Goal: Task Accomplishment & Management: Use online tool/utility

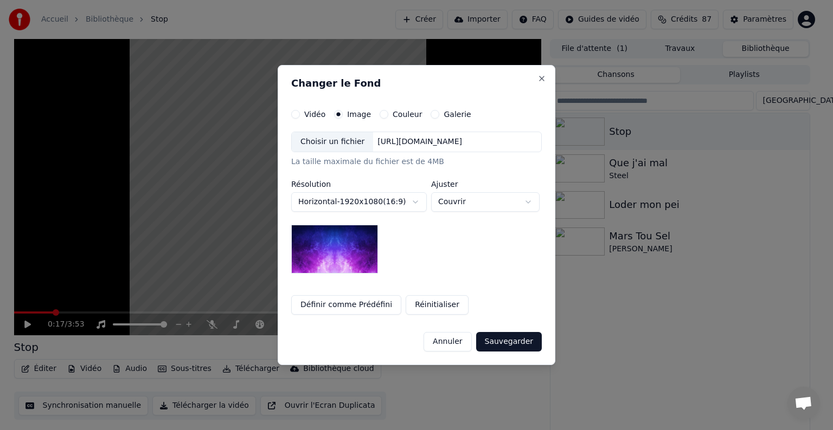
scroll to position [5, 0]
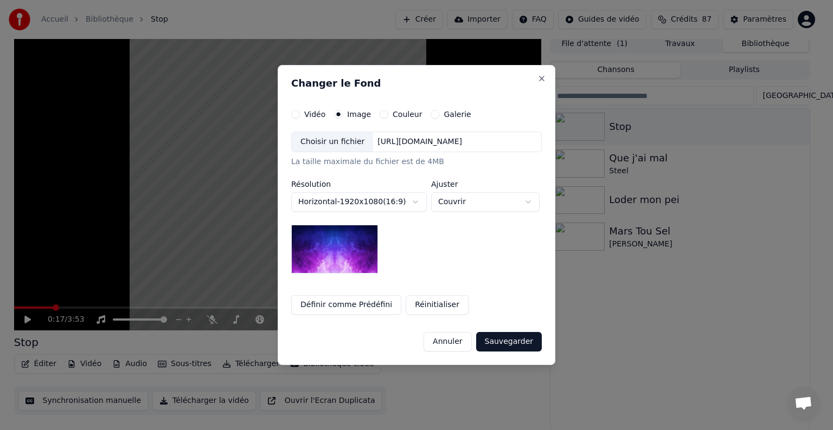
click at [339, 139] on div "Choisir un fichier" at bounding box center [332, 142] width 81 height 20
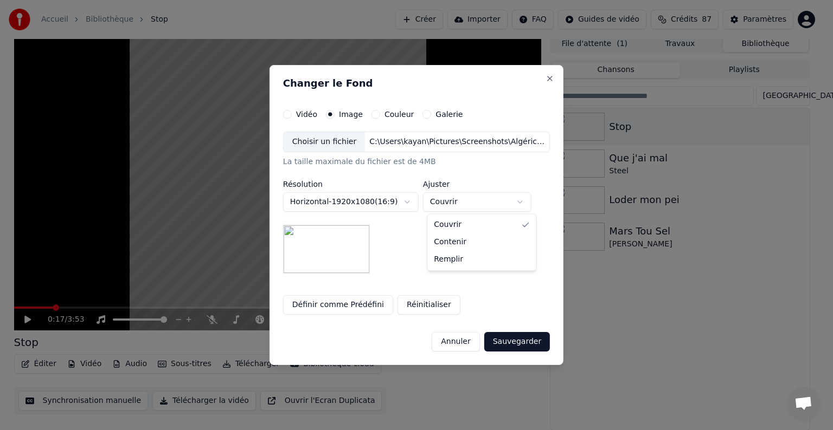
click at [498, 204] on body "**********" at bounding box center [411, 210] width 823 height 430
click at [505, 343] on body "**********" at bounding box center [411, 210] width 823 height 430
click at [513, 345] on button "Sauvegarder" at bounding box center [517, 342] width 66 height 20
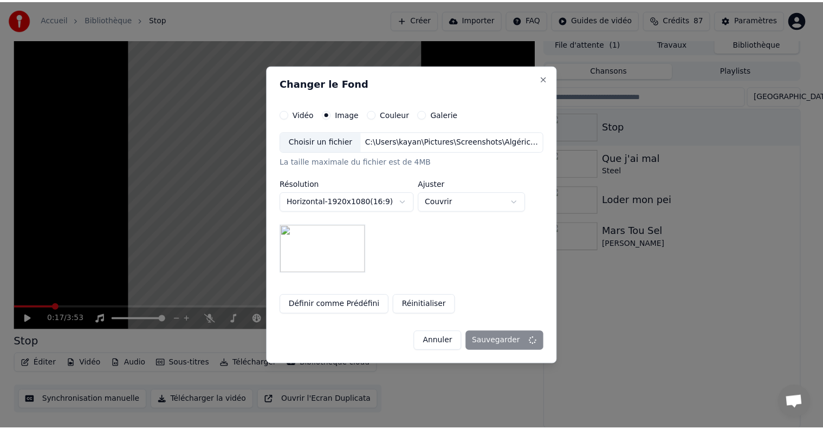
scroll to position [0, 0]
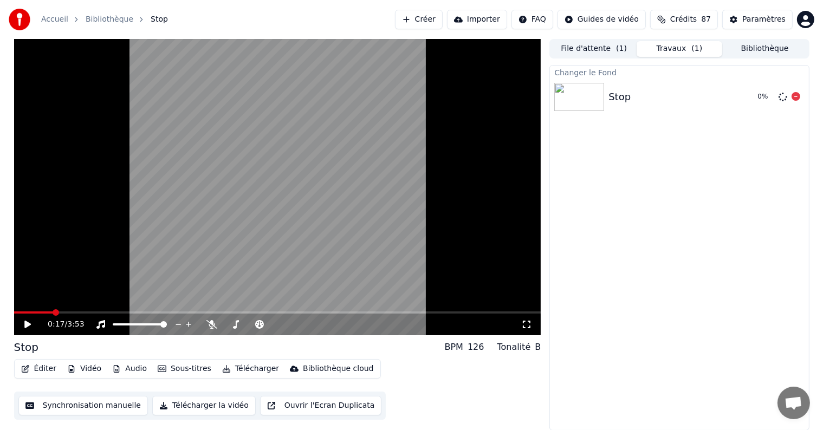
click at [576, 100] on img at bounding box center [579, 97] width 50 height 28
click at [777, 96] on button "Jouer" at bounding box center [769, 97] width 38 height 20
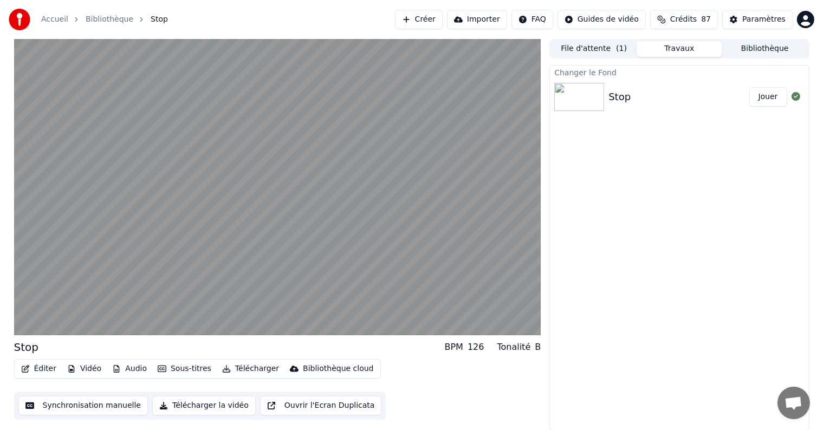
click at [773, 95] on button "Jouer" at bounding box center [769, 97] width 38 height 20
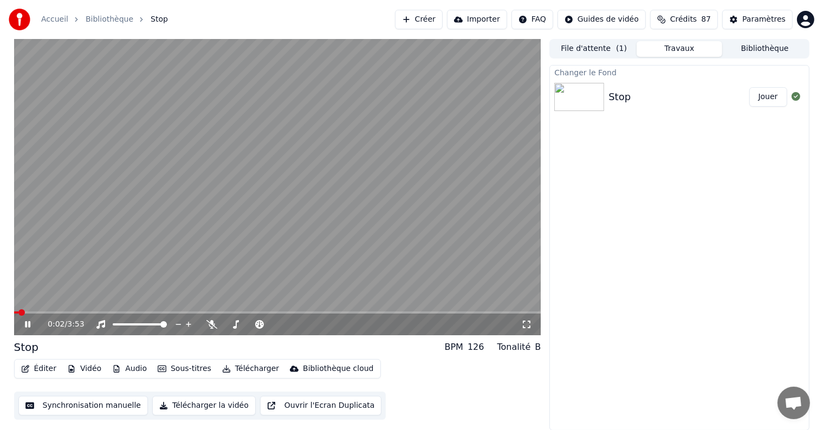
click at [25, 325] on icon at bounding box center [27, 324] width 5 height 7
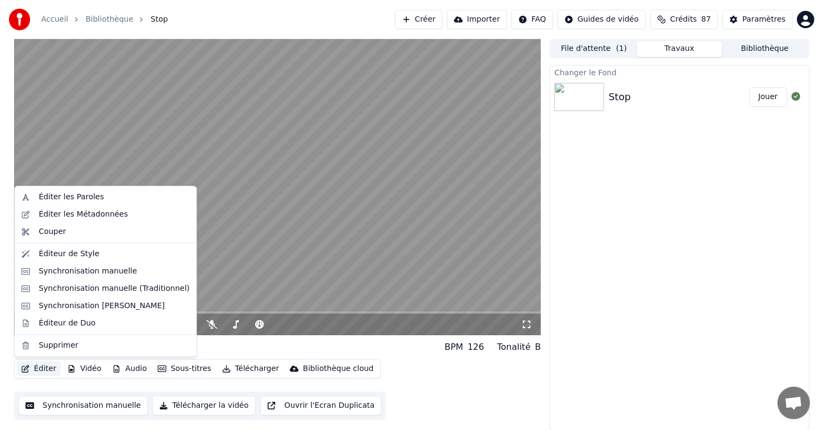
click at [46, 372] on button "Éditer" at bounding box center [39, 369] width 44 height 15
click at [82, 215] on div "Éditer les Métadonnées" at bounding box center [82, 214] width 89 height 11
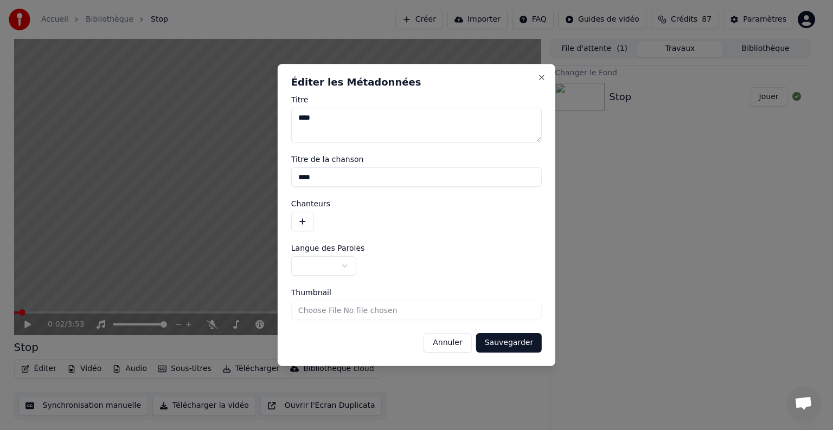
click at [304, 221] on button "button" at bounding box center [302, 222] width 23 height 20
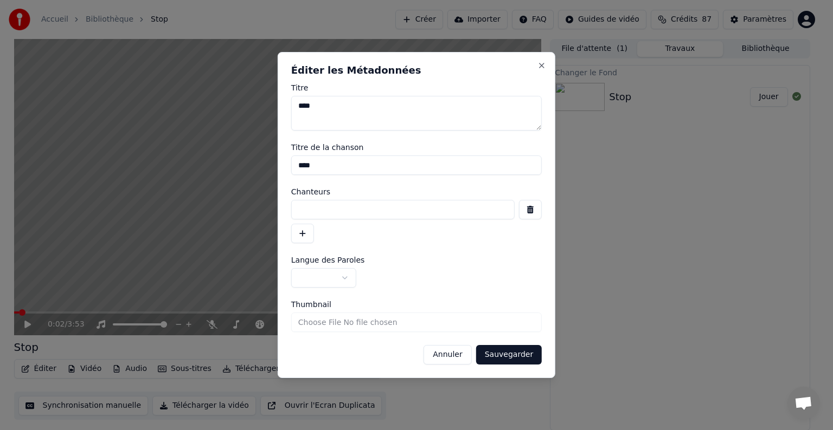
click at [312, 208] on input at bounding box center [402, 210] width 223 height 20
type input "*******"
click at [502, 358] on button "Sauvegarder" at bounding box center [509, 355] width 66 height 20
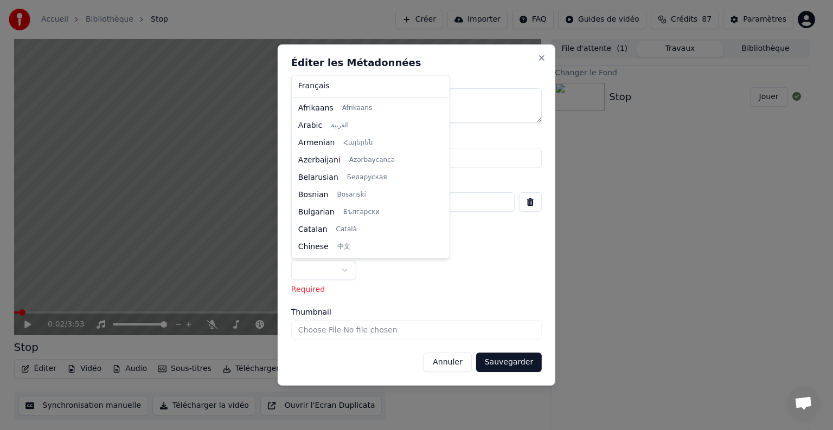
click at [343, 275] on body "**********" at bounding box center [411, 215] width 823 height 430
select select "**"
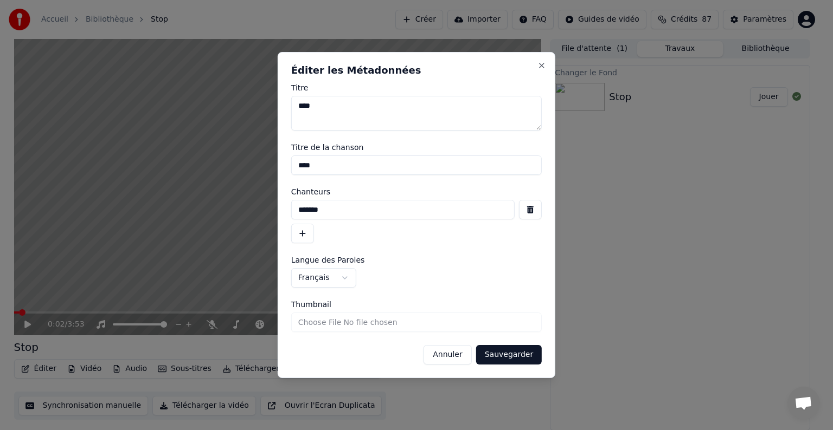
click at [488, 353] on button "Sauvegarder" at bounding box center [509, 355] width 66 height 20
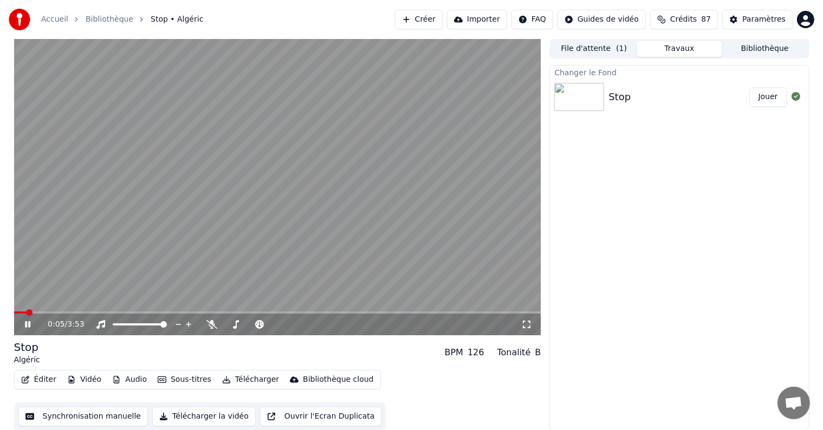
click at [41, 325] on icon at bounding box center [35, 324] width 25 height 9
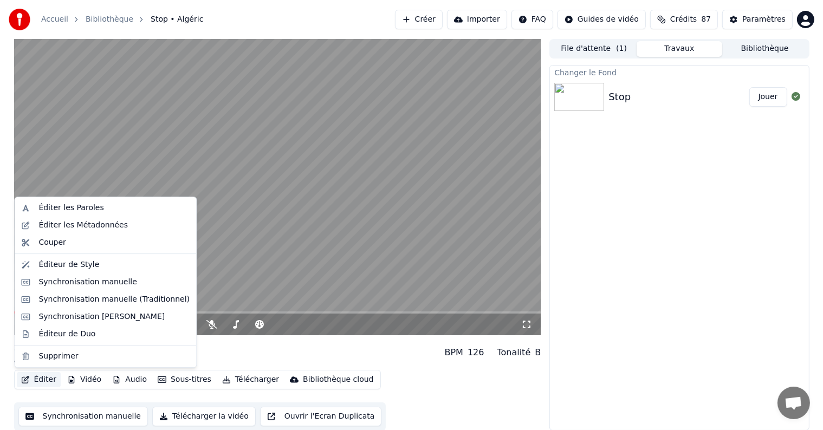
click at [47, 377] on button "Éditer" at bounding box center [39, 379] width 44 height 15
click at [64, 230] on div "Éditer les Métadonnées" at bounding box center [82, 225] width 89 height 11
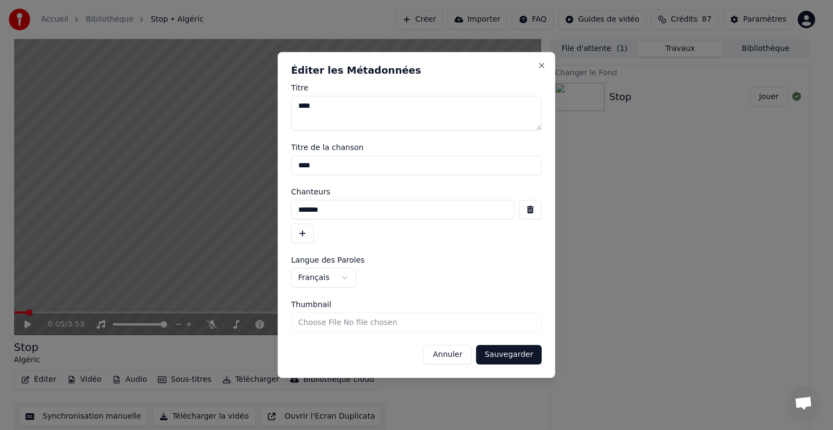
drag, startPoint x: 320, startPoint y: 108, endPoint x: 293, endPoint y: 109, distance: 27.7
click at [293, 109] on textarea "****" at bounding box center [416, 113] width 250 height 35
type textarea "*******"
click at [341, 211] on input "*******" at bounding box center [402, 210] width 223 height 20
type input "*"
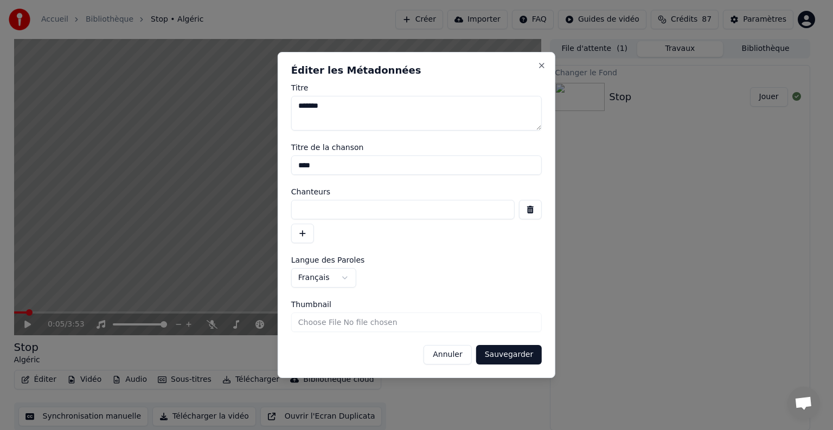
click at [521, 354] on button "Sauvegarder" at bounding box center [509, 355] width 66 height 20
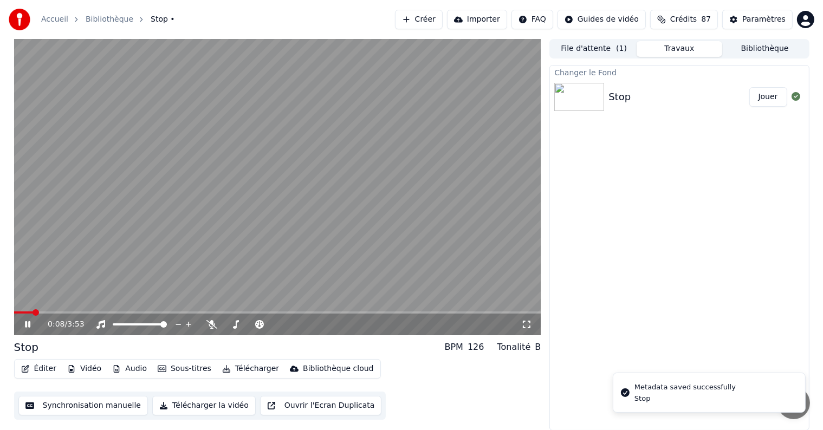
click at [28, 321] on icon at bounding box center [27, 324] width 5 height 7
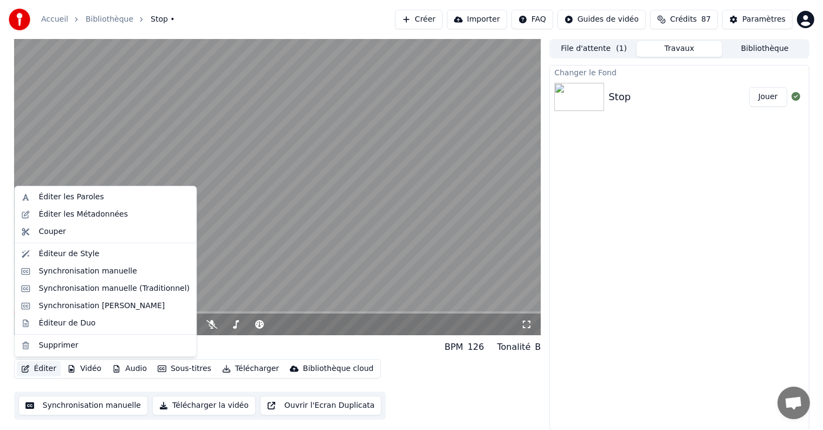
click at [43, 373] on button "Éditer" at bounding box center [39, 369] width 44 height 15
click at [69, 210] on div "Éditer les Métadonnées" at bounding box center [82, 214] width 89 height 11
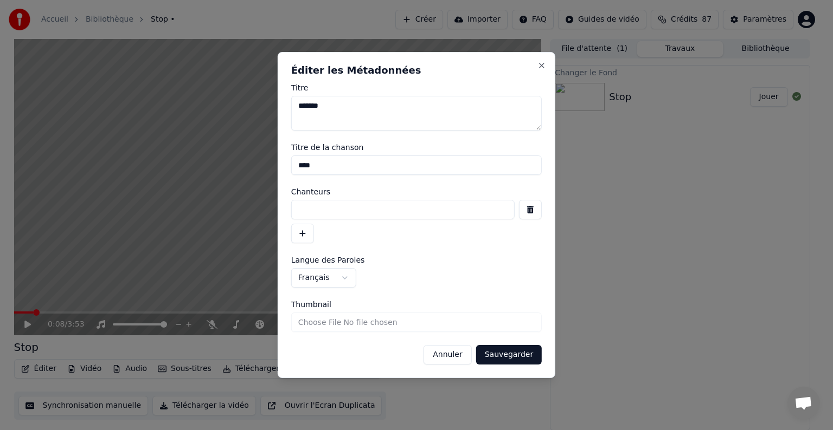
click at [529, 211] on button "button" at bounding box center [530, 210] width 23 height 20
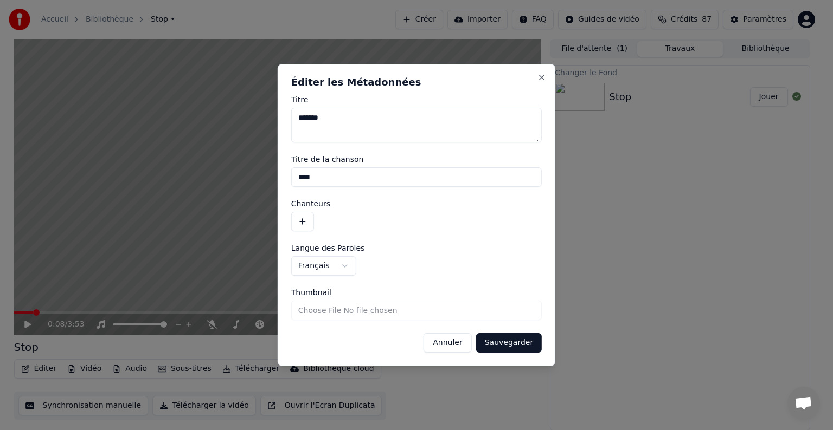
click at [349, 178] on input "****" at bounding box center [416, 177] width 250 height 20
type input "*"
click at [505, 343] on button "Sauvegarder" at bounding box center [509, 343] width 66 height 20
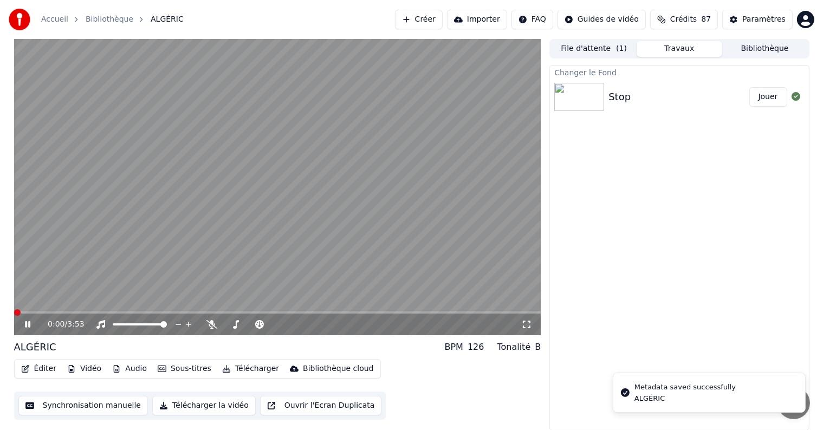
click at [14, 312] on span at bounding box center [14, 313] width 0 height 2
click at [24, 325] on icon at bounding box center [35, 324] width 25 height 9
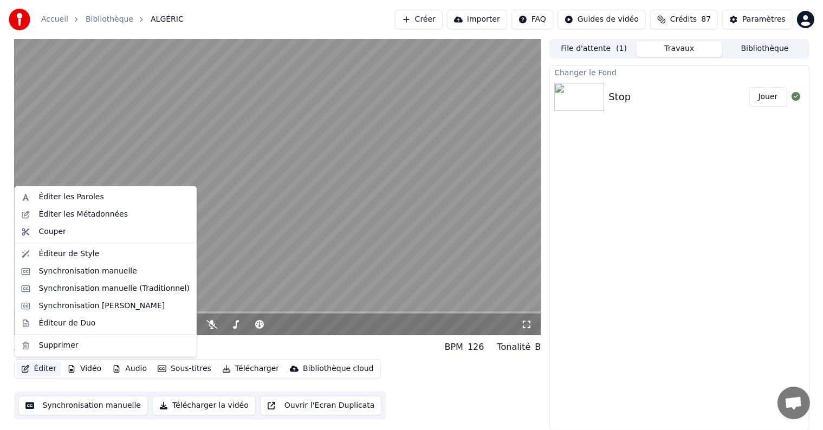
click at [44, 369] on button "Éditer" at bounding box center [39, 369] width 44 height 15
click at [72, 217] on div "Éditer les Métadonnées" at bounding box center [82, 214] width 89 height 11
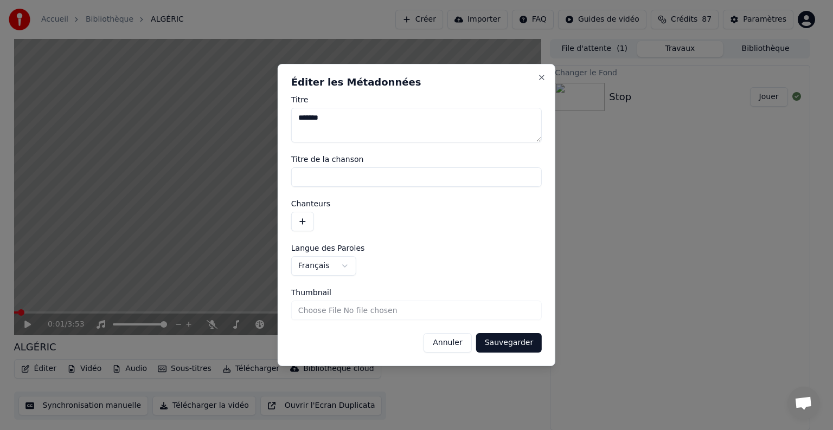
click at [335, 180] on input "Titre de la chanson" at bounding box center [416, 177] width 250 height 20
type input "****"
click at [515, 340] on button "Sauvegarder" at bounding box center [509, 343] width 66 height 20
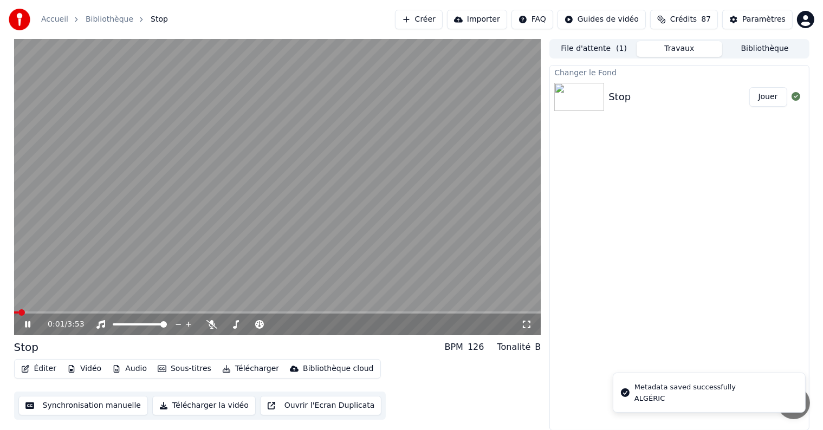
click at [25, 325] on icon at bounding box center [27, 324] width 5 height 7
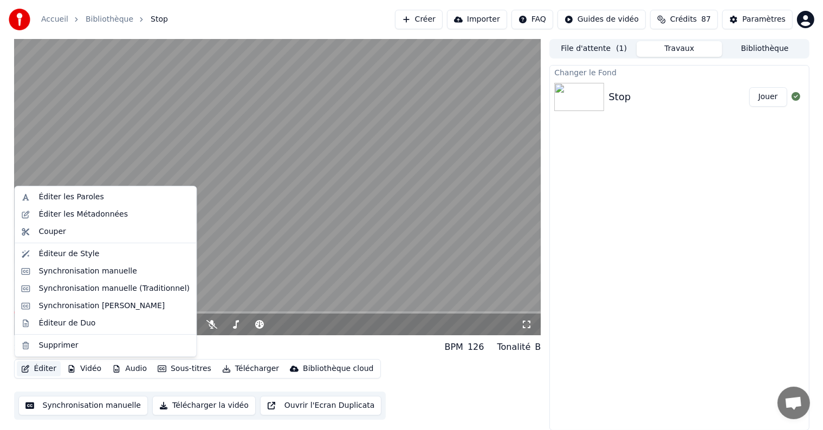
click at [28, 371] on icon "button" at bounding box center [25, 369] width 9 height 8
click at [56, 217] on div "Éditer les Métadonnées" at bounding box center [82, 214] width 89 height 11
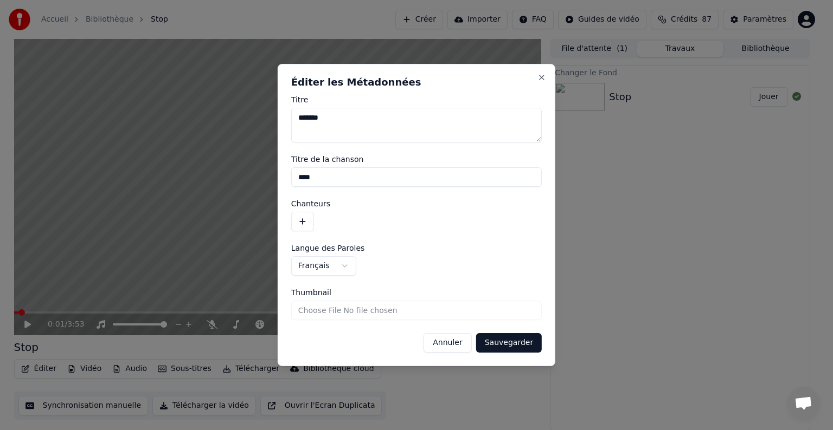
drag, startPoint x: 323, startPoint y: 181, endPoint x: 253, endPoint y: 177, distance: 70.0
click at [253, 177] on body "**********" at bounding box center [411, 215] width 823 height 430
click at [526, 340] on button "Sauvegarder" at bounding box center [509, 343] width 66 height 20
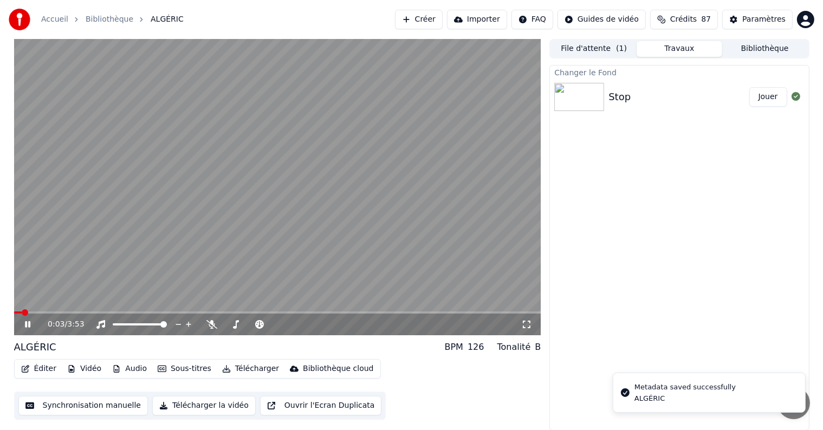
click at [26, 323] on icon at bounding box center [27, 324] width 5 height 7
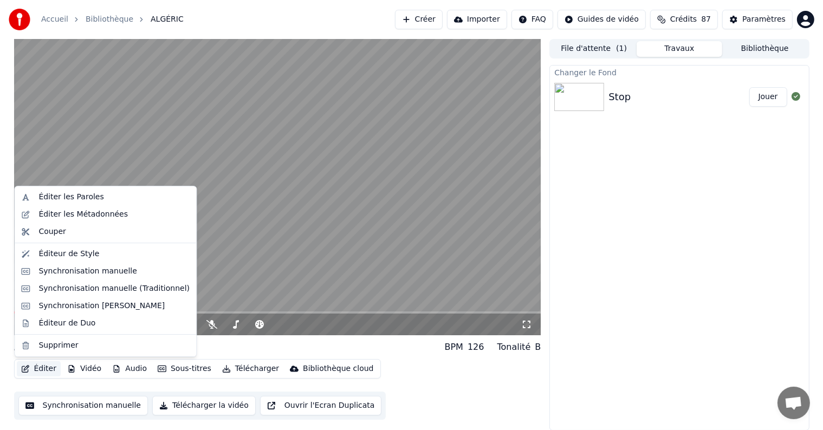
click at [47, 366] on button "Éditer" at bounding box center [39, 369] width 44 height 15
click at [76, 216] on div "Éditer les Métadonnées" at bounding box center [82, 214] width 89 height 11
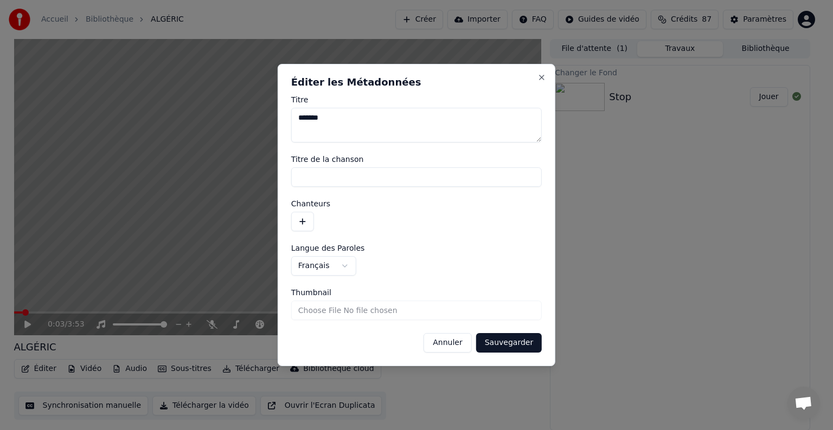
click at [348, 126] on textarea "*******" at bounding box center [416, 125] width 250 height 35
type textarea "*"
click at [520, 338] on button "Sauvegarder" at bounding box center [509, 343] width 66 height 20
type textarea "****"
click at [503, 346] on button "Sauvegarder" at bounding box center [509, 343] width 66 height 20
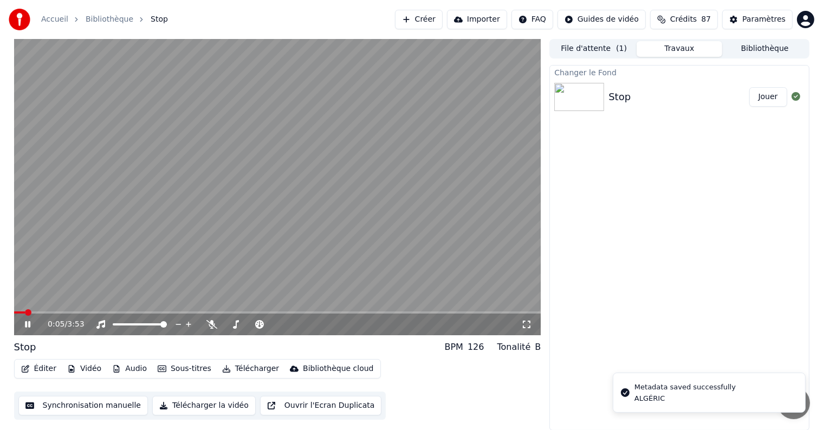
click at [28, 324] on icon at bounding box center [27, 324] width 5 height 7
click at [37, 373] on button "Éditer" at bounding box center [39, 369] width 44 height 15
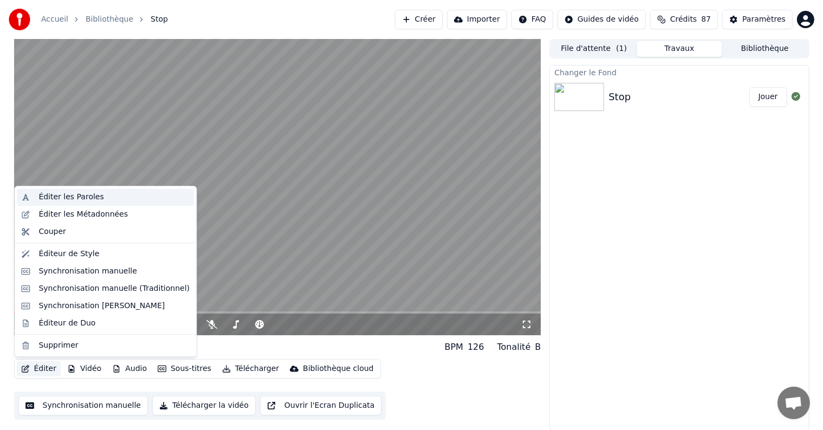
click at [81, 201] on div "Éditer les Paroles" at bounding box center [70, 197] width 65 height 11
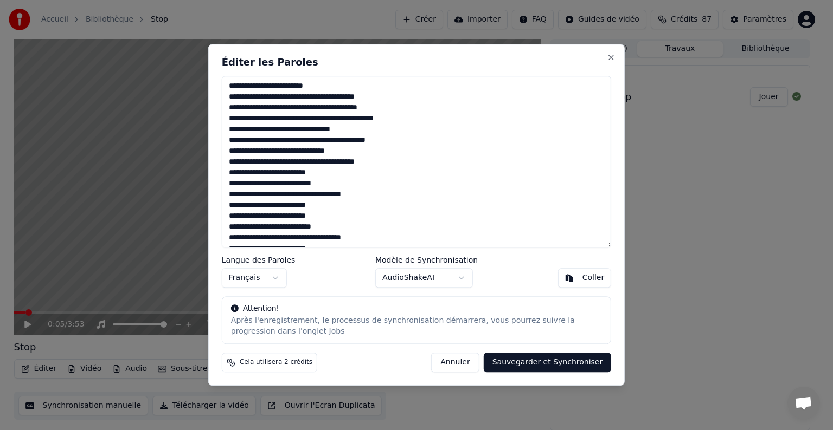
click at [475, 360] on button "Annuler" at bounding box center [455, 363] width 48 height 20
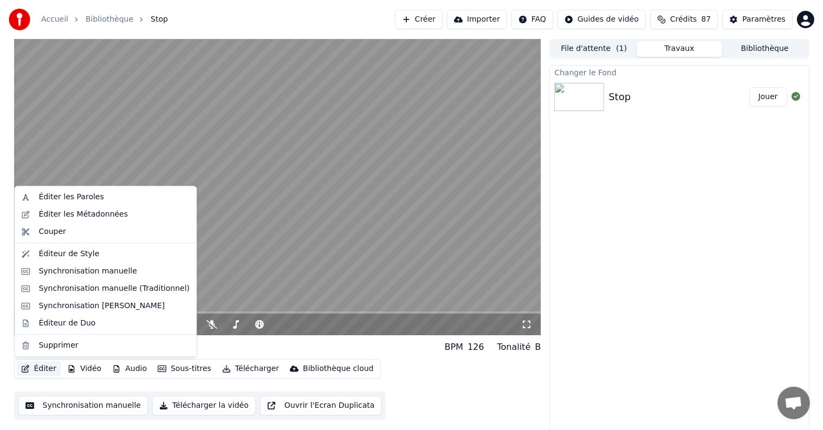
click at [36, 371] on button "Éditer" at bounding box center [39, 369] width 44 height 15
click at [49, 271] on div "Synchronisation manuelle" at bounding box center [87, 271] width 99 height 11
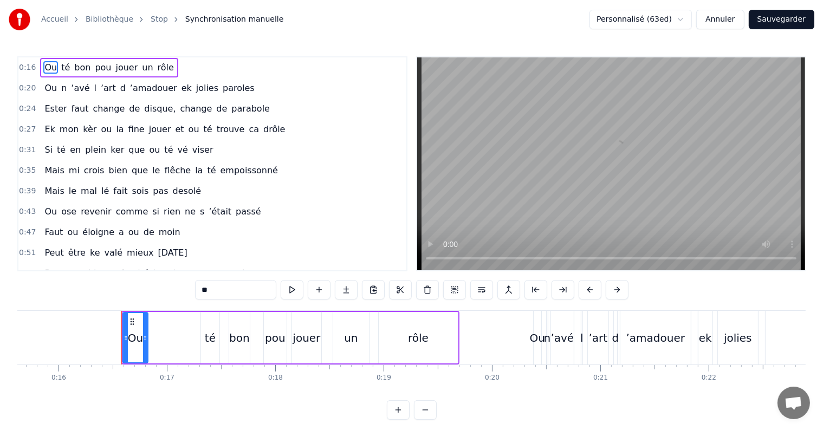
scroll to position [0, 1743]
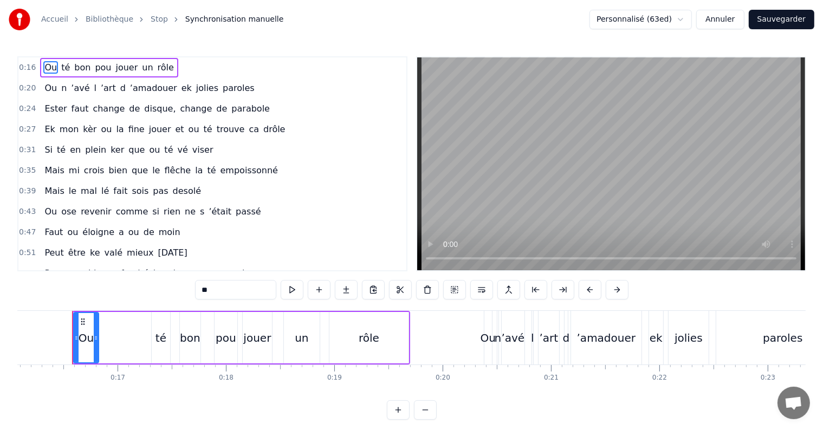
click at [714, 22] on button "Annuler" at bounding box center [720, 20] width 48 height 20
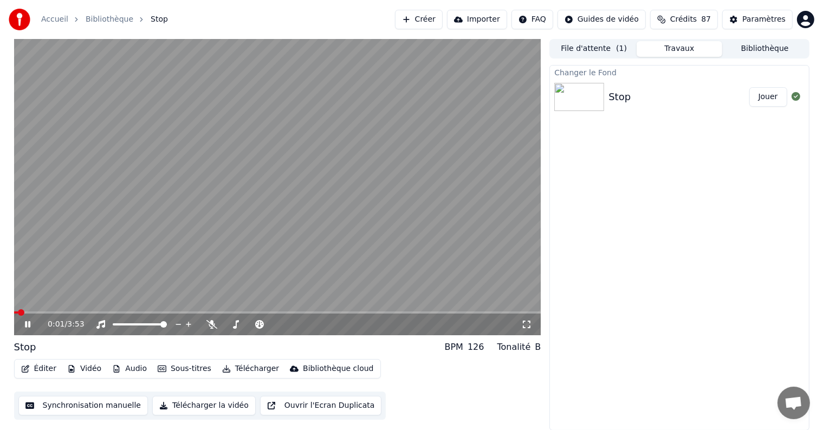
click at [192, 223] on video at bounding box center [277, 187] width 527 height 296
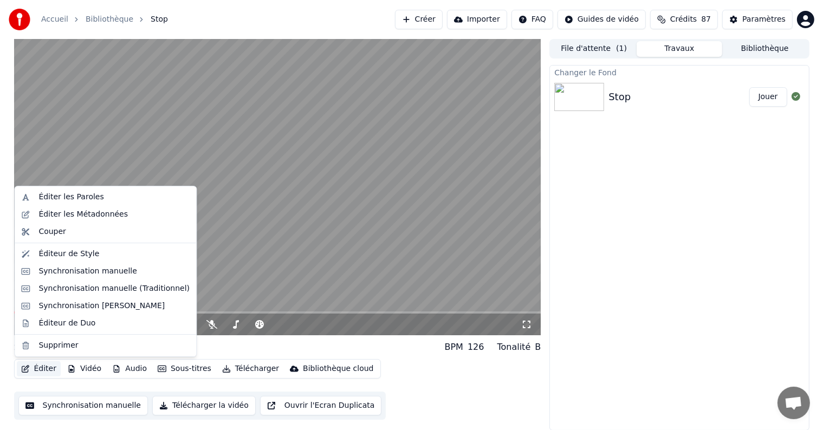
click at [44, 367] on button "Éditer" at bounding box center [39, 369] width 44 height 15
click at [76, 219] on div "Éditer les Métadonnées" at bounding box center [82, 214] width 89 height 11
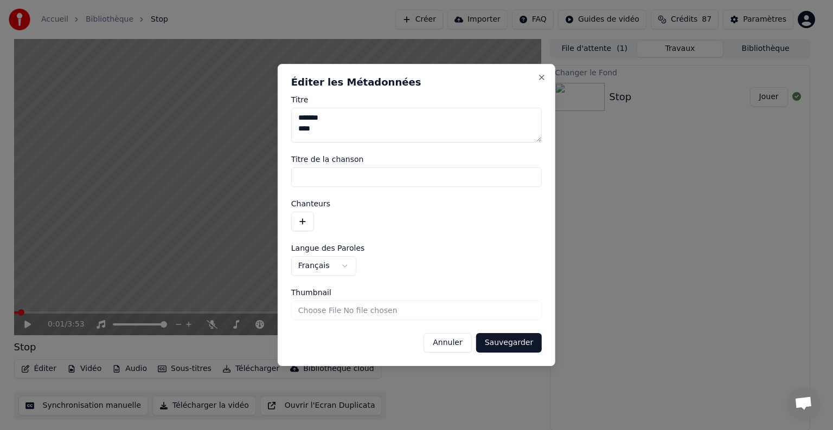
type textarea "******* ****"
click at [507, 344] on button "Sauvegarder" at bounding box center [509, 343] width 66 height 20
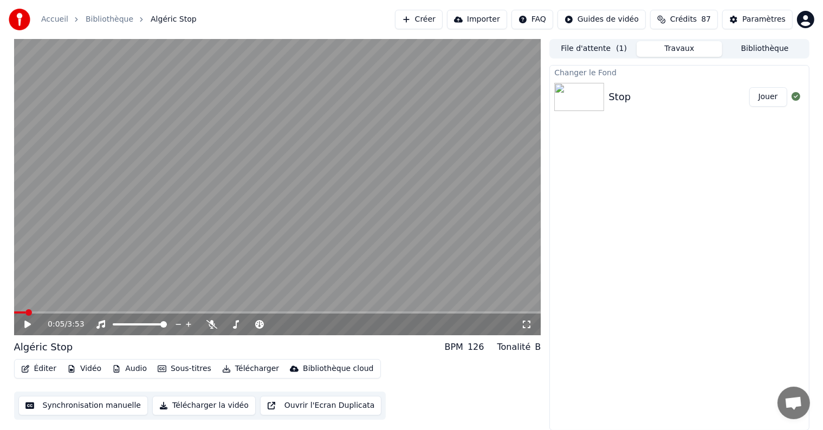
click at [50, 373] on button "Éditer" at bounding box center [39, 369] width 44 height 15
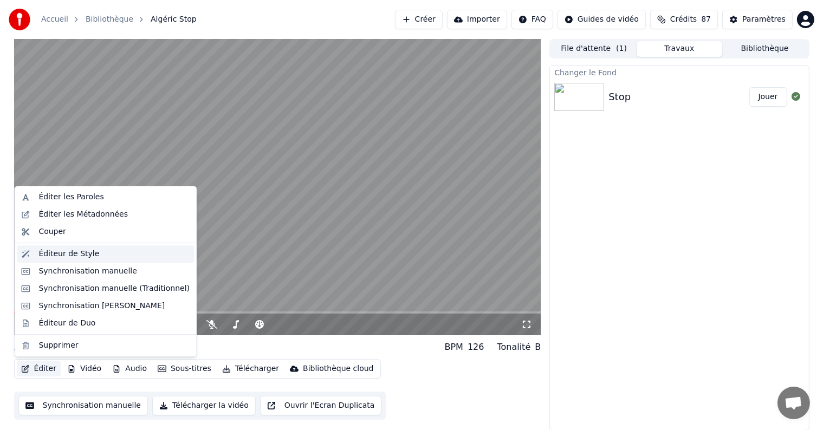
click at [62, 255] on div "Éditeur de Style" at bounding box center [68, 254] width 61 height 11
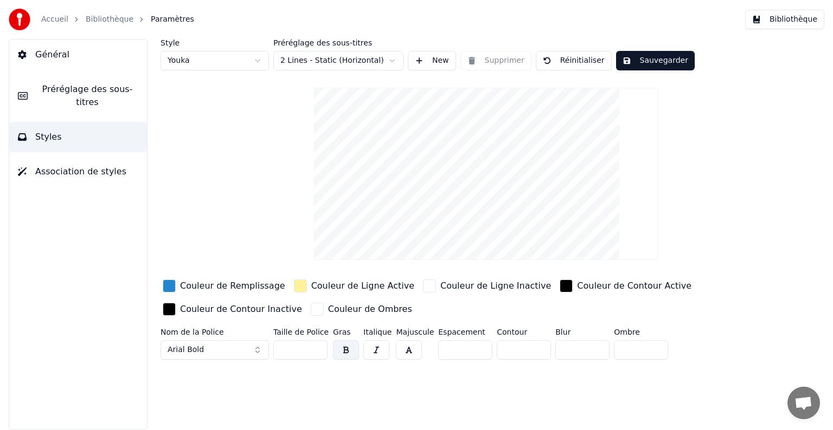
click at [261, 60] on html "Accueil Bibliothèque Paramètres Bibliothèque Général Préréglage des sous-titres…" at bounding box center [416, 215] width 833 height 430
click at [263, 60] on html "Accueil Bibliothèque Paramètres Bibliothèque Général Préréglage des sous-titres…" at bounding box center [416, 215] width 833 height 430
click at [259, 61] on html "Accueil Bibliothèque Paramètres Bibliothèque Général Préréglage des sous-titres…" at bounding box center [416, 215] width 833 height 430
click at [95, 89] on html "Accueil Bibliothèque Paramètres Bibliothèque Général Préréglage des sous-titres…" at bounding box center [416, 215] width 833 height 430
click at [96, 89] on span "Préréglage des sous-titres" at bounding box center [87, 96] width 102 height 26
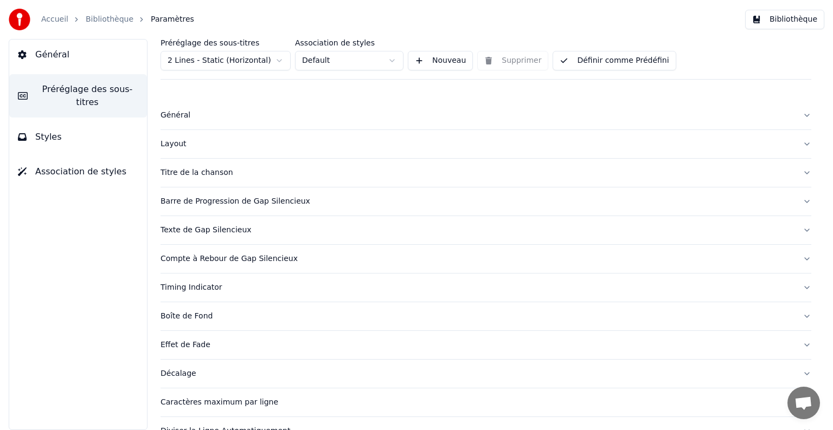
click at [214, 169] on div "Titre de la chanson" at bounding box center [476, 172] width 633 height 11
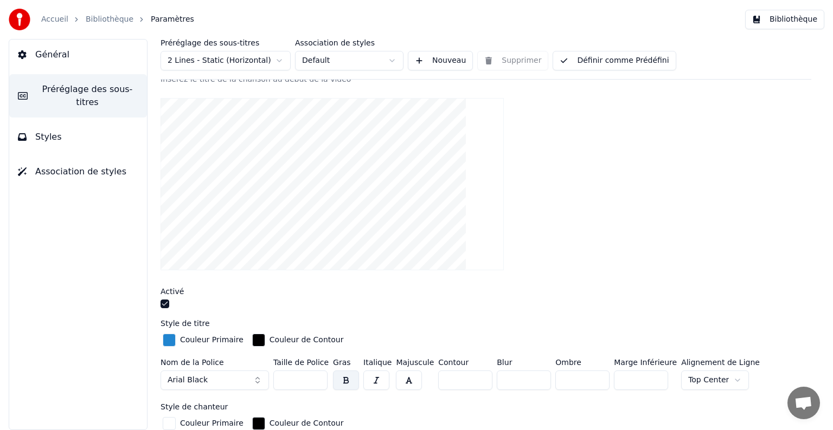
scroll to position [140, 0]
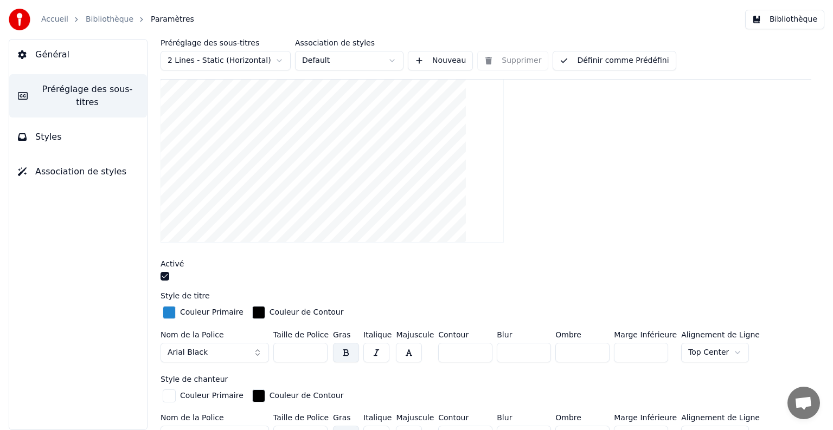
click at [169, 308] on div "button" at bounding box center [169, 312] width 13 height 13
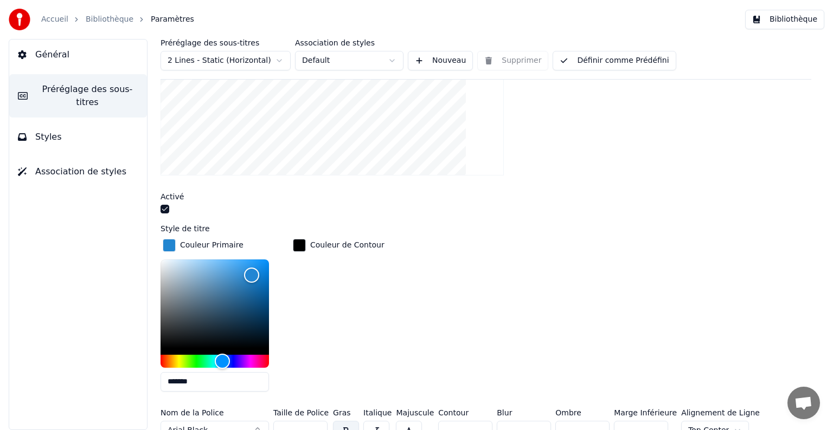
scroll to position [207, 0]
drag, startPoint x: 251, startPoint y: 273, endPoint x: 152, endPoint y: 253, distance: 101.2
click at [152, 253] on div "Préréglage des sous-titres 2 Lines - Static (Horizontal) Association de styles …" at bounding box center [486, 234] width 694 height 391
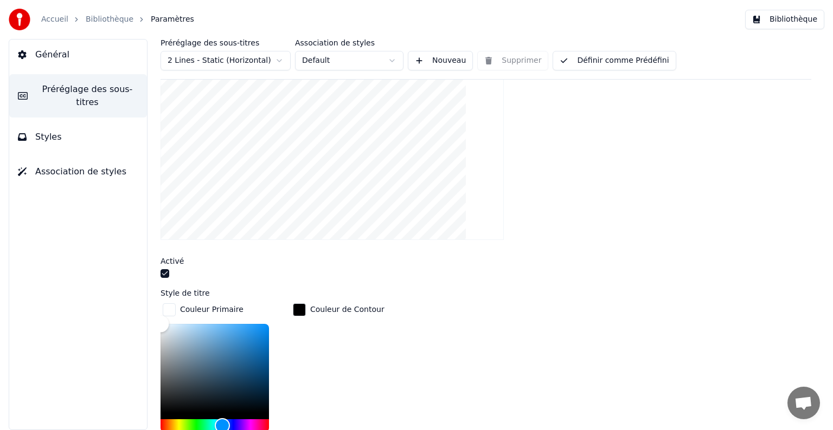
scroll to position [145, 0]
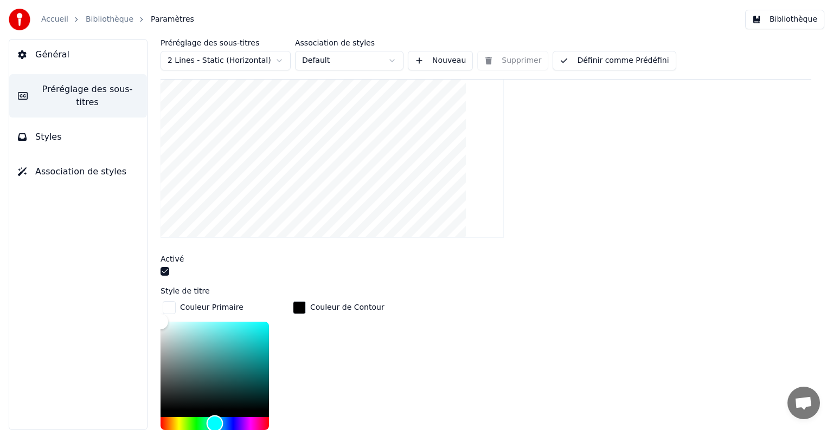
click at [215, 423] on div "Hue" at bounding box center [215, 423] width 17 height 17
drag, startPoint x: 163, startPoint y: 319, endPoint x: 204, endPoint y: 340, distance: 47.0
click at [204, 340] on div "Color" at bounding box center [204, 342] width 17 height 17
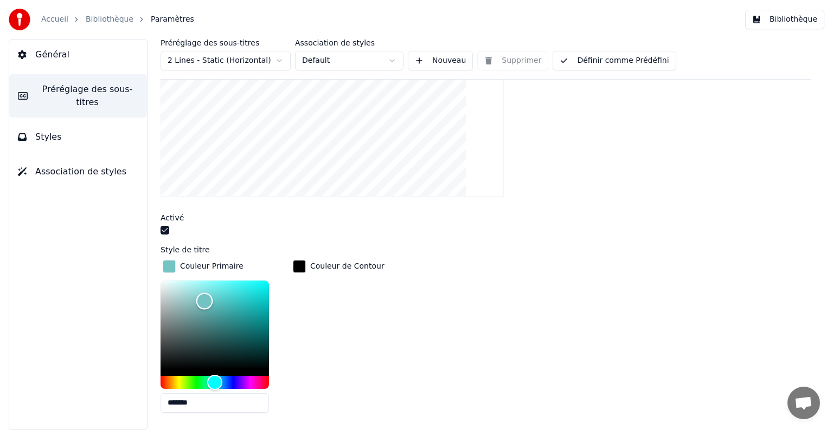
scroll to position [147, 0]
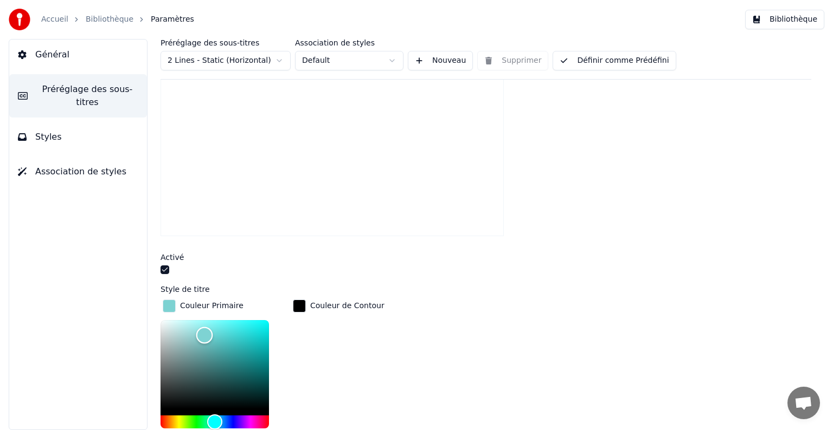
type input "*******"
drag, startPoint x: 208, startPoint y: 337, endPoint x: 202, endPoint y: 333, distance: 6.3
click at [202, 333] on div "Color" at bounding box center [202, 335] width 17 height 17
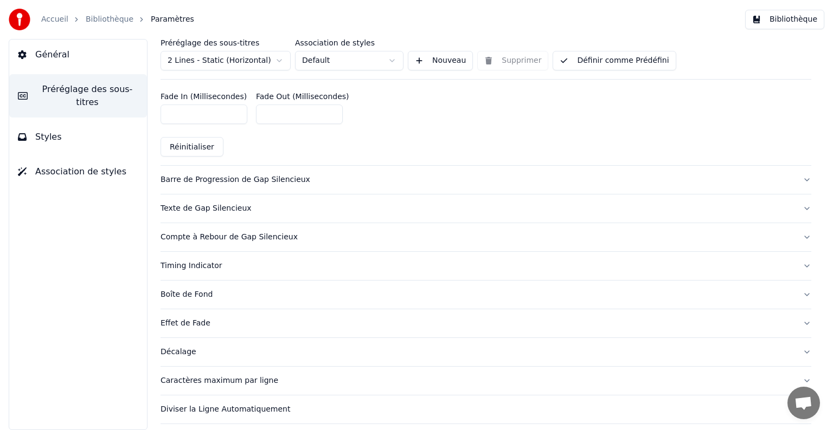
scroll to position [737, 0]
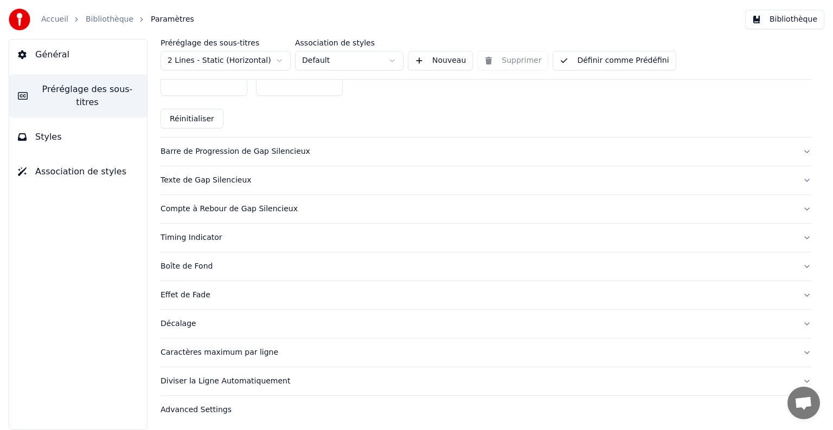
click at [242, 349] on div "Caractères maximum par ligne" at bounding box center [476, 352] width 633 height 11
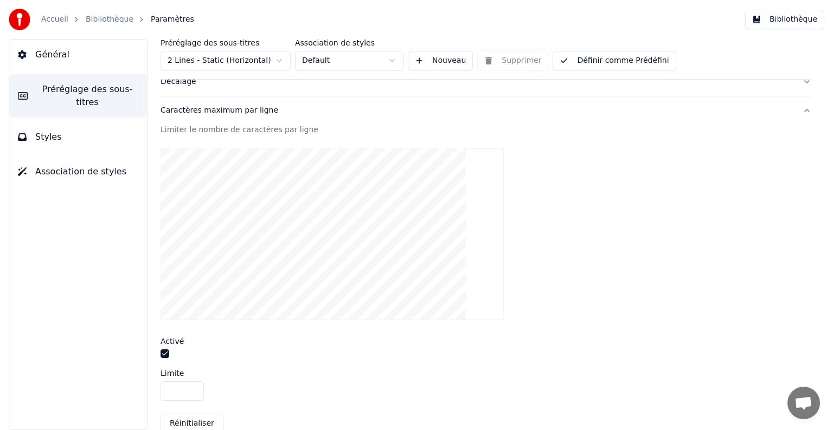
scroll to position [369, 0]
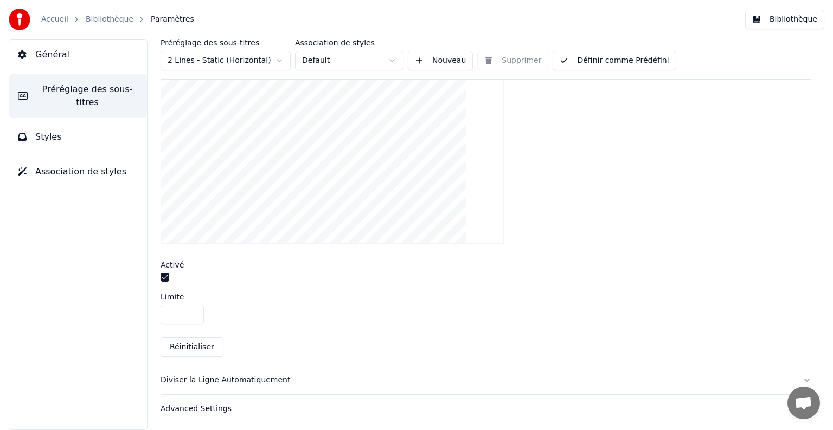
click at [191, 308] on input "**" at bounding box center [181, 315] width 43 height 20
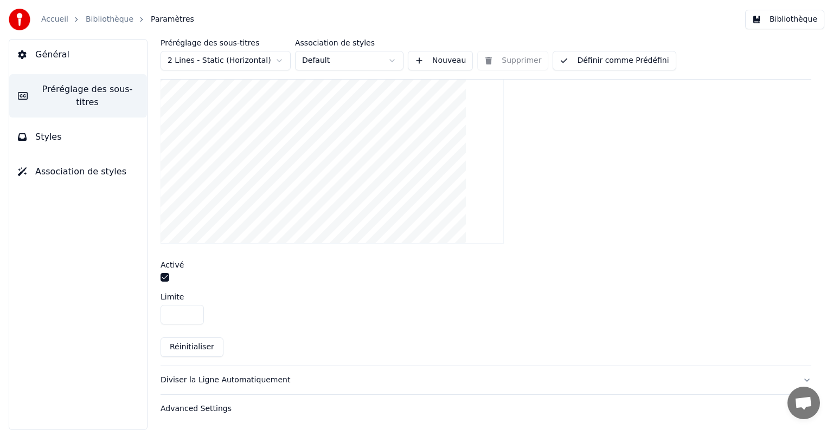
click at [191, 309] on input "**" at bounding box center [181, 315] width 43 height 20
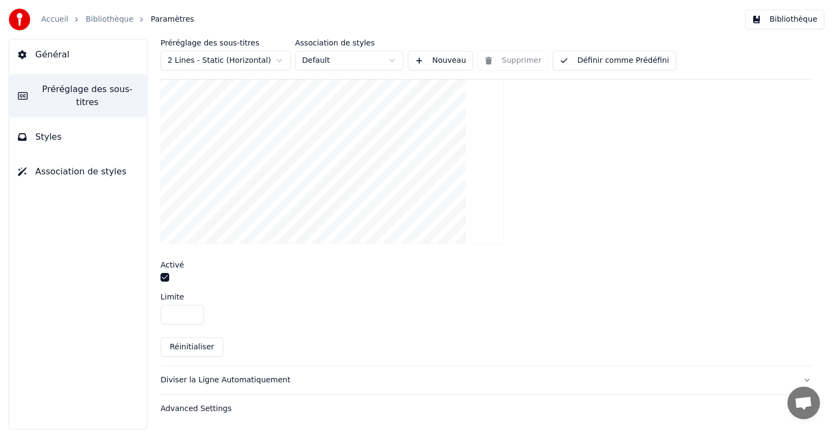
click at [191, 309] on input "**" at bounding box center [181, 315] width 43 height 20
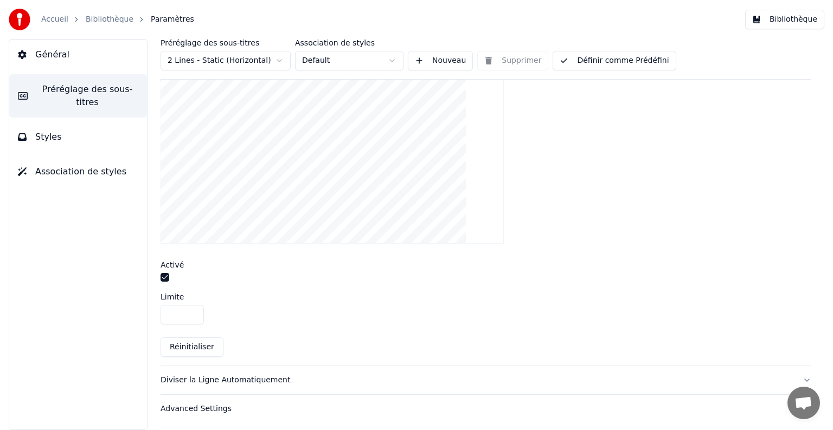
click at [191, 309] on input "**" at bounding box center [181, 315] width 43 height 20
click at [191, 315] on input "**" at bounding box center [181, 315] width 43 height 20
type input "**"
click at [191, 312] on input "**" at bounding box center [181, 315] width 43 height 20
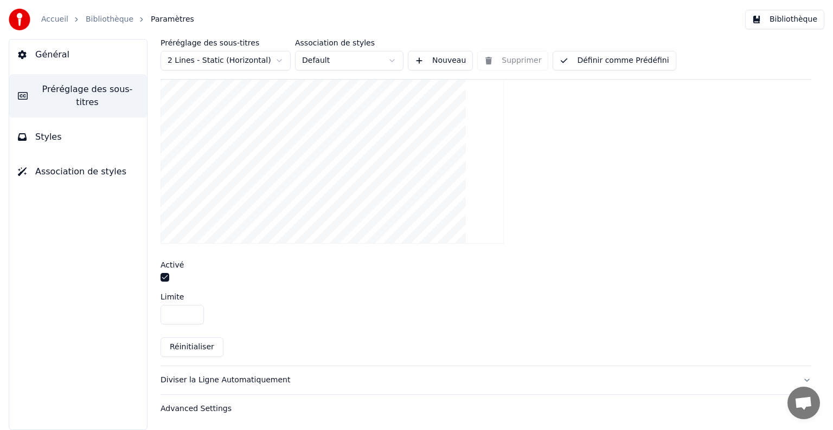
click at [242, 376] on div "Diviser la Ligne Automatiquement" at bounding box center [476, 380] width 633 height 11
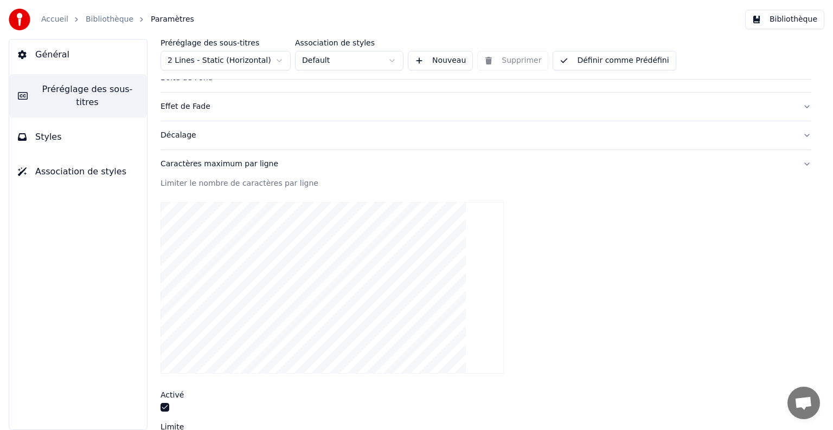
scroll to position [179, 0]
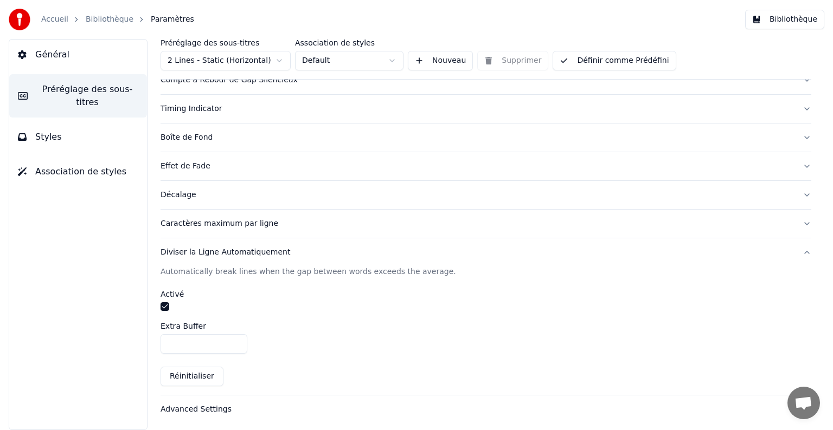
click at [166, 304] on button "button" at bounding box center [164, 306] width 9 height 9
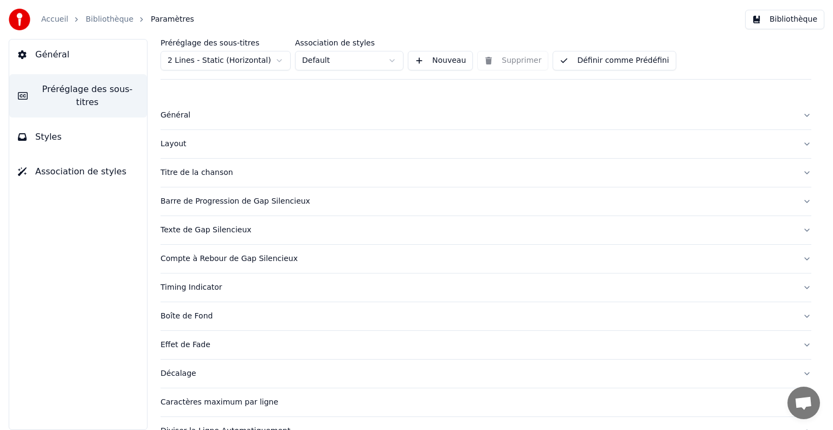
click at [774, 21] on button "Bibliothèque" at bounding box center [784, 20] width 79 height 20
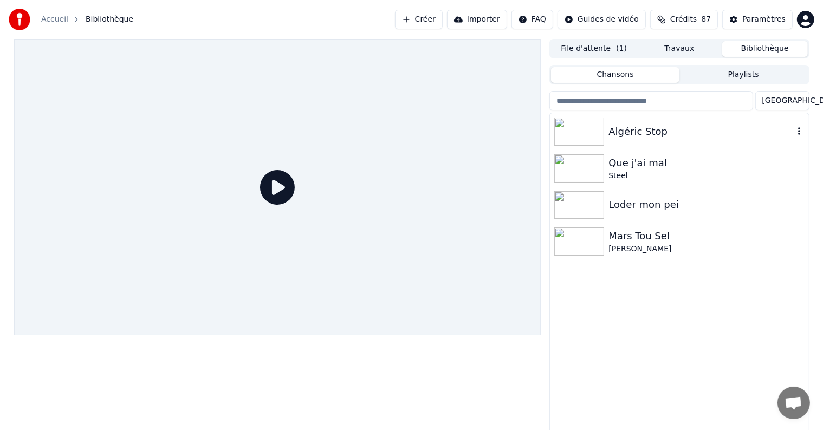
click at [592, 128] on img at bounding box center [579, 132] width 50 height 28
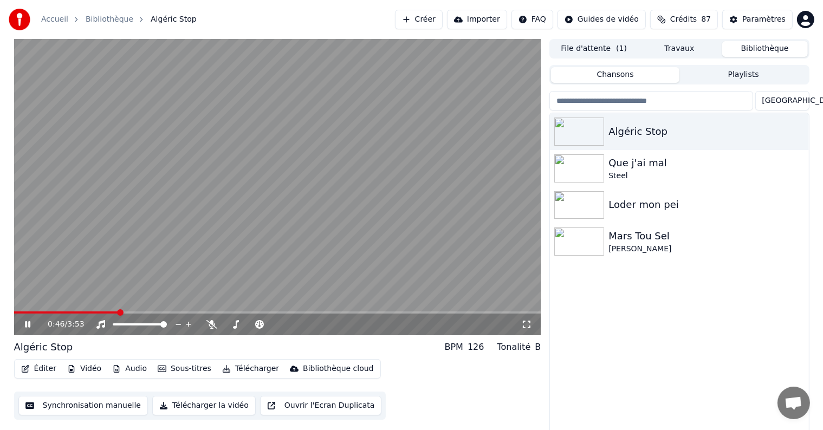
click at [80, 175] on video at bounding box center [277, 187] width 527 height 296
click at [223, 225] on video at bounding box center [277, 187] width 527 height 296
click at [43, 312] on span at bounding box center [28, 313] width 29 height 2
click at [32, 312] on span at bounding box center [29, 313] width 31 height 2
click at [22, 310] on video at bounding box center [277, 187] width 527 height 296
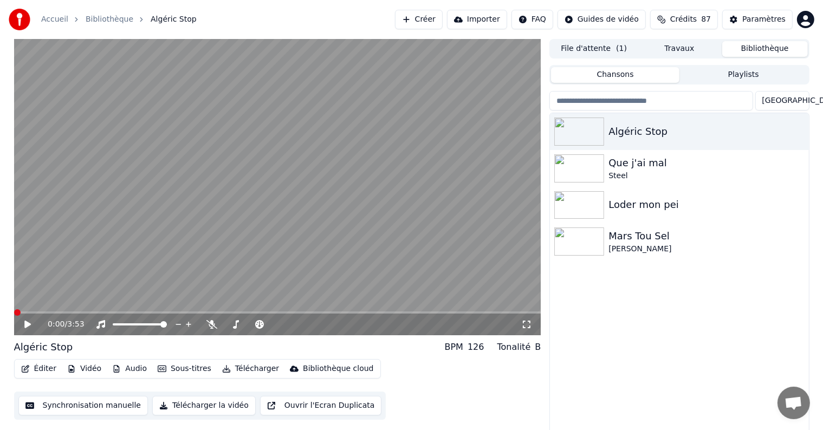
click at [14, 314] on span at bounding box center [14, 313] width 0 height 2
click at [27, 324] on icon at bounding box center [27, 325] width 7 height 8
click at [27, 324] on icon at bounding box center [27, 324] width 5 height 7
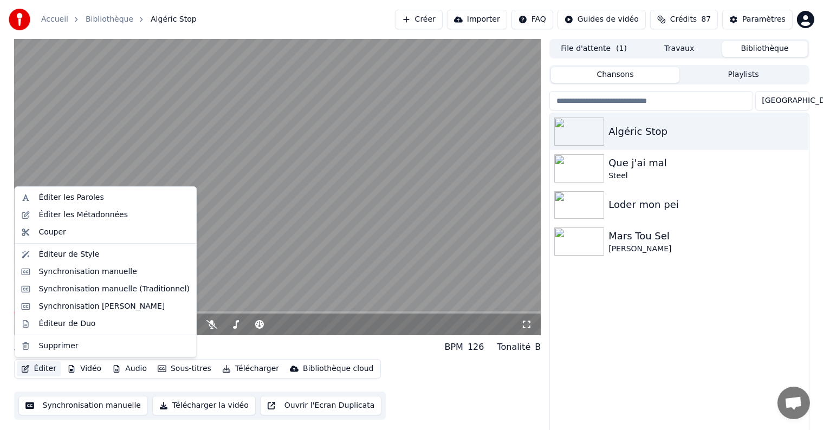
click at [36, 369] on button "Éditer" at bounding box center [39, 369] width 44 height 15
click at [87, 254] on div "Éditeur de Style" at bounding box center [68, 254] width 61 height 11
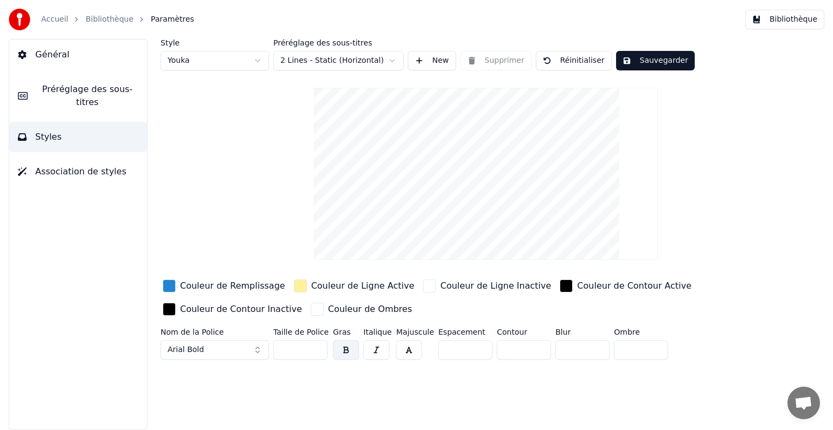
click at [98, 88] on span "Préréglage des sous-titres" at bounding box center [87, 96] width 102 height 26
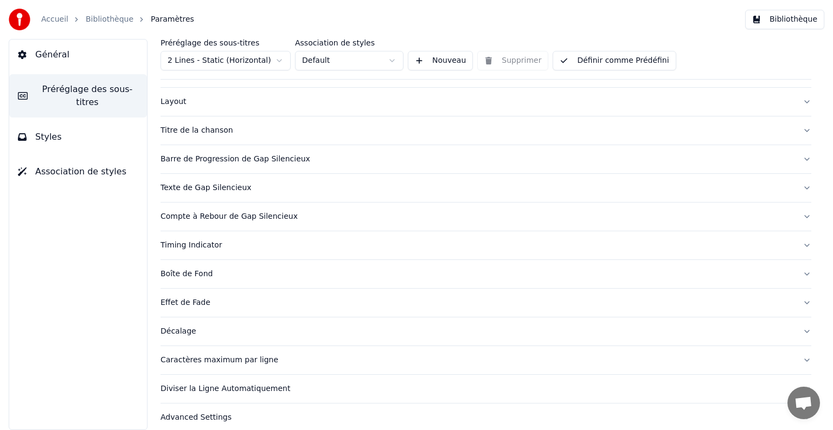
scroll to position [51, 0]
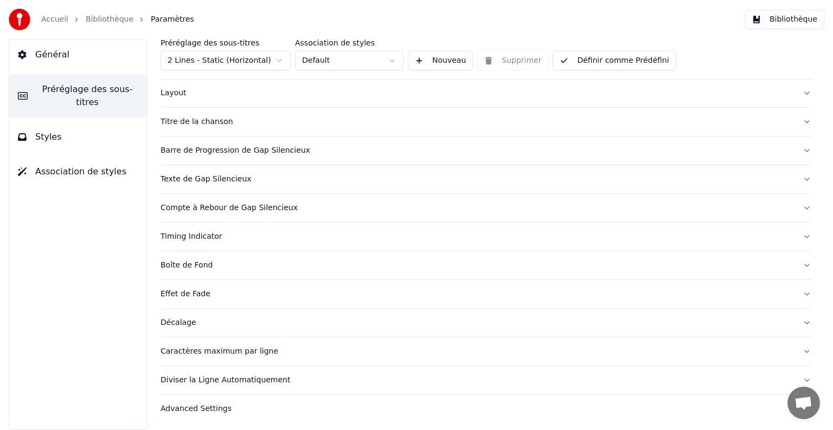
click at [204, 119] on div "Titre de la chanson" at bounding box center [476, 122] width 633 height 11
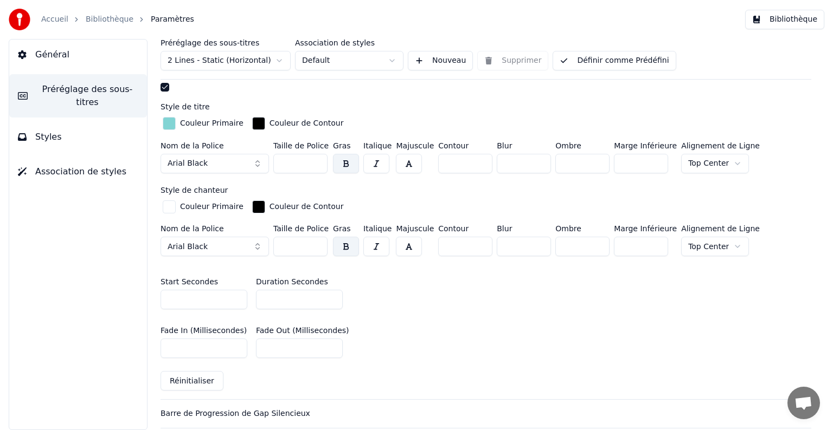
scroll to position [335, 0]
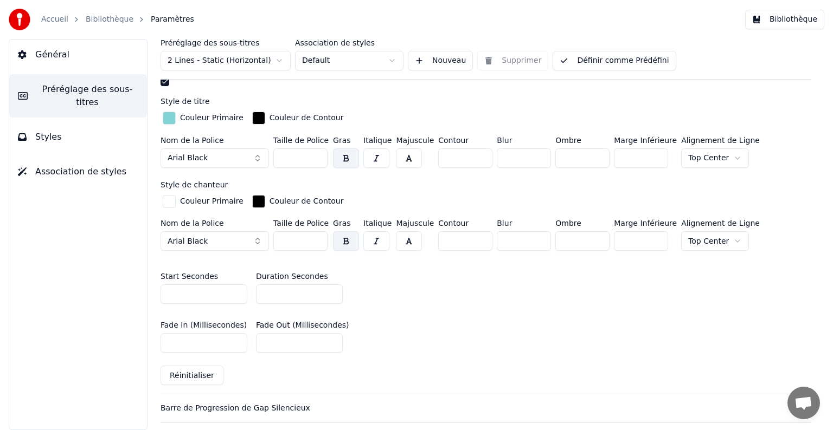
click at [188, 291] on input "*" at bounding box center [203, 295] width 87 height 20
drag, startPoint x: 188, startPoint y: 291, endPoint x: 162, endPoint y: 288, distance: 26.1
click at [162, 288] on input "*" at bounding box center [203, 295] width 87 height 20
type input "*"
drag, startPoint x: 184, startPoint y: 341, endPoint x: 150, endPoint y: 338, distance: 34.3
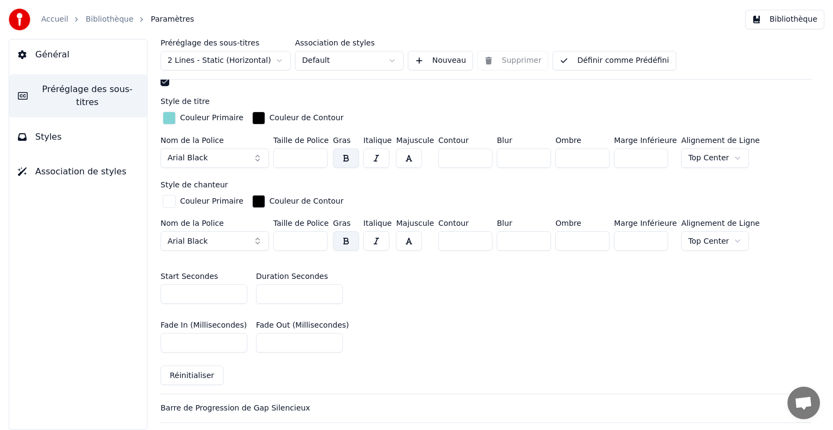
click at [150, 338] on div "Préréglage des sous-titres 2 Lines - Static (Horizontal) Association de styles …" at bounding box center [486, 234] width 694 height 391
click at [235, 345] on input "***" at bounding box center [203, 343] width 87 height 20
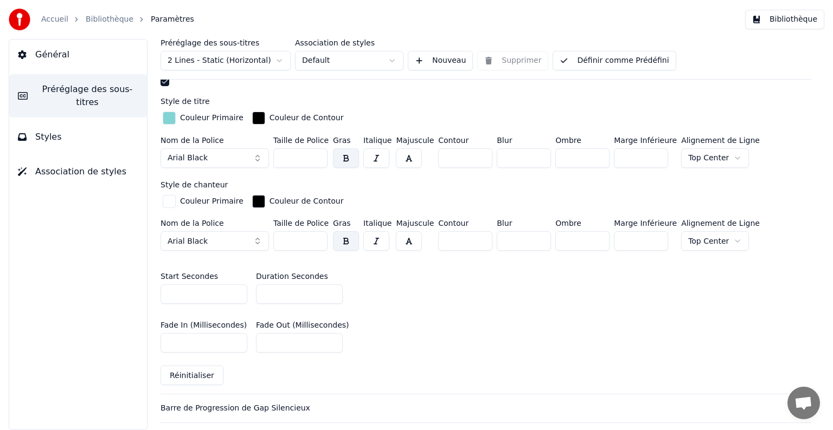
type input "***"
click at [235, 345] on input "***" at bounding box center [203, 343] width 87 height 20
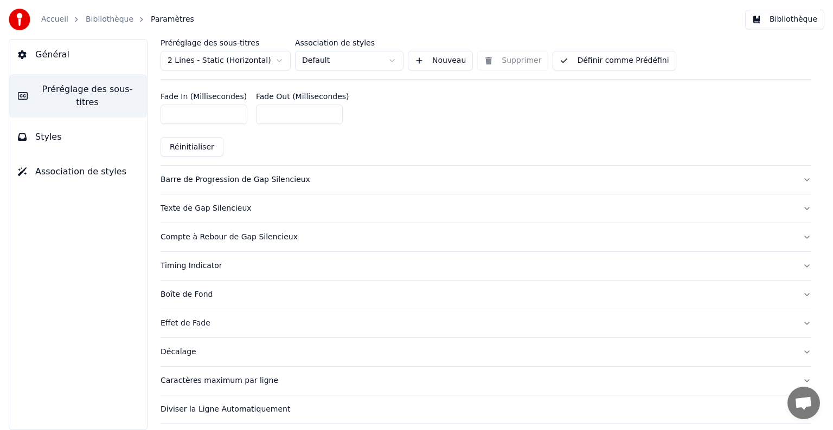
scroll to position [564, 0]
click at [269, 264] on div "Timing Indicator" at bounding box center [476, 265] width 633 height 11
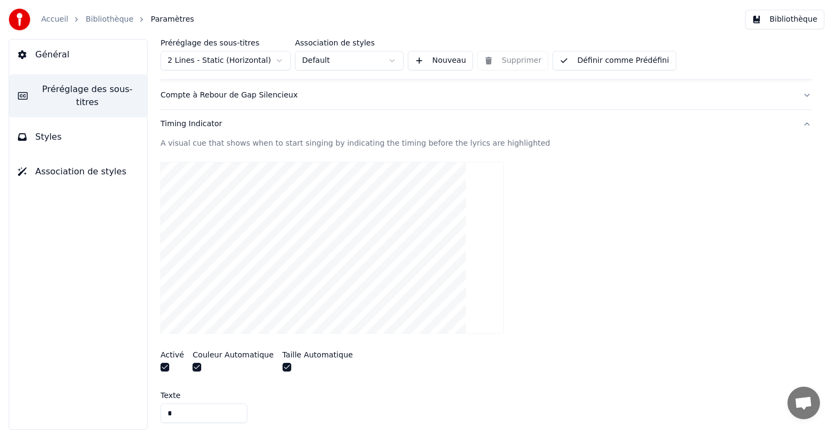
scroll to position [160, 0]
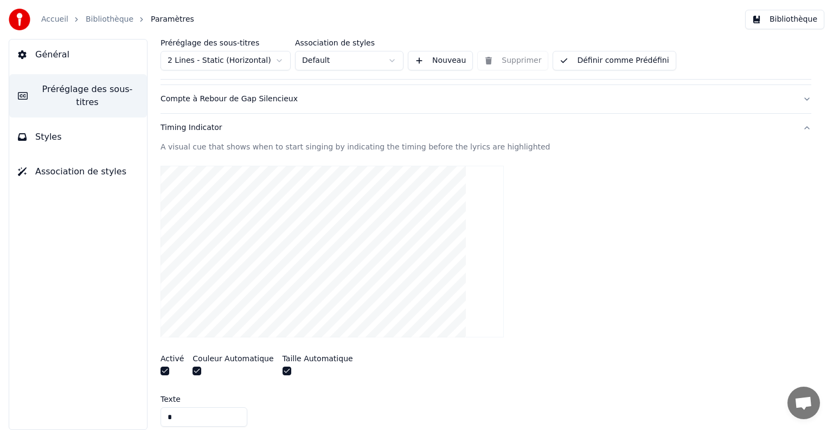
click at [209, 126] on div "Timing Indicator" at bounding box center [476, 127] width 633 height 11
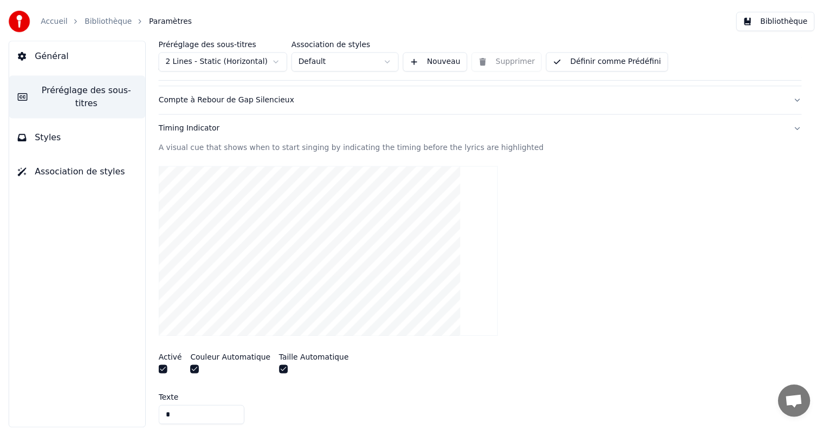
scroll to position [51, 0]
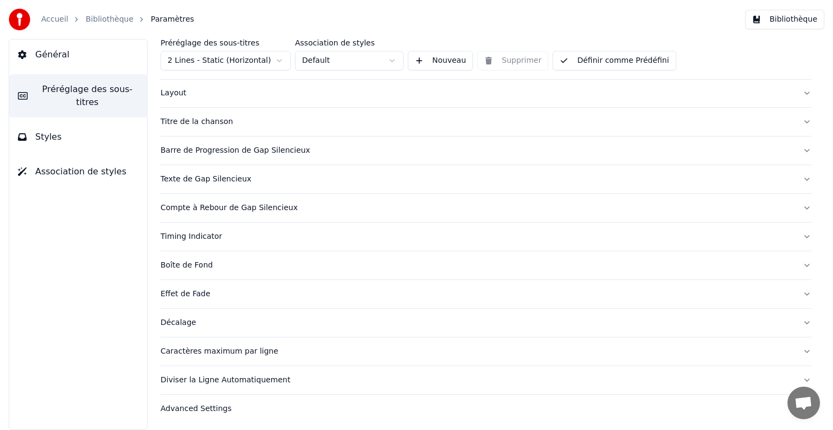
click at [782, 18] on button "Bibliothèque" at bounding box center [784, 20] width 79 height 20
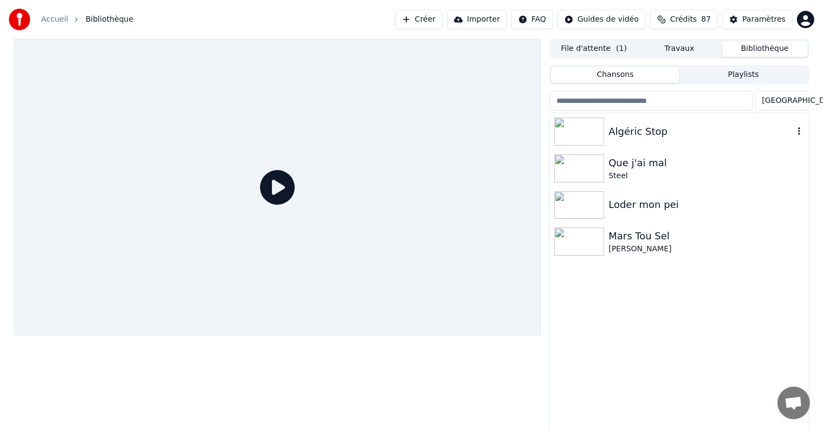
click at [653, 121] on div "Algéric Stop" at bounding box center [679, 131] width 259 height 37
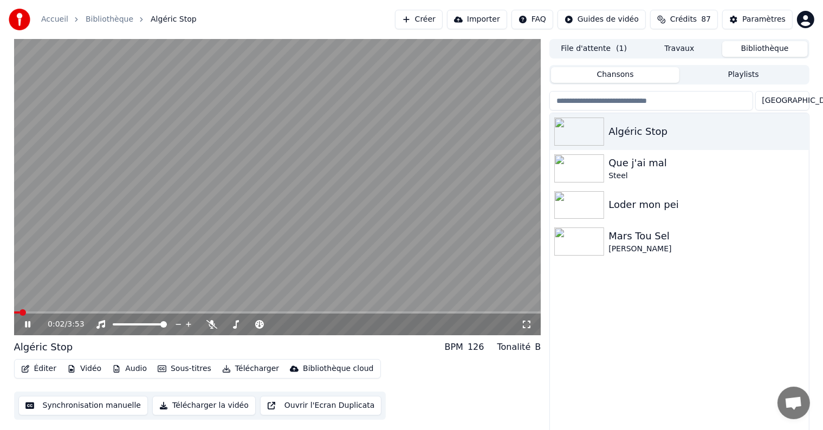
click at [26, 325] on icon at bounding box center [27, 324] width 5 height 7
click at [14, 313] on span at bounding box center [17, 312] width 7 height 7
click at [27, 325] on icon at bounding box center [27, 325] width 7 height 8
click at [27, 325] on icon at bounding box center [35, 324] width 25 height 9
click at [82, 403] on button "Synchronisation manuelle" at bounding box center [83, 406] width 130 height 20
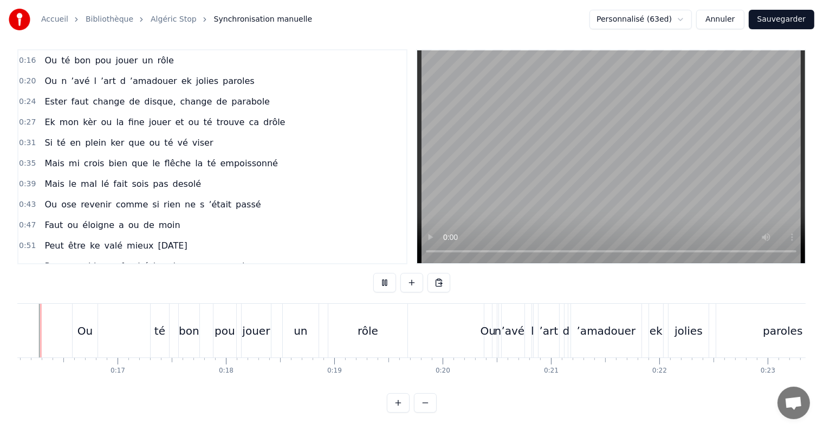
scroll to position [0, 1709]
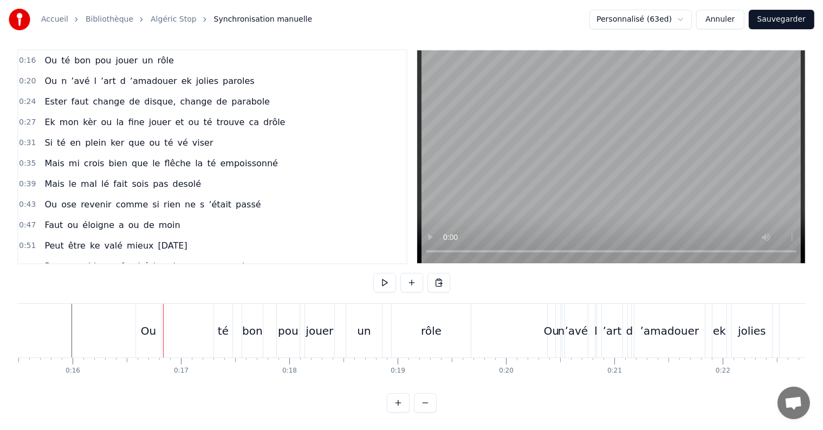
click at [137, 322] on div "Ou" at bounding box center [148, 331] width 25 height 54
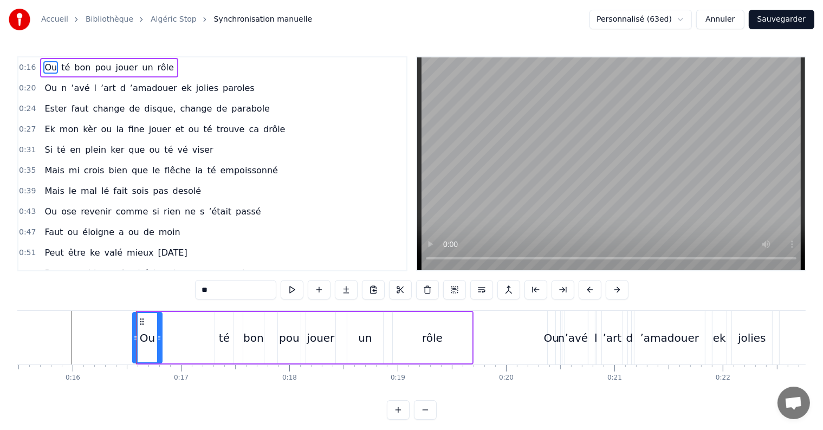
click at [136, 337] on icon at bounding box center [135, 338] width 4 height 9
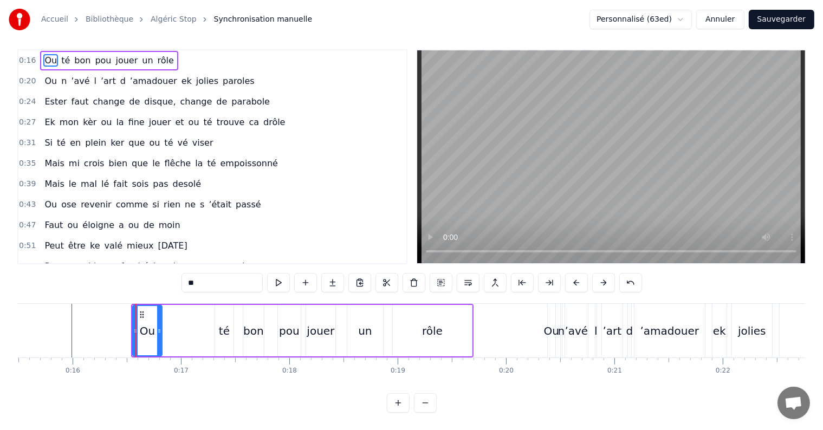
scroll to position [16, 0]
click at [143, 324] on div "Ou" at bounding box center [147, 331] width 15 height 16
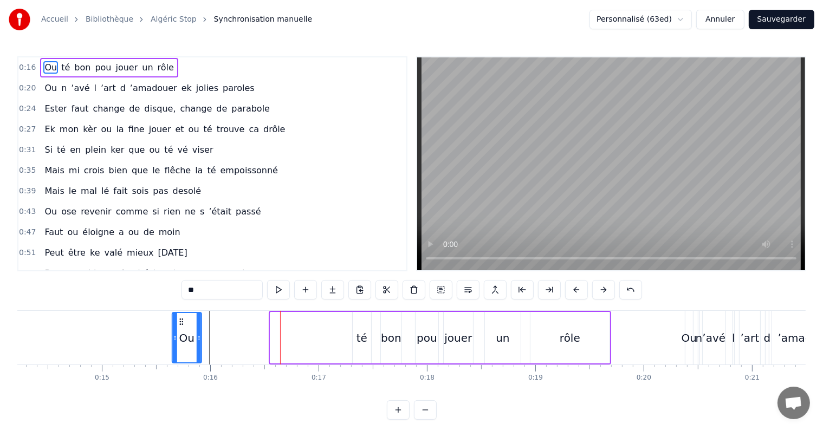
scroll to position [0, 1540]
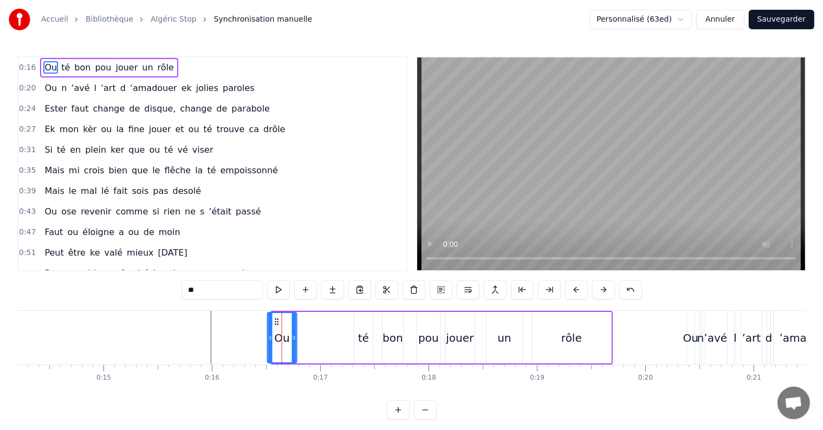
drag, startPoint x: 140, startPoint y: 320, endPoint x: 275, endPoint y: 331, distance: 135.4
click at [275, 331] on div "Ou" at bounding box center [282, 337] width 28 height 49
drag, startPoint x: 278, startPoint y: 322, endPoint x: 287, endPoint y: 322, distance: 9.8
click at [287, 322] on div "Ou" at bounding box center [282, 337] width 28 height 49
drag, startPoint x: 276, startPoint y: 320, endPoint x: 286, endPoint y: 321, distance: 9.8
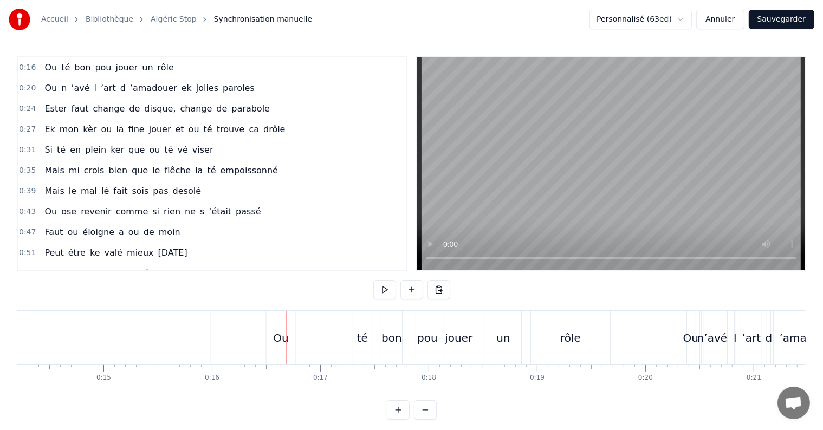
click at [285, 329] on div "Ou" at bounding box center [281, 338] width 29 height 54
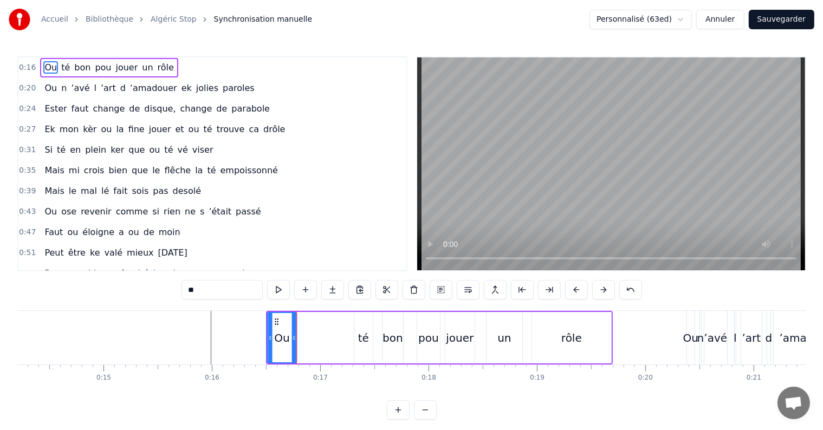
drag, startPoint x: 275, startPoint y: 321, endPoint x: 281, endPoint y: 320, distance: 5.4
click at [281, 320] on div "Ou" at bounding box center [282, 337] width 28 height 49
click at [282, 320] on div "Ou" at bounding box center [282, 337] width 28 height 49
drag, startPoint x: 295, startPoint y: 336, endPoint x: 287, endPoint y: 332, distance: 8.7
click at [300, 336] on icon at bounding box center [301, 338] width 4 height 9
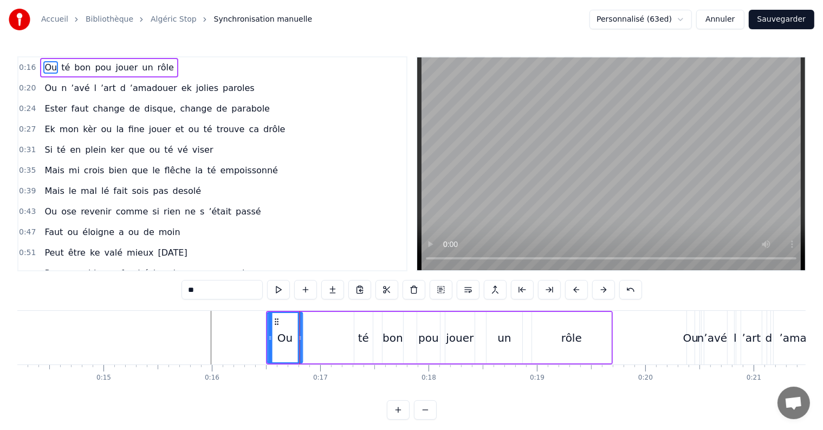
drag, startPoint x: 275, startPoint y: 320, endPoint x: 282, endPoint y: 327, distance: 10.0
click at [286, 324] on div "Ou" at bounding box center [285, 337] width 34 height 49
drag, startPoint x: 278, startPoint y: 332, endPoint x: 280, endPoint y: 325, distance: 7.4
click at [286, 333] on div "Ou" at bounding box center [285, 338] width 15 height 16
click at [279, 321] on icon at bounding box center [277, 322] width 9 height 9
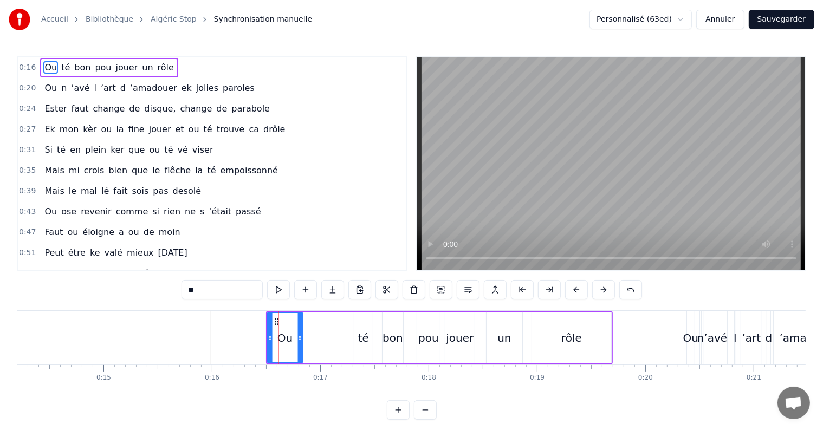
click at [268, 321] on div "Ou" at bounding box center [285, 337] width 34 height 49
click at [278, 321] on circle at bounding box center [278, 321] width 1 height 1
click at [276, 321] on div at bounding box center [276, 338] width 1 height 54
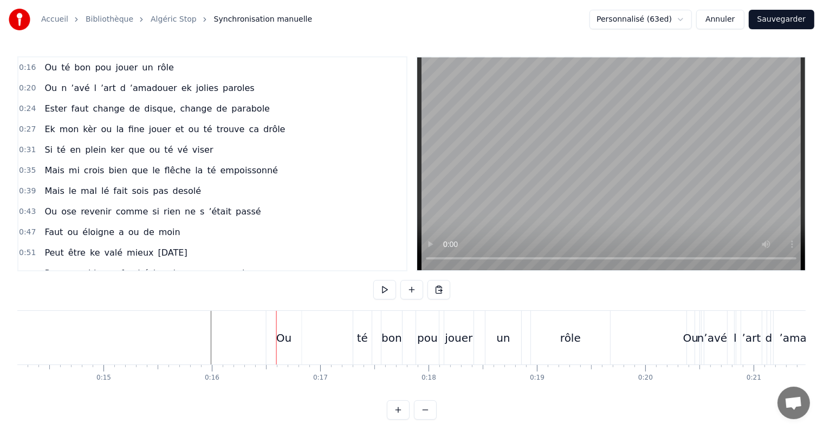
click at [280, 334] on div "Ou" at bounding box center [283, 338] width 15 height 16
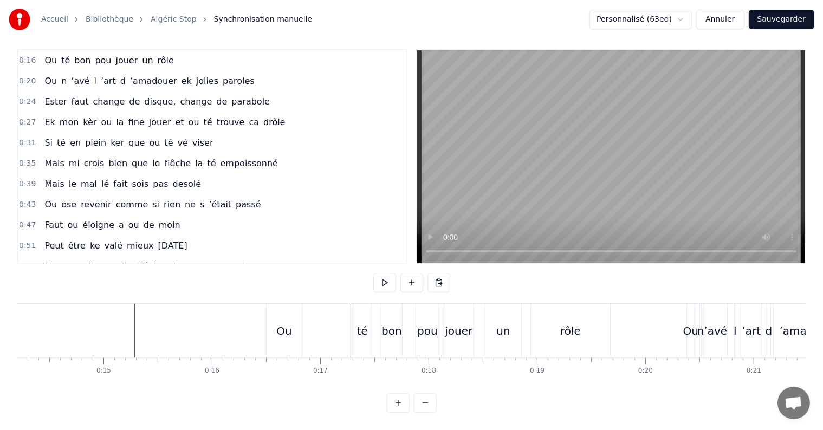
scroll to position [16, 0]
click at [361, 323] on div "té" at bounding box center [362, 331] width 11 height 16
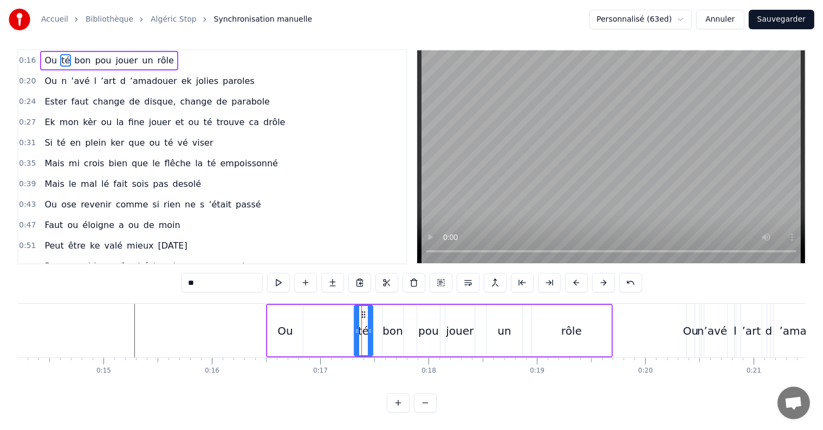
scroll to position [0, 0]
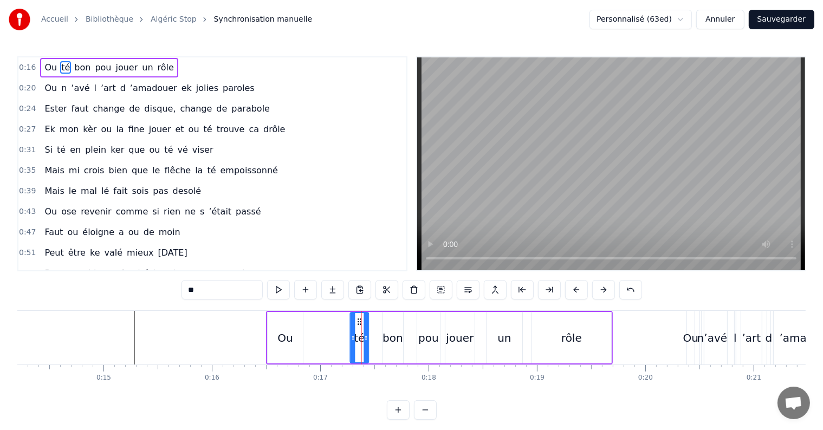
click at [360, 319] on icon at bounding box center [360, 322] width 9 height 9
click at [364, 320] on div "té" at bounding box center [359, 337] width 17 height 49
drag, startPoint x: 359, startPoint y: 320, endPoint x: 365, endPoint y: 320, distance: 6.0
click at [365, 320] on div "té" at bounding box center [359, 337] width 17 height 49
click at [353, 322] on div "té" at bounding box center [359, 337] width 17 height 49
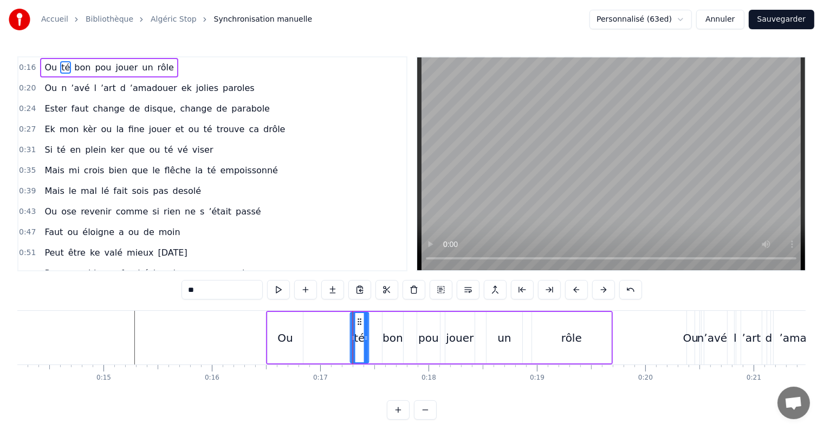
click at [388, 338] on div "bon" at bounding box center [393, 338] width 21 height 16
type input "***"
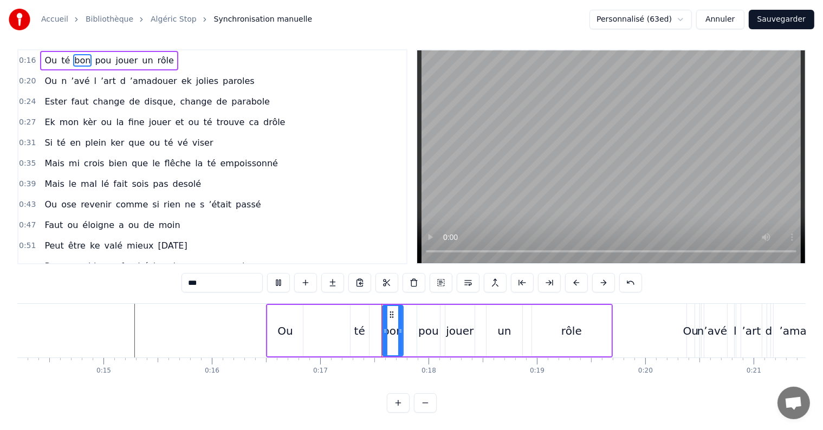
scroll to position [16, 0]
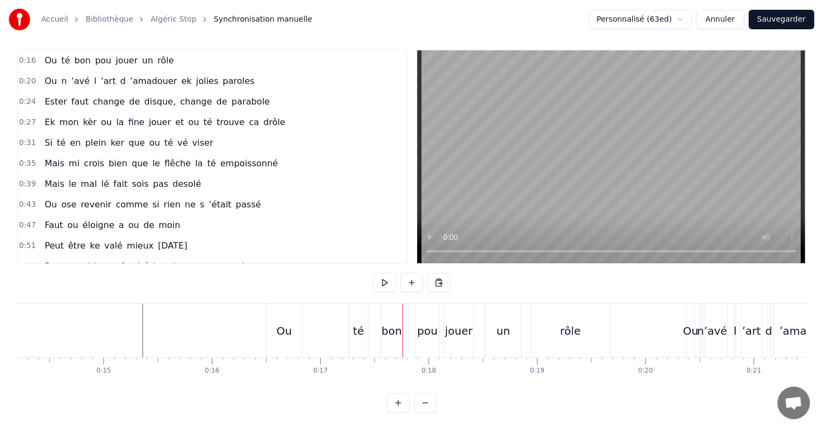
click at [566, 323] on div "rôle" at bounding box center [570, 331] width 21 height 16
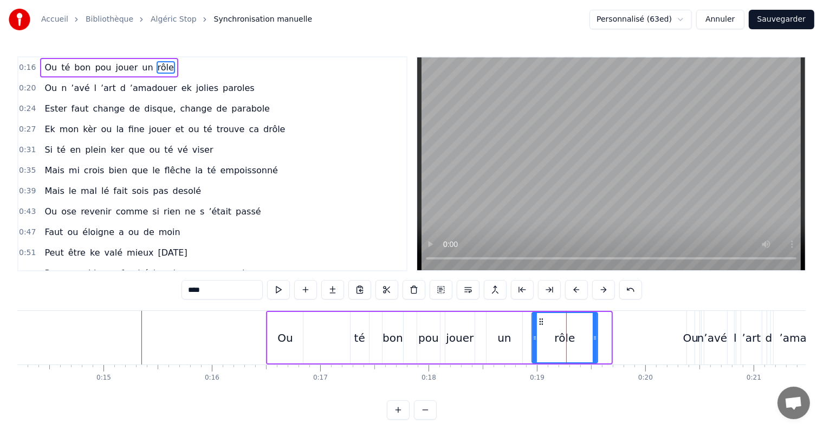
drag, startPoint x: 608, startPoint y: 336, endPoint x: 595, endPoint y: 339, distance: 13.9
click at [595, 339] on icon at bounding box center [595, 338] width 4 height 9
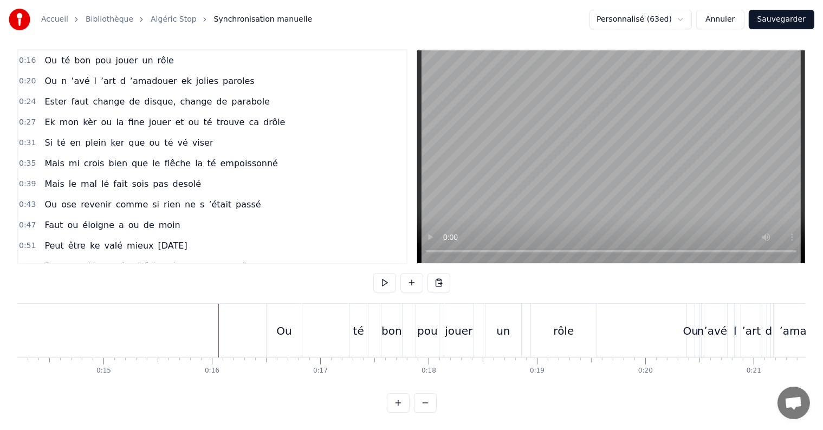
scroll to position [16, 0]
click at [366, 318] on div "té" at bounding box center [359, 331] width 18 height 54
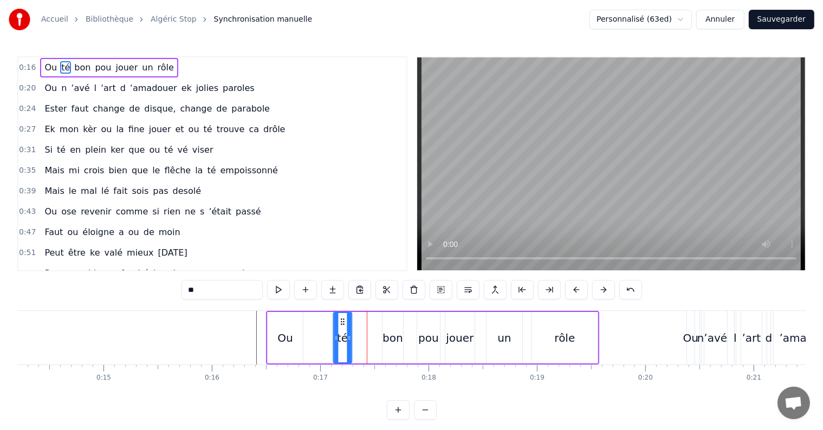
drag, startPoint x: 359, startPoint y: 321, endPoint x: 343, endPoint y: 323, distance: 16.4
click at [343, 323] on icon at bounding box center [343, 322] width 9 height 9
click at [390, 340] on div "bon" at bounding box center [393, 338] width 21 height 16
type input "***"
drag, startPoint x: 391, startPoint y: 320, endPoint x: 358, endPoint y: 316, distance: 33.3
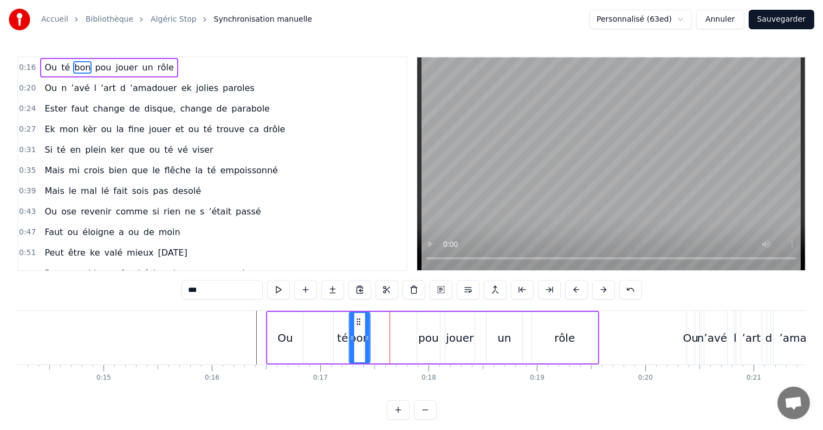
click at [358, 316] on div "bon" at bounding box center [360, 337] width 20 height 49
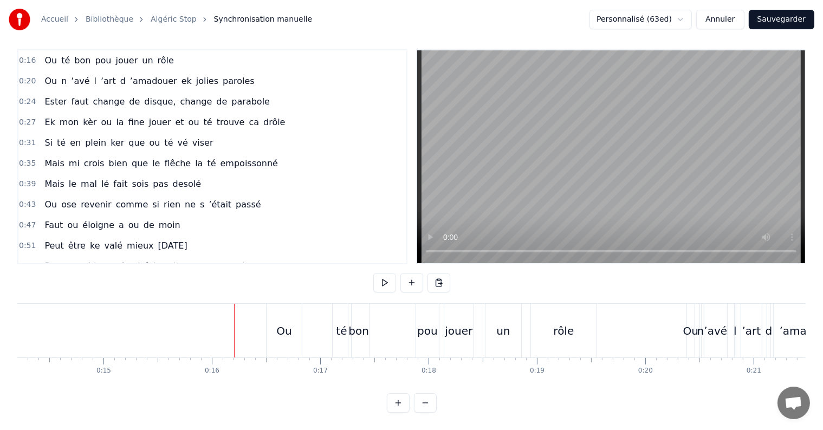
scroll to position [16, 0]
click at [360, 323] on div "bon" at bounding box center [359, 331] width 21 height 16
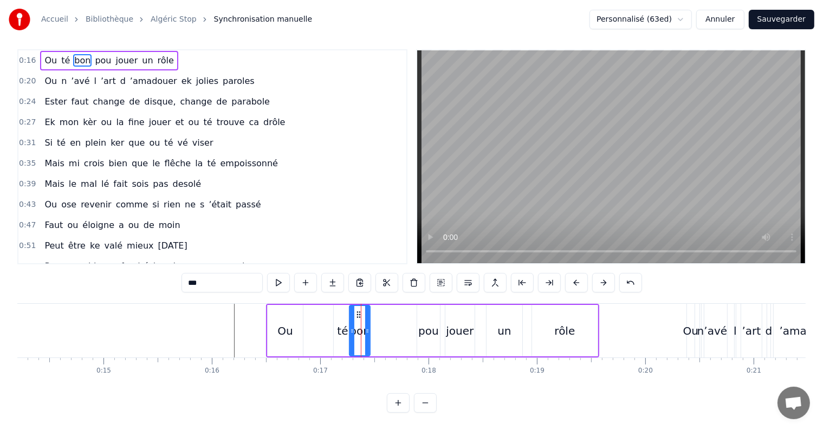
scroll to position [0, 0]
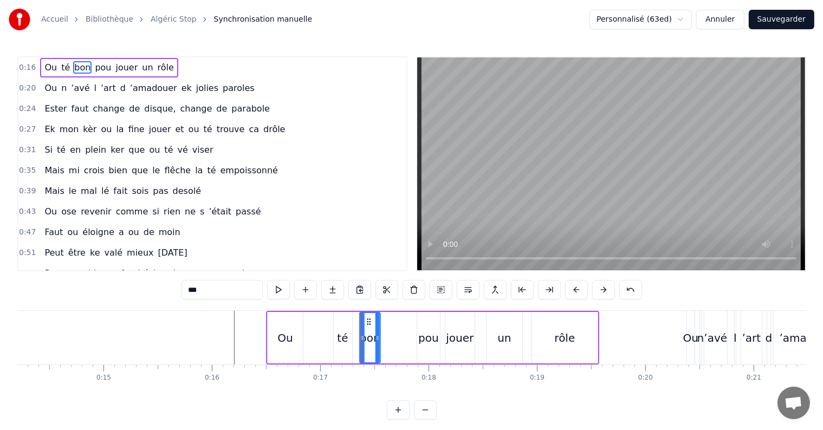
drag, startPoint x: 357, startPoint y: 319, endPoint x: 367, endPoint y: 321, distance: 10.5
click at [367, 321] on icon at bounding box center [369, 322] width 9 height 9
click at [340, 336] on div "té" at bounding box center [342, 338] width 11 height 16
type input "**"
drag, startPoint x: 341, startPoint y: 322, endPoint x: 347, endPoint y: 323, distance: 6.0
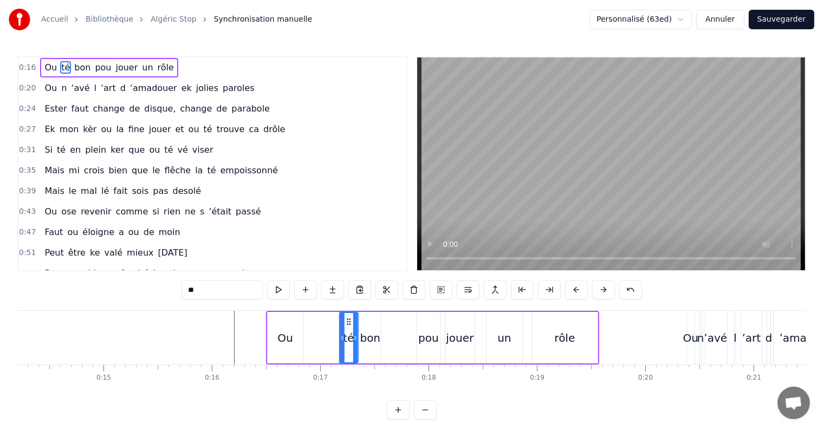
click at [347, 323] on icon at bounding box center [349, 322] width 9 height 9
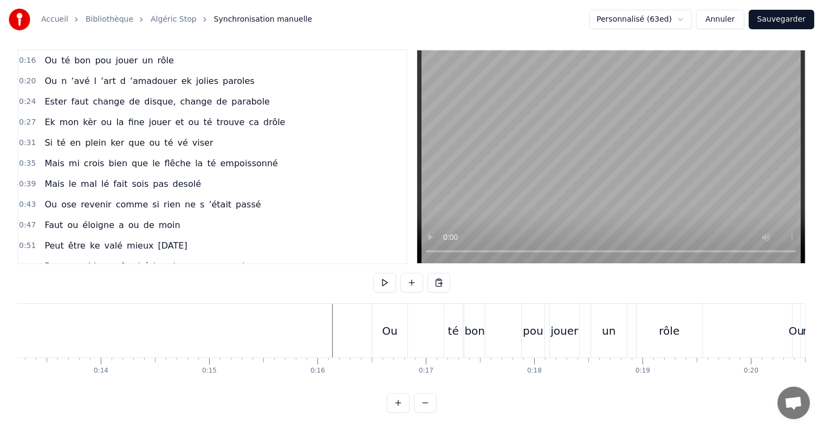
scroll to position [0, 1421]
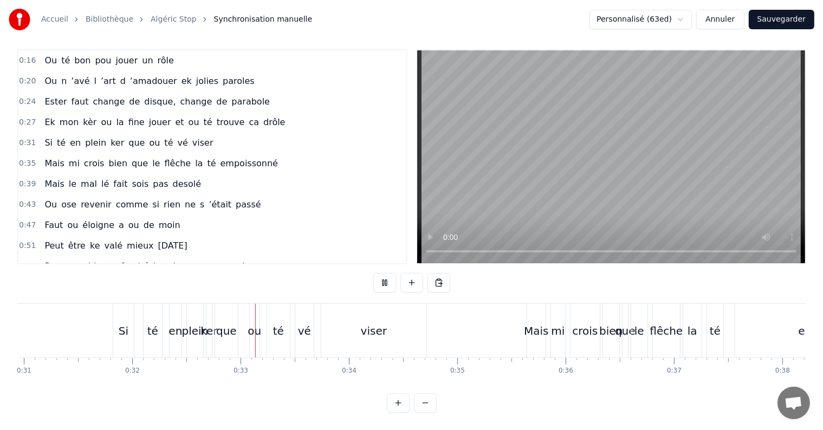
scroll to position [0, 3483]
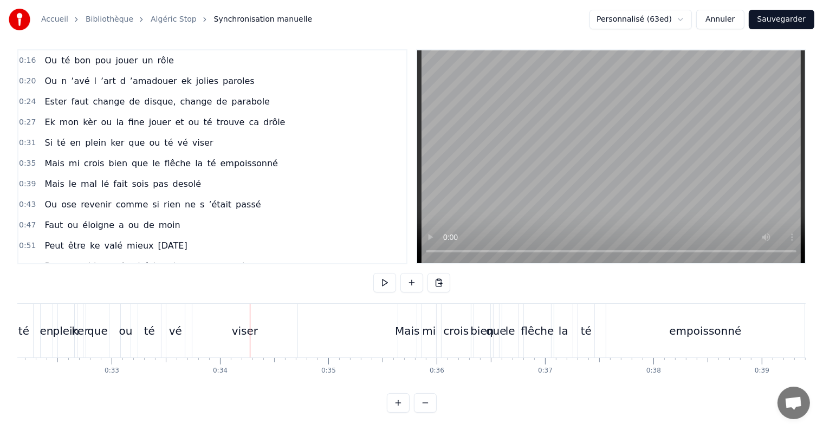
click at [101, 323] on div "que" at bounding box center [97, 331] width 21 height 16
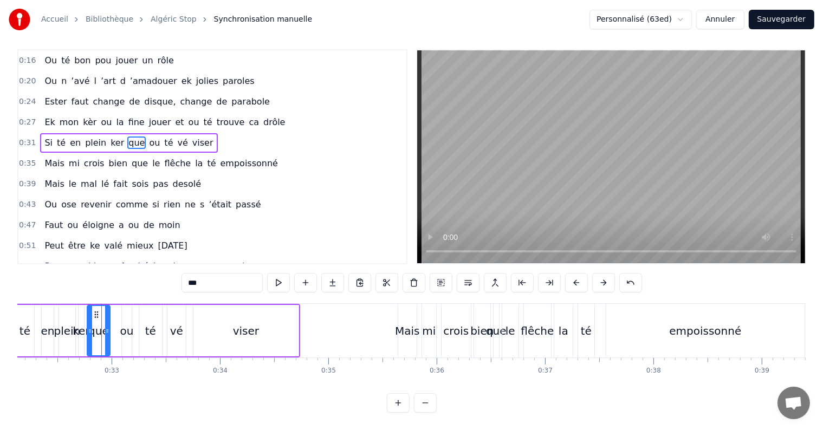
scroll to position [0, 0]
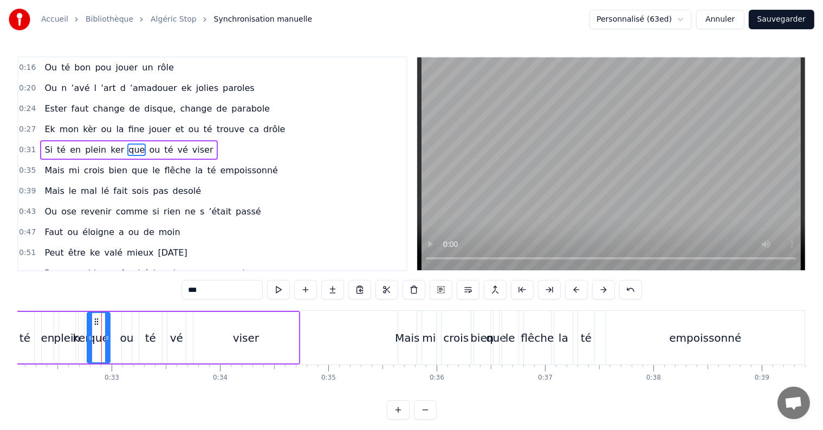
click at [211, 294] on input "***" at bounding box center [222, 290] width 81 height 20
type input "*"
click at [121, 343] on div "ou" at bounding box center [127, 338] width 14 height 16
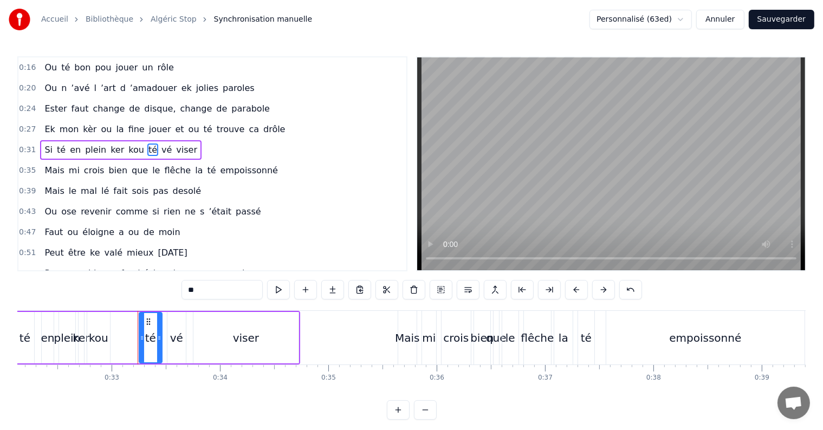
click at [94, 343] on div "kou" at bounding box center [99, 338] width 20 height 16
type input "***"
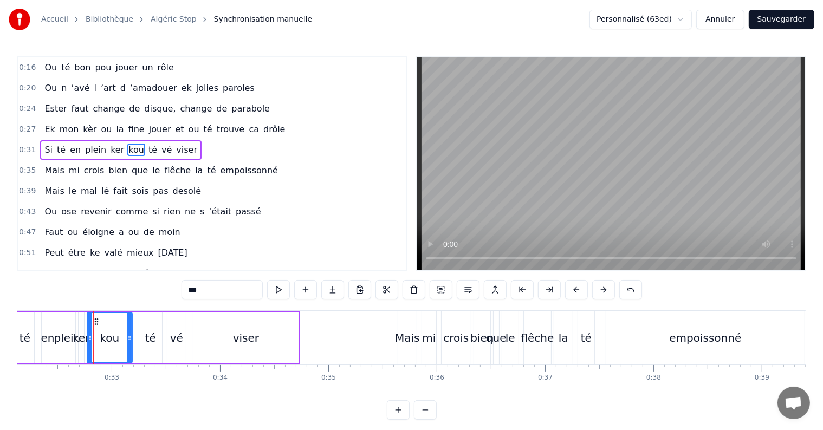
drag, startPoint x: 108, startPoint y: 340, endPoint x: 130, endPoint y: 340, distance: 22.2
click at [130, 340] on icon at bounding box center [129, 338] width 4 height 9
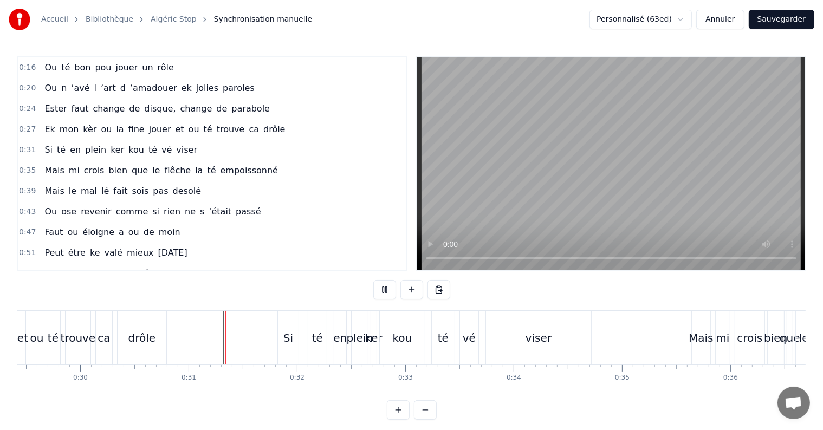
scroll to position [16, 0]
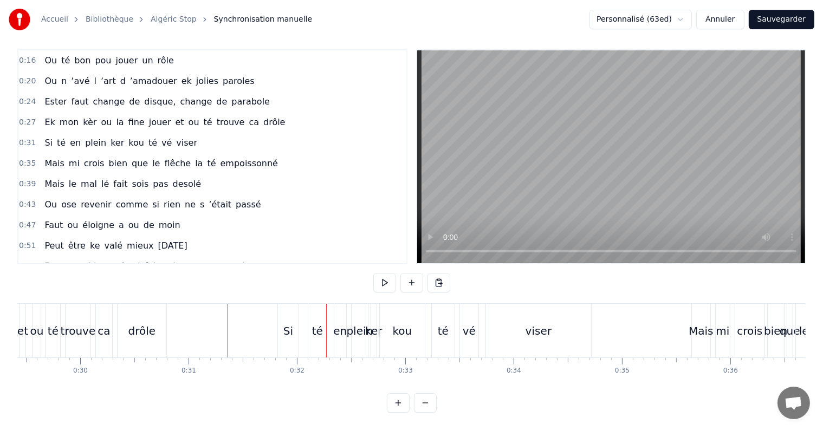
click at [284, 324] on div "Si" at bounding box center [288, 331] width 10 height 16
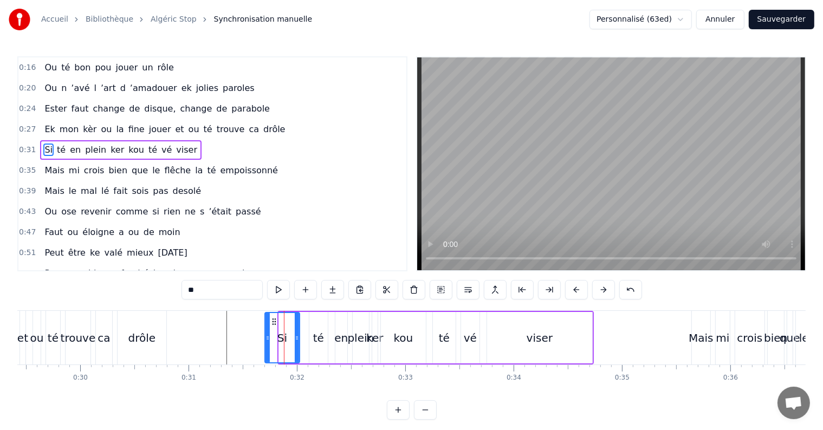
drag, startPoint x: 280, startPoint y: 337, endPoint x: 266, endPoint y: 337, distance: 14.1
click at [266, 337] on icon at bounding box center [268, 338] width 4 height 9
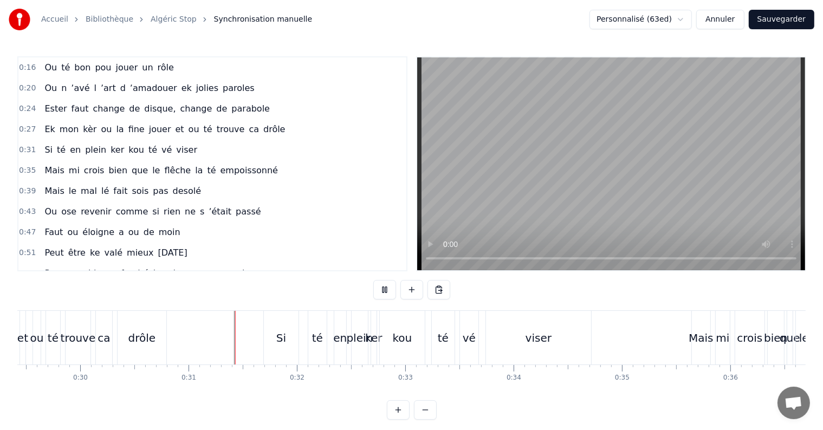
scroll to position [16, 0]
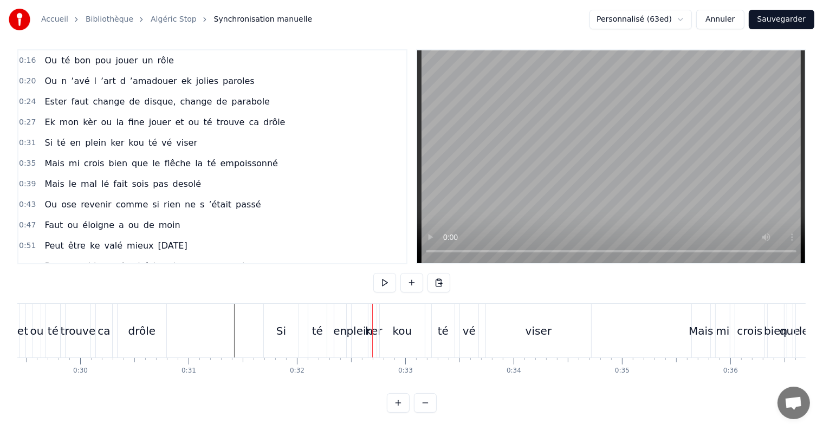
click at [282, 323] on div "Si" at bounding box center [281, 331] width 10 height 16
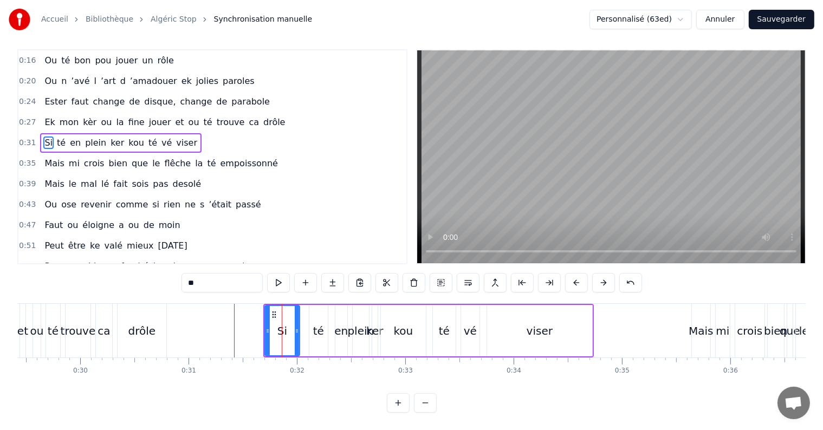
scroll to position [0, 0]
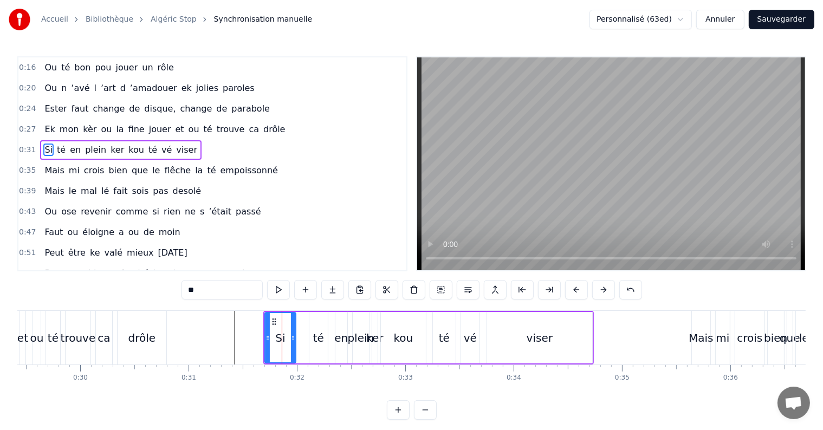
click at [294, 338] on icon at bounding box center [293, 338] width 4 height 9
click at [312, 338] on div "té" at bounding box center [318, 337] width 18 height 51
type input "**"
drag, startPoint x: 309, startPoint y: 337, endPoint x: 302, endPoint y: 337, distance: 7.1
click at [303, 337] on icon at bounding box center [305, 338] width 4 height 9
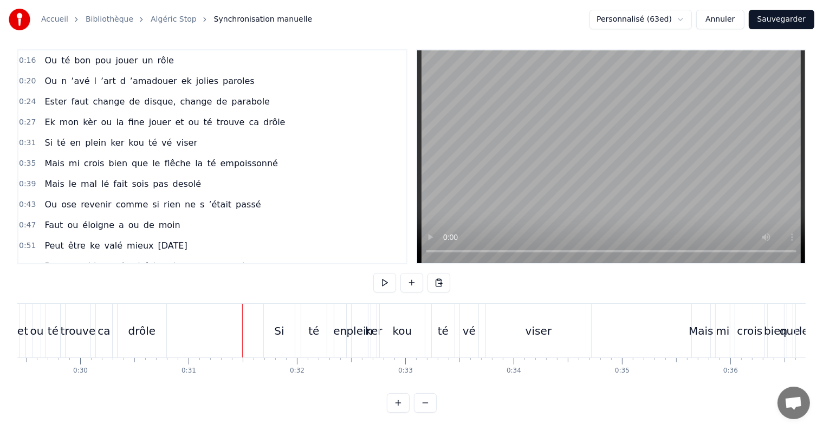
scroll to position [16, 0]
click at [283, 323] on div "Si" at bounding box center [279, 331] width 10 height 16
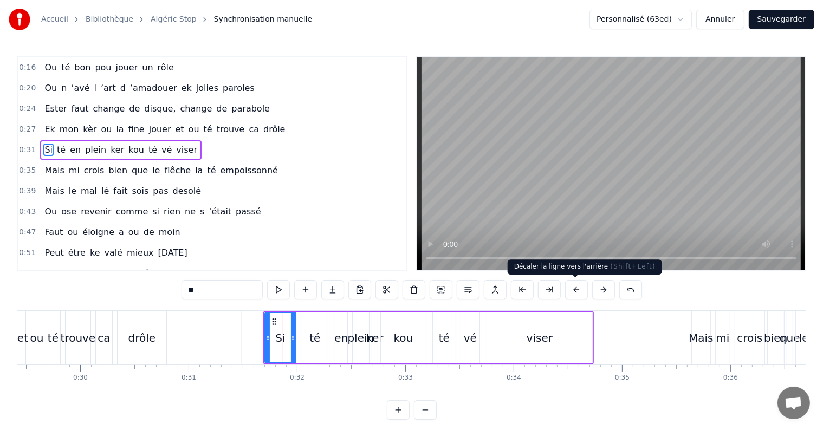
click at [579, 287] on button at bounding box center [576, 290] width 23 height 20
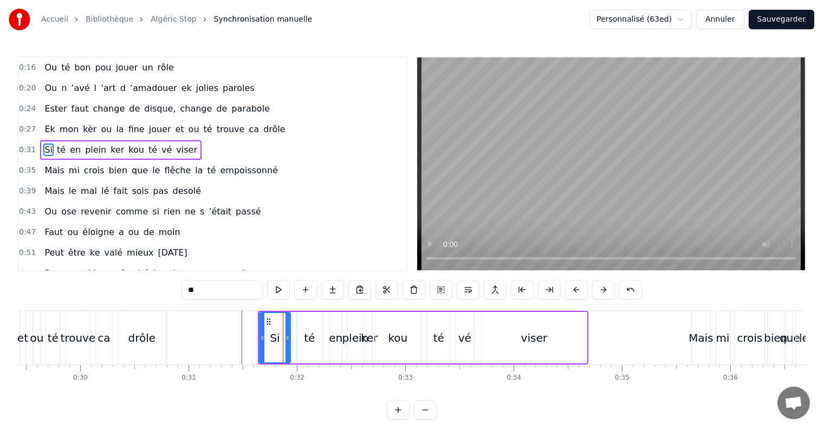
click at [565, 280] on button at bounding box center [576, 290] width 23 height 20
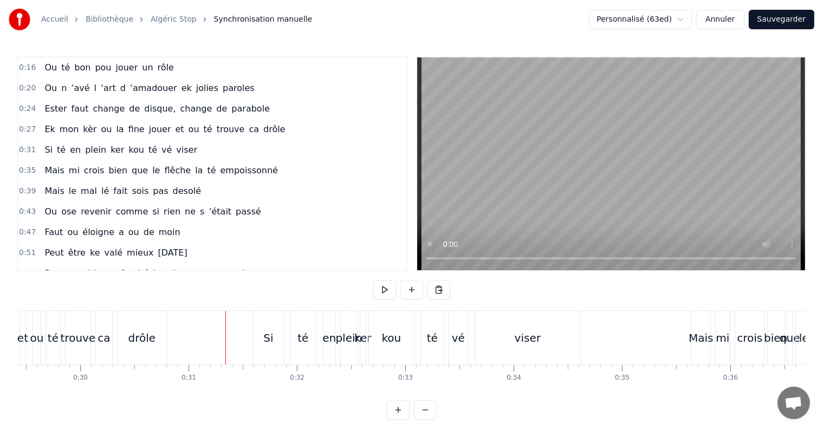
scroll to position [16, 0]
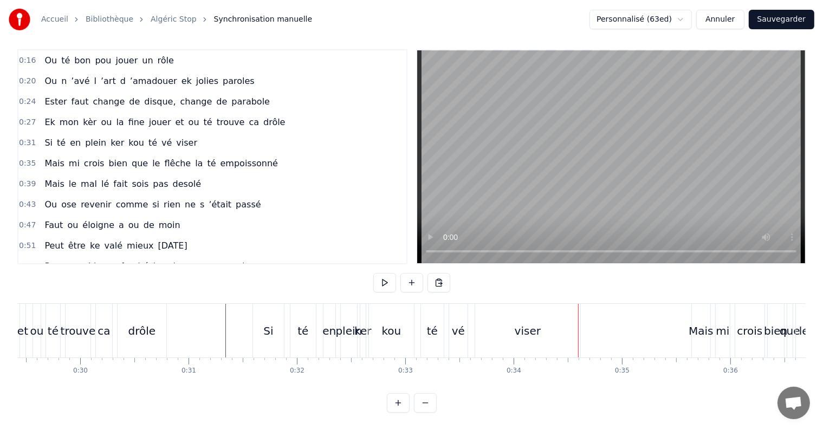
click at [265, 323] on div "Si" at bounding box center [268, 331] width 10 height 16
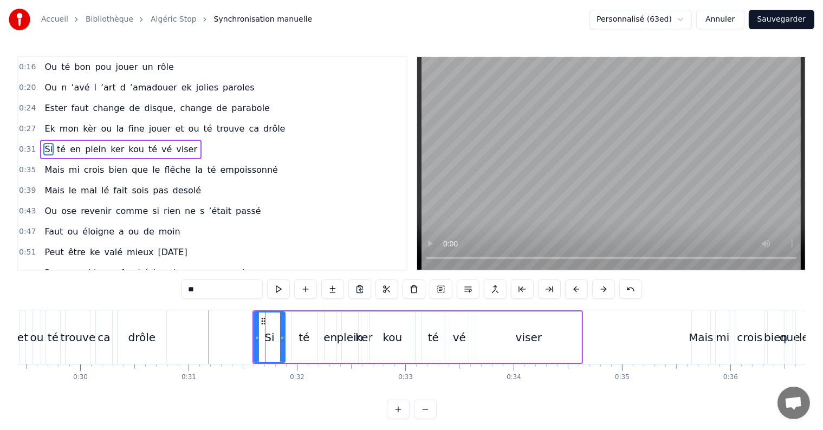
scroll to position [0, 0]
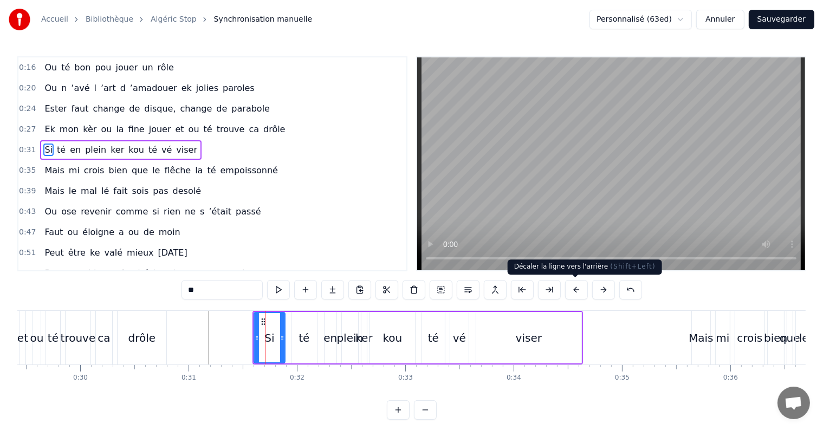
click at [576, 285] on button at bounding box center [576, 290] width 23 height 20
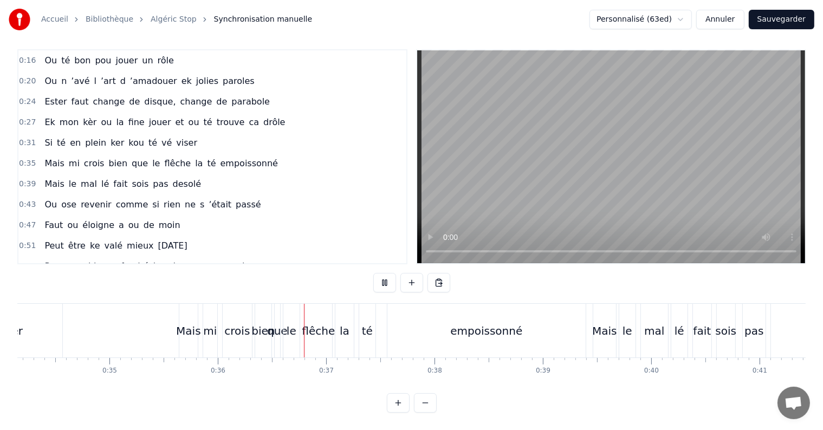
scroll to position [0, 3875]
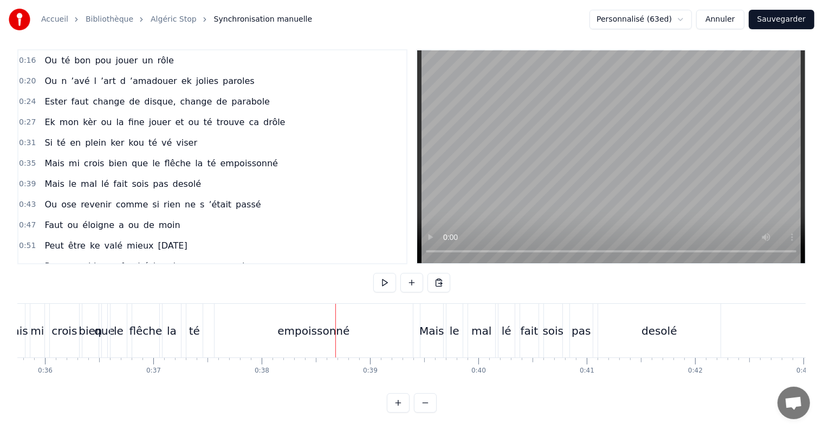
click at [314, 330] on div "empoissonné" at bounding box center [314, 331] width 198 height 54
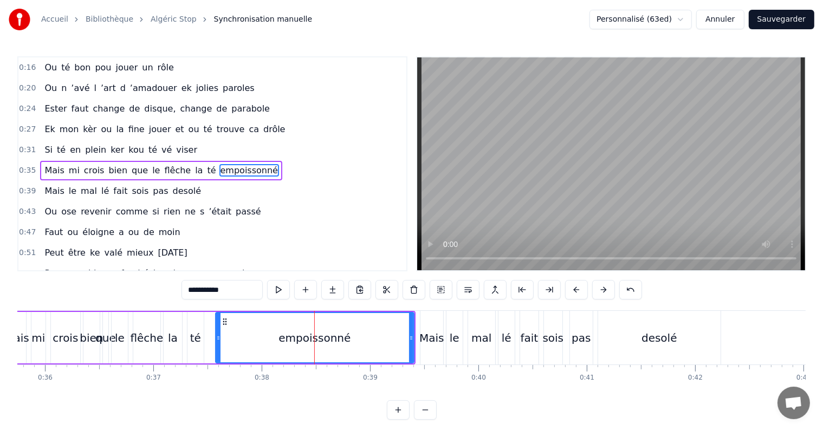
scroll to position [3, 0]
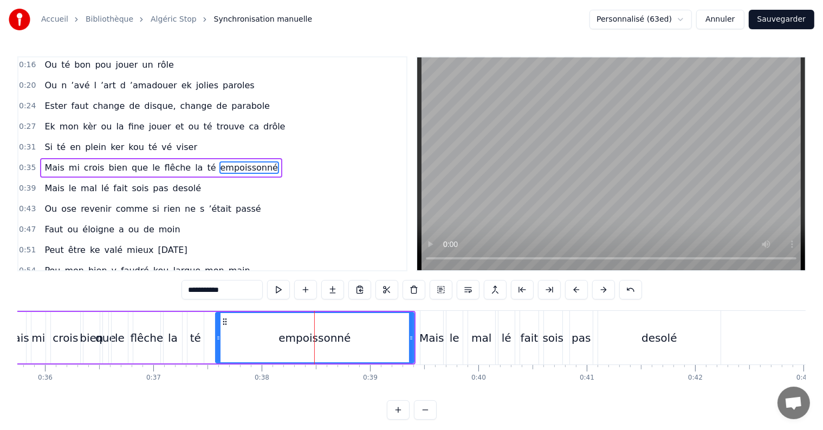
click at [216, 290] on input "**********" at bounding box center [222, 290] width 81 height 20
click at [173, 343] on div "la" at bounding box center [173, 338] width 10 height 16
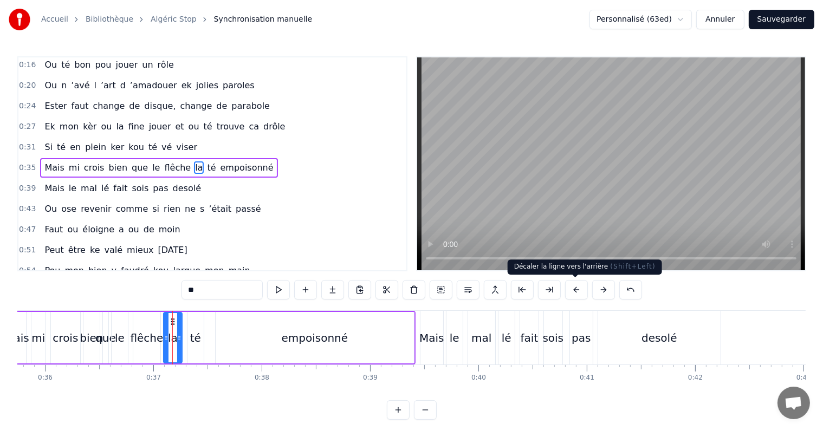
click at [576, 288] on button at bounding box center [576, 290] width 23 height 20
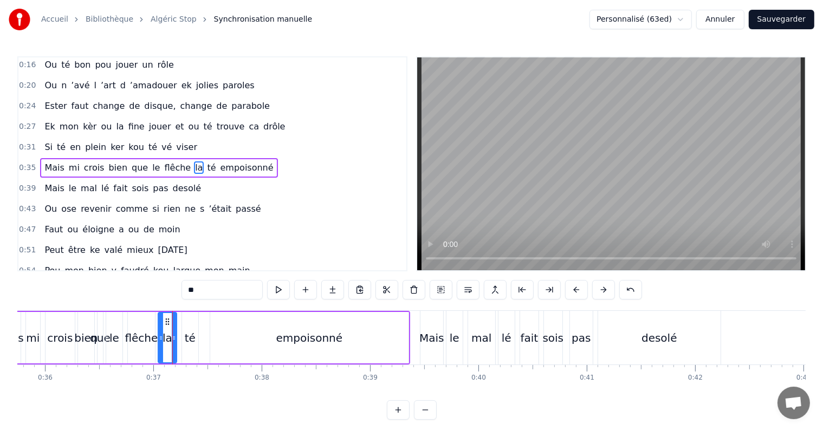
click at [431, 322] on div "Mais" at bounding box center [432, 338] width 23 height 54
type input "****"
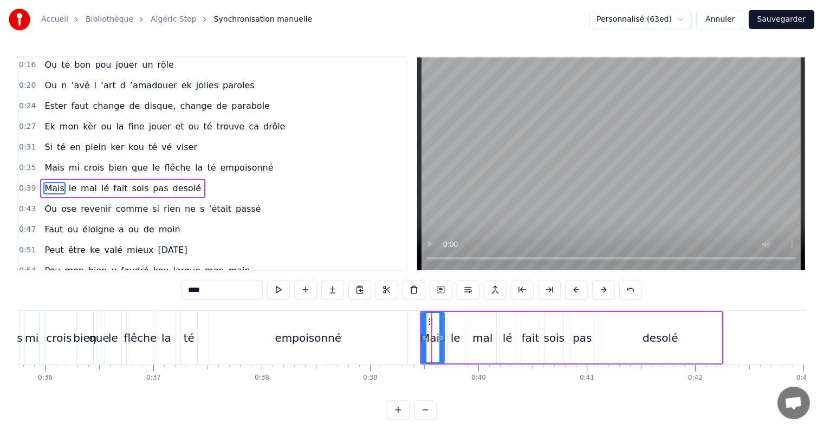
scroll to position [23, 0]
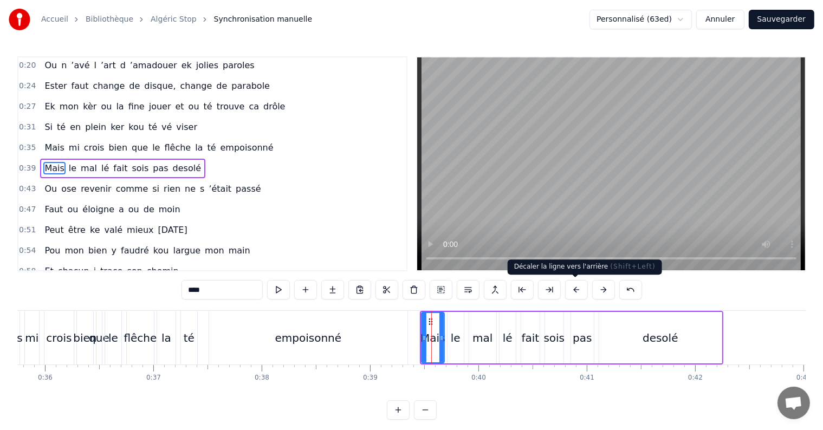
click at [576, 286] on button at bounding box center [576, 290] width 23 height 20
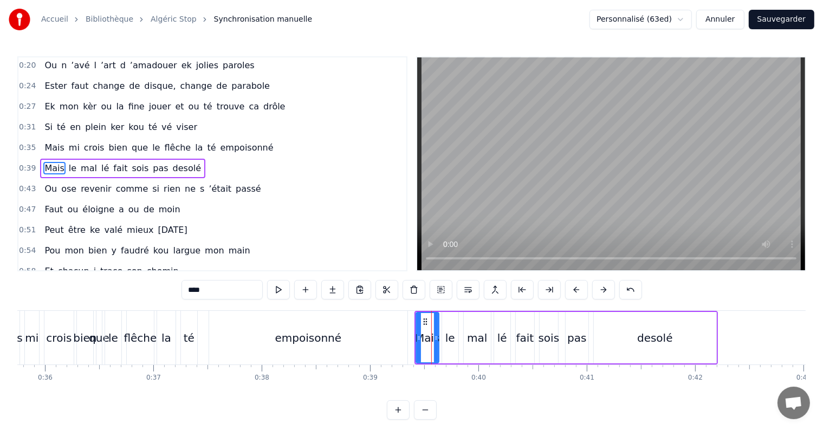
click at [575, 286] on button at bounding box center [576, 290] width 23 height 20
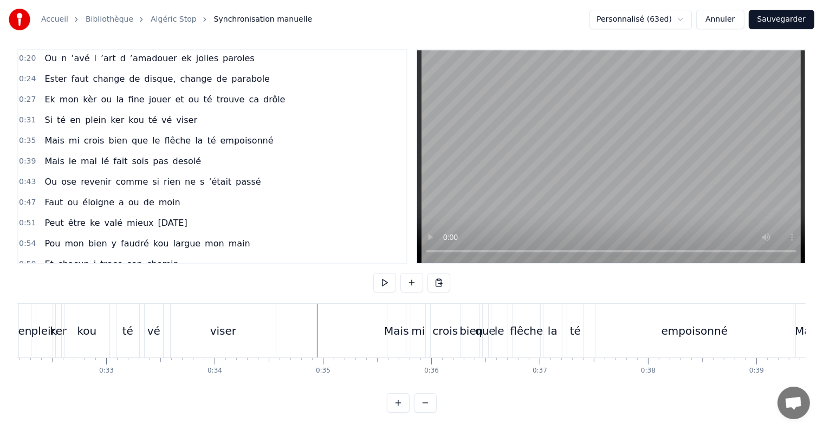
scroll to position [16, 0]
click at [403, 323] on div "Mais" at bounding box center [396, 331] width 25 height 16
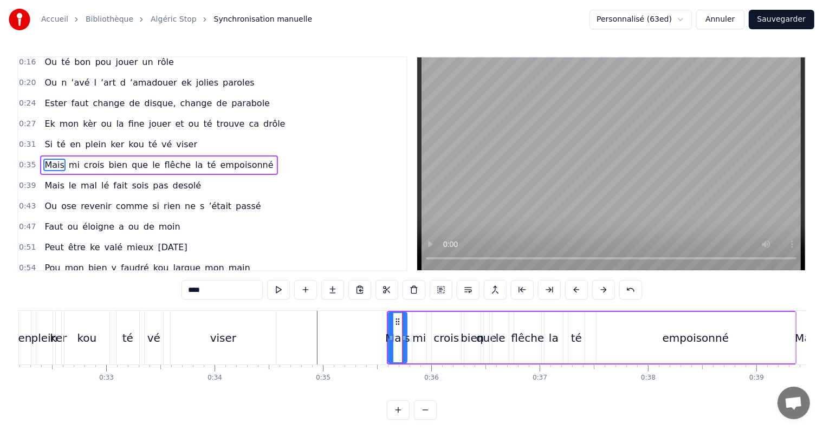
scroll to position [3, 0]
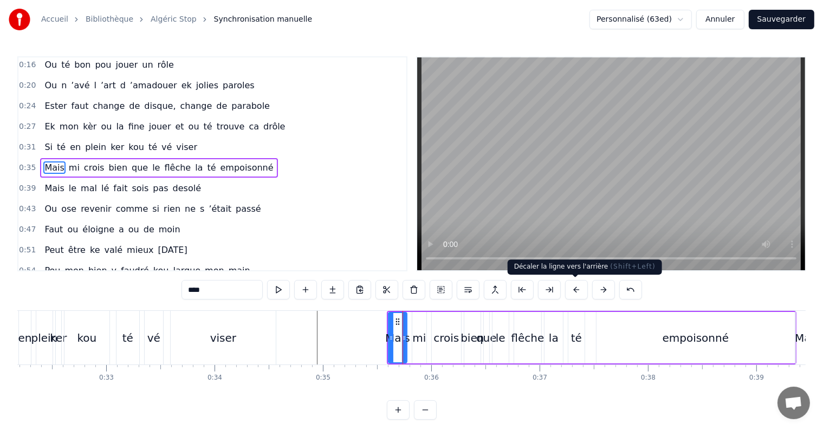
click at [571, 288] on button at bounding box center [576, 290] width 23 height 20
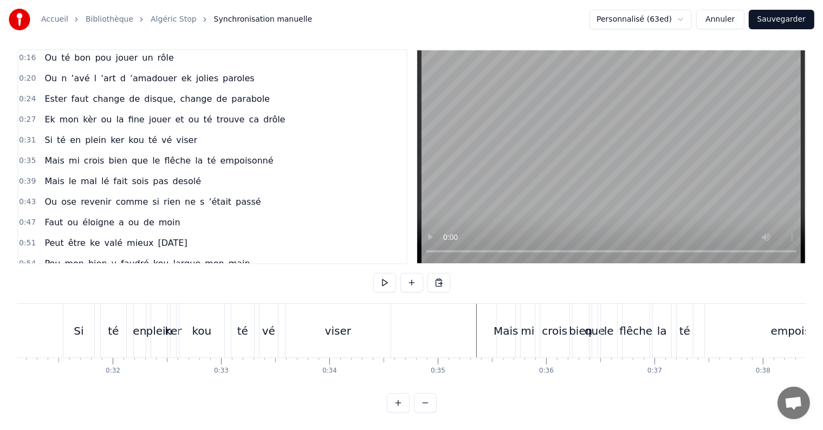
scroll to position [0, 3345]
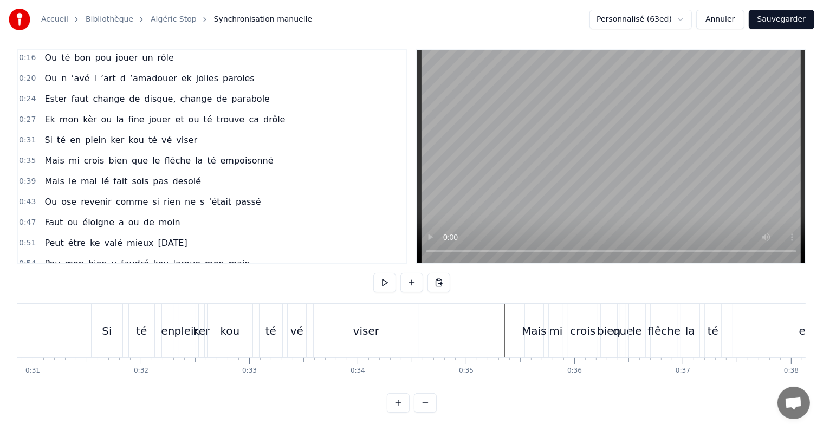
click at [522, 323] on div "Mais" at bounding box center [534, 331] width 25 height 16
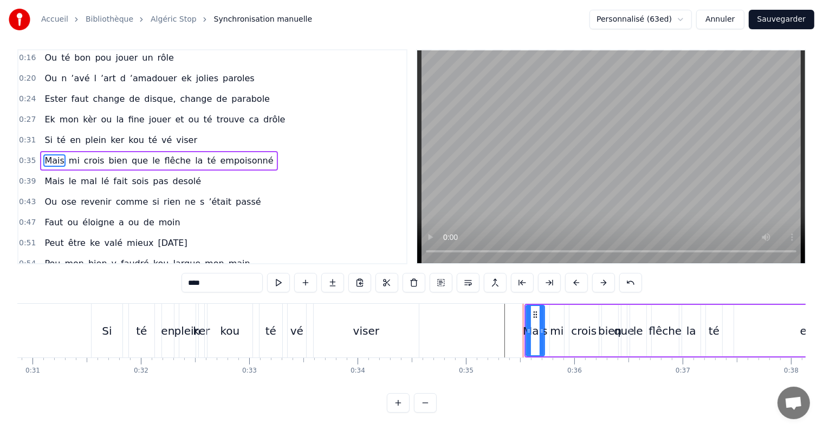
scroll to position [0, 0]
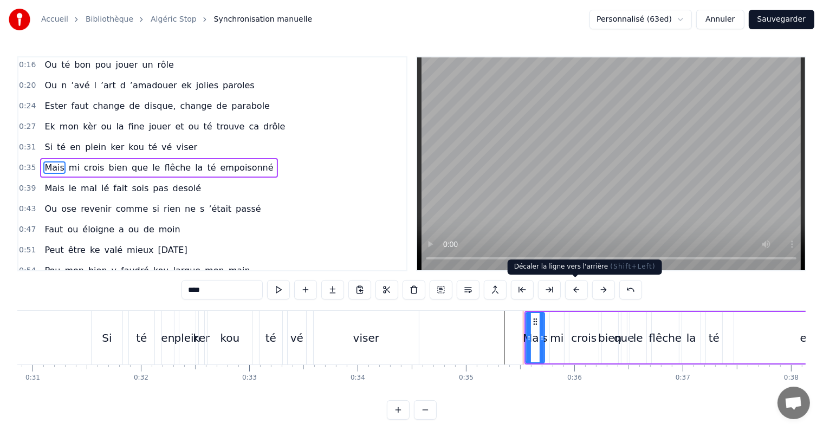
click at [580, 291] on button at bounding box center [576, 290] width 23 height 20
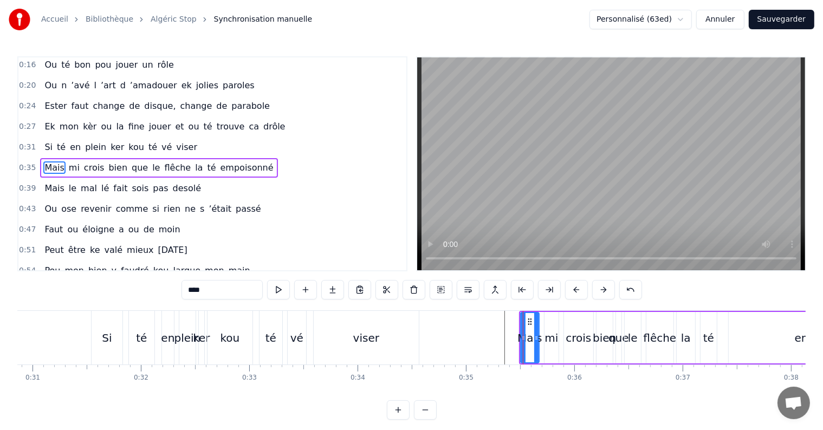
click at [580, 291] on button at bounding box center [576, 290] width 23 height 20
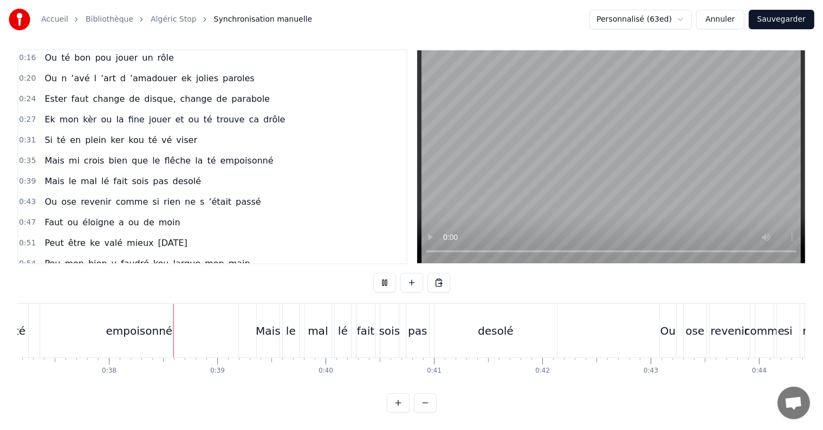
scroll to position [0, 4053]
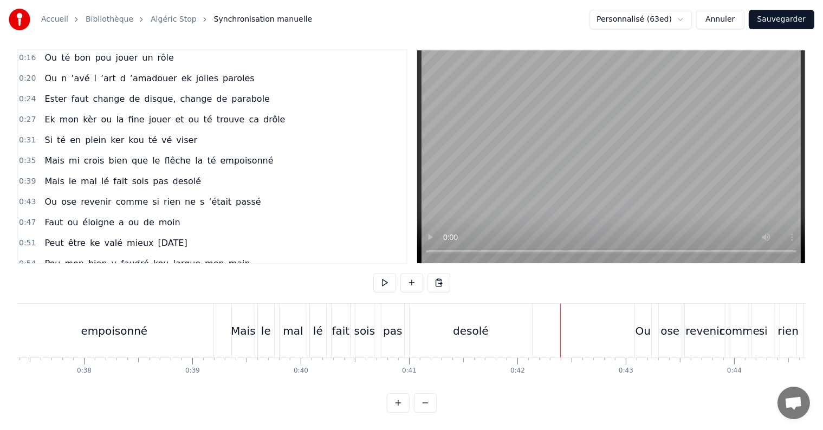
click at [246, 327] on div "Mais" at bounding box center [243, 331] width 25 height 16
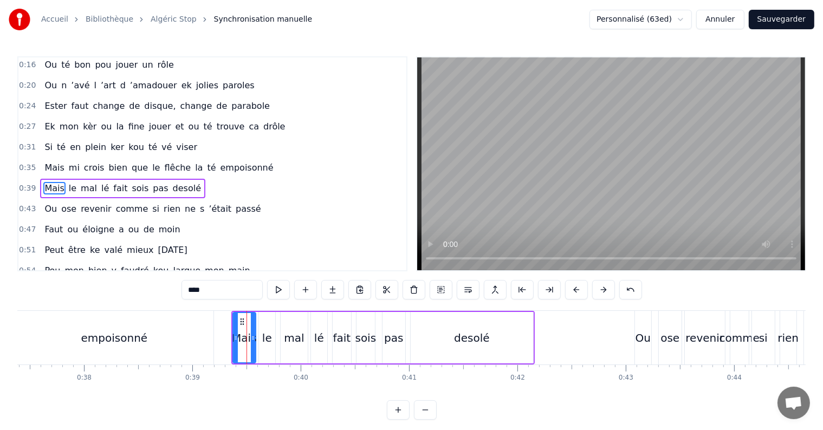
scroll to position [23, 0]
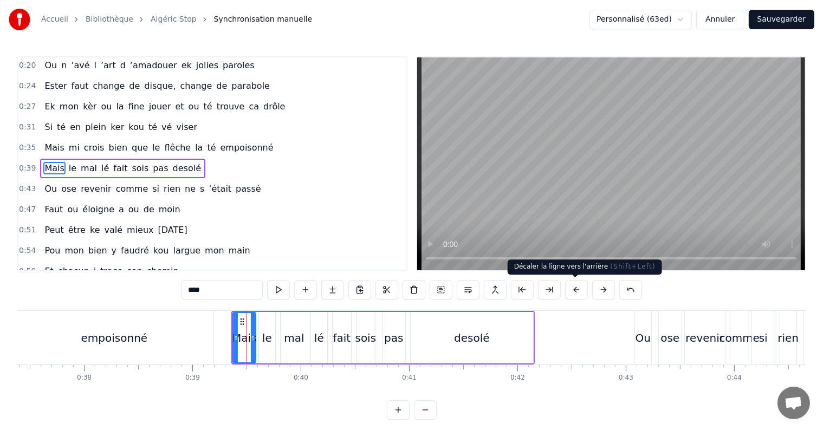
click at [573, 292] on button at bounding box center [576, 290] width 23 height 20
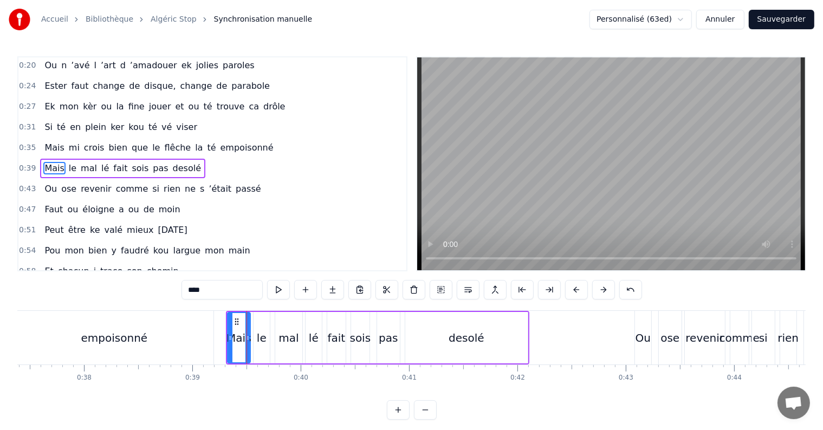
click at [573, 292] on button at bounding box center [576, 290] width 23 height 20
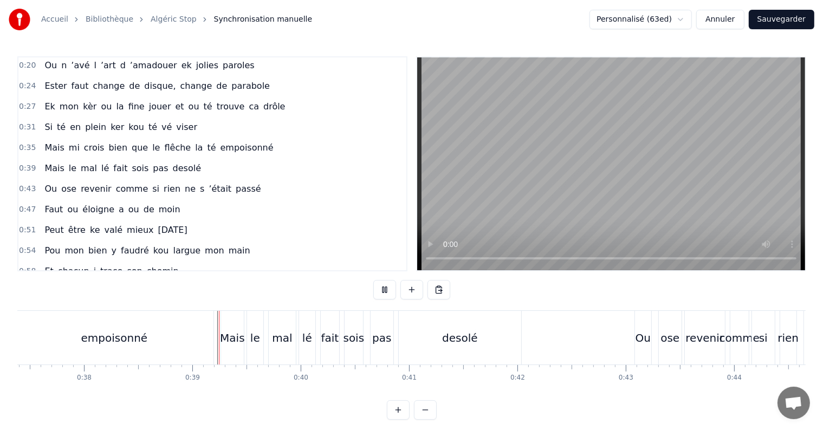
scroll to position [16, 0]
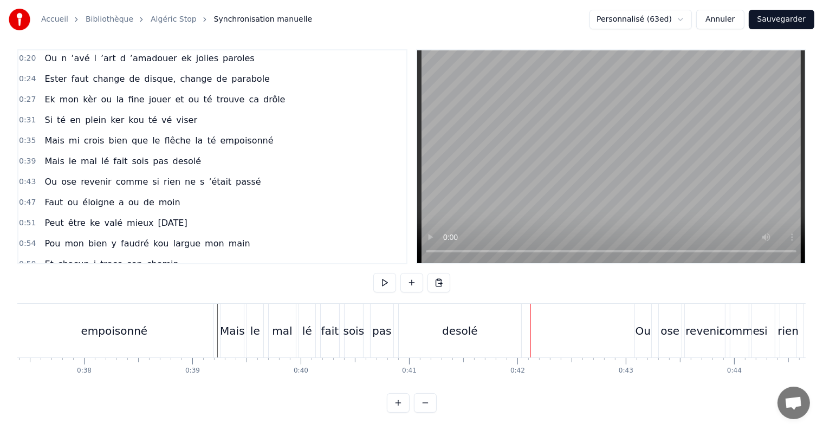
click at [241, 326] on div "Mais" at bounding box center [232, 331] width 25 height 16
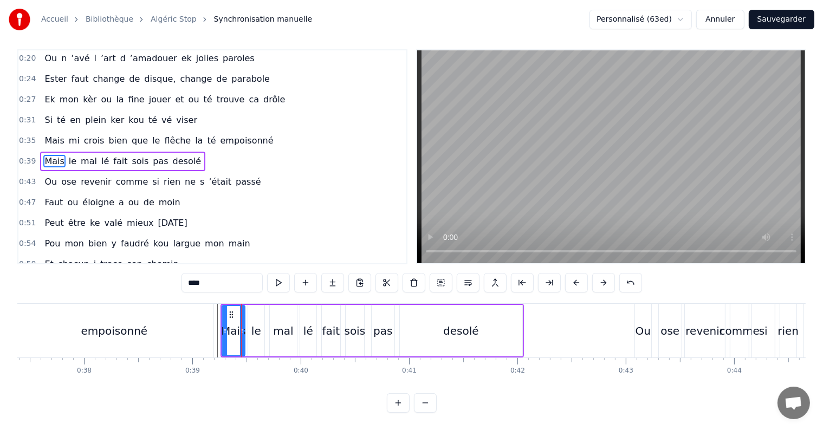
scroll to position [0, 0]
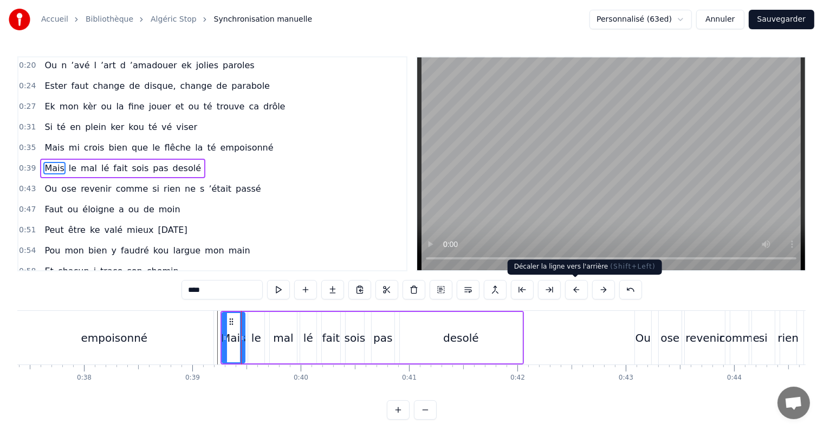
click at [575, 288] on button at bounding box center [576, 290] width 23 height 20
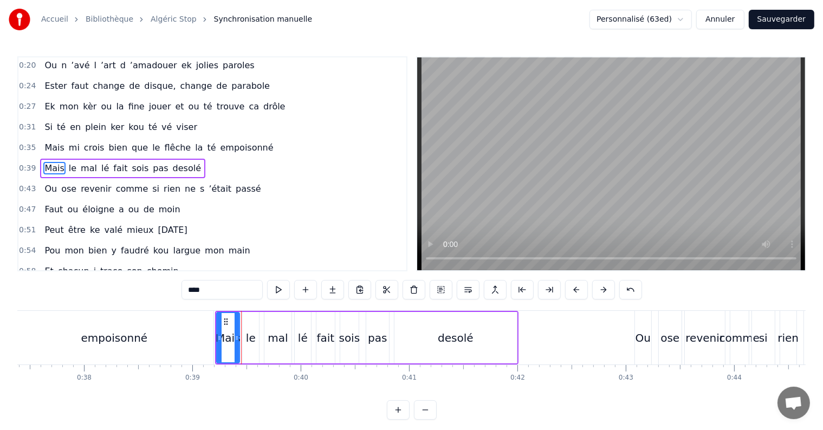
click at [575, 288] on button at bounding box center [576, 290] width 23 height 20
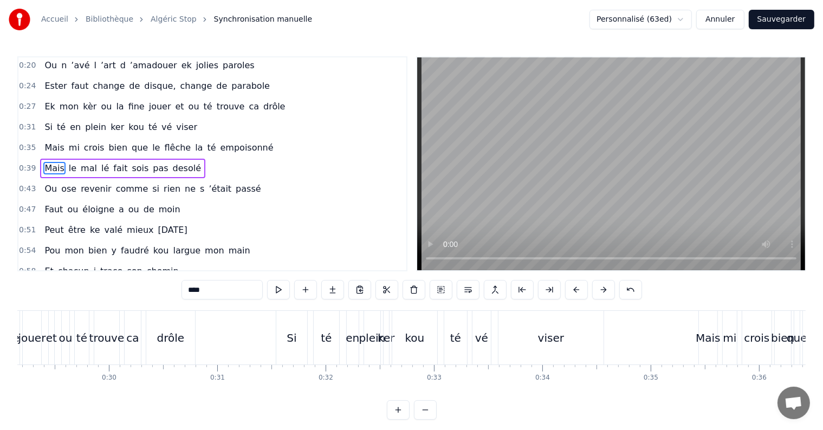
scroll to position [0, 3146]
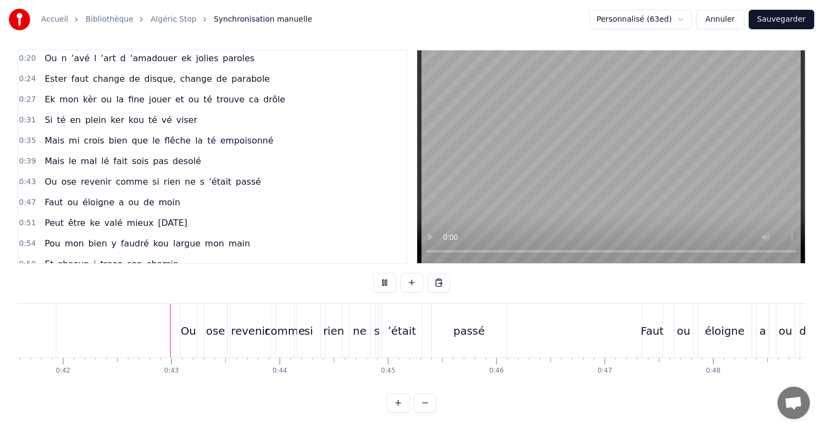
scroll to position [0, 4529]
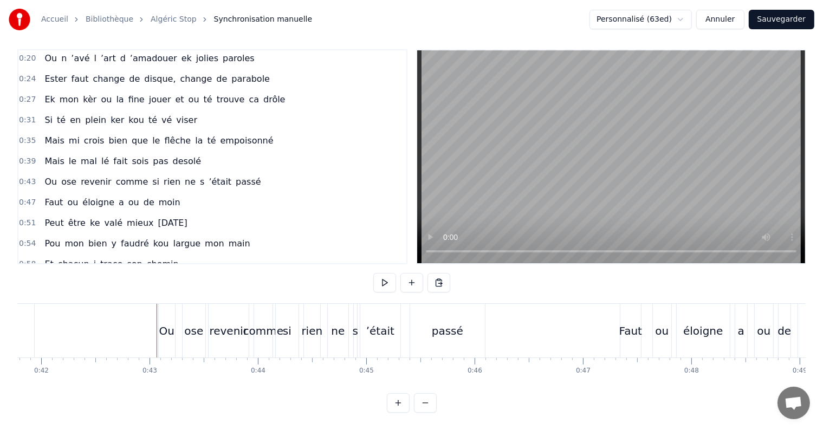
click at [159, 327] on div "Ou" at bounding box center [166, 331] width 15 height 16
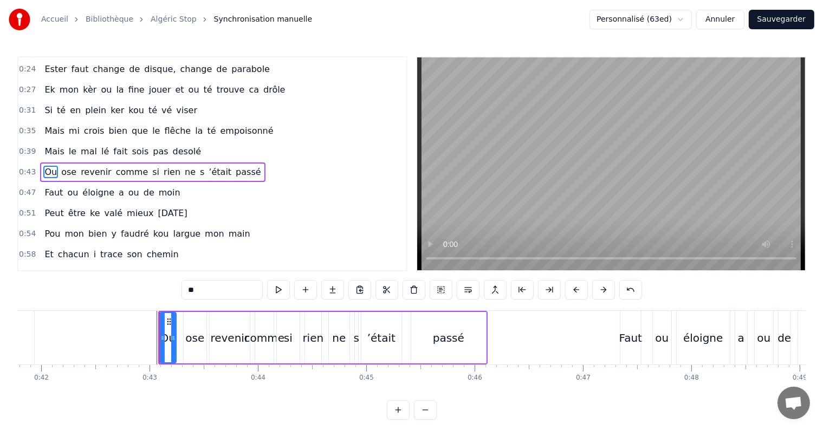
scroll to position [43, 0]
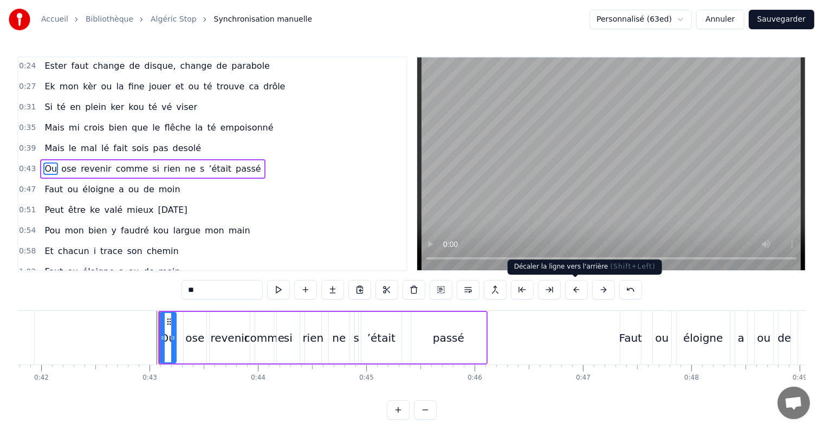
click at [576, 288] on button at bounding box center [576, 290] width 23 height 20
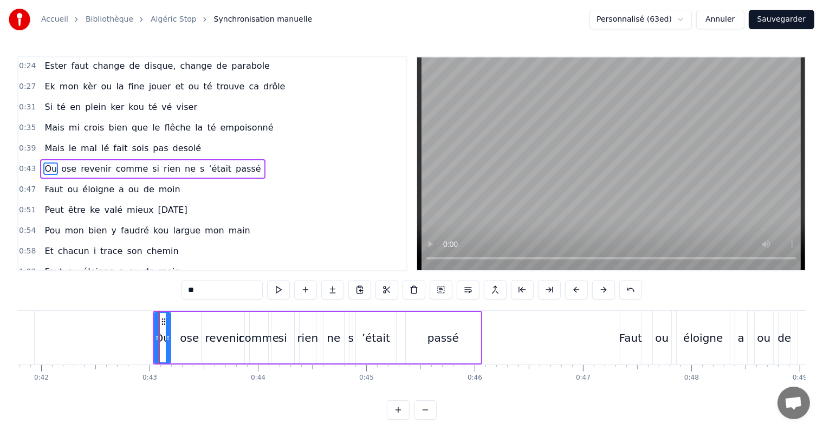
click at [576, 288] on button at bounding box center [576, 290] width 23 height 20
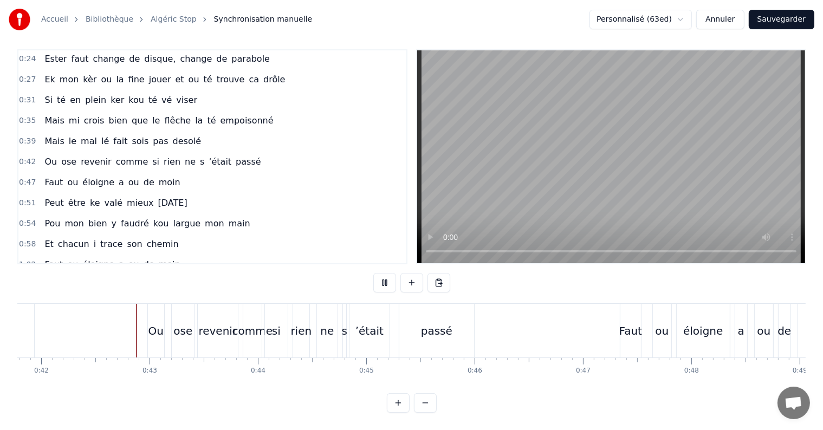
scroll to position [16, 0]
click at [225, 323] on div "revenir" at bounding box center [218, 331] width 38 height 16
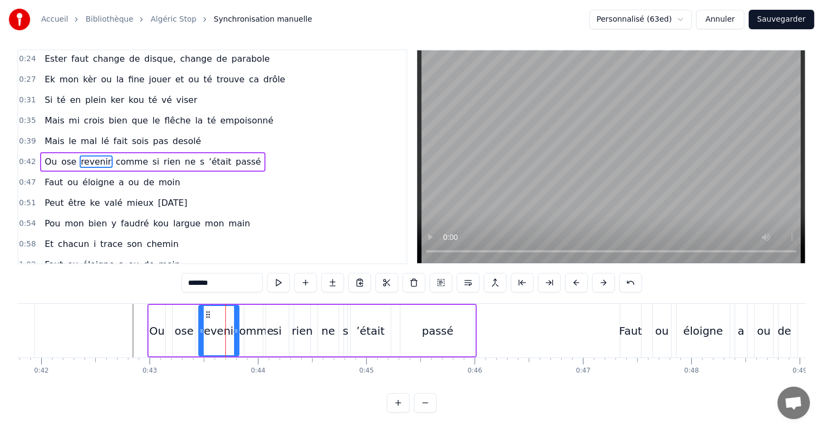
scroll to position [0, 0]
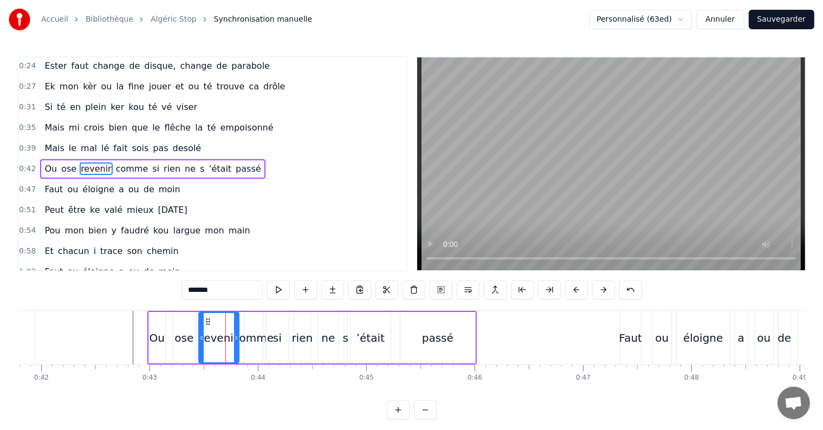
click at [203, 293] on input "*******" at bounding box center [222, 290] width 81 height 20
type input "*******"
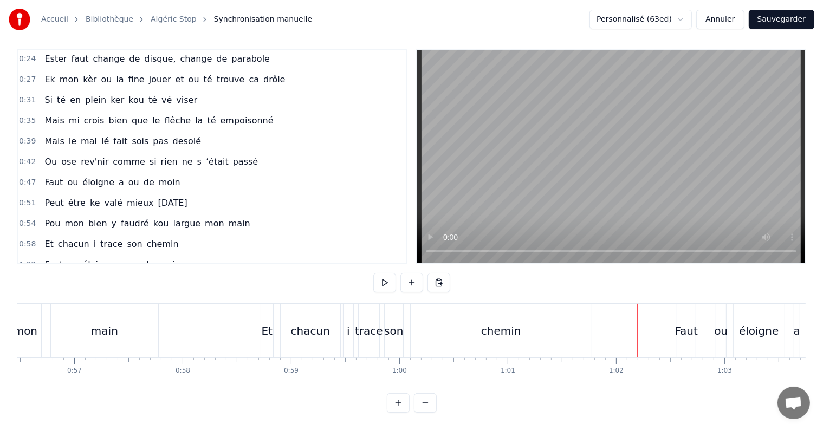
scroll to position [0, 6050]
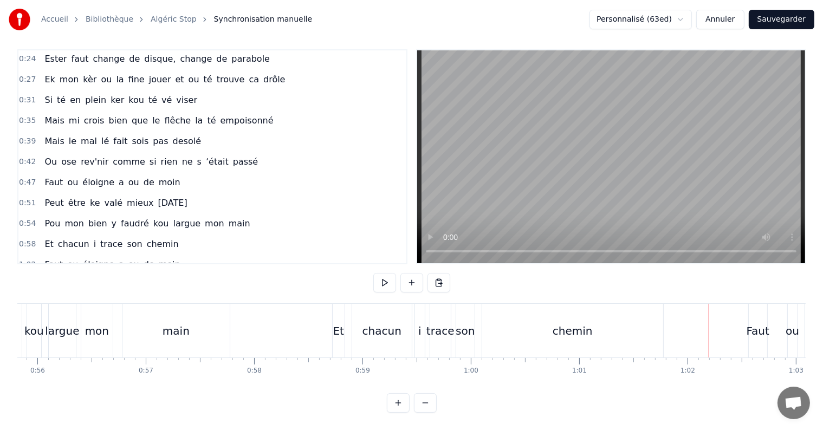
click at [395, 323] on div "chacun" at bounding box center [382, 331] width 39 height 16
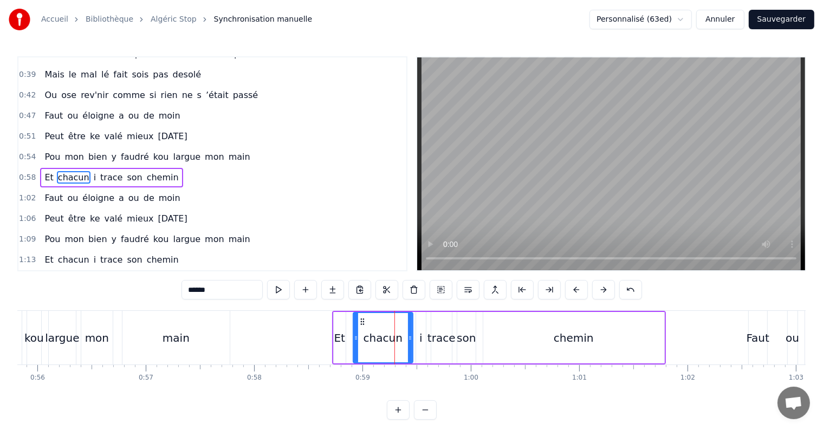
scroll to position [122, 0]
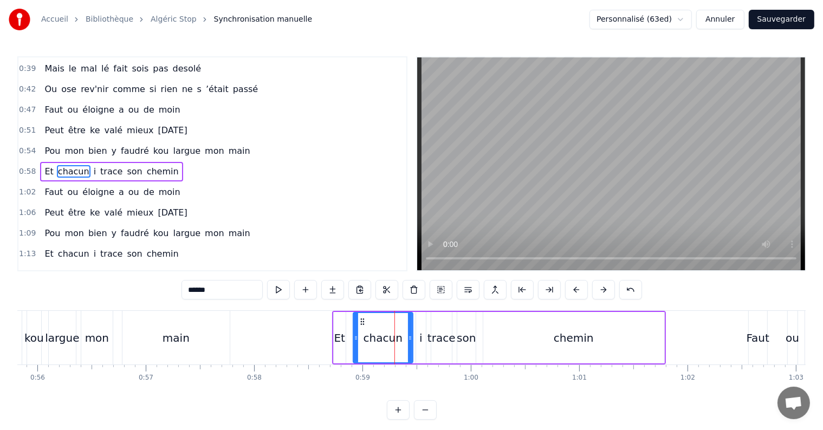
click at [219, 295] on input "******" at bounding box center [222, 290] width 81 height 20
type input "*******"
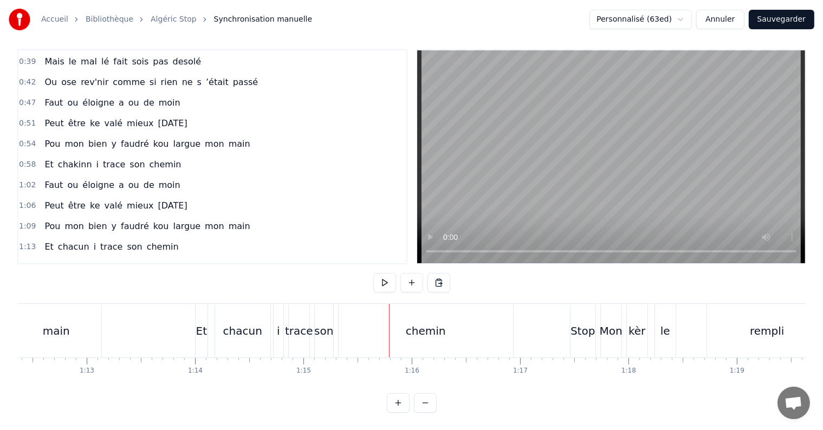
scroll to position [0, 7802]
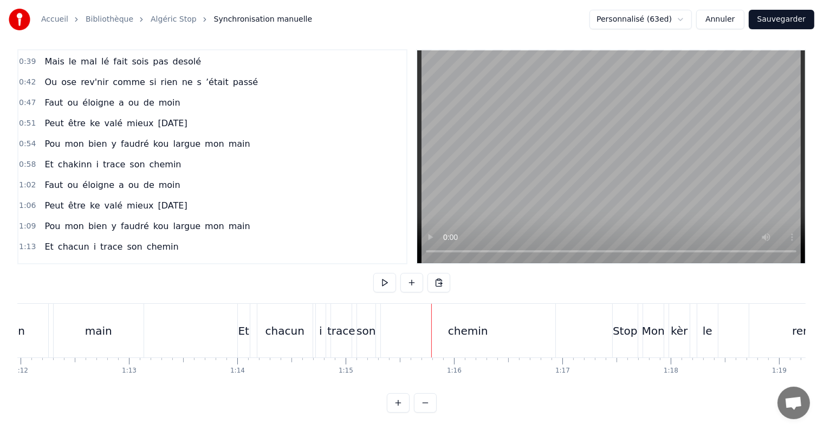
click at [285, 325] on div "chacun" at bounding box center [285, 331] width 39 height 16
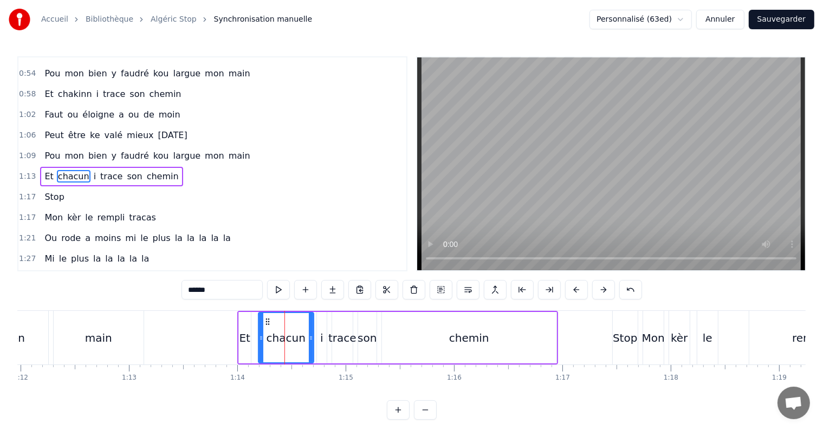
scroll to position [202, 0]
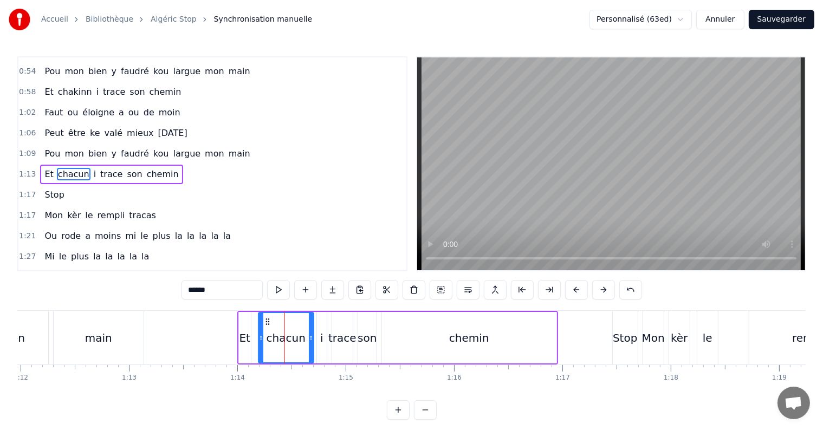
click at [225, 293] on input "******" at bounding box center [222, 290] width 81 height 20
type input "*******"
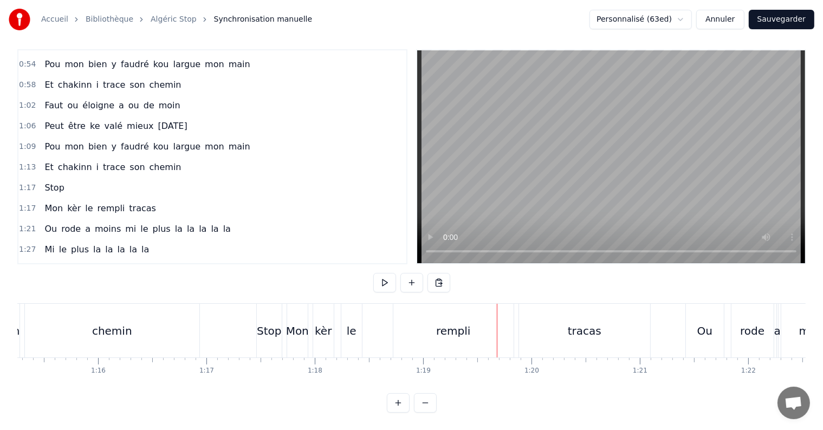
scroll to position [0, 8143]
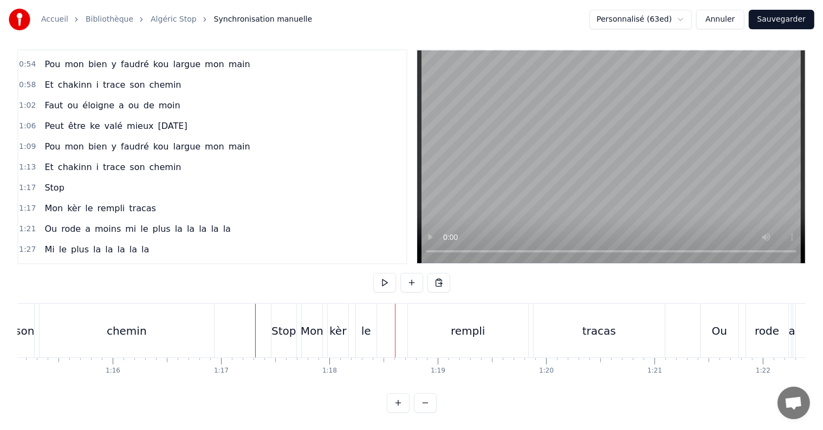
click at [371, 320] on div "le" at bounding box center [366, 331] width 21 height 54
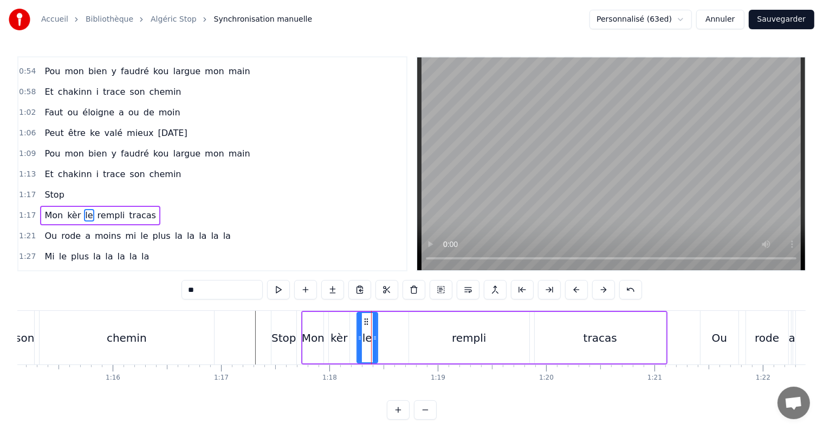
scroll to position [242, 0]
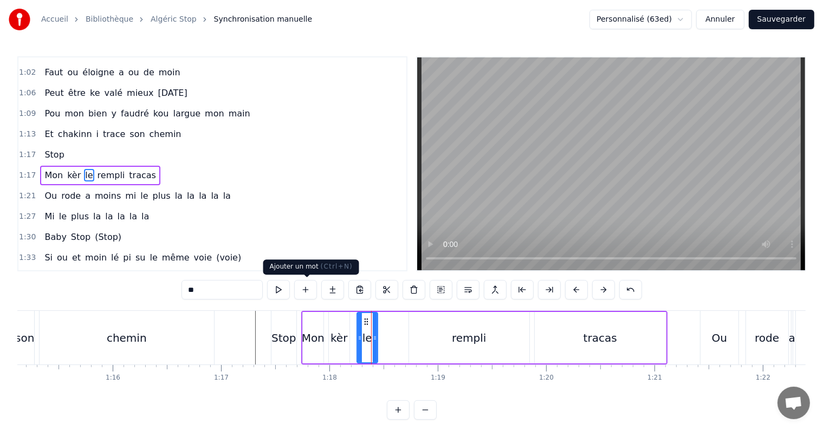
click at [310, 294] on button at bounding box center [305, 290] width 23 height 20
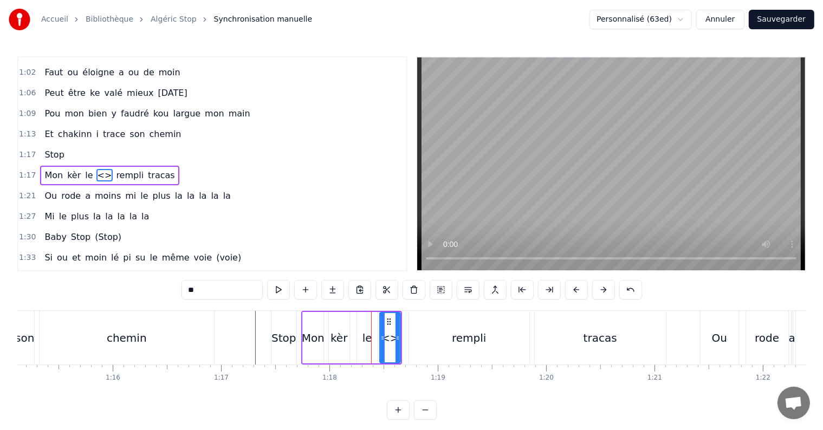
click at [228, 291] on input "**" at bounding box center [222, 290] width 81 height 20
drag, startPoint x: 221, startPoint y: 291, endPoint x: 186, endPoint y: 293, distance: 34.2
click at [186, 293] on input "**" at bounding box center [222, 290] width 81 height 20
type input "*****"
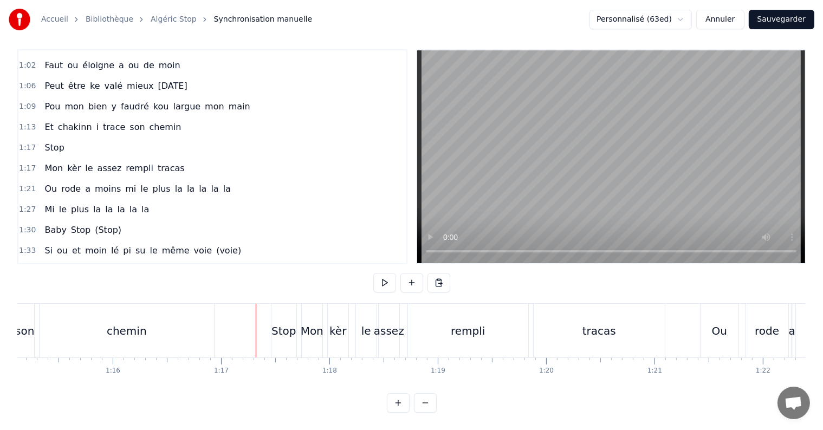
scroll to position [16, 0]
click at [382, 323] on div "assez" at bounding box center [389, 331] width 30 height 16
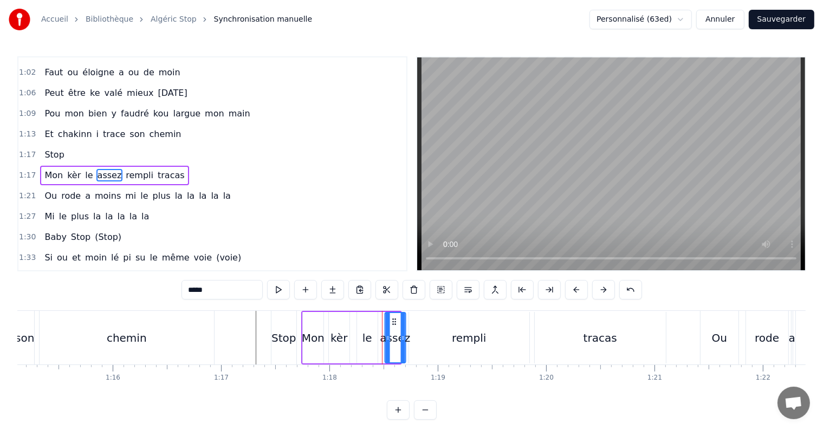
click at [393, 321] on circle at bounding box center [393, 321] width 1 height 1
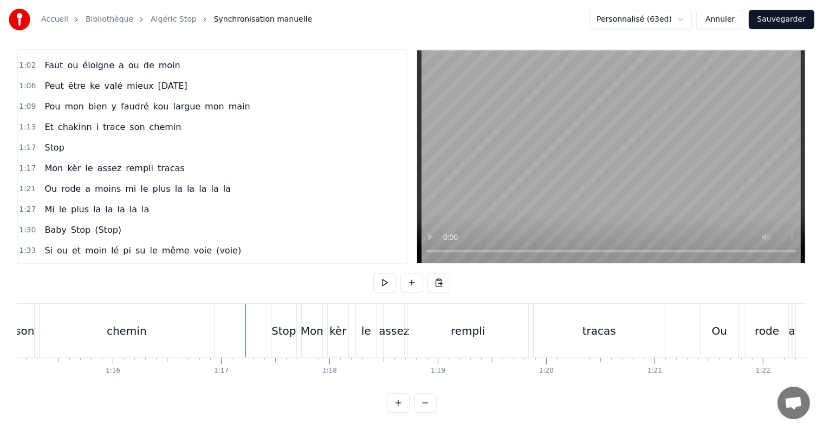
scroll to position [16, 0]
click at [392, 323] on div "assez" at bounding box center [394, 331] width 30 height 16
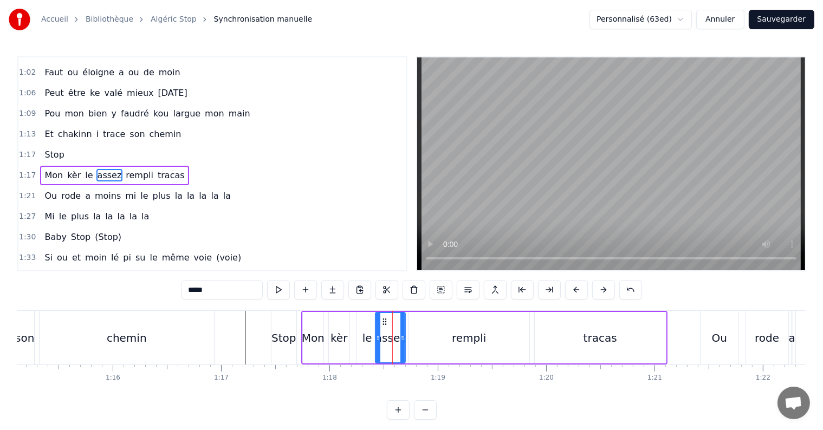
click at [377, 339] on icon at bounding box center [378, 338] width 4 height 9
drag, startPoint x: 403, startPoint y: 336, endPoint x: 410, endPoint y: 336, distance: 7.0
click at [410, 337] on circle at bounding box center [410, 337] width 1 height 1
click at [429, 338] on div "rempli" at bounding box center [469, 337] width 120 height 51
type input "******"
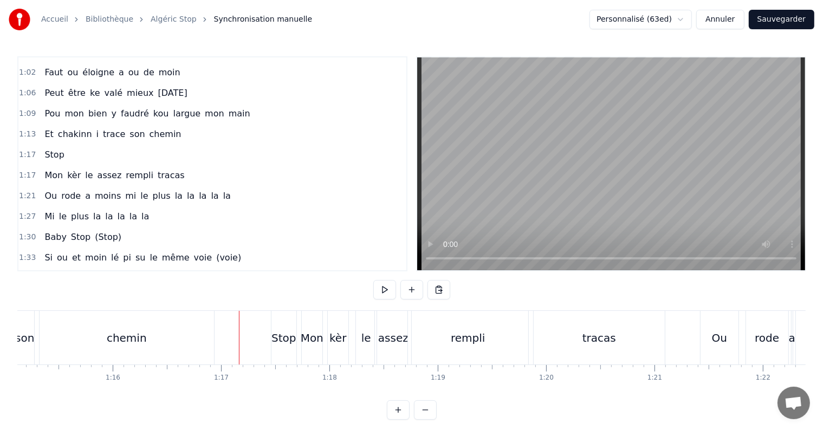
scroll to position [16, 0]
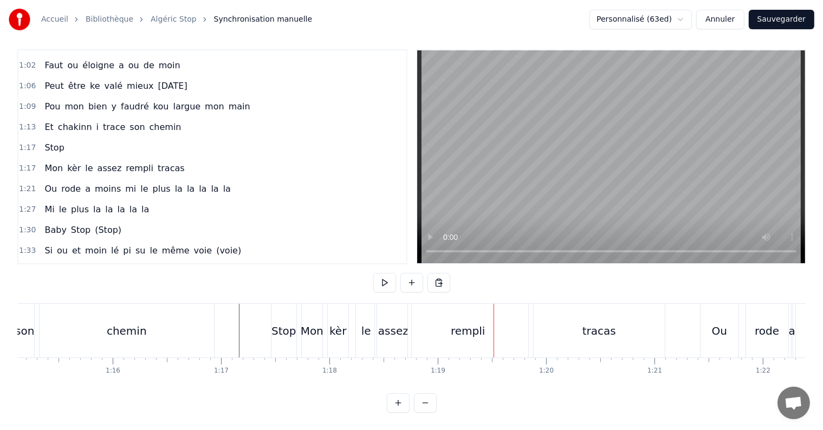
click at [468, 323] on div "rempli" at bounding box center [468, 331] width 34 height 16
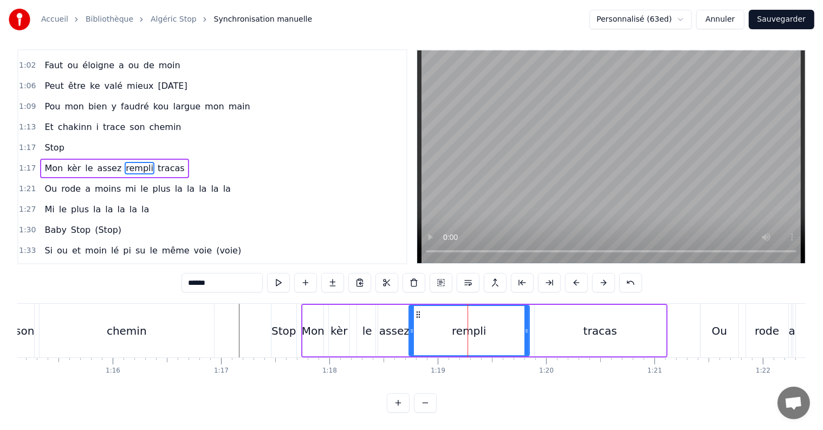
scroll to position [0, 0]
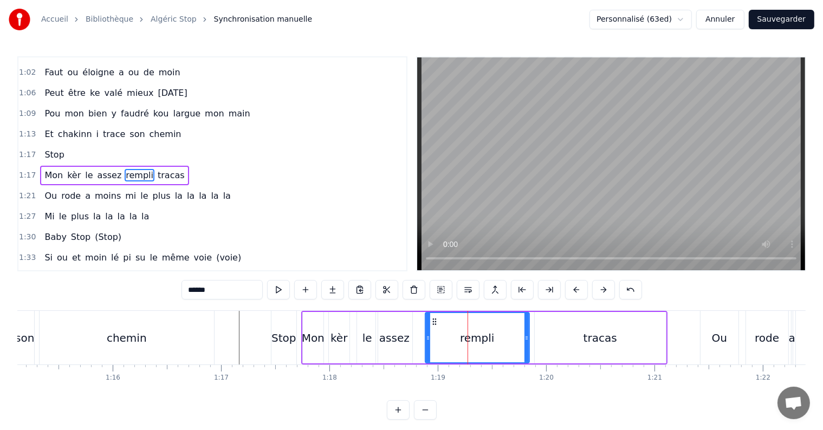
drag, startPoint x: 411, startPoint y: 338, endPoint x: 417, endPoint y: 335, distance: 6.3
click at [426, 336] on icon at bounding box center [428, 338] width 4 height 9
click at [391, 335] on div "assez" at bounding box center [394, 338] width 30 height 16
type input "*****"
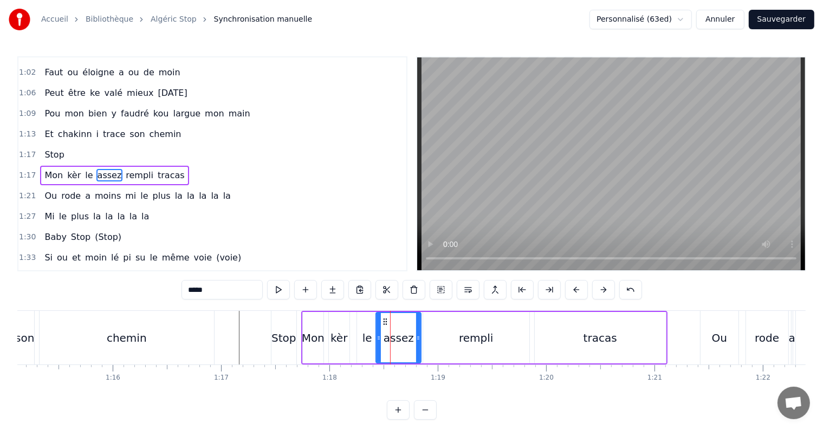
drag, startPoint x: 410, startPoint y: 336, endPoint x: 418, endPoint y: 336, distance: 8.7
click at [418, 336] on icon at bounding box center [418, 338] width 4 height 9
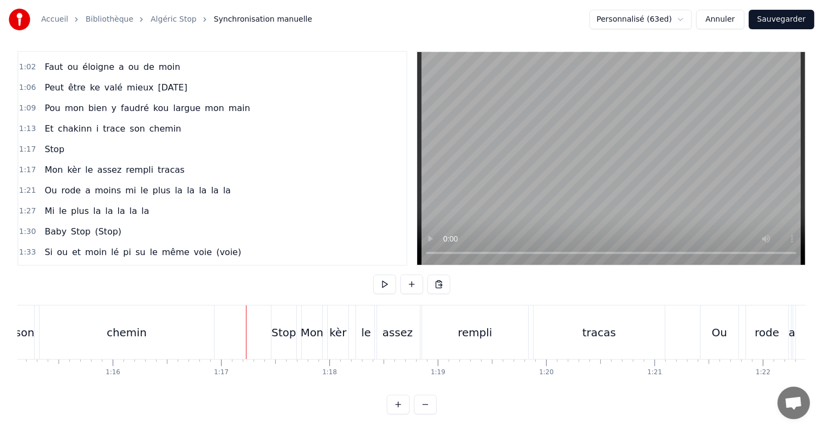
scroll to position [16, 0]
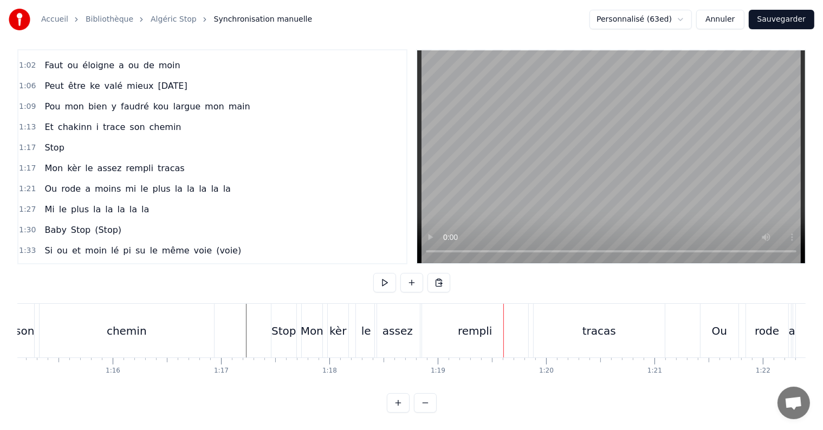
click at [462, 312] on div "rempli" at bounding box center [475, 331] width 106 height 54
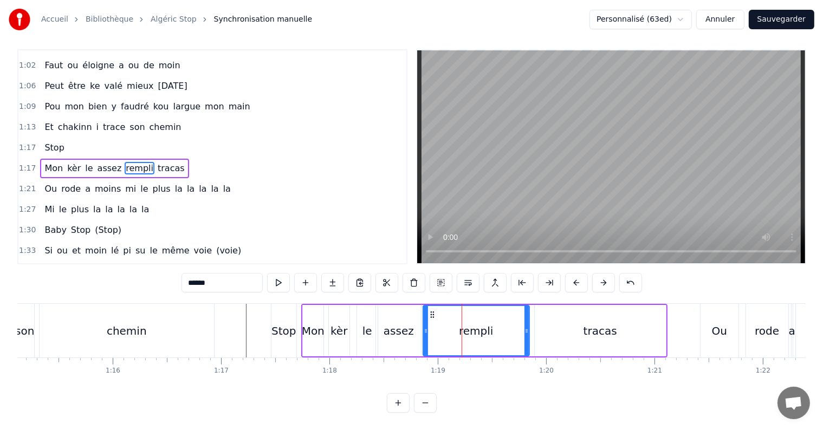
scroll to position [0, 0]
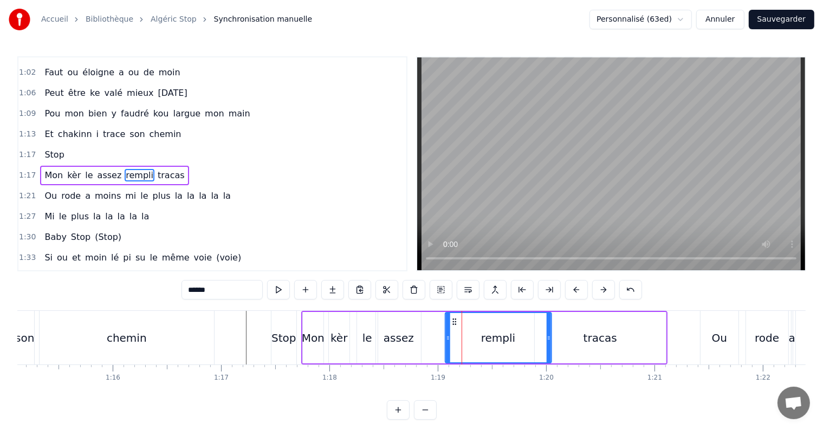
click at [451, 321] on icon at bounding box center [454, 322] width 9 height 9
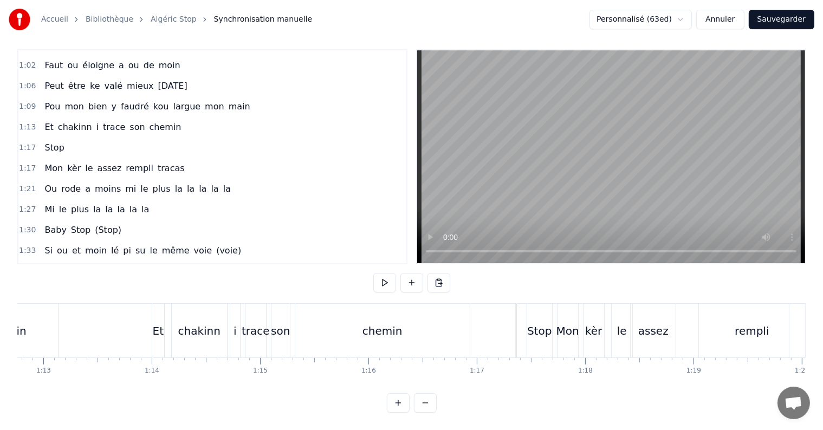
scroll to position [0, 7915]
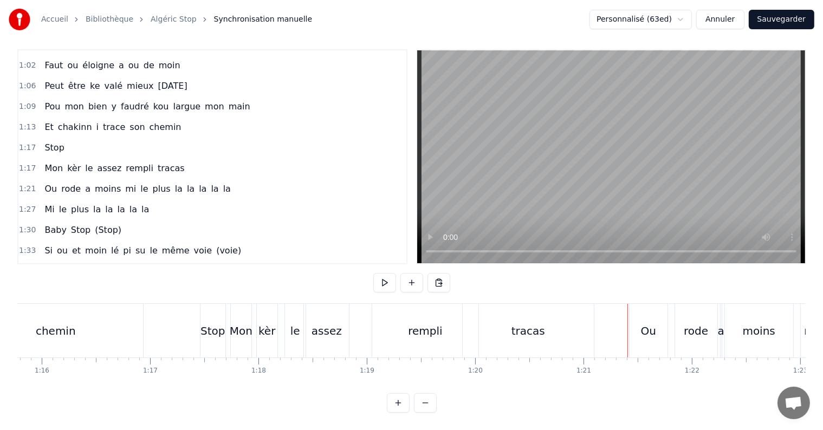
scroll to position [0, 8171]
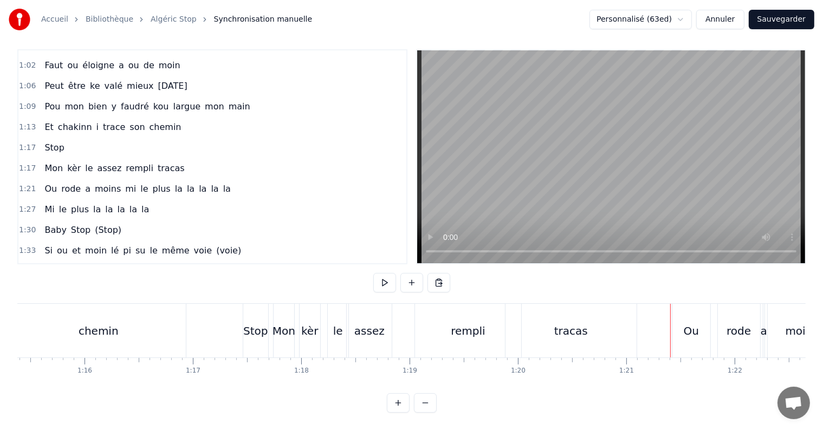
click at [365, 325] on div "assez" at bounding box center [369, 331] width 30 height 16
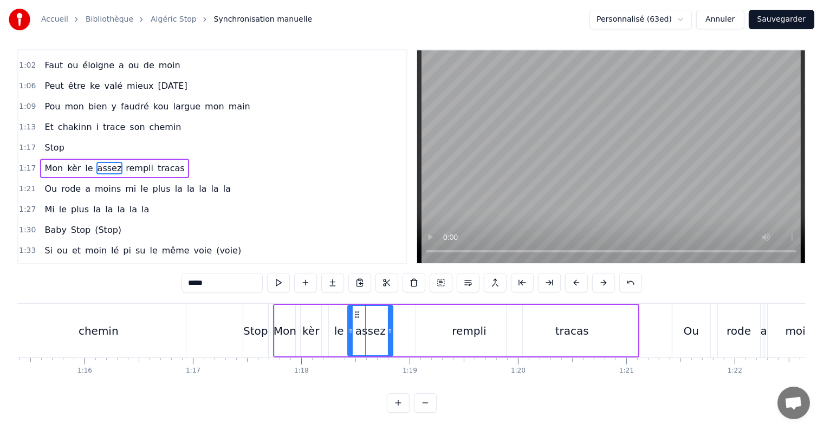
scroll to position [0, 0]
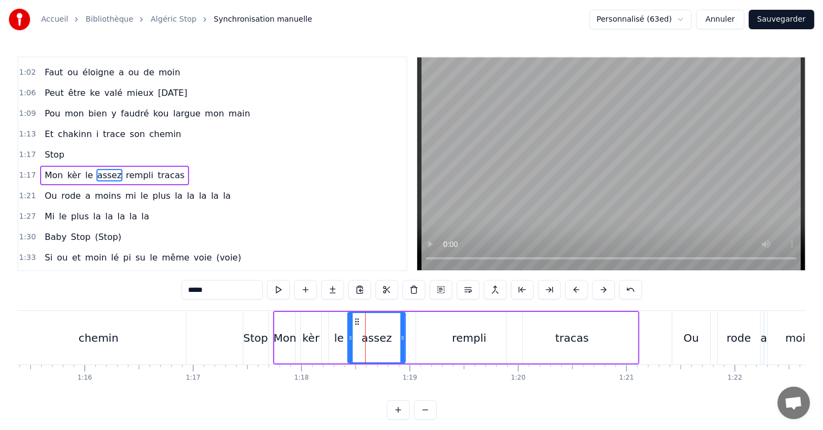
drag, startPoint x: 390, startPoint y: 338, endPoint x: 403, endPoint y: 338, distance: 13.0
click at [403, 338] on icon at bounding box center [403, 338] width 4 height 9
click at [269, 327] on div "Stop" at bounding box center [257, 338] width 28 height 54
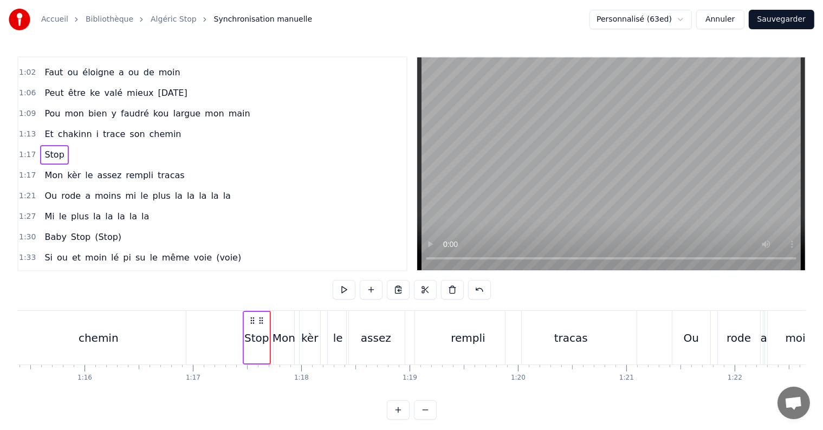
scroll to position [16, 0]
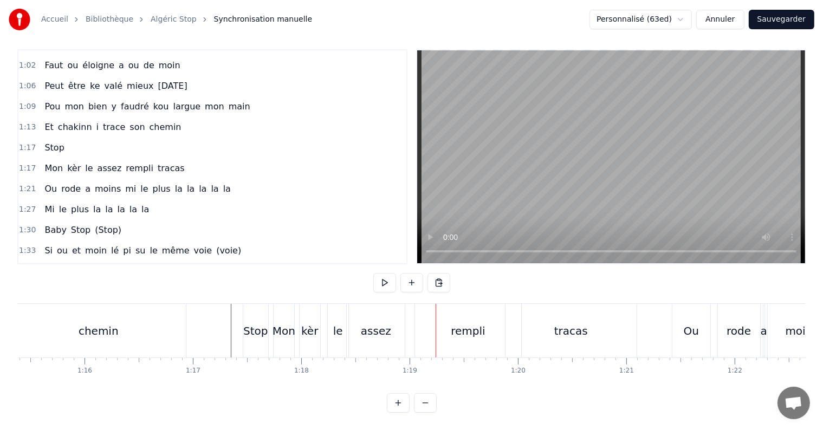
click at [341, 323] on div "le" at bounding box center [338, 331] width 10 height 16
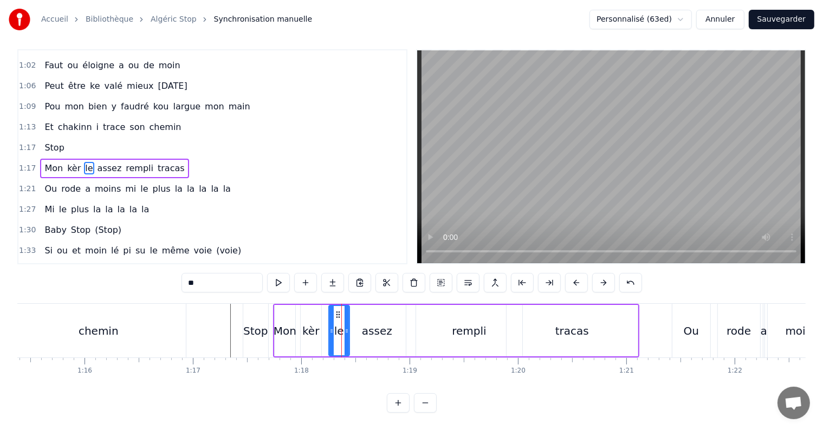
scroll to position [0, 0]
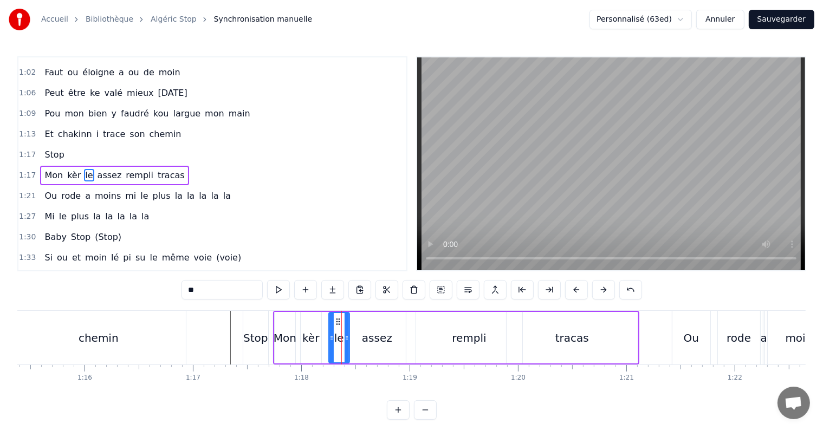
click at [205, 294] on input "**" at bounding box center [222, 290] width 81 height 20
type input "**"
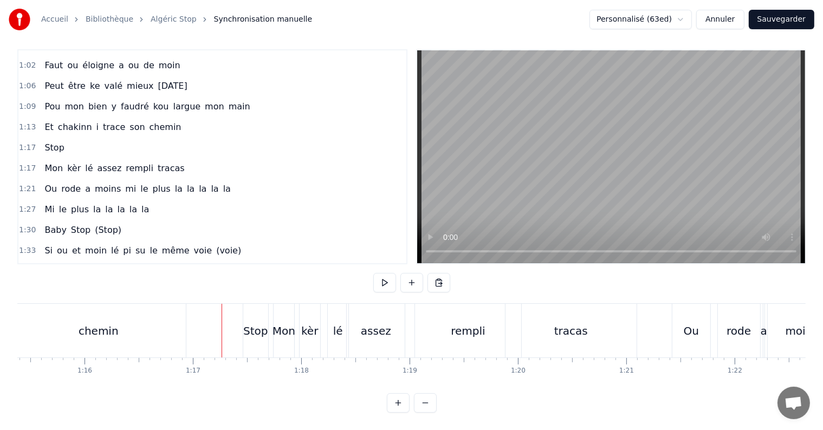
scroll to position [16, 0]
click at [283, 323] on div "Mon" at bounding box center [284, 331] width 23 height 16
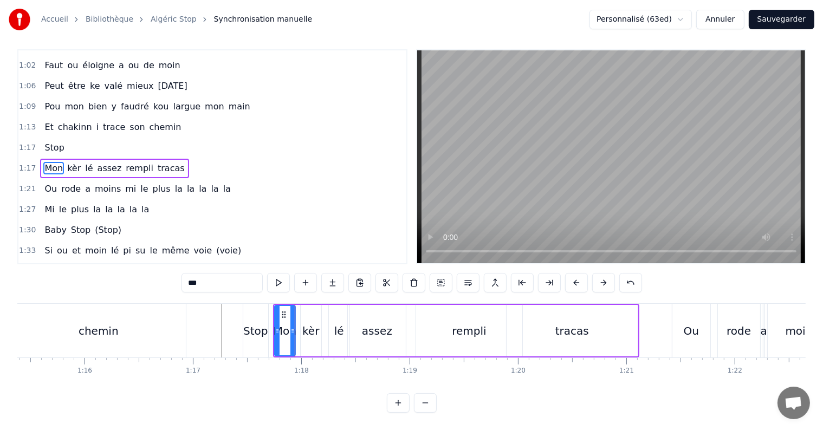
click at [311, 323] on div "kèr" at bounding box center [310, 331] width 17 height 16
click at [337, 323] on div "lé" at bounding box center [339, 331] width 10 height 16
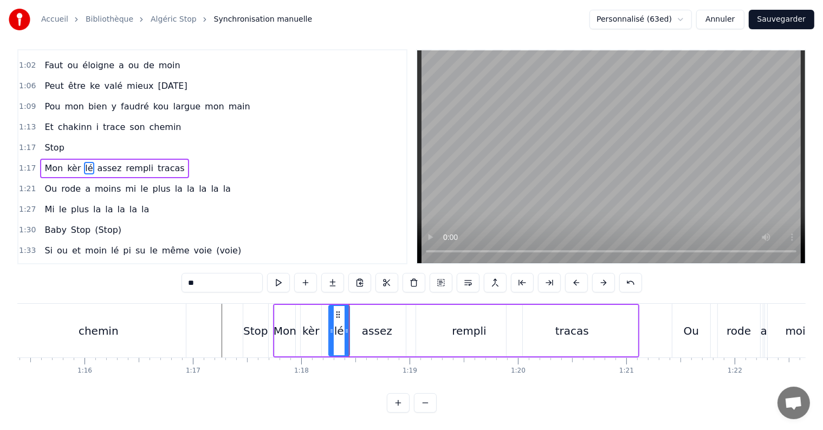
click at [357, 322] on div "assez" at bounding box center [377, 330] width 58 height 51
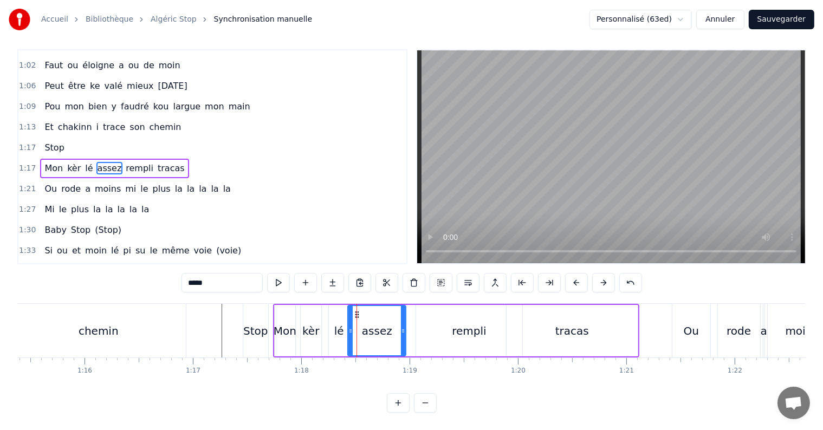
scroll to position [0, 0]
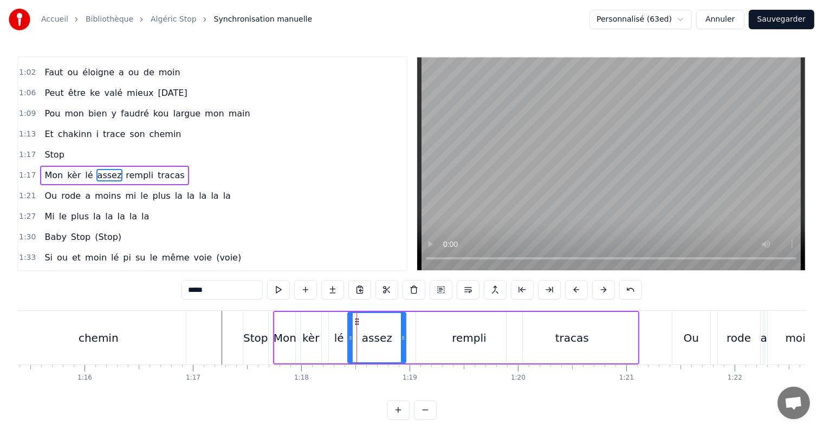
click at [352, 338] on div "assez" at bounding box center [377, 337] width 57 height 49
click at [347, 338] on icon at bounding box center [347, 338] width 4 height 9
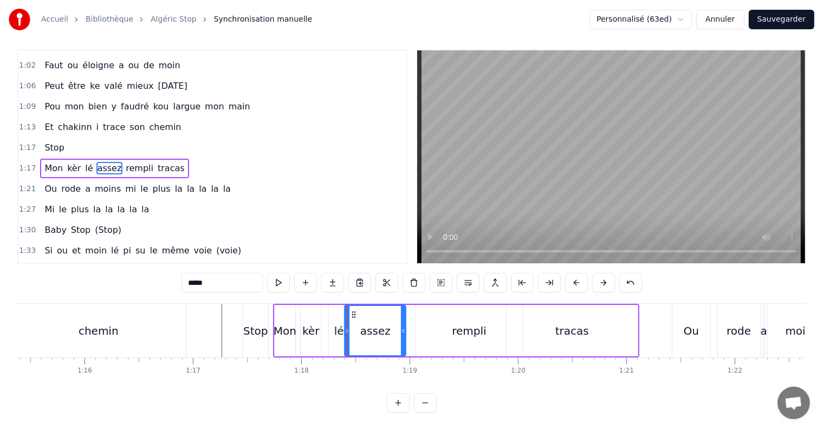
scroll to position [16, 0]
click at [339, 328] on div "lé" at bounding box center [339, 331] width 10 height 16
click at [375, 327] on div "assez" at bounding box center [375, 331] width 30 height 16
click at [423, 326] on div "rempli" at bounding box center [469, 330] width 106 height 51
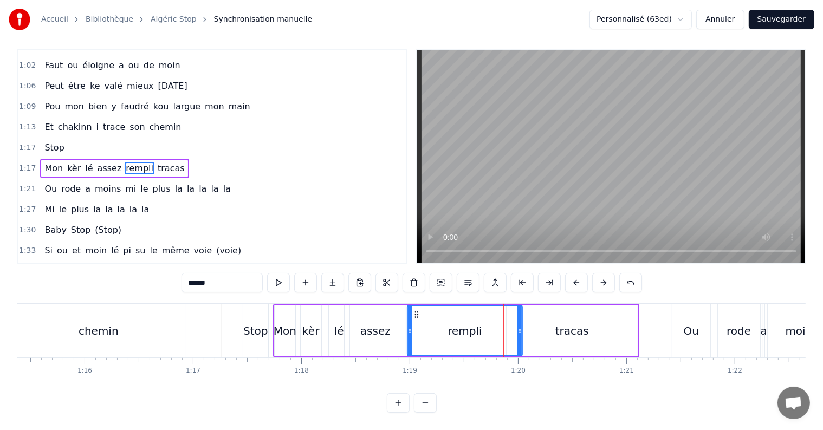
drag, startPoint x: 418, startPoint y: 326, endPoint x: 409, endPoint y: 326, distance: 8.7
click at [409, 326] on div at bounding box center [410, 330] width 4 height 49
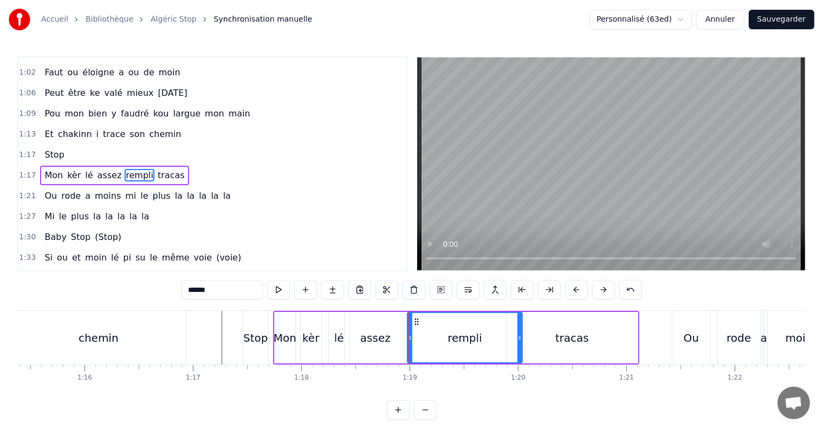
click at [418, 323] on icon at bounding box center [416, 322] width 9 height 9
click at [411, 338] on icon at bounding box center [412, 338] width 4 height 9
click at [414, 338] on icon at bounding box center [415, 338] width 4 height 9
drag, startPoint x: 520, startPoint y: 337, endPoint x: 506, endPoint y: 338, distance: 14.1
click at [506, 338] on icon at bounding box center [506, 338] width 4 height 9
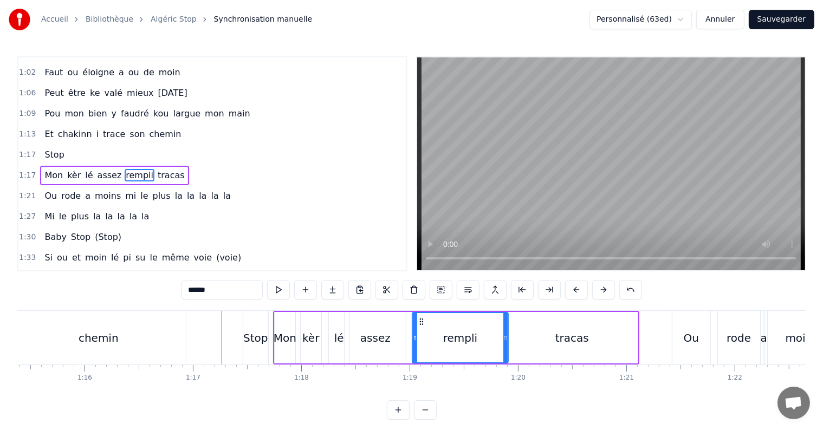
click at [537, 336] on div "tracas" at bounding box center [572, 337] width 131 height 51
type input "******"
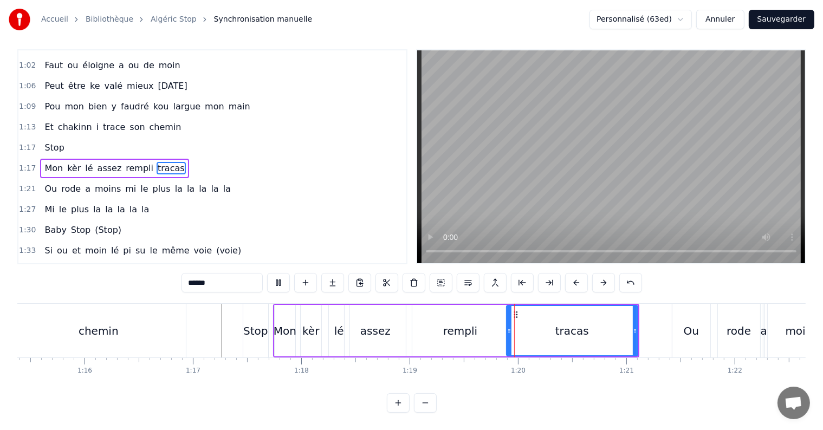
scroll to position [16, 0]
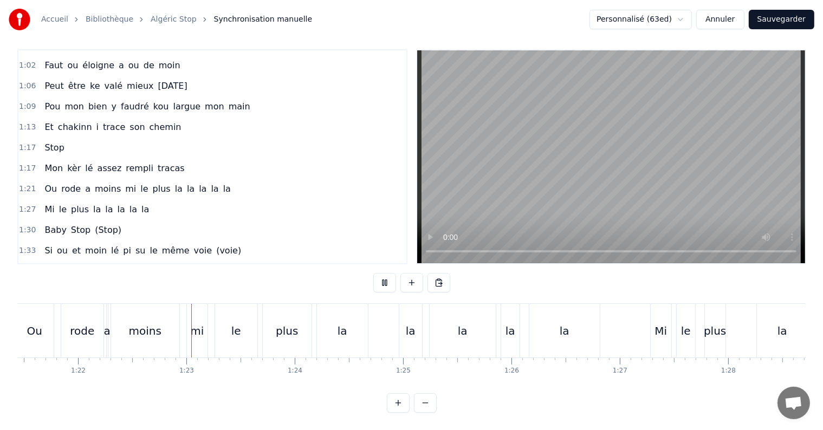
scroll to position [0, 8875]
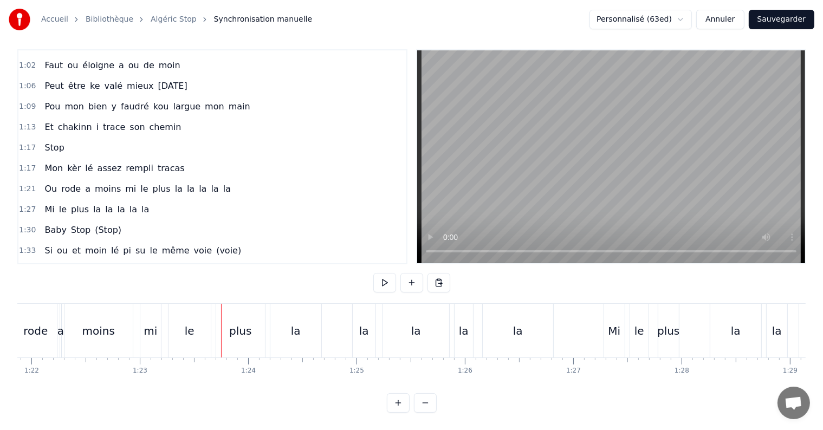
click at [187, 323] on div "le" at bounding box center [190, 331] width 10 height 16
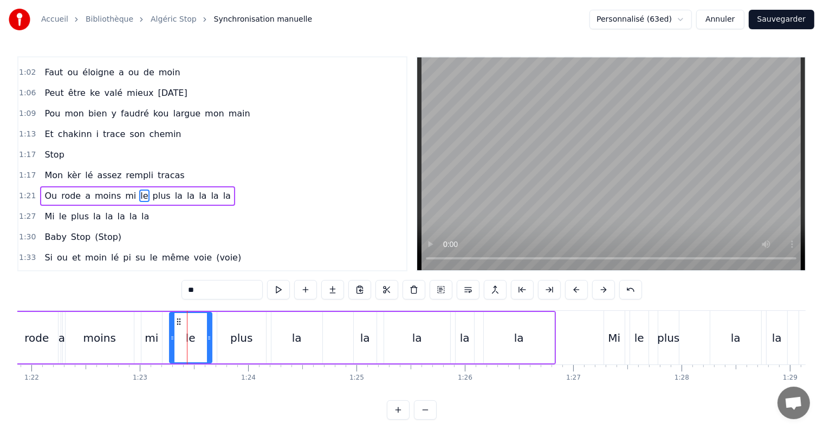
scroll to position [262, 0]
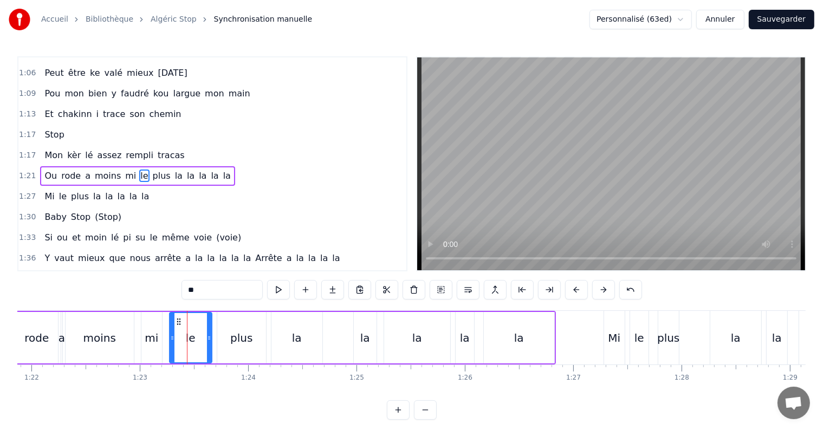
click at [208, 292] on input "**" at bounding box center [222, 290] width 81 height 20
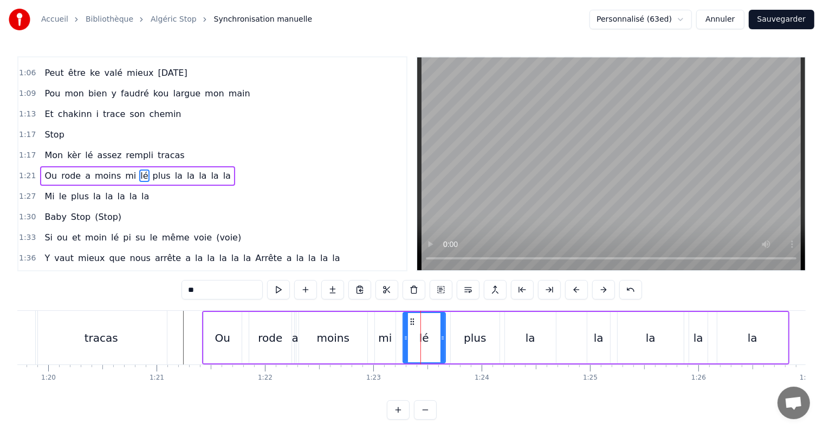
scroll to position [0, 8598]
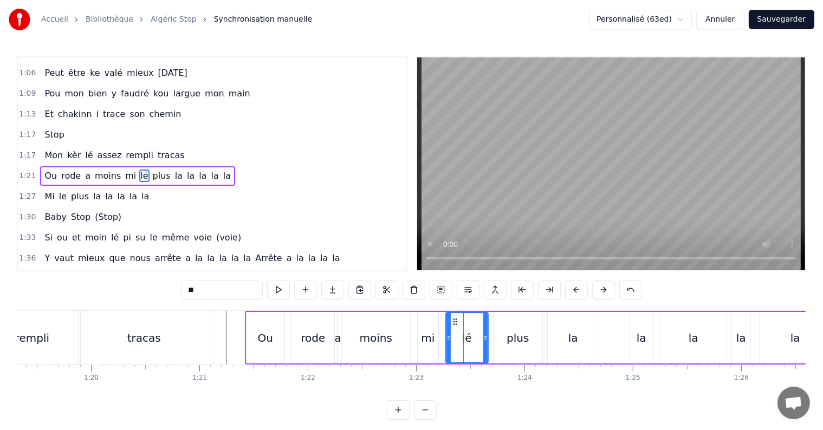
type input "**"
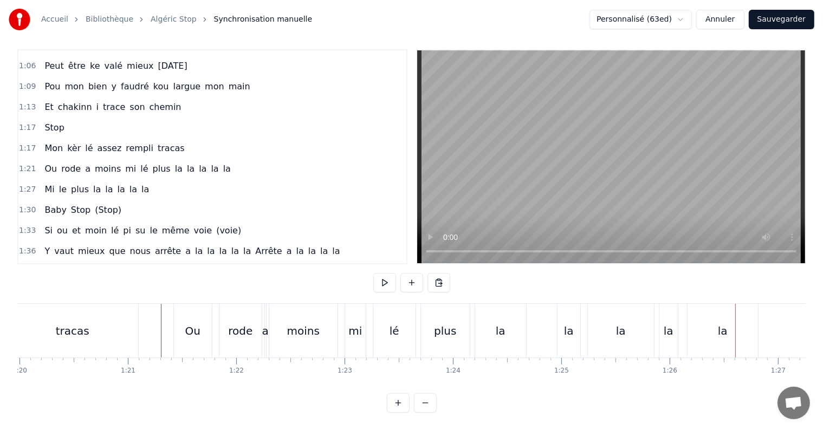
scroll to position [0, 8627]
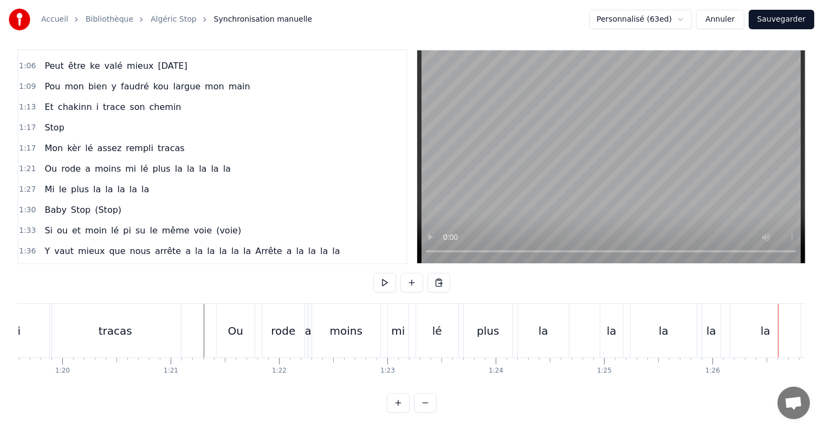
click at [475, 335] on div "plus" at bounding box center [488, 331] width 49 height 54
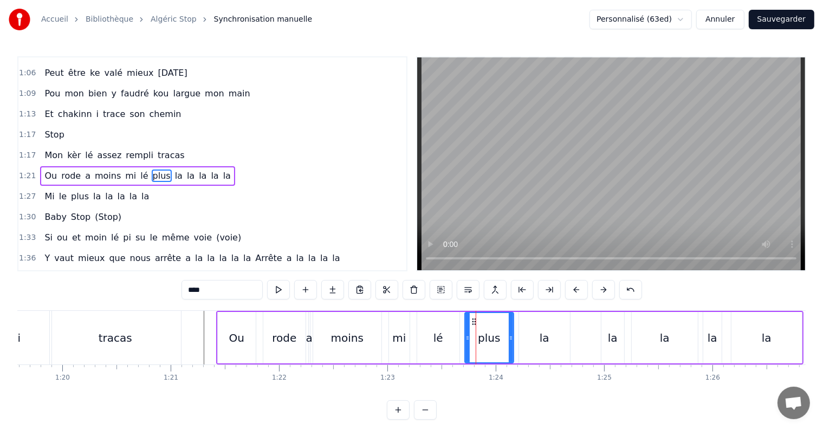
click at [203, 294] on input "****" at bounding box center [222, 290] width 81 height 20
type input "**"
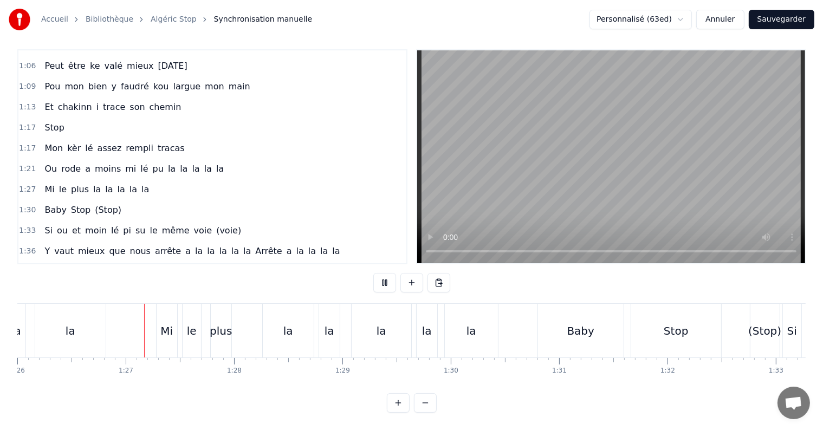
scroll to position [0, 9323]
click at [196, 332] on div "le" at bounding box center [191, 331] width 18 height 54
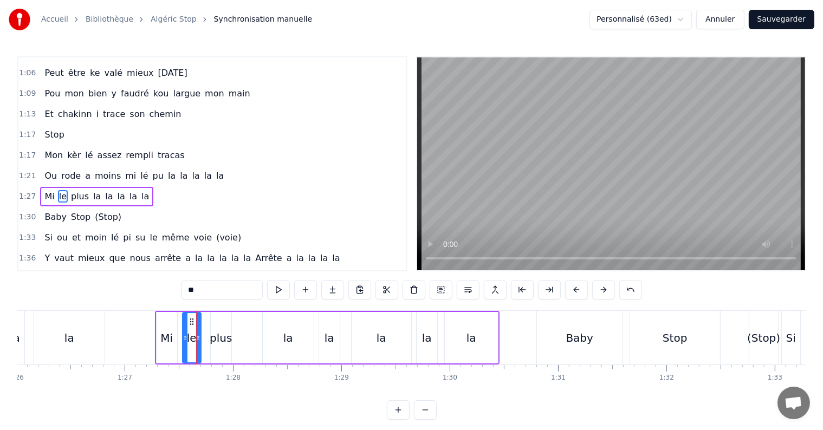
scroll to position [282, 0]
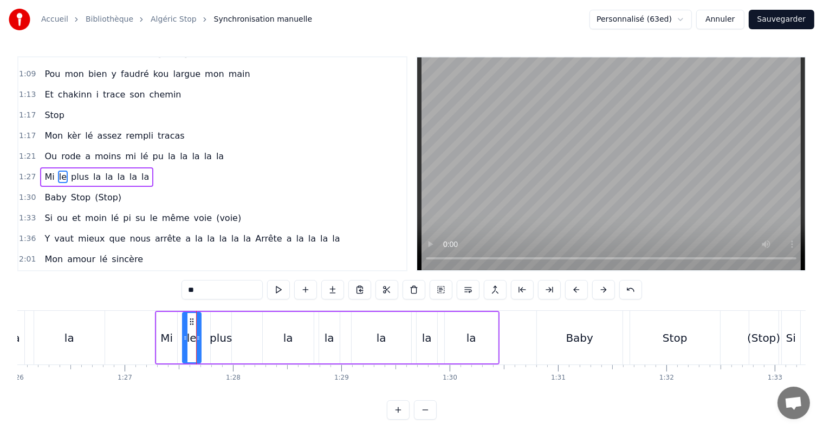
click at [205, 296] on input "**" at bounding box center [222, 290] width 81 height 20
type input "**"
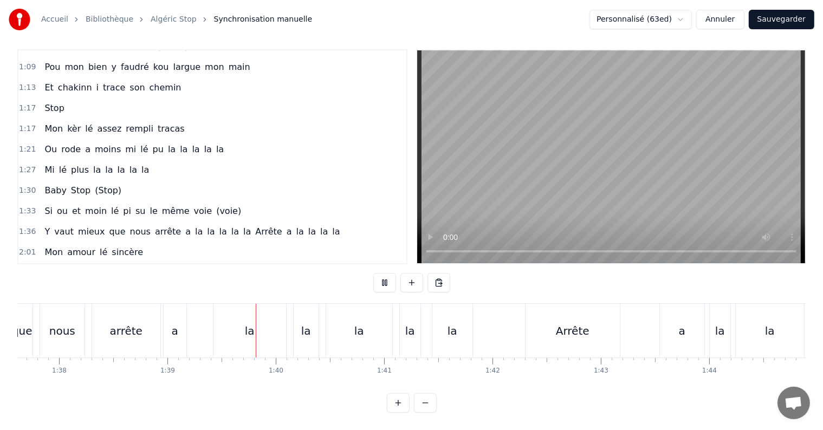
scroll to position [0, 10712]
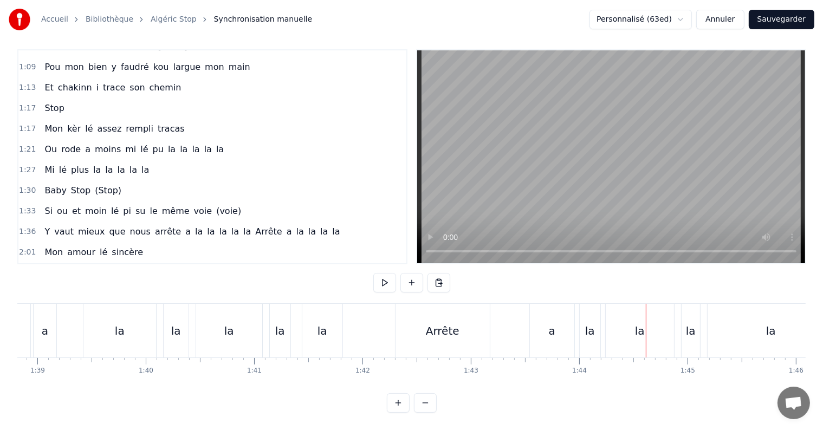
click at [373, 316] on div "Y vaut mieux que nous arrête a la la la la la Arrête a la la la la" at bounding box center [324, 331] width 1025 height 54
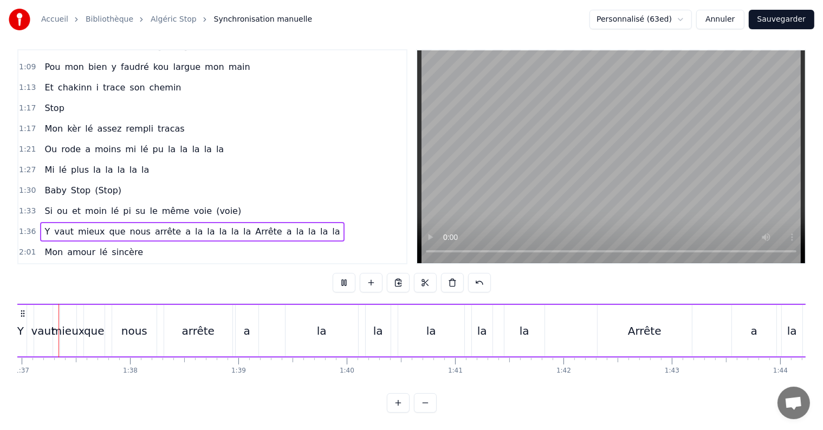
scroll to position [0, 10475]
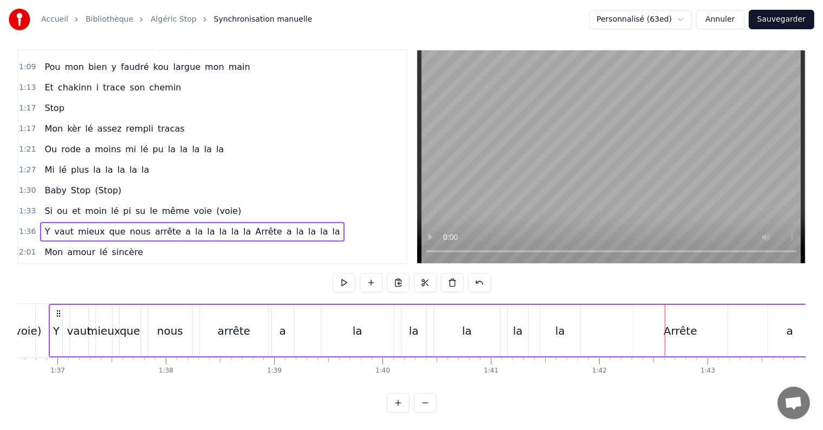
click at [622, 315] on div "Y vaut mieux que nous arrête a la la la la la Arrête a la la la la" at bounding box center [561, 331] width 1025 height 54
click at [613, 314] on div "Y vaut mieux que nous arrête a la la la la la Arrête a la la la la" at bounding box center [561, 331] width 1025 height 54
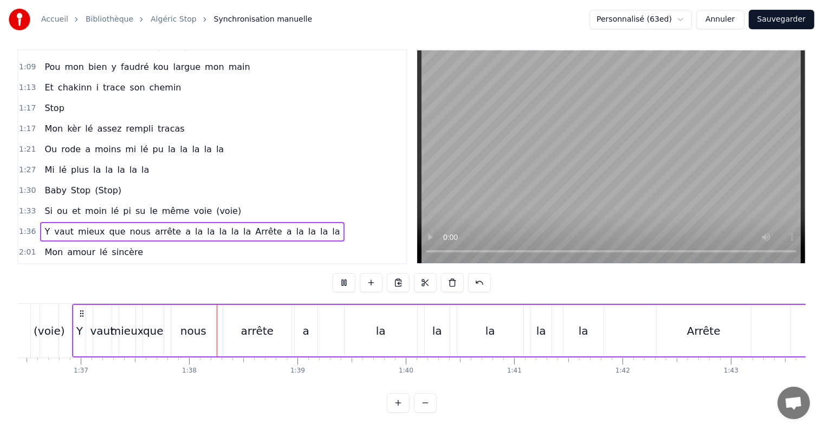
click at [634, 318] on div "Y vaut mieux que nous arrête a la la la la la Arrête a la la la la" at bounding box center [584, 331] width 1025 height 54
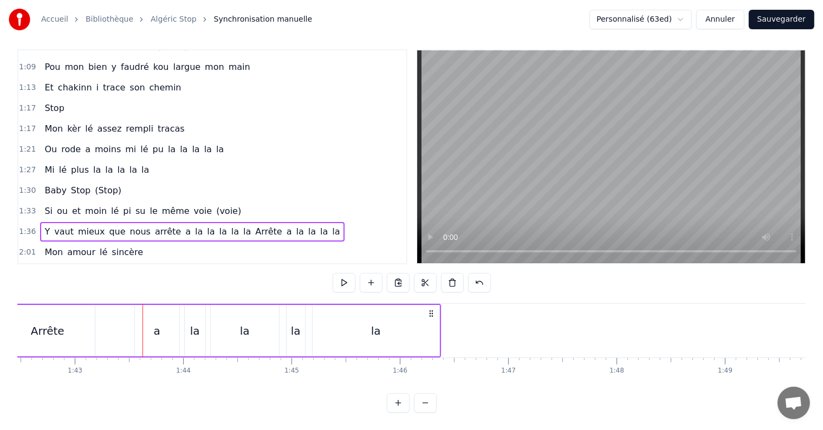
scroll to position [0, 11137]
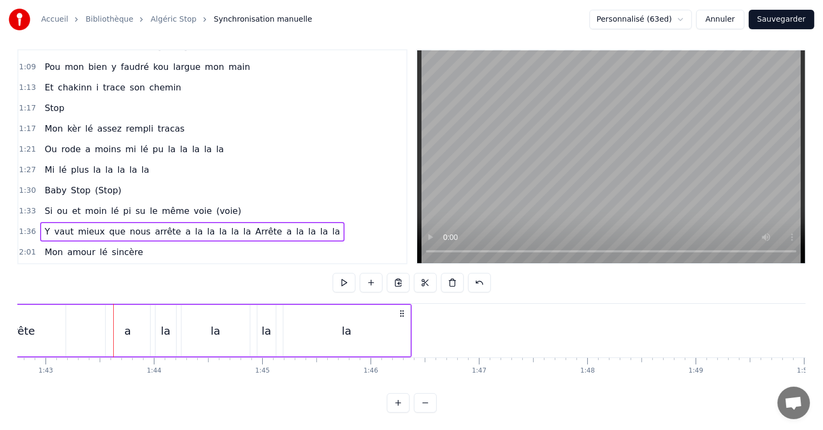
click at [113, 320] on div "a" at bounding box center [128, 330] width 44 height 51
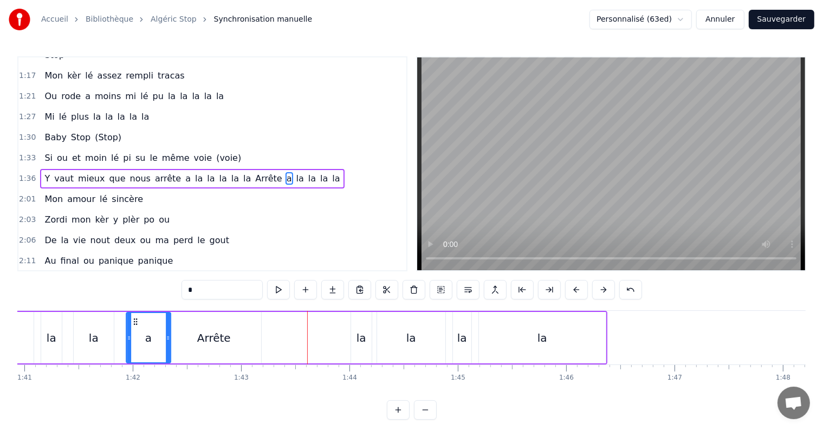
scroll to position [0, 10930]
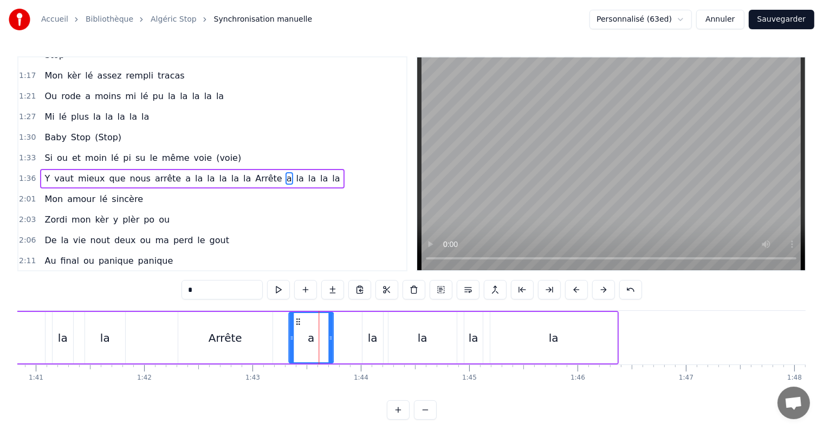
drag, startPoint x: 113, startPoint y: 322, endPoint x: 296, endPoint y: 341, distance: 184.2
click at [296, 341] on div "a" at bounding box center [310, 337] width 43 height 49
click at [294, 323] on icon at bounding box center [298, 322] width 9 height 9
drag, startPoint x: 296, startPoint y: 321, endPoint x: 280, endPoint y: 325, distance: 16.7
click at [279, 325] on div "Y vaut mieux que nous arrête a la la la la la Arrête a la la la la" at bounding box center [105, 338] width 1025 height 54
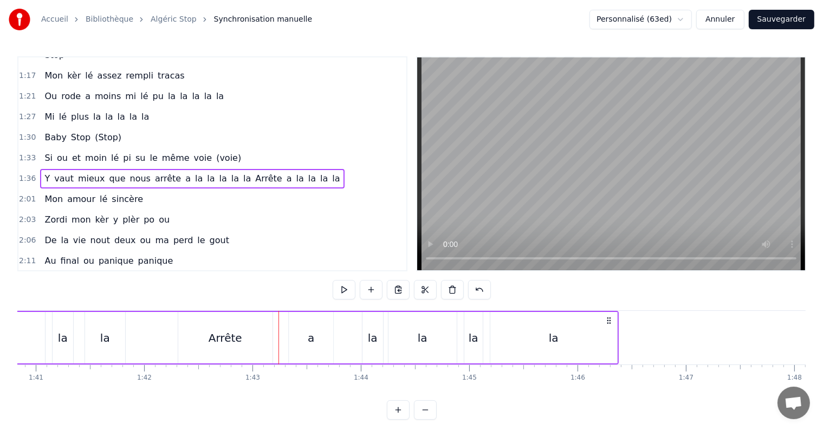
click at [289, 338] on div "a" at bounding box center [311, 337] width 44 height 51
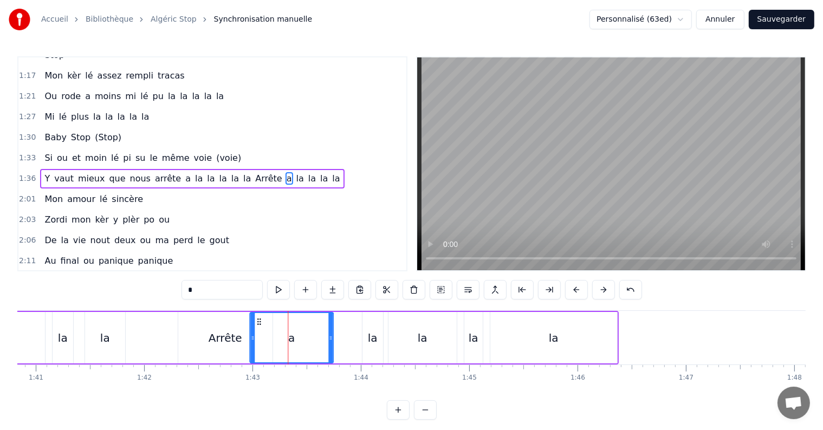
drag, startPoint x: 288, startPoint y: 340, endPoint x: 262, endPoint y: 343, distance: 25.6
click at [251, 343] on div at bounding box center [252, 337] width 4 height 49
drag, startPoint x: 328, startPoint y: 336, endPoint x: 274, endPoint y: 337, distance: 54.2
click at [274, 337] on icon at bounding box center [276, 338] width 4 height 9
click at [221, 335] on div "Arrête" at bounding box center [226, 338] width 34 height 16
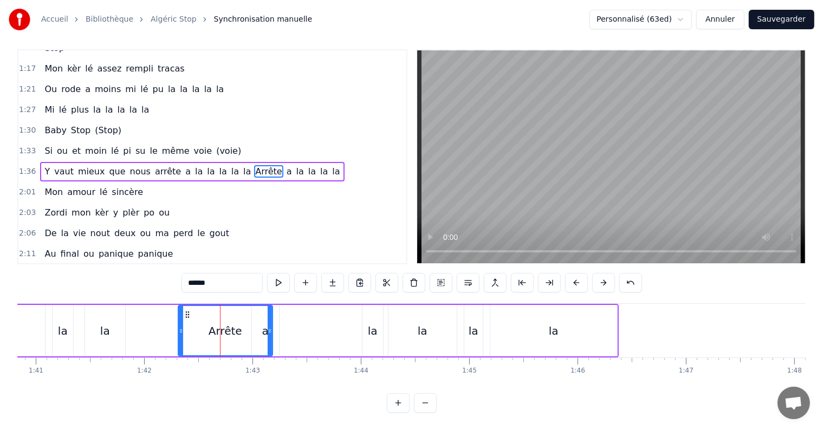
scroll to position [16, 0]
click at [260, 324] on div "Arrête" at bounding box center [225, 330] width 93 height 49
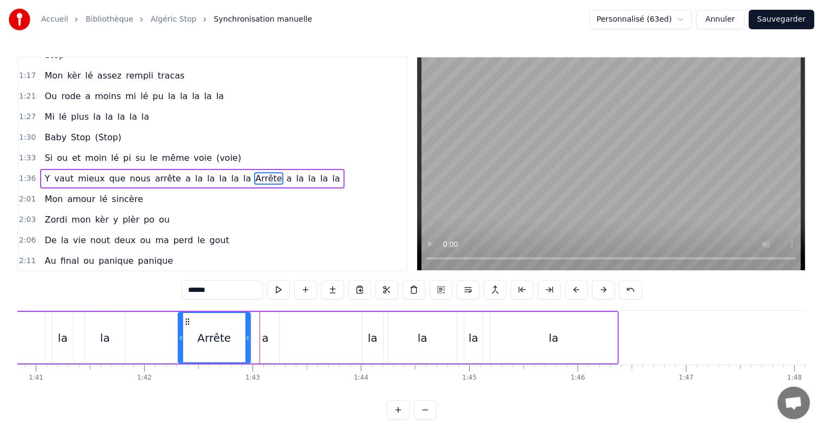
drag, startPoint x: 270, startPoint y: 340, endPoint x: 248, endPoint y: 343, distance: 22.3
click at [248, 343] on div at bounding box center [248, 337] width 4 height 49
click at [259, 342] on div "a" at bounding box center [265, 337] width 27 height 51
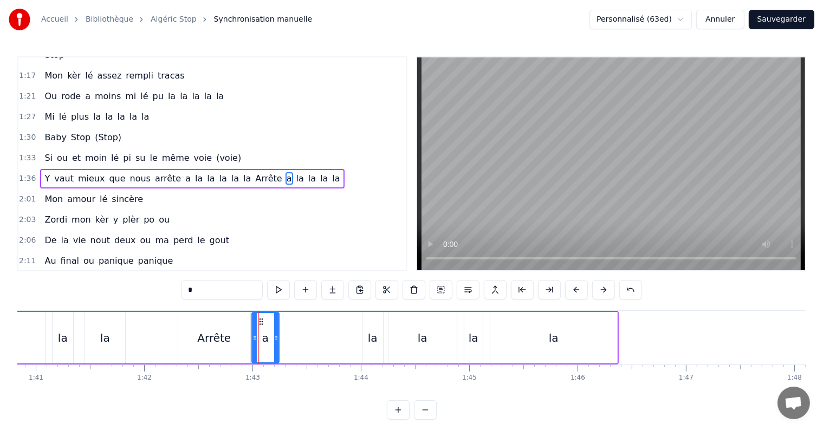
click at [213, 338] on div "Arrête" at bounding box center [214, 338] width 34 height 16
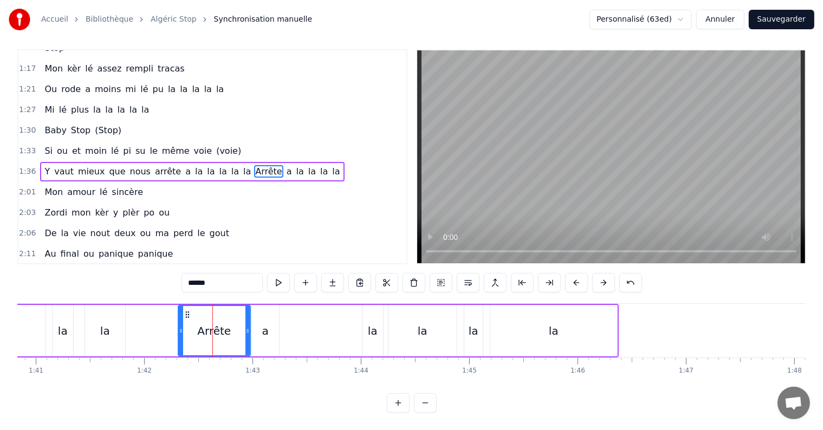
scroll to position [16, 0]
drag, startPoint x: 247, startPoint y: 323, endPoint x: 232, endPoint y: 325, distance: 14.7
click at [232, 327] on icon at bounding box center [233, 331] width 4 height 9
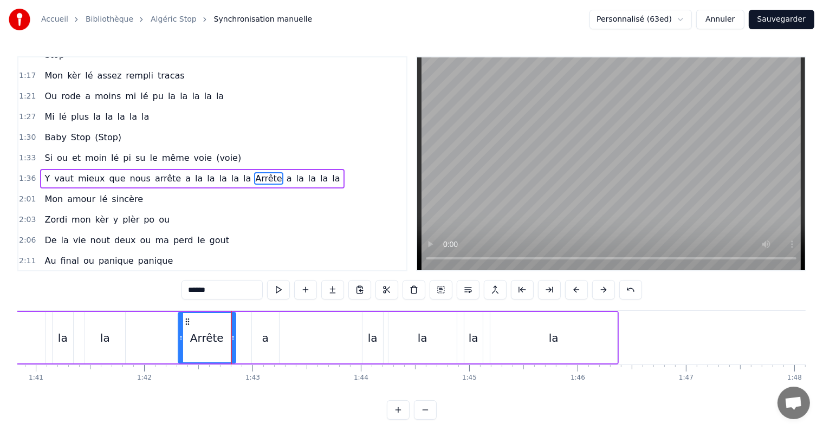
click at [254, 325] on div "a" at bounding box center [265, 337] width 27 height 51
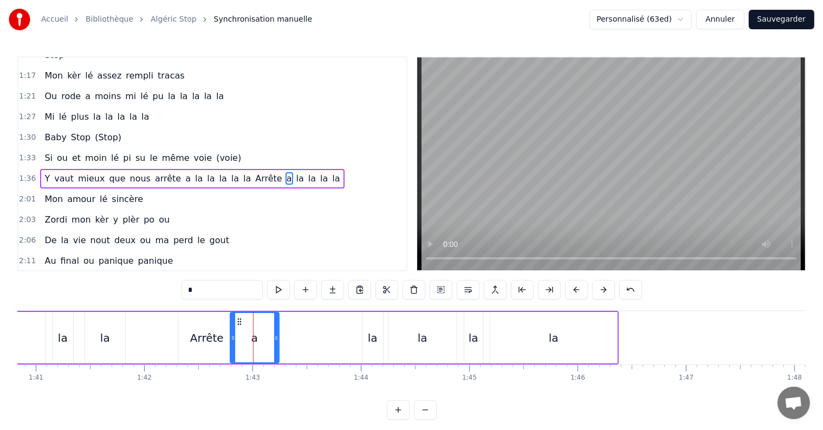
drag, startPoint x: 252, startPoint y: 340, endPoint x: 230, endPoint y: 341, distance: 21.7
click at [231, 341] on icon at bounding box center [233, 338] width 4 height 9
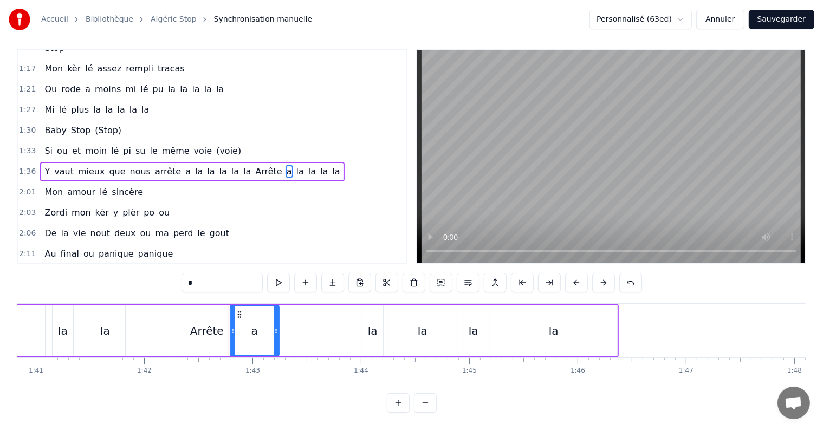
scroll to position [16, 0]
click at [244, 327] on div "a" at bounding box center [255, 330] width 48 height 49
click at [214, 328] on div "Arrête" at bounding box center [207, 331] width 34 height 16
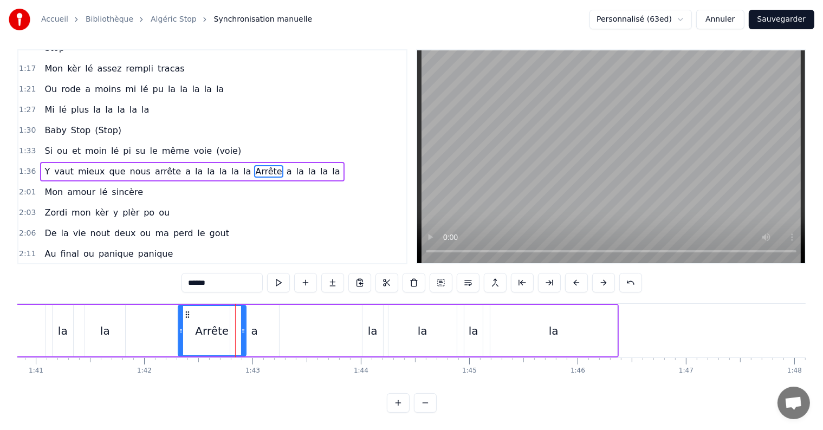
drag, startPoint x: 234, startPoint y: 324, endPoint x: 244, endPoint y: 324, distance: 10.3
click at [244, 327] on icon at bounding box center [243, 331] width 4 height 9
click at [251, 323] on div "a" at bounding box center [254, 331] width 7 height 16
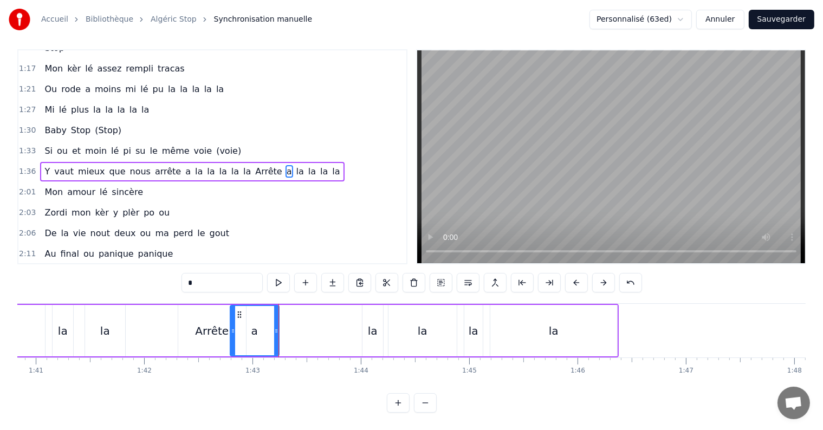
click at [92, 330] on div "la" at bounding box center [105, 330] width 40 height 51
type input "**"
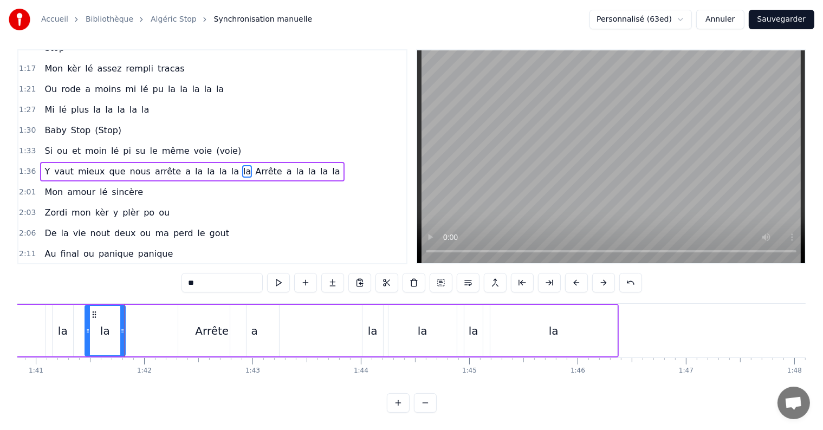
click at [360, 327] on div "Y vaut mieux que nous arrête a la la la la la Arrête a la la la la" at bounding box center [105, 331] width 1025 height 54
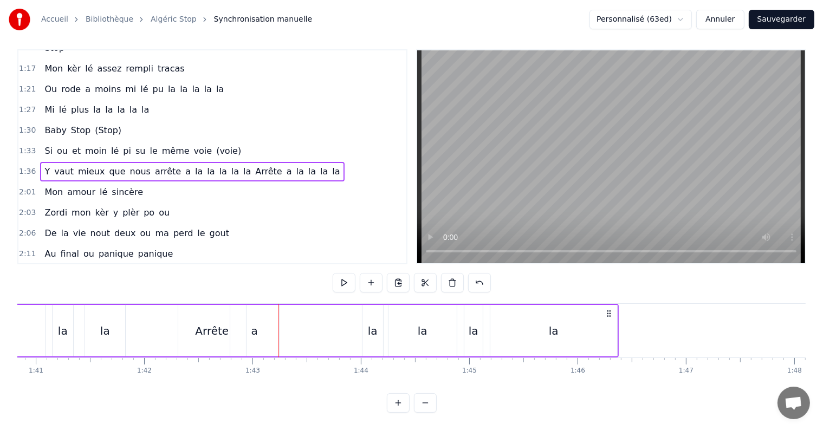
drag, startPoint x: 369, startPoint y: 330, endPoint x: 353, endPoint y: 327, distance: 15.3
click at [349, 333] on div "Y vaut mieux que nous arrête a la la la la la Arrête a la la la la" at bounding box center [105, 331] width 1025 height 54
click at [367, 325] on div "la" at bounding box center [373, 330] width 21 height 51
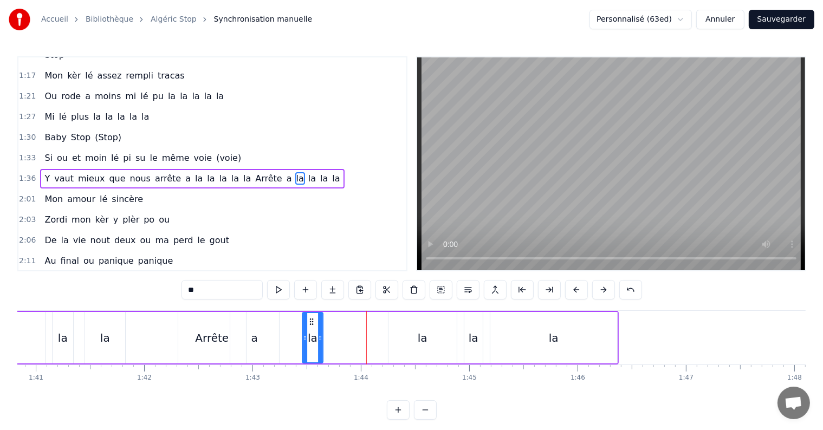
drag, startPoint x: 369, startPoint y: 319, endPoint x: 308, endPoint y: 324, distance: 60.4
click at [308, 324] on icon at bounding box center [311, 322] width 9 height 9
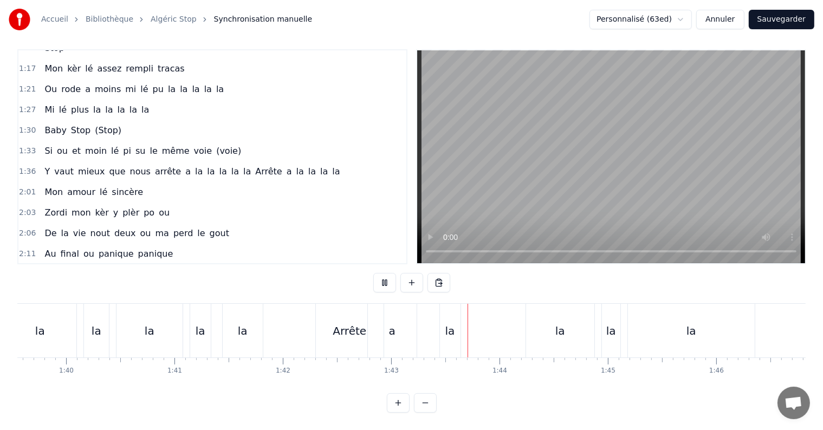
scroll to position [0, 10820]
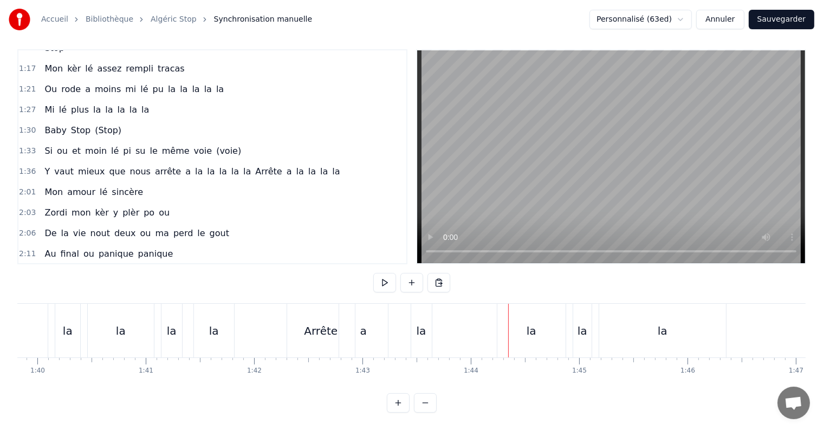
click at [540, 317] on div "la" at bounding box center [532, 331] width 68 height 54
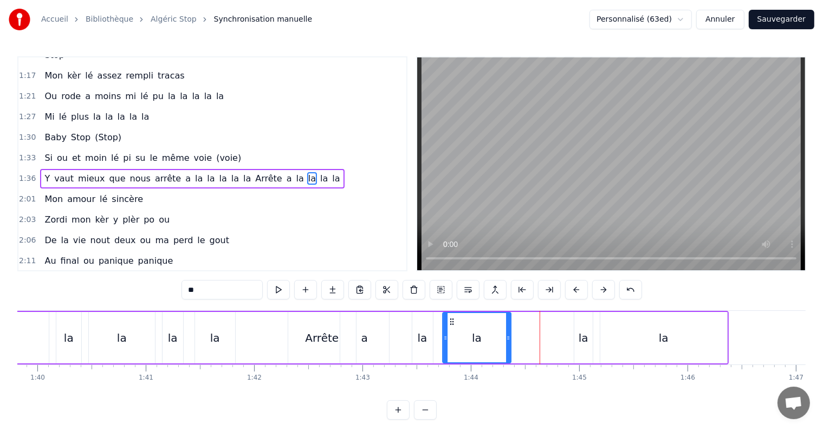
drag, startPoint x: 504, startPoint y: 321, endPoint x: 448, endPoint y: 325, distance: 56.0
click at [448, 325] on icon at bounding box center [452, 322] width 9 height 9
click at [421, 338] on div "la" at bounding box center [423, 338] width 10 height 16
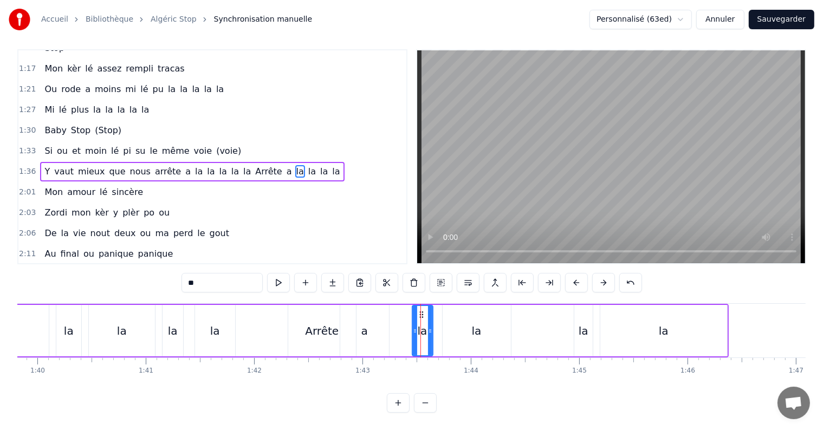
scroll to position [16, 0]
click at [471, 330] on div "la" at bounding box center [477, 330] width 68 height 51
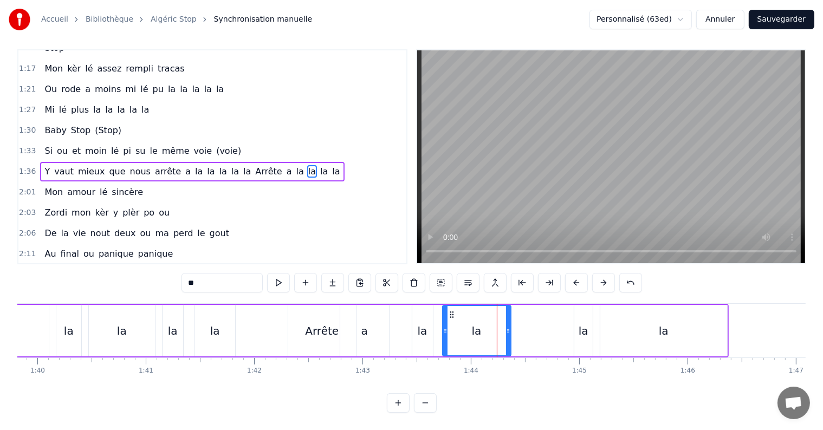
click at [428, 321] on div "la" at bounding box center [422, 330] width 21 height 51
drag, startPoint x: 429, startPoint y: 320, endPoint x: 446, endPoint y: 322, distance: 16.4
click at [446, 327] on icon at bounding box center [446, 331] width 4 height 9
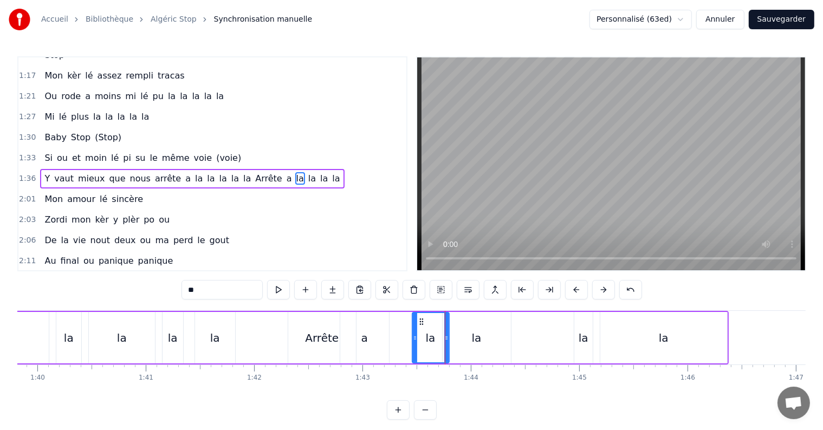
click at [470, 327] on div "la" at bounding box center [477, 337] width 68 height 51
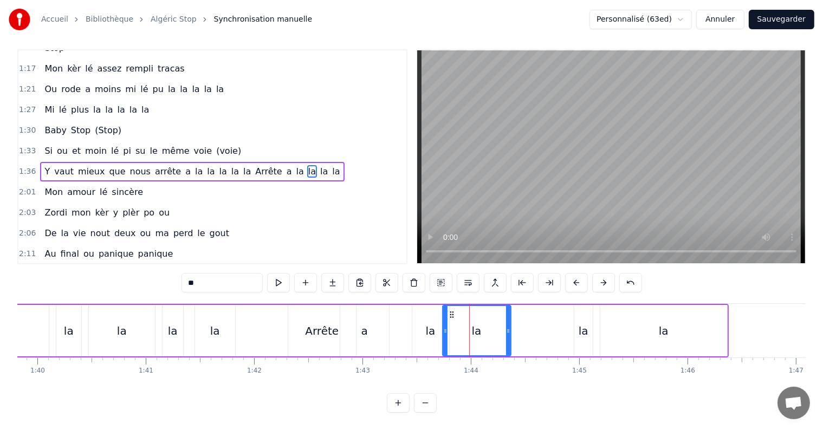
scroll to position [16, 0]
drag, startPoint x: 508, startPoint y: 324, endPoint x: 475, endPoint y: 327, distance: 32.7
click at [475, 327] on div at bounding box center [476, 330] width 4 height 49
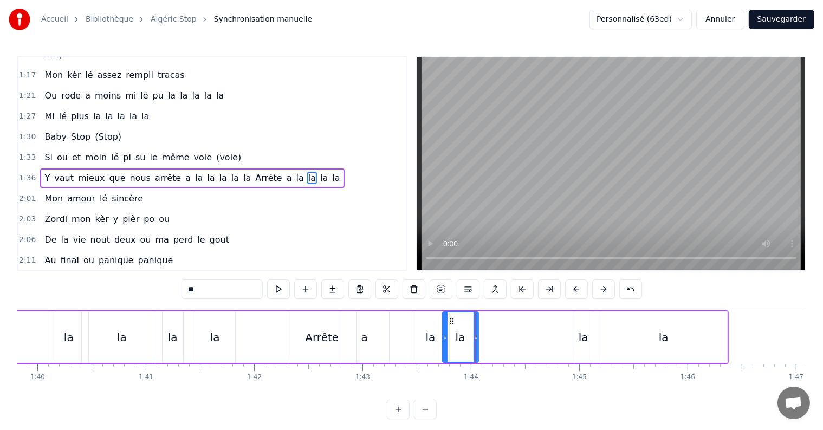
scroll to position [0, 0]
click at [300, 291] on button at bounding box center [305, 290] width 23 height 20
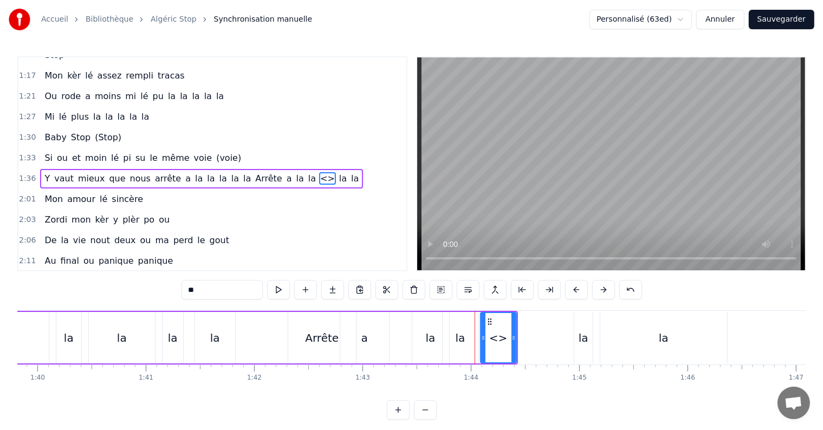
click at [215, 293] on input "**" at bounding box center [222, 290] width 81 height 20
type input "*"
type input "**"
click at [489, 344] on div "la" at bounding box center [498, 337] width 35 height 49
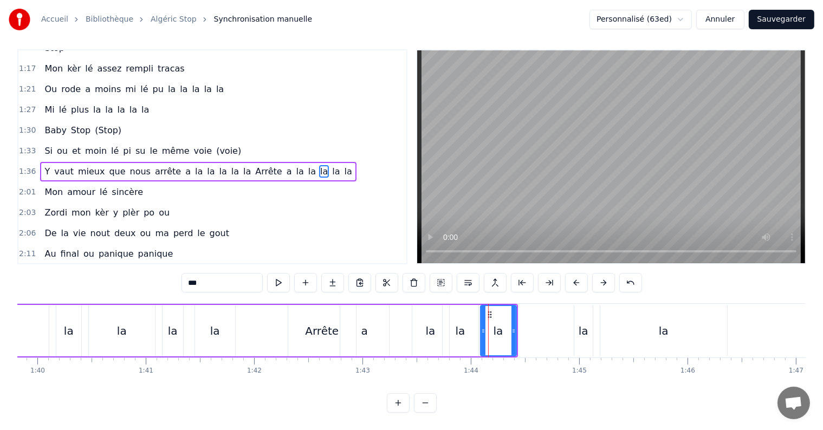
scroll to position [16, 0]
drag, startPoint x: 497, startPoint y: 327, endPoint x: 489, endPoint y: 330, distance: 8.4
click at [489, 330] on div "la" at bounding box center [498, 330] width 35 height 49
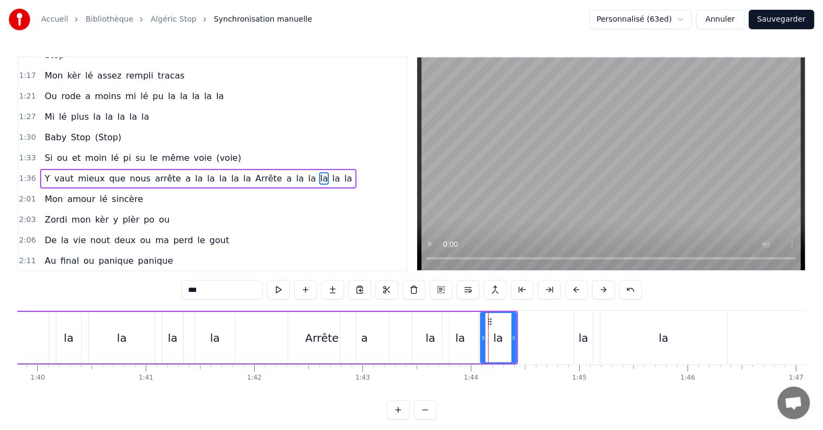
drag, startPoint x: 488, startPoint y: 319, endPoint x: 480, endPoint y: 321, distance: 7.8
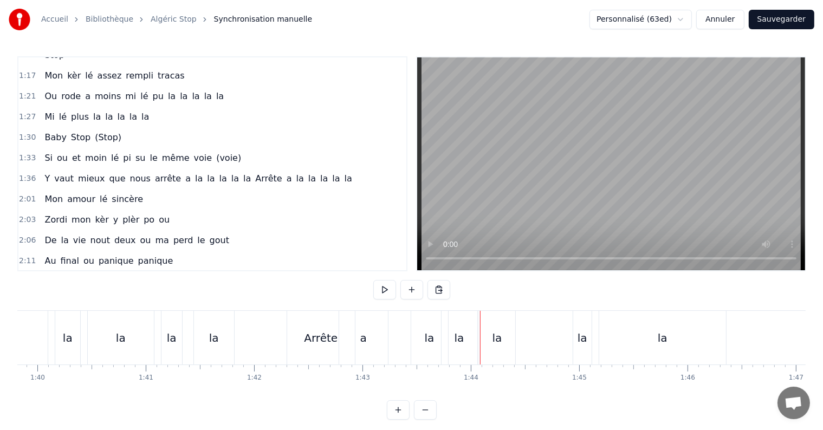
click at [481, 340] on div "la" at bounding box center [498, 338] width 36 height 54
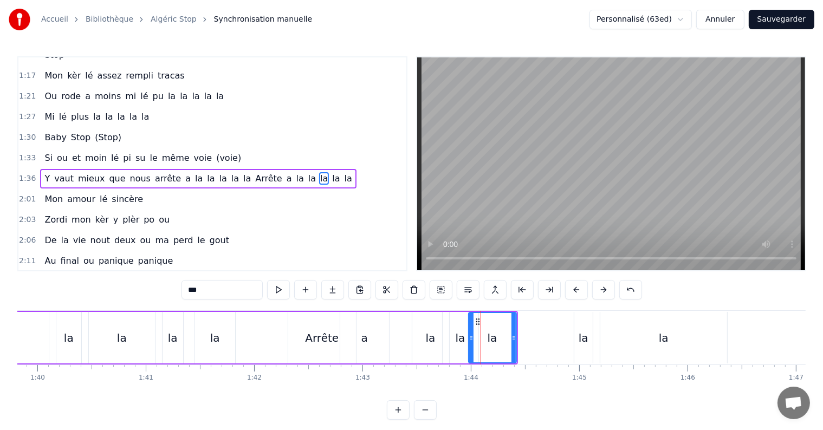
drag, startPoint x: 481, startPoint y: 336, endPoint x: 469, endPoint y: 338, distance: 12.0
click at [469, 338] on icon at bounding box center [471, 338] width 4 height 9
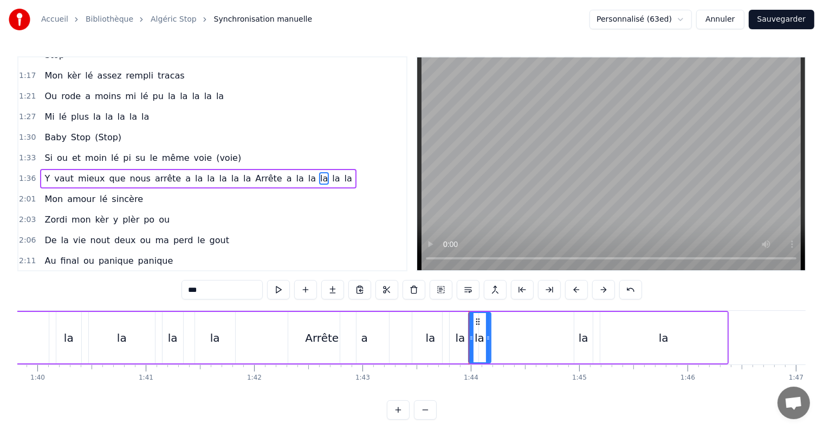
drag, startPoint x: 514, startPoint y: 338, endPoint x: 488, endPoint y: 340, distance: 25.6
click at [488, 340] on icon at bounding box center [488, 338] width 4 height 9
click at [399, 337] on div "Y vaut mieux que nous arrête a la la la la la Arrête a la la la la la" at bounding box center [216, 338] width 1025 height 54
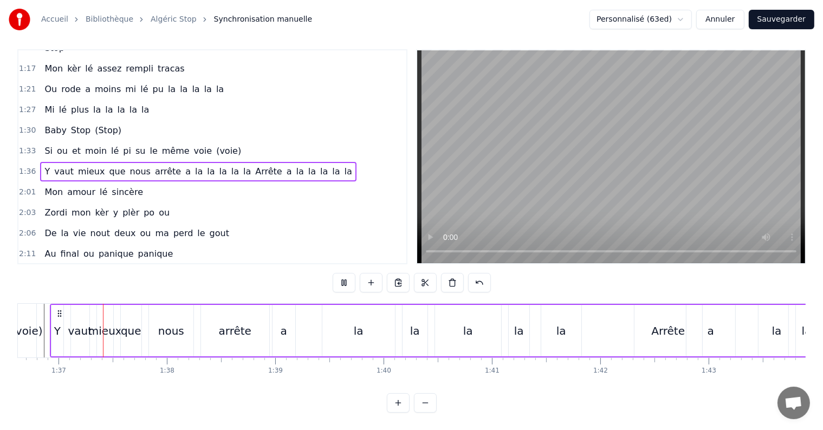
scroll to position [0, 10473]
click at [424, 398] on button at bounding box center [425, 403] width 23 height 20
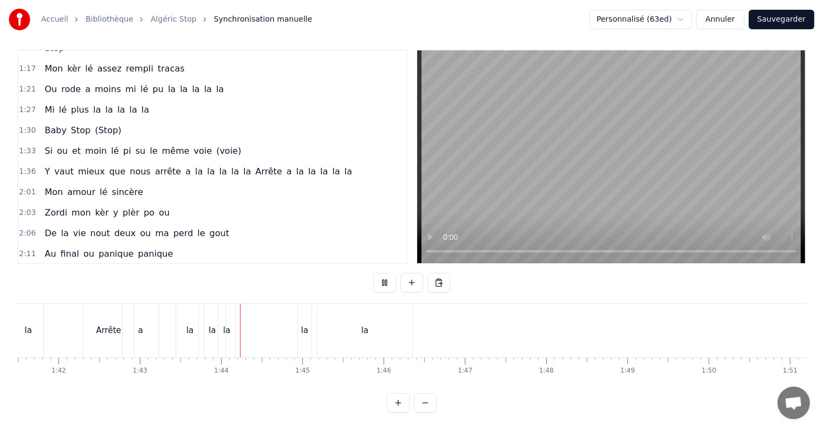
scroll to position [0, 8378]
click at [176, 325] on div "la" at bounding box center [178, 331] width 7 height 12
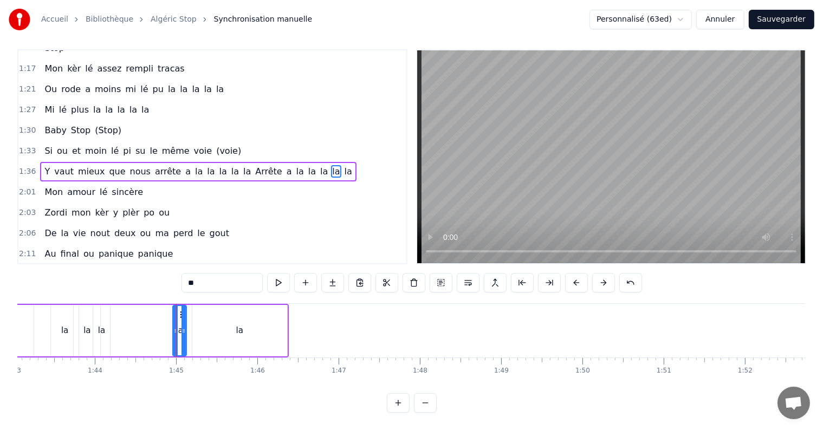
scroll to position [0, 0]
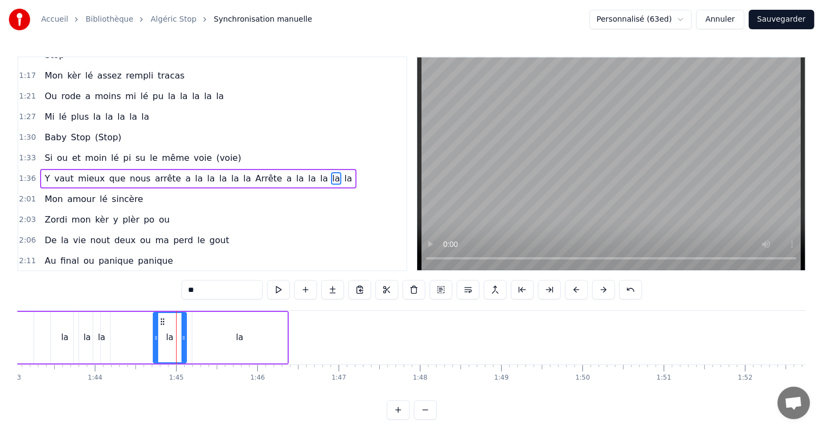
click at [155, 339] on circle at bounding box center [155, 339] width 1 height 1
click at [169, 339] on icon at bounding box center [169, 338] width 4 height 9
click at [232, 338] on div "la" at bounding box center [239, 337] width 95 height 51
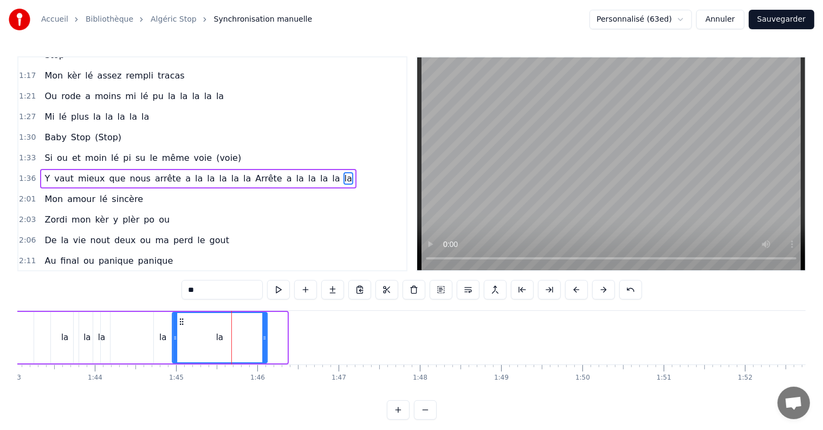
drag, startPoint x: 202, startPoint y: 320, endPoint x: 182, endPoint y: 323, distance: 19.7
click at [182, 323] on icon at bounding box center [181, 322] width 9 height 9
click at [195, 333] on div "la" at bounding box center [220, 337] width 94 height 49
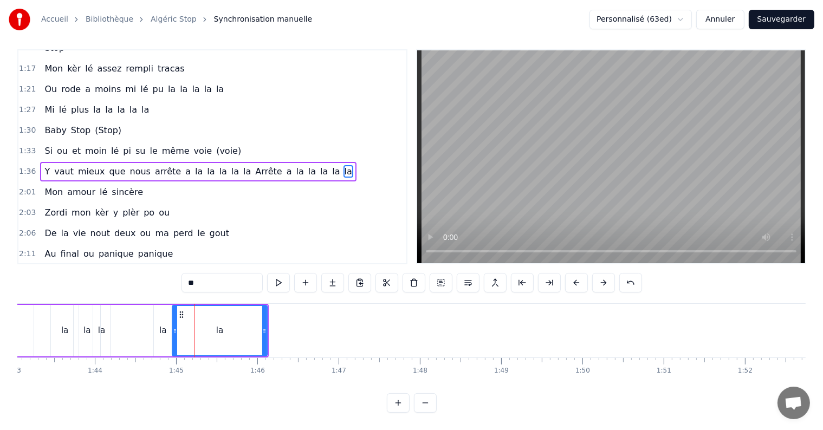
scroll to position [16, 0]
click at [163, 325] on div "la" at bounding box center [162, 331] width 7 height 12
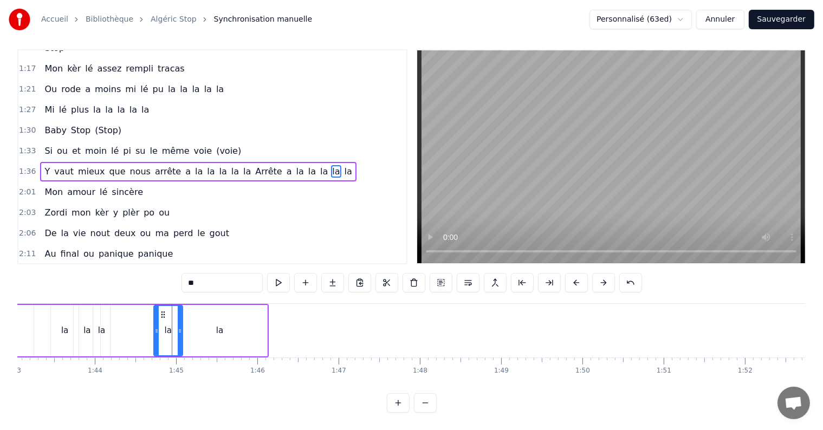
drag, startPoint x: 169, startPoint y: 324, endPoint x: 179, endPoint y: 325, distance: 10.4
click at [179, 325] on div at bounding box center [180, 330] width 4 height 49
click at [165, 325] on div "la" at bounding box center [168, 331] width 7 height 12
click at [105, 330] on div "la" at bounding box center [101, 330] width 16 height 51
type input "**"
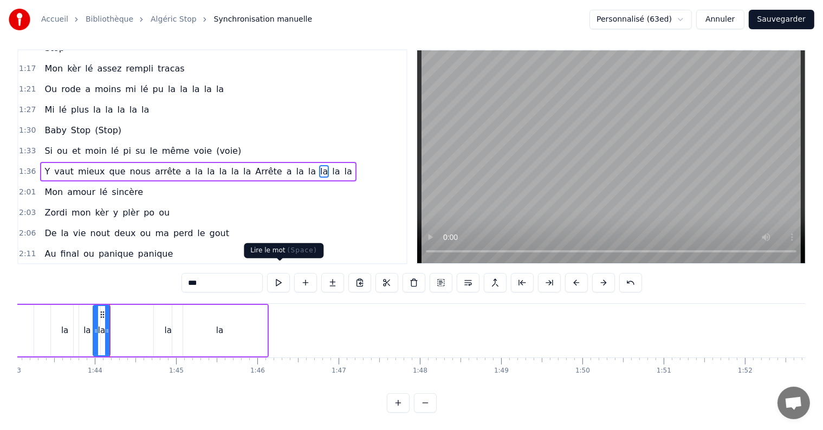
click at [281, 274] on button at bounding box center [278, 283] width 23 height 20
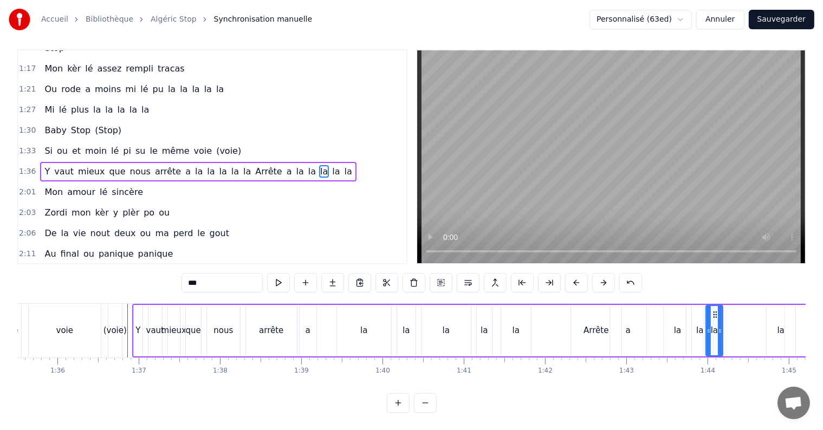
scroll to position [0, 7776]
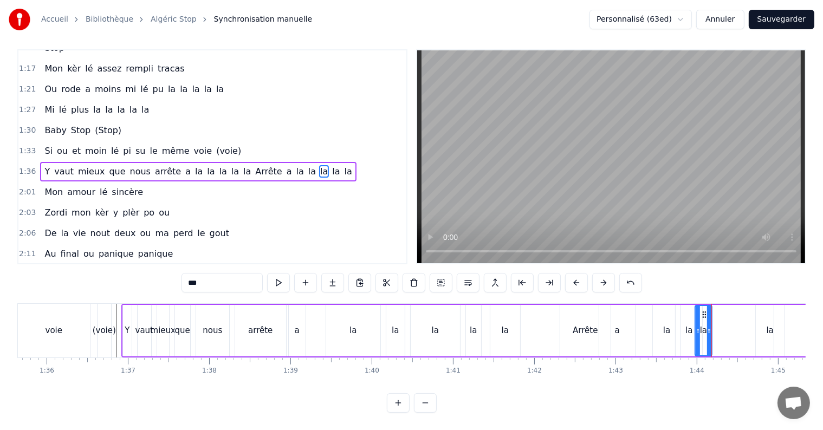
click at [545, 315] on div "Y vaut mieux que nous arrête a la la la la la Arrête a la la la la la" at bounding box center [496, 331] width 750 height 54
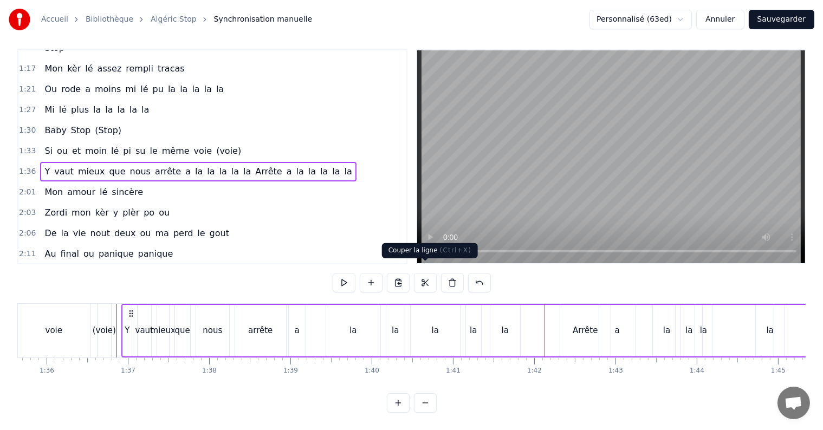
click at [420, 279] on button at bounding box center [425, 283] width 23 height 20
click at [254, 165] on span "Arrête" at bounding box center [268, 171] width 29 height 12
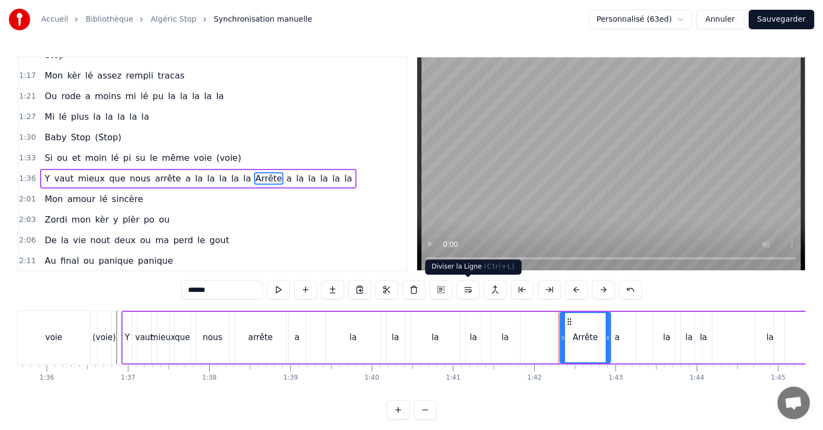
click at [462, 294] on button at bounding box center [468, 290] width 23 height 20
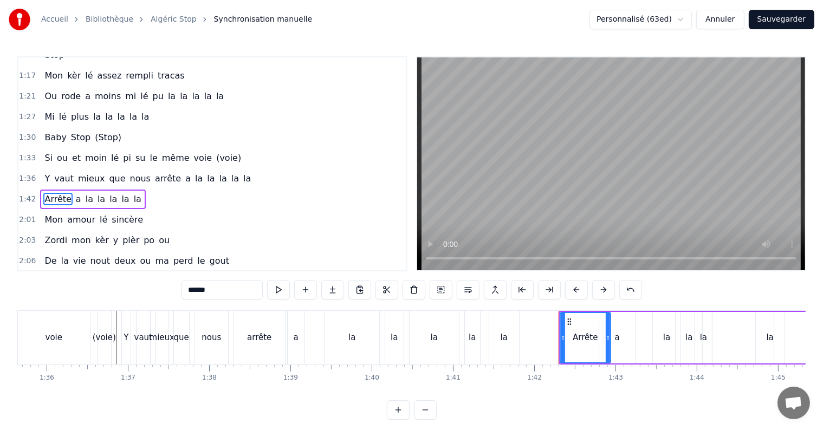
scroll to position [362, 0]
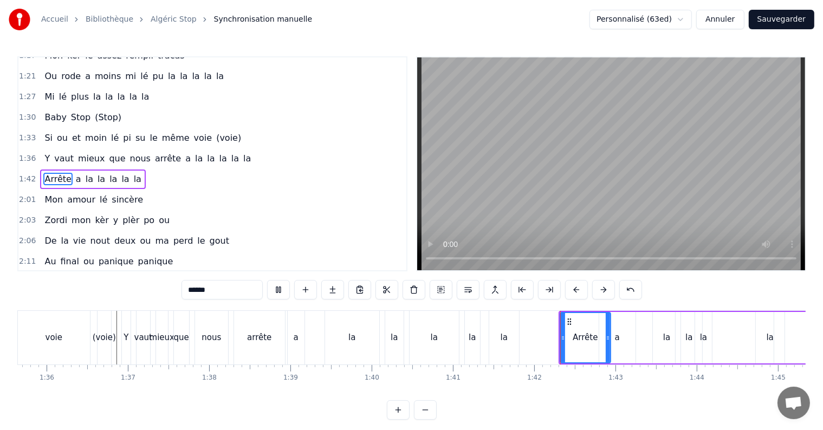
click at [457, 280] on button at bounding box center [468, 290] width 23 height 20
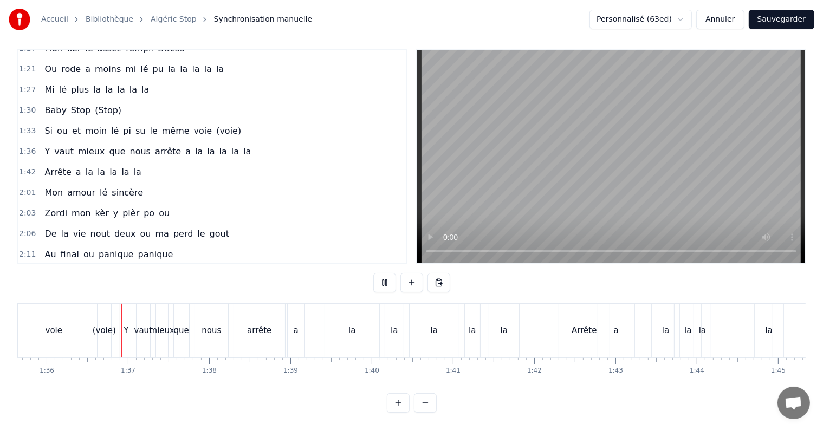
scroll to position [16, 0]
click at [184, 145] on span "a" at bounding box center [188, 151] width 8 height 12
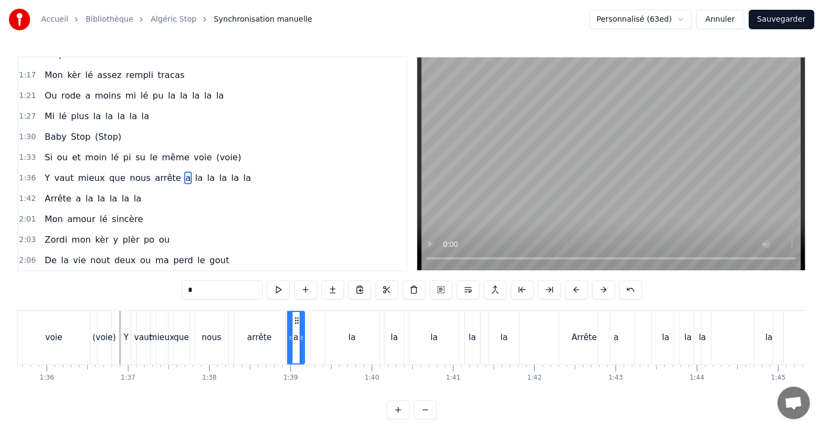
scroll to position [342, 0]
click at [194, 172] on span "la" at bounding box center [199, 178] width 10 height 12
type input "**"
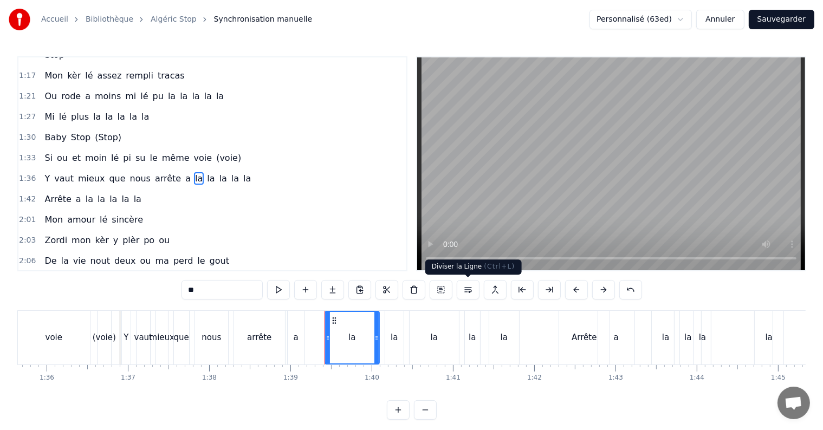
click at [472, 293] on button at bounding box center [468, 290] width 23 height 20
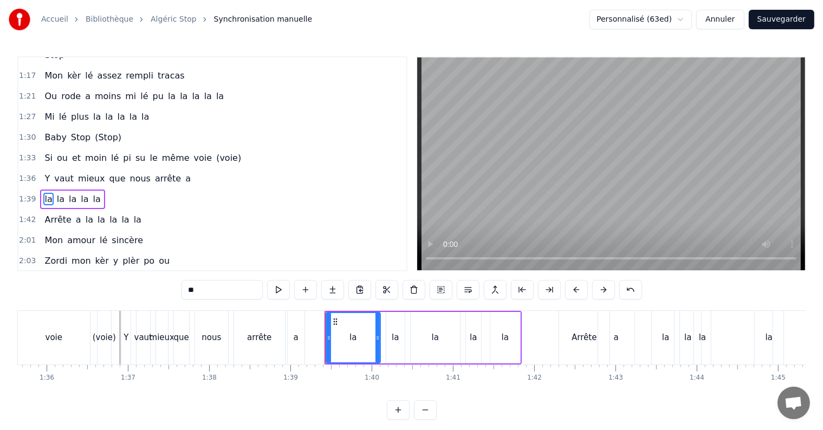
scroll to position [362, 0]
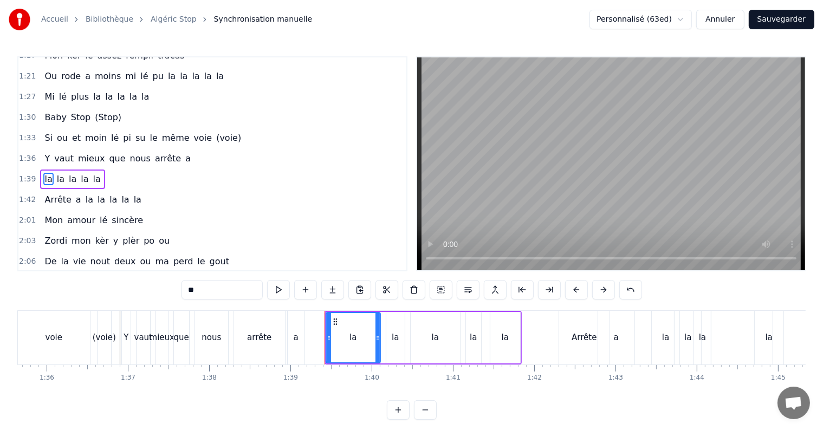
click at [47, 149] on div "Y vaut mieux que nous arrête a" at bounding box center [117, 159] width 155 height 20
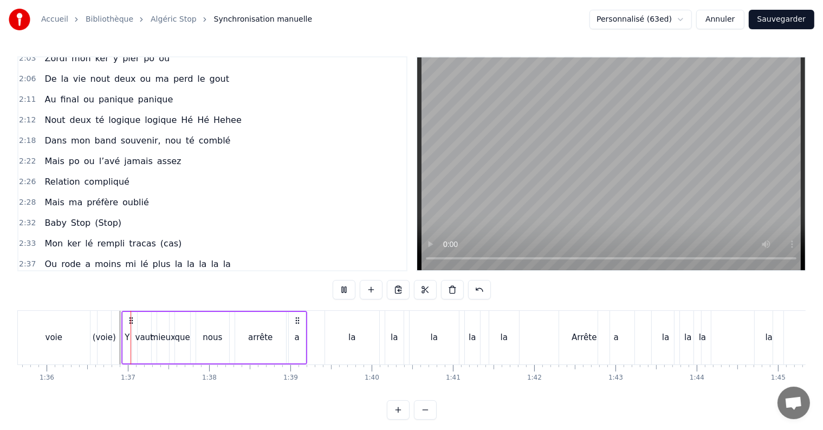
scroll to position [549, 0]
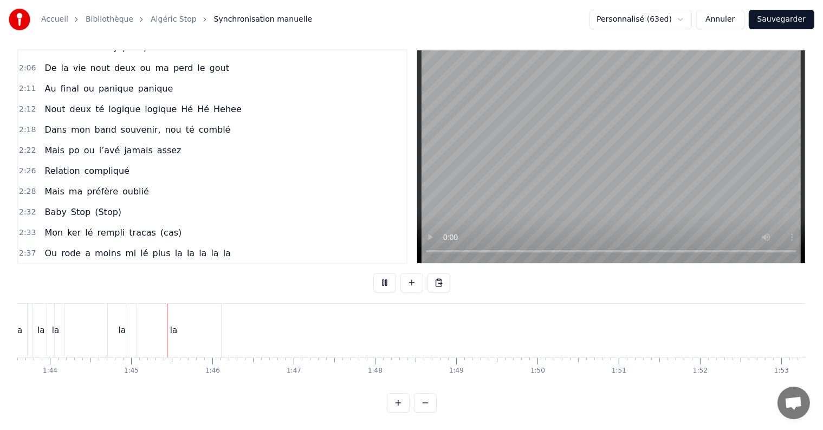
scroll to position [0, 8464]
click at [78, 325] on div "la" at bounding box center [81, 331] width 7 height 12
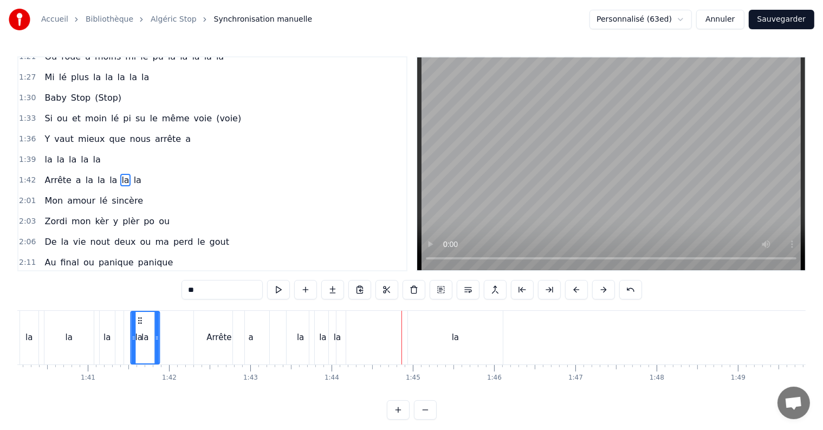
scroll to position [0, 8128]
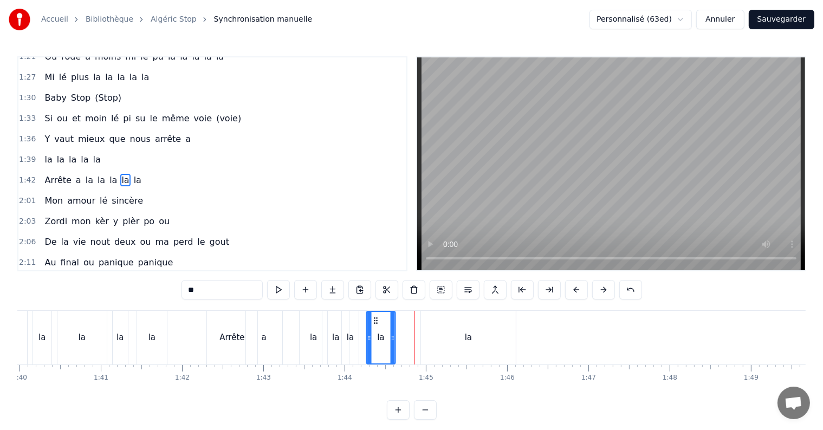
drag, startPoint x: 75, startPoint y: 319, endPoint x: 375, endPoint y: 330, distance: 299.9
click at [375, 330] on div "la" at bounding box center [381, 337] width 28 height 51
click at [379, 336] on div "la" at bounding box center [380, 338] width 7 height 12
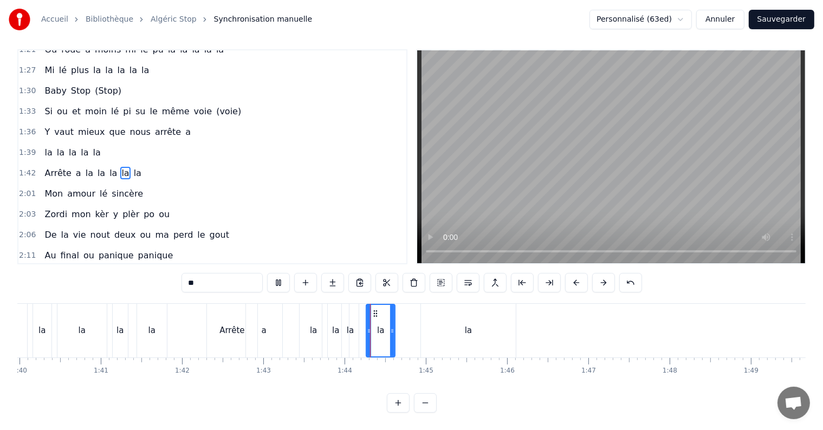
scroll to position [16, 0]
click at [381, 325] on div "la" at bounding box center [380, 331] width 7 height 12
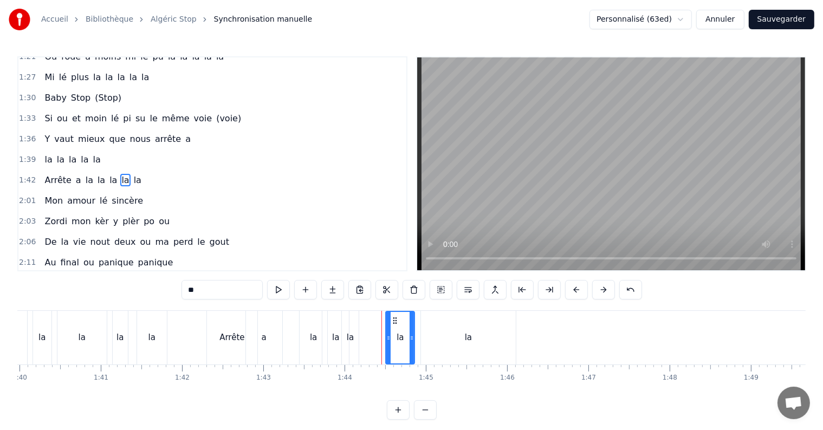
drag, startPoint x: 373, startPoint y: 320, endPoint x: 393, endPoint y: 324, distance: 20.3
click at [393, 324] on icon at bounding box center [395, 321] width 9 height 9
click at [306, 340] on div "la" at bounding box center [313, 338] width 27 height 54
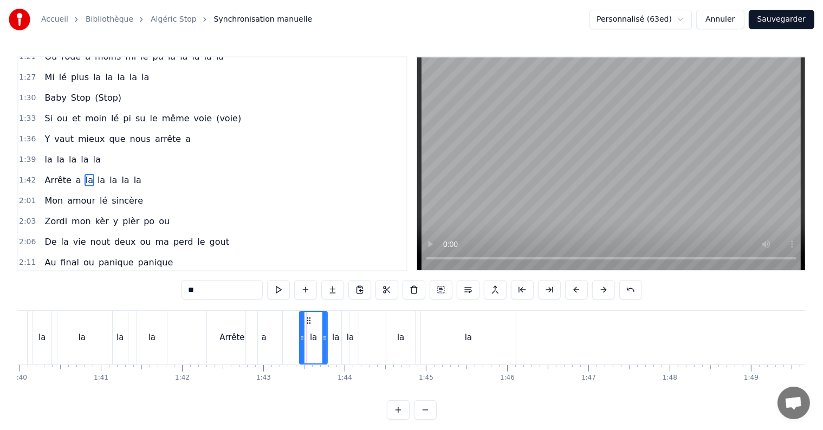
scroll to position [16, 0]
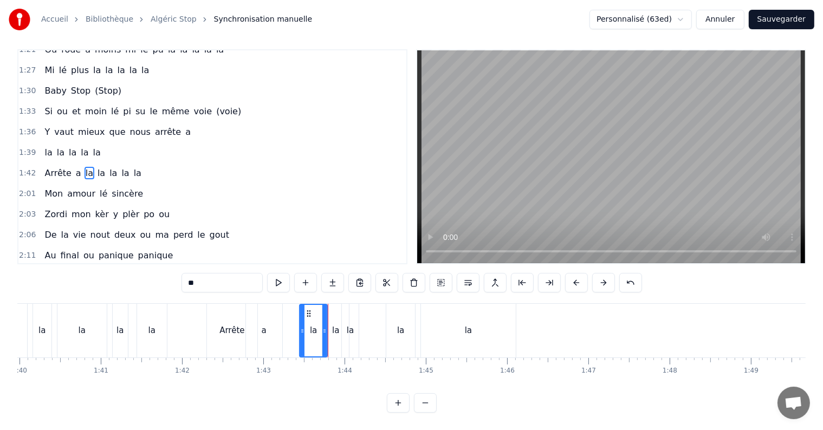
click at [333, 325] on div "la" at bounding box center [335, 331] width 7 height 12
click at [350, 325] on div "la" at bounding box center [350, 331] width 7 height 12
type input "**"
click at [370, 324] on div "Arrête a la la la la la" at bounding box center [363, 331] width 312 height 54
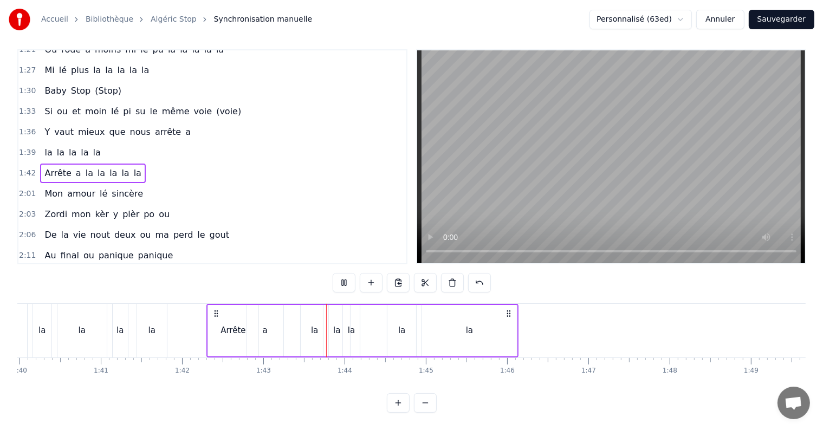
click at [434, 321] on div "la" at bounding box center [469, 330] width 95 height 51
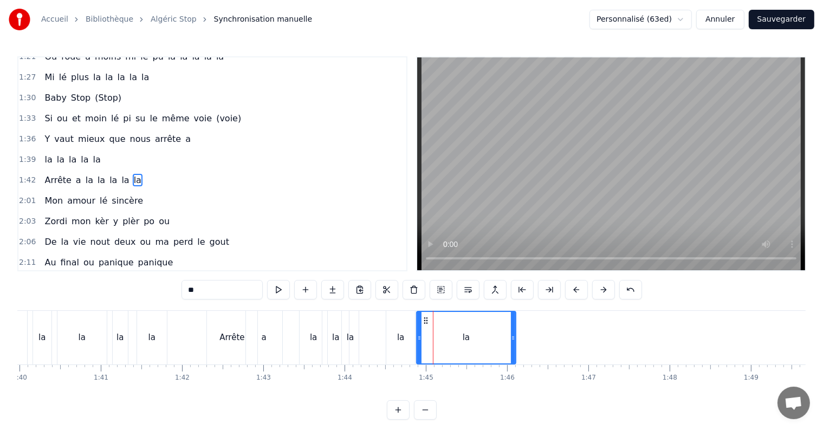
drag, startPoint x: 423, startPoint y: 339, endPoint x: 348, endPoint y: 338, distance: 74.8
click at [418, 339] on icon at bounding box center [419, 338] width 4 height 9
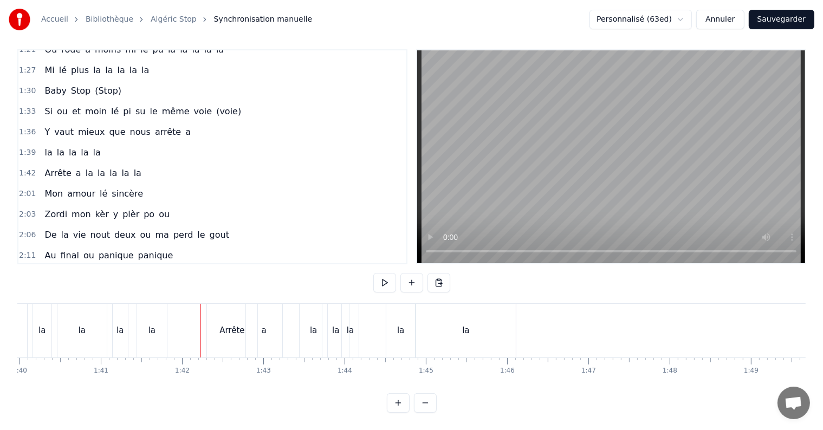
scroll to position [16, 0]
click at [478, 324] on div "la" at bounding box center [466, 331] width 100 height 54
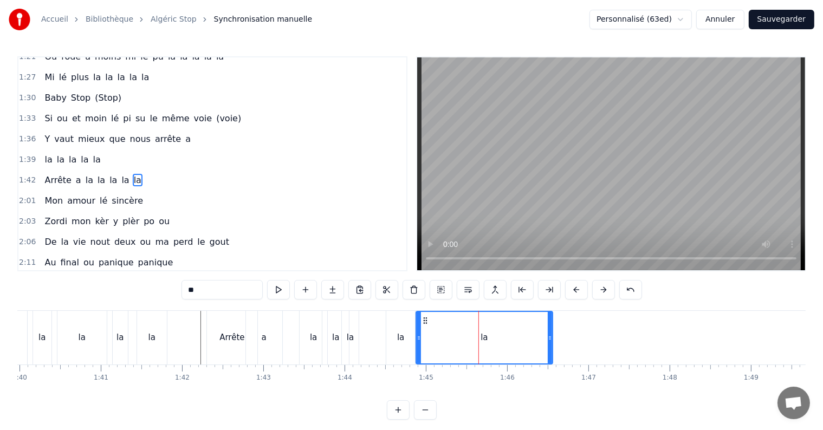
drag, startPoint x: 512, startPoint y: 337, endPoint x: 549, endPoint y: 345, distance: 37.7
click at [549, 345] on div at bounding box center [550, 337] width 4 height 51
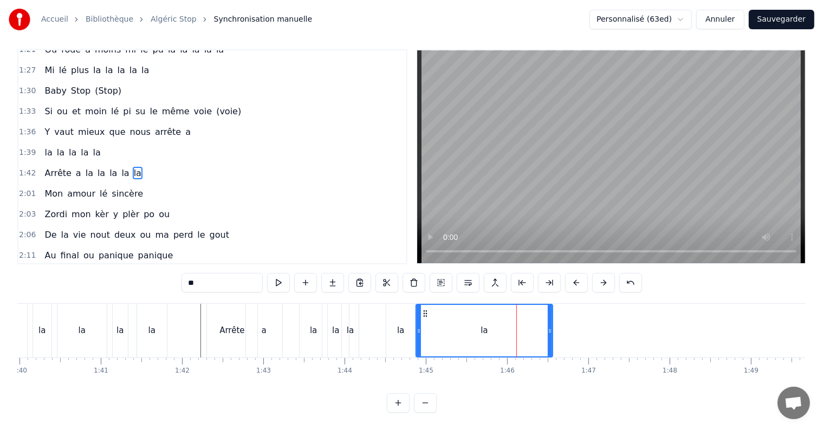
scroll to position [16, 0]
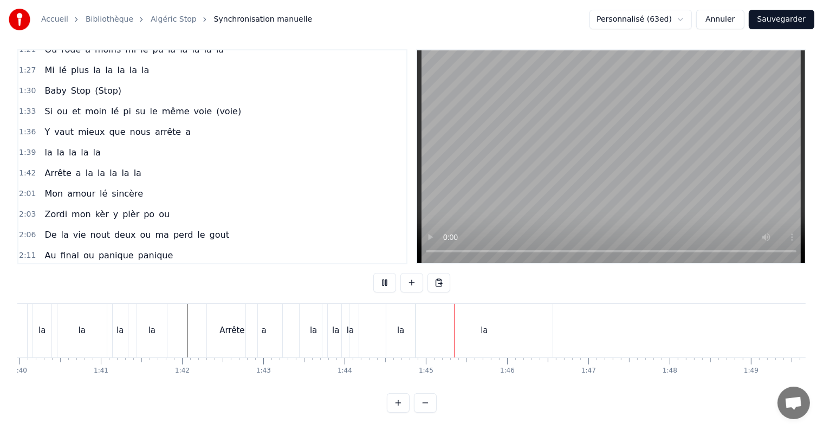
click at [263, 311] on div "a" at bounding box center [264, 331] width 36 height 54
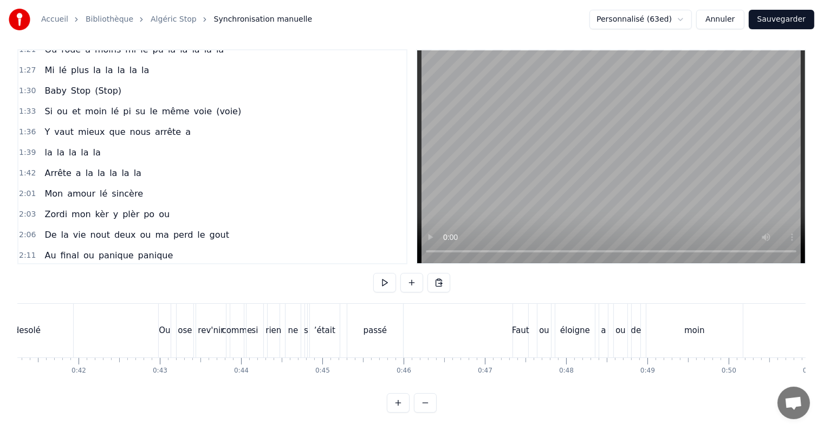
scroll to position [0, 3354]
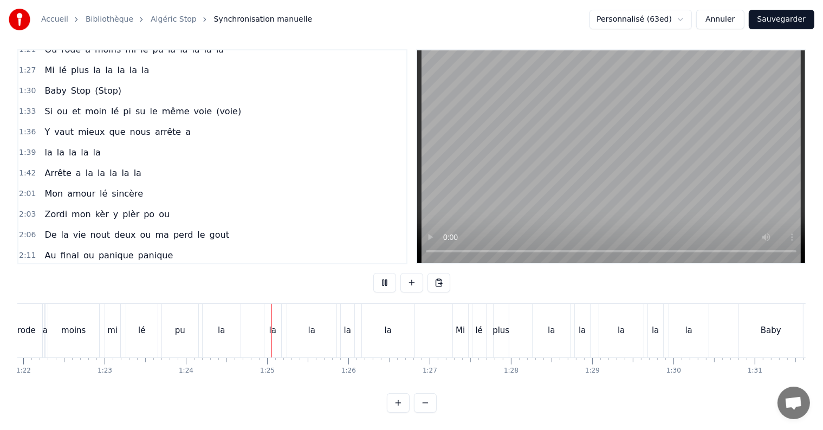
scroll to position [0, 6812]
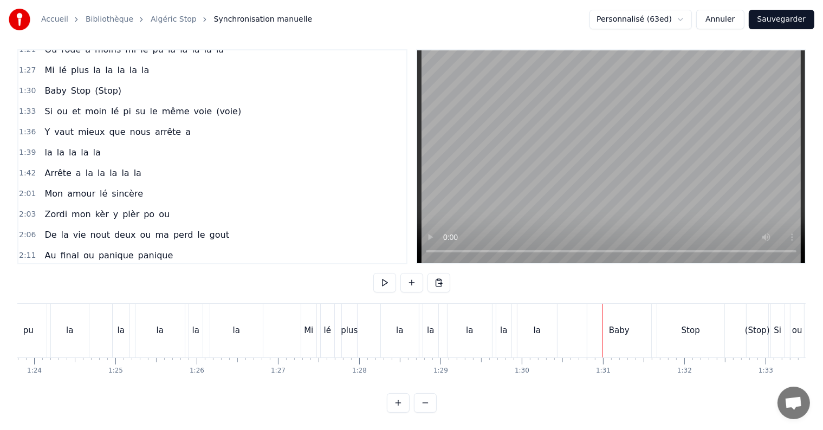
click at [349, 325] on div "plus" at bounding box center [349, 331] width 17 height 12
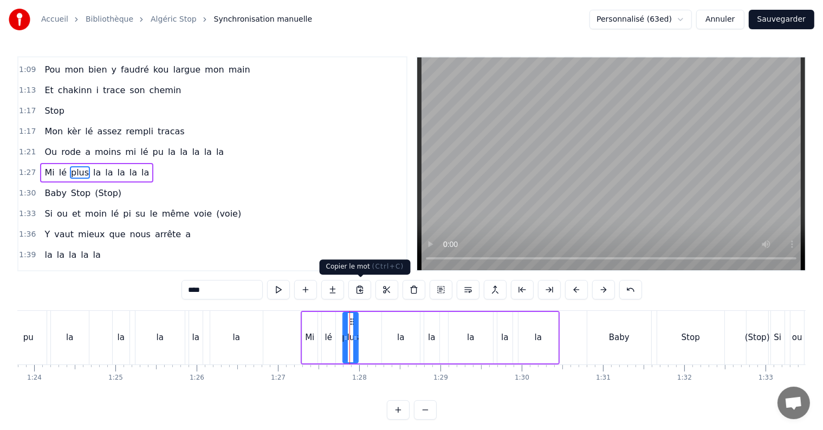
scroll to position [282, 0]
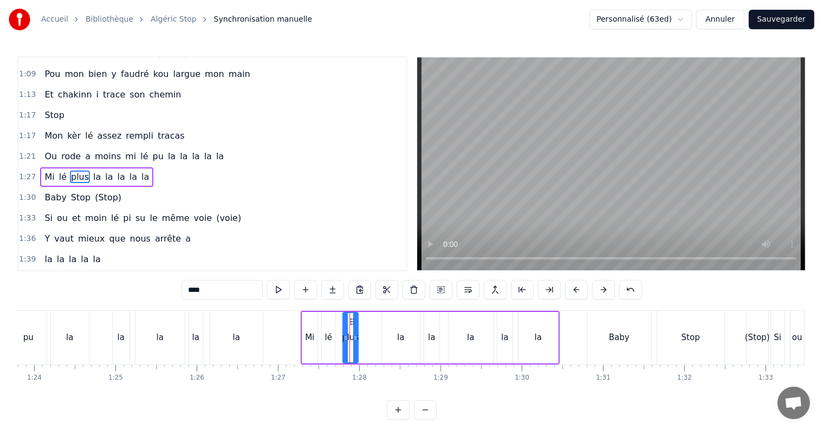
click at [202, 291] on input "****" at bounding box center [222, 290] width 81 height 20
type input "**"
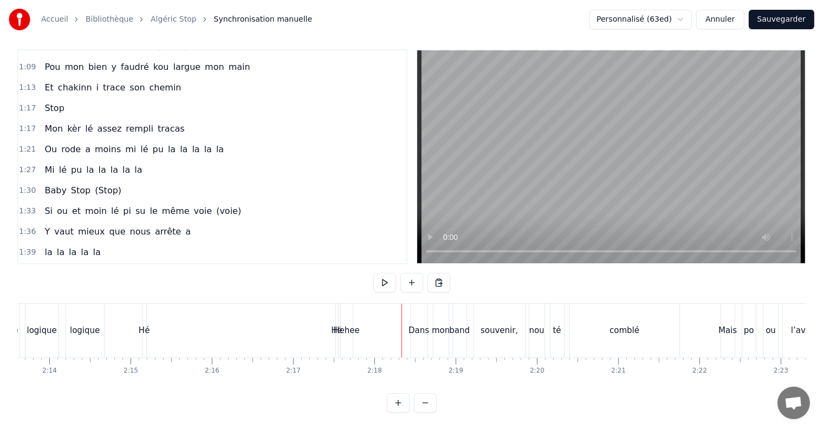
scroll to position [0, 10787]
click at [411, 327] on div "Hé" at bounding box center [412, 331] width 2 height 54
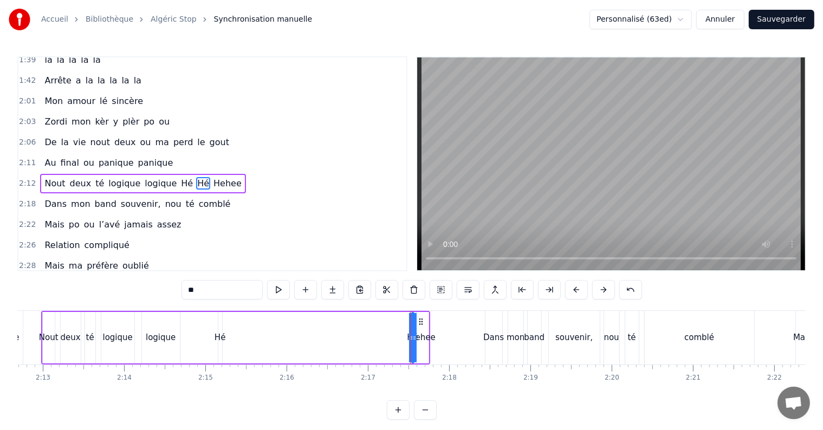
scroll to position [481, 0]
click at [365, 340] on div "Nout deux té logique logique Hé Hé Hehee" at bounding box center [235, 338] width 389 height 54
click at [240, 340] on div "Nout deux té logique logique Hé Hé Hehee" at bounding box center [235, 338] width 389 height 54
click at [226, 339] on div "Nout deux té logique logique Hé Hé Hehee" at bounding box center [235, 338] width 389 height 54
click at [221, 337] on div "Hé" at bounding box center [220, 338] width 11 height 12
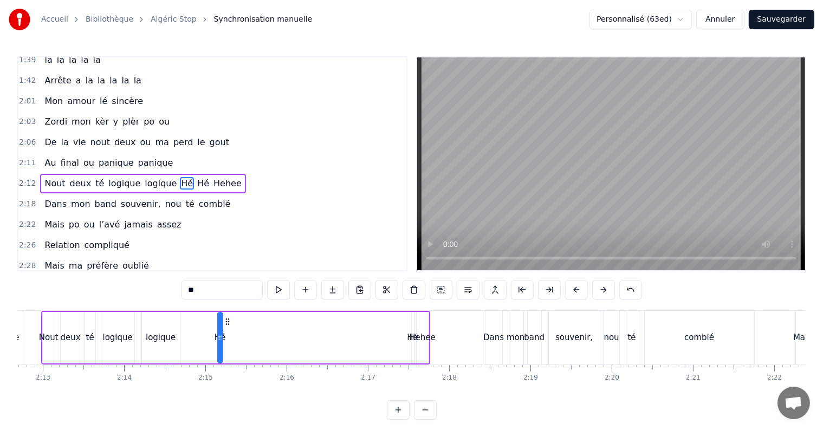
click at [419, 337] on div "Hehee" at bounding box center [422, 338] width 26 height 12
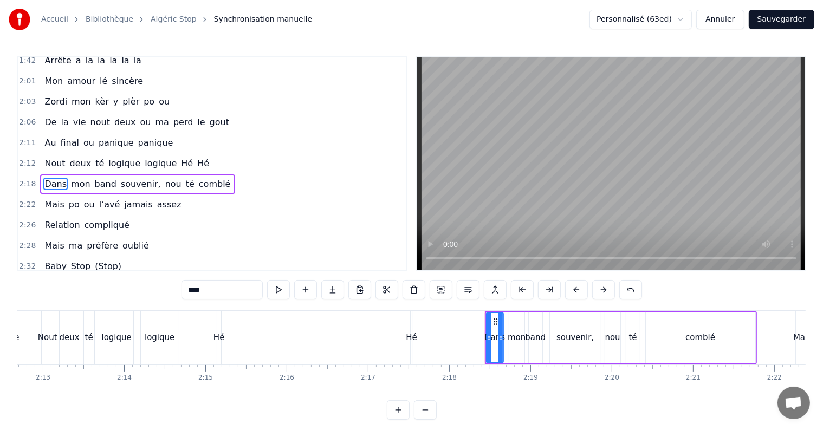
click at [412, 337] on div "Hé" at bounding box center [411, 338] width 11 height 12
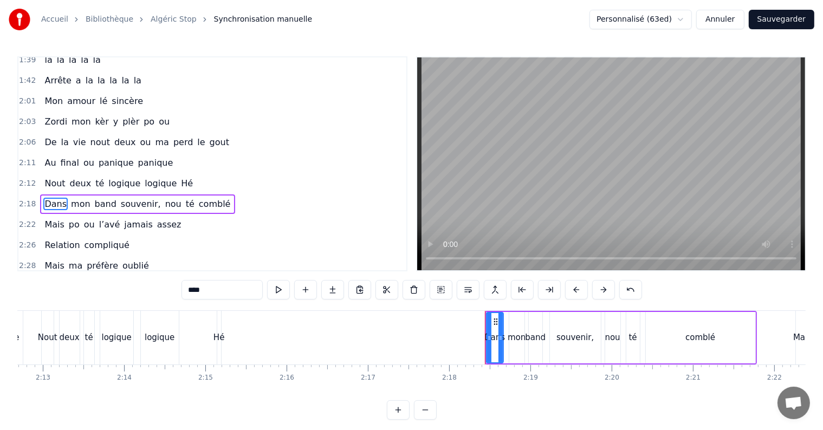
scroll to position [501, 0]
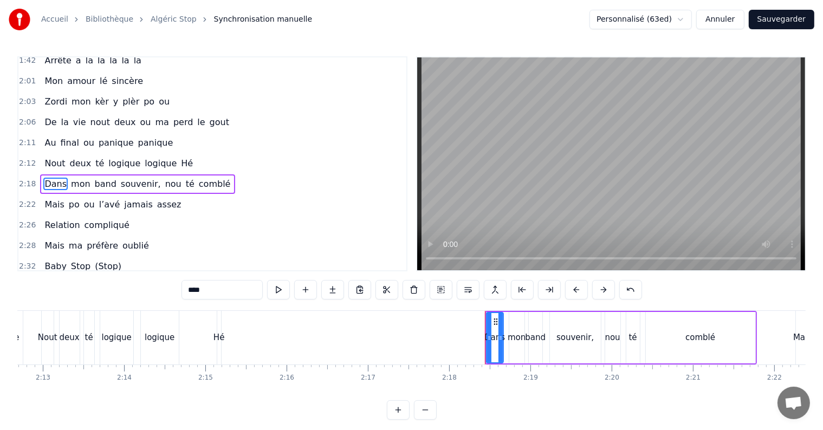
click at [221, 340] on div "Hé" at bounding box center [219, 338] width 11 height 12
type input "**"
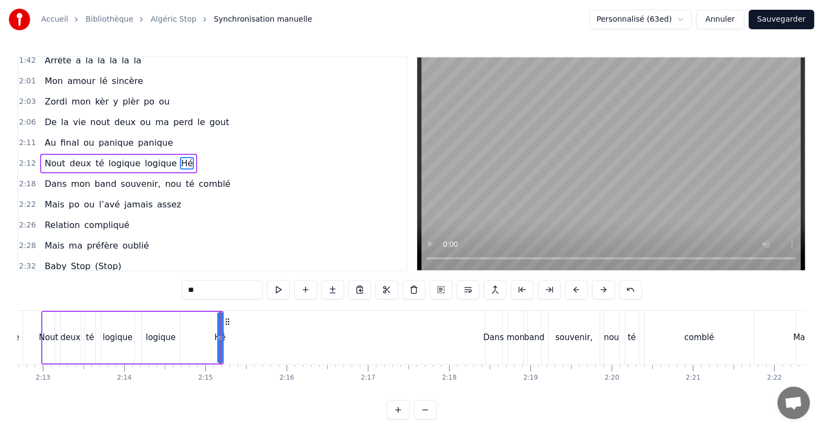
scroll to position [481, 0]
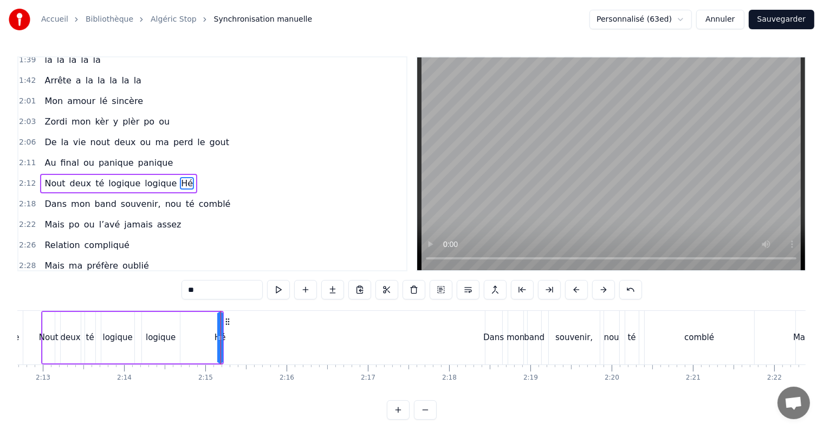
click at [221, 337] on div at bounding box center [221, 338] width 1 height 54
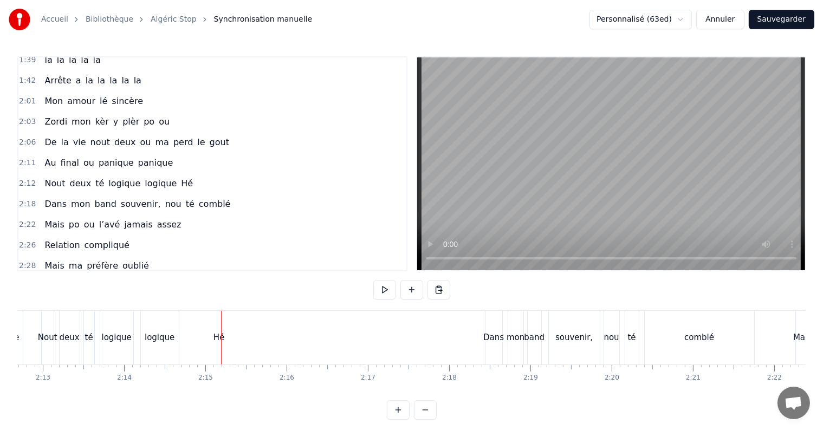
click at [219, 337] on div "Hé" at bounding box center [219, 338] width 11 height 12
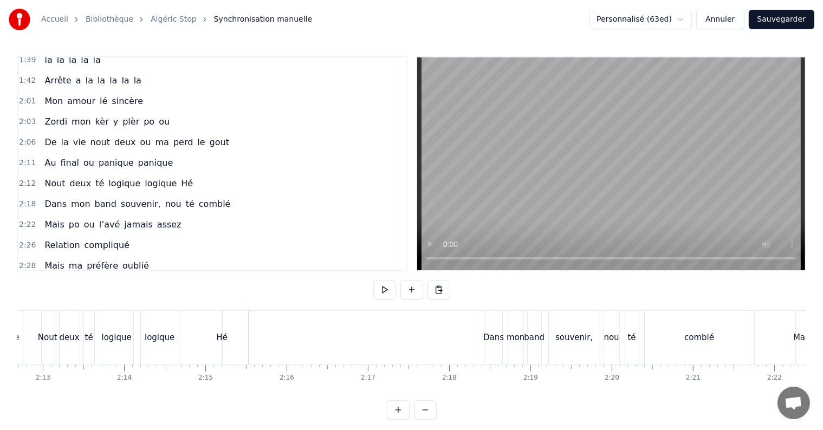
click at [227, 339] on div "Hé" at bounding box center [221, 338] width 11 height 12
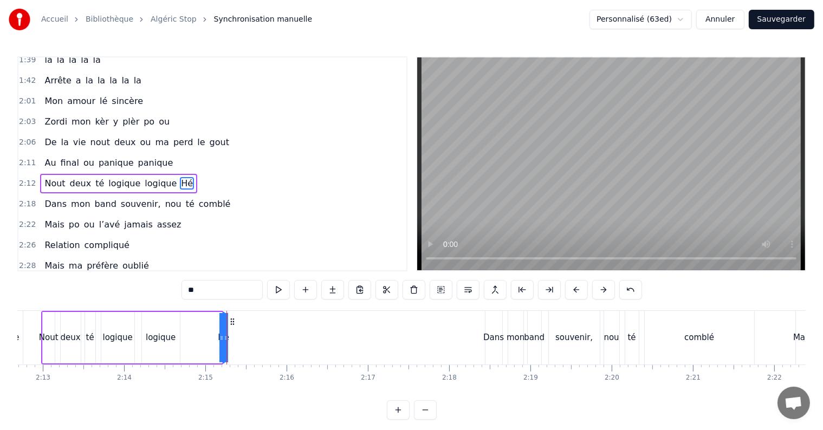
click at [228, 340] on div "Hé" at bounding box center [223, 338] width 11 height 12
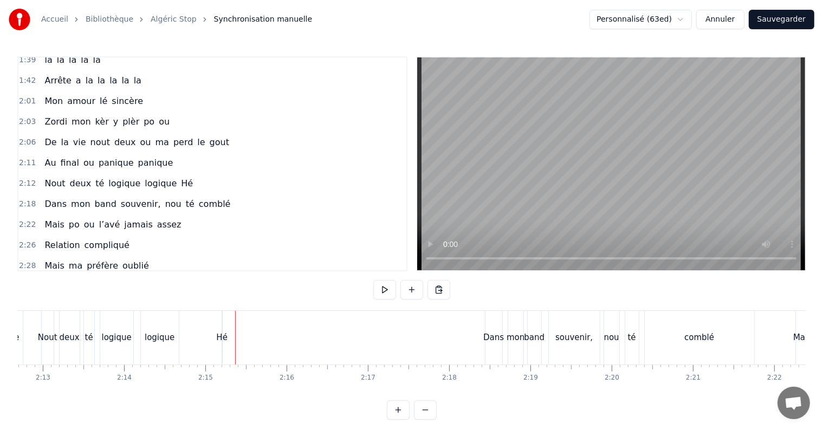
click at [220, 338] on div "Hé" at bounding box center [221, 338] width 11 height 12
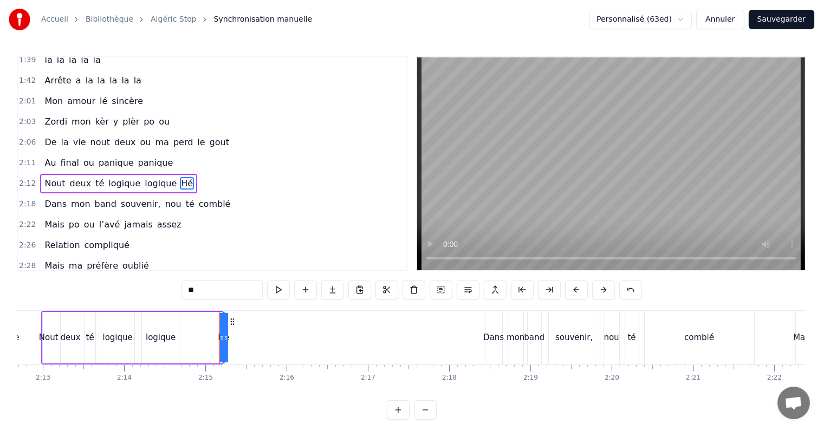
click at [400, 418] on button at bounding box center [398, 411] width 23 height 20
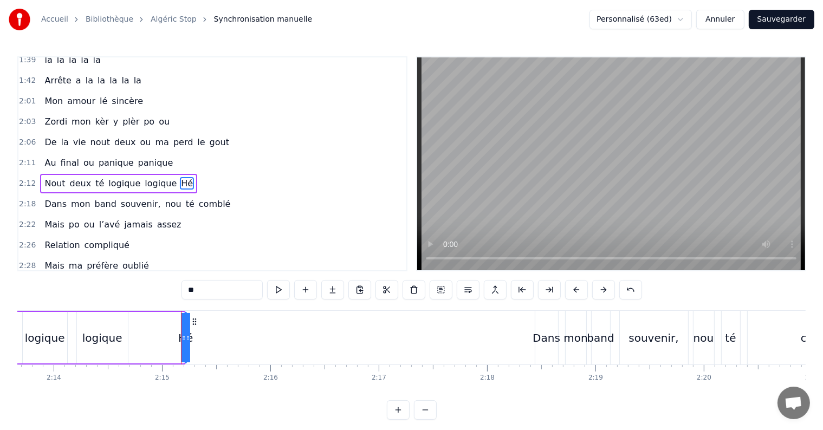
scroll to position [0, 14598]
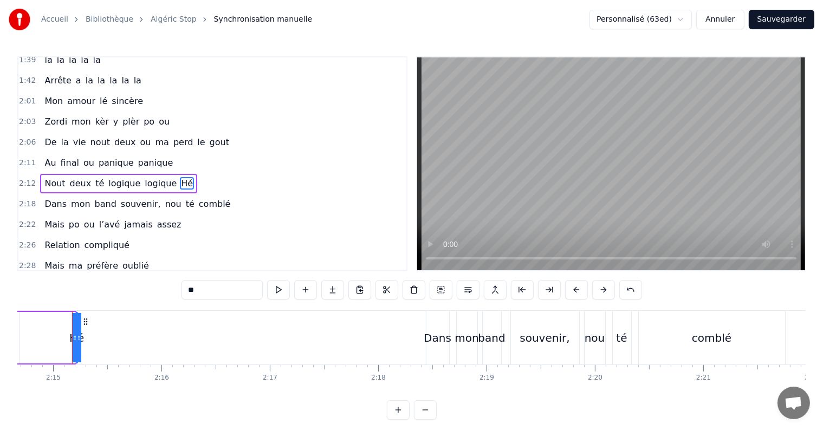
drag, startPoint x: 74, startPoint y: 338, endPoint x: 65, endPoint y: 338, distance: 8.7
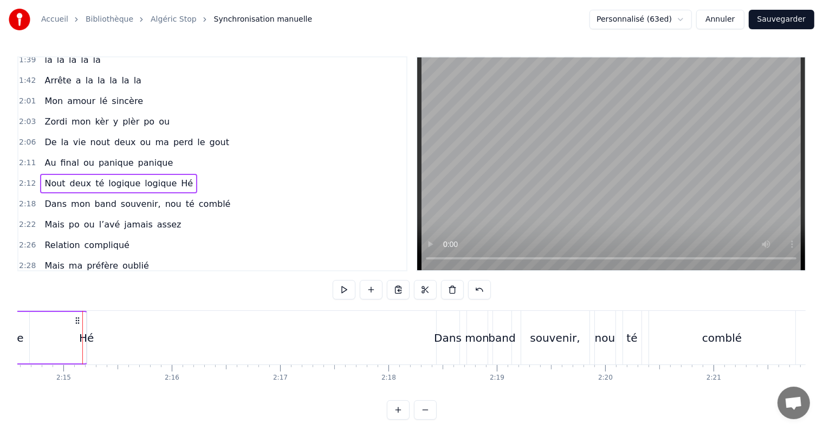
click at [91, 338] on div "Hé" at bounding box center [86, 338] width 15 height 16
drag, startPoint x: 95, startPoint y: 320, endPoint x: 111, endPoint y: 317, distance: 15.9
click at [111, 318] on icon at bounding box center [111, 322] width 9 height 9
drag, startPoint x: 105, startPoint y: 338, endPoint x: 83, endPoint y: 338, distance: 21.7
click at [83, 338] on icon at bounding box center [83, 338] width 4 height 9
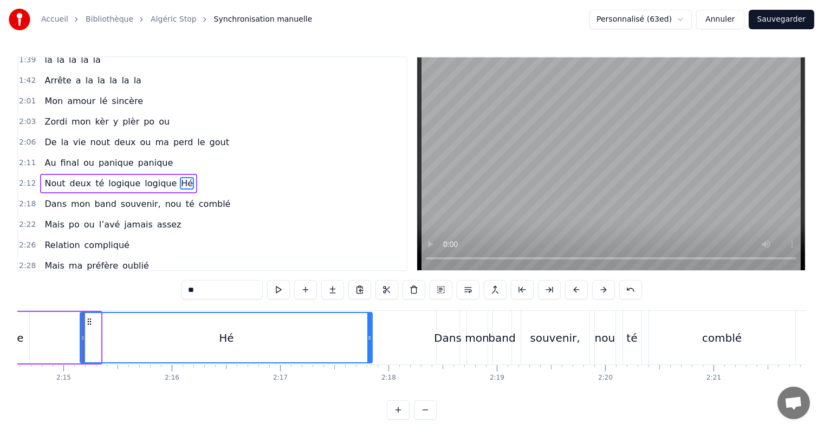
drag, startPoint x: 99, startPoint y: 337, endPoint x: 343, endPoint y: 347, distance: 243.6
click at [370, 345] on div at bounding box center [369, 337] width 4 height 49
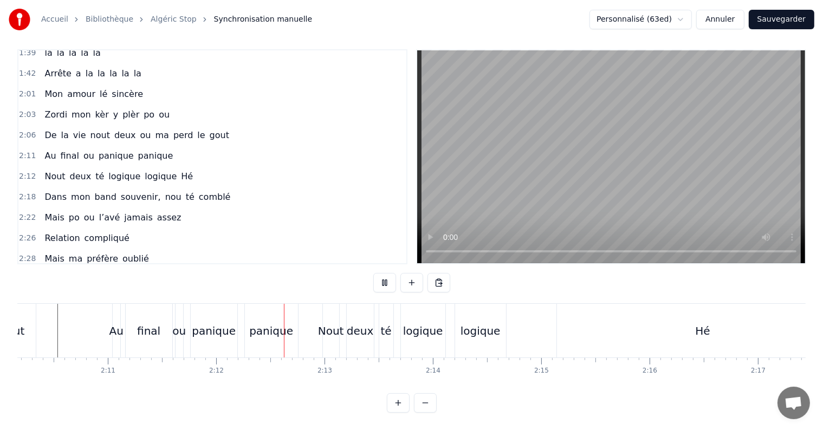
scroll to position [0, 14269]
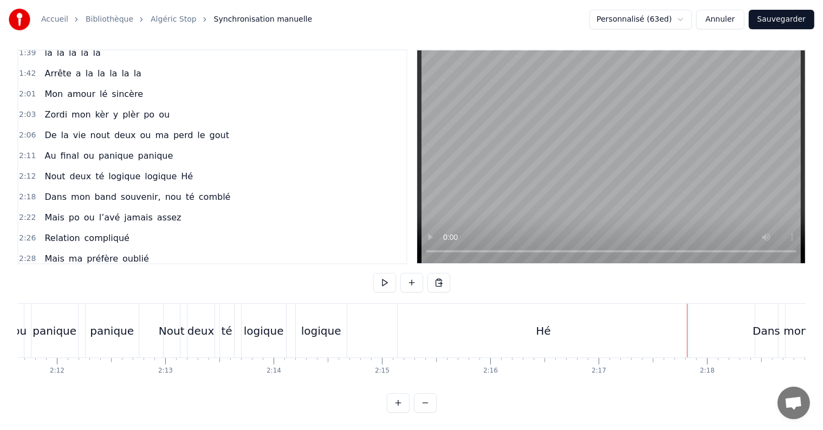
click at [545, 323] on div "Hé" at bounding box center [543, 331] width 15 height 16
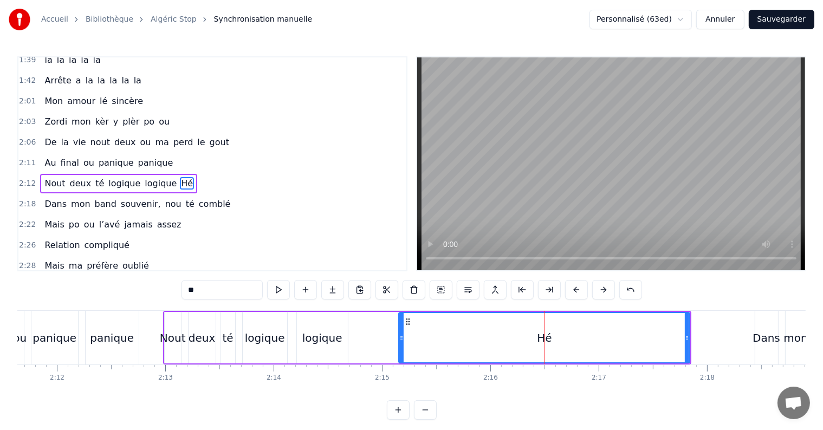
click at [205, 295] on input "**" at bounding box center [222, 290] width 81 height 20
type input "**********"
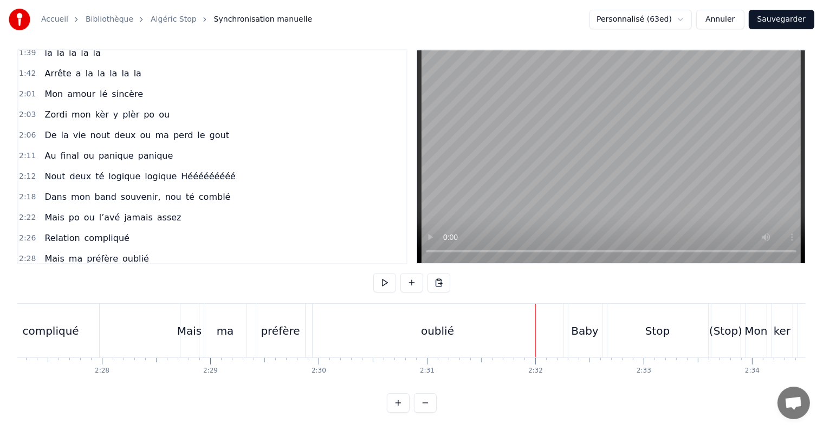
scroll to position [0, 15902]
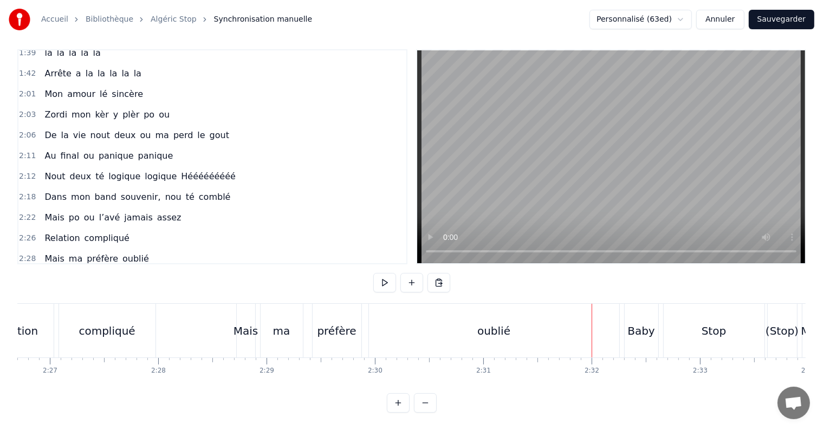
click at [492, 323] on div "oublié" at bounding box center [494, 331] width 33 height 16
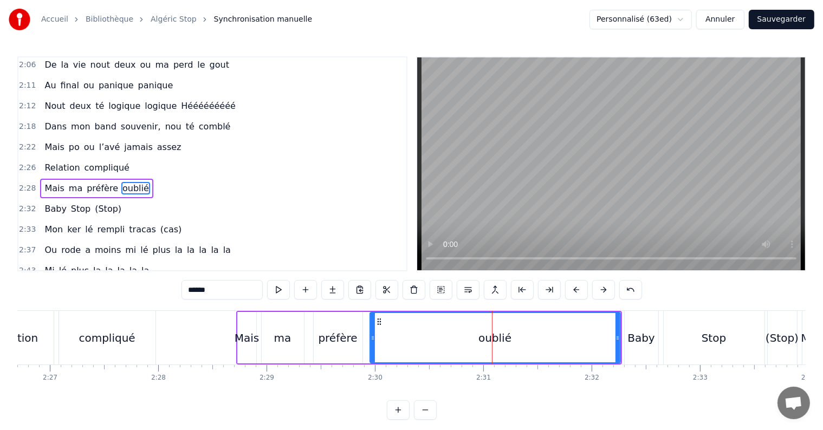
scroll to position [562, 0]
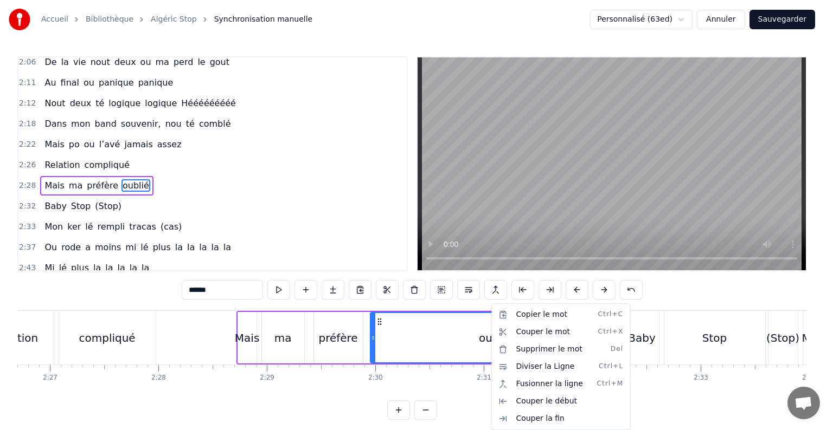
click at [705, 291] on html "Accueil Bibliothèque Algéric Stop Synchronisation manuelle Personnalisé (63ed) …" at bounding box center [416, 218] width 833 height 437
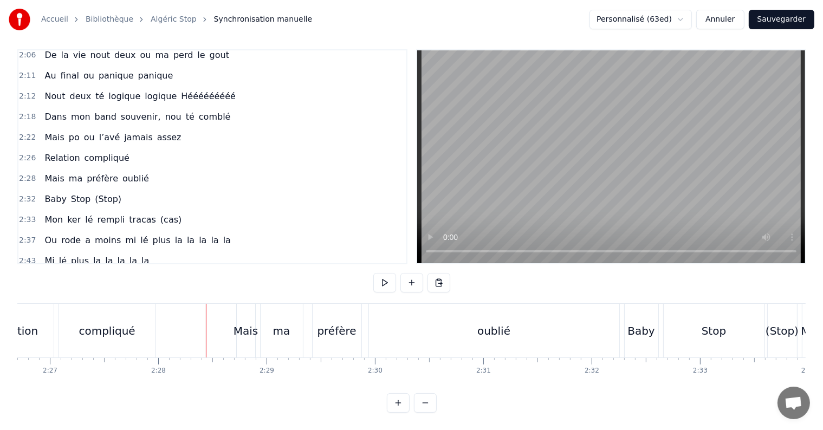
scroll to position [16, 0]
click at [398, 323] on div "oublié" at bounding box center [494, 331] width 250 height 54
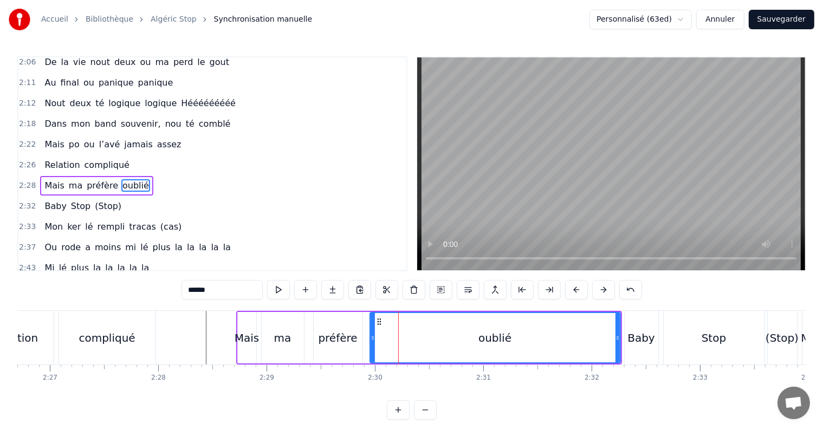
click at [224, 296] on input "******" at bounding box center [222, 290] width 81 height 20
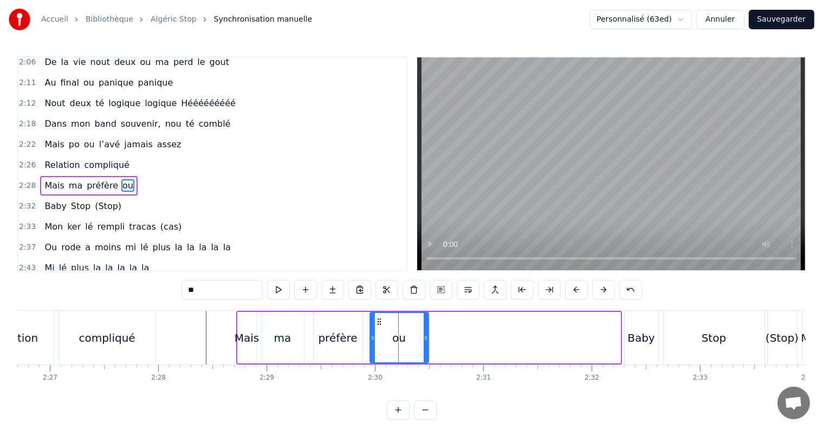
drag, startPoint x: 616, startPoint y: 337, endPoint x: 424, endPoint y: 346, distance: 192.1
click at [424, 346] on div at bounding box center [426, 337] width 4 height 49
type input "**"
click at [392, 340] on div "ou" at bounding box center [399, 338] width 14 height 16
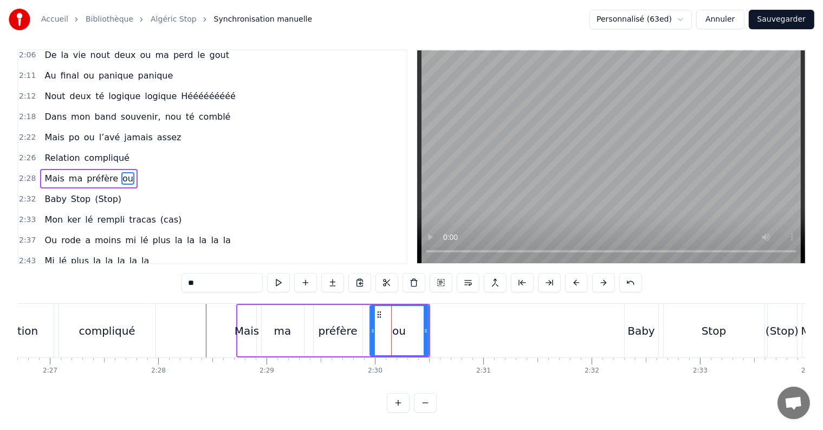
scroll to position [16, 0]
drag, startPoint x: 423, startPoint y: 319, endPoint x: 398, endPoint y: 319, distance: 24.4
click at [399, 327] on icon at bounding box center [401, 331] width 4 height 9
click at [369, 327] on icon at bounding box center [368, 331] width 4 height 9
drag, startPoint x: 401, startPoint y: 321, endPoint x: 395, endPoint y: 321, distance: 6.0
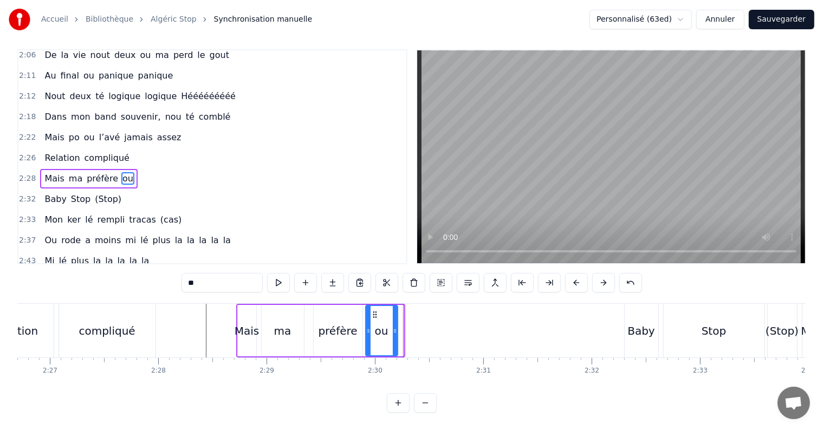
click at [395, 327] on icon at bounding box center [395, 331] width 4 height 9
click at [310, 273] on button at bounding box center [305, 283] width 23 height 20
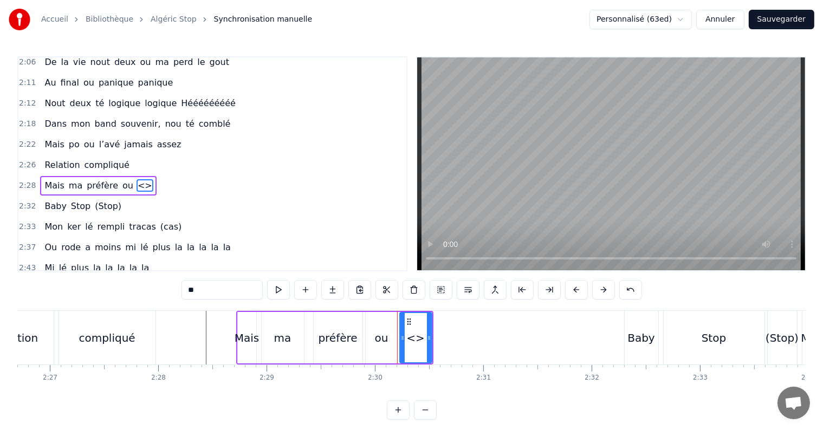
drag, startPoint x: 217, startPoint y: 287, endPoint x: 189, endPoint y: 291, distance: 28.9
click at [189, 291] on input "**" at bounding box center [222, 290] width 81 height 20
type input "***"
click at [304, 292] on button at bounding box center [305, 290] width 23 height 20
click at [211, 288] on input "**" at bounding box center [222, 290] width 81 height 20
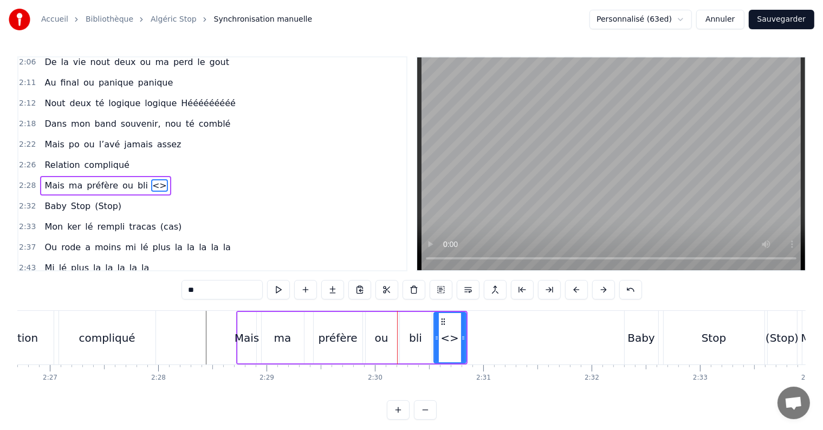
type input "*"
click at [376, 343] on div "ou" at bounding box center [382, 338] width 14 height 16
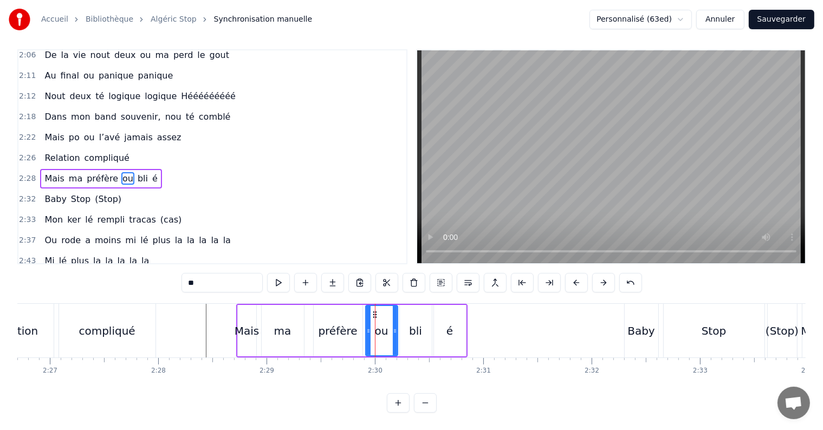
scroll to position [16, 0]
click at [407, 321] on div "bli" at bounding box center [416, 330] width 32 height 51
click at [446, 315] on div "é" at bounding box center [450, 330] width 32 height 51
type input "*"
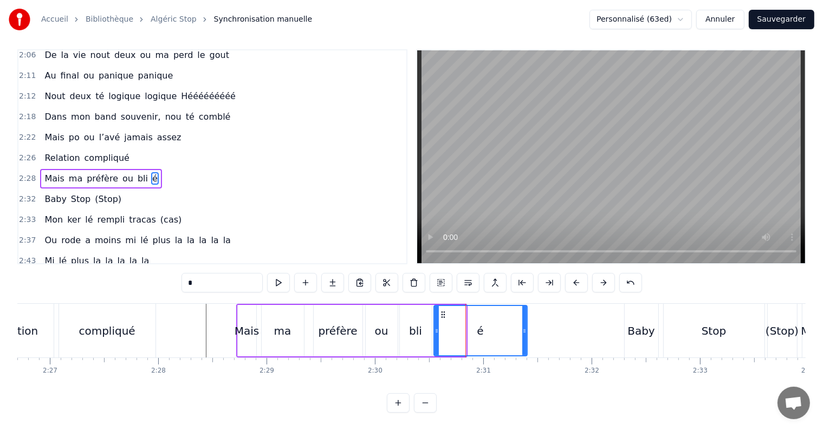
drag, startPoint x: 463, startPoint y: 321, endPoint x: 525, endPoint y: 317, distance: 61.9
click at [525, 327] on icon at bounding box center [524, 331] width 4 height 9
drag, startPoint x: 526, startPoint y: 320, endPoint x: 572, endPoint y: 320, distance: 45.5
click at [572, 327] on icon at bounding box center [571, 331] width 4 height 9
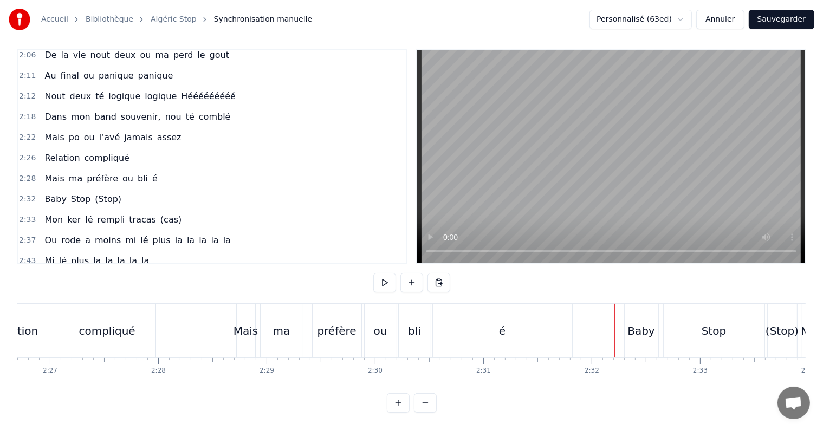
click at [640, 323] on div "Baby" at bounding box center [642, 331] width 28 height 16
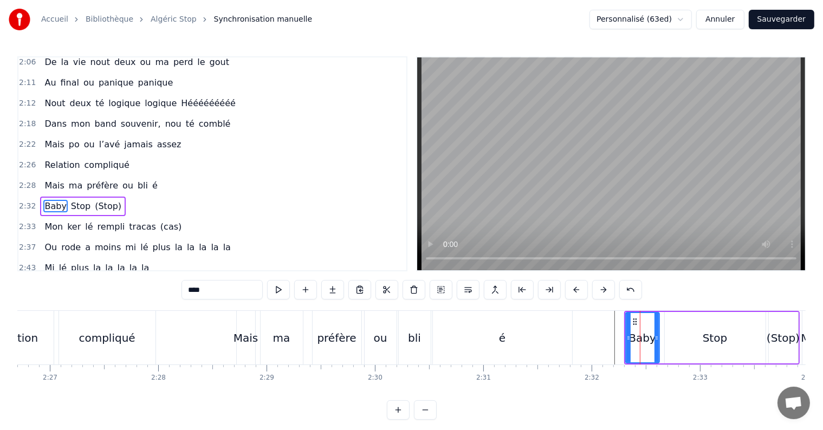
scroll to position [581, 0]
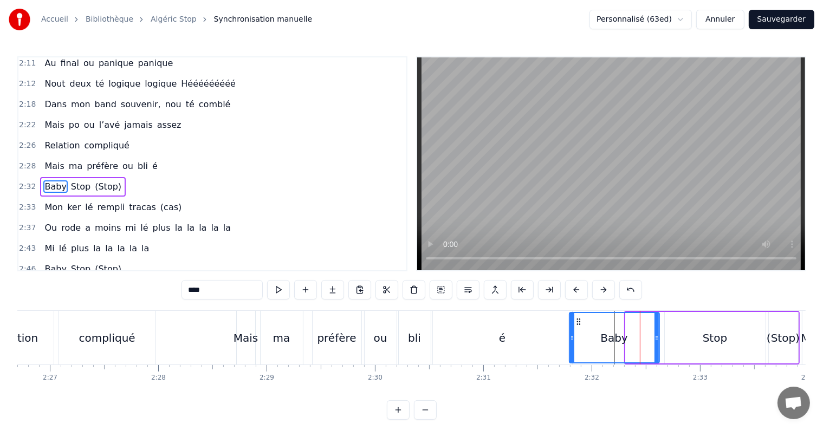
drag, startPoint x: 629, startPoint y: 338, endPoint x: 573, endPoint y: 337, distance: 56.4
click at [573, 337] on icon at bounding box center [572, 338] width 4 height 9
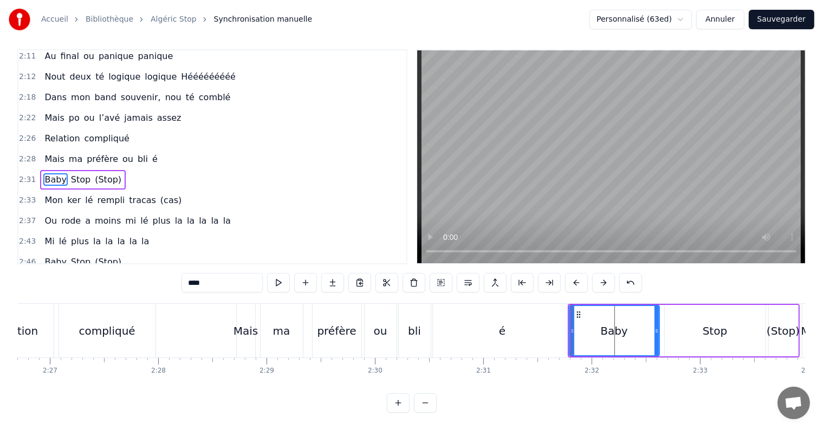
scroll to position [16, 0]
drag, startPoint x: 657, startPoint y: 321, endPoint x: 617, endPoint y: 326, distance: 39.9
click at [617, 326] on div at bounding box center [617, 330] width 4 height 49
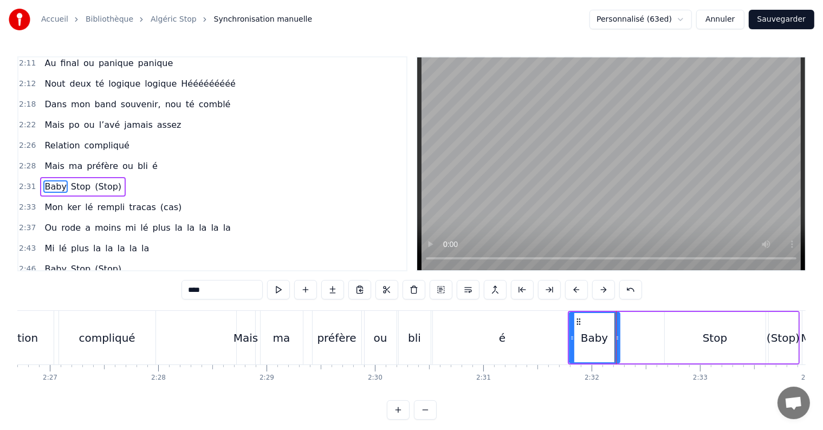
click at [719, 336] on div "Stop" at bounding box center [715, 338] width 24 height 16
type input "****"
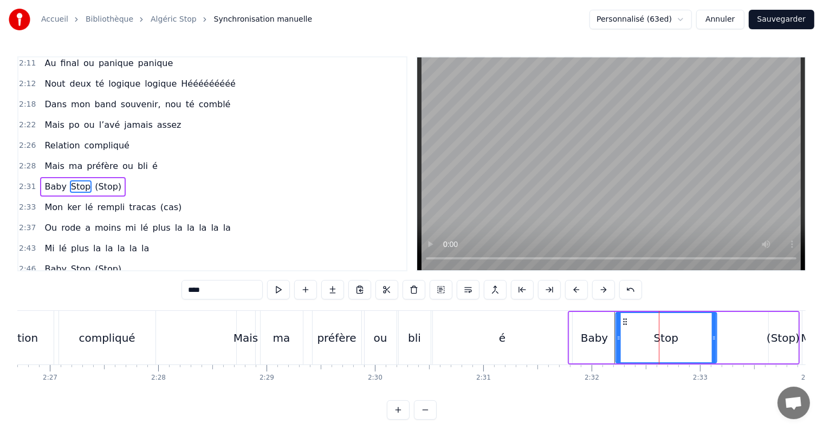
drag, startPoint x: 672, startPoint y: 321, endPoint x: 623, endPoint y: 327, distance: 49.2
click at [623, 327] on div "Stop" at bounding box center [666, 337] width 100 height 49
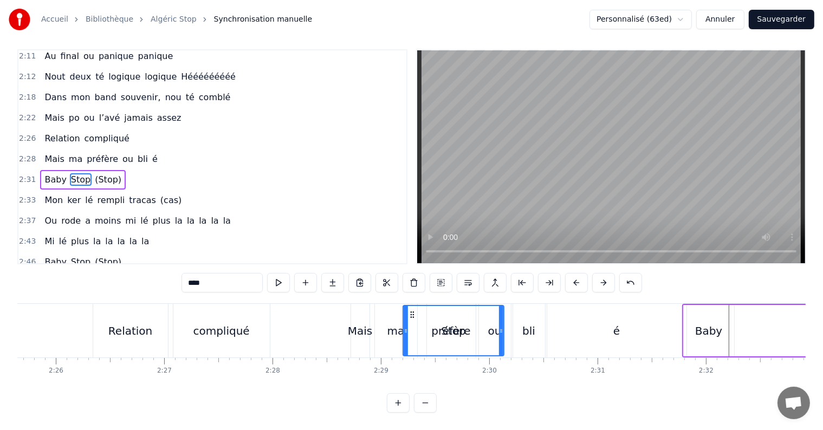
scroll to position [0, 15759]
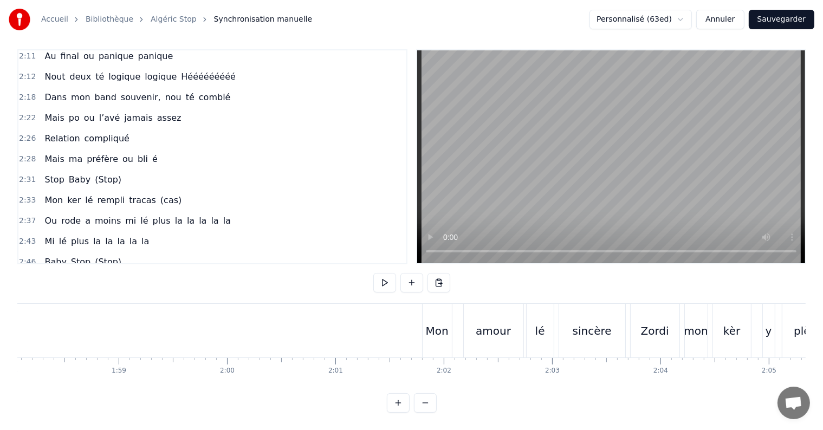
scroll to position [0, 12898]
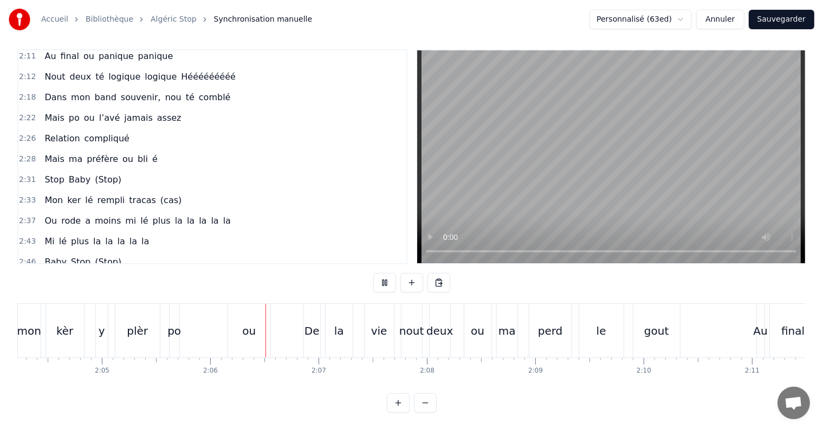
scroll to position [0, 13604]
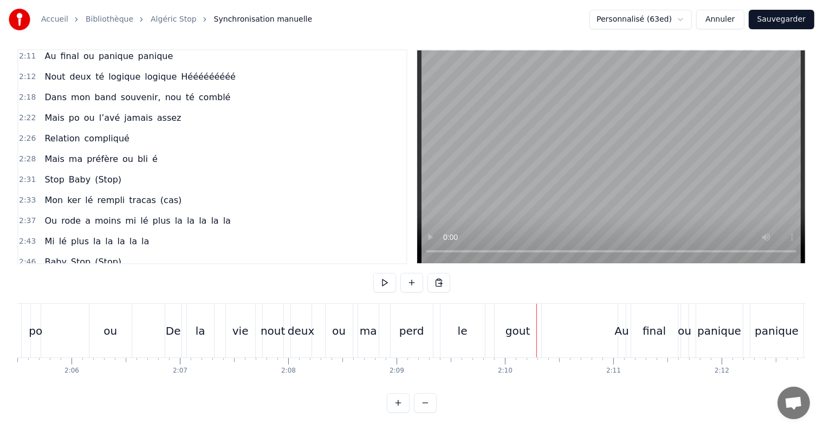
click at [767, 23] on button "Sauvegarder" at bounding box center [782, 20] width 66 height 20
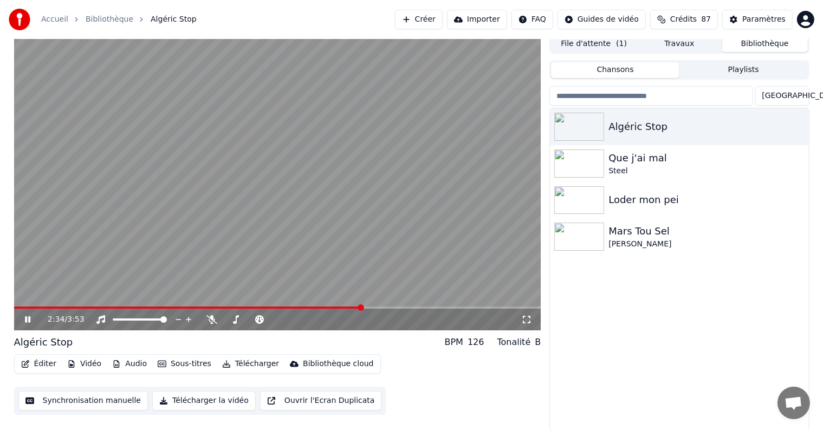
click at [285, 185] on video at bounding box center [277, 182] width 527 height 296
click at [37, 362] on button "Éditer" at bounding box center [39, 364] width 44 height 15
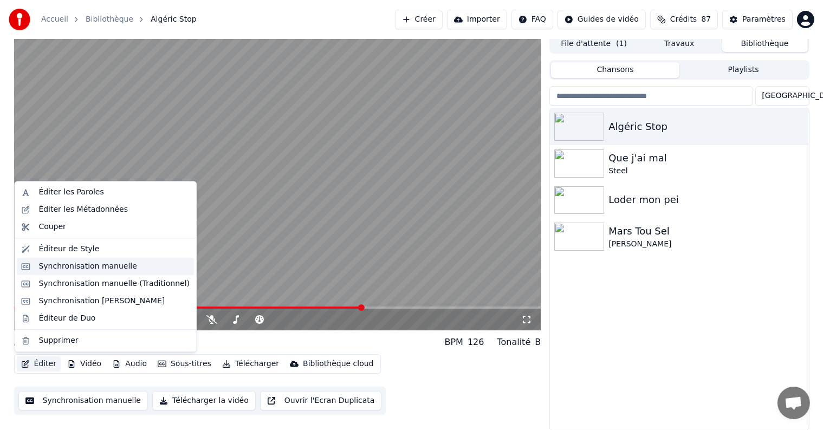
click at [82, 264] on div "Synchronisation manuelle" at bounding box center [87, 266] width 99 height 11
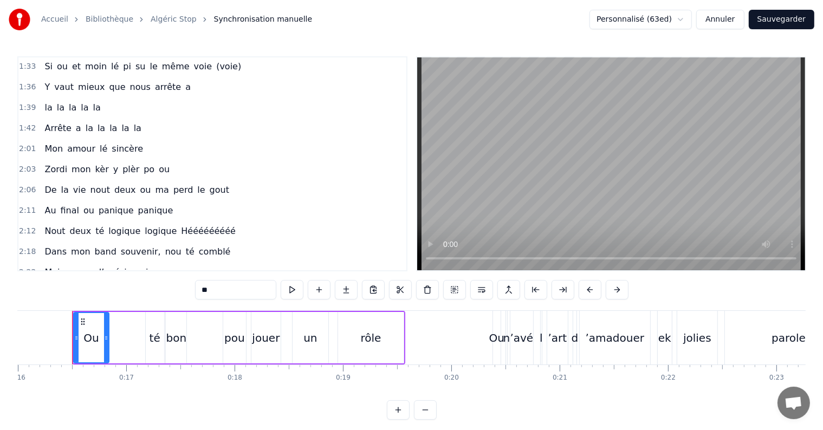
scroll to position [488, 0]
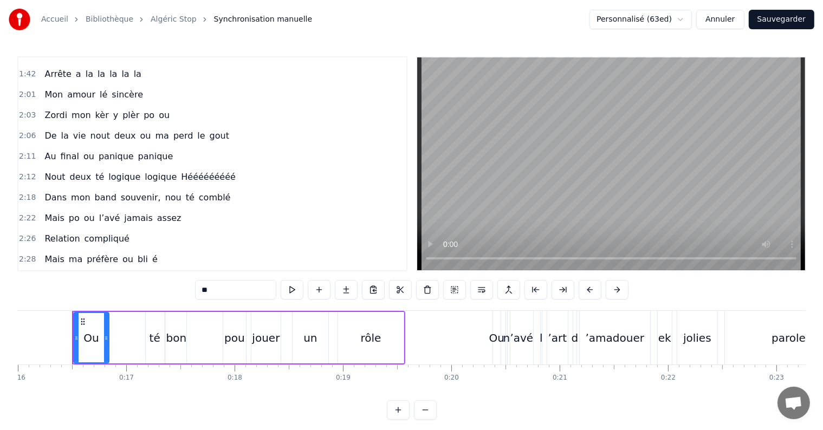
click at [50, 233] on span "Relation" at bounding box center [61, 239] width 37 height 12
type input "********"
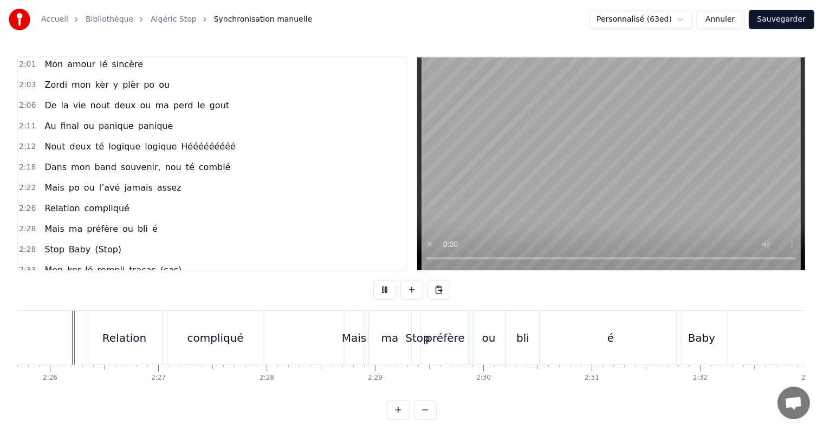
scroll to position [16, 0]
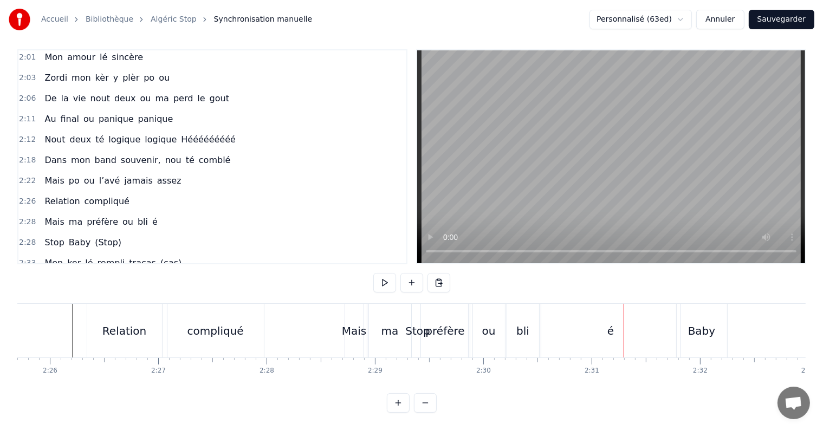
click at [390, 321] on div "Stop" at bounding box center [417, 331] width 101 height 54
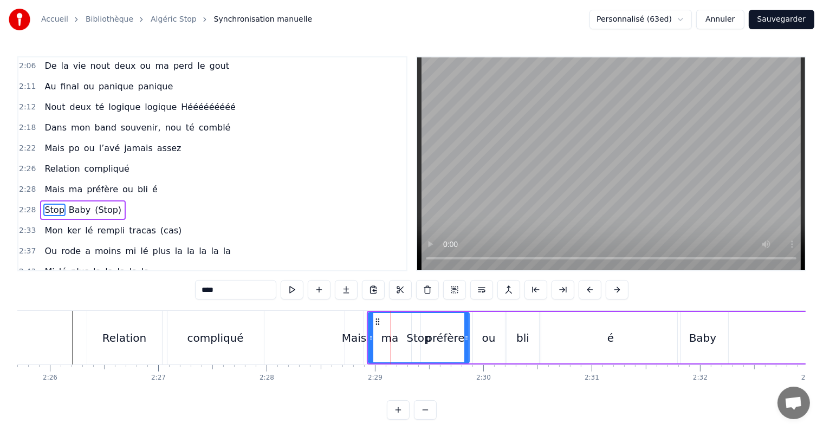
scroll to position [581, 0]
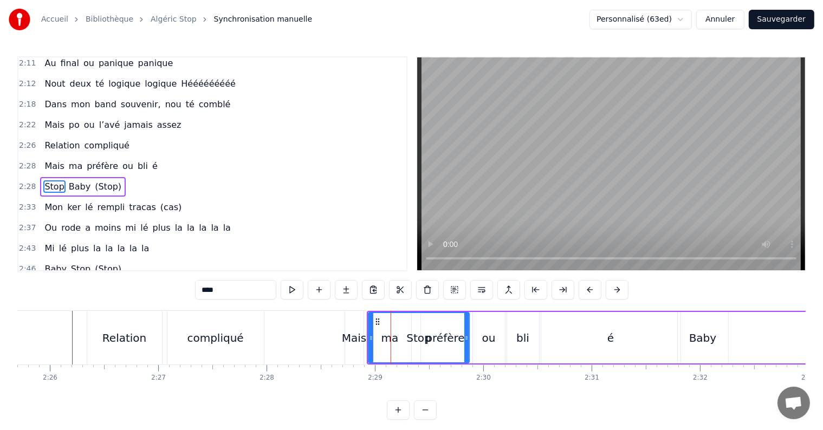
click at [412, 338] on div "Stop" at bounding box center [419, 338] width 24 height 16
click at [412, 339] on div "Stop" at bounding box center [419, 338] width 24 height 16
click at [50, 180] on span "Stop" at bounding box center [54, 186] width 22 height 12
click at [68, 180] on span "Baby" at bounding box center [80, 186] width 24 height 12
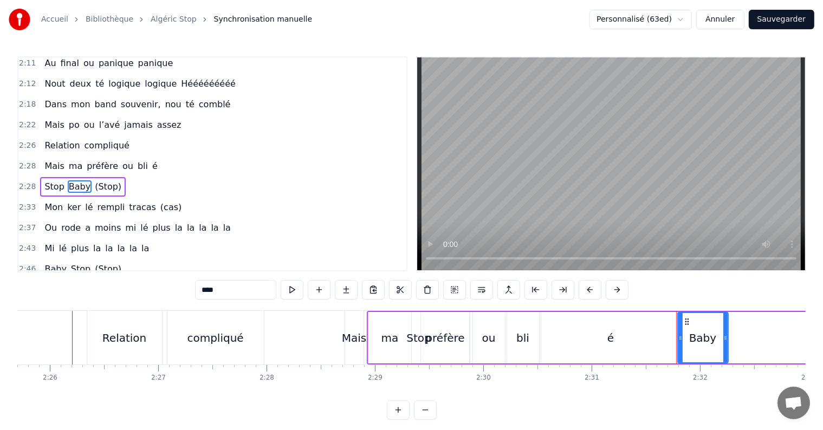
click at [46, 180] on span "Stop" at bounding box center [54, 186] width 22 height 12
type input "****"
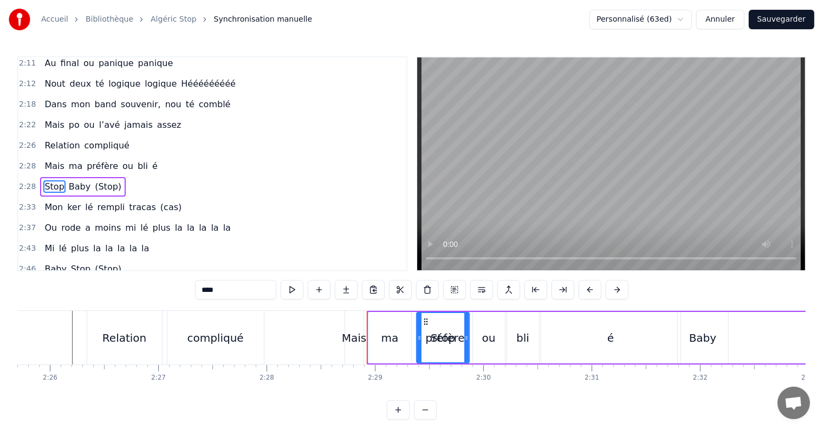
drag, startPoint x: 370, startPoint y: 339, endPoint x: 427, endPoint y: 336, distance: 57.0
click at [422, 337] on icon at bounding box center [419, 338] width 4 height 9
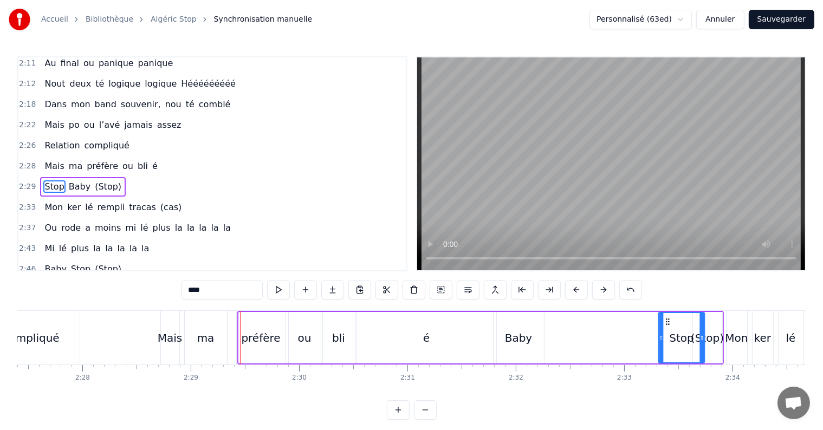
scroll to position [0, 15978]
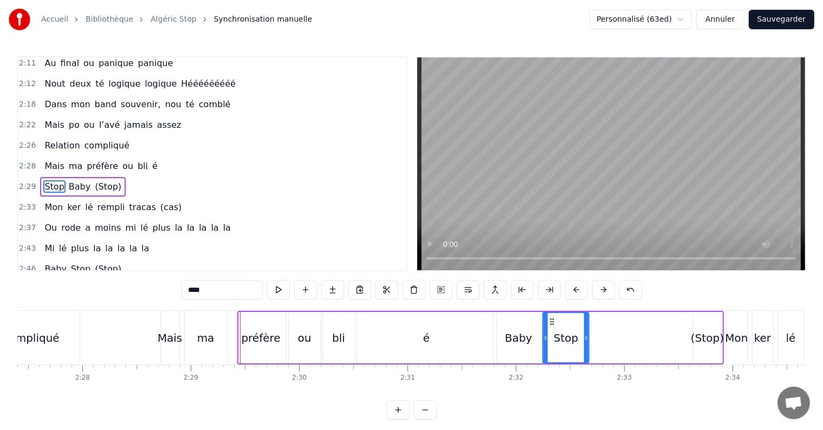
drag, startPoint x: 431, startPoint y: 318, endPoint x: 551, endPoint y: 325, distance: 120.0
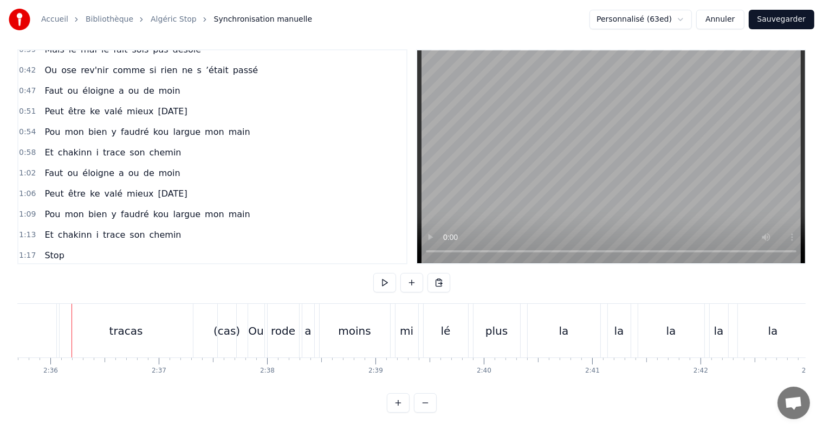
scroll to position [133, 0]
click at [535, 192] on video at bounding box center [611, 156] width 388 height 213
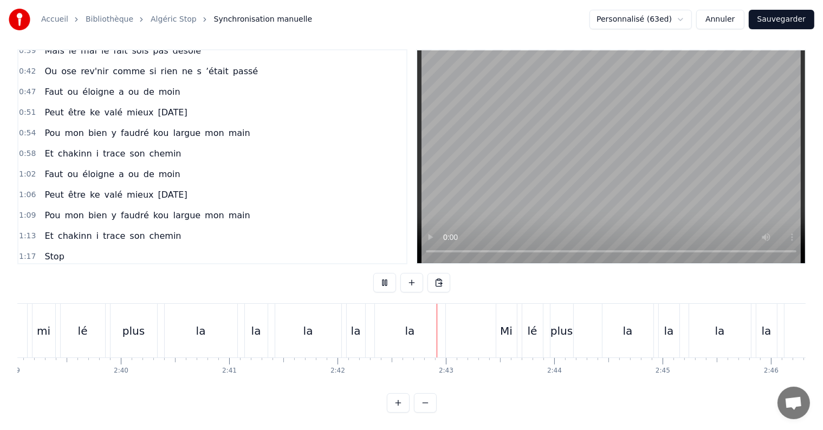
scroll to position [0, 17226]
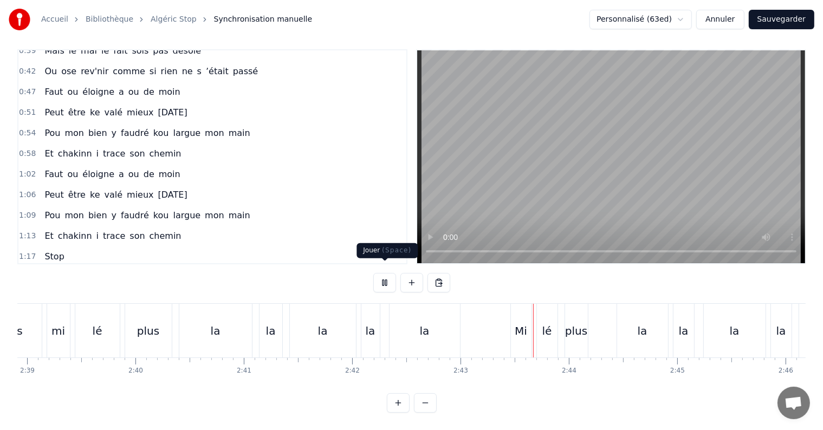
click at [382, 274] on button at bounding box center [384, 283] width 23 height 20
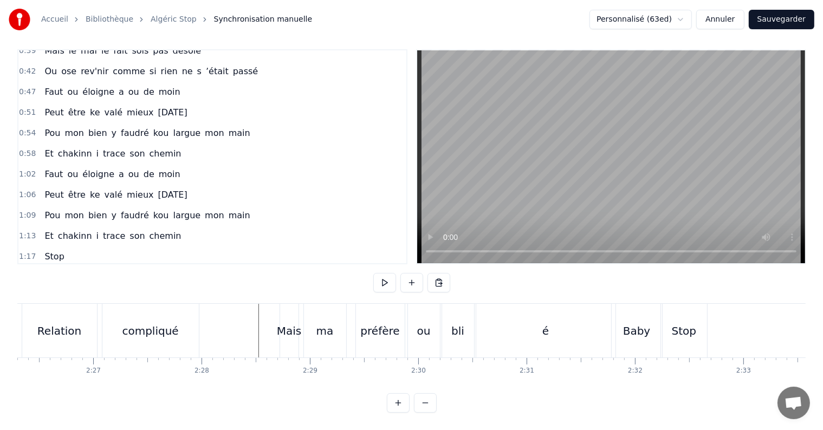
scroll to position [0, 15831]
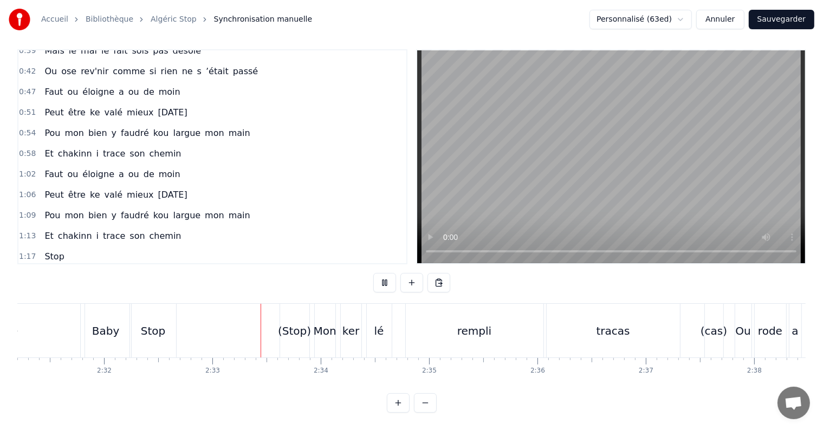
scroll to position [0, 16514]
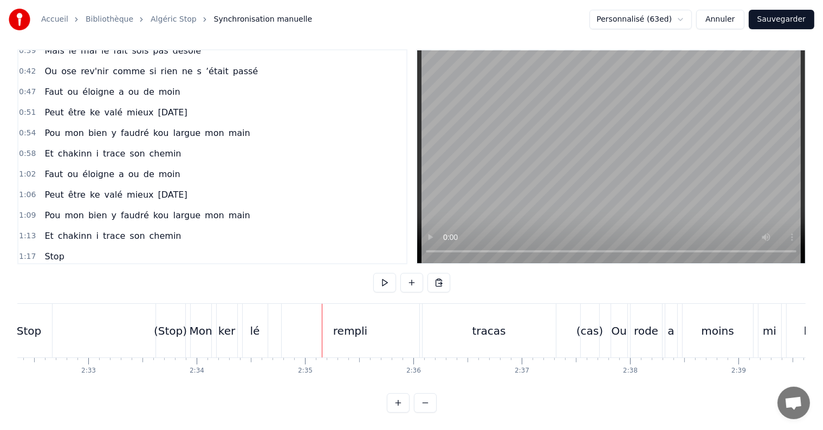
click at [255, 323] on div "lé" at bounding box center [255, 331] width 10 height 16
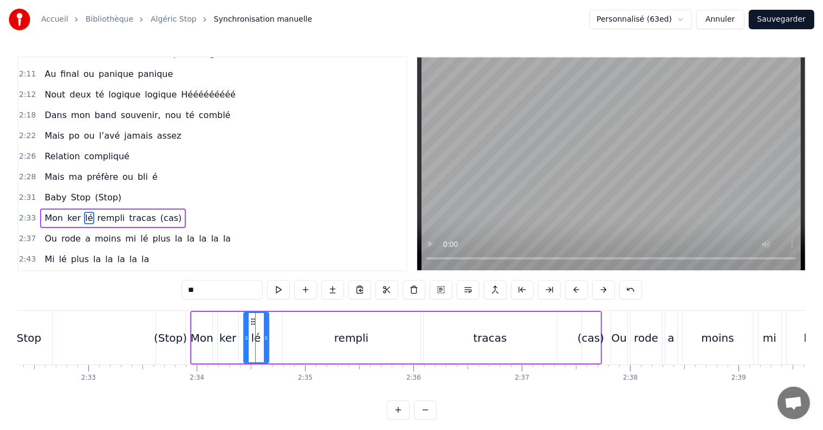
scroll to position [601, 0]
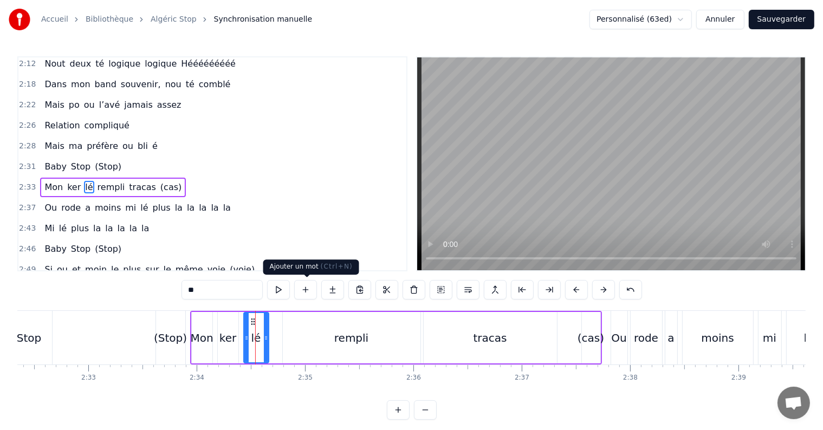
click at [308, 290] on button at bounding box center [305, 290] width 23 height 20
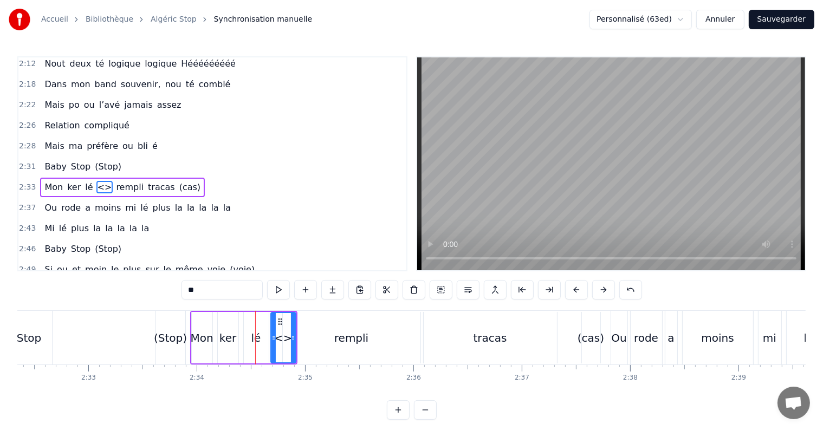
click at [225, 289] on input "**" at bounding box center [222, 290] width 81 height 20
drag, startPoint x: 225, startPoint y: 289, endPoint x: 185, endPoint y: 294, distance: 40.4
click at [185, 294] on input "**" at bounding box center [222, 290] width 81 height 20
type input "*****"
click at [137, 321] on div "Baby Stop (Stop)" at bounding box center [72, 338] width 232 height 54
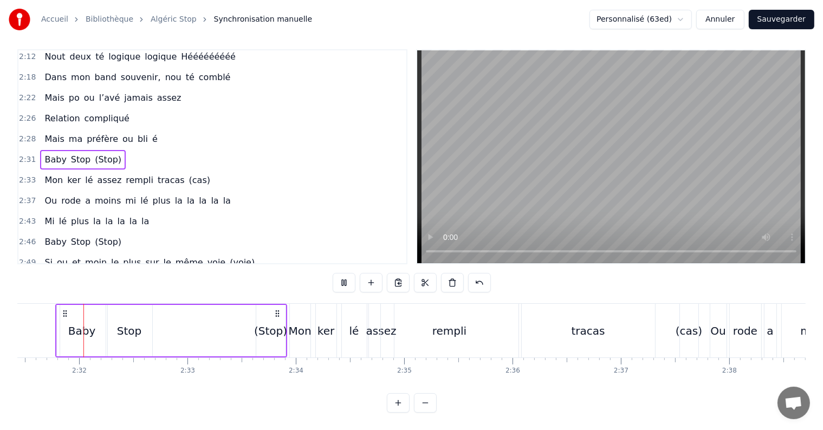
scroll to position [0, 16398]
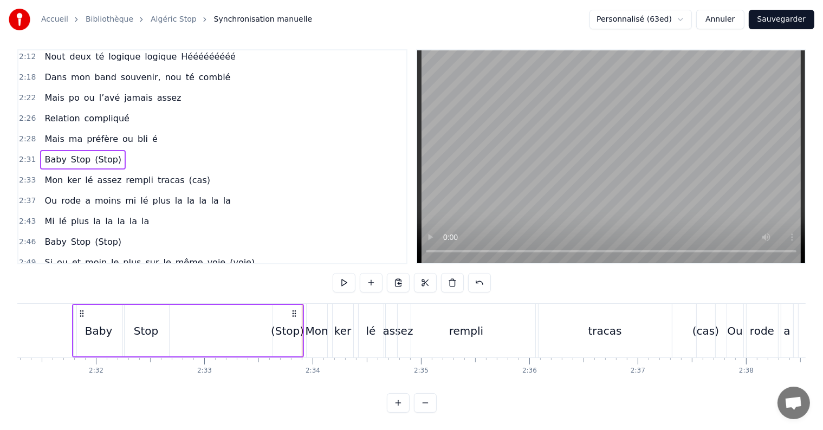
click at [304, 322] on div "Baby Stop (Stop)" at bounding box center [188, 331] width 232 height 54
click at [306, 323] on div "Mon" at bounding box center [317, 331] width 23 height 16
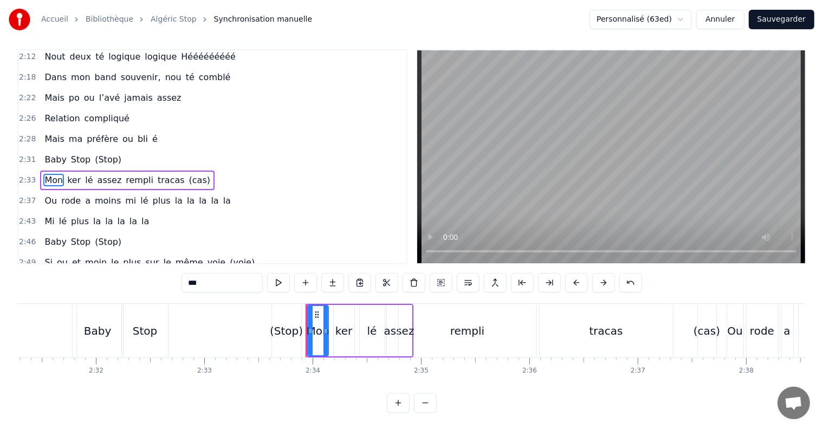
scroll to position [16, 0]
click at [303, 323] on div "Baby Stop (Stop)" at bounding box center [188, 331] width 232 height 54
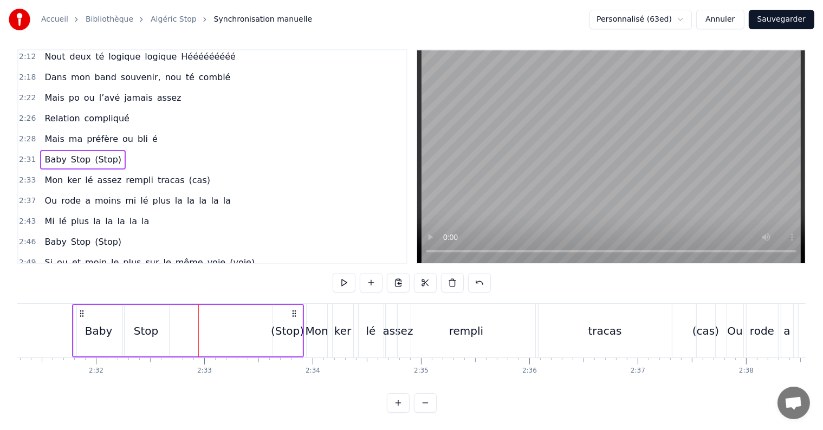
click at [141, 326] on div "Stop" at bounding box center [146, 331] width 24 height 16
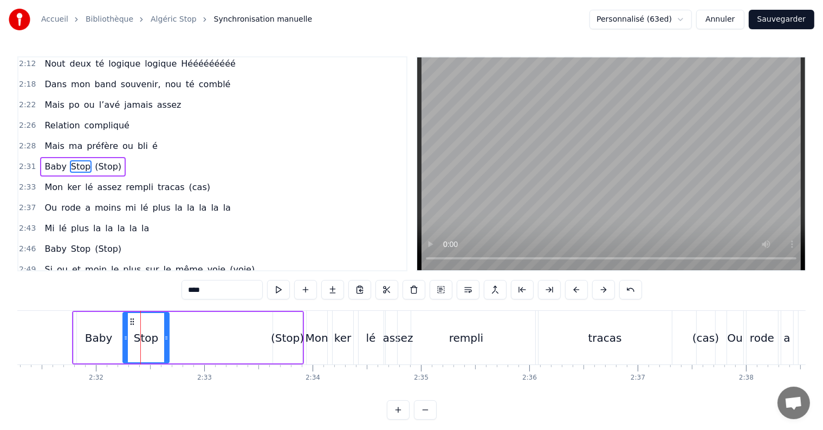
scroll to position [581, 0]
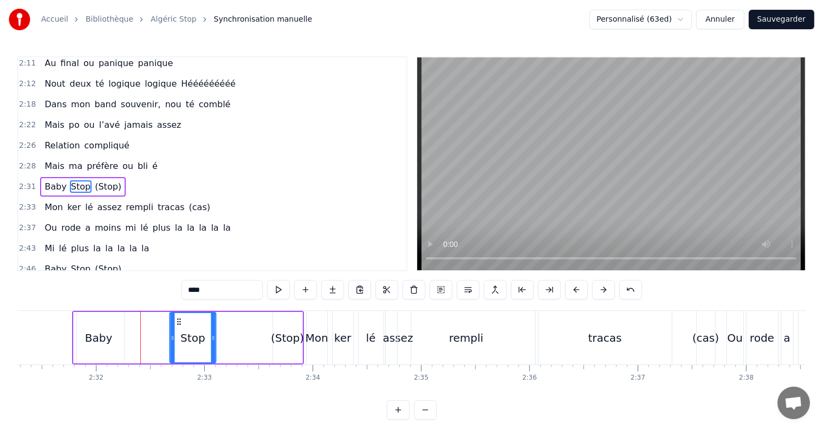
drag, startPoint x: 132, startPoint y: 322, endPoint x: 177, endPoint y: 331, distance: 45.3
click at [177, 331] on div "Stop" at bounding box center [192, 337] width 45 height 49
click at [82, 330] on div "Baby" at bounding box center [99, 337] width 50 height 51
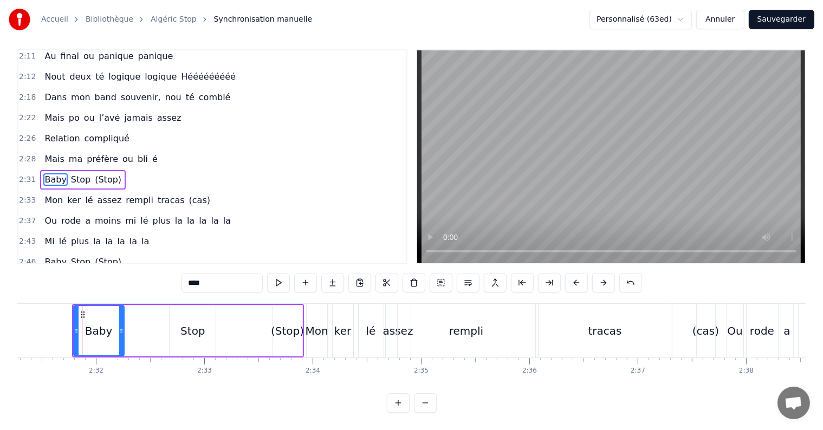
scroll to position [16, 0]
drag, startPoint x: 121, startPoint y: 322, endPoint x: 171, endPoint y: 325, distance: 50.0
click at [171, 325] on div at bounding box center [170, 330] width 4 height 49
click at [175, 327] on icon at bounding box center [175, 331] width 4 height 9
click at [168, 327] on icon at bounding box center [170, 331] width 4 height 9
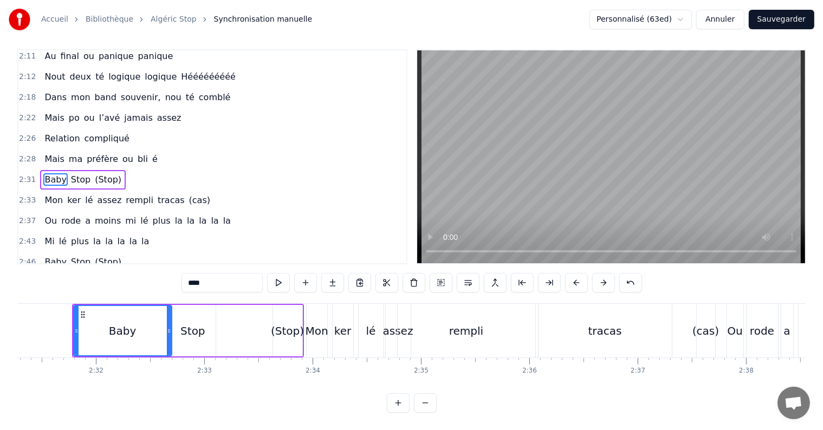
scroll to position [0, 0]
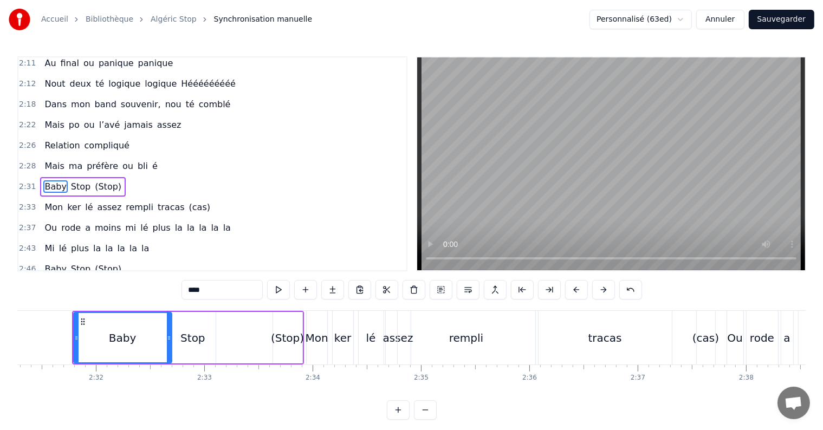
click at [185, 322] on div "Stop" at bounding box center [193, 337] width 46 height 51
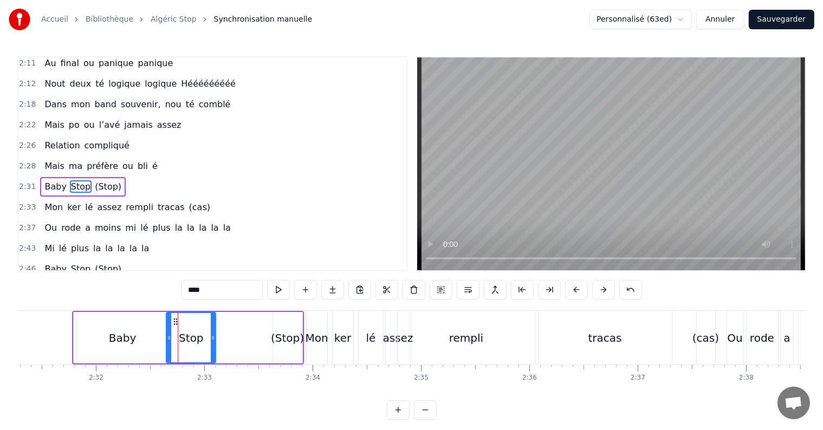
click at [168, 335] on icon at bounding box center [169, 338] width 4 height 9
drag, startPoint x: 212, startPoint y: 338, endPoint x: 229, endPoint y: 340, distance: 16.4
click at [229, 339] on icon at bounding box center [229, 338] width 4 height 9
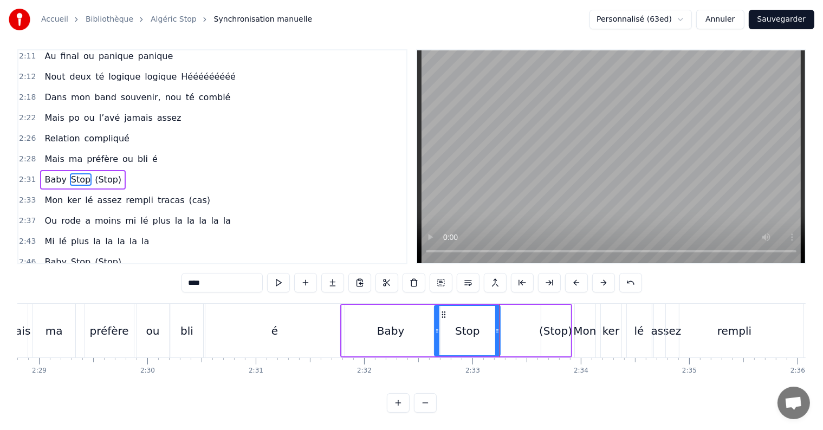
scroll to position [0, 16102]
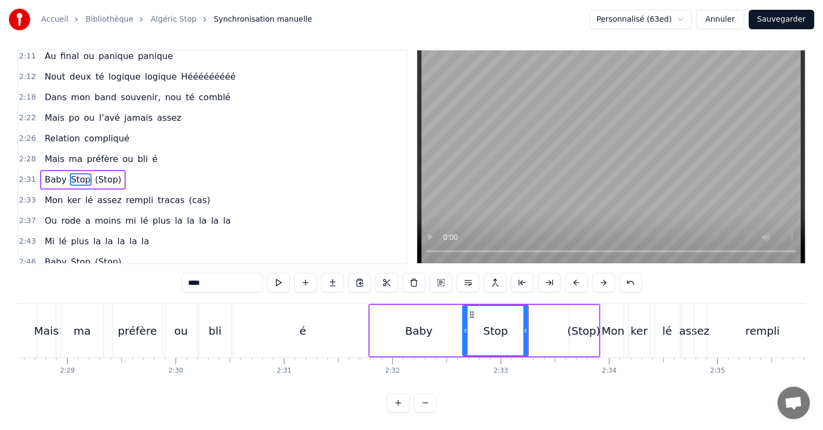
click at [352, 325] on div "é" at bounding box center [303, 331] width 139 height 54
type input "*"
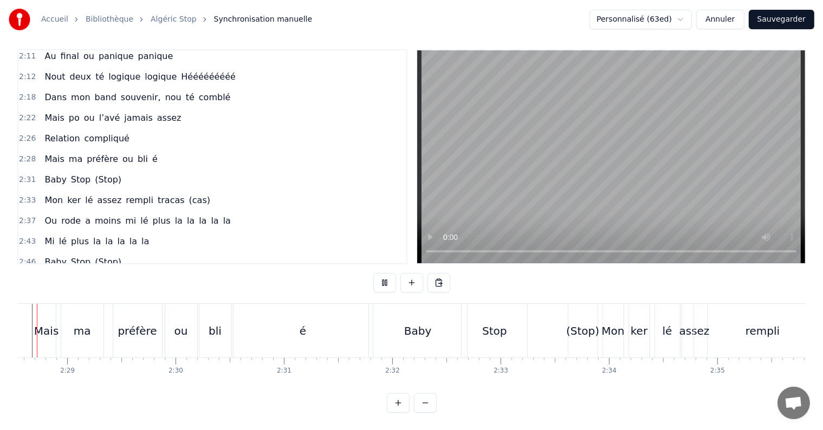
scroll to position [0, 16062]
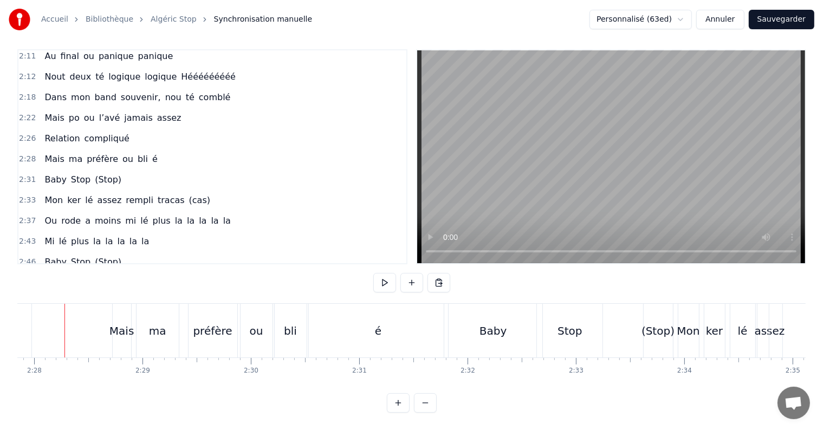
scroll to position [0, 16019]
click at [430, 402] on button at bounding box center [425, 403] width 23 height 20
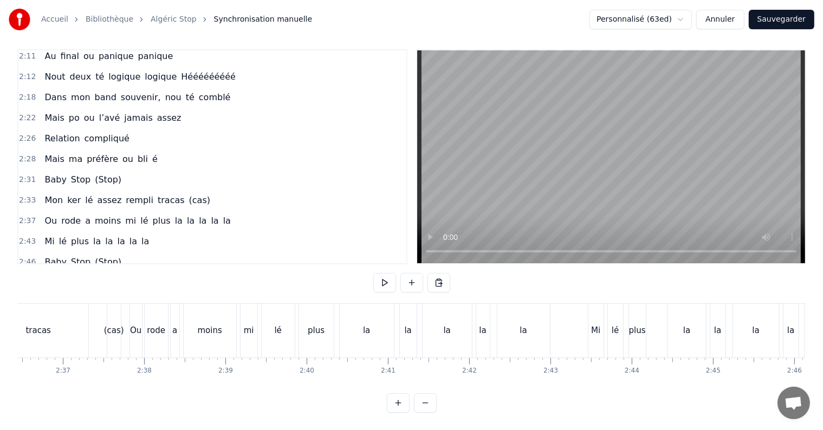
scroll to position [0, 12457]
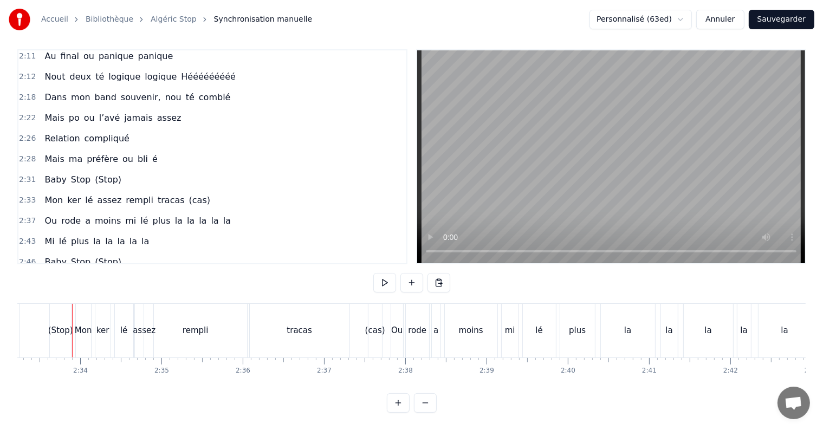
click at [430, 402] on button at bounding box center [425, 403] width 23 height 20
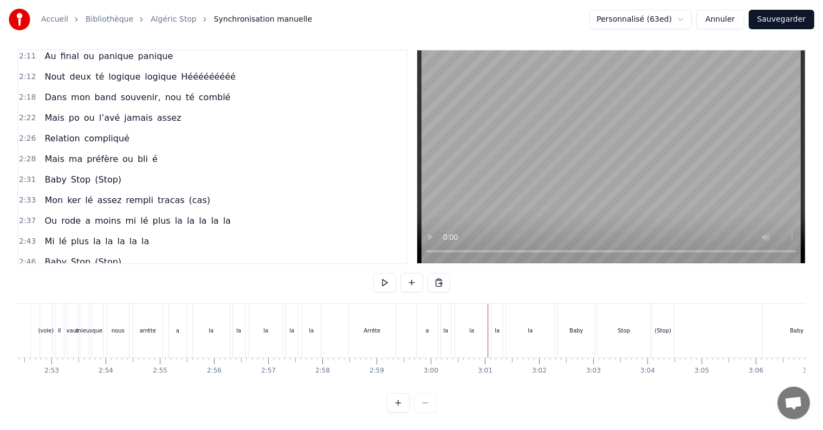
scroll to position [0, 9328]
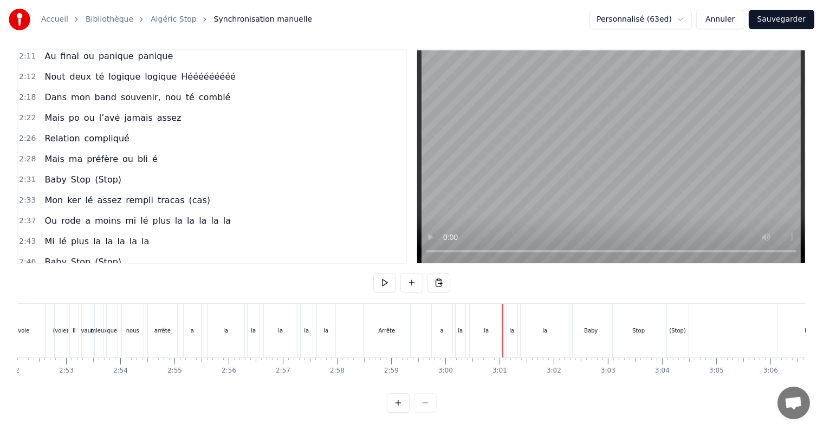
click at [444, 321] on div "a" at bounding box center [442, 331] width 21 height 54
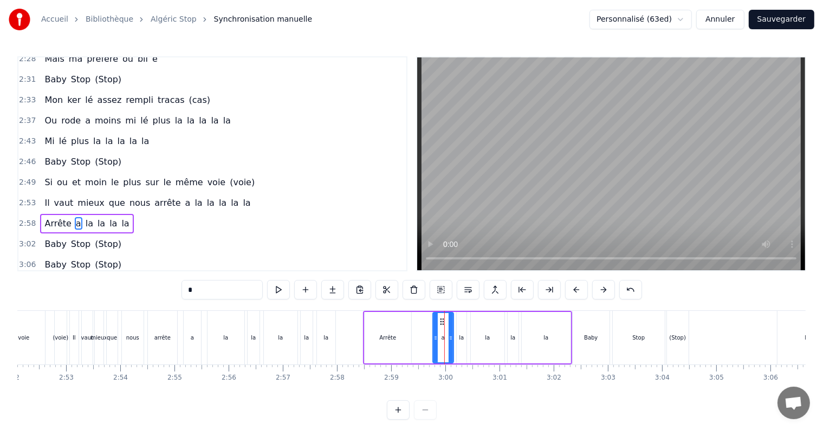
scroll to position [721, 0]
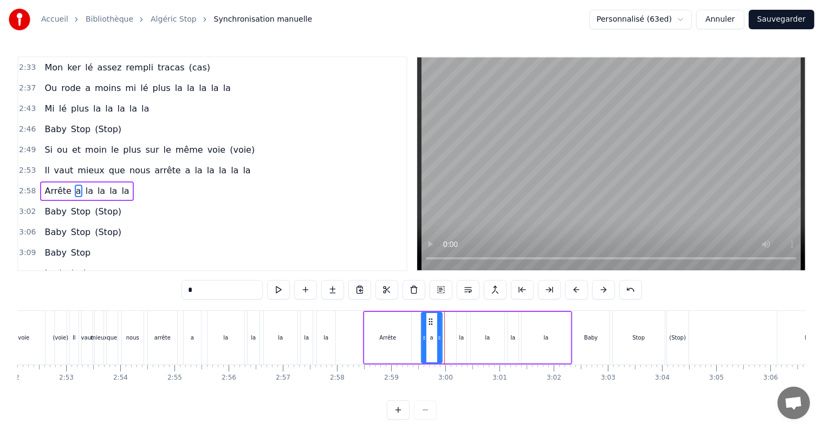
drag, startPoint x: 438, startPoint y: 321, endPoint x: 428, endPoint y: 320, distance: 9.8
click at [428, 320] on icon at bounding box center [431, 322] width 9 height 9
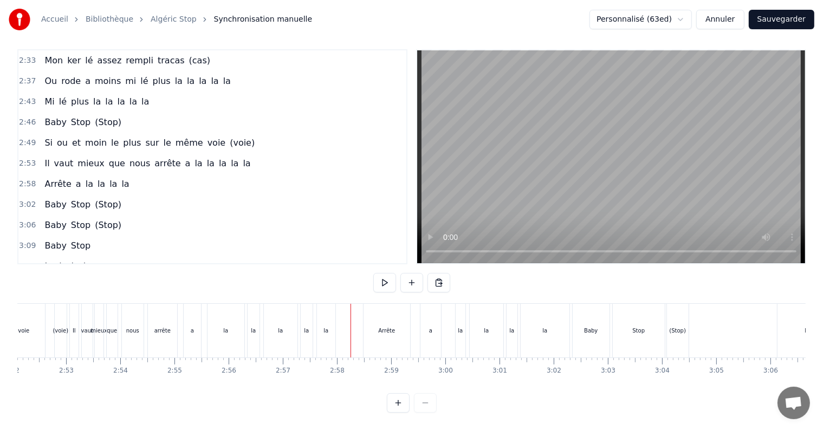
scroll to position [16, 0]
click at [431, 317] on div "a" at bounding box center [431, 331] width 21 height 54
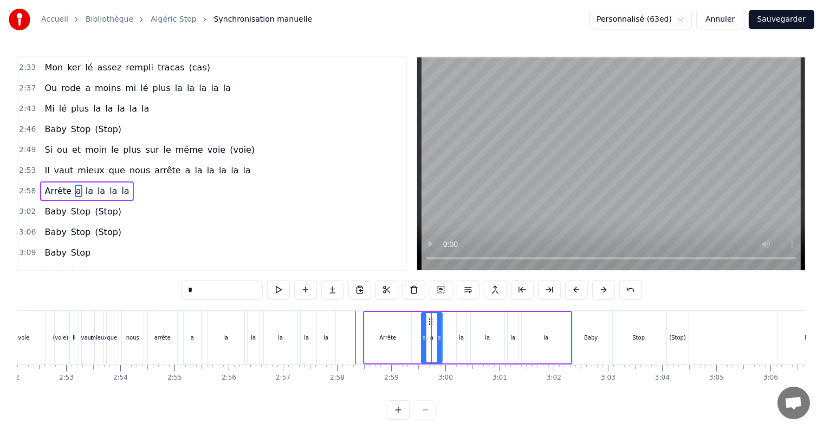
click at [414, 316] on div "Arrête a la la la la" at bounding box center [467, 338] width 209 height 54
click at [428, 321] on div "a" at bounding box center [432, 337] width 21 height 51
drag, startPoint x: 429, startPoint y: 321, endPoint x: 405, endPoint y: 317, distance: 24.1
click at [405, 318] on icon at bounding box center [407, 322] width 9 height 9
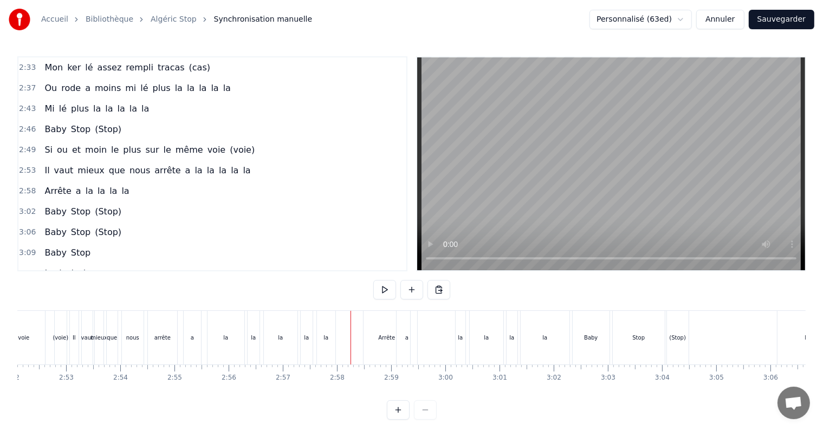
scroll to position [16, 0]
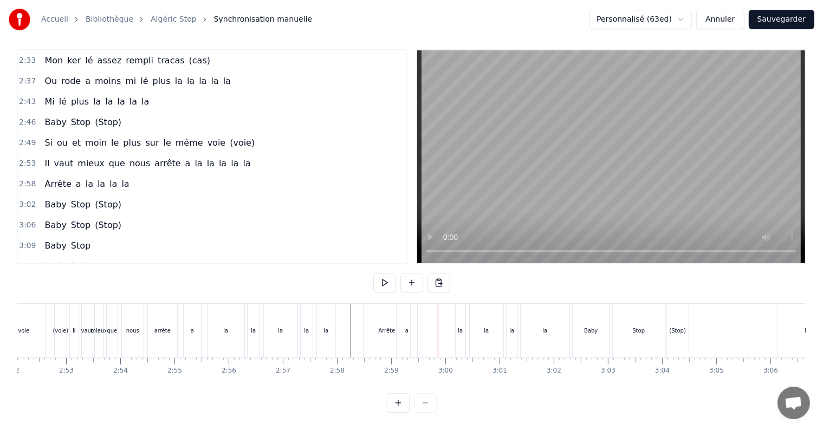
click at [373, 327] on div "Arrête" at bounding box center [387, 331] width 47 height 54
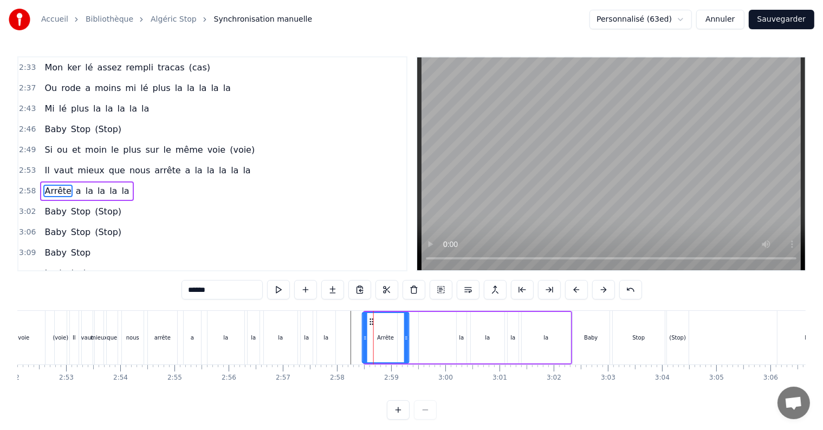
click at [370, 321] on circle at bounding box center [370, 321] width 1 height 1
click at [413, 331] on div "a" at bounding box center [408, 337] width 21 height 51
type input "*"
click at [403, 320] on icon at bounding box center [405, 322] width 9 height 9
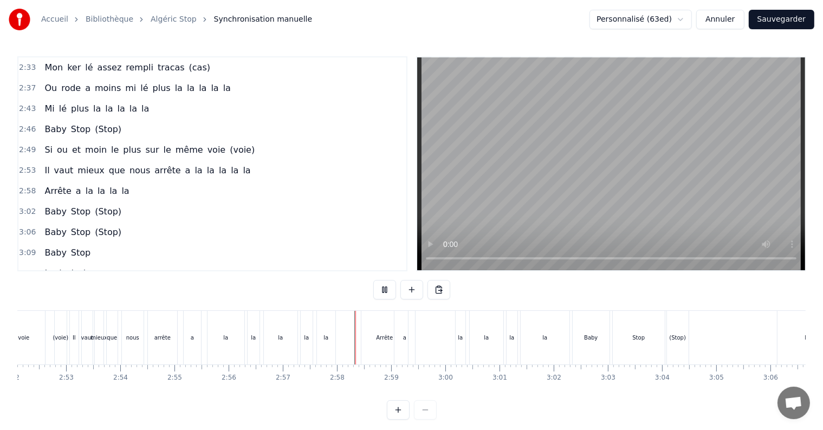
scroll to position [16, 0]
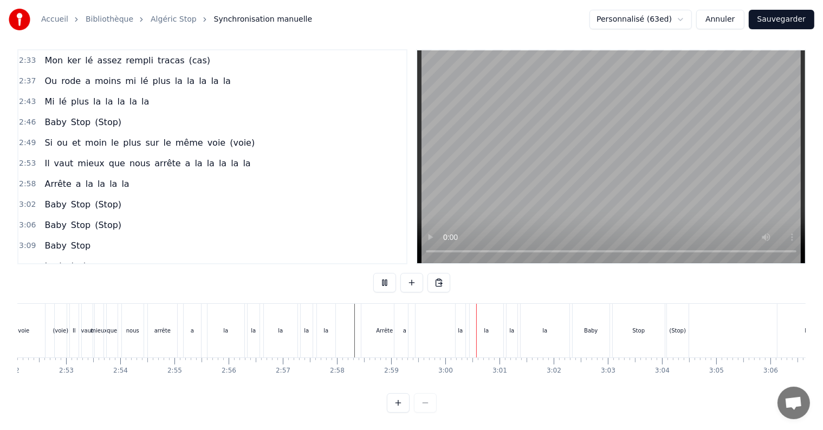
click at [456, 321] on div "la" at bounding box center [461, 331] width 10 height 54
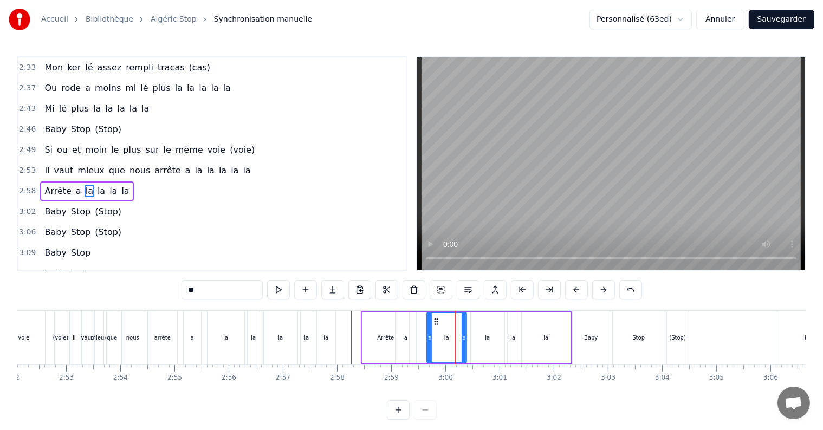
drag, startPoint x: 457, startPoint y: 338, endPoint x: 440, endPoint y: 332, distance: 17.8
click at [429, 332] on div at bounding box center [430, 337] width 4 height 49
drag, startPoint x: 464, startPoint y: 336, endPoint x: 447, endPoint y: 334, distance: 17.5
click at [447, 334] on icon at bounding box center [446, 338] width 4 height 9
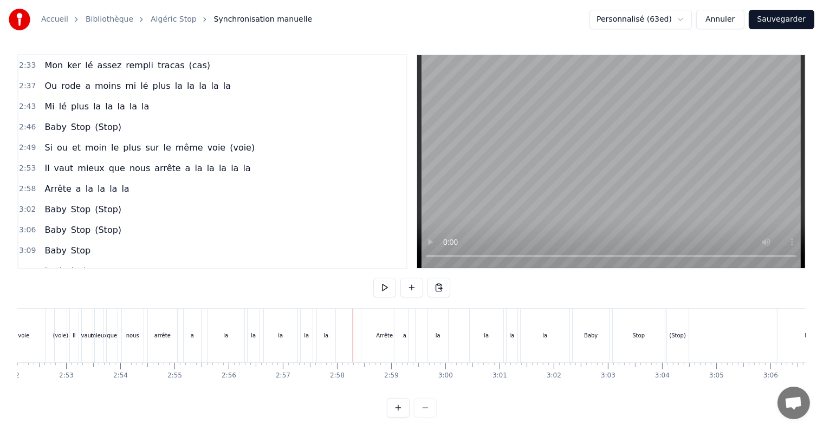
scroll to position [16, 0]
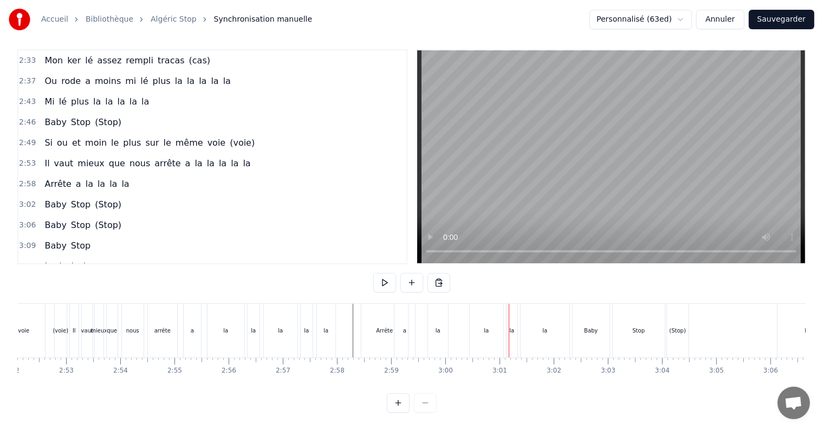
click at [483, 320] on div "la" at bounding box center [487, 331] width 34 height 54
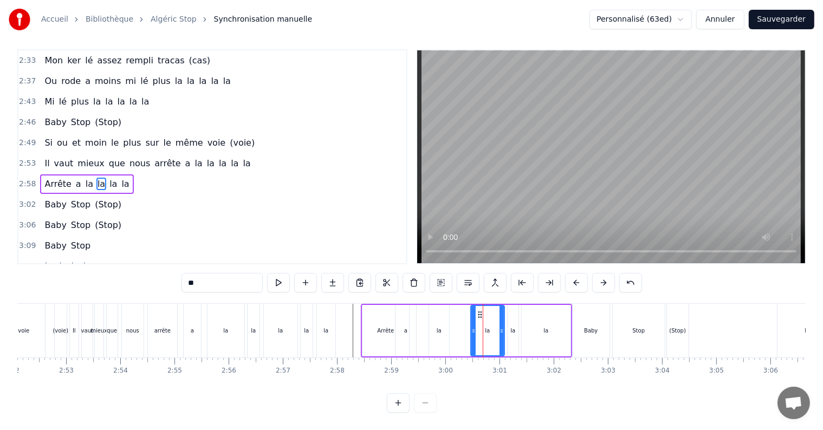
scroll to position [0, 0]
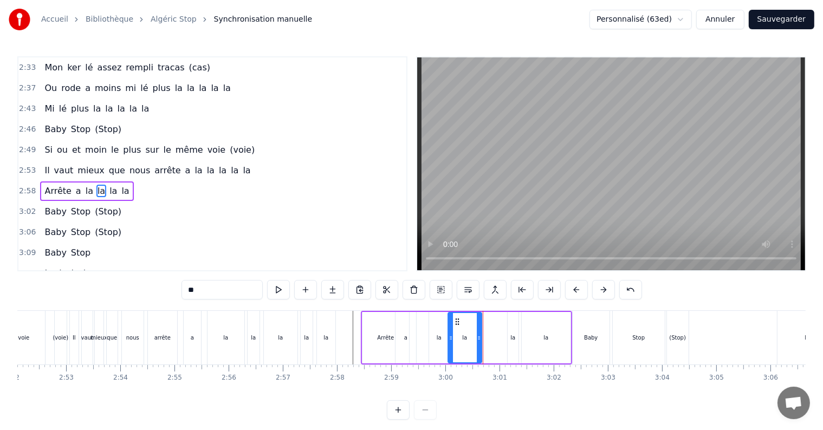
click at [457, 320] on icon at bounding box center [457, 322] width 9 height 9
click at [512, 337] on div "la" at bounding box center [513, 338] width 5 height 8
drag, startPoint x: 507, startPoint y: 340, endPoint x: 491, endPoint y: 339, distance: 15.7
click at [492, 339] on icon at bounding box center [494, 338] width 4 height 9
drag, startPoint x: 496, startPoint y: 320, endPoint x: 490, endPoint y: 319, distance: 6.5
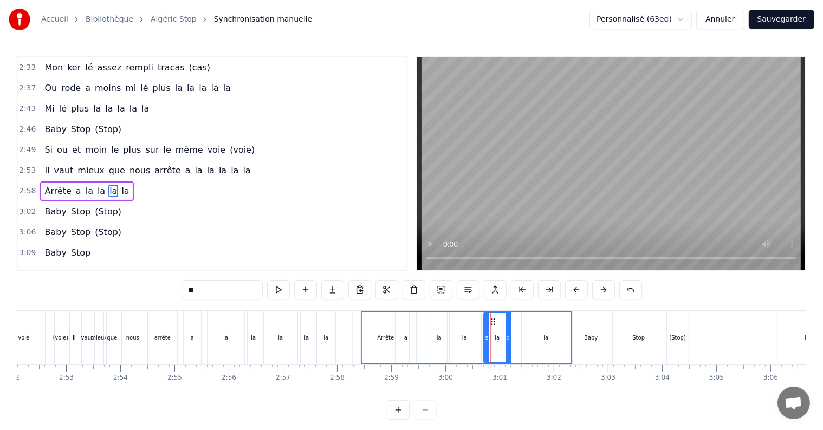
click at [536, 329] on div "la" at bounding box center [546, 337] width 49 height 51
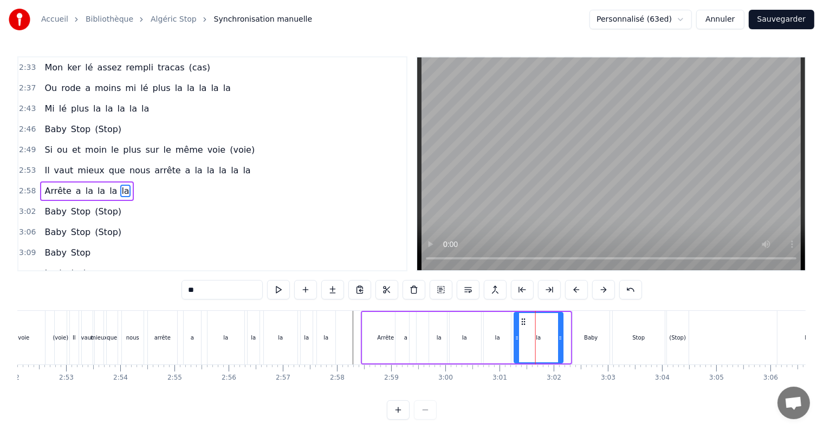
drag, startPoint x: 528, startPoint y: 321, endPoint x: 521, endPoint y: 321, distance: 7.6
click at [521, 321] on icon at bounding box center [523, 322] width 9 height 9
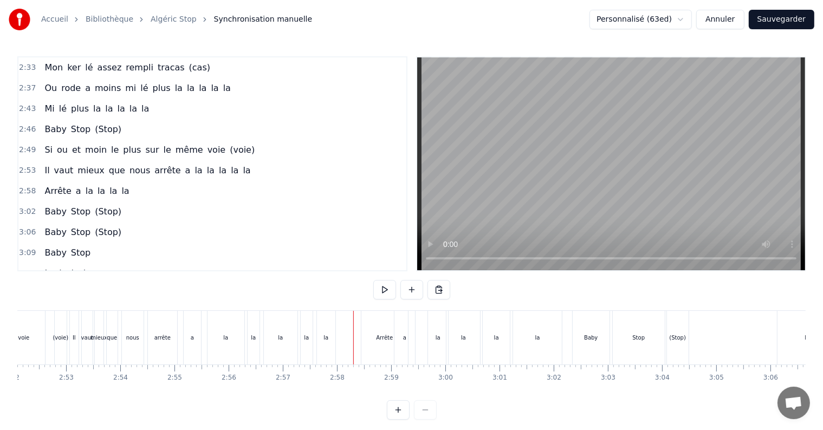
scroll to position [16, 0]
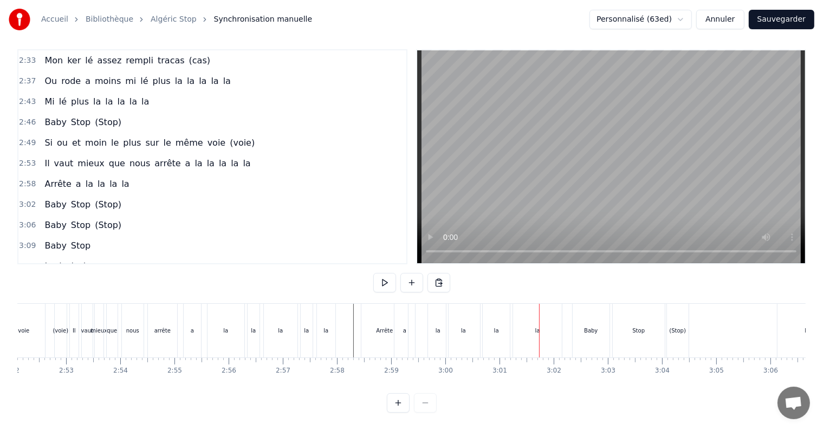
click at [435, 320] on div "la" at bounding box center [438, 331] width 20 height 54
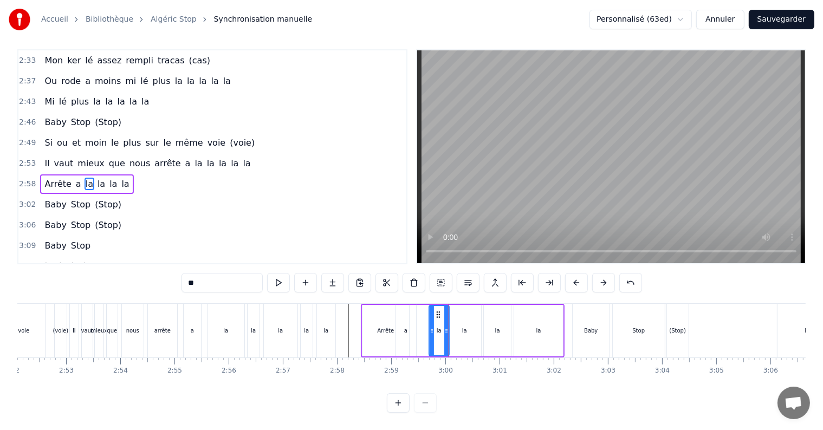
click at [455, 323] on div "la" at bounding box center [465, 330] width 34 height 51
click at [441, 319] on div "la" at bounding box center [439, 330] width 20 height 51
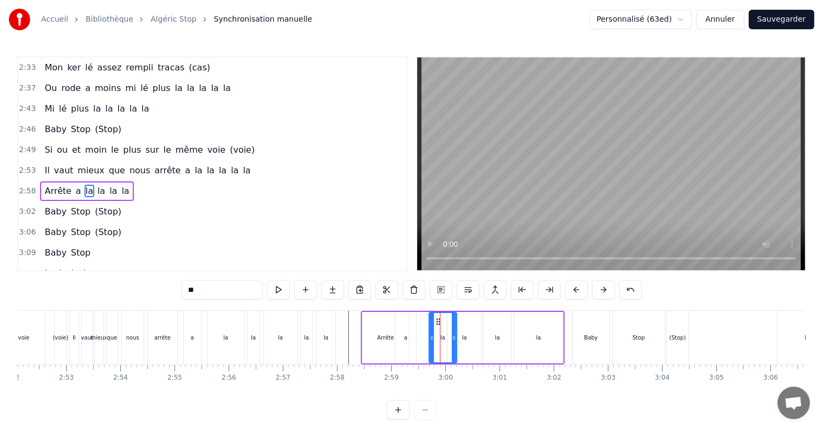
drag, startPoint x: 447, startPoint y: 335, endPoint x: 454, endPoint y: 335, distance: 7.6
click at [454, 335] on icon at bounding box center [454, 338] width 4 height 9
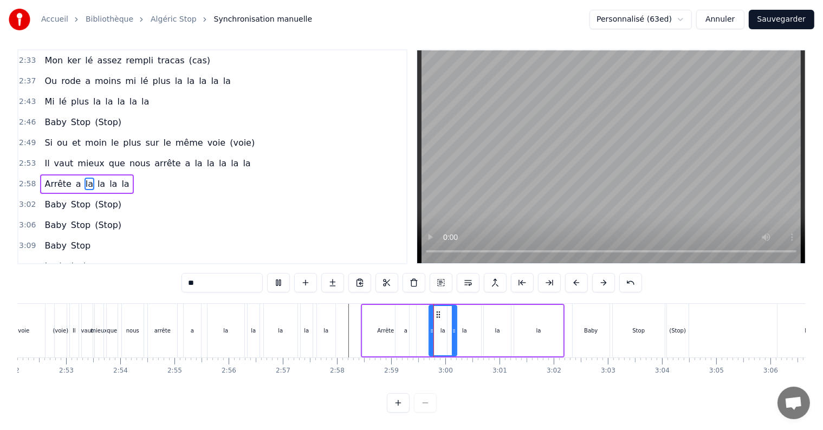
scroll to position [16, 0]
click at [459, 324] on div "la" at bounding box center [465, 330] width 34 height 51
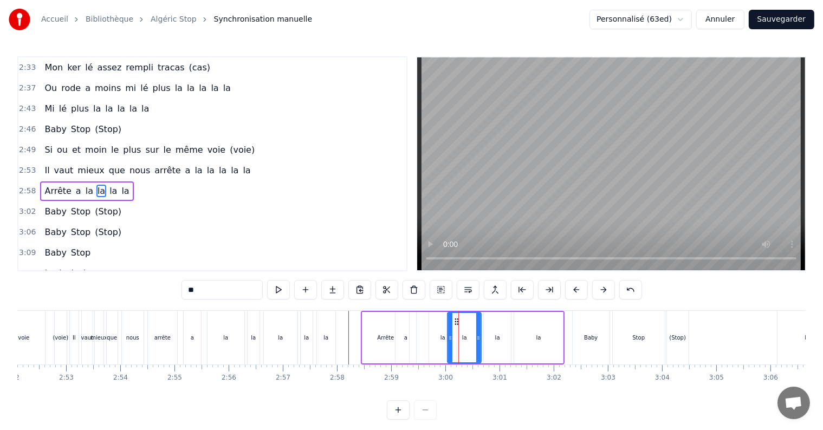
drag, startPoint x: 465, startPoint y: 332, endPoint x: 470, endPoint y: 333, distance: 5.7
click at [470, 333] on div "la" at bounding box center [464, 337] width 33 height 49
drag, startPoint x: 463, startPoint y: 340, endPoint x: 457, endPoint y: 331, distance: 10.2
click at [464, 340] on div "la" at bounding box center [464, 338] width 5 height 8
click at [457, 321] on icon at bounding box center [459, 322] width 9 height 9
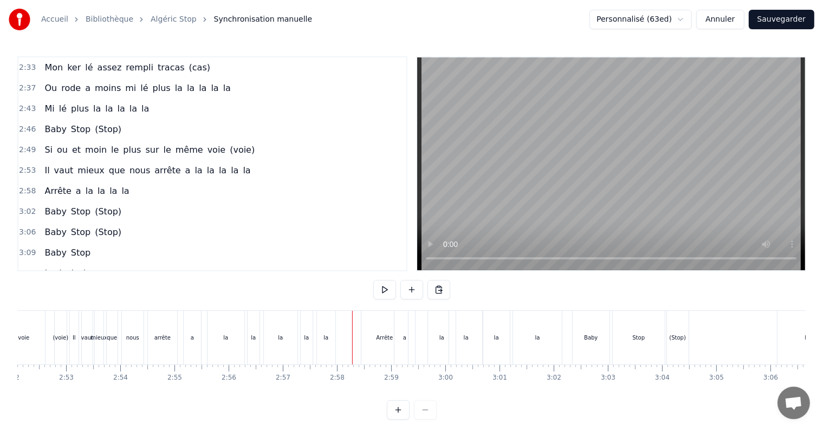
scroll to position [16, 0]
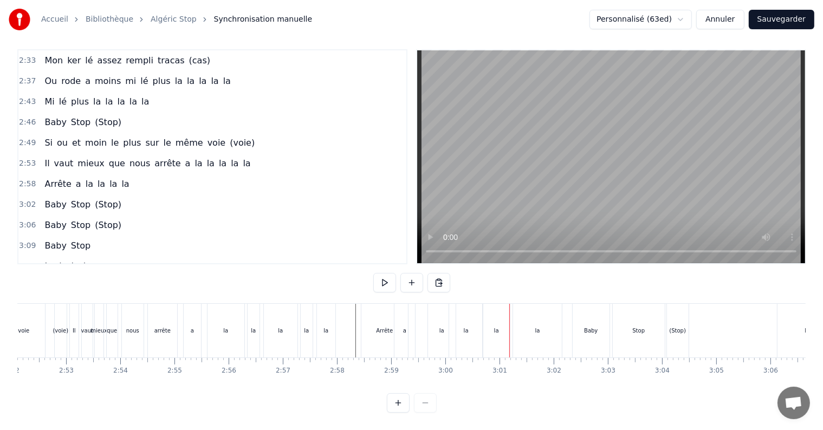
click at [498, 327] on div "la" at bounding box center [496, 331] width 5 height 8
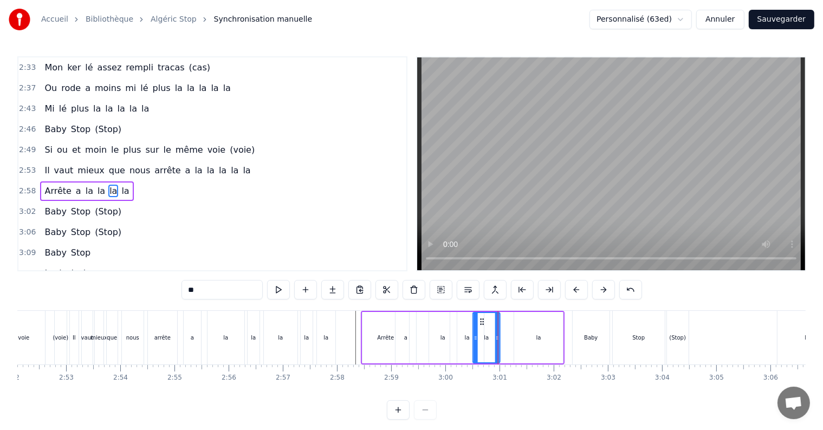
drag, startPoint x: 491, startPoint y: 321, endPoint x: 480, endPoint y: 321, distance: 10.8
click at [480, 321] on icon at bounding box center [482, 322] width 9 height 9
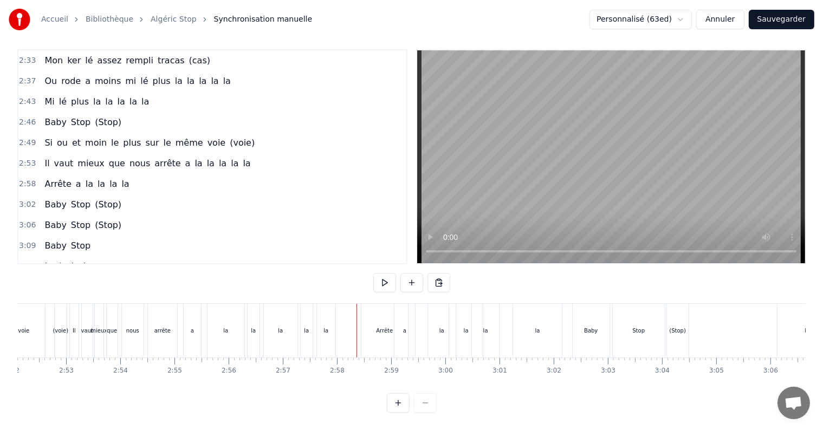
scroll to position [16, 0]
click at [464, 327] on div "la" at bounding box center [466, 331] width 5 height 8
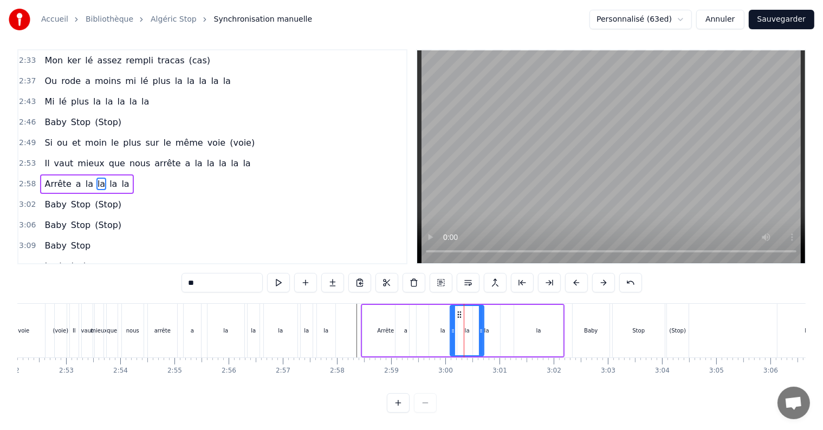
scroll to position [0, 0]
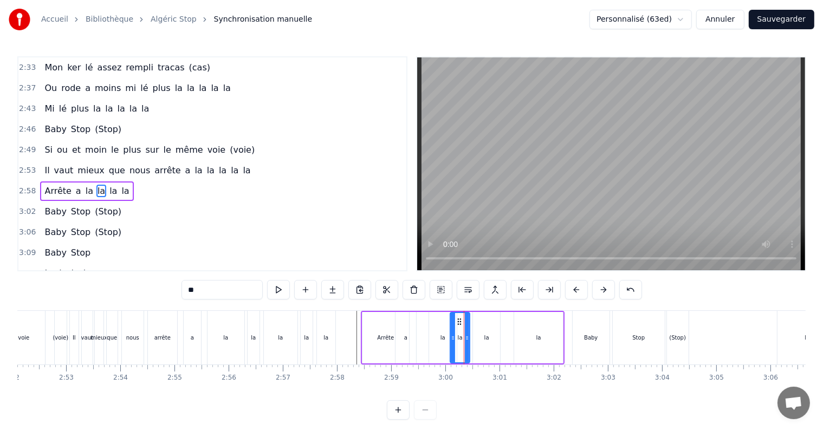
drag, startPoint x: 480, startPoint y: 337, endPoint x: 466, endPoint y: 337, distance: 14.1
click at [466, 337] on icon at bounding box center [467, 338] width 4 height 9
click at [486, 340] on div "la" at bounding box center [487, 338] width 5 height 8
click at [497, 335] on icon at bounding box center [497, 338] width 4 height 9
click at [454, 335] on div "la" at bounding box center [460, 337] width 20 height 51
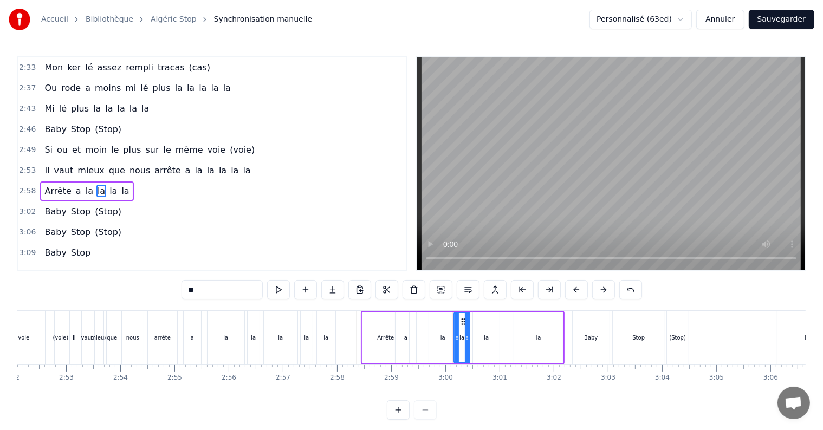
click at [455, 339] on icon at bounding box center [457, 338] width 4 height 9
click at [466, 338] on div "la" at bounding box center [462, 337] width 15 height 49
drag, startPoint x: 463, startPoint y: 321, endPoint x: 475, endPoint y: 323, distance: 11.5
click at [475, 323] on icon at bounding box center [474, 322] width 9 height 9
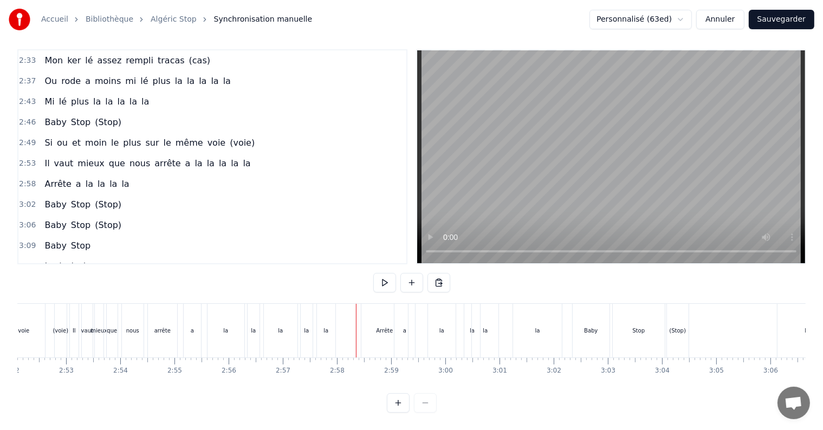
scroll to position [16, 0]
click at [382, 317] on div "Arrête" at bounding box center [385, 331] width 47 height 54
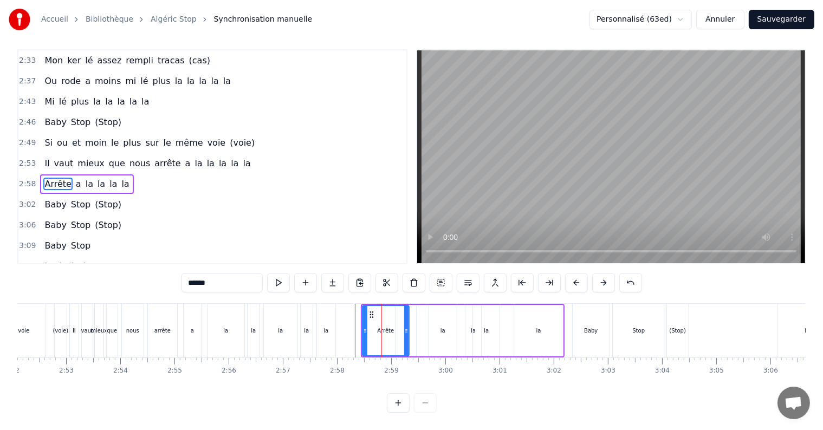
scroll to position [0, 0]
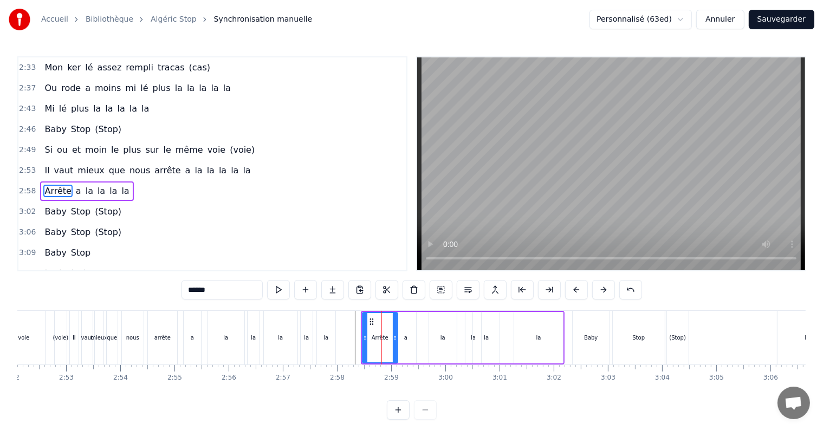
drag, startPoint x: 406, startPoint y: 340, endPoint x: 395, endPoint y: 340, distance: 11.4
click at [395, 340] on icon at bounding box center [395, 338] width 4 height 9
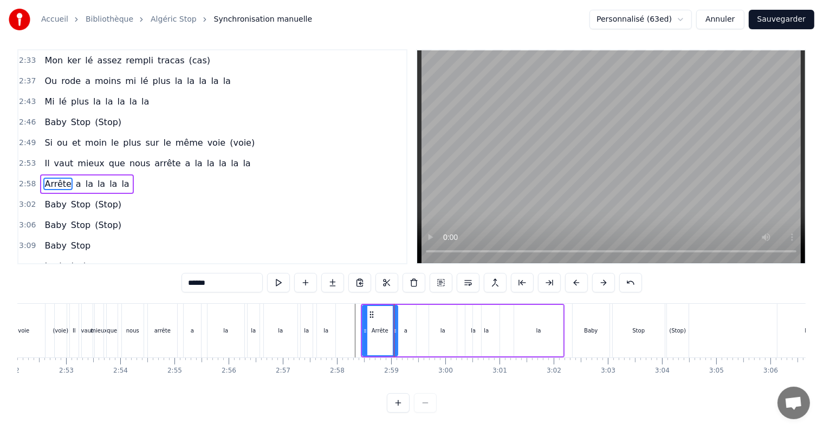
scroll to position [16, 0]
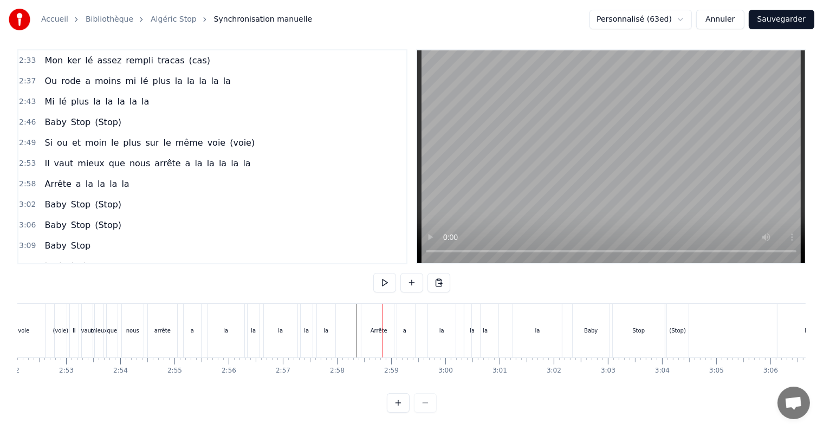
click at [372, 327] on div "Arrête" at bounding box center [379, 331] width 17 height 8
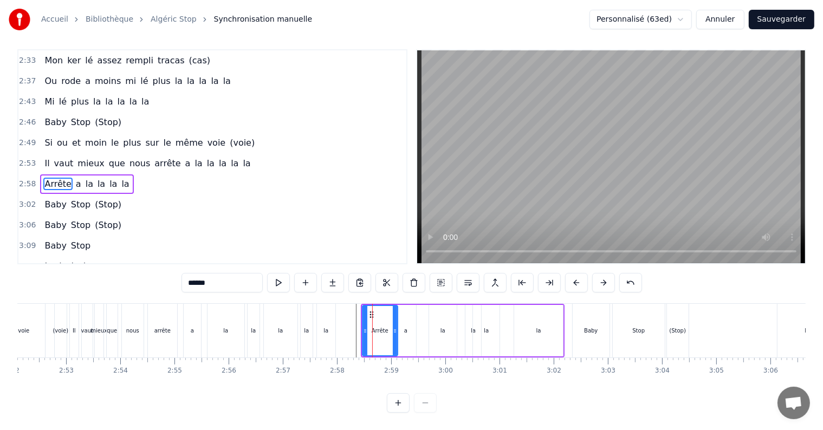
scroll to position [0, 0]
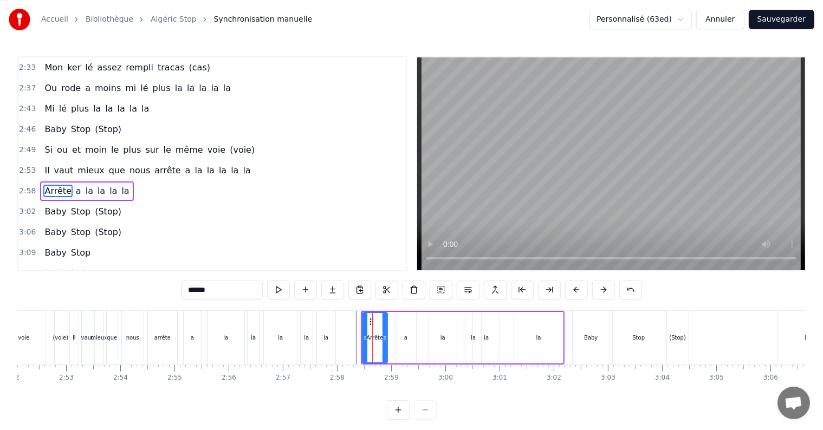
click at [386, 337] on icon at bounding box center [385, 338] width 4 height 9
click at [404, 339] on div "a" at bounding box center [405, 338] width 3 height 8
type input "*"
drag, startPoint x: 403, startPoint y: 321, endPoint x: 393, endPoint y: 321, distance: 9.8
click at [393, 321] on circle at bounding box center [393, 321] width 1 height 1
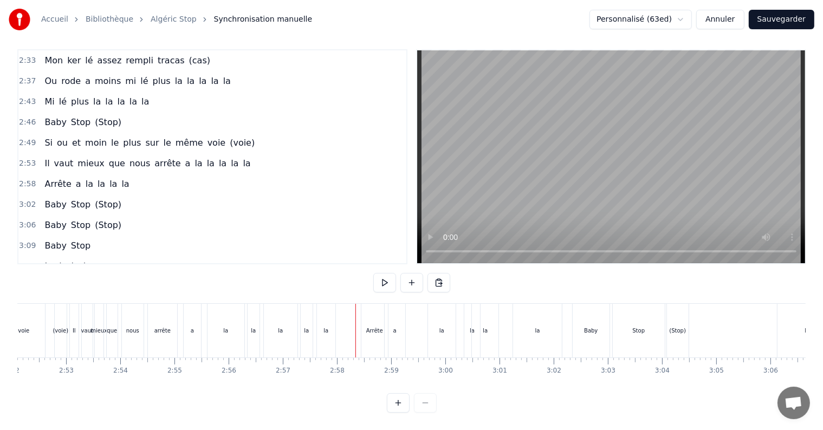
scroll to position [16, 0]
click at [432, 315] on div "la" at bounding box center [442, 331] width 28 height 54
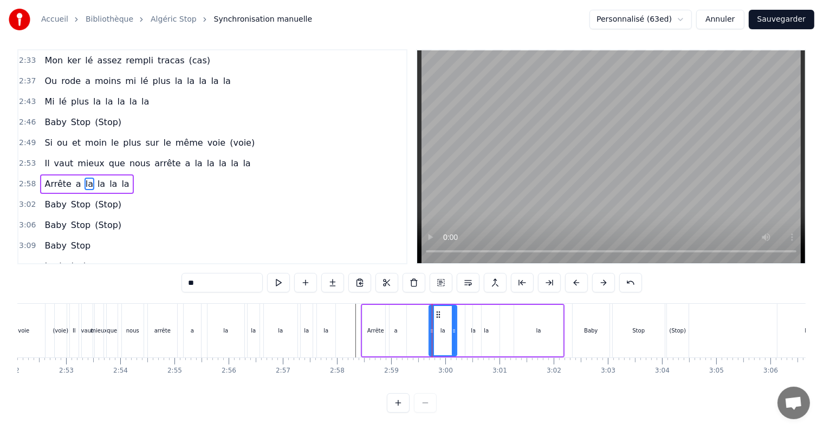
scroll to position [0, 0]
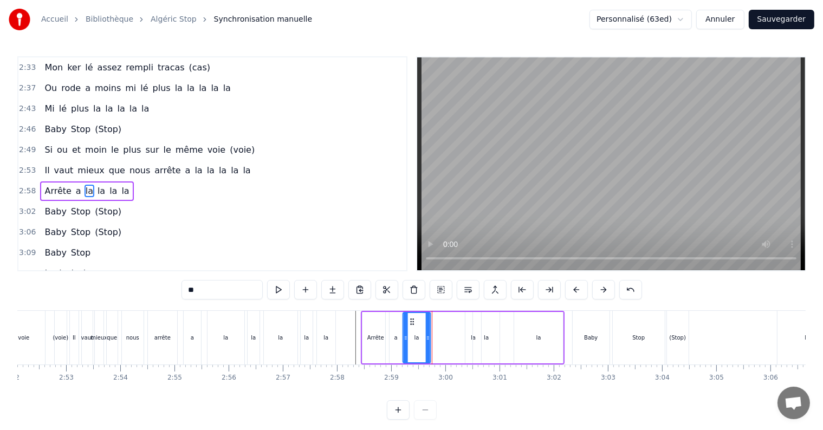
drag, startPoint x: 436, startPoint y: 318, endPoint x: 410, endPoint y: 318, distance: 26.0
click at [410, 318] on icon at bounding box center [412, 322] width 9 height 9
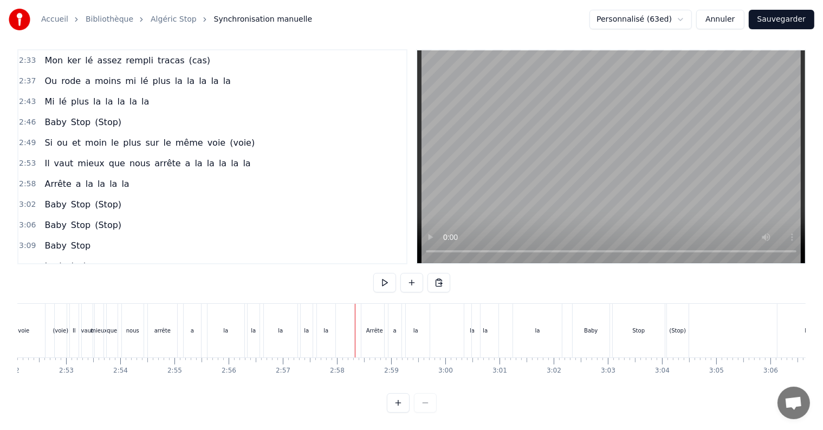
scroll to position [16, 0]
click at [417, 312] on div "la" at bounding box center [416, 331] width 28 height 54
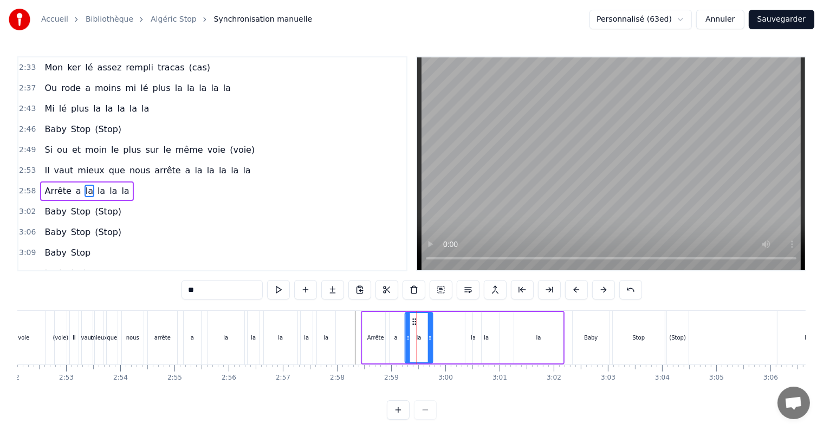
click at [412, 318] on icon at bounding box center [414, 322] width 9 height 9
click at [463, 337] on div "Arrête a la la la la" at bounding box center [463, 338] width 204 height 54
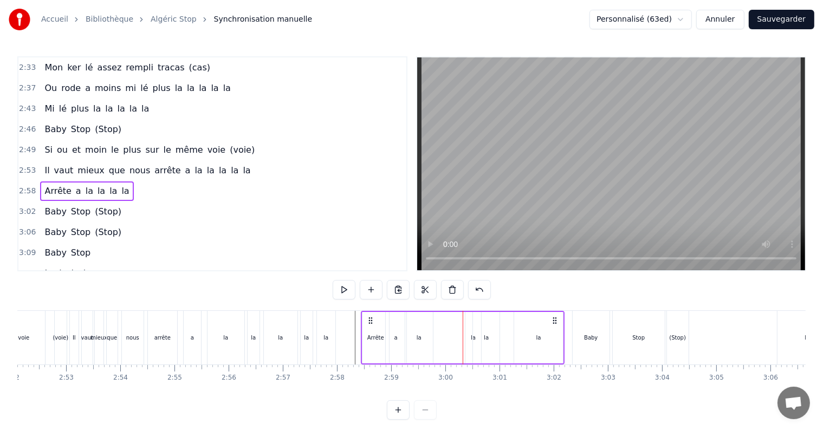
click at [468, 337] on div "la" at bounding box center [474, 337] width 16 height 51
drag, startPoint x: 473, startPoint y: 319, endPoint x: 461, endPoint y: 335, distance: 19.8
click at [461, 335] on div "la" at bounding box center [461, 337] width 15 height 49
click at [484, 334] on div "la" at bounding box center [486, 338] width 5 height 8
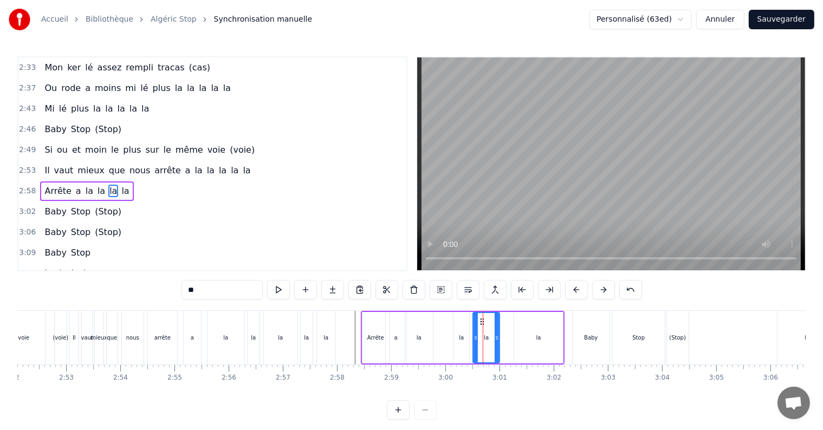
drag, startPoint x: 496, startPoint y: 338, endPoint x: 490, endPoint y: 334, distance: 7.1
click at [495, 335] on icon at bounding box center [497, 338] width 4 height 9
drag, startPoint x: 480, startPoint y: 322, endPoint x: 471, endPoint y: 322, distance: 8.7
click at [471, 322] on icon at bounding box center [473, 322] width 9 height 9
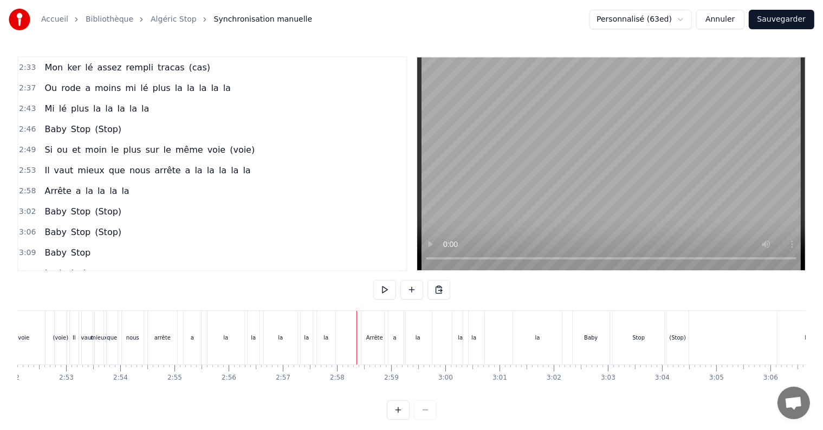
scroll to position [16, 0]
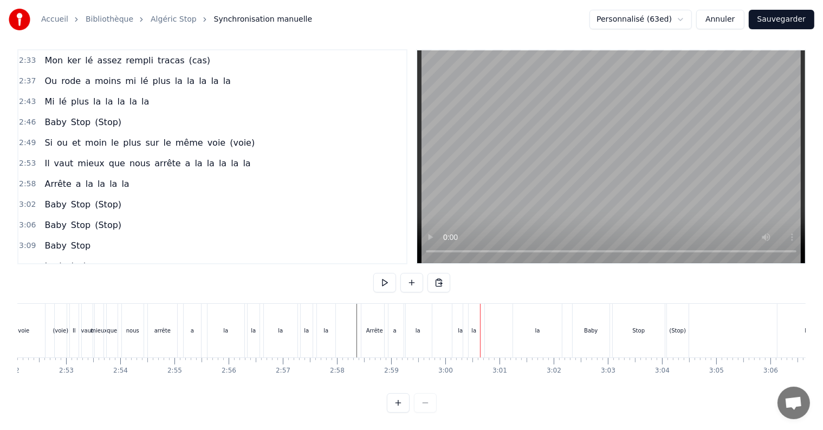
click at [457, 319] on div "la" at bounding box center [461, 331] width 16 height 54
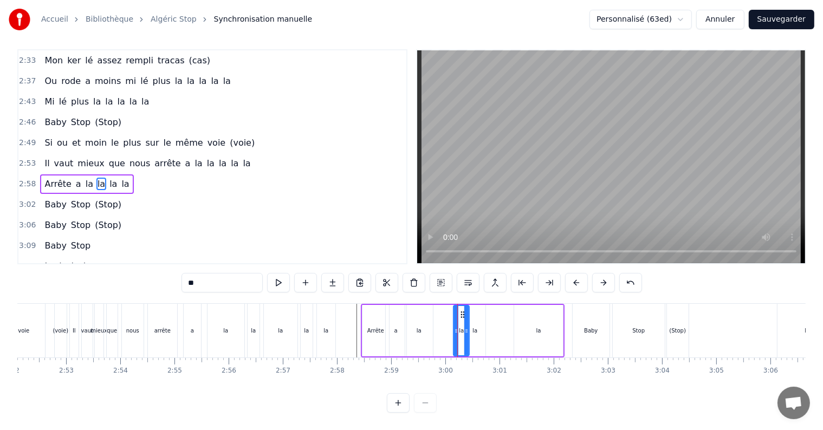
scroll to position [0, 0]
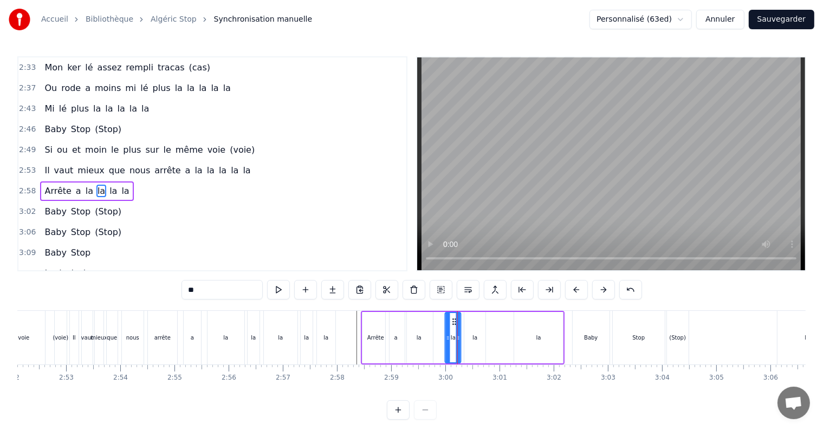
drag, startPoint x: 462, startPoint y: 320, endPoint x: 453, endPoint y: 320, distance: 8.7
click at [453, 320] on icon at bounding box center [454, 322] width 9 height 9
click at [470, 333] on div "la" at bounding box center [474, 337] width 21 height 51
drag, startPoint x: 472, startPoint y: 320, endPoint x: 465, endPoint y: 320, distance: 6.5
click at [465, 320] on icon at bounding box center [467, 322] width 9 height 9
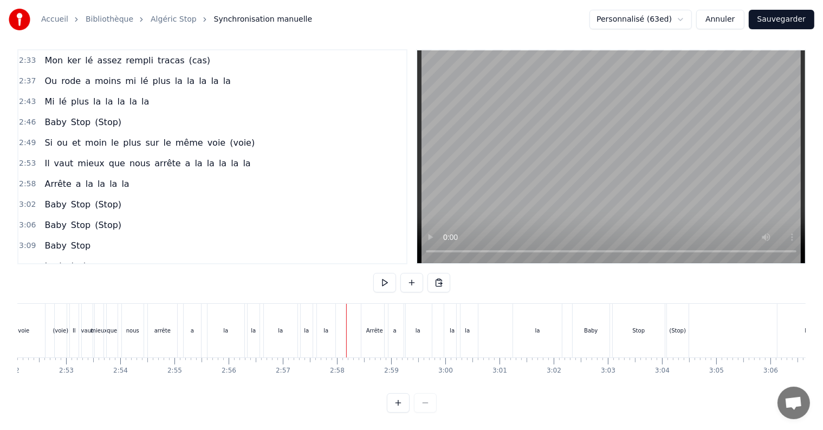
scroll to position [16, 0]
click at [464, 318] on div "la" at bounding box center [467, 331] width 21 height 54
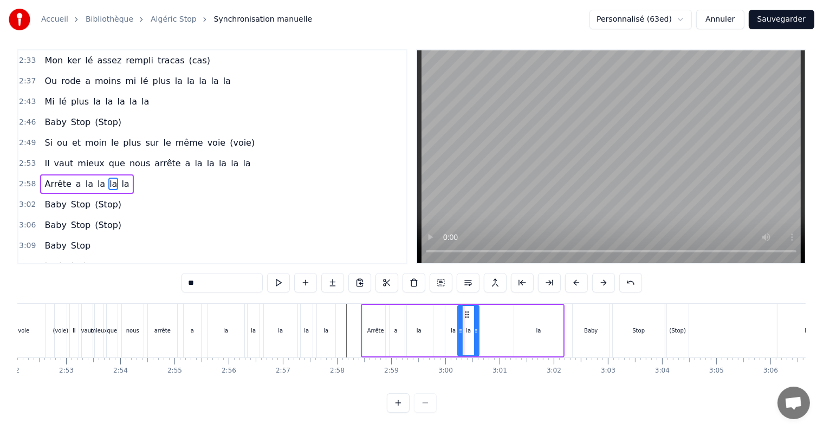
scroll to position [0, 0]
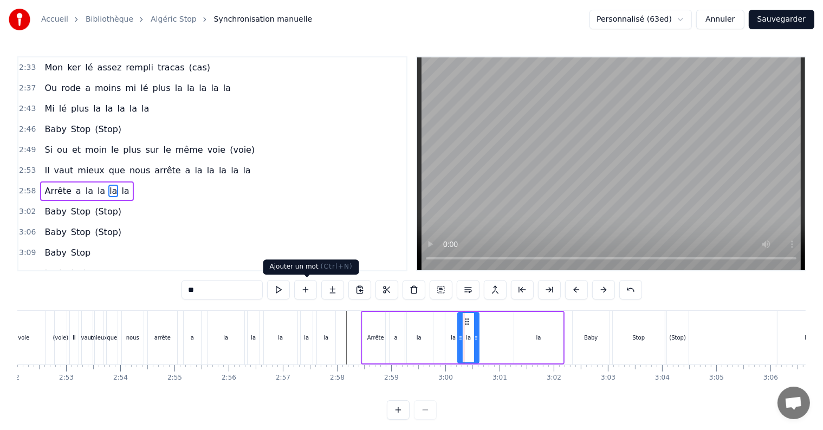
click at [306, 289] on button at bounding box center [305, 290] width 23 height 20
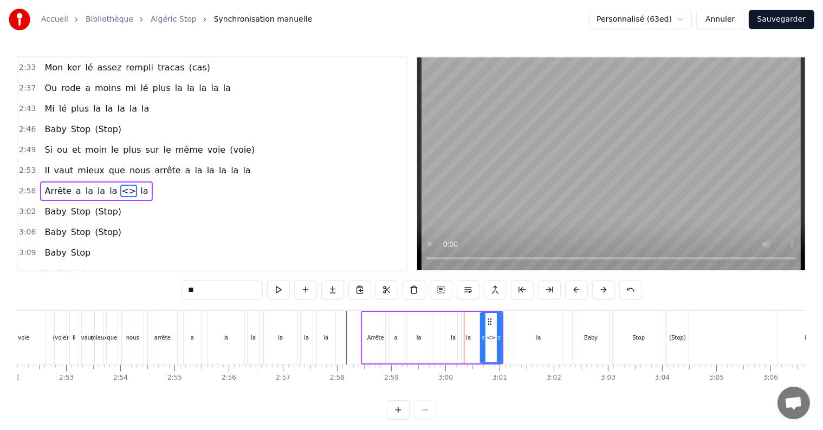
click at [212, 295] on input "**" at bounding box center [222, 290] width 81 height 20
type input "*"
type input "**"
drag, startPoint x: 492, startPoint y: 320, endPoint x: 502, endPoint y: 329, distance: 13.5
click at [496, 320] on icon at bounding box center [496, 322] width 9 height 9
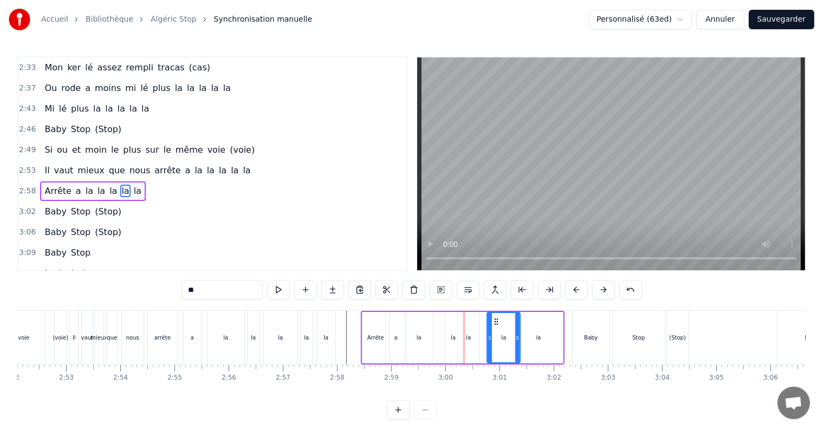
drag, startPoint x: 507, startPoint y: 335, endPoint x: 512, endPoint y: 338, distance: 5.6
click at [518, 335] on icon at bounding box center [517, 338] width 4 height 9
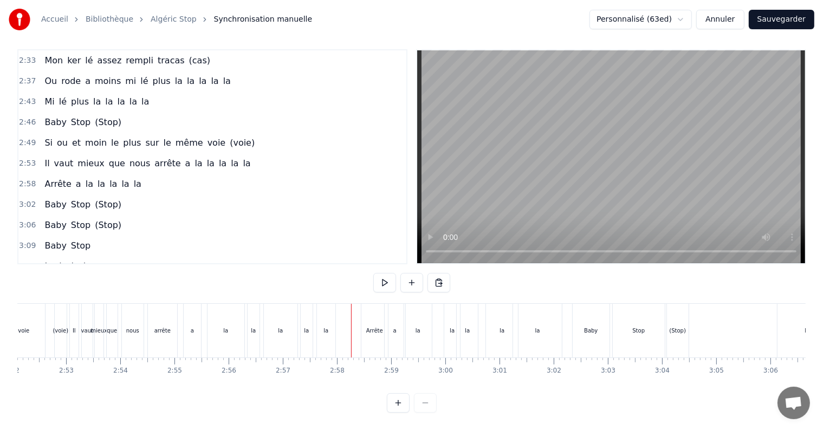
scroll to position [16, 0]
click at [400, 403] on button at bounding box center [398, 403] width 23 height 20
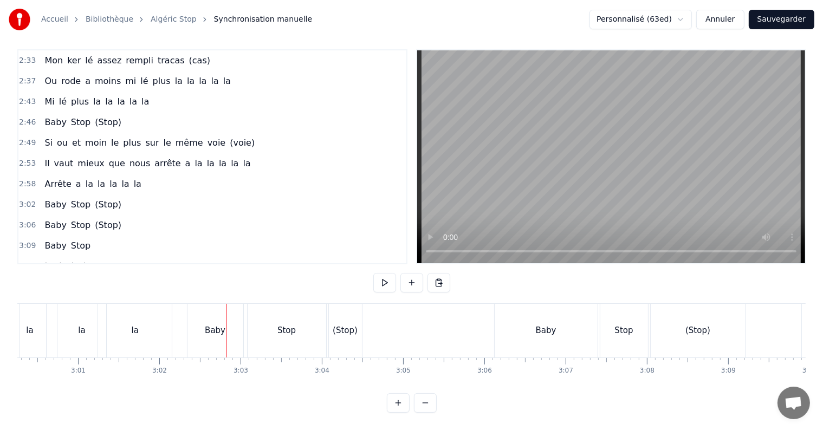
scroll to position [0, 14810]
click at [387, 393] on button at bounding box center [398, 403] width 23 height 20
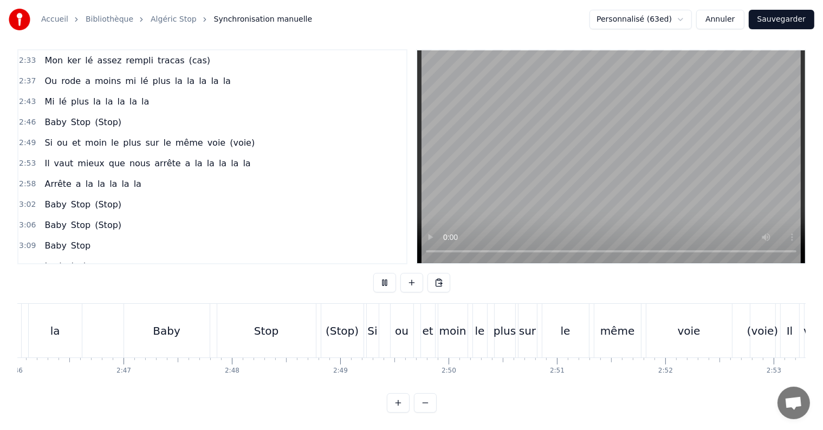
click at [387, 393] on button at bounding box center [398, 403] width 23 height 20
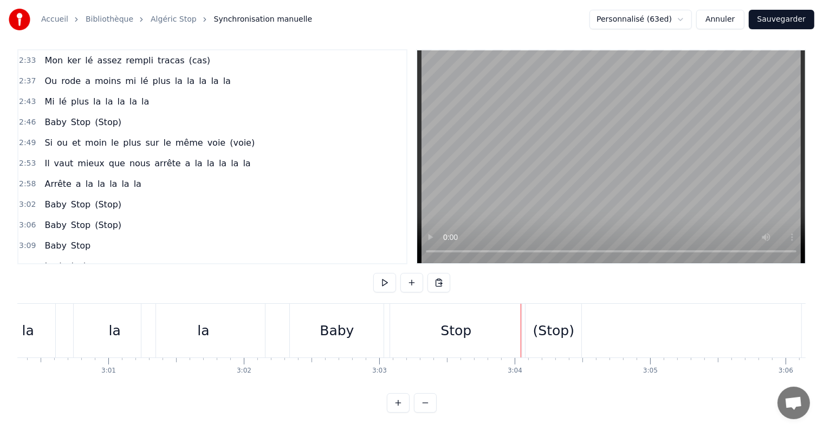
scroll to position [0, 24399]
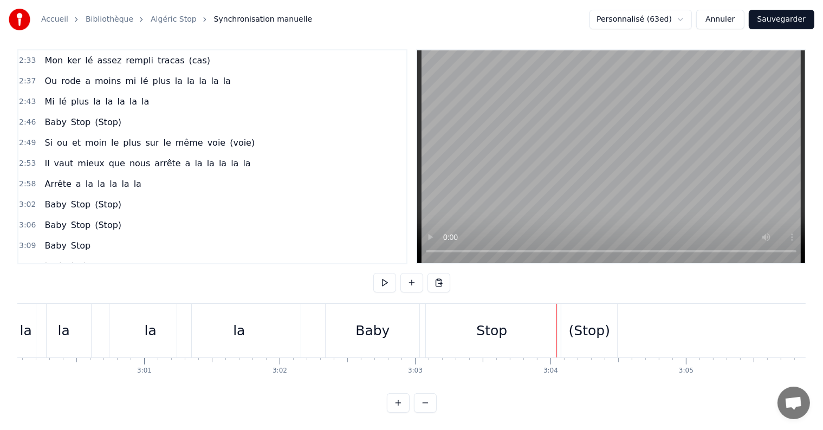
click at [431, 405] on button at bounding box center [425, 403] width 23 height 20
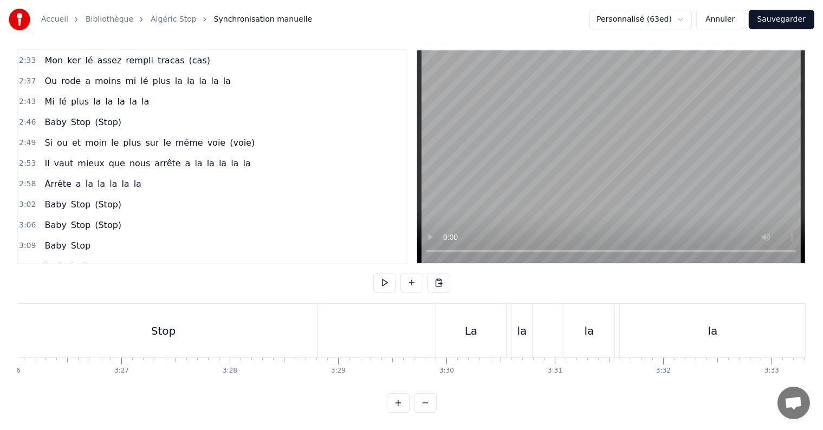
click at [425, 404] on button at bounding box center [425, 403] width 23 height 20
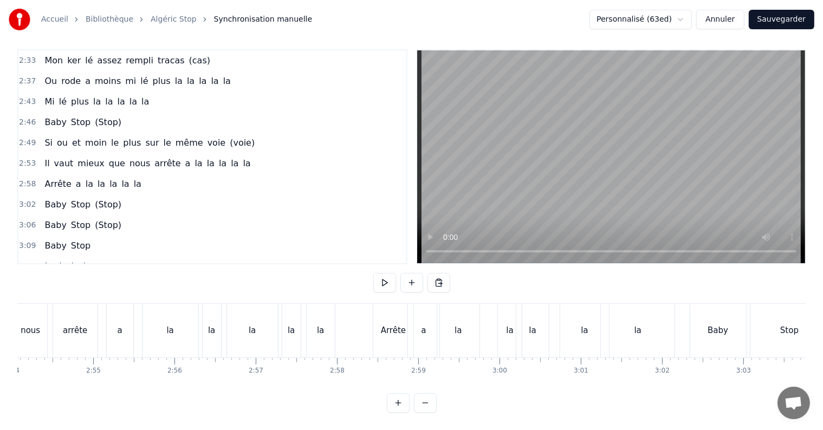
scroll to position [0, 14120]
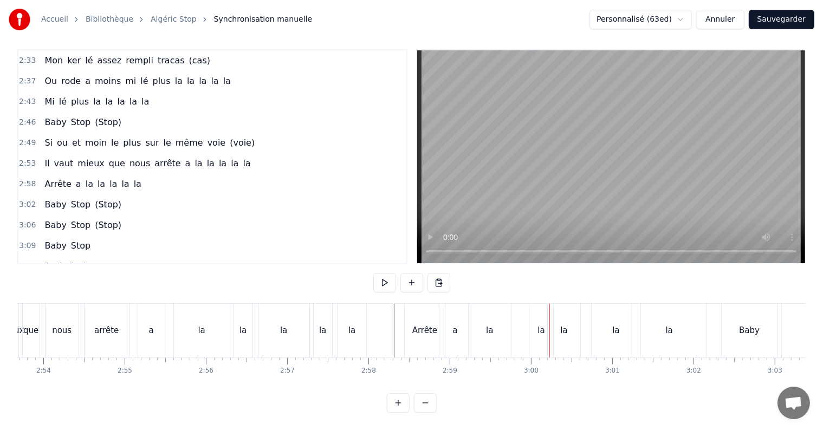
click at [495, 324] on div "la" at bounding box center [490, 331] width 42 height 54
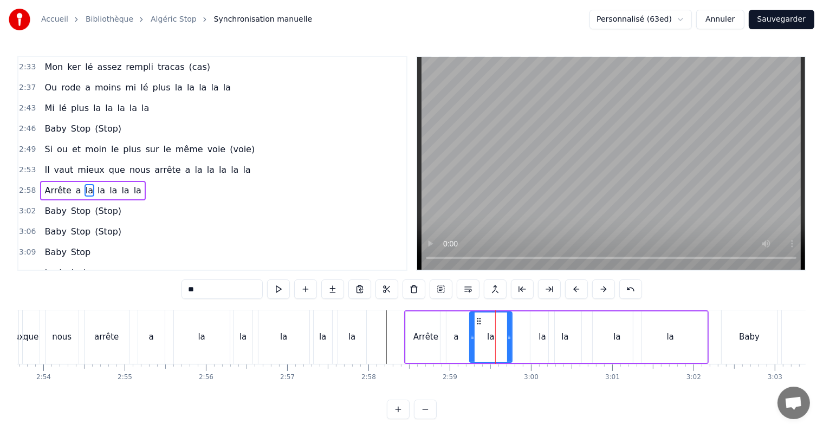
scroll to position [0, 0]
drag, startPoint x: 479, startPoint y: 323, endPoint x: 502, endPoint y: 326, distance: 22.9
click at [502, 326] on div "la" at bounding box center [513, 337] width 41 height 49
drag, startPoint x: 531, startPoint y: 339, endPoint x: 515, endPoint y: 338, distance: 16.3
click at [522, 339] on icon at bounding box center [523, 338] width 4 height 9
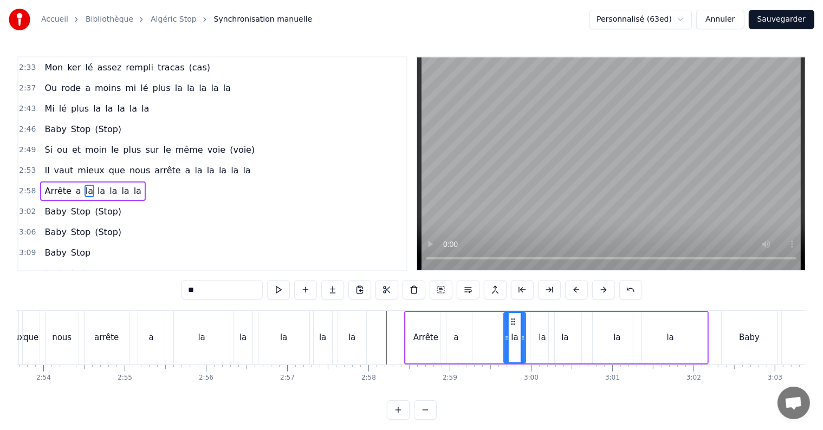
drag, startPoint x: 494, startPoint y: 338, endPoint x: 506, endPoint y: 338, distance: 11.4
click at [506, 338] on icon at bounding box center [507, 338] width 4 height 9
click at [528, 338] on icon at bounding box center [528, 338] width 4 height 9
click at [535, 338] on div "la" at bounding box center [543, 337] width 24 height 51
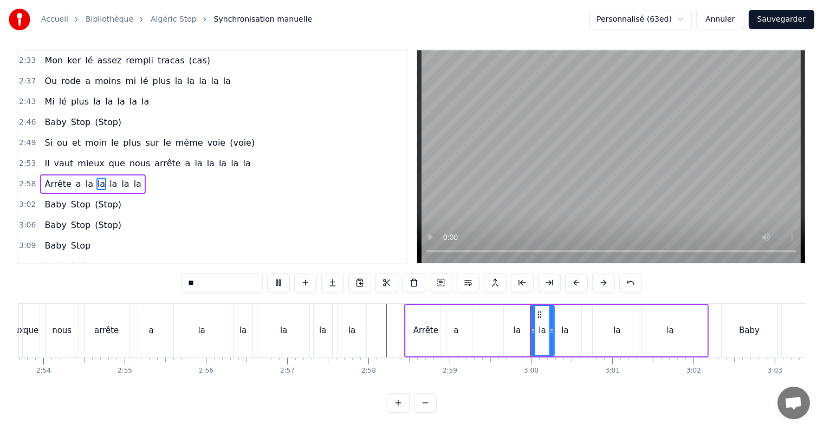
scroll to position [16, 0]
click at [519, 325] on div "la" at bounding box center [517, 331] width 7 height 12
drag, startPoint x: 528, startPoint y: 322, endPoint x: 538, endPoint y: 322, distance: 9.8
click at [538, 327] on icon at bounding box center [537, 331] width 4 height 9
click at [547, 324] on div "la" at bounding box center [543, 330] width 24 height 51
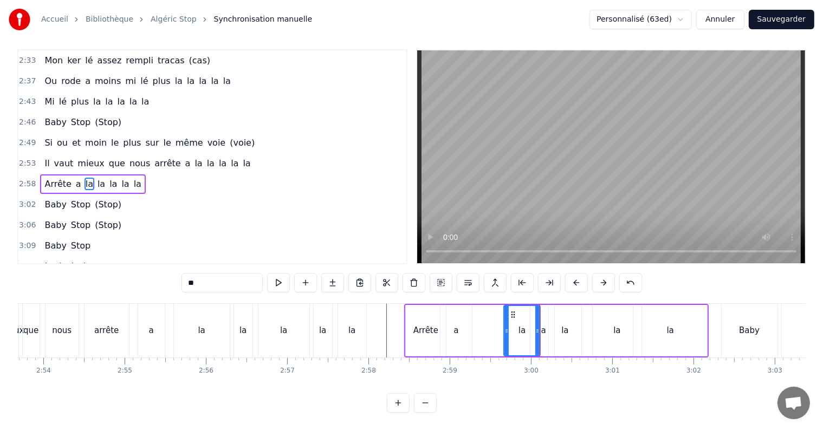
scroll to position [0, 0]
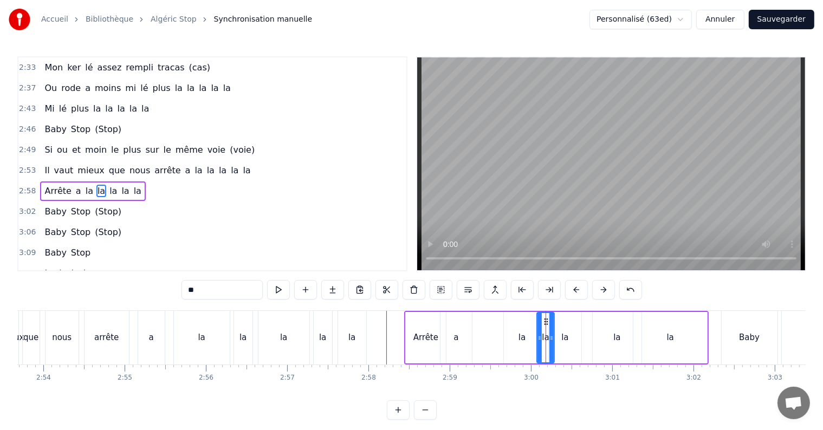
drag, startPoint x: 533, startPoint y: 335, endPoint x: 540, endPoint y: 335, distance: 6.5
click at [540, 335] on icon at bounding box center [540, 338] width 4 height 9
drag, startPoint x: 551, startPoint y: 336, endPoint x: 560, endPoint y: 336, distance: 8.7
click at [560, 336] on icon at bounding box center [560, 338] width 4 height 9
click at [570, 339] on div "la" at bounding box center [565, 337] width 32 height 51
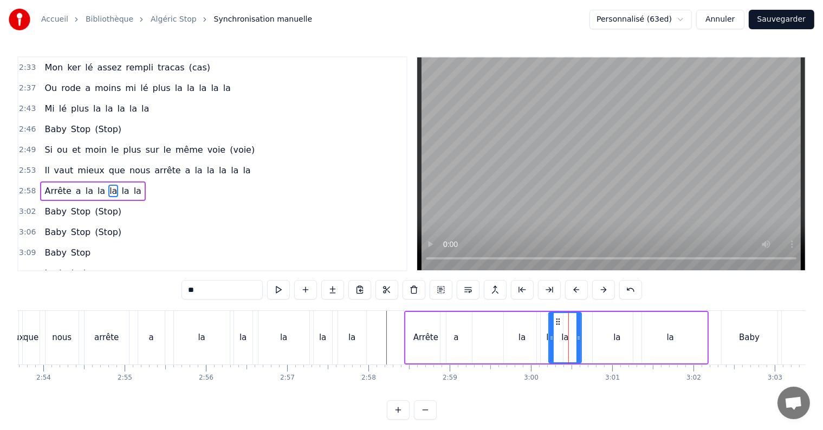
scroll to position [16, 0]
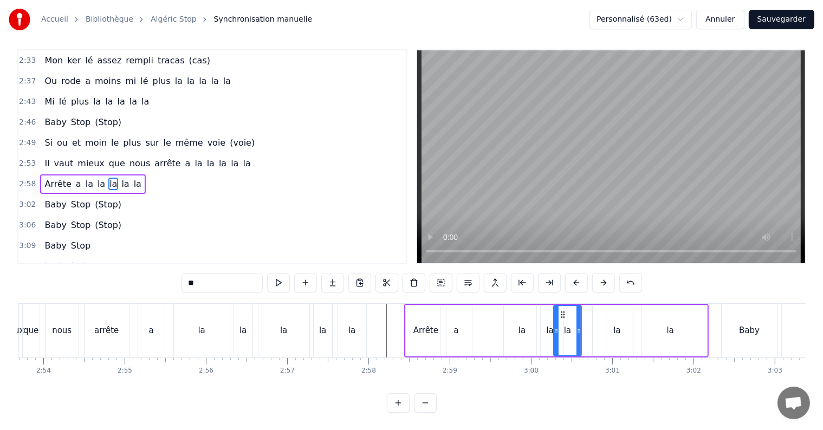
drag, startPoint x: 551, startPoint y: 323, endPoint x: 557, endPoint y: 323, distance: 6.5
click at [557, 327] on icon at bounding box center [556, 331] width 4 height 9
drag, startPoint x: 557, startPoint y: 323, endPoint x: 550, endPoint y: 322, distance: 7.1
click at [550, 327] on icon at bounding box center [551, 331] width 4 height 9
drag, startPoint x: 578, startPoint y: 321, endPoint x: 587, endPoint y: 321, distance: 9.2
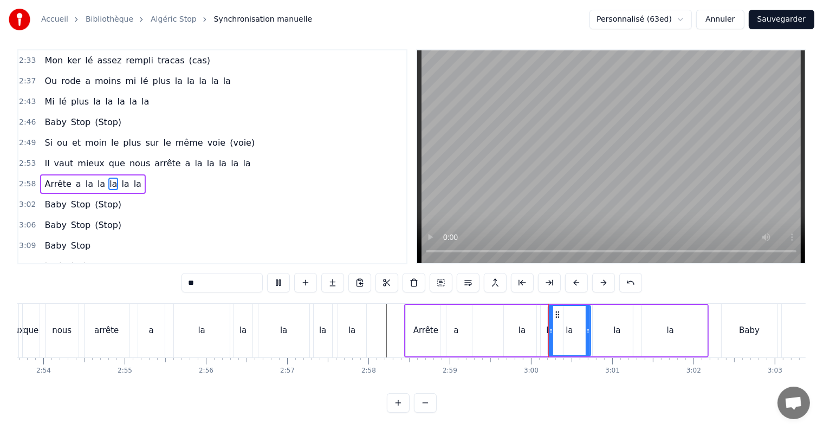
click at [587, 331] on circle at bounding box center [587, 331] width 1 height 1
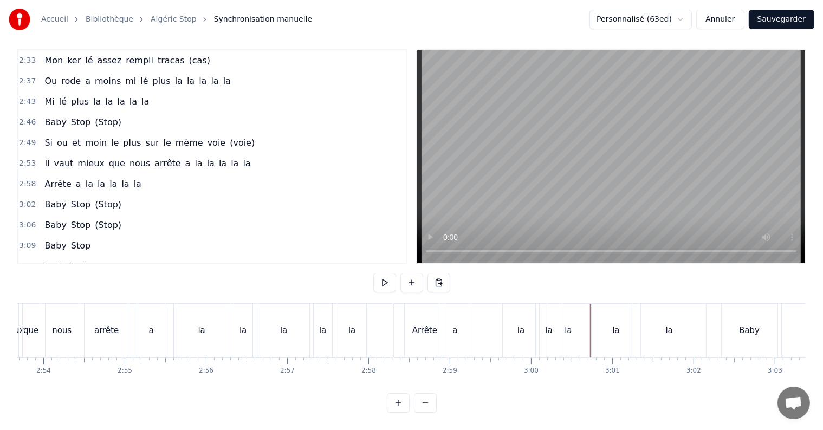
click at [603, 322] on div "la" at bounding box center [616, 331] width 48 height 54
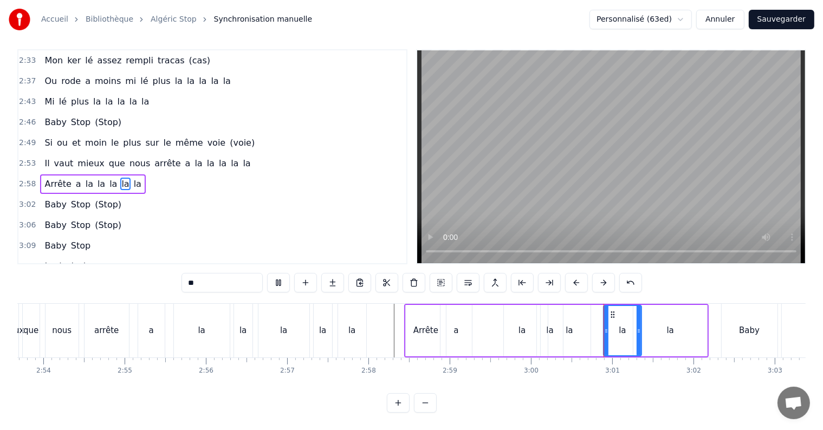
drag, startPoint x: 596, startPoint y: 322, endPoint x: 607, endPoint y: 322, distance: 10.8
click at [607, 332] on circle at bounding box center [607, 332] width 1 height 1
drag, startPoint x: 639, startPoint y: 320, endPoint x: 630, endPoint y: 320, distance: 9.2
click at [630, 327] on icon at bounding box center [630, 331] width 4 height 9
click at [669, 325] on div "la" at bounding box center [670, 331] width 7 height 12
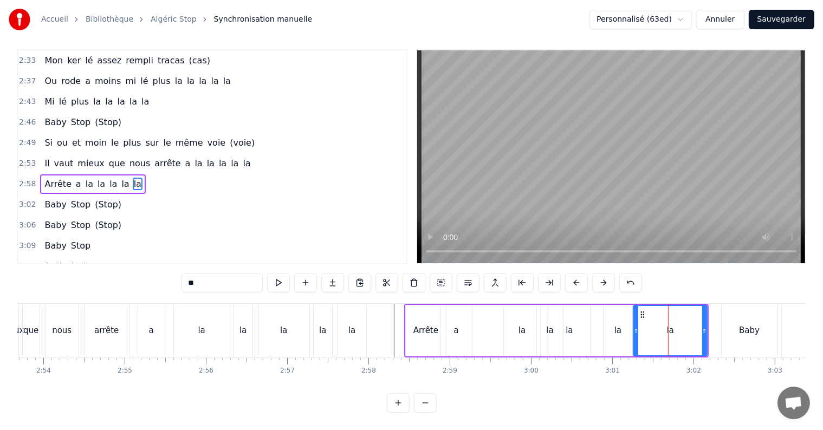
scroll to position [0, 0]
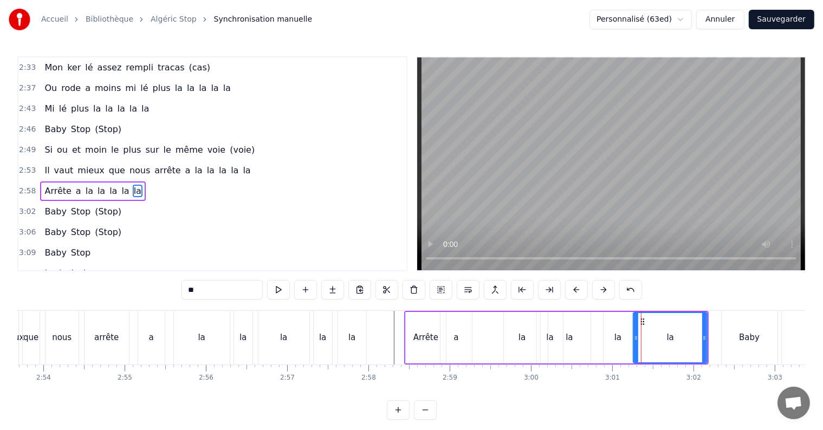
click at [126, 340] on div "arrête" at bounding box center [107, 338] width 44 height 54
type input "******"
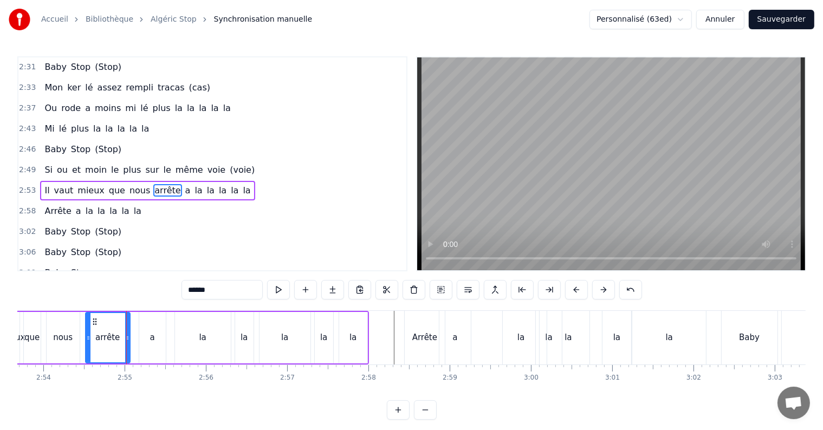
click at [130, 342] on div "arrête" at bounding box center [108, 337] width 46 height 51
click at [132, 342] on div "Il vaut mieux que nous arrête a la la la la la" at bounding box center [168, 338] width 402 height 54
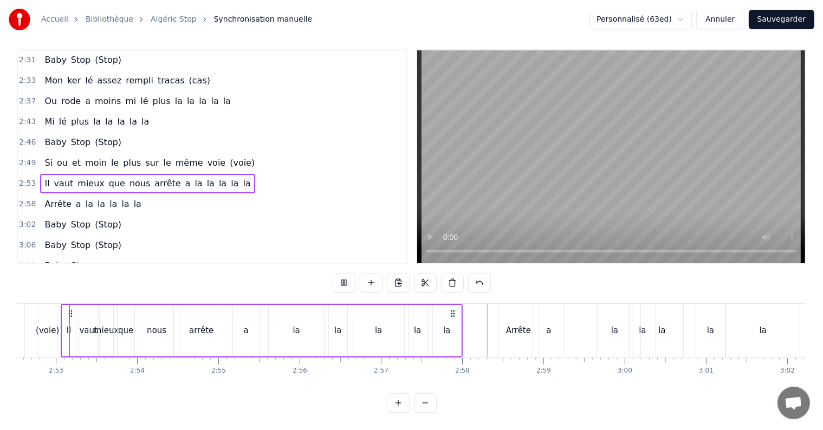
scroll to position [0, 14015]
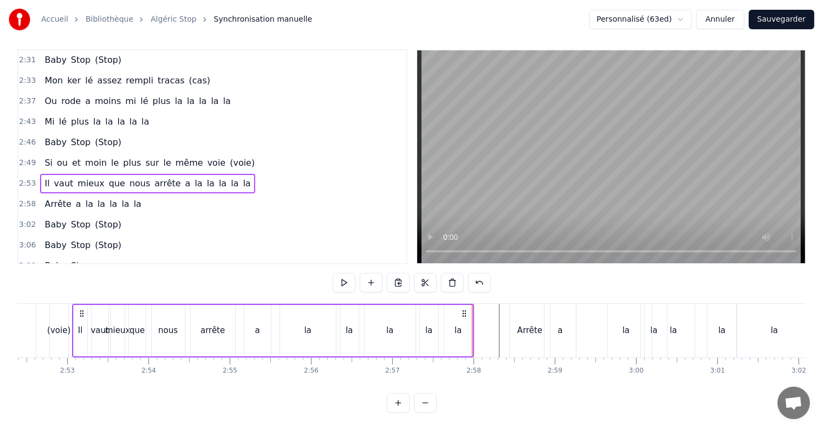
click at [22, 318] on div "voie" at bounding box center [4, 331] width 64 height 54
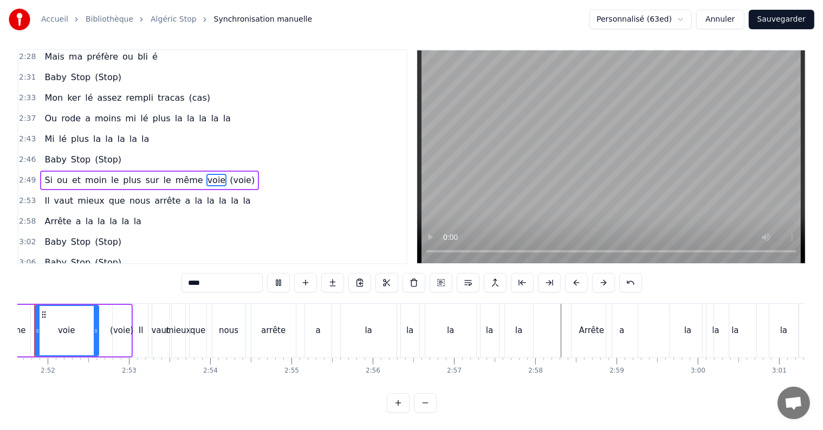
scroll to position [0, 13914]
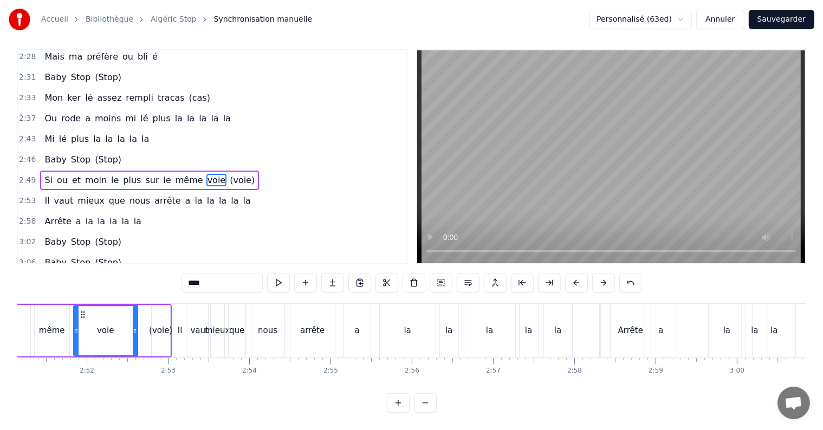
click at [422, 405] on button at bounding box center [425, 403] width 23 height 20
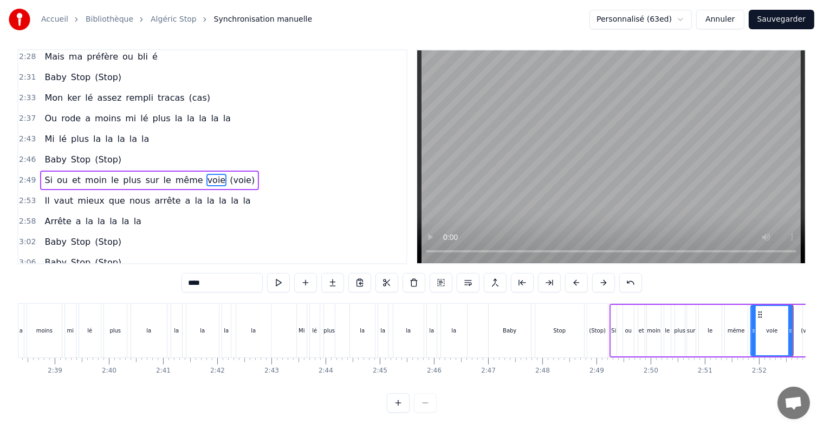
scroll to position [0, 8552]
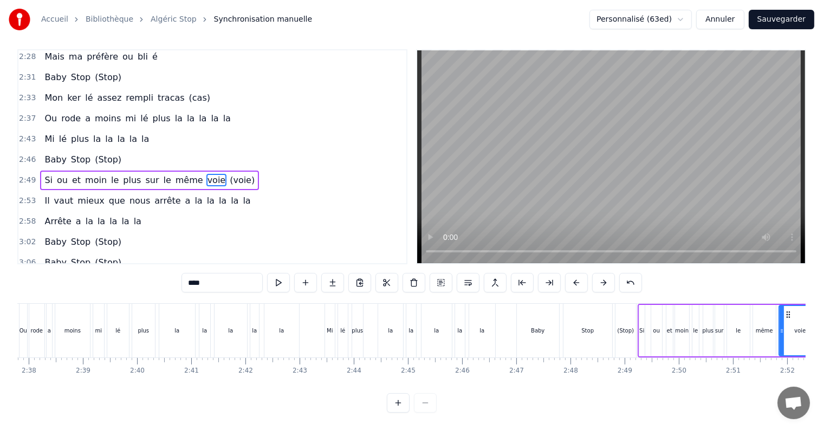
click at [562, 318] on div "Baby Stop (Stop)" at bounding box center [578, 331] width 122 height 54
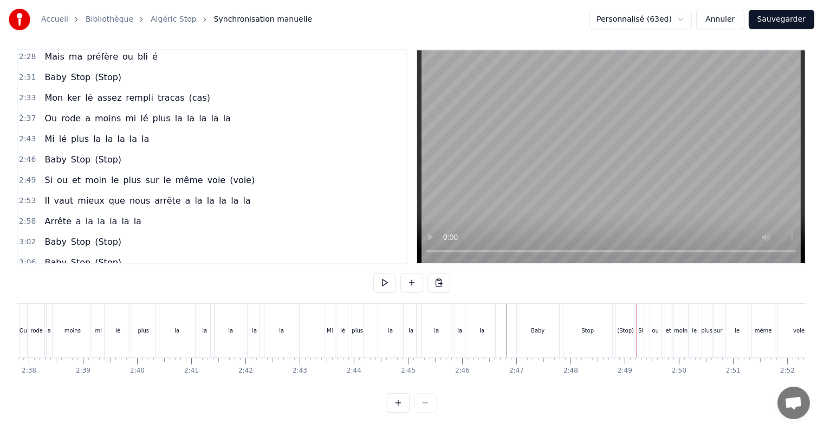
drag, startPoint x: 300, startPoint y: 331, endPoint x: 310, endPoint y: 331, distance: 9.8
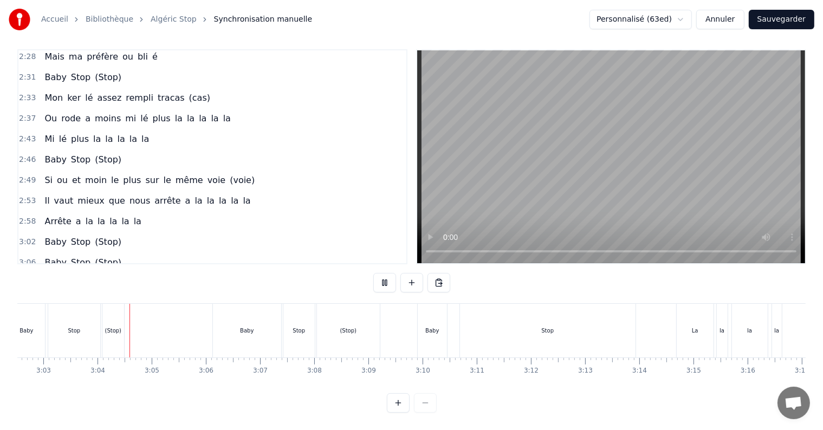
scroll to position [0, 9920]
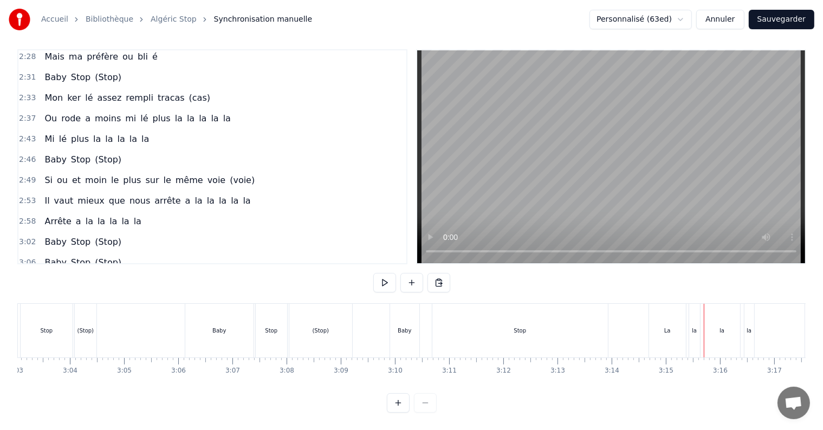
click at [473, 325] on div "Stop" at bounding box center [521, 331] width 176 height 54
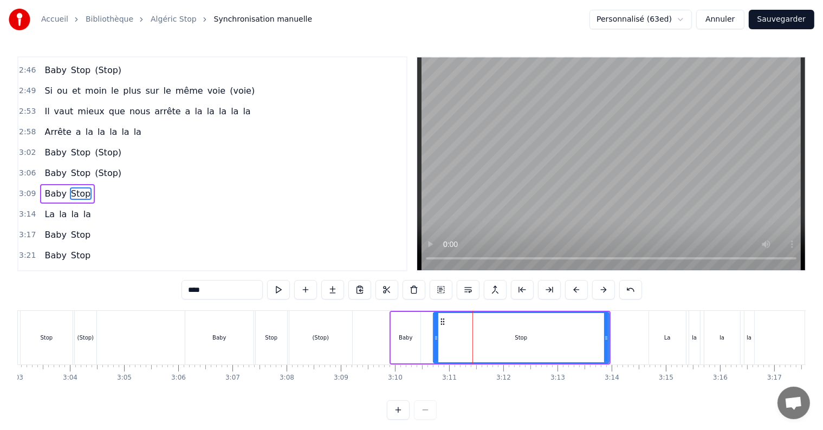
scroll to position [780, 0]
click at [199, 292] on input "****" at bounding box center [222, 290] width 81 height 20
type input "*******"
click at [89, 187] on span "Stoooop" at bounding box center [89, 193] width 38 height 12
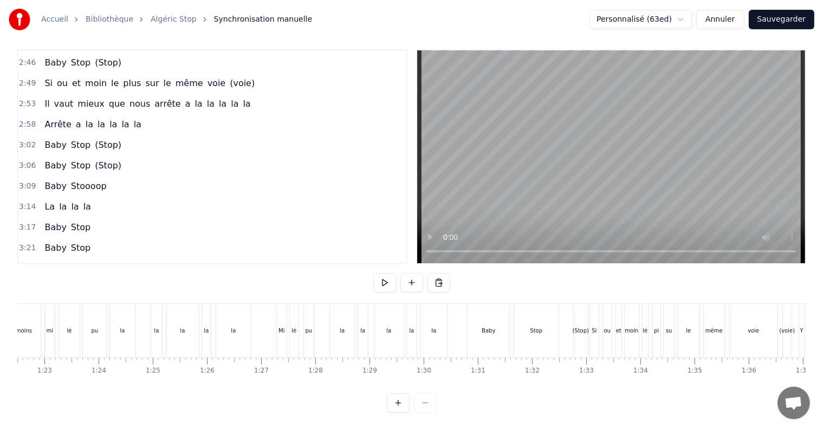
scroll to position [0, 4450]
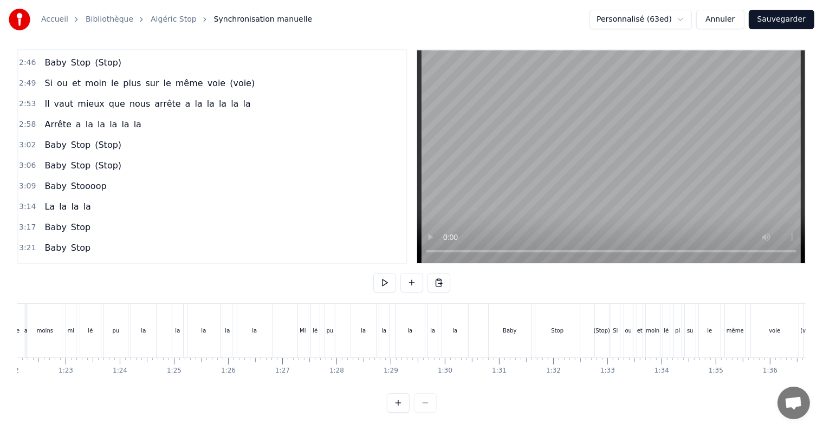
click at [85, 180] on span "Stoooop" at bounding box center [89, 186] width 38 height 12
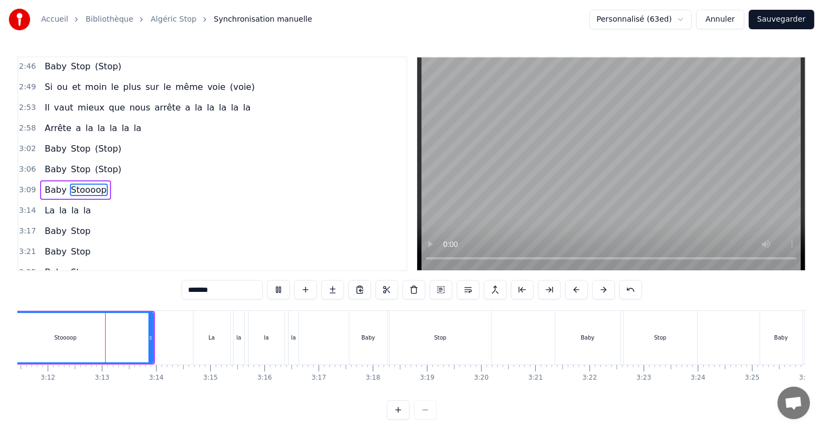
scroll to position [0, 10380]
click at [82, 204] on span "la" at bounding box center [87, 210] width 10 height 12
type input "**"
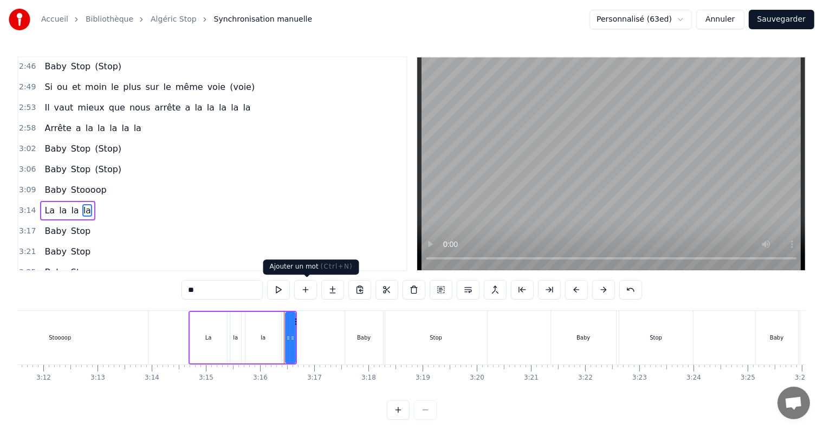
click at [309, 292] on button at bounding box center [305, 290] width 23 height 20
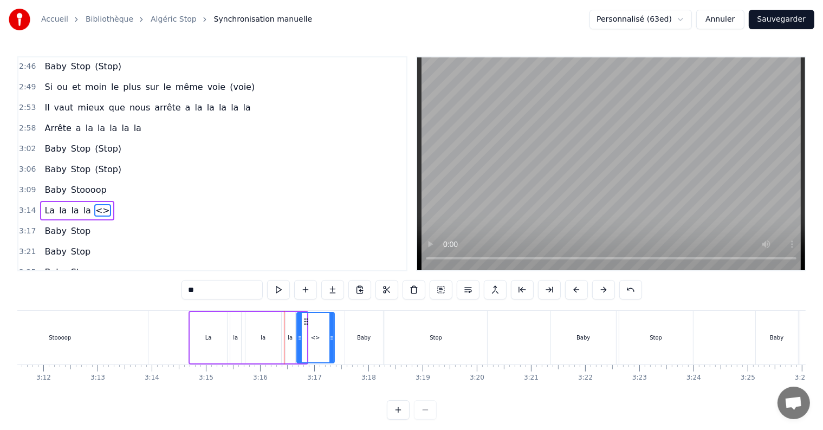
drag, startPoint x: 304, startPoint y: 338, endPoint x: 324, endPoint y: 343, distance: 20.5
click at [332, 343] on div at bounding box center [332, 337] width 4 height 49
drag, startPoint x: 215, startPoint y: 294, endPoint x: 184, endPoint y: 293, distance: 30.9
click at [184, 293] on input "**" at bounding box center [222, 290] width 81 height 20
type input "**"
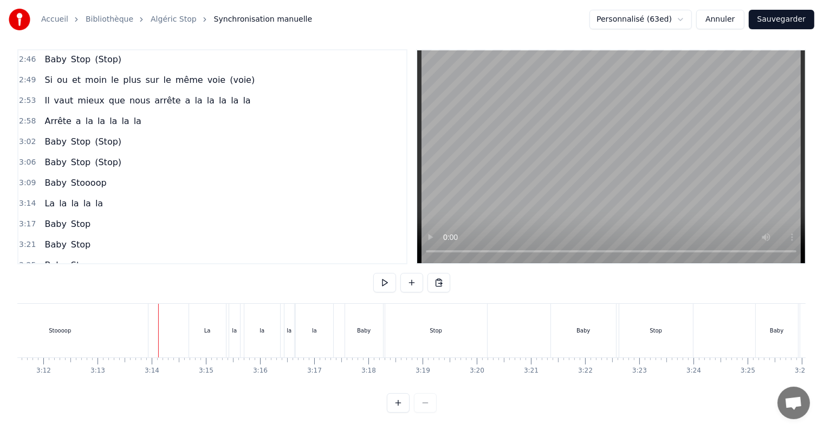
scroll to position [16, 0]
click at [420, 329] on div "Stop" at bounding box center [436, 331] width 102 height 54
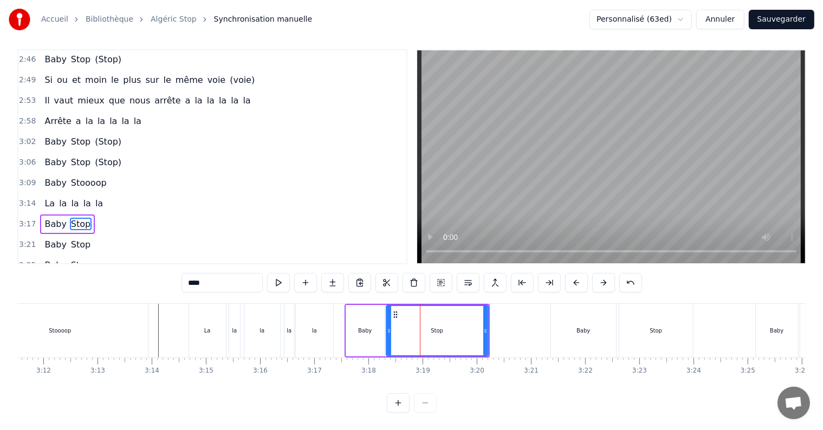
scroll to position [0, 0]
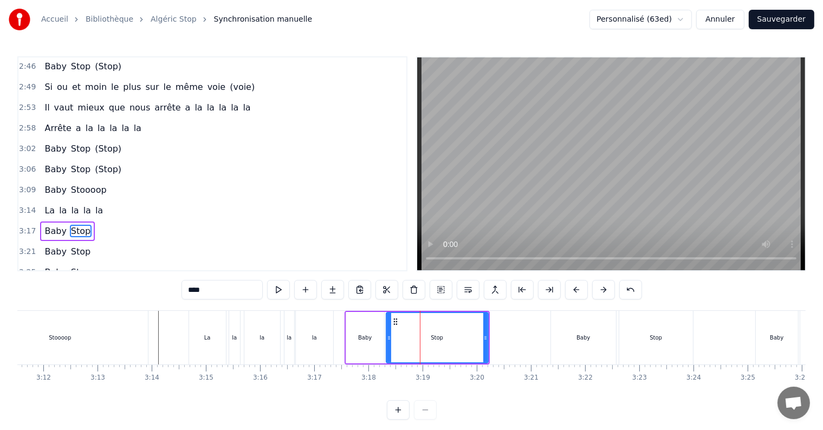
click at [201, 291] on input "****" at bounding box center [222, 290] width 81 height 20
type input "*********"
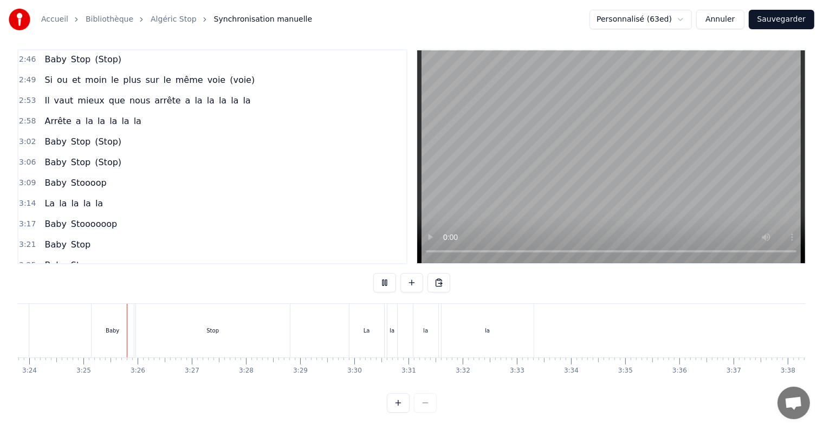
scroll to position [0, 11064]
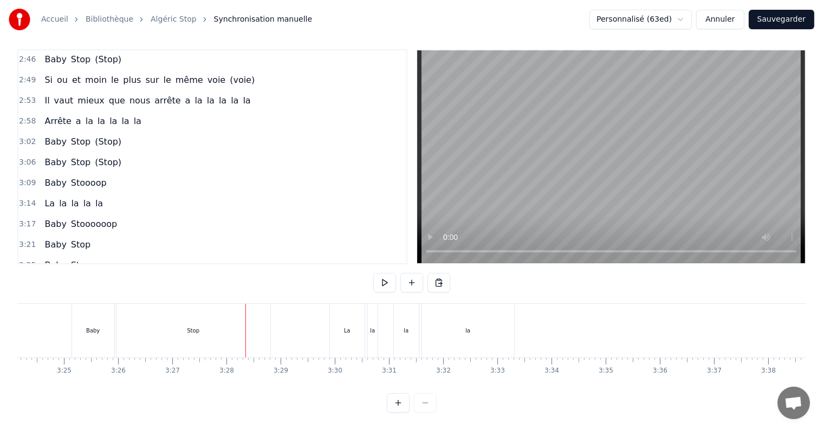
click at [198, 327] on div "Stop" at bounding box center [193, 331] width 12 height 8
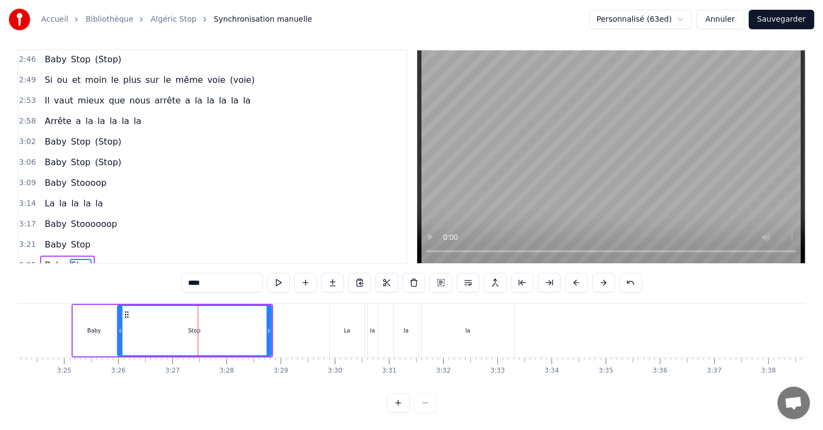
click at [199, 278] on input "****" at bounding box center [222, 283] width 81 height 20
type input "**********"
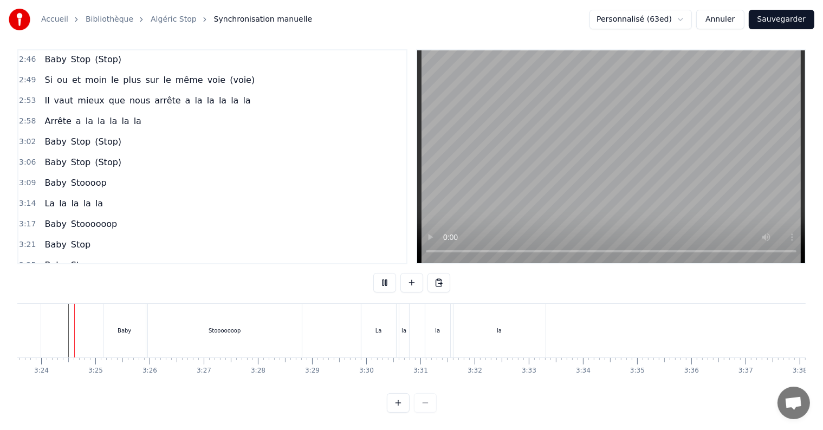
scroll to position [0, 11030]
click at [505, 322] on div "la" at bounding box center [503, 331] width 92 height 54
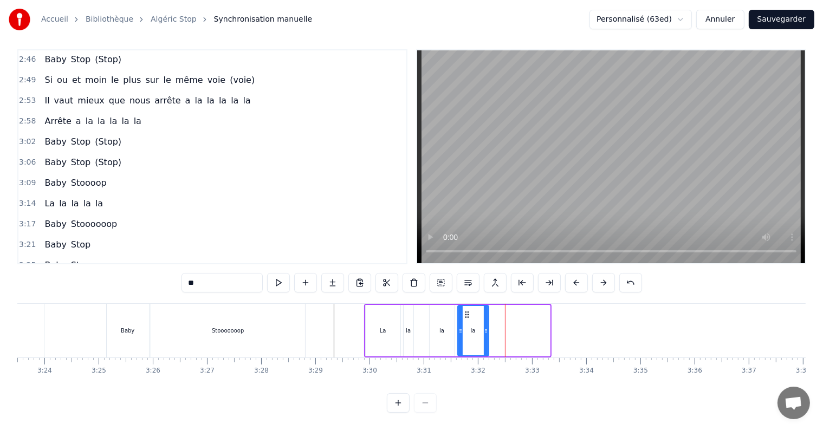
drag, startPoint x: 548, startPoint y: 322, endPoint x: 487, endPoint y: 328, distance: 61.5
click at [487, 328] on div at bounding box center [486, 330] width 4 height 49
click at [468, 323] on div "la" at bounding box center [474, 330] width 30 height 49
click at [375, 323] on div "La" at bounding box center [383, 330] width 35 height 51
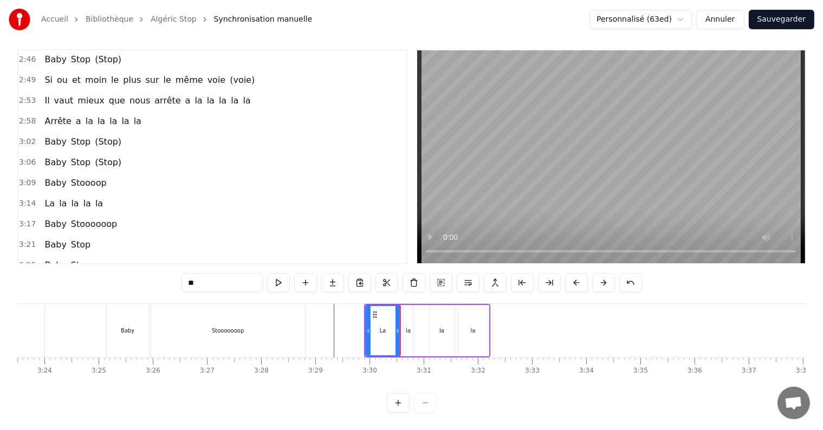
click at [404, 320] on div "la" at bounding box center [409, 330] width 10 height 51
type input "**"
click at [420, 321] on div "La la la la" at bounding box center [427, 331] width 126 height 54
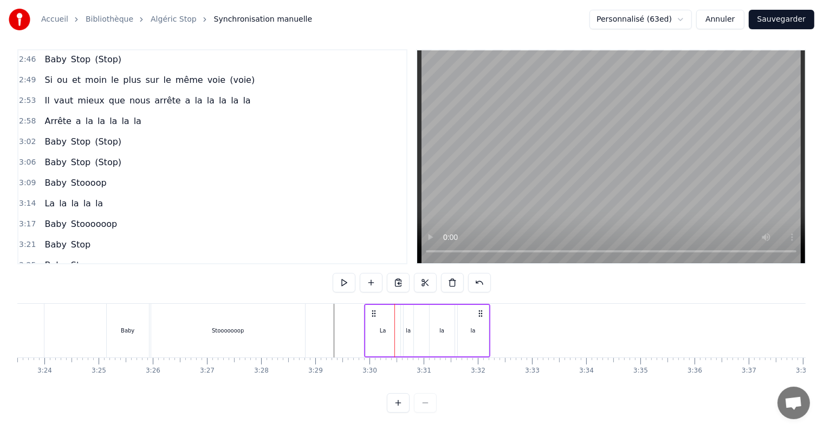
click at [431, 323] on div "la" at bounding box center [442, 330] width 25 height 51
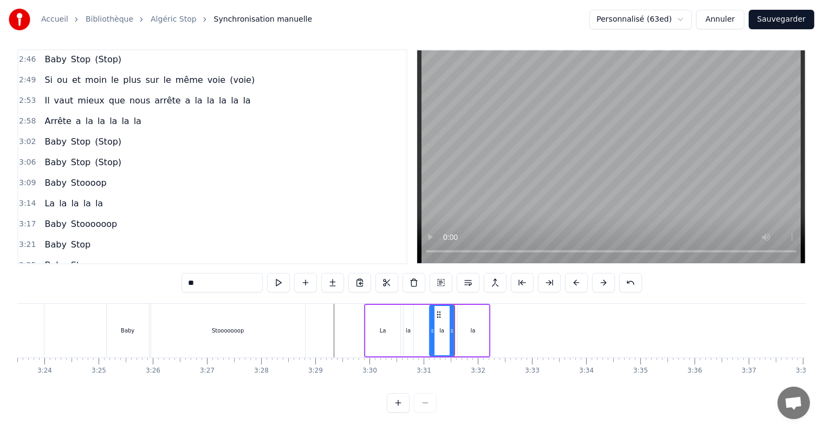
click at [459, 321] on div "la" at bounding box center [473, 330] width 31 height 51
drag, startPoint x: 487, startPoint y: 322, endPoint x: 473, endPoint y: 323, distance: 14.1
click at [473, 327] on icon at bounding box center [472, 331] width 4 height 9
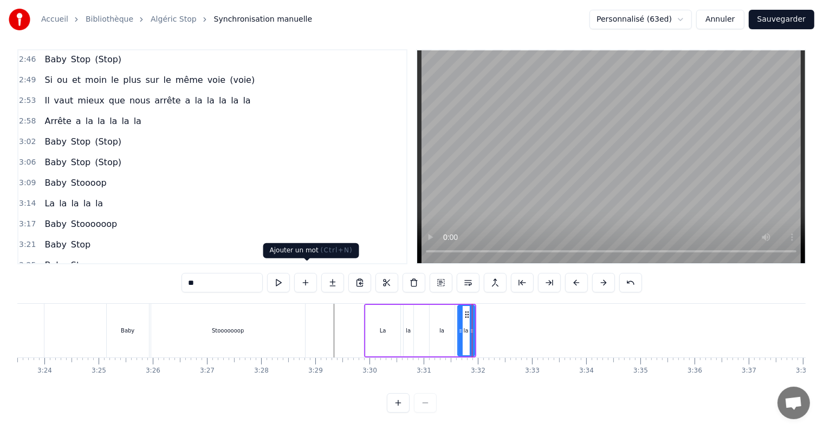
click at [308, 273] on button at bounding box center [305, 283] width 23 height 20
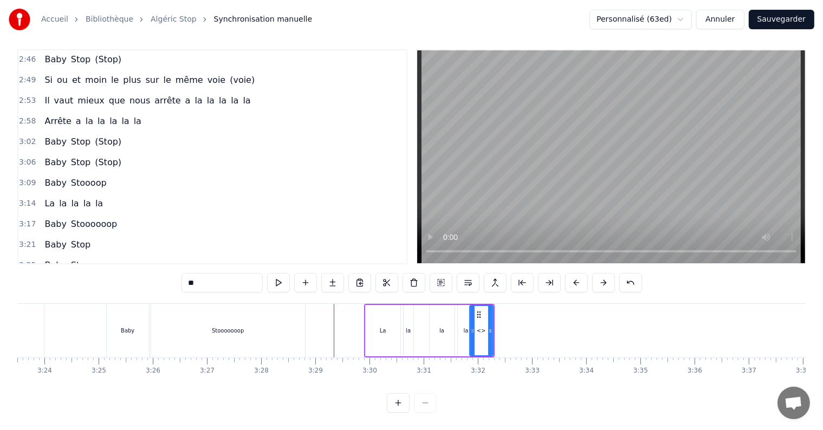
drag, startPoint x: 477, startPoint y: 320, endPoint x: 470, endPoint y: 320, distance: 6.5
click at [470, 327] on icon at bounding box center [472, 331] width 4 height 9
drag, startPoint x: 489, startPoint y: 321, endPoint x: 540, endPoint y: 324, distance: 51.1
click at [540, 327] on icon at bounding box center [541, 331] width 4 height 9
drag, startPoint x: 205, startPoint y: 275, endPoint x: 186, endPoint y: 274, distance: 18.4
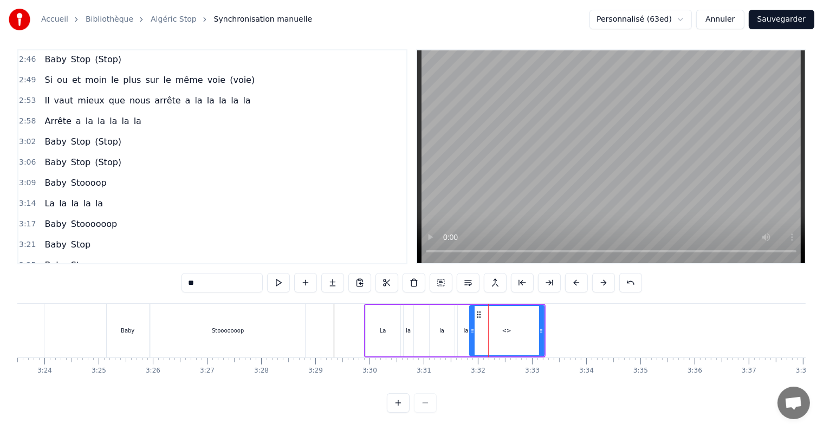
click at [182, 277] on div "0:16 Ou té bon pou jouer un rôle 0:20 Ou n ʼavé l ʼart d ʼamadouer ek jolies pa…" at bounding box center [411, 231] width 789 height 364
type input "**"
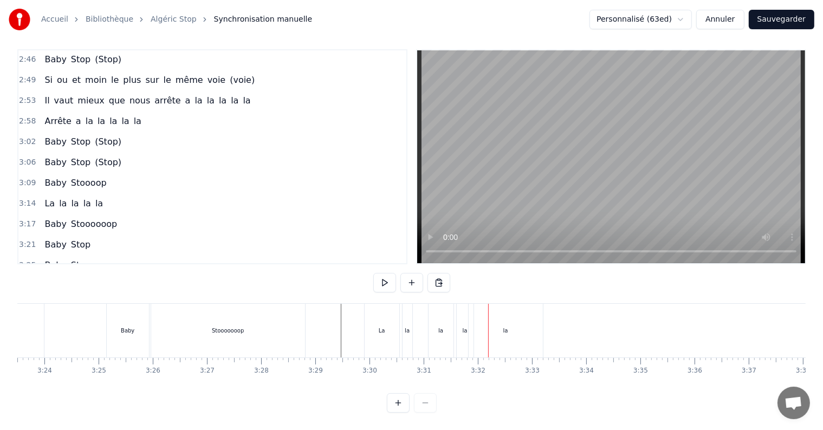
click at [517, 317] on div "la" at bounding box center [506, 331] width 74 height 54
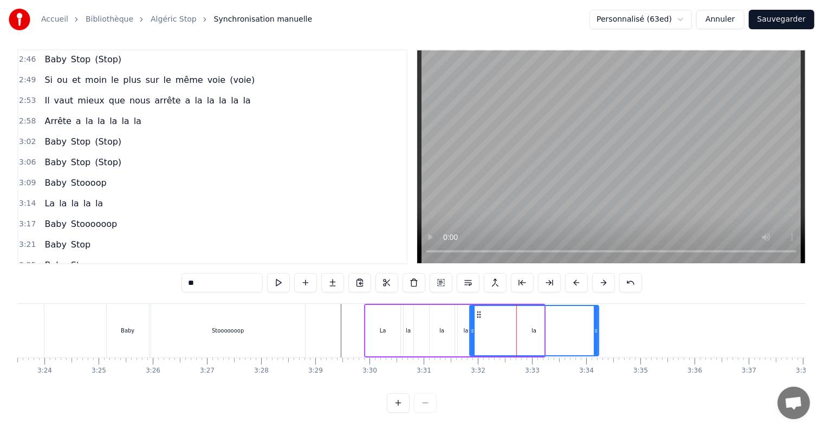
drag, startPoint x: 542, startPoint y: 320, endPoint x: 508, endPoint y: 332, distance: 36.2
click at [596, 327] on icon at bounding box center [596, 331] width 4 height 9
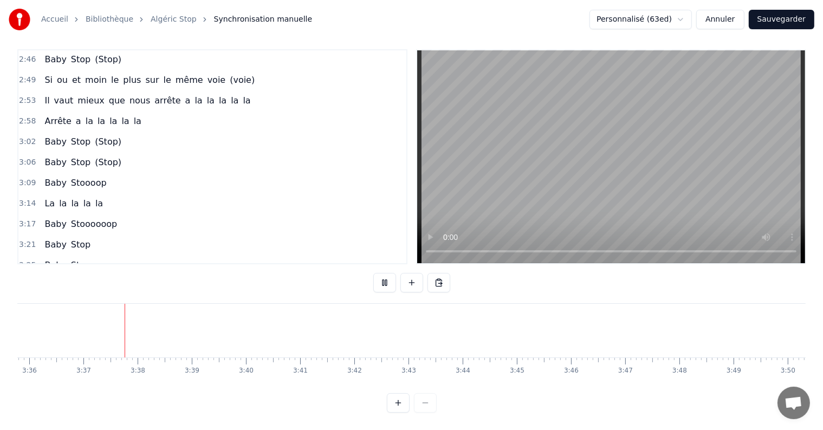
scroll to position [0, 11715]
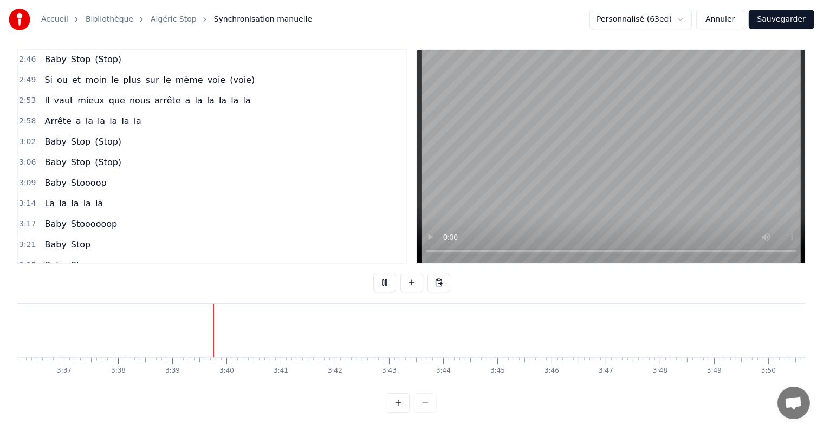
click at [423, 247] on video at bounding box center [611, 156] width 388 height 213
click at [787, 21] on button "Sauvegarder" at bounding box center [782, 20] width 66 height 20
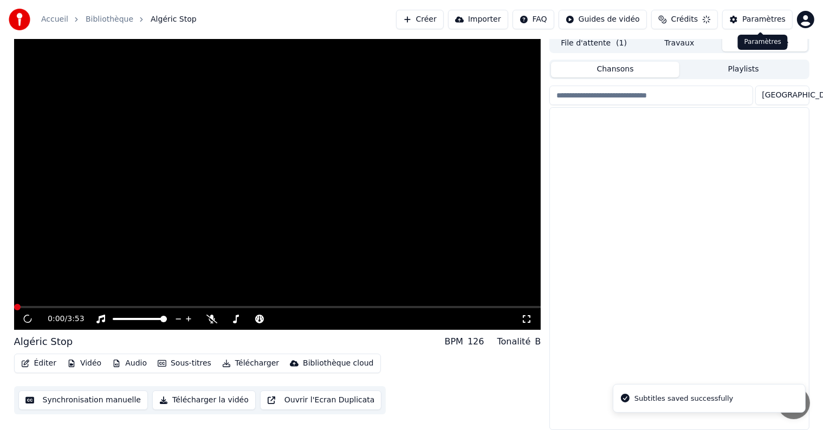
scroll to position [5, 0]
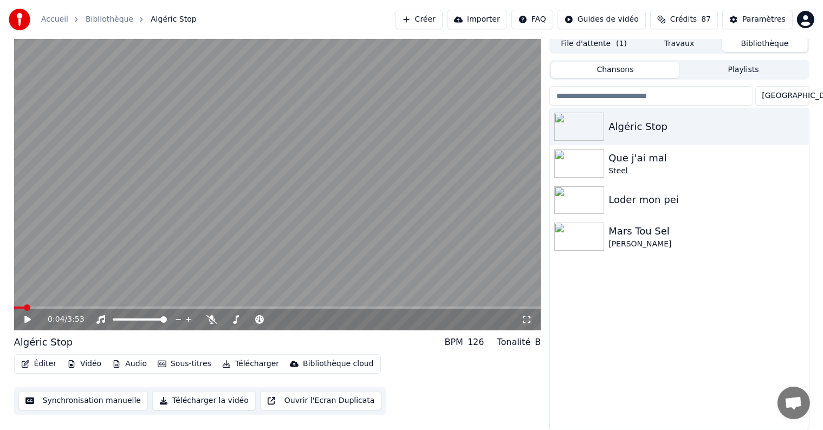
click at [30, 322] on icon at bounding box center [35, 319] width 25 height 9
click at [169, 245] on video at bounding box center [277, 182] width 527 height 296
click at [605, 296] on div "Algéric Stop Que j'ai mal Steel Loder mon pei Mars Tou Sel Jessica" at bounding box center [679, 269] width 259 height 322
click at [260, 266] on video at bounding box center [277, 182] width 527 height 296
click at [14, 308] on span at bounding box center [17, 308] width 7 height 7
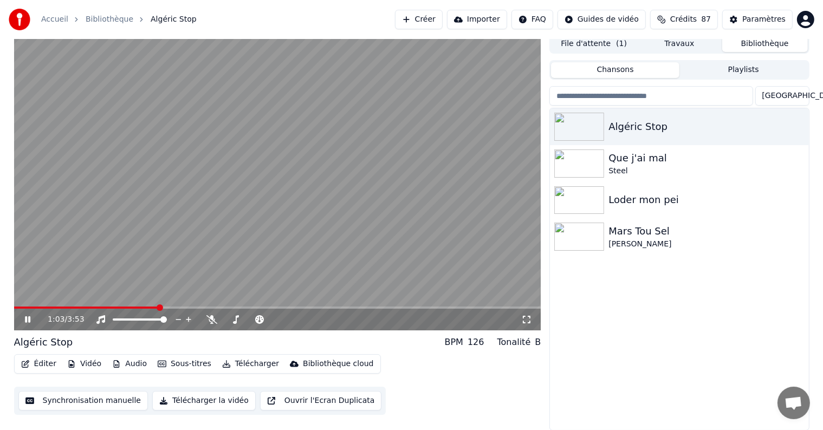
click at [523, 321] on icon at bounding box center [527, 320] width 8 height 8
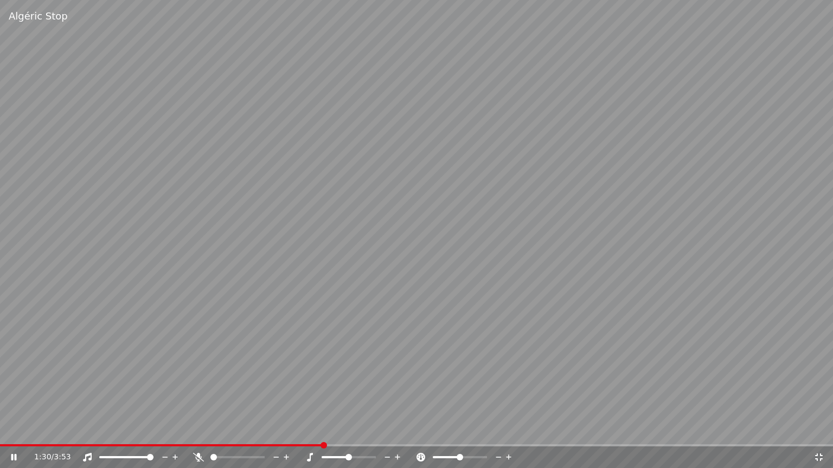
click at [414, 310] on video at bounding box center [416, 234] width 833 height 468
click at [818, 430] on icon at bounding box center [818, 457] width 11 height 9
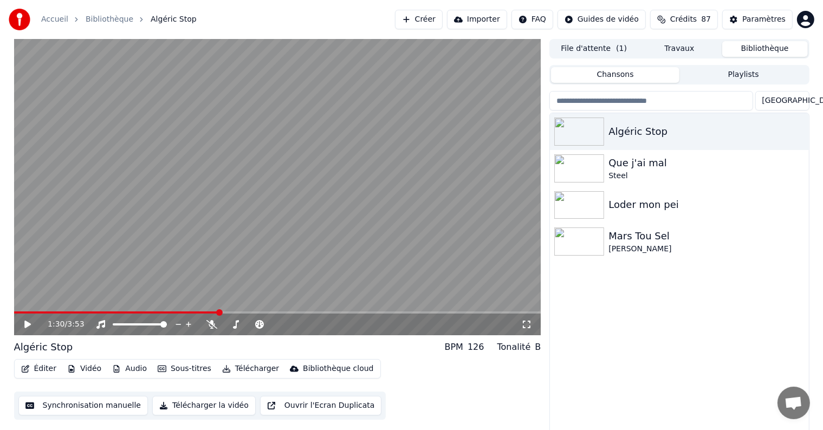
click at [61, 407] on button "Synchronisation manuelle" at bounding box center [83, 406] width 130 height 20
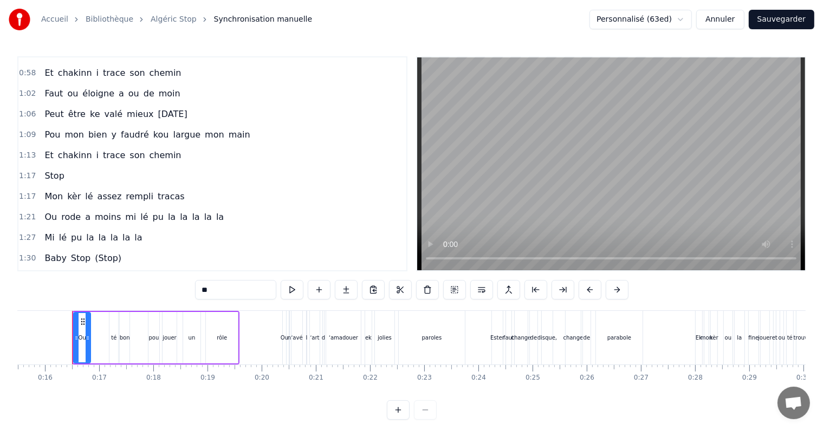
scroll to position [271, 0]
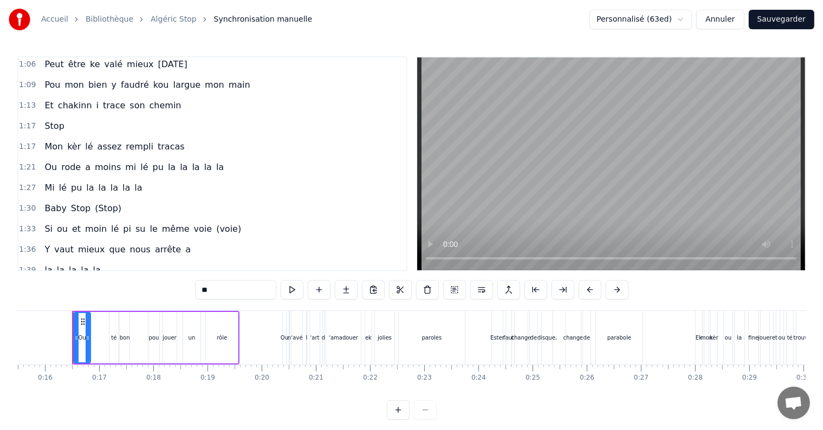
click at [52, 140] on span "Mon" at bounding box center [53, 146] width 21 height 12
type input "***"
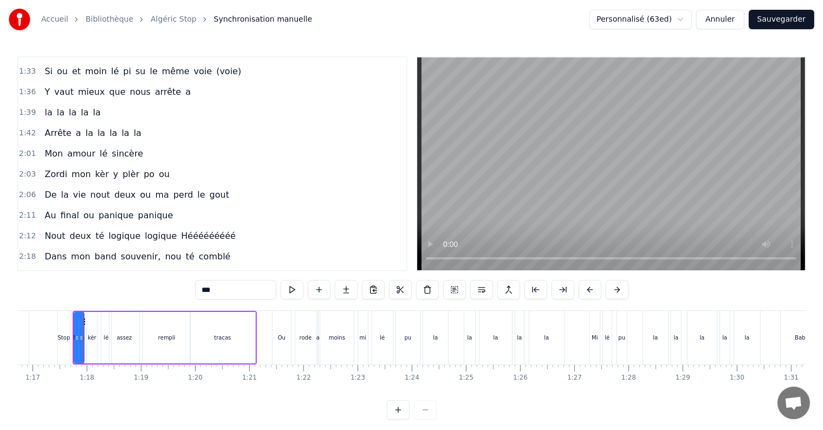
scroll to position [0, 4170]
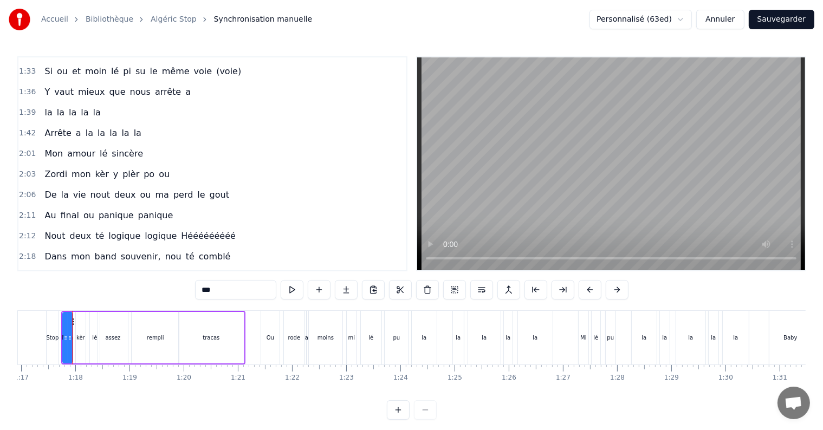
click at [31, 149] on span "2:01" at bounding box center [27, 154] width 17 height 11
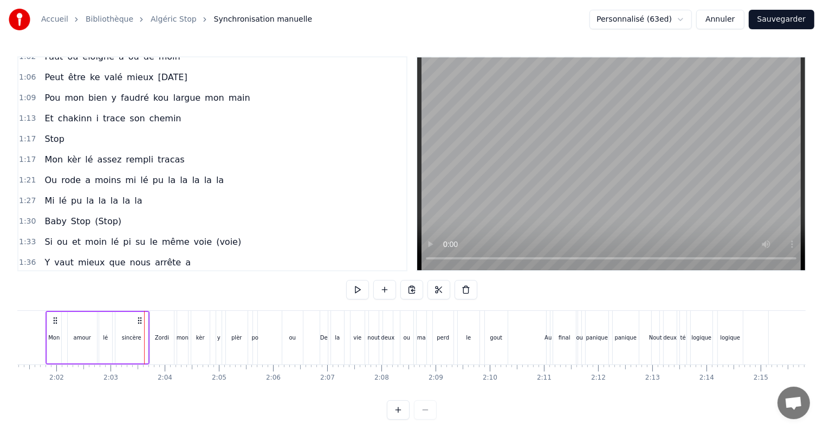
scroll to position [242, 0]
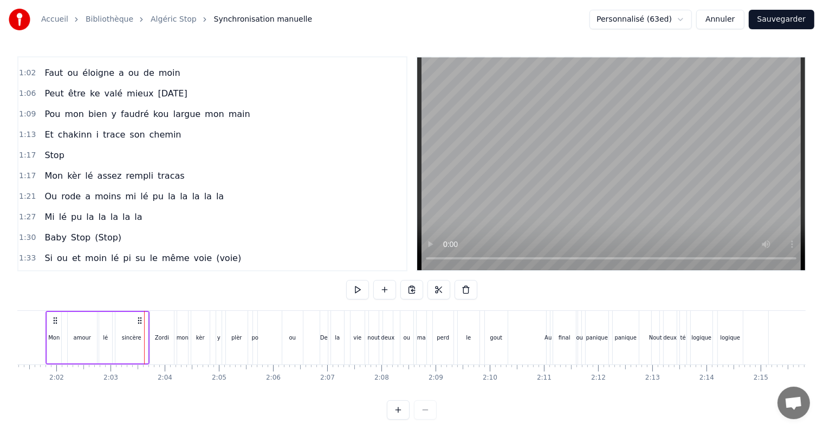
click at [49, 128] on span "Et" at bounding box center [48, 134] width 11 height 13
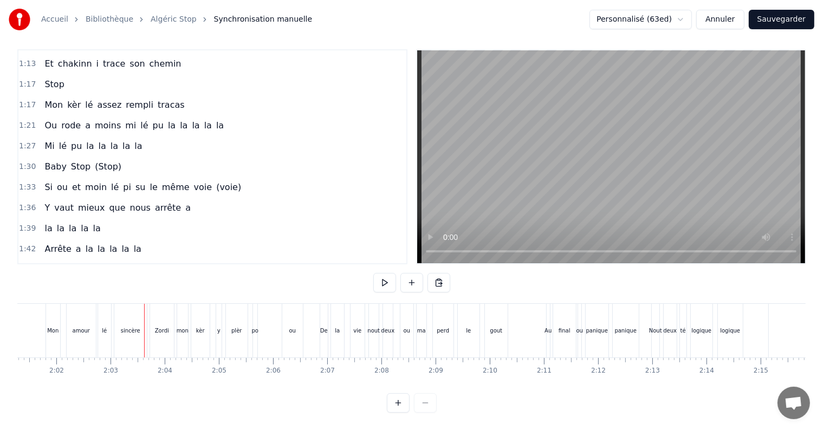
scroll to position [285, 0]
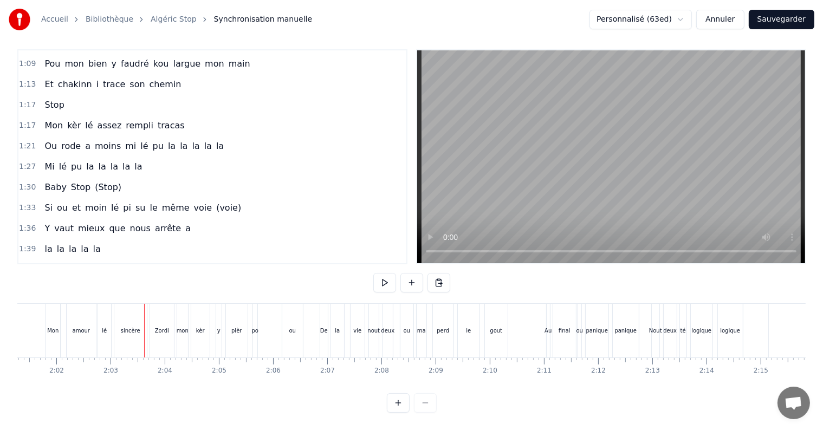
click at [70, 160] on span "pu" at bounding box center [76, 166] width 13 height 12
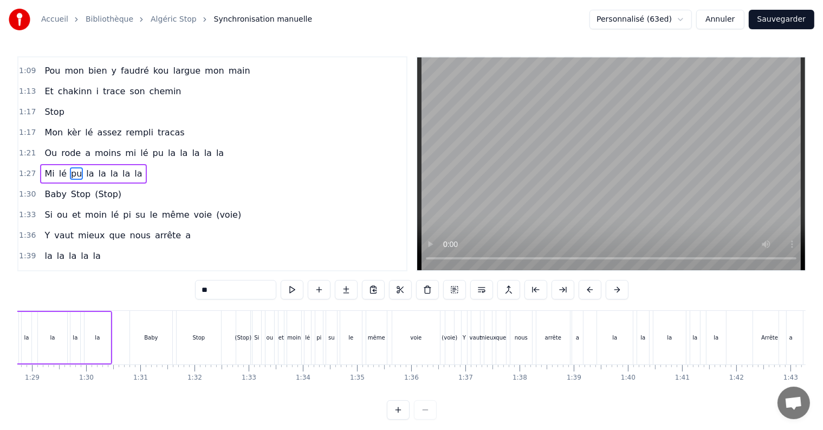
scroll to position [0, 4703]
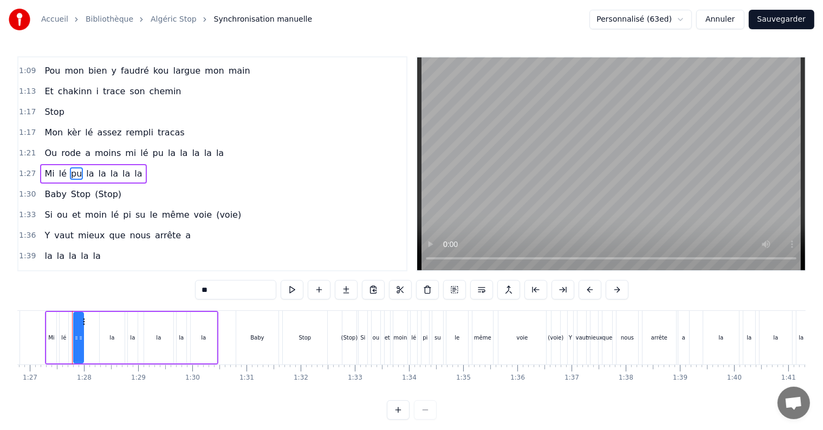
click at [212, 292] on input "**" at bounding box center [235, 290] width 81 height 20
click at [44, 106] on span "Stop" at bounding box center [54, 112] width 22 height 12
type input "****"
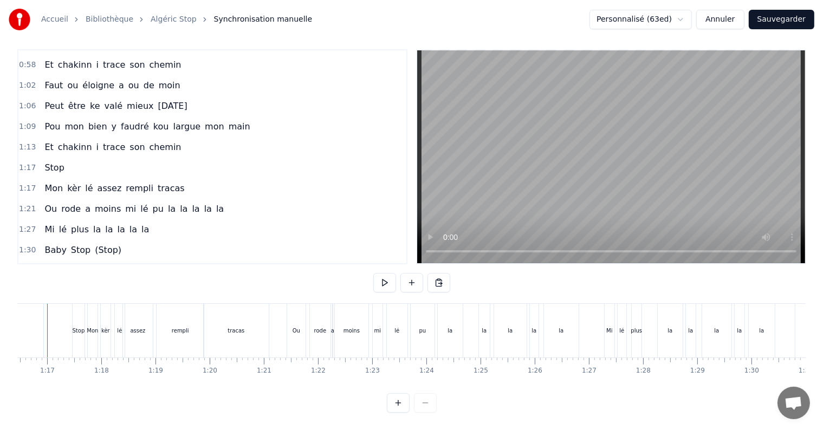
scroll to position [0, 4119]
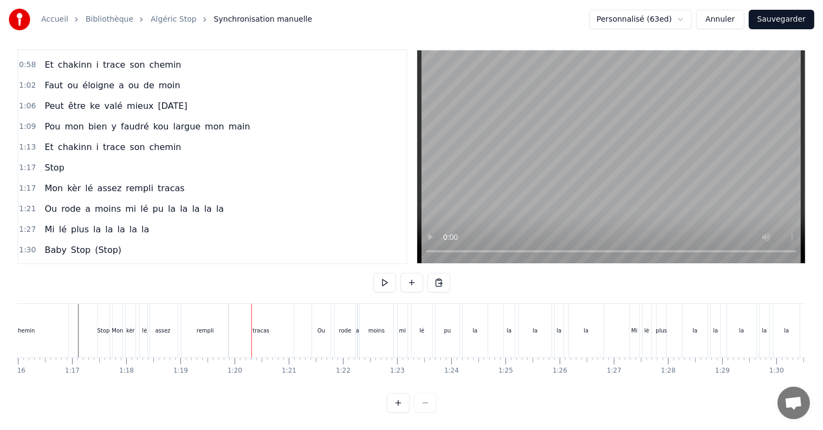
click at [209, 327] on div "rempli" at bounding box center [205, 331] width 17 height 8
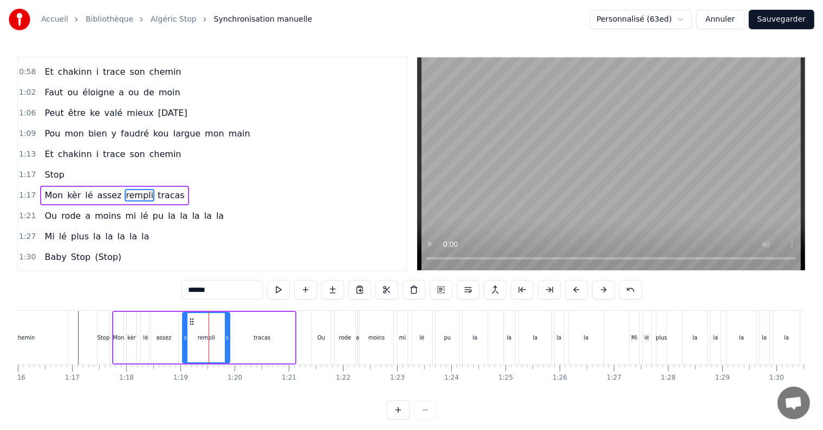
scroll to position [242, 0]
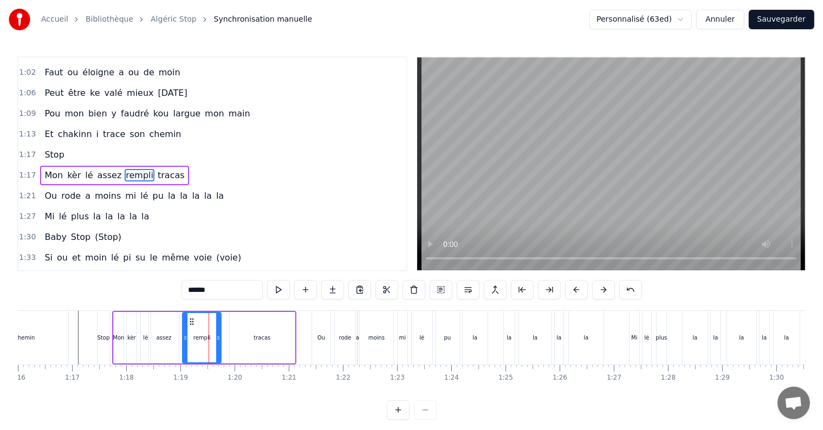
drag, startPoint x: 225, startPoint y: 337, endPoint x: 217, endPoint y: 336, distance: 8.7
click at [217, 336] on icon at bounding box center [218, 338] width 4 height 9
click at [236, 339] on div "tracas" at bounding box center [262, 337] width 65 height 51
type input "******"
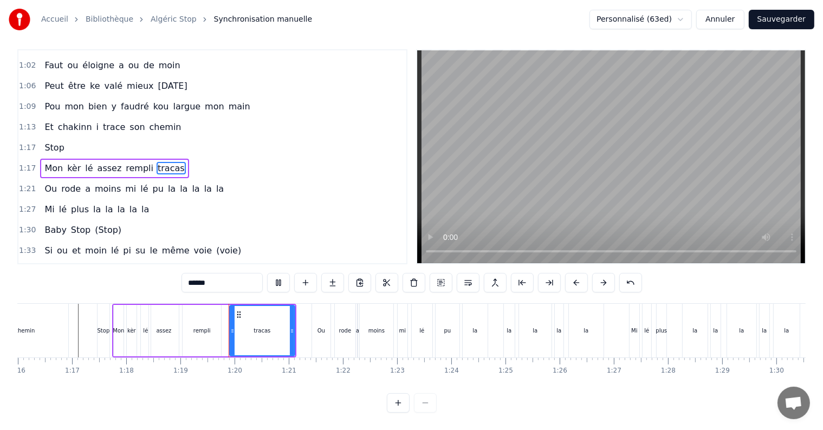
scroll to position [16, 0]
drag, startPoint x: 230, startPoint y: 325, endPoint x: 224, endPoint y: 324, distance: 6.0
click at [225, 327] on icon at bounding box center [227, 331] width 4 height 9
drag, startPoint x: 293, startPoint y: 321, endPoint x: 307, endPoint y: 324, distance: 14.9
click at [307, 327] on icon at bounding box center [304, 331] width 4 height 9
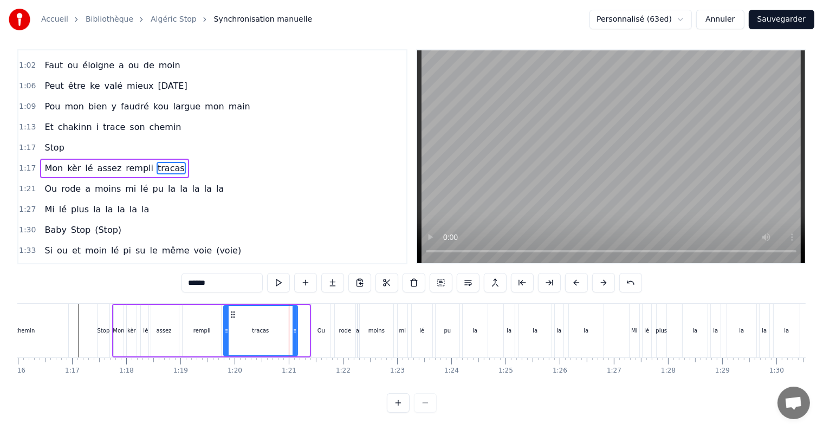
drag, startPoint x: 306, startPoint y: 321, endPoint x: 286, endPoint y: 319, distance: 19.7
click at [293, 327] on icon at bounding box center [295, 331] width 4 height 9
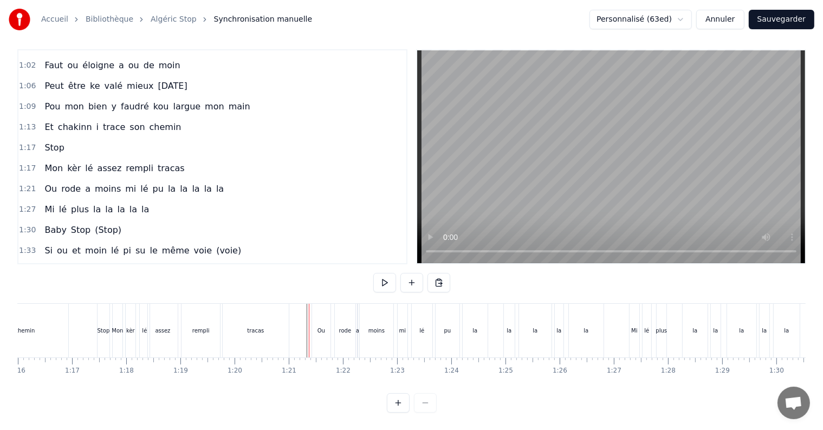
click at [315, 320] on div "Ou" at bounding box center [321, 331] width 18 height 54
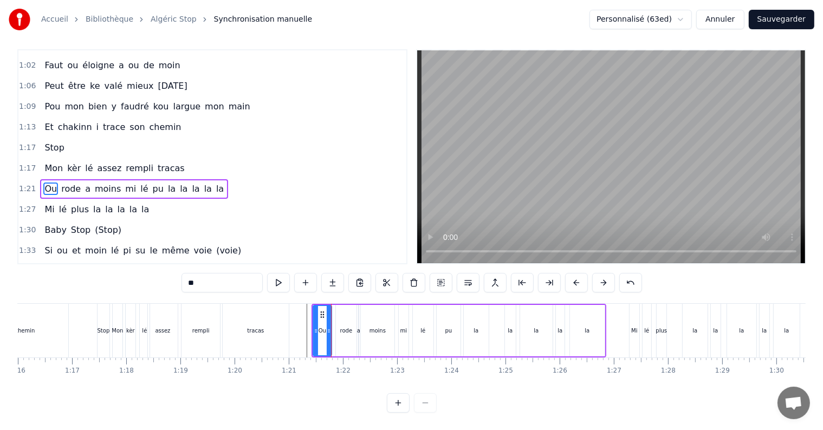
click at [334, 321] on div "Ou rode a moins mi lé pu la la la la la" at bounding box center [459, 331] width 295 height 54
click at [340, 327] on div "rode" at bounding box center [346, 331] width 12 height 8
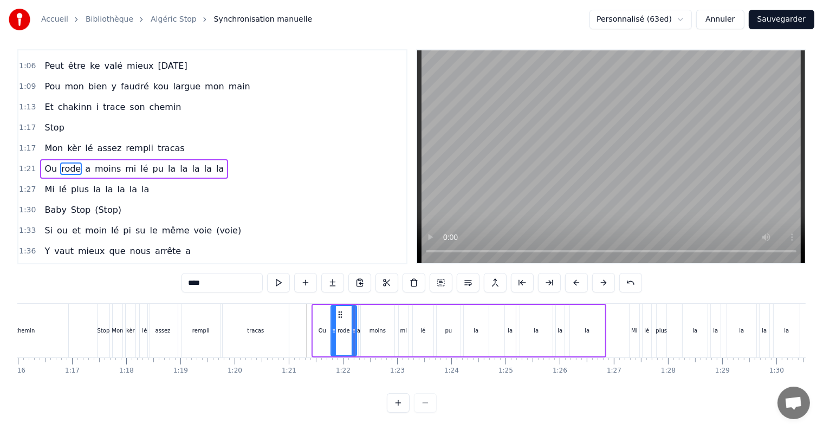
click at [333, 327] on icon at bounding box center [334, 331] width 4 height 9
click at [359, 327] on div "a" at bounding box center [358, 331] width 3 height 8
type input "*"
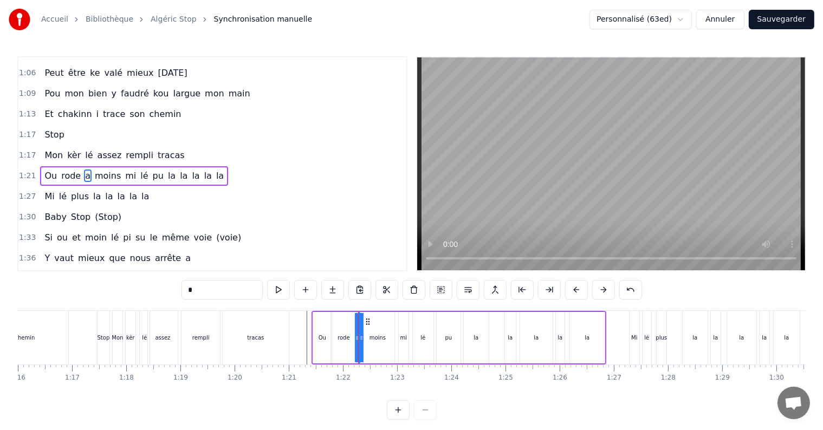
click at [352, 336] on div "Ou rode a moins mi lé pu la la la la la" at bounding box center [459, 338] width 295 height 54
click at [358, 337] on div "a" at bounding box center [358, 338] width 3 height 8
click at [355, 338] on icon at bounding box center [357, 338] width 4 height 9
drag, startPoint x: 360, startPoint y: 339, endPoint x: 351, endPoint y: 341, distance: 9.4
click at [351, 341] on icon at bounding box center [352, 338] width 4 height 9
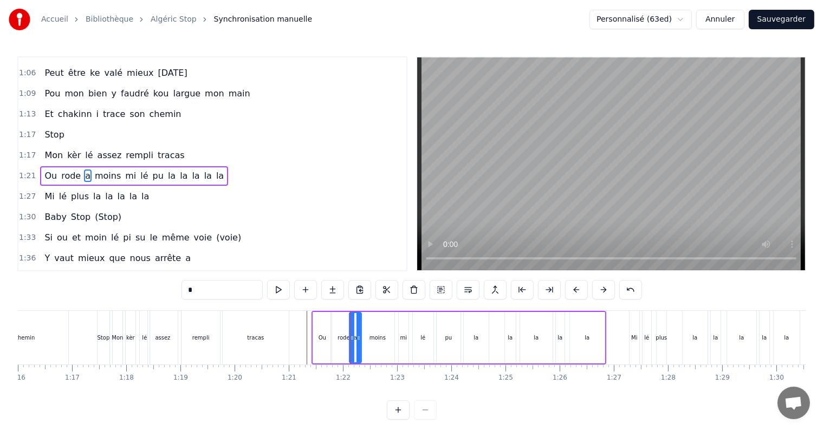
click at [359, 339] on icon at bounding box center [359, 338] width 4 height 9
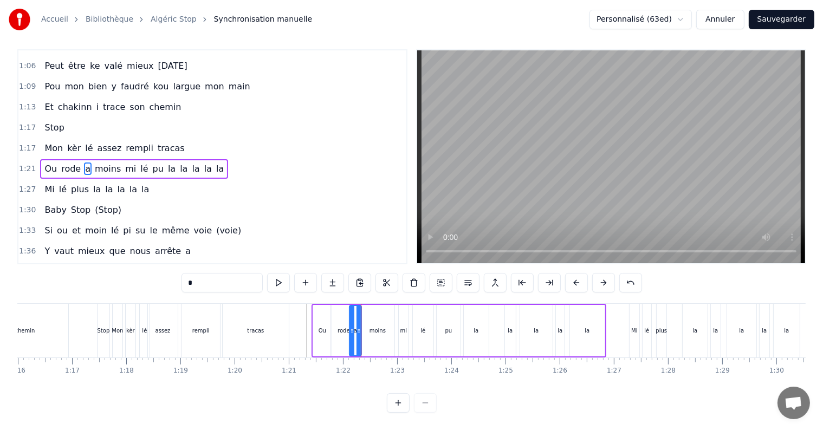
click at [395, 403] on button at bounding box center [398, 403] width 23 height 20
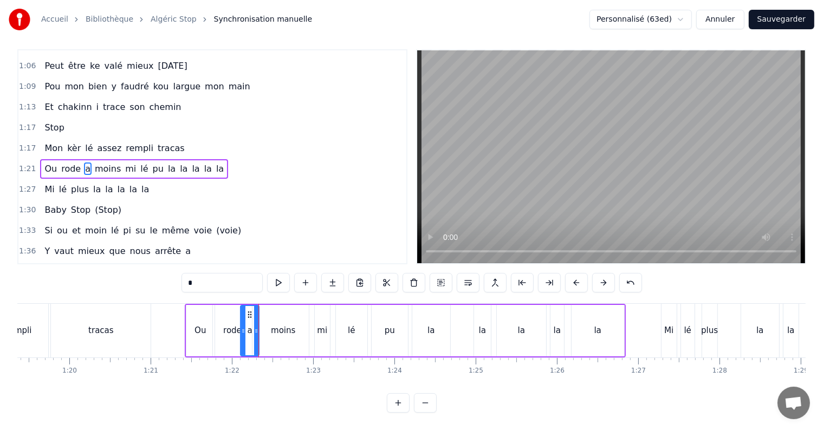
scroll to position [0, 6638]
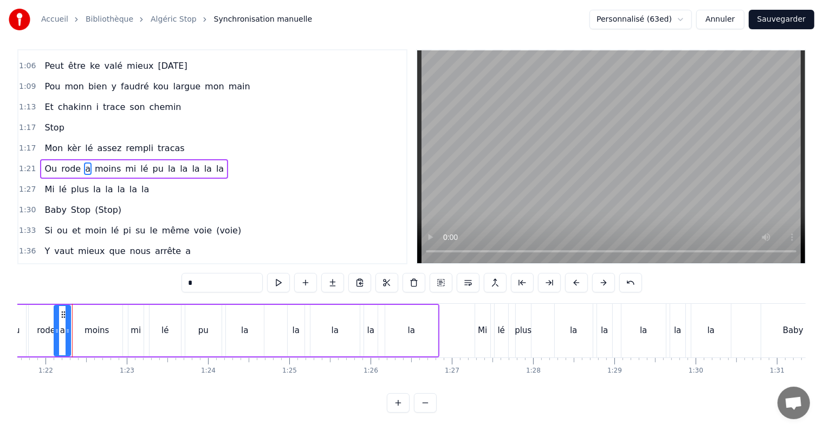
click at [68, 327] on icon at bounding box center [68, 331] width 4 height 9
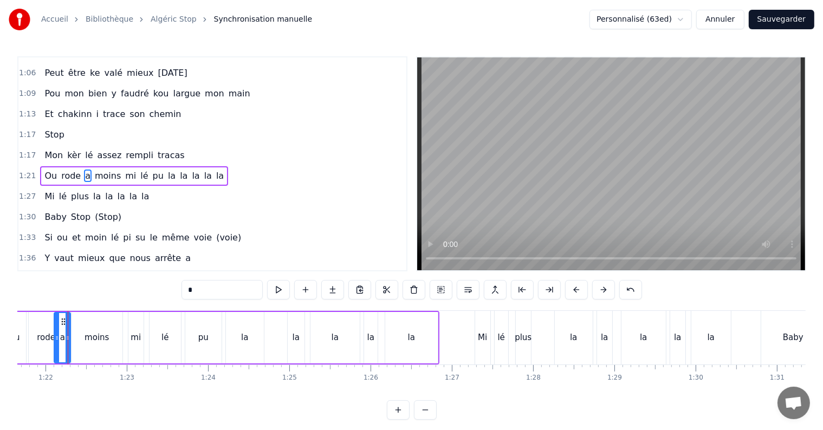
click at [91, 321] on div "moins" at bounding box center [97, 337] width 51 height 51
type input "*****"
click at [67, 336] on icon at bounding box center [69, 338] width 4 height 9
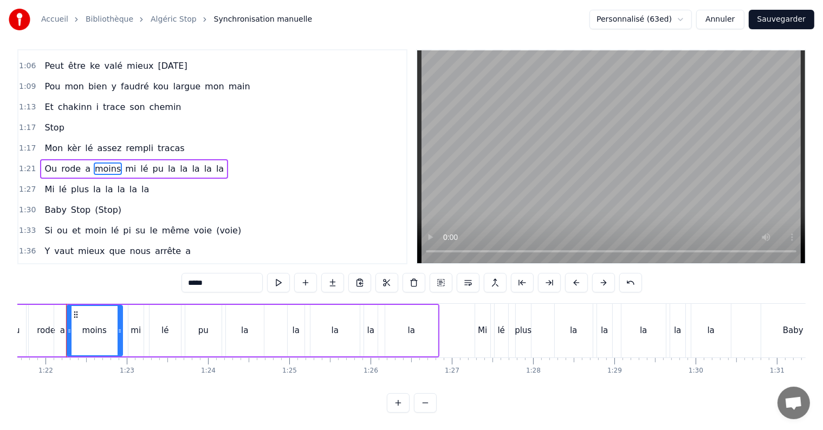
scroll to position [0, 6631]
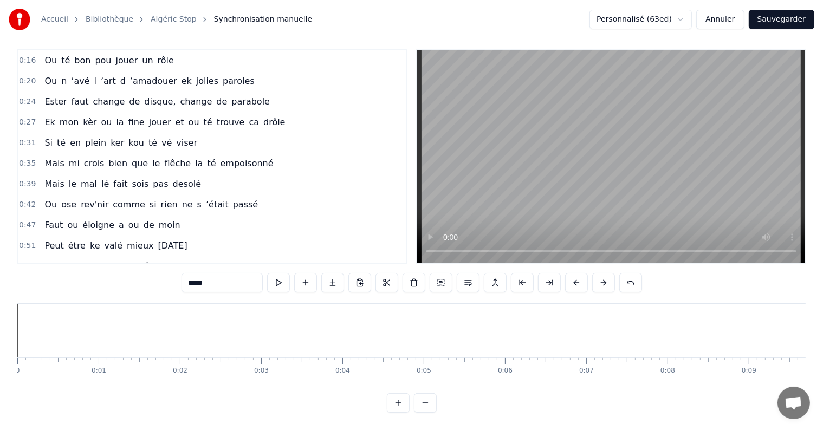
scroll to position [0, 6631]
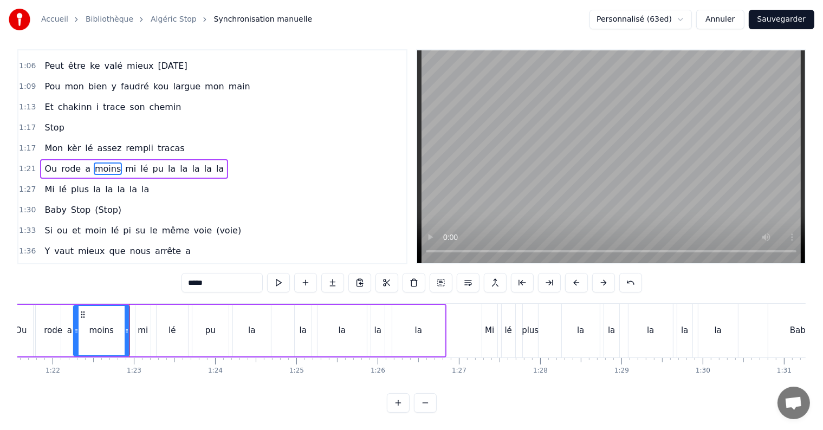
click at [221, 320] on div "pu" at bounding box center [210, 330] width 36 height 51
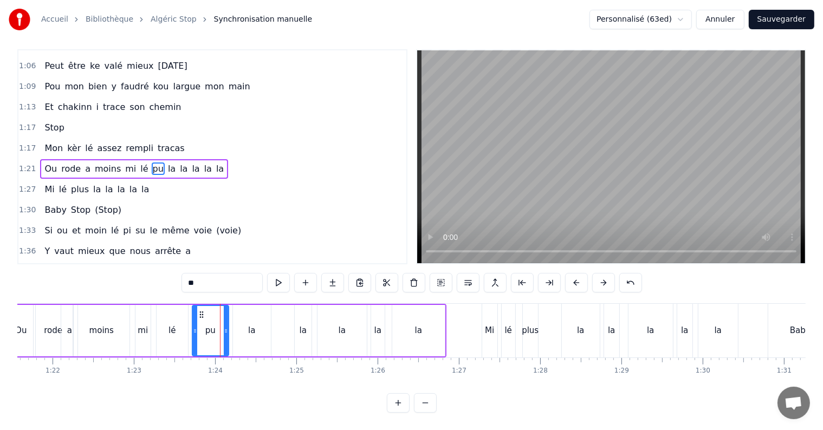
scroll to position [0, 0]
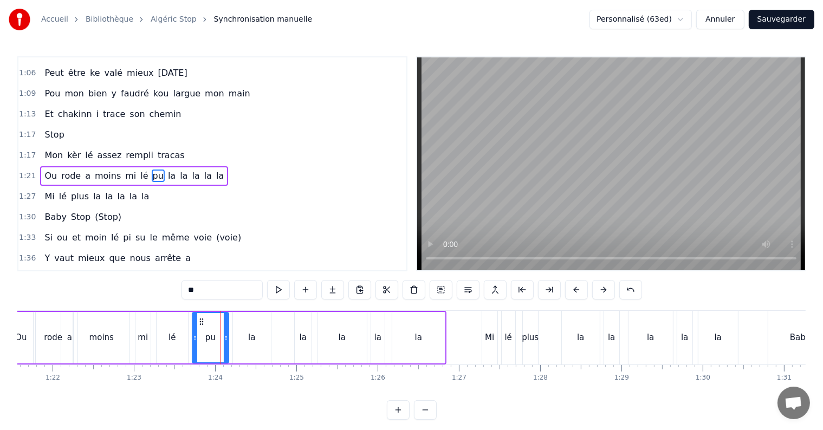
click at [212, 294] on input "**" at bounding box center [222, 290] width 81 height 20
type input "*"
click at [93, 337] on div "moins" at bounding box center [101, 338] width 24 height 12
type input "*****"
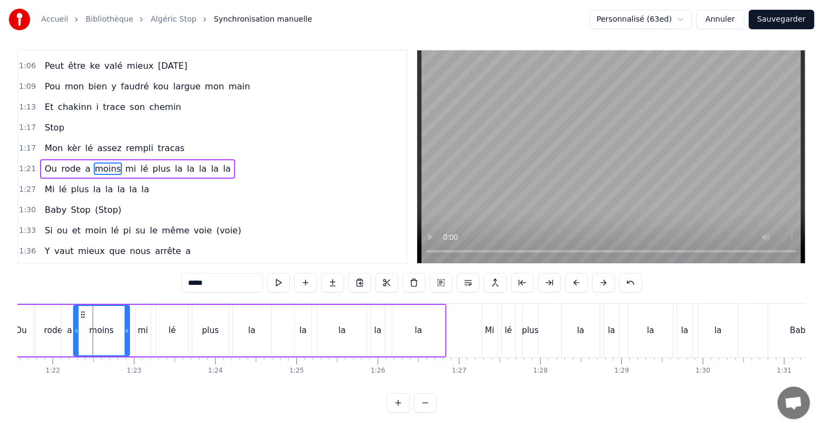
scroll to position [16, 0]
drag, startPoint x: 126, startPoint y: 325, endPoint x: 112, endPoint y: 325, distance: 13.6
click at [112, 325] on div at bounding box center [113, 330] width 4 height 49
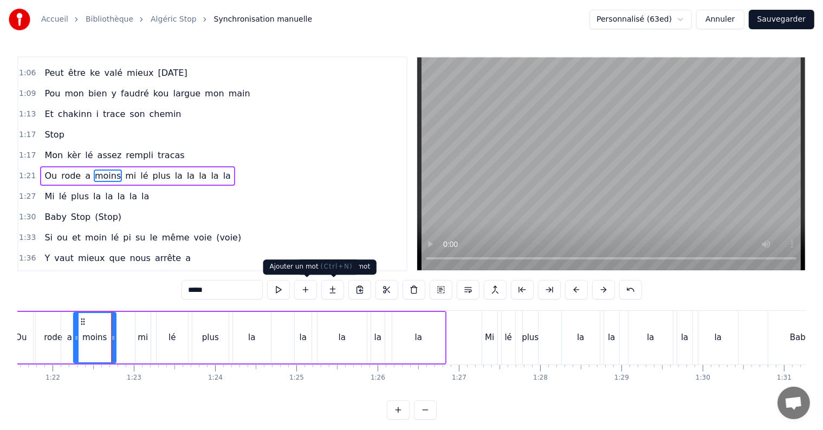
click at [299, 289] on button at bounding box center [305, 290] width 23 height 20
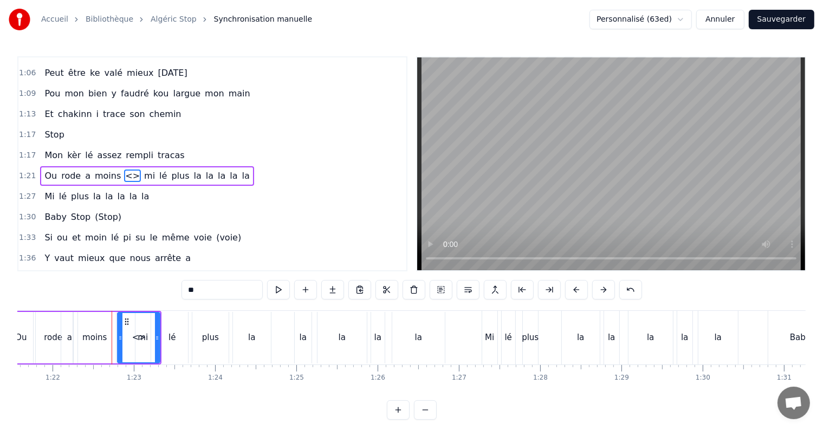
click at [201, 294] on input "**" at bounding box center [222, 290] width 81 height 20
type input "*"
drag, startPoint x: 157, startPoint y: 336, endPoint x: 137, endPoint y: 335, distance: 20.6
click at [137, 335] on icon at bounding box center [136, 338] width 4 height 9
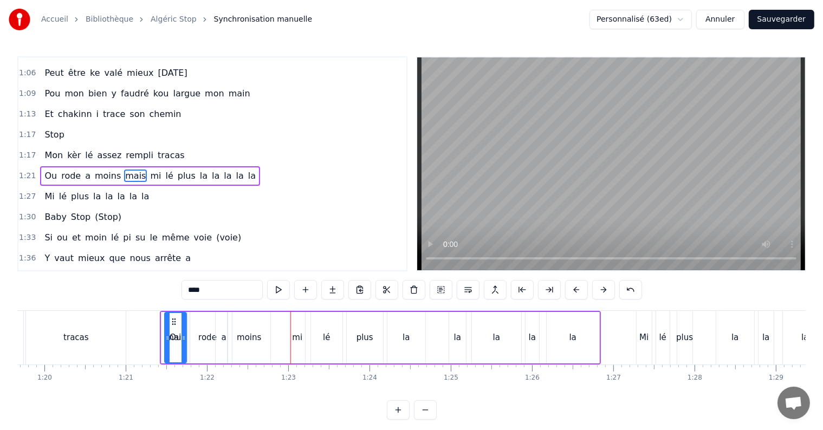
scroll to position [0, 6475]
drag, startPoint x: 124, startPoint y: 320, endPoint x: 273, endPoint y: 319, distance: 149.6
click at [273, 319] on icon at bounding box center [276, 322] width 9 height 9
click at [278, 335] on div "mais" at bounding box center [279, 338] width 20 height 12
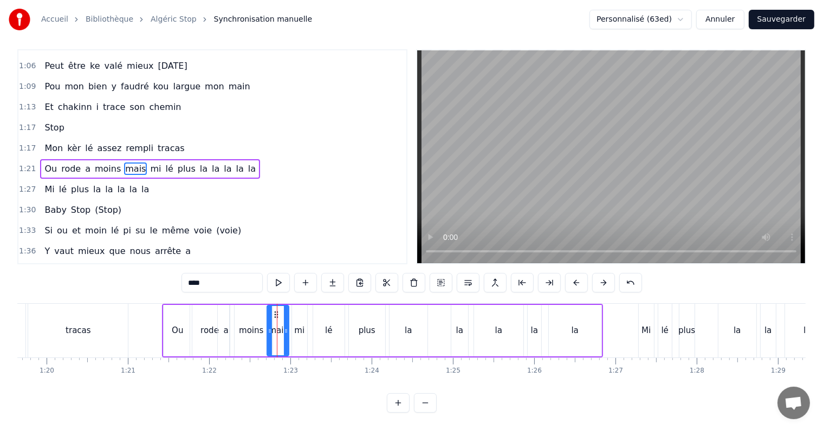
scroll to position [16, 0]
click at [266, 327] on icon at bounding box center [265, 331] width 4 height 9
drag, startPoint x: 287, startPoint y: 322, endPoint x: 281, endPoint y: 322, distance: 6.5
click at [281, 327] on icon at bounding box center [280, 331] width 4 height 9
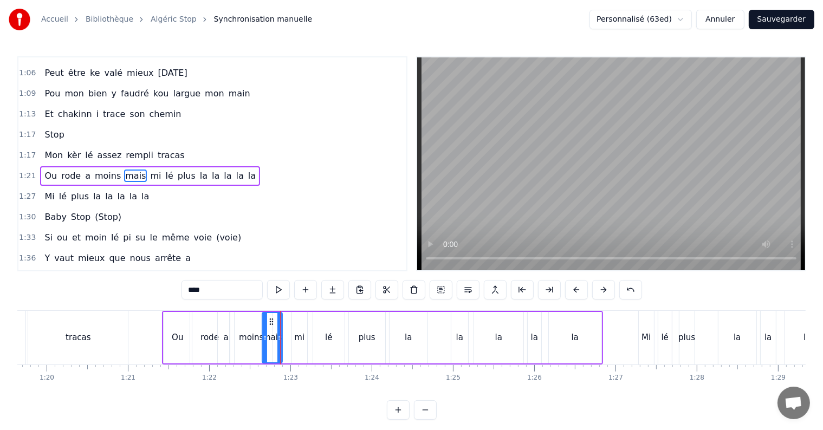
click at [299, 321] on div "mi" at bounding box center [299, 337] width 15 height 51
click at [292, 337] on div "mi" at bounding box center [300, 337] width 16 height 51
drag, startPoint x: 293, startPoint y: 337, endPoint x: 282, endPoint y: 334, distance: 11.2
click at [282, 334] on icon at bounding box center [284, 338] width 4 height 9
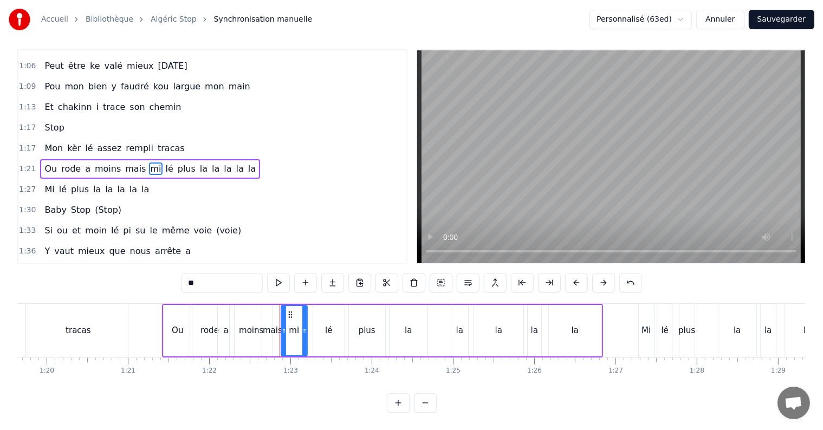
scroll to position [16, 0]
click at [300, 327] on icon at bounding box center [300, 331] width 4 height 9
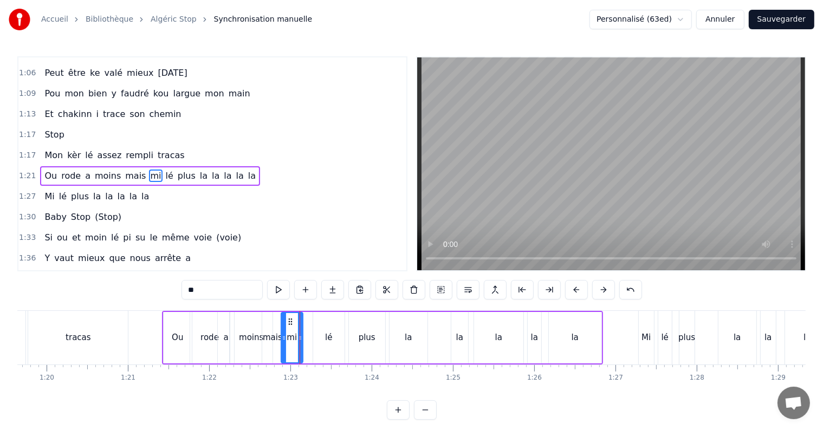
click at [322, 327] on div "lé" at bounding box center [328, 337] width 31 height 51
type input "**"
drag, startPoint x: 314, startPoint y: 338, endPoint x: 304, endPoint y: 338, distance: 10.3
click at [304, 338] on icon at bounding box center [306, 338] width 4 height 9
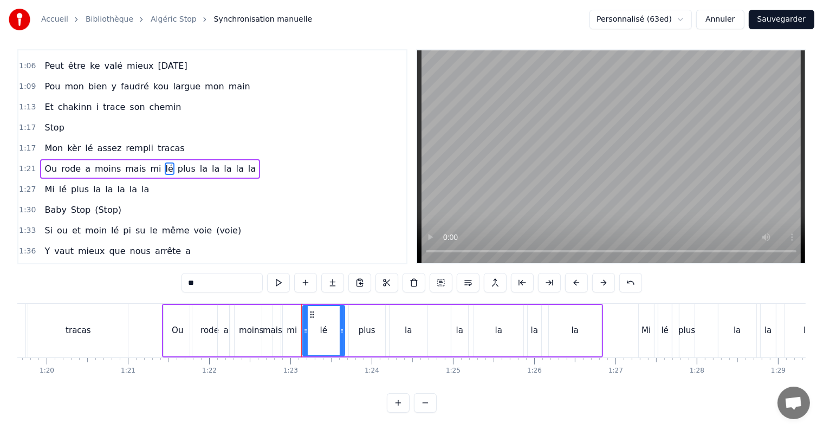
scroll to position [16, 0]
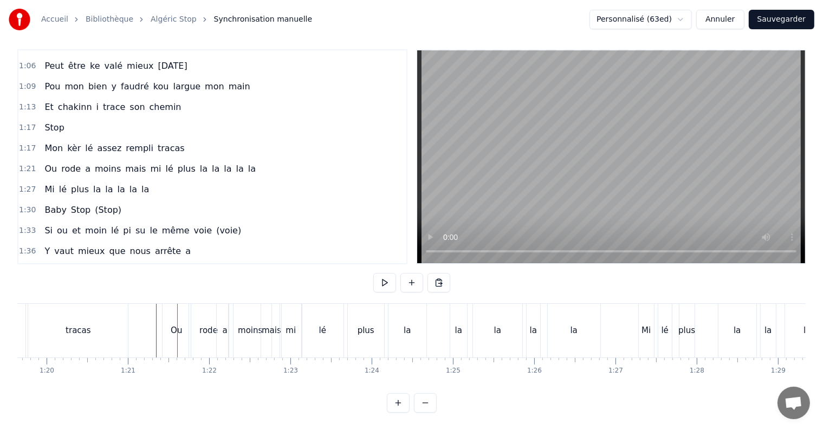
click at [181, 325] on div "Ou" at bounding box center [176, 331] width 11 height 12
click at [178, 325] on div "Ou" at bounding box center [176, 331] width 11 height 12
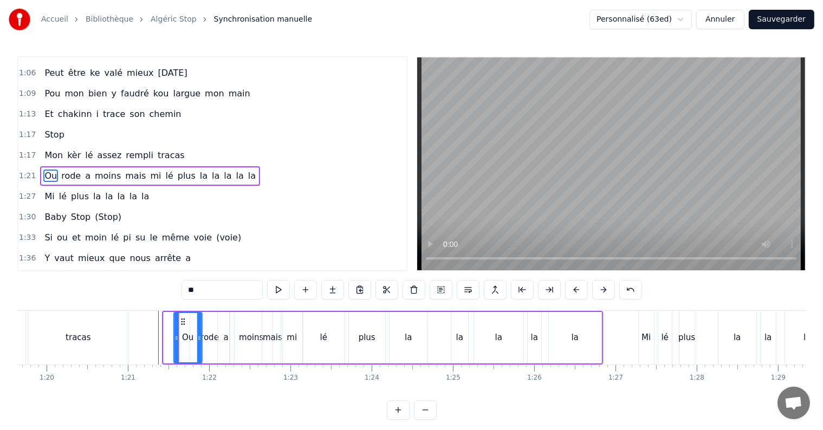
drag, startPoint x: 172, startPoint y: 317, endPoint x: 182, endPoint y: 318, distance: 9.8
click at [182, 318] on icon at bounding box center [182, 322] width 9 height 9
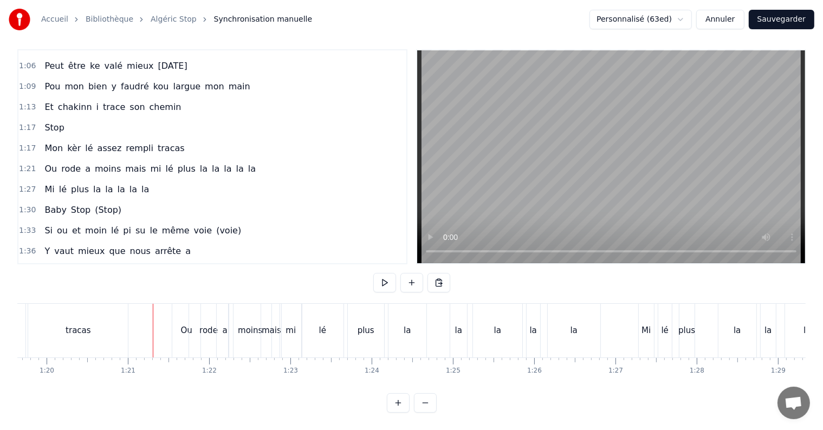
scroll to position [16, 0]
click at [205, 325] on div "rode" at bounding box center [208, 331] width 18 height 12
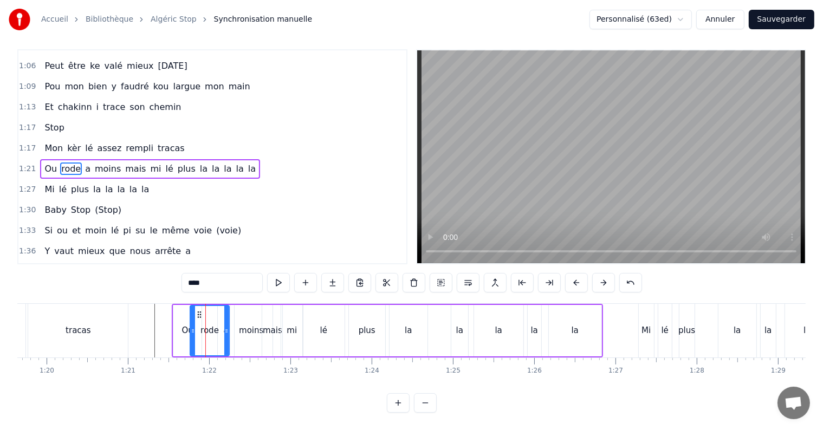
scroll to position [0, 0]
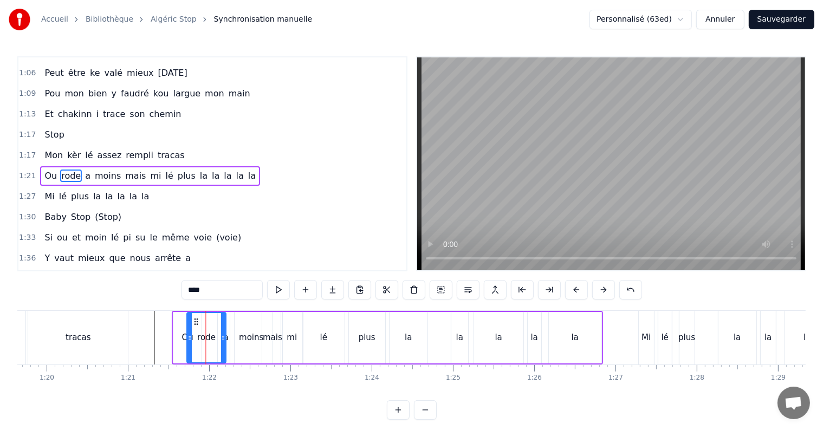
click at [193, 321] on icon at bounding box center [196, 322] width 9 height 9
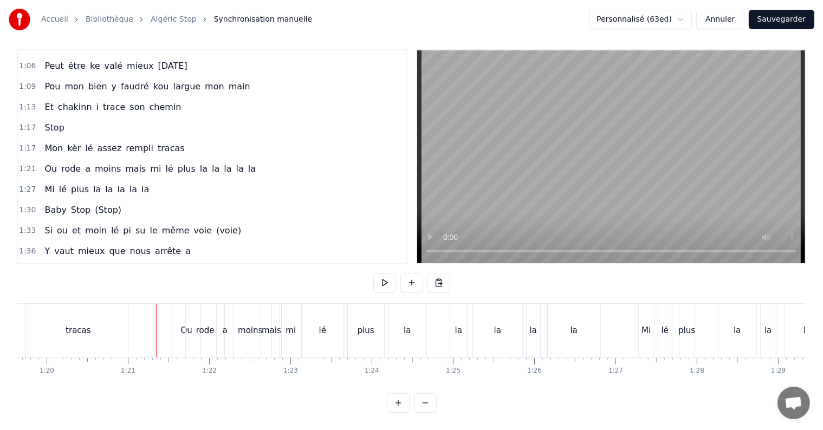
scroll to position [16, 0]
click at [188, 319] on div "rode" at bounding box center [205, 331] width 38 height 54
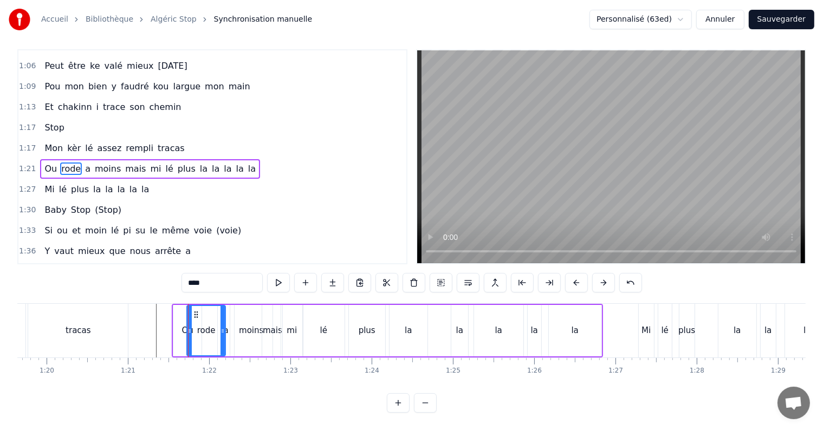
scroll to position [0, 0]
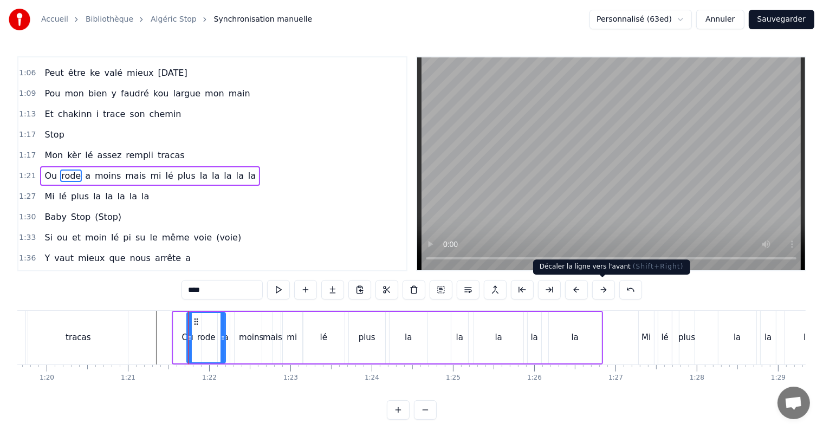
click at [598, 291] on button at bounding box center [603, 290] width 23 height 20
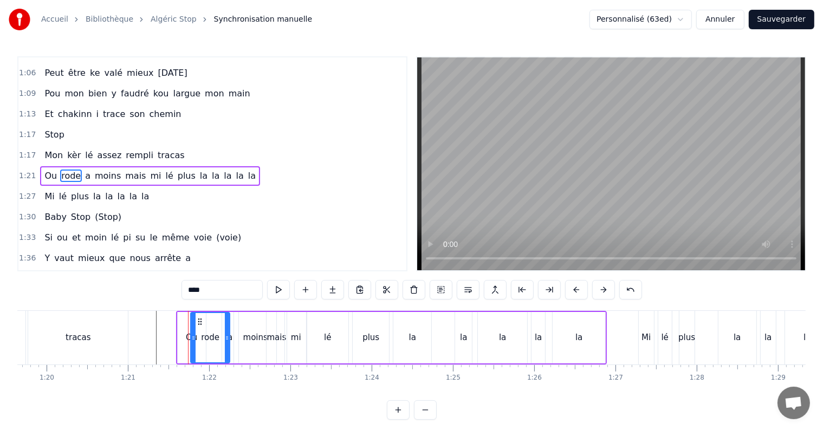
click at [596, 291] on button at bounding box center [603, 290] width 23 height 20
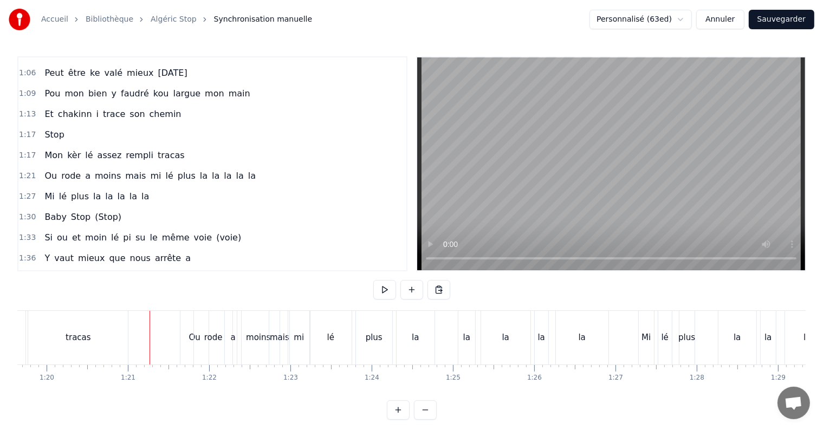
scroll to position [16, 0]
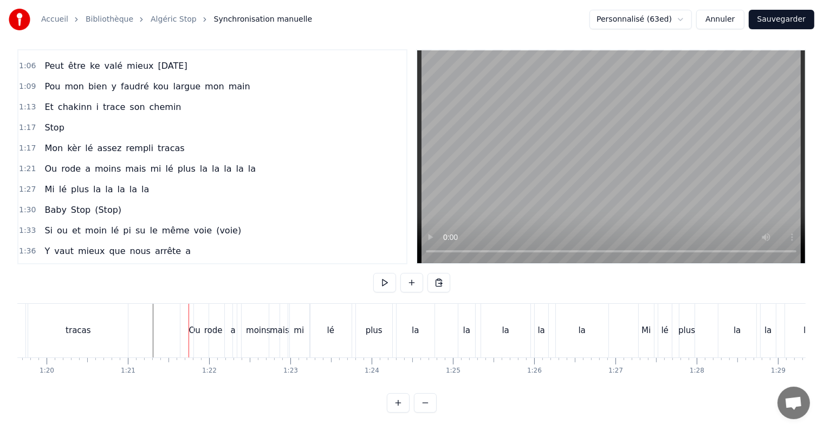
click at [184, 319] on div "Ou" at bounding box center [194, 331] width 28 height 54
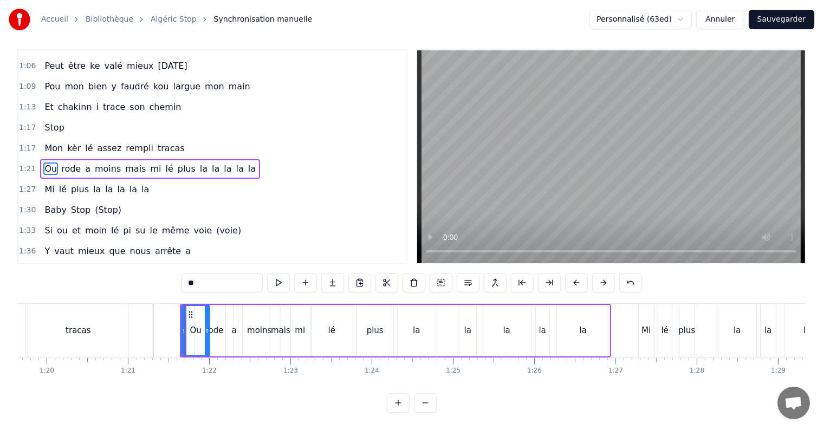
scroll to position [0, 0]
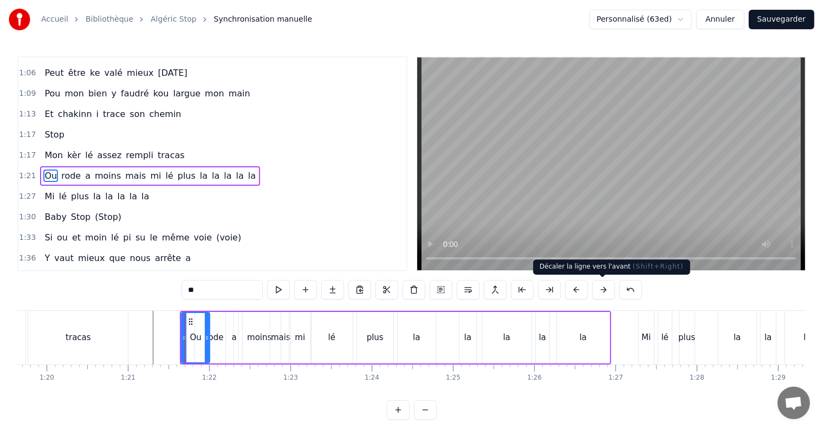
click at [602, 287] on button at bounding box center [603, 290] width 23 height 20
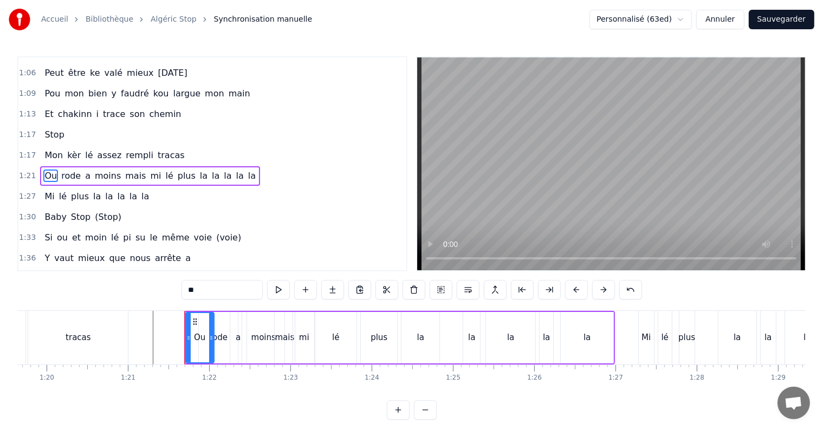
click at [592, 280] on button at bounding box center [603, 290] width 23 height 20
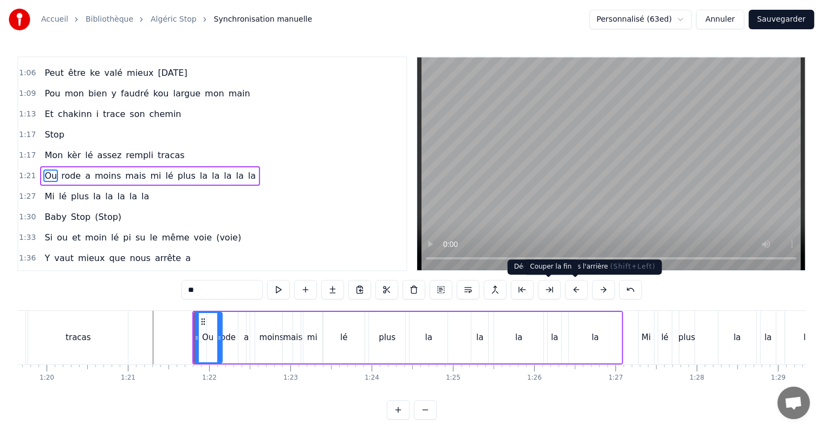
click at [592, 280] on button at bounding box center [603, 290] width 23 height 20
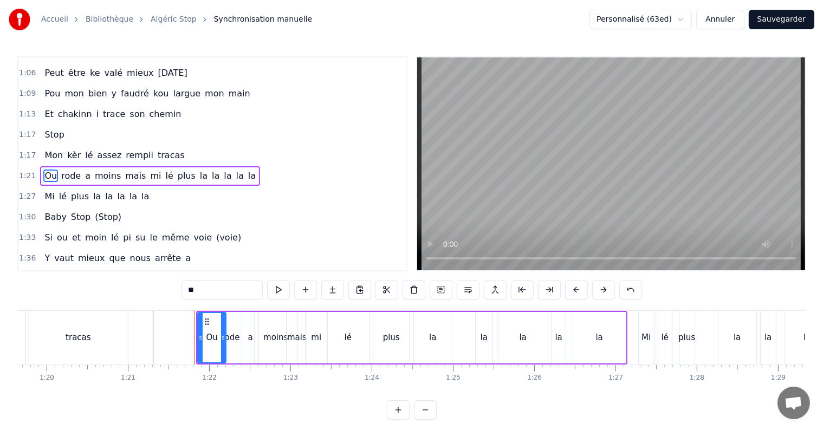
click at [592, 280] on button at bounding box center [603, 290] width 23 height 20
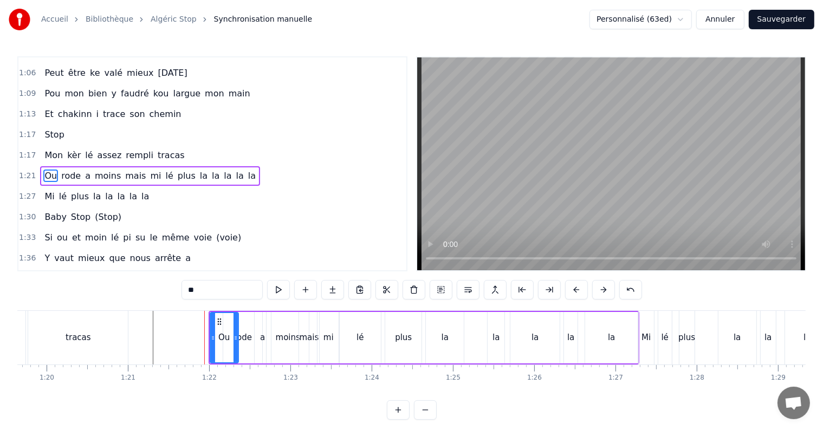
click at [592, 280] on button at bounding box center [603, 290] width 23 height 20
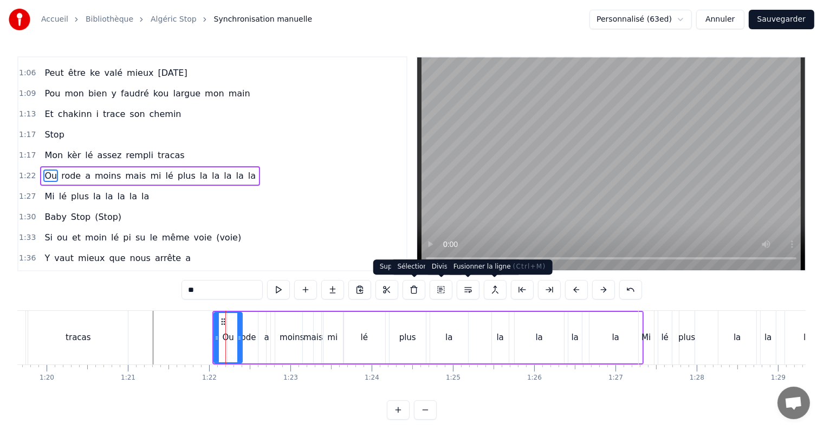
click at [592, 280] on button at bounding box center [603, 290] width 23 height 20
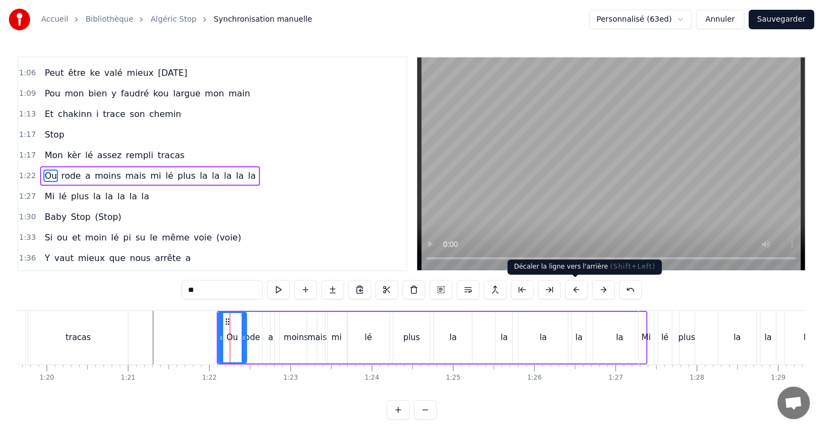
click at [576, 285] on button at bounding box center [576, 290] width 23 height 20
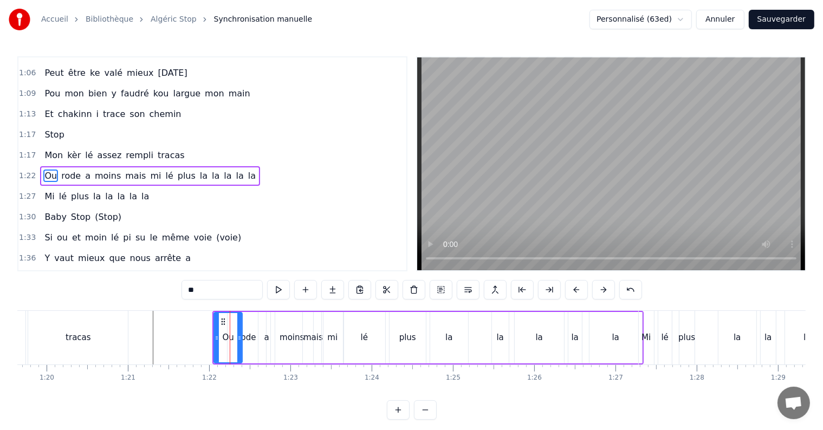
click at [576, 285] on button at bounding box center [576, 290] width 23 height 20
click at [576, 286] on button at bounding box center [576, 290] width 23 height 20
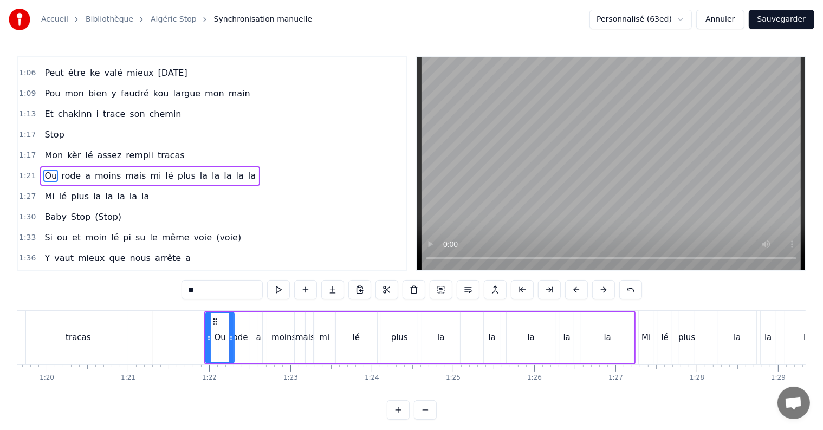
click at [575, 286] on button at bounding box center [576, 290] width 23 height 20
click at [574, 286] on button at bounding box center [576, 290] width 23 height 20
click at [573, 286] on button at bounding box center [576, 290] width 23 height 20
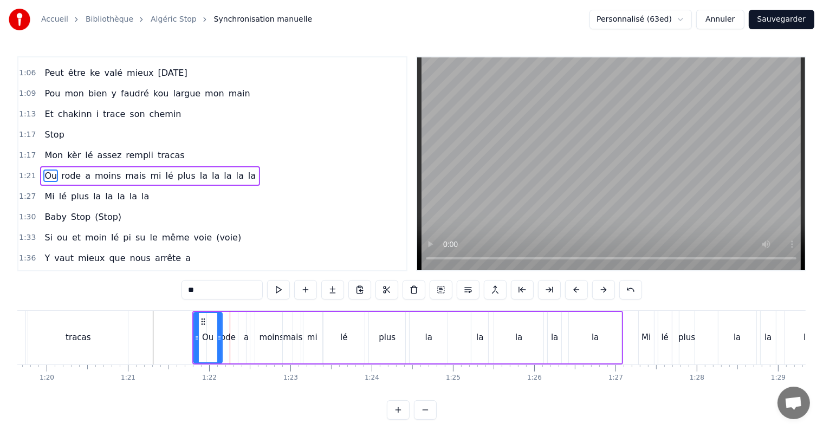
click at [572, 286] on button at bounding box center [576, 290] width 23 height 20
click at [565, 280] on button at bounding box center [576, 290] width 23 height 20
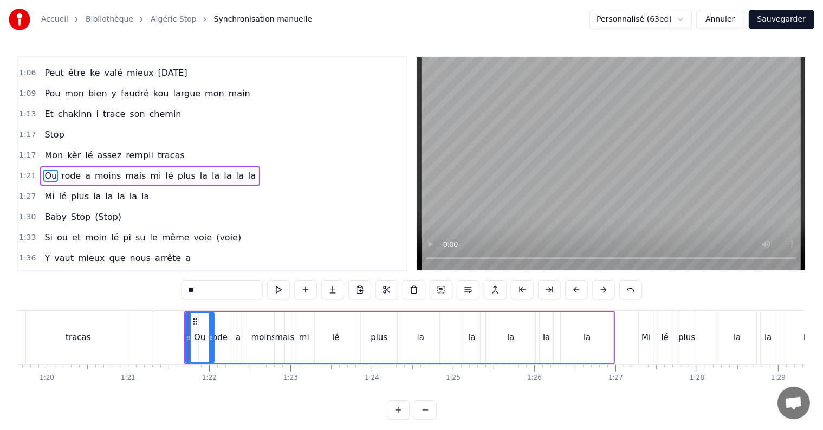
click at [565, 280] on button at bounding box center [576, 290] width 23 height 20
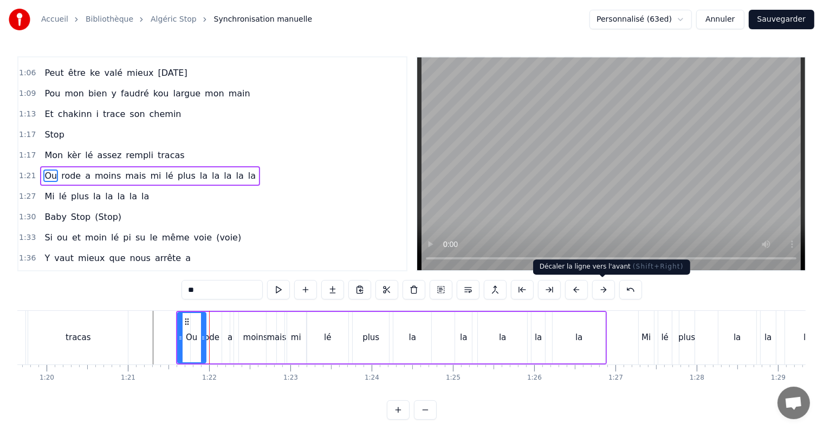
click at [595, 286] on button at bounding box center [603, 290] width 23 height 20
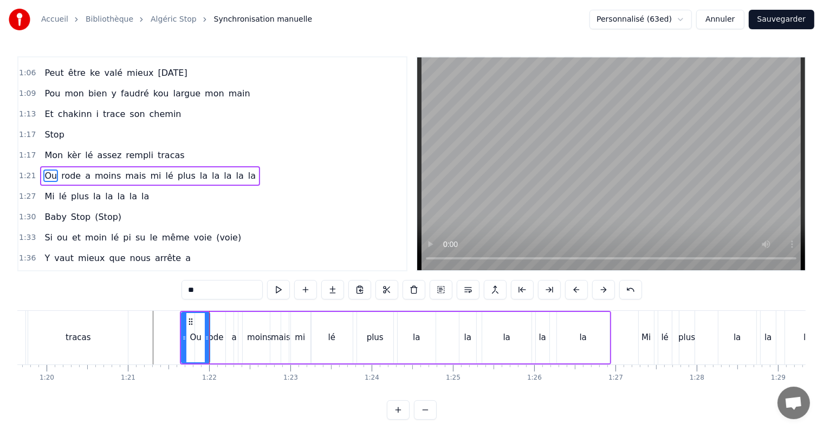
click at [592, 280] on button at bounding box center [603, 290] width 23 height 20
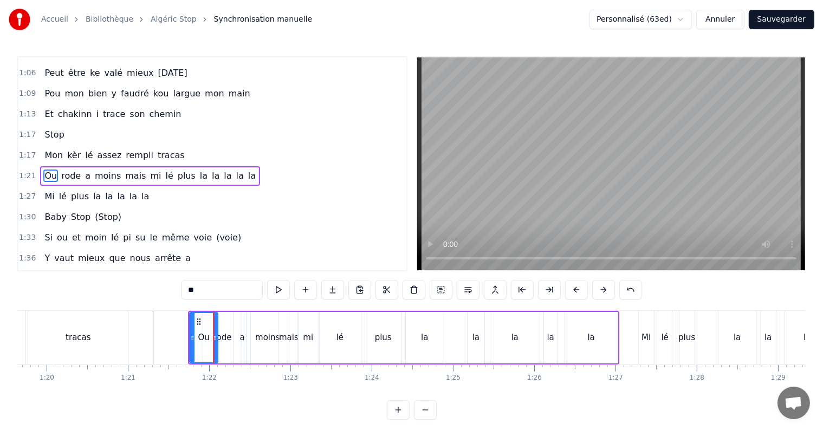
click at [592, 280] on button at bounding box center [603, 290] width 23 height 20
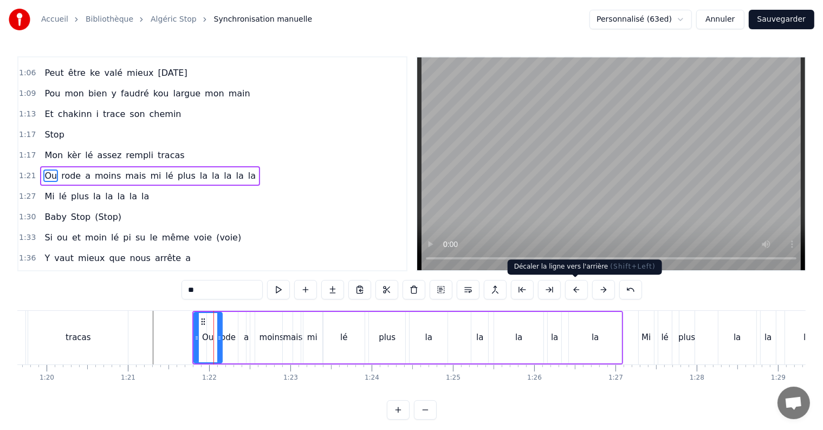
click at [580, 286] on button at bounding box center [576, 290] width 23 height 20
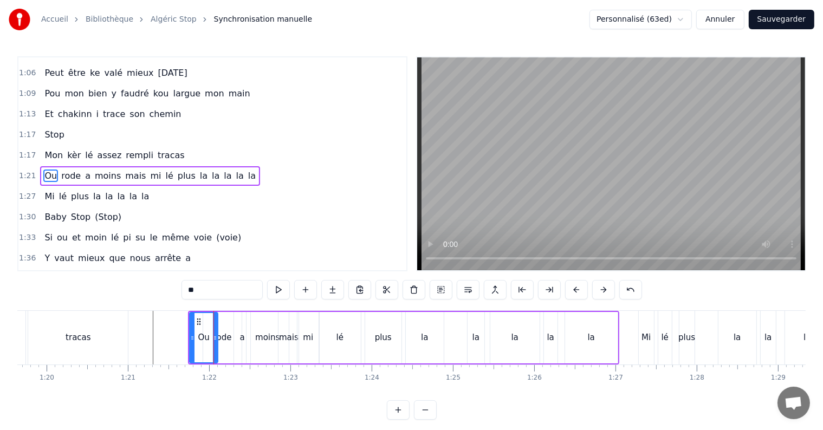
click at [565, 280] on button at bounding box center [576, 290] width 23 height 20
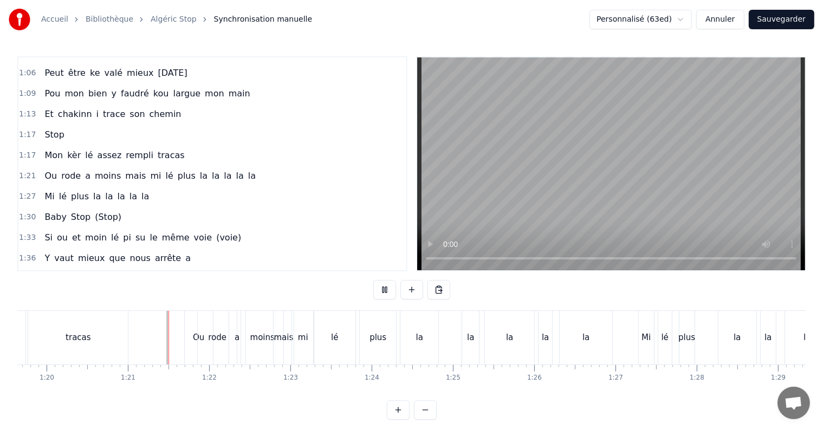
scroll to position [16, 0]
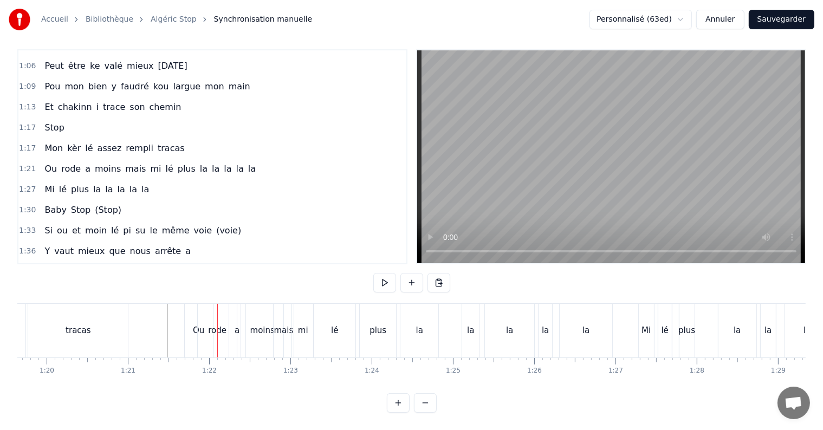
click at [191, 325] on div "Ou" at bounding box center [199, 331] width 28 height 54
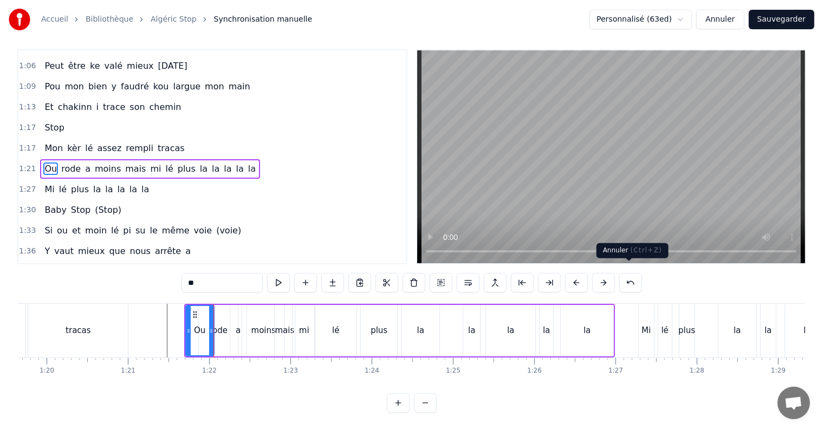
click at [629, 273] on button at bounding box center [631, 283] width 23 height 20
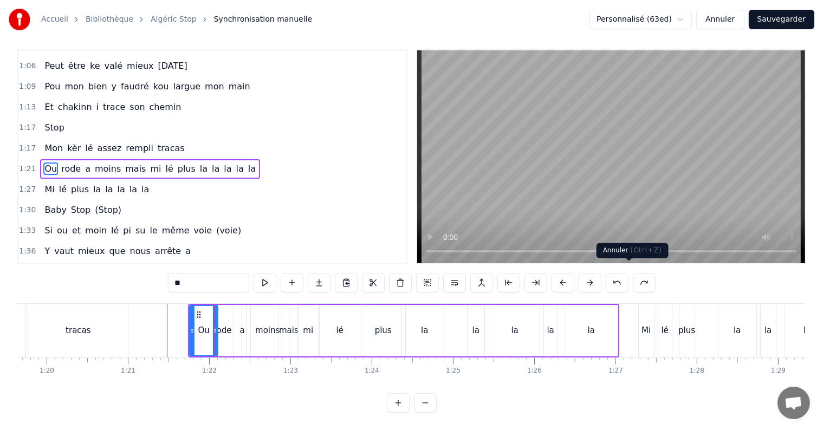
click at [629, 273] on div "**" at bounding box center [412, 283] width 488 height 20
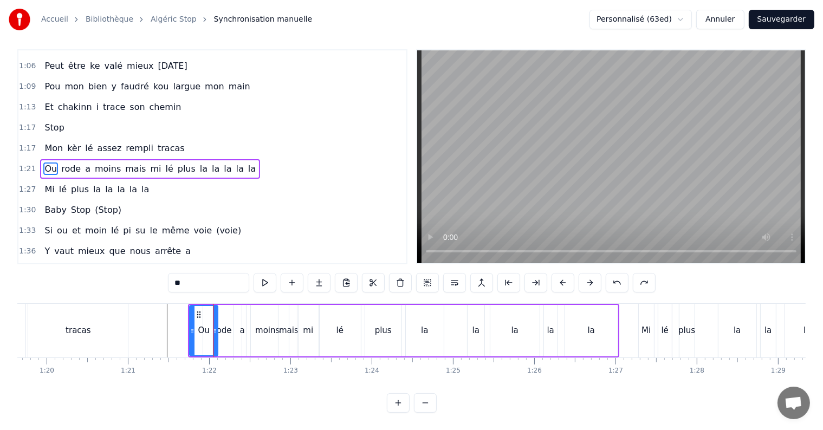
click at [629, 273] on div "**" at bounding box center [412, 283] width 488 height 20
click at [622, 273] on button at bounding box center [617, 283] width 23 height 20
click at [620, 273] on button at bounding box center [617, 283] width 23 height 20
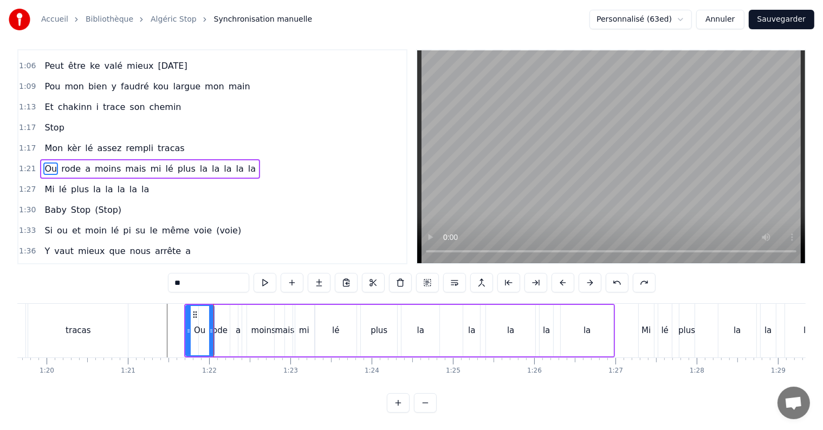
click at [620, 273] on button at bounding box center [617, 283] width 23 height 20
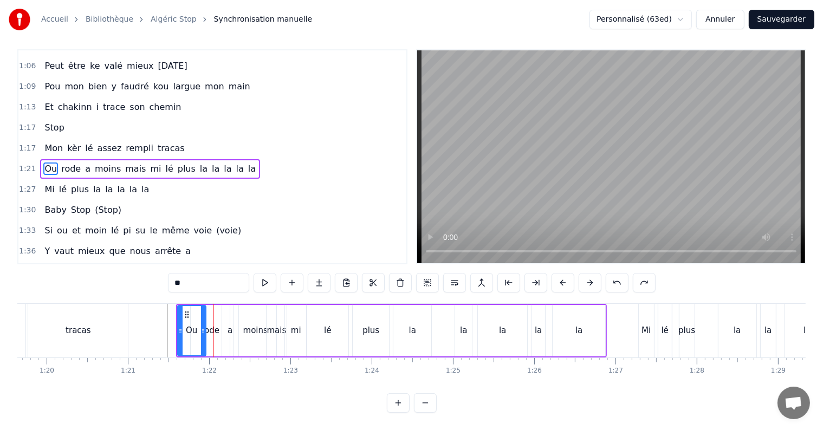
click at [620, 273] on button at bounding box center [617, 283] width 23 height 20
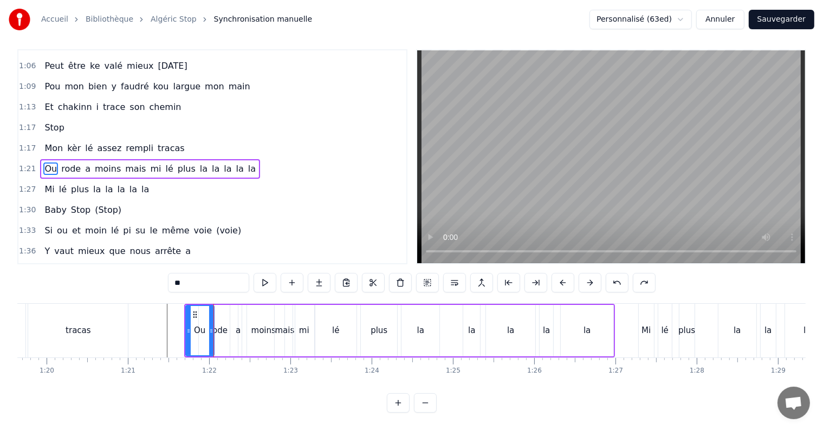
click at [619, 273] on button at bounding box center [617, 283] width 23 height 20
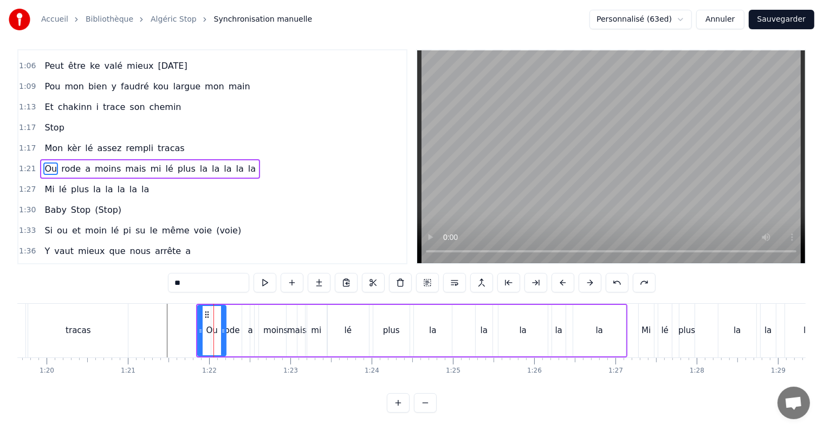
click at [619, 273] on button at bounding box center [617, 283] width 23 height 20
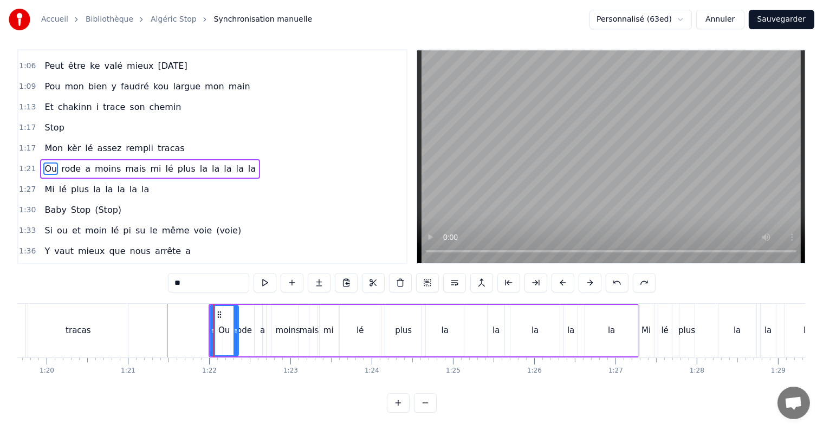
click at [619, 273] on button at bounding box center [617, 283] width 23 height 20
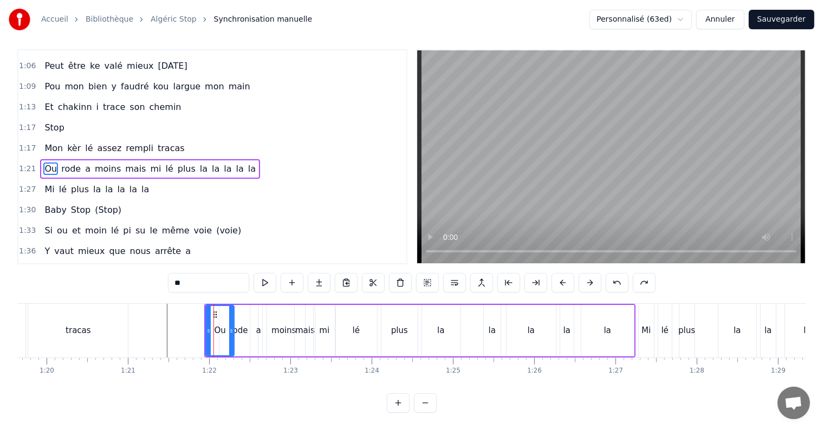
click at [618, 273] on button at bounding box center [617, 283] width 23 height 20
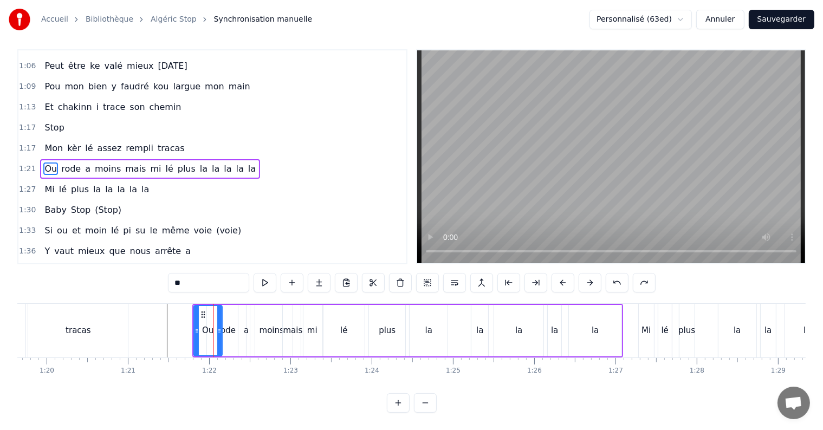
click at [618, 273] on button at bounding box center [617, 283] width 23 height 20
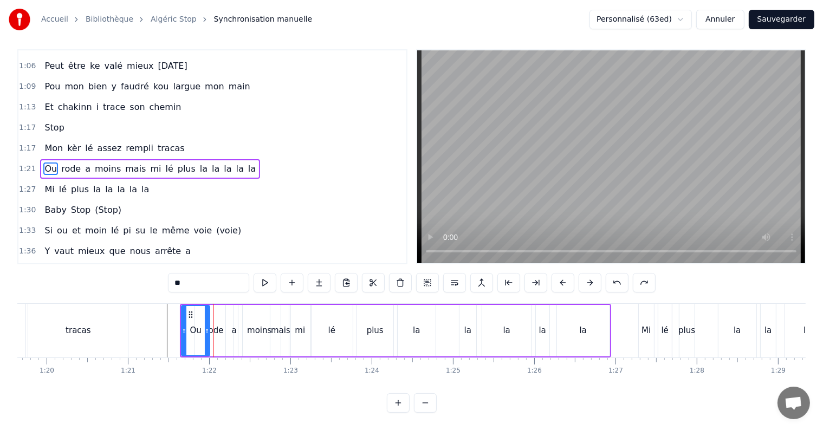
click at [618, 273] on button at bounding box center [617, 283] width 23 height 20
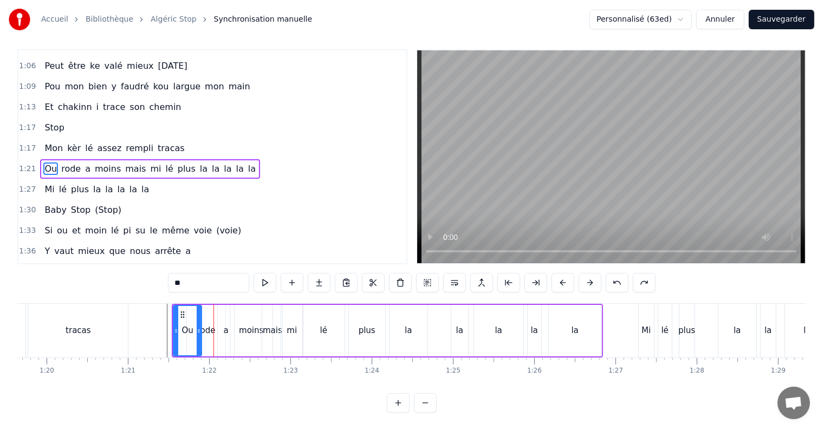
click at [618, 273] on button at bounding box center [617, 283] width 23 height 20
click at [617, 273] on button at bounding box center [617, 283] width 23 height 20
click at [616, 273] on button at bounding box center [617, 283] width 23 height 20
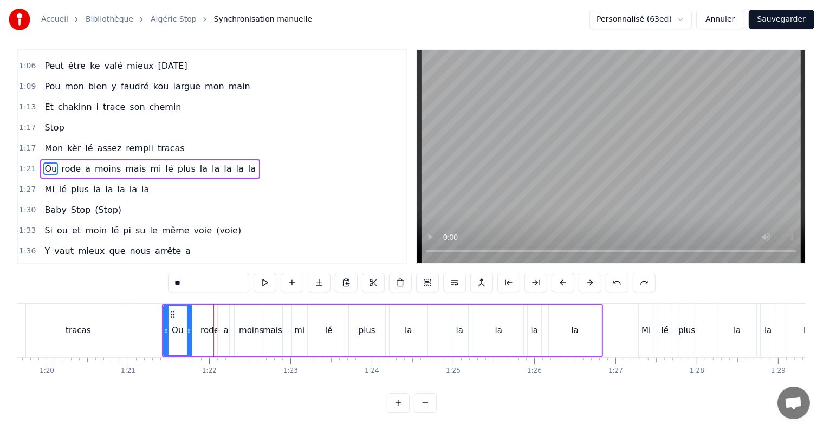
click at [616, 273] on button at bounding box center [617, 283] width 23 height 20
click at [615, 273] on button at bounding box center [617, 283] width 23 height 20
click at [606, 273] on button at bounding box center [617, 283] width 23 height 20
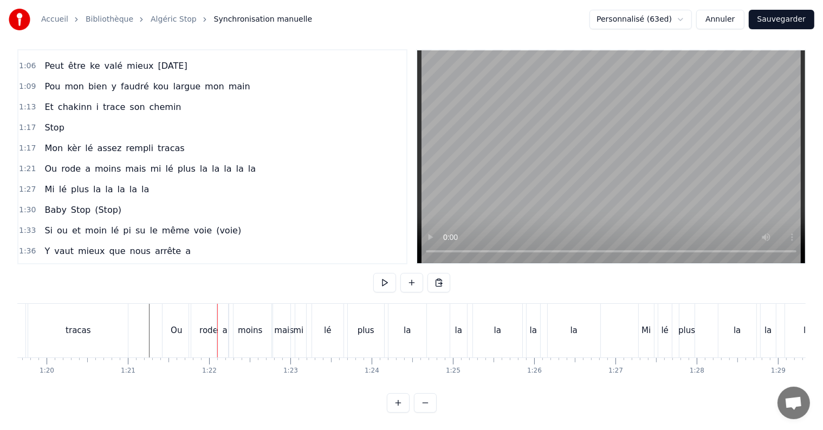
click at [767, 21] on button "Sauvegarder" at bounding box center [782, 20] width 66 height 20
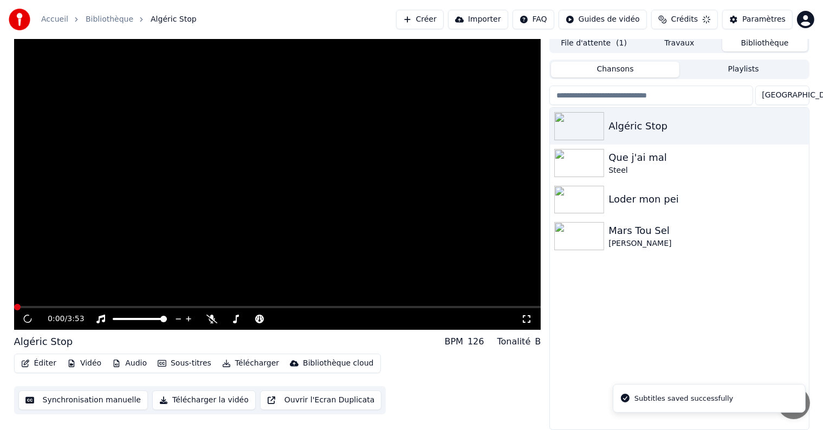
scroll to position [5, 0]
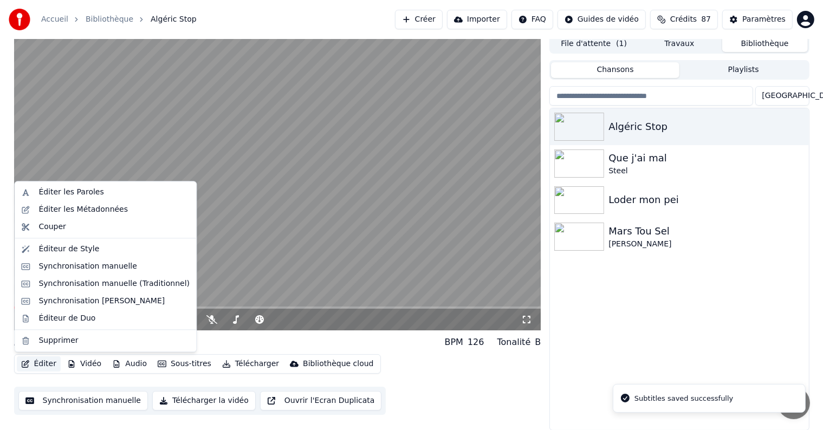
click at [41, 368] on button "Éditer" at bounding box center [39, 364] width 44 height 15
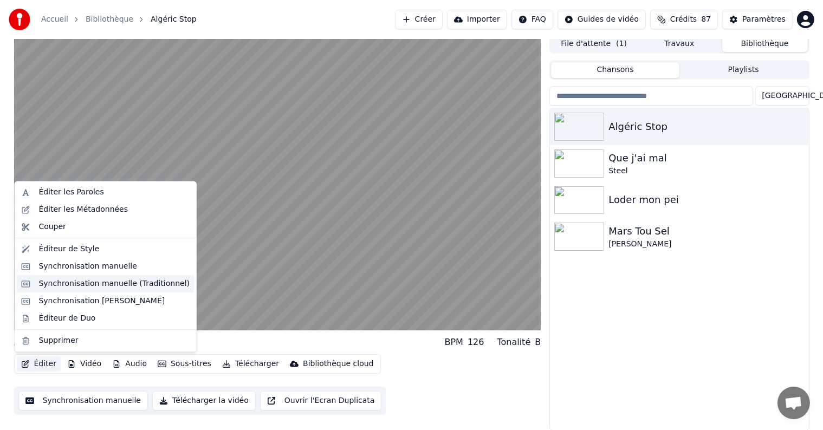
click at [67, 283] on div "Synchronisation manuelle (Traditionnel)" at bounding box center [113, 284] width 151 height 11
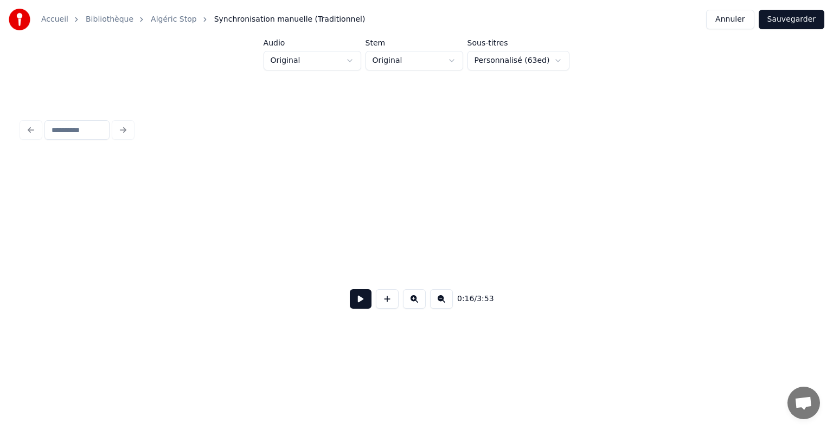
scroll to position [0, 1788]
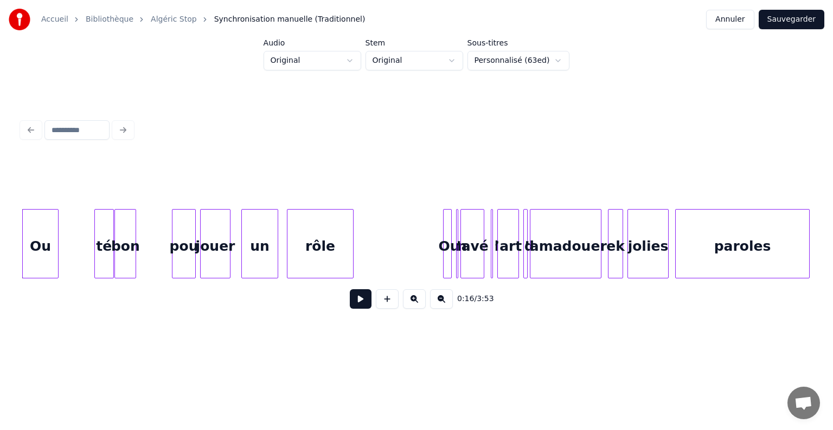
click at [34, 238] on div "Ou" at bounding box center [40, 247] width 35 height 74
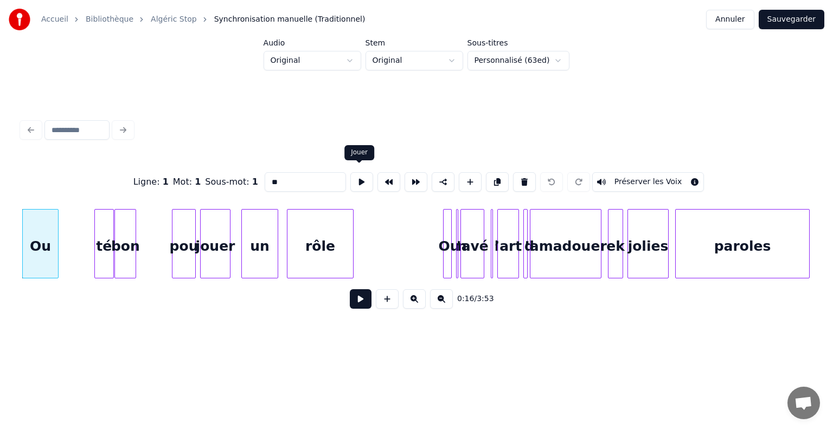
click at [359, 177] on button at bounding box center [361, 182] width 23 height 20
click at [356, 176] on button at bounding box center [361, 182] width 23 height 20
click at [104, 246] on div "té" at bounding box center [104, 247] width 18 height 74
type input "**"
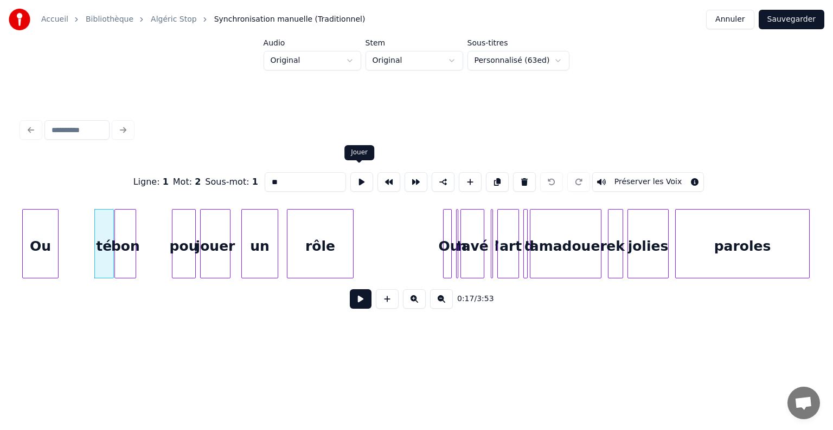
click at [358, 180] on button at bounding box center [361, 182] width 23 height 20
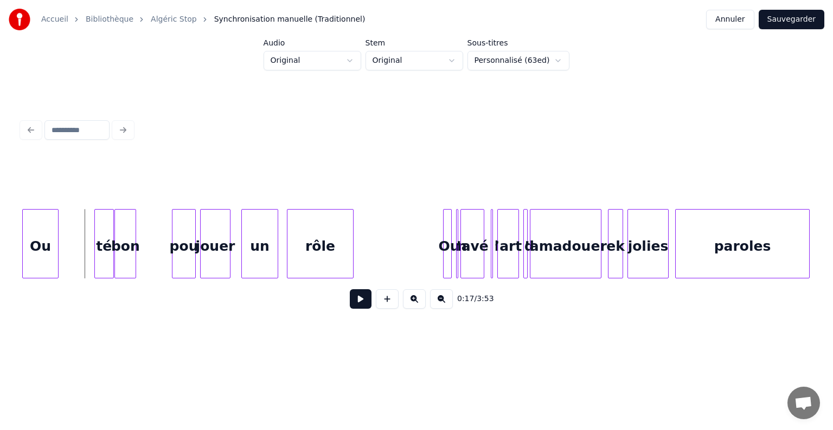
click at [360, 307] on button at bounding box center [361, 299] width 22 height 20
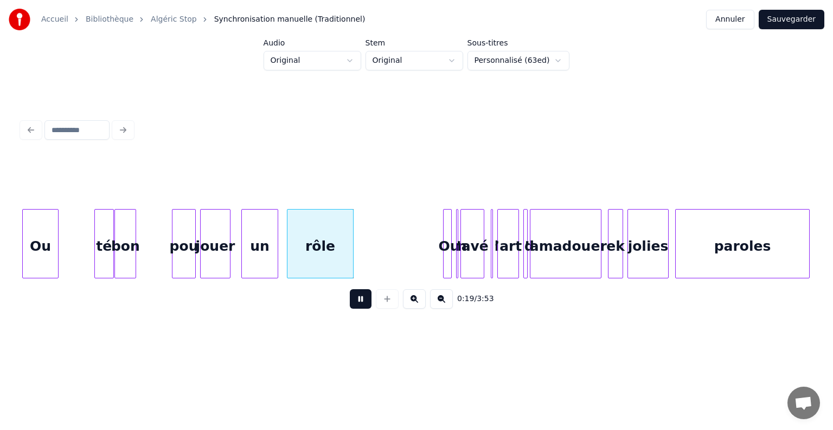
click at [359, 307] on button at bounding box center [361, 299] width 22 height 20
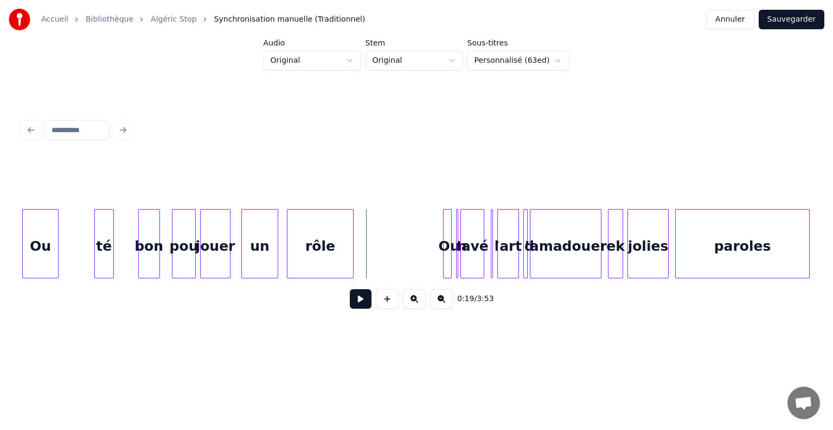
click at [149, 247] on div "bon" at bounding box center [149, 247] width 21 height 74
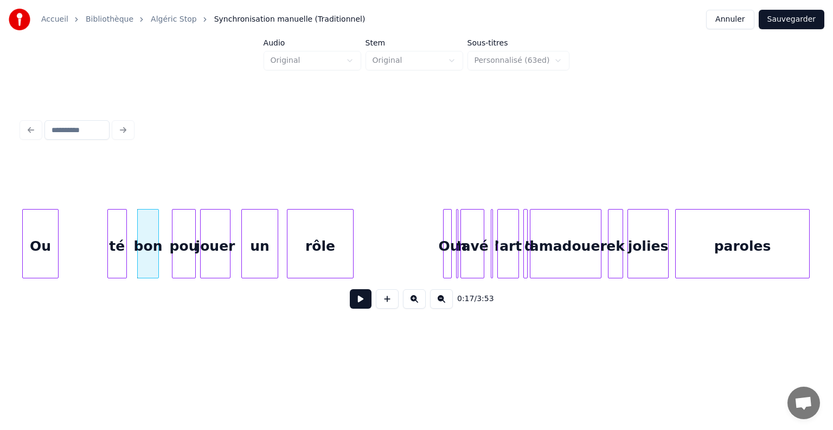
click at [117, 243] on div "té" at bounding box center [117, 247] width 18 height 74
click at [350, 289] on button at bounding box center [361, 299] width 22 height 20
click at [15, 233] on div "Accueil Bibliothèque Algéric Stop Synchronisation manuelle (Traditionnel) Annul…" at bounding box center [416, 173] width 833 height 346
click at [20, 244] on div "0:17 / 3:53" at bounding box center [416, 216] width 798 height 215
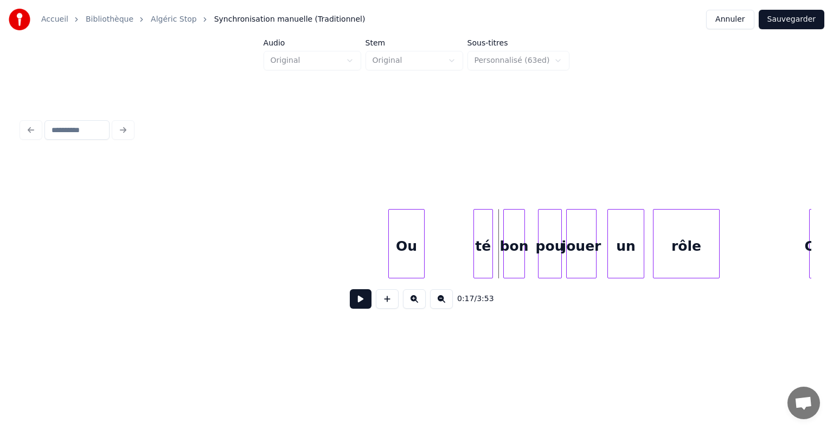
scroll to position [0, 1437]
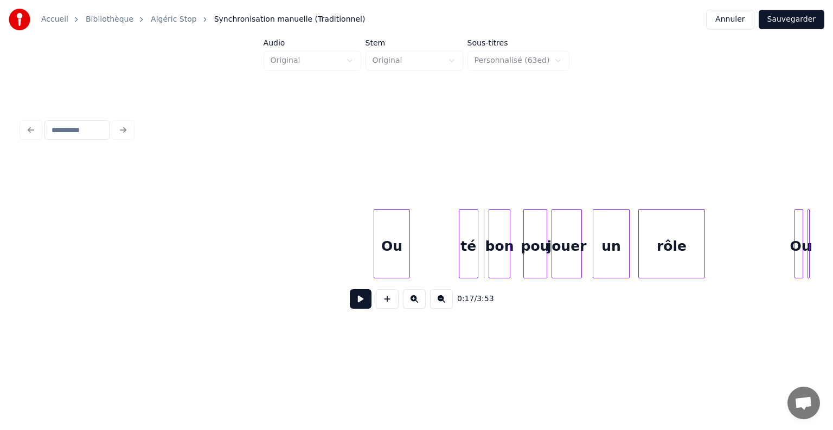
click at [367, 299] on button at bounding box center [361, 299] width 22 height 20
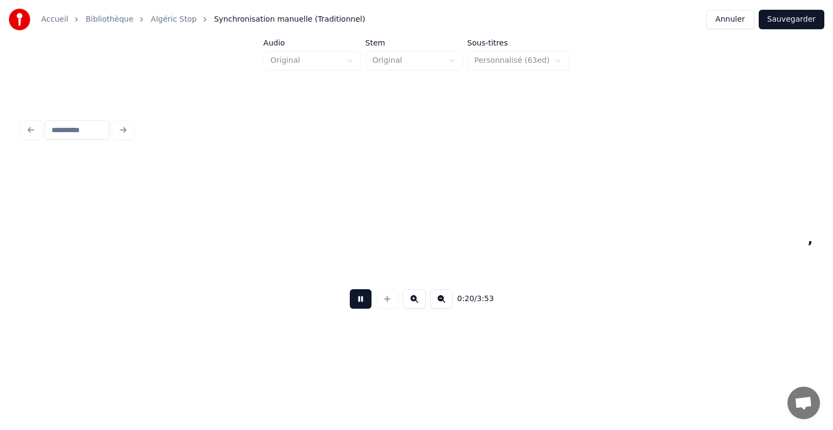
scroll to position [0, 2226]
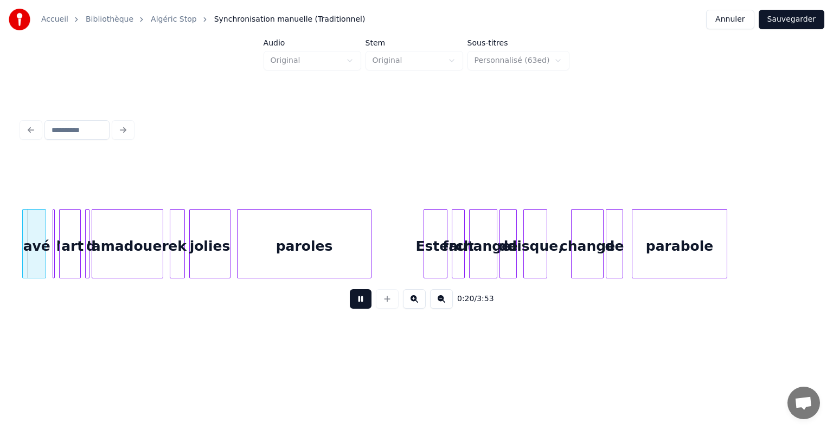
click at [364, 302] on button at bounding box center [361, 299] width 22 height 20
click at [444, 301] on button at bounding box center [441, 299] width 23 height 20
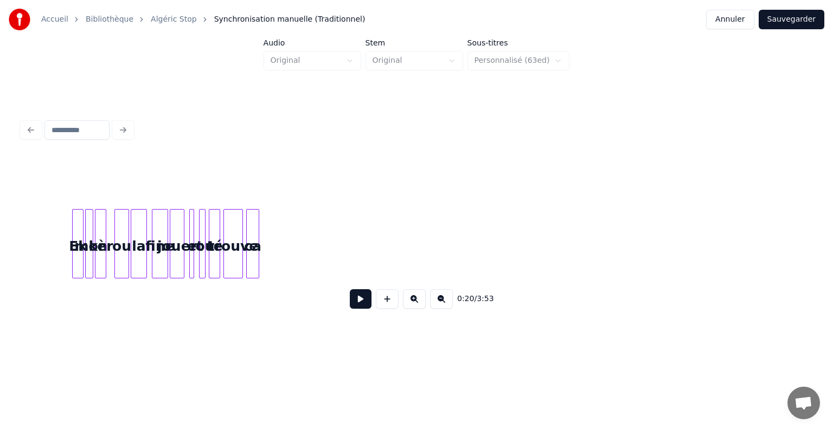
scroll to position [0, 1661]
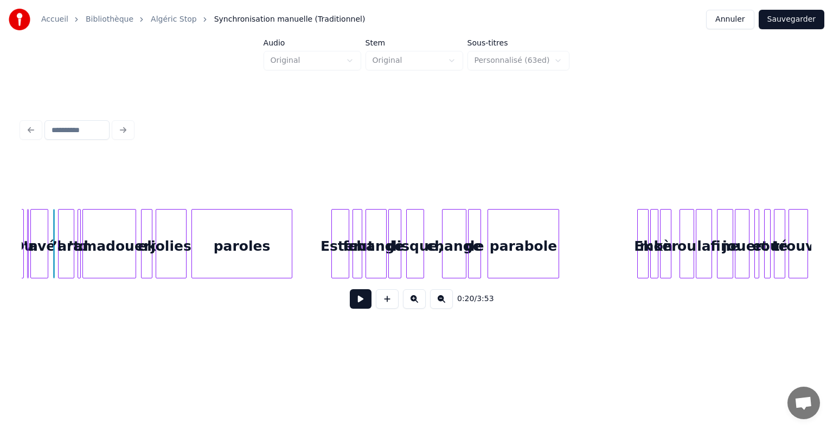
click at [412, 301] on button at bounding box center [414, 299] width 23 height 20
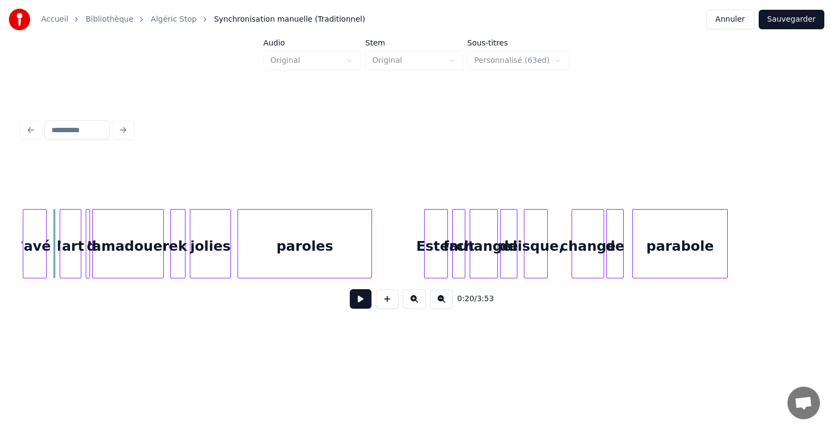
click at [412, 301] on button at bounding box center [414, 299] width 23 height 20
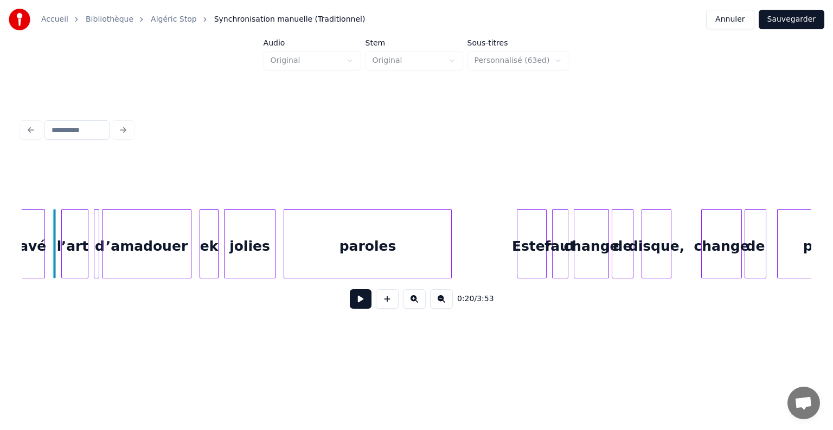
click at [412, 301] on button at bounding box center [414, 299] width 23 height 20
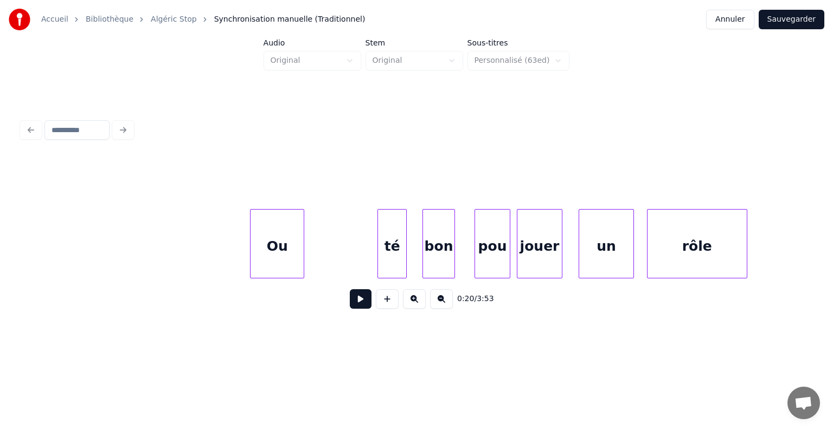
scroll to position [0, 2540]
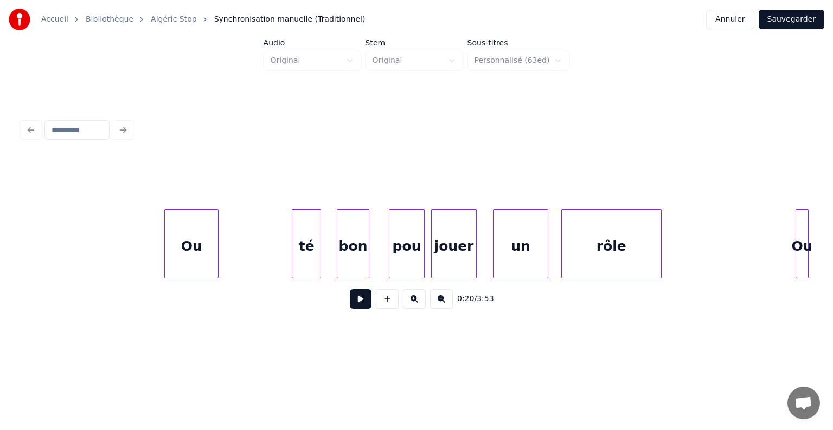
click at [363, 305] on button at bounding box center [361, 299] width 22 height 20
click at [301, 242] on div "té" at bounding box center [302, 247] width 28 height 74
click at [358, 300] on button at bounding box center [361, 299] width 22 height 20
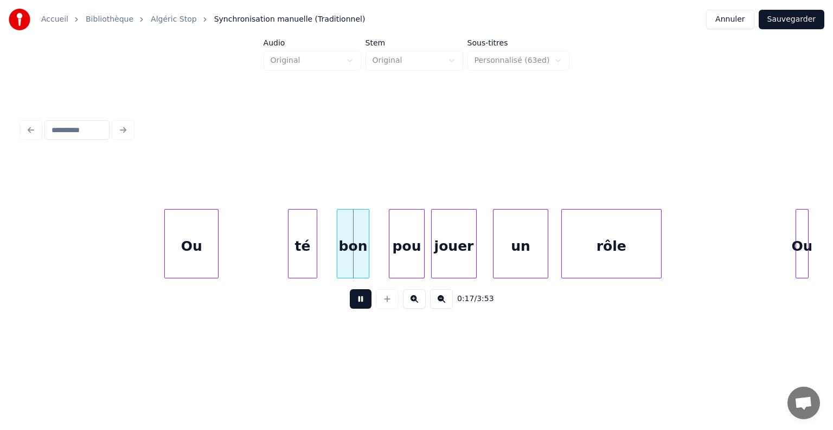
click at [358, 300] on button at bounding box center [361, 299] width 22 height 20
click at [343, 246] on div "bon" at bounding box center [348, 247] width 31 height 74
click at [359, 305] on button at bounding box center [361, 299] width 22 height 20
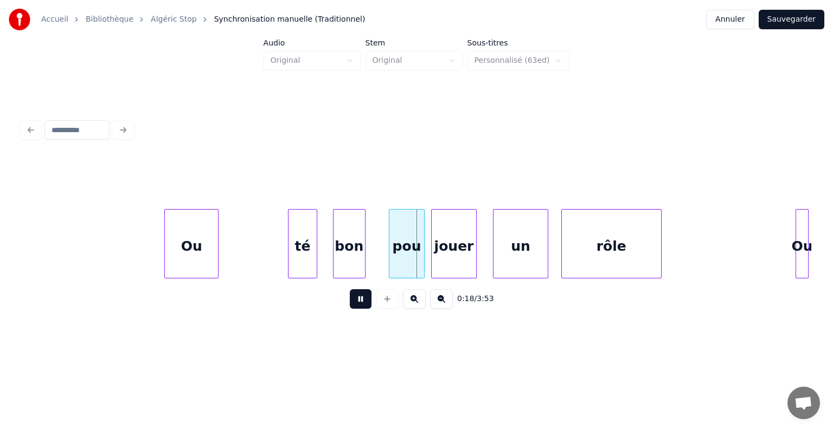
click at [360, 306] on button at bounding box center [361, 299] width 22 height 20
click at [397, 247] on div "pou" at bounding box center [402, 247] width 35 height 74
click at [368, 304] on button at bounding box center [361, 299] width 22 height 20
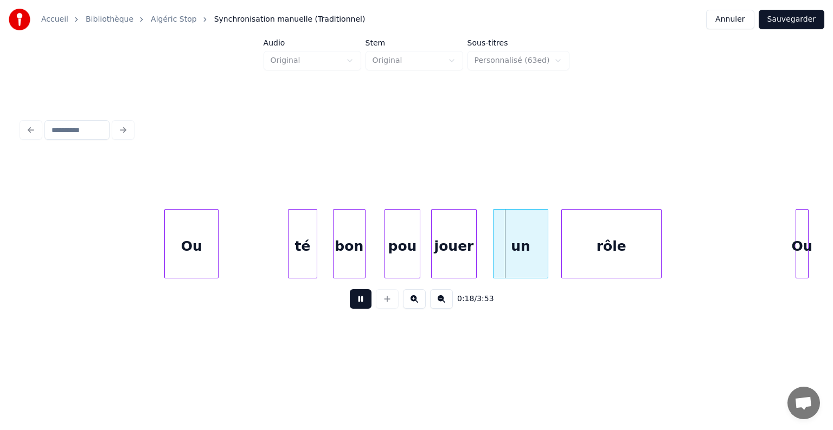
click at [366, 304] on button at bounding box center [361, 299] width 22 height 20
click at [494, 254] on div "un" at bounding box center [513, 247] width 54 height 74
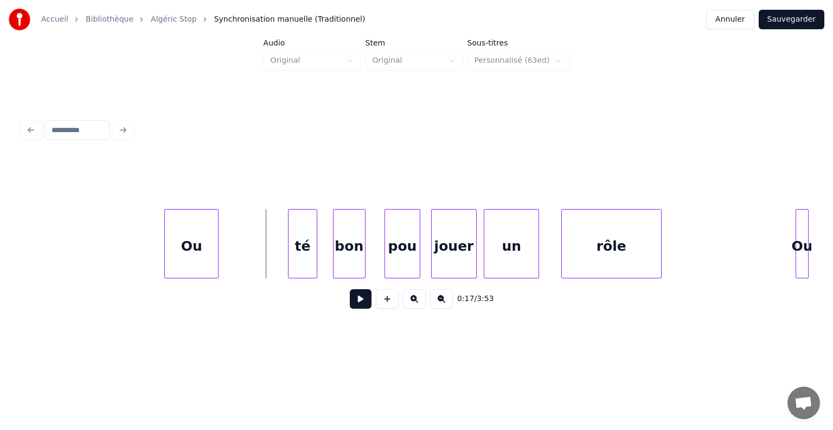
click at [362, 304] on button at bounding box center [361, 299] width 22 height 20
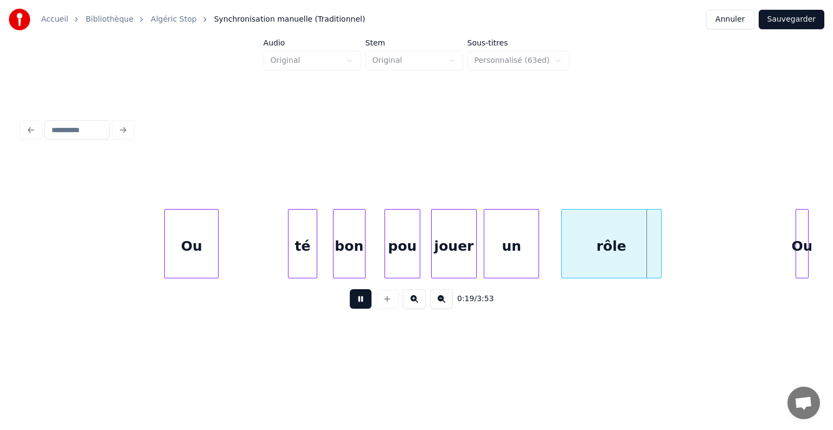
click at [362, 304] on button at bounding box center [361, 299] width 22 height 20
click at [591, 251] on div "rôle" at bounding box center [602, 247] width 99 height 74
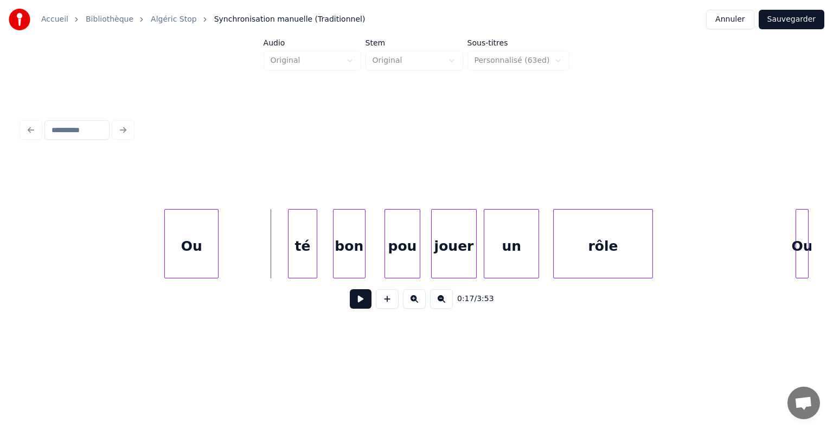
click at [364, 301] on button at bounding box center [361, 299] width 22 height 20
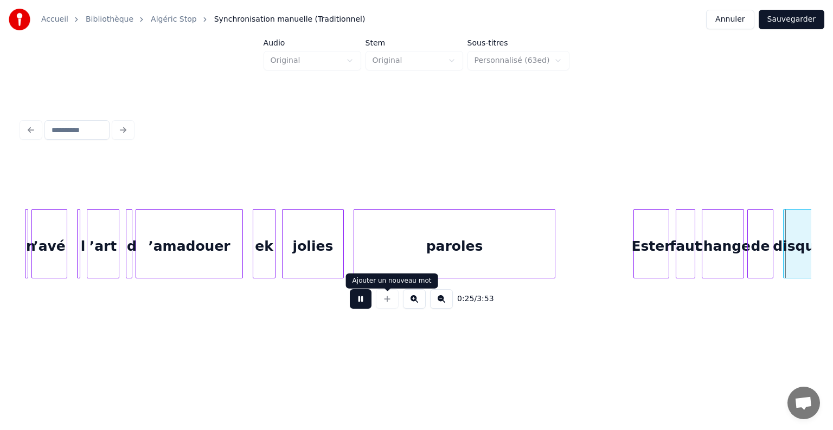
click at [360, 304] on button at bounding box center [361, 299] width 22 height 20
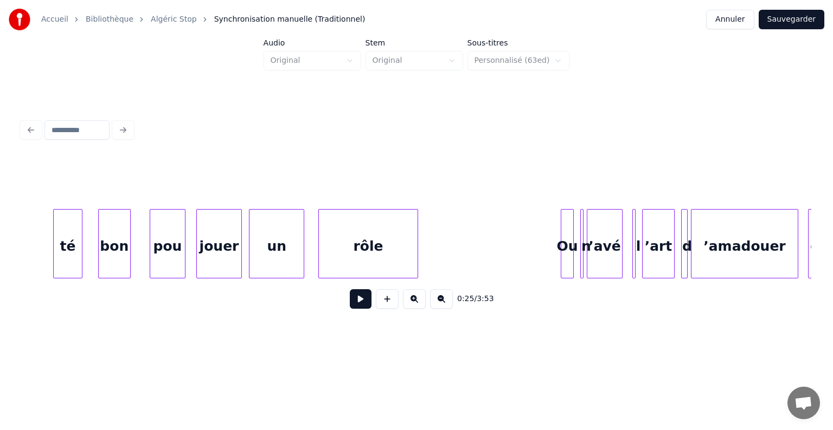
scroll to position [0, 2625]
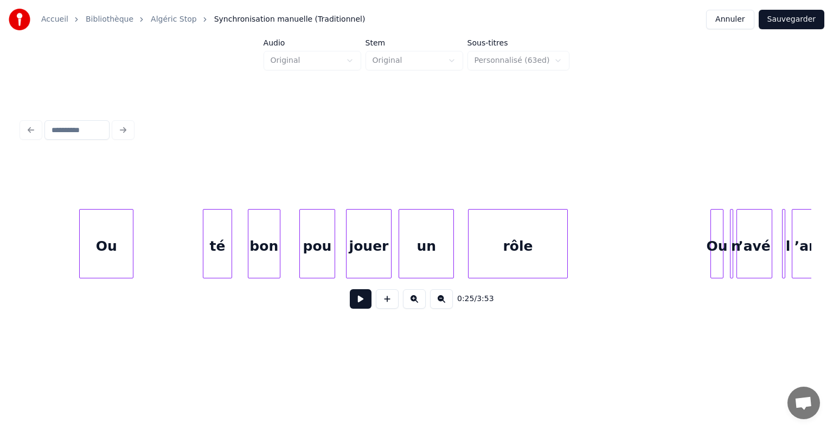
click at [481, 260] on div "rôle" at bounding box center [517, 247] width 99 height 74
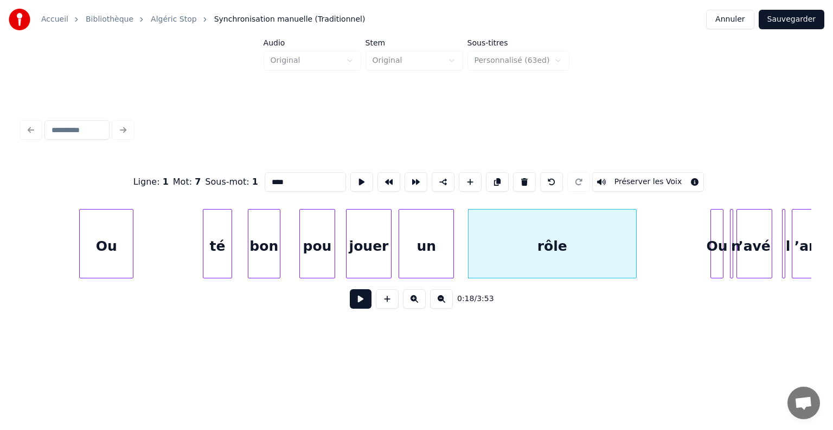
click at [634, 243] on div at bounding box center [634, 244] width 3 height 68
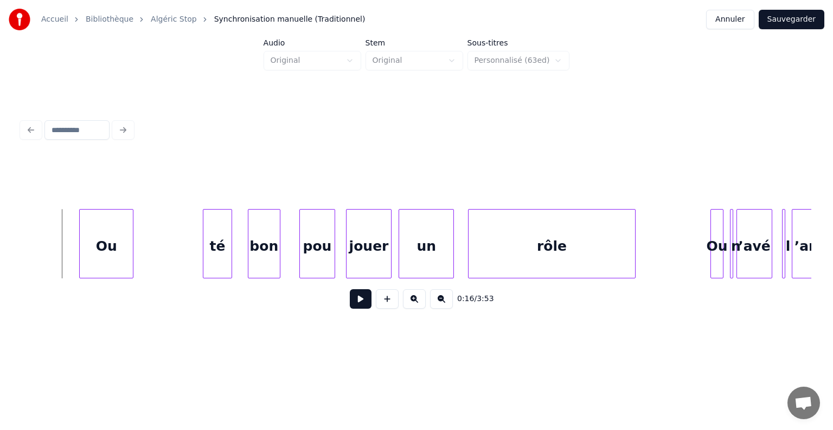
click at [356, 302] on button at bounding box center [361, 299] width 22 height 20
click at [354, 302] on button at bounding box center [361, 299] width 22 height 20
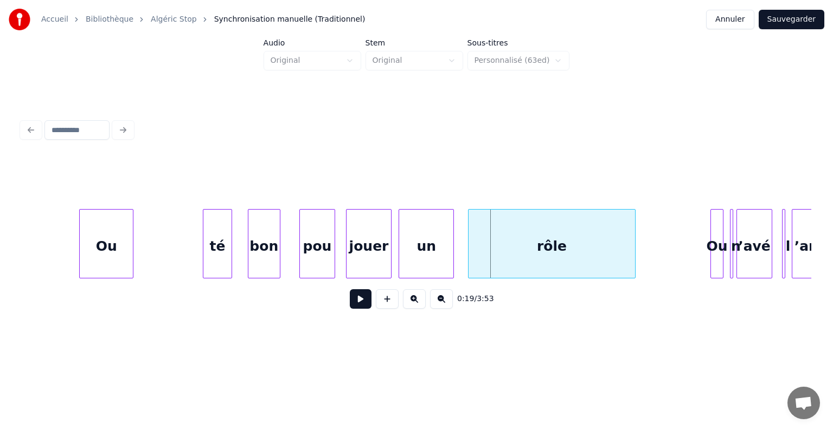
click at [354, 302] on button at bounding box center [361, 299] width 22 height 20
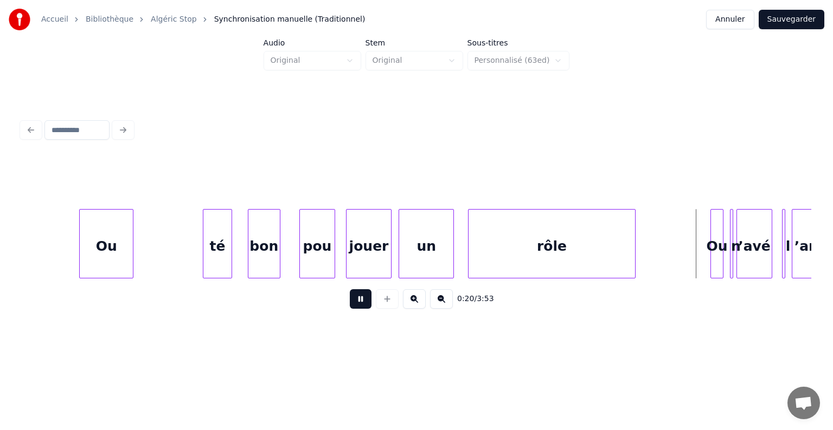
click at [354, 303] on button at bounding box center [361, 299] width 22 height 20
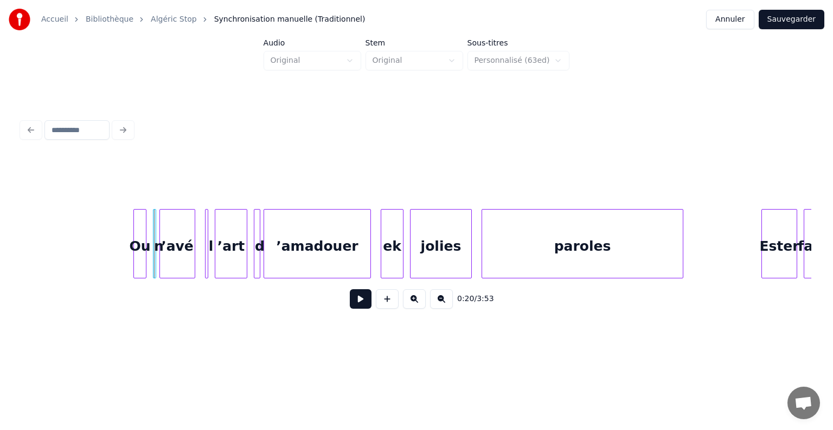
scroll to position [0, 3287]
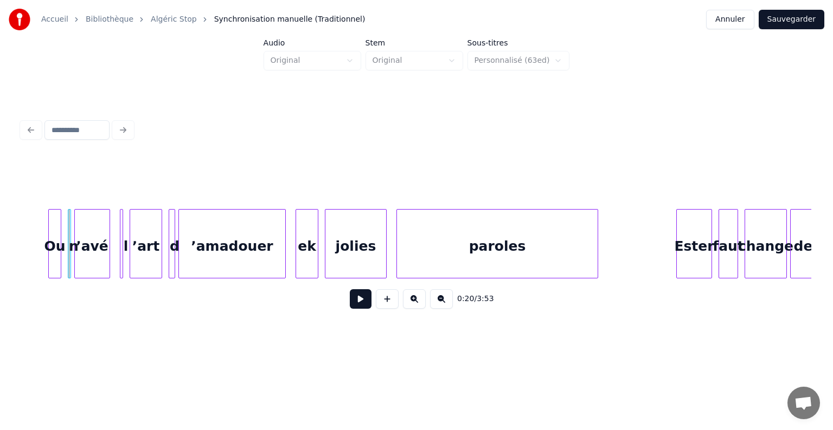
click at [360, 305] on button at bounding box center [361, 299] width 22 height 20
click at [414, 305] on button at bounding box center [414, 299] width 23 height 20
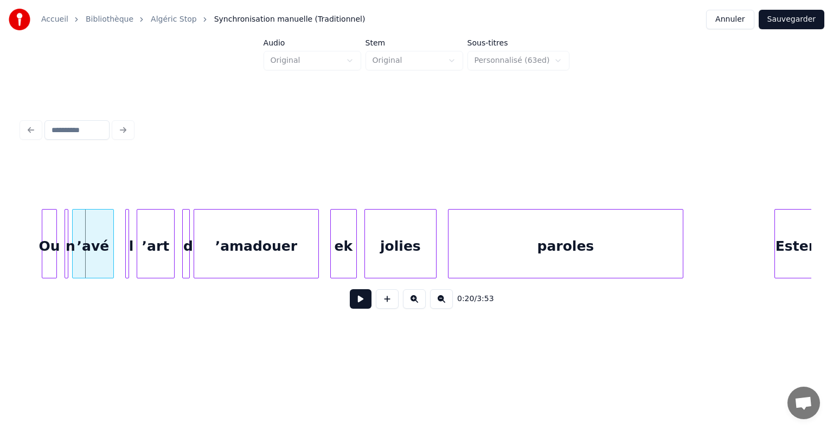
click at [414, 305] on button at bounding box center [414, 299] width 23 height 20
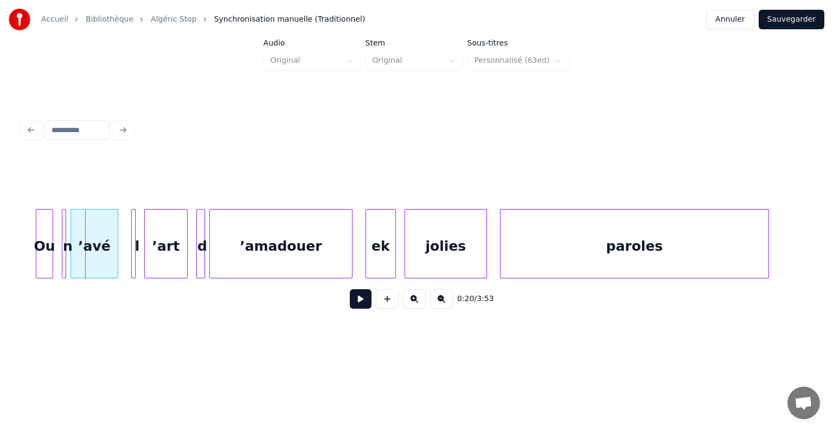
click at [413, 305] on button at bounding box center [414, 299] width 23 height 20
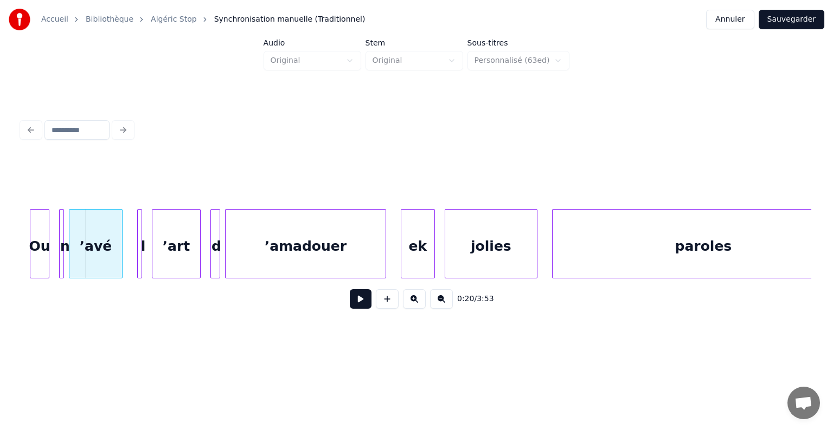
click at [413, 305] on button at bounding box center [414, 299] width 23 height 20
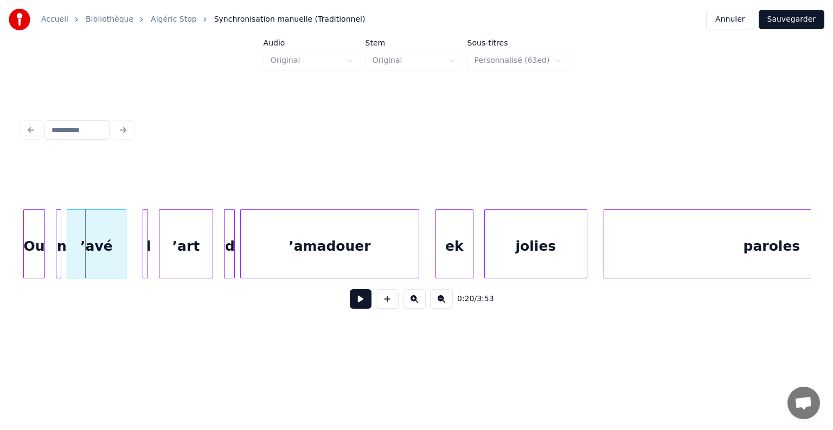
click at [412, 305] on button at bounding box center [414, 299] width 23 height 20
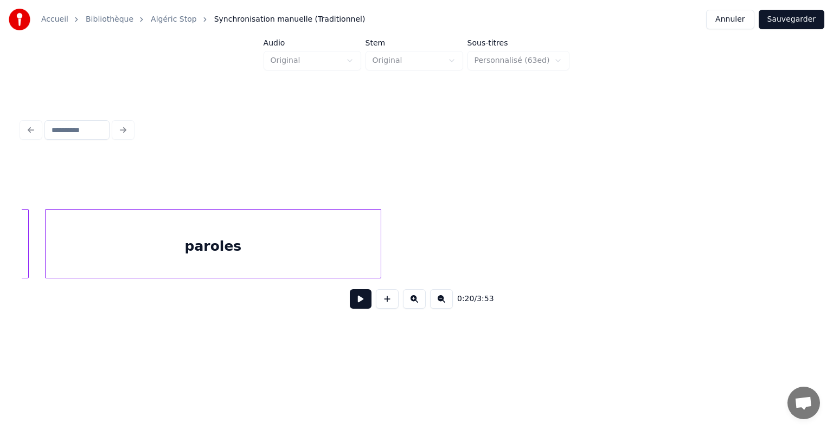
click at [412, 305] on button at bounding box center [414, 299] width 23 height 20
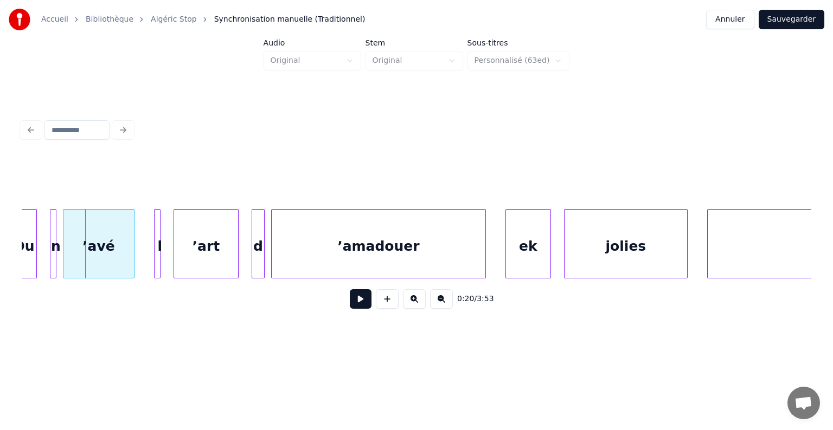
click at [412, 305] on button at bounding box center [414, 299] width 23 height 20
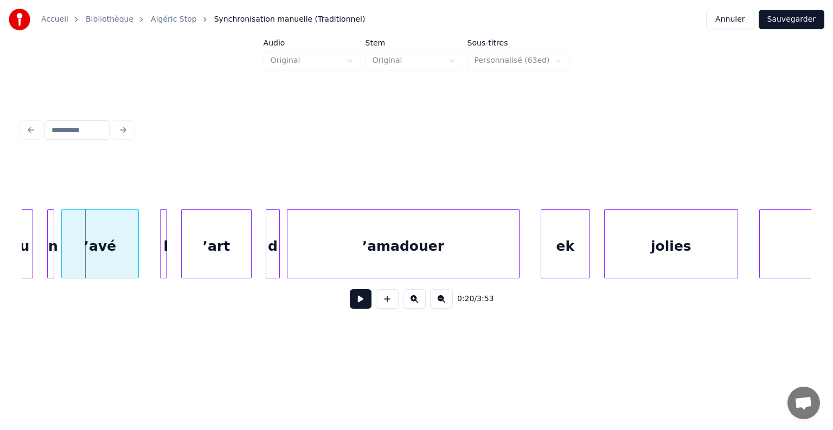
click at [412, 305] on button at bounding box center [414, 299] width 23 height 20
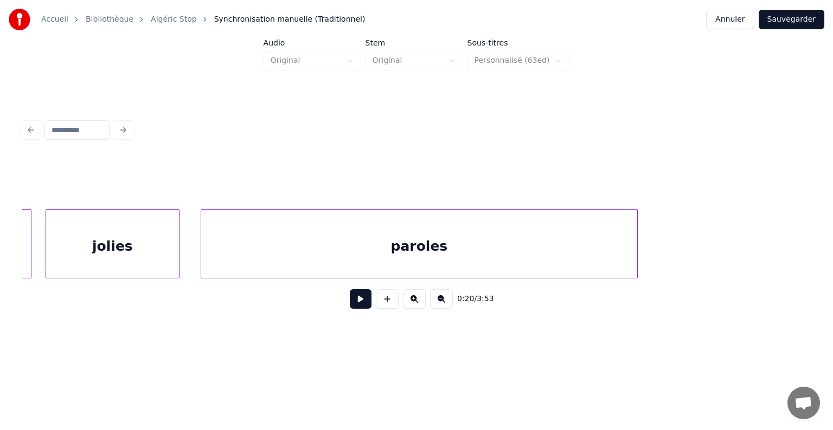
click at [412, 305] on button at bounding box center [414, 299] width 23 height 20
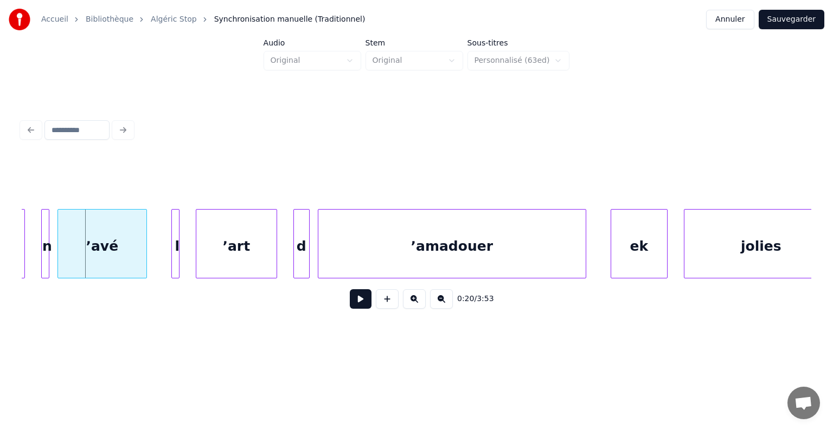
click at [411, 305] on button at bounding box center [414, 299] width 23 height 20
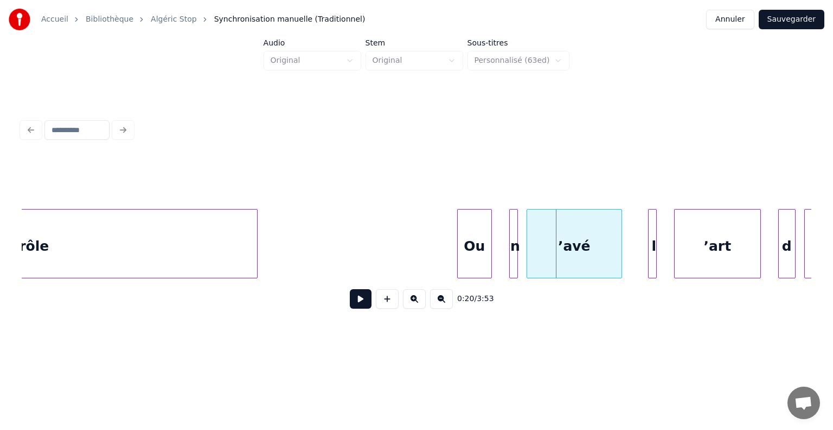
scroll to position [0, 8573]
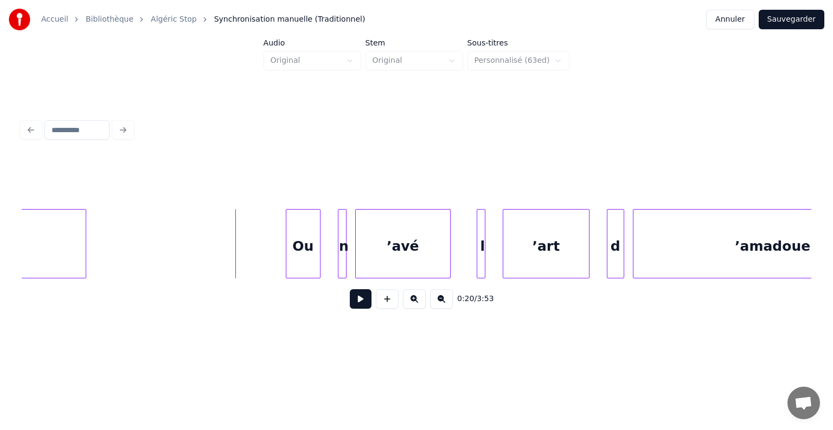
click at [354, 302] on button at bounding box center [361, 299] width 22 height 20
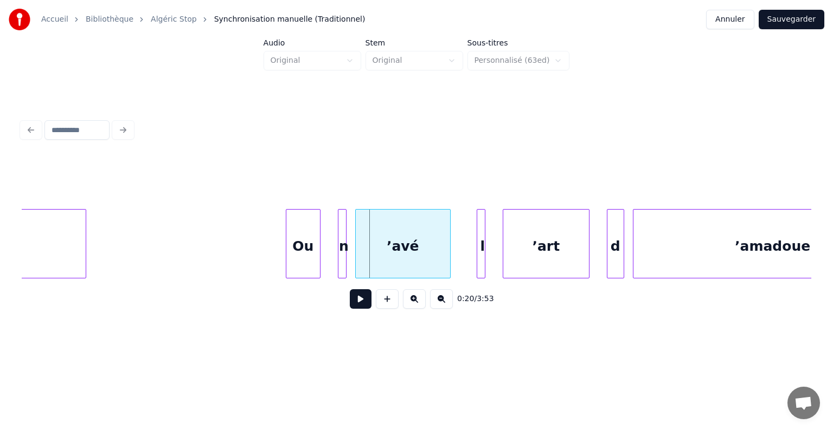
click at [403, 251] on div "ʼavé" at bounding box center [403, 247] width 94 height 74
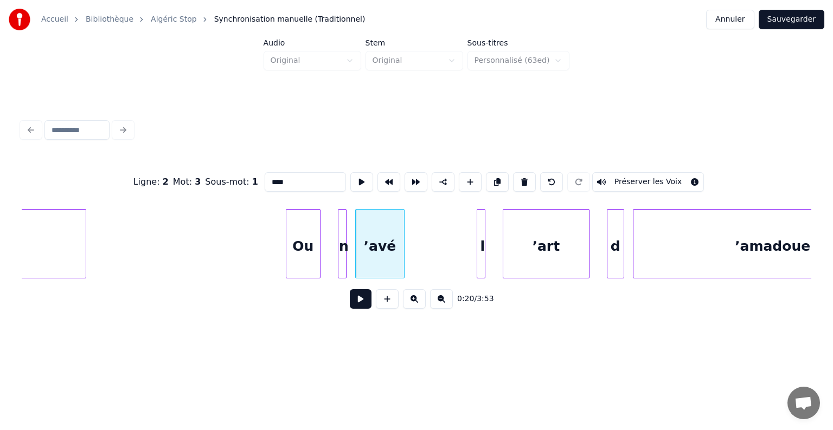
click at [401, 246] on div at bounding box center [402, 244] width 3 height 68
click at [371, 241] on div "ʼavé" at bounding box center [372, 247] width 48 height 74
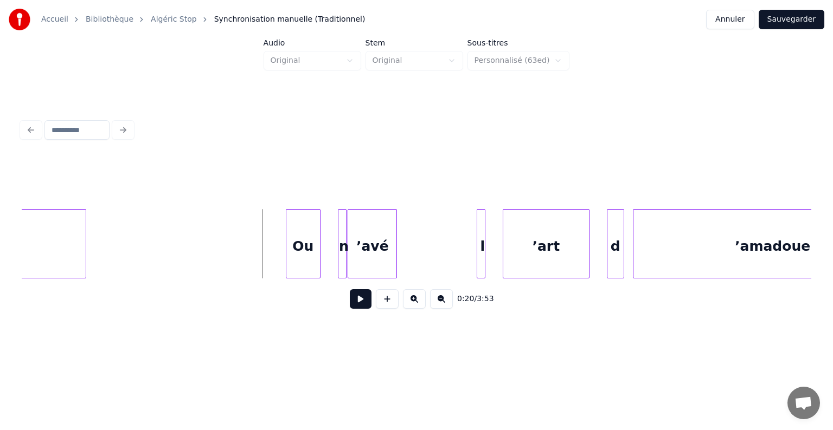
click at [365, 299] on button at bounding box center [361, 299] width 22 height 20
click at [444, 244] on div "l" at bounding box center [446, 247] width 11 height 74
click at [359, 301] on button at bounding box center [361, 299] width 22 height 20
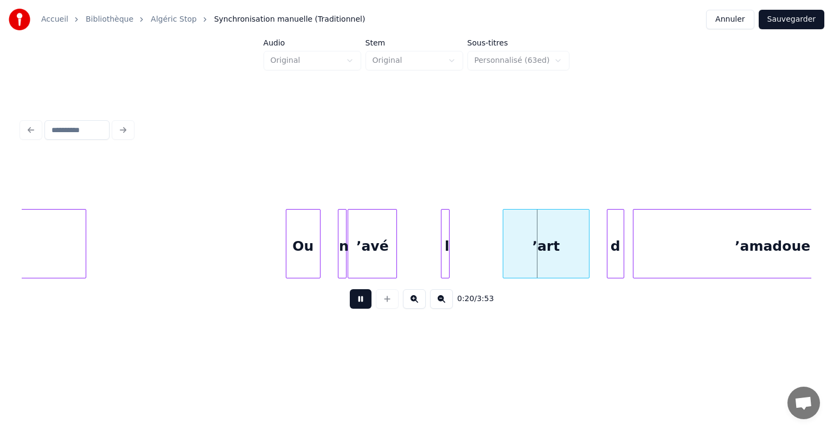
click at [359, 301] on button at bounding box center [361, 299] width 22 height 20
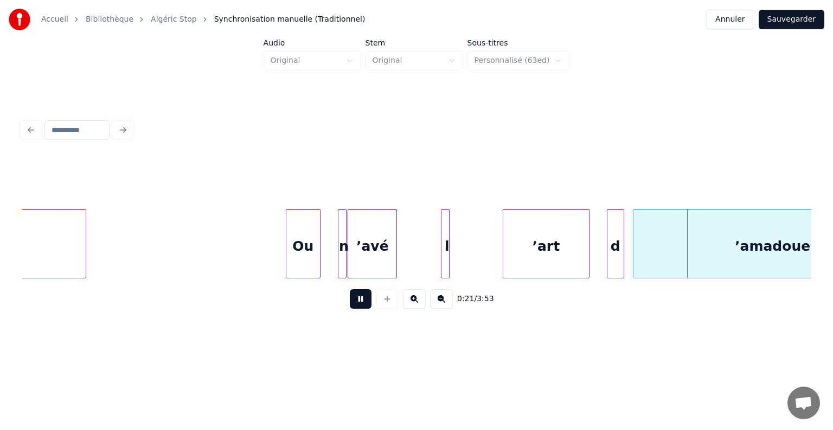
click at [359, 301] on button at bounding box center [361, 299] width 22 height 20
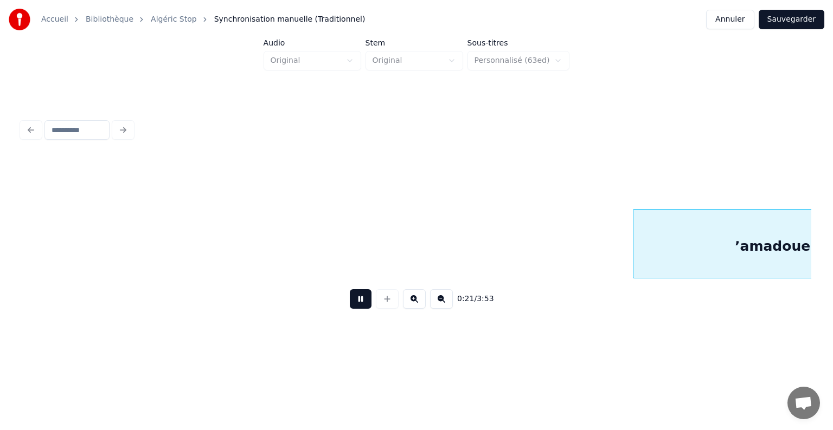
scroll to position [0, 9362]
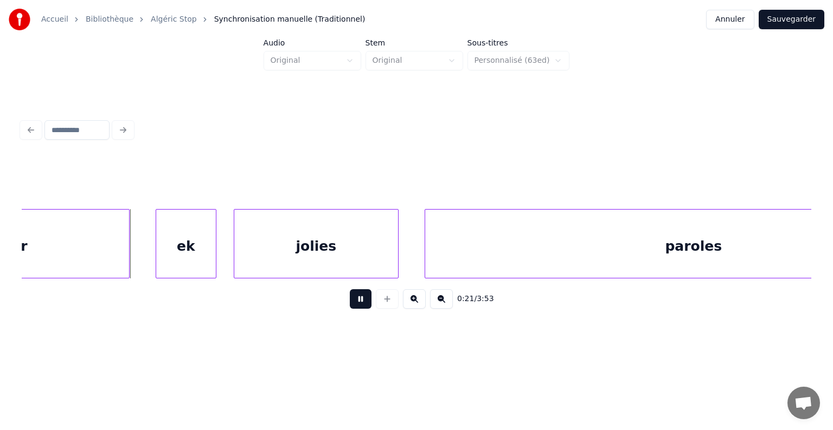
click at [359, 301] on button at bounding box center [361, 299] width 22 height 20
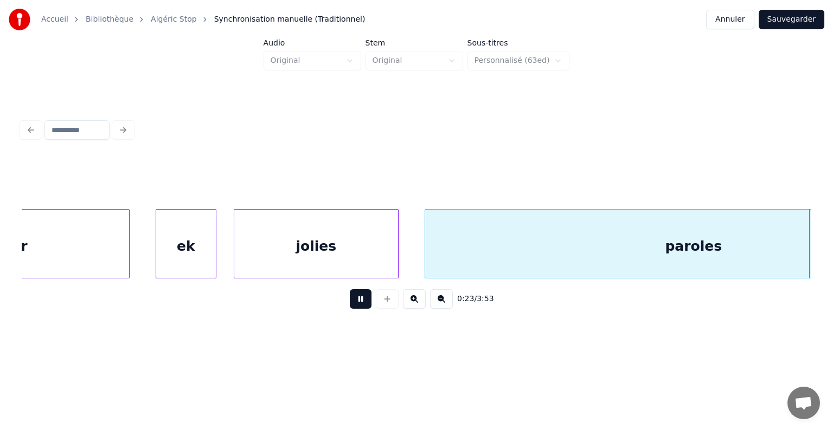
click at [359, 301] on button at bounding box center [361, 299] width 22 height 20
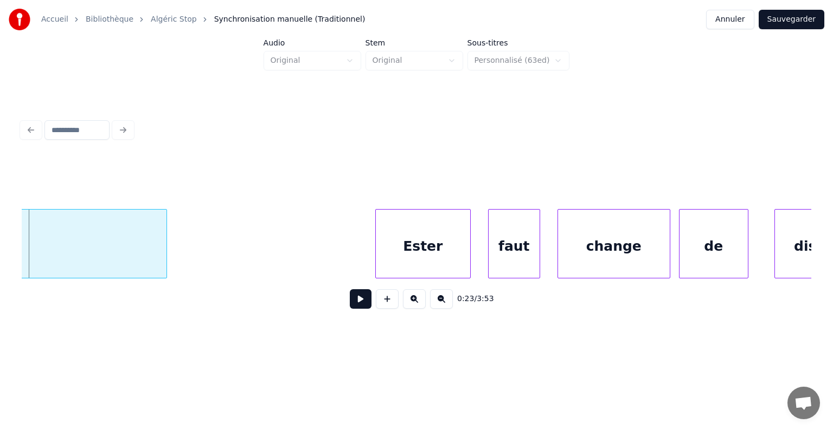
click at [359, 301] on button at bounding box center [361, 299] width 22 height 20
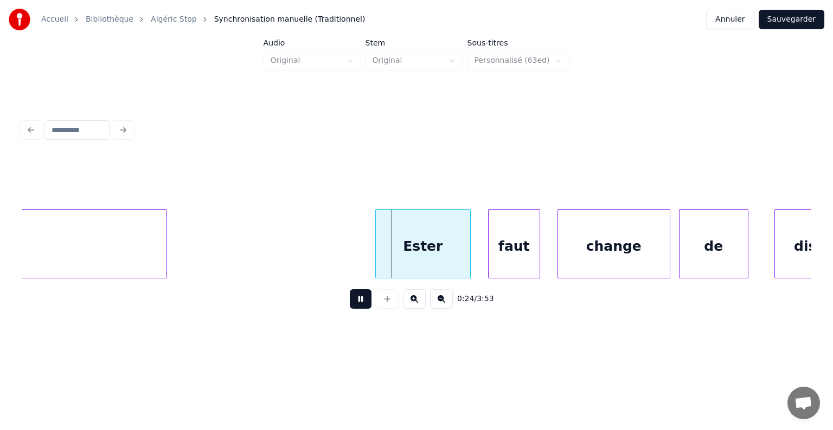
click at [359, 301] on button at bounding box center [361, 299] width 22 height 20
click at [392, 245] on div "Ester" at bounding box center [410, 247] width 94 height 74
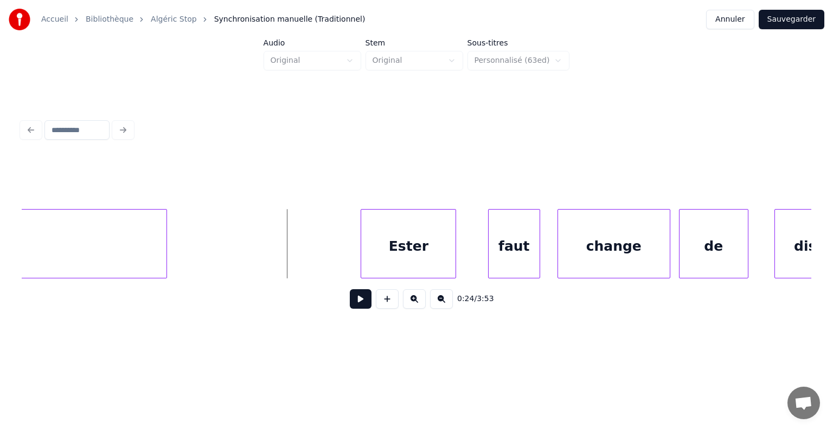
click at [357, 300] on button at bounding box center [361, 299] width 22 height 20
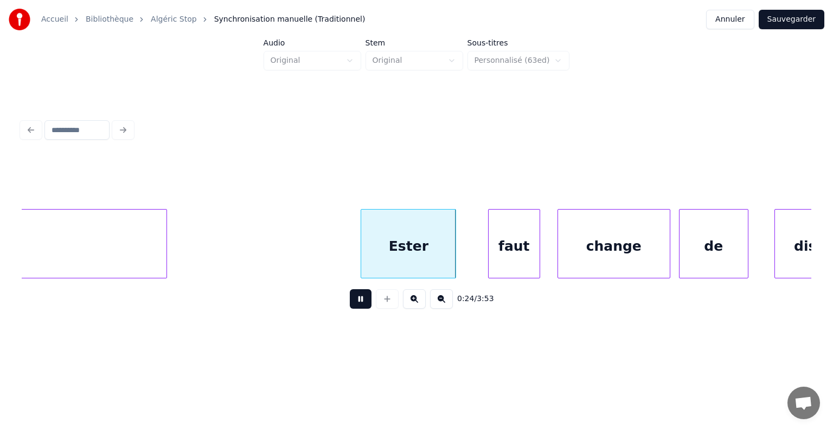
click at [356, 300] on button at bounding box center [361, 299] width 22 height 20
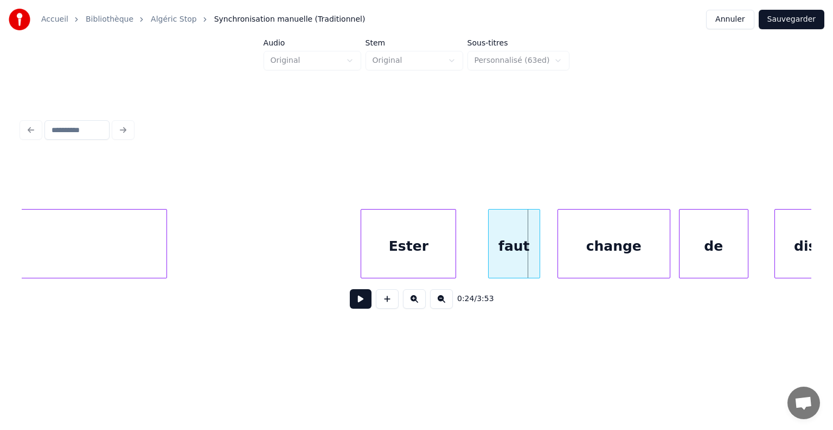
click at [356, 300] on button at bounding box center [361, 299] width 22 height 20
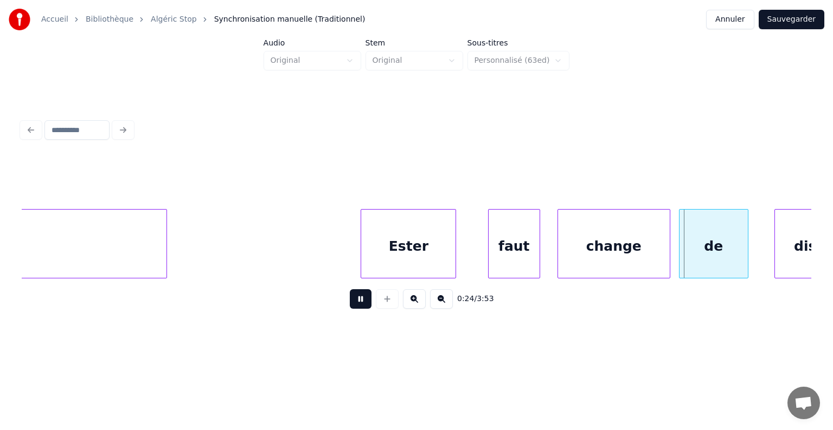
click at [356, 300] on button at bounding box center [361, 299] width 22 height 20
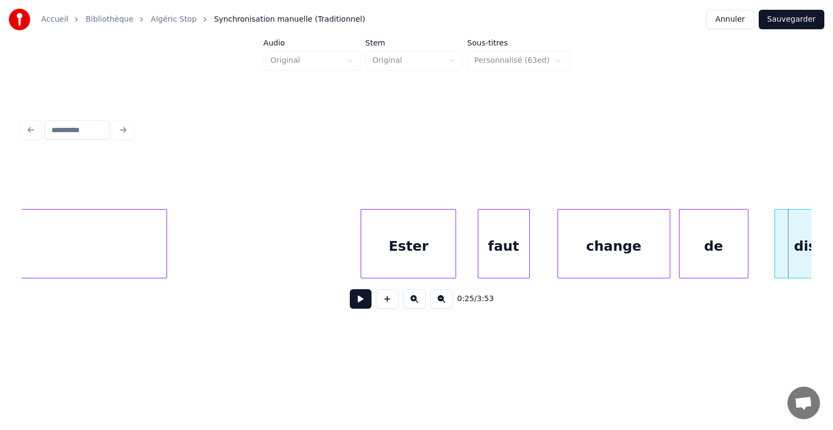
click at [492, 247] on div "faut" at bounding box center [503, 247] width 51 height 74
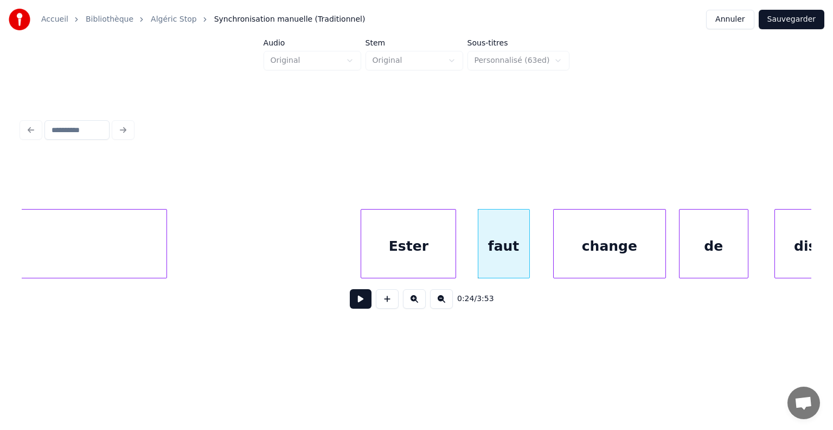
click at [580, 242] on div "change" at bounding box center [609, 247] width 112 height 74
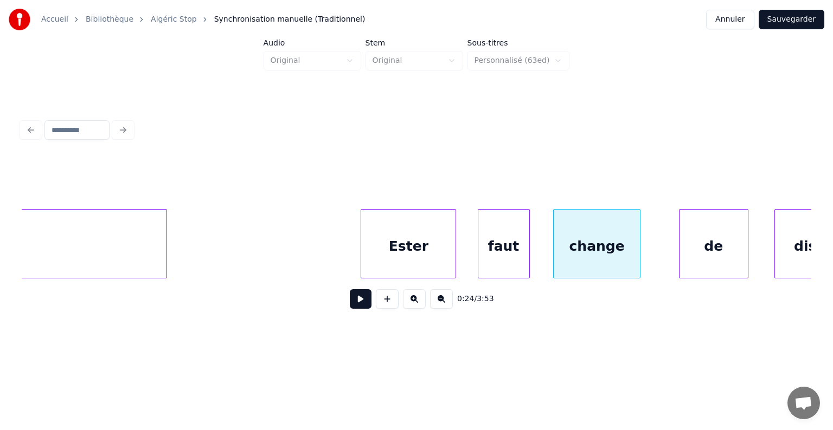
click at [638, 241] on div at bounding box center [637, 244] width 3 height 68
click at [622, 240] on div "change" at bounding box center [615, 247] width 87 height 74
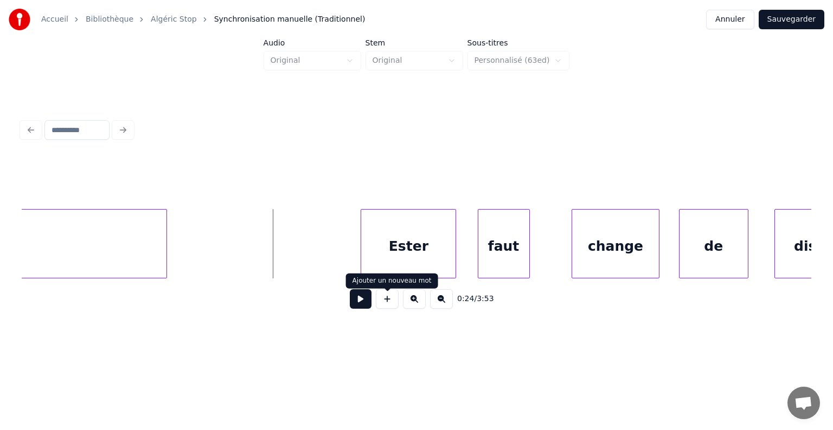
click at [364, 304] on button at bounding box center [361, 299] width 22 height 20
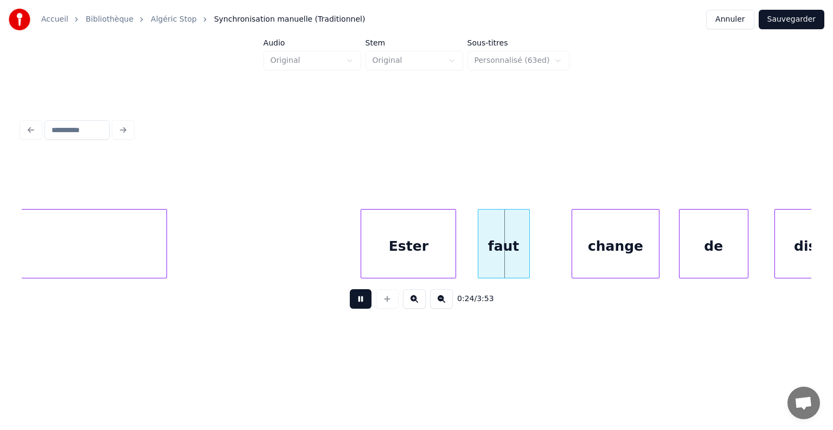
click at [364, 304] on button at bounding box center [361, 299] width 22 height 20
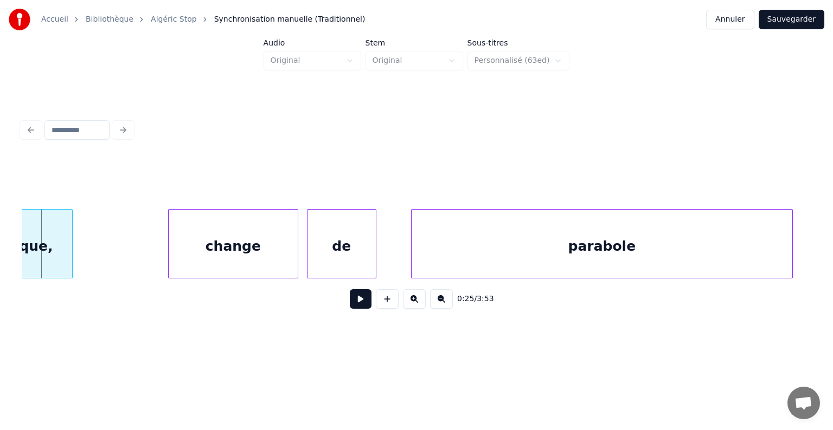
click at [364, 304] on button at bounding box center [361, 299] width 22 height 20
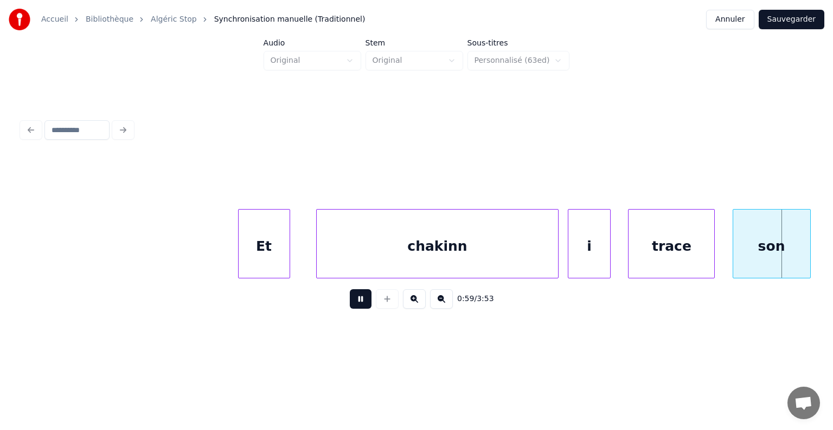
scroll to position [0, 26038]
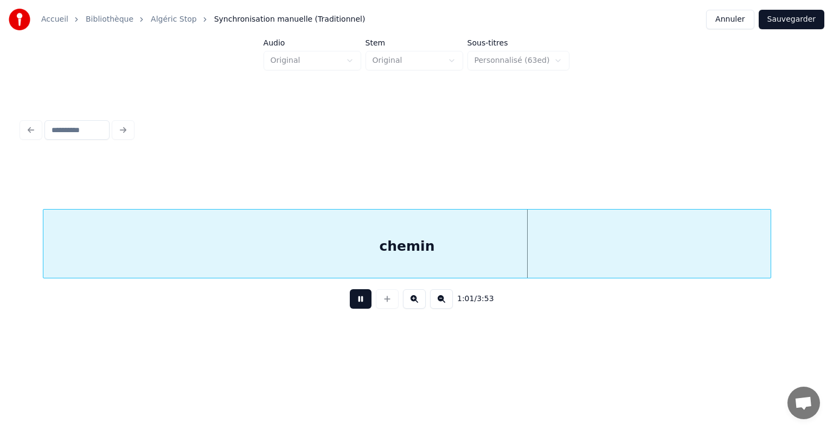
click at [350, 289] on button at bounding box center [361, 299] width 22 height 20
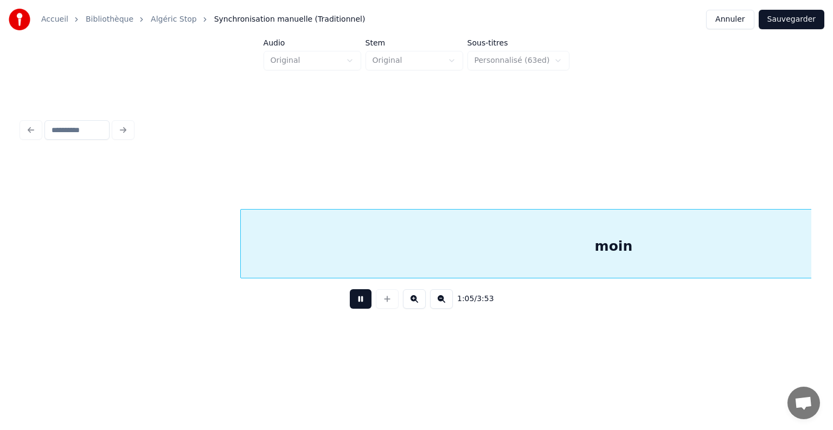
scroll to position [0, 28418]
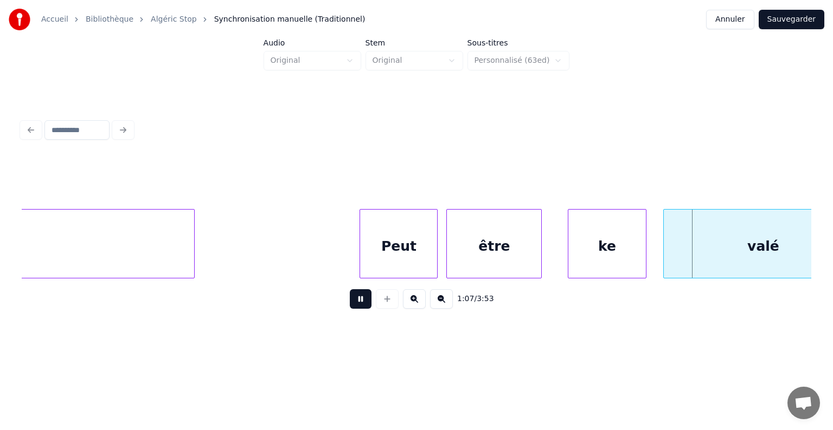
click at [350, 289] on button at bounding box center [361, 299] width 22 height 20
click at [379, 238] on div "Peut" at bounding box center [390, 247] width 77 height 74
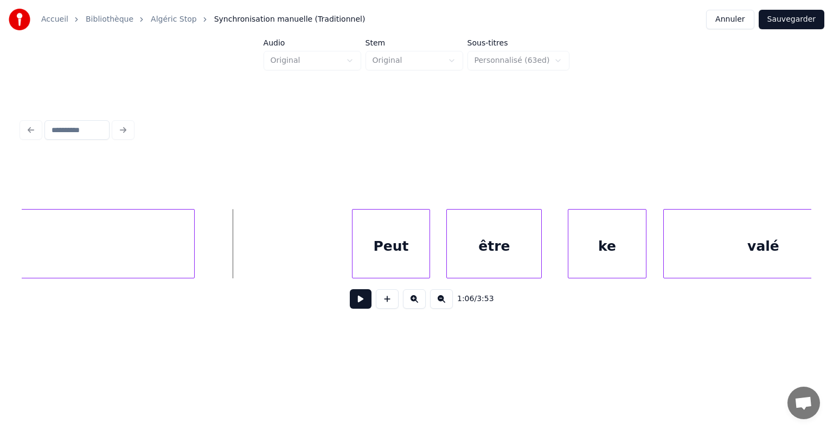
click at [356, 304] on button at bounding box center [361, 299] width 22 height 20
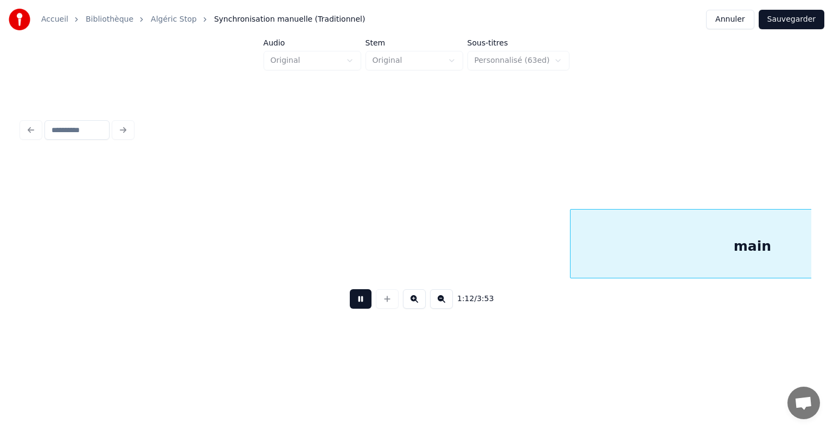
scroll to position [0, 31596]
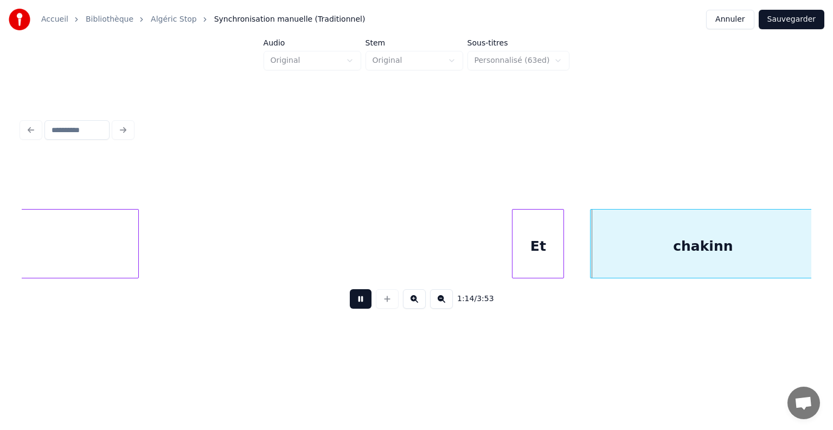
click at [350, 289] on button at bounding box center [361, 299] width 22 height 20
click at [512, 243] on div "Et" at bounding box center [518, 247] width 51 height 74
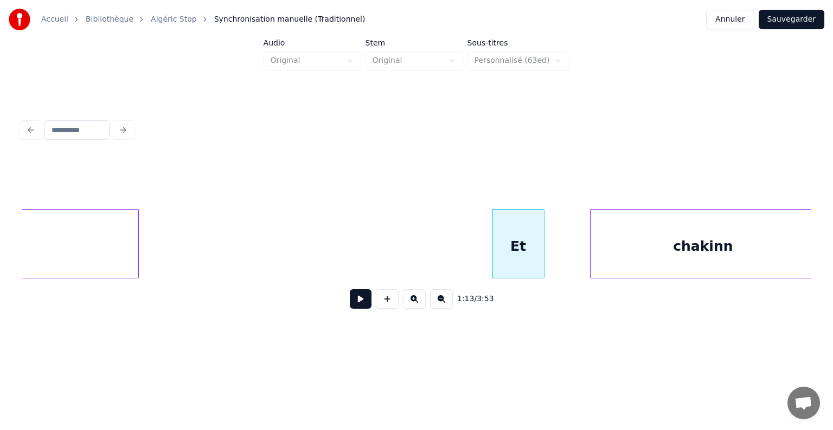
click at [360, 300] on button at bounding box center [361, 299] width 22 height 20
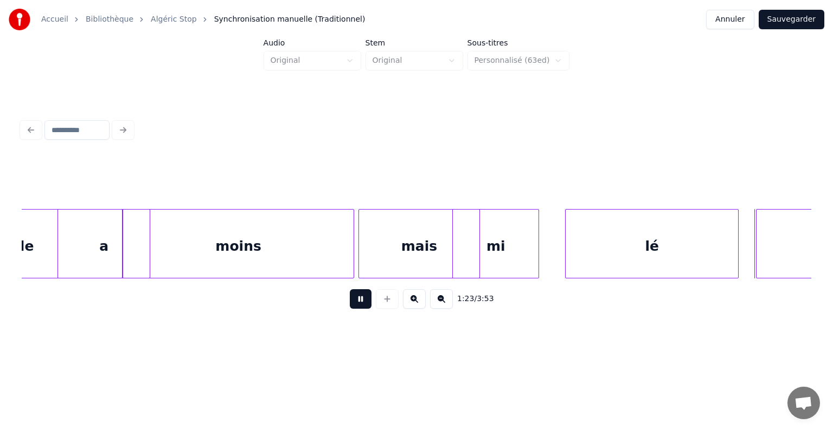
scroll to position [0, 36348]
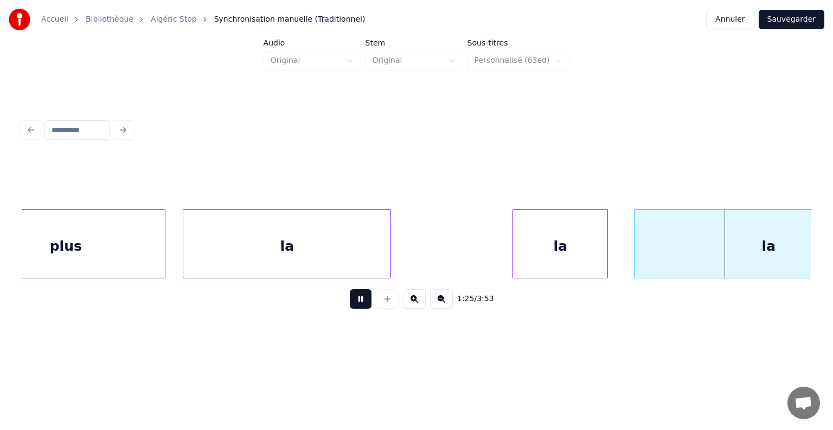
click at [350, 289] on button at bounding box center [361, 299] width 22 height 20
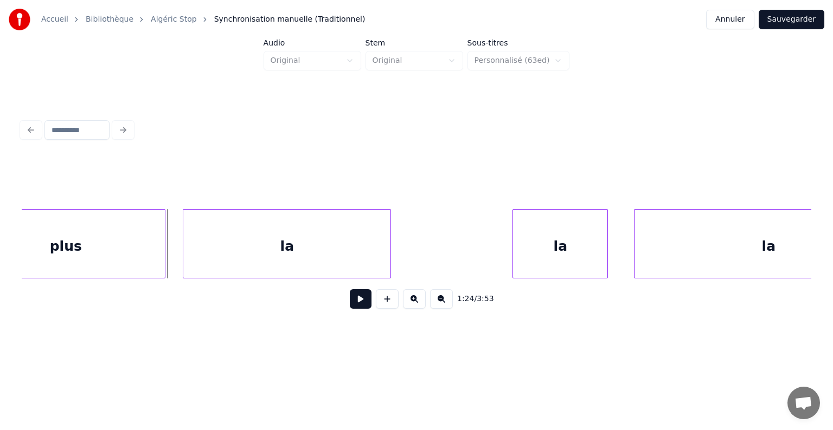
click at [359, 303] on button at bounding box center [361, 299] width 22 height 20
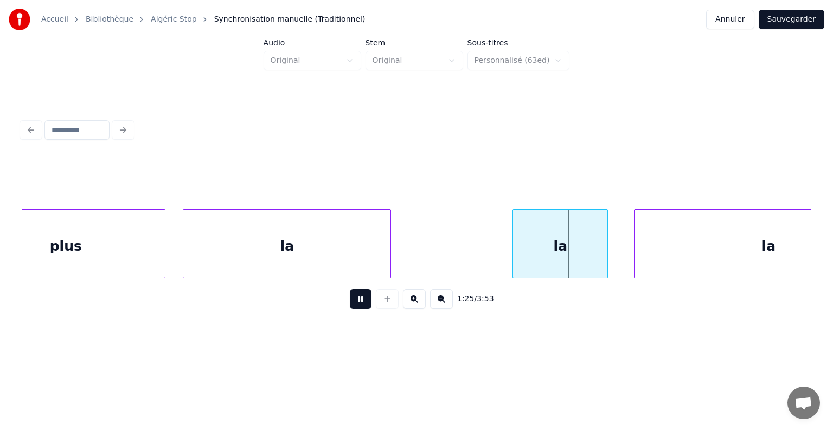
click at [358, 303] on button at bounding box center [361, 299] width 22 height 20
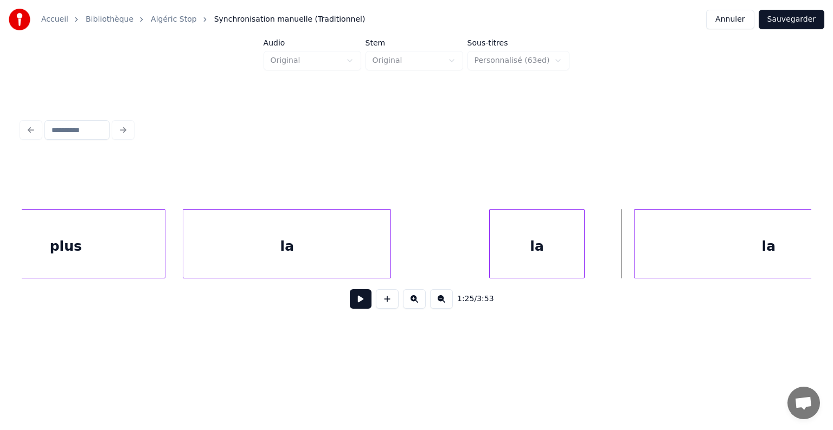
click at [518, 235] on div "la" at bounding box center [536, 247] width 94 height 74
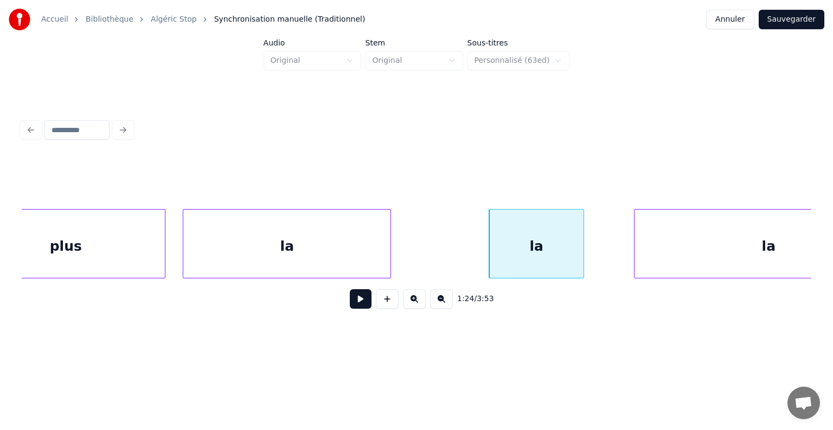
click at [373, 231] on div "la" at bounding box center [286, 247] width 207 height 74
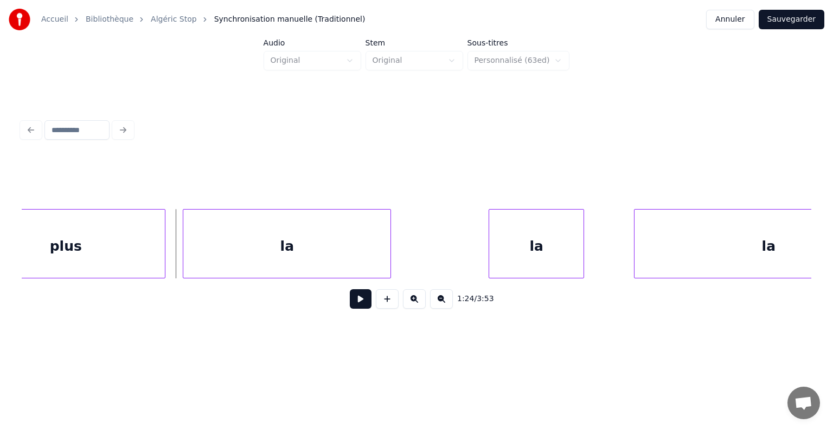
click at [359, 302] on button at bounding box center [361, 299] width 22 height 20
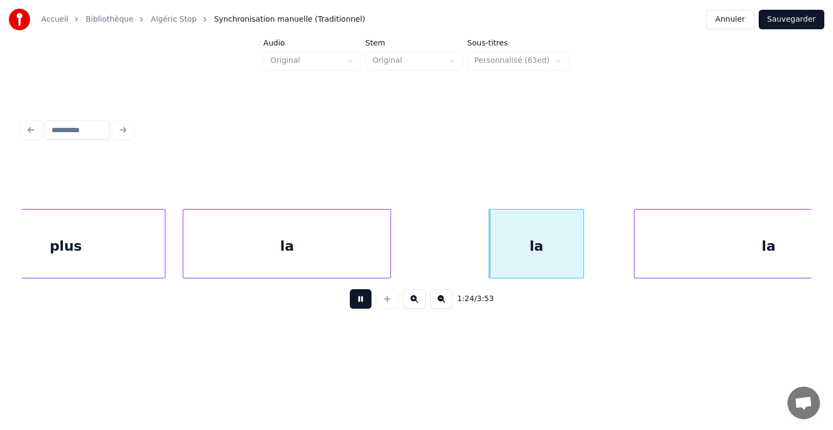
click at [359, 302] on button at bounding box center [361, 299] width 22 height 20
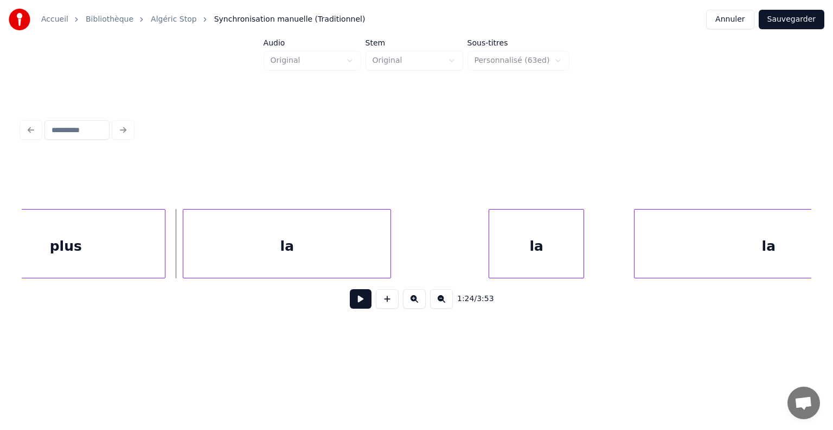
click at [362, 304] on button at bounding box center [361, 299] width 22 height 20
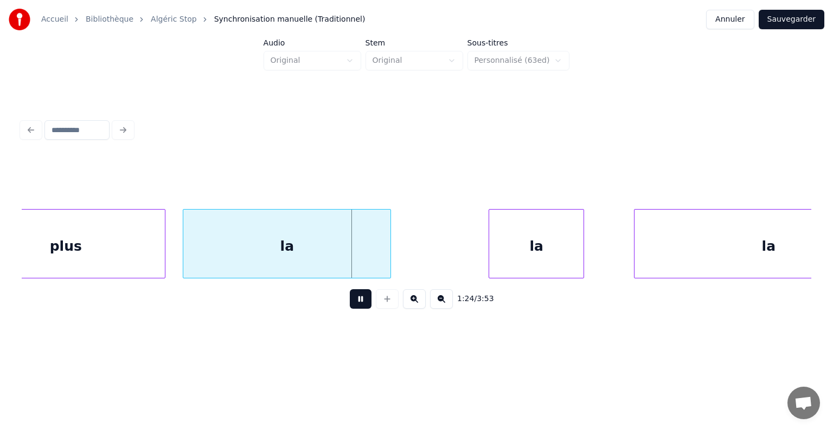
click at [358, 304] on button at bounding box center [361, 299] width 22 height 20
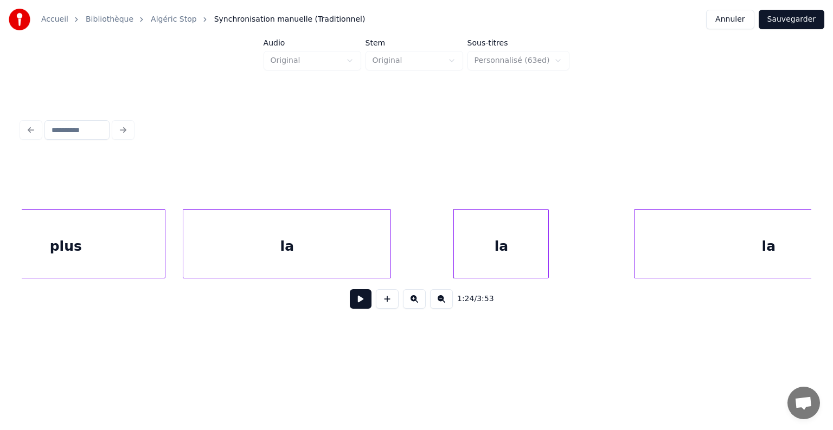
click at [479, 248] on div "la" at bounding box center [501, 247] width 94 height 74
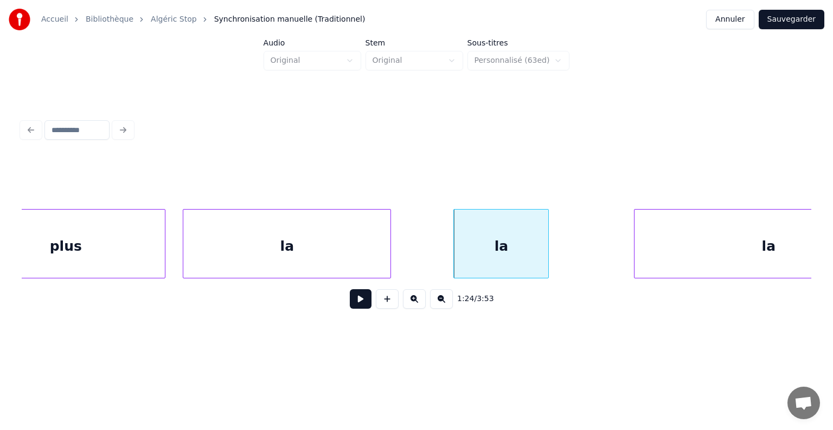
click at [369, 302] on button at bounding box center [361, 299] width 22 height 20
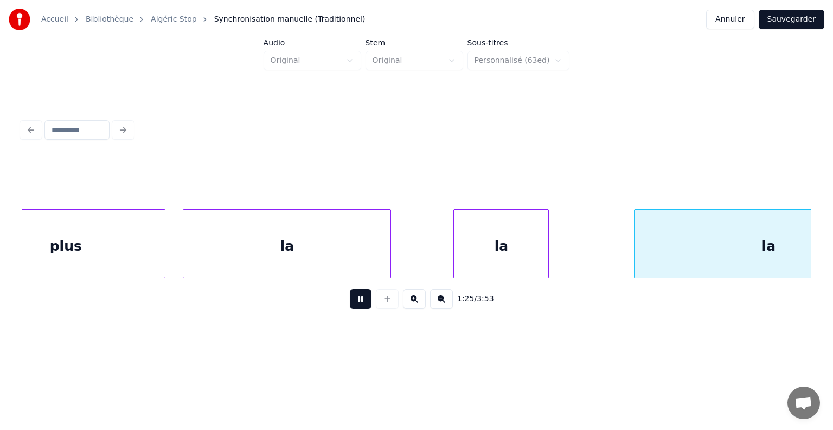
click at [369, 302] on button at bounding box center [361, 299] width 22 height 20
click at [527, 253] on div "la" at bounding box center [525, 247] width 94 height 74
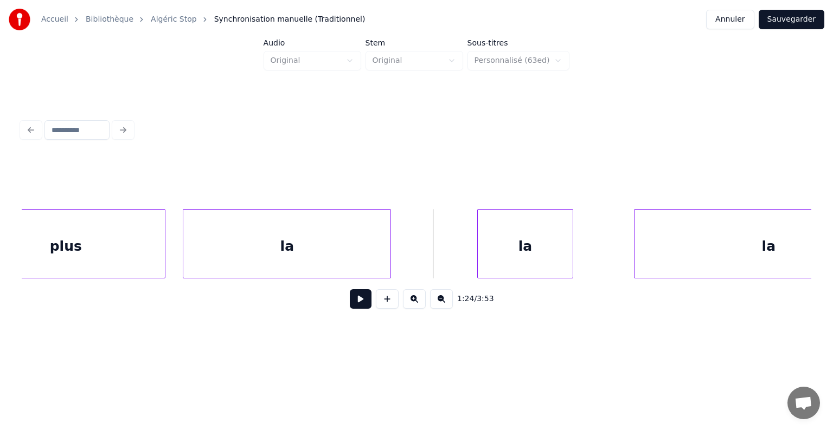
click at [358, 306] on button at bounding box center [361, 299] width 22 height 20
click at [359, 305] on button at bounding box center [361, 299] width 22 height 20
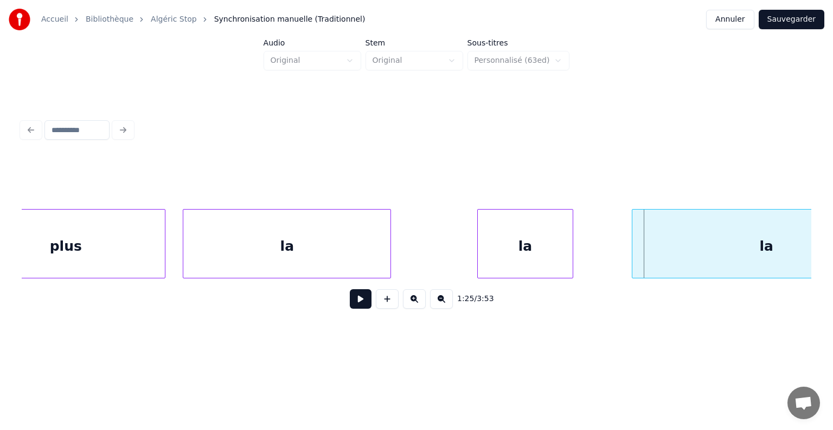
scroll to position [0, 36437]
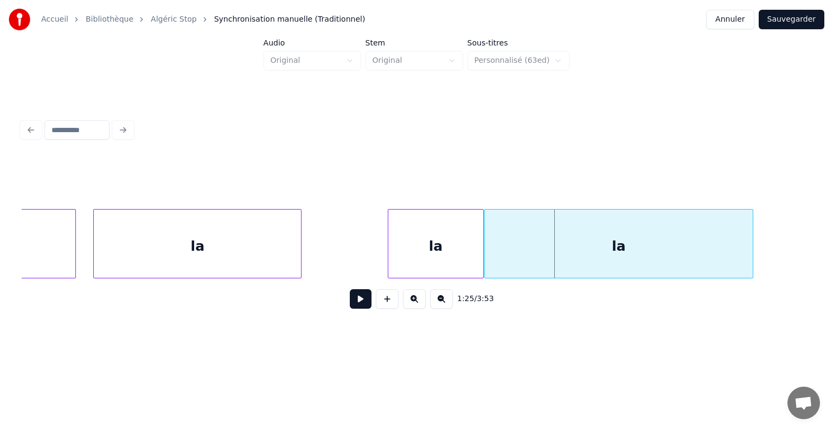
click at [646, 238] on div "la" at bounding box center [619, 247] width 268 height 74
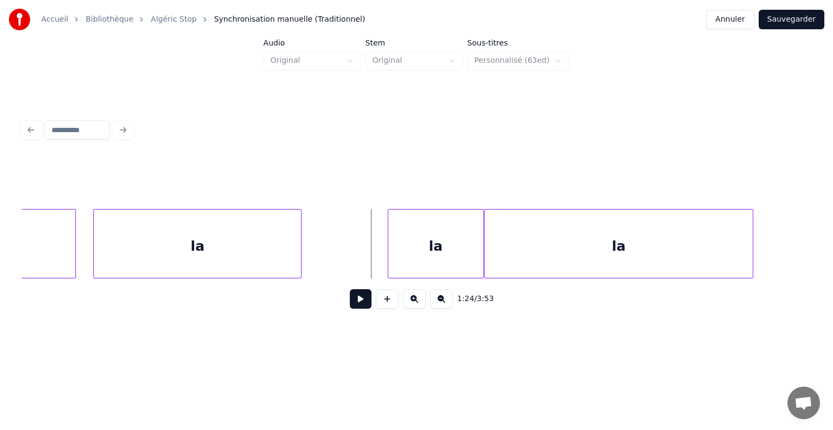
click at [365, 306] on button at bounding box center [361, 299] width 22 height 20
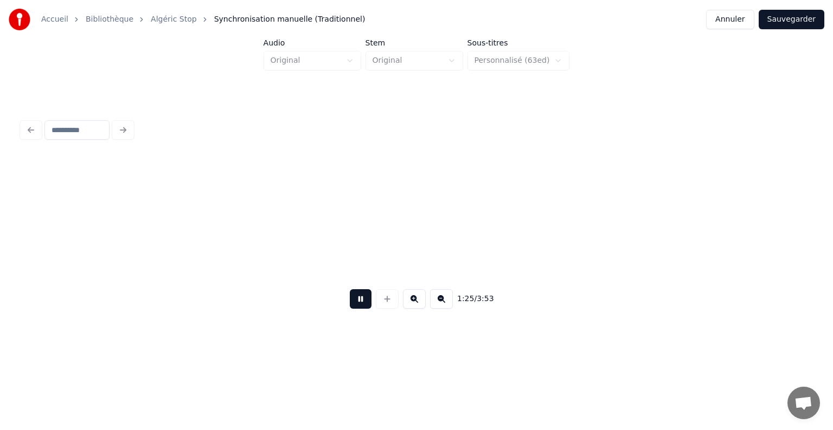
click at [366, 305] on button at bounding box center [361, 299] width 22 height 20
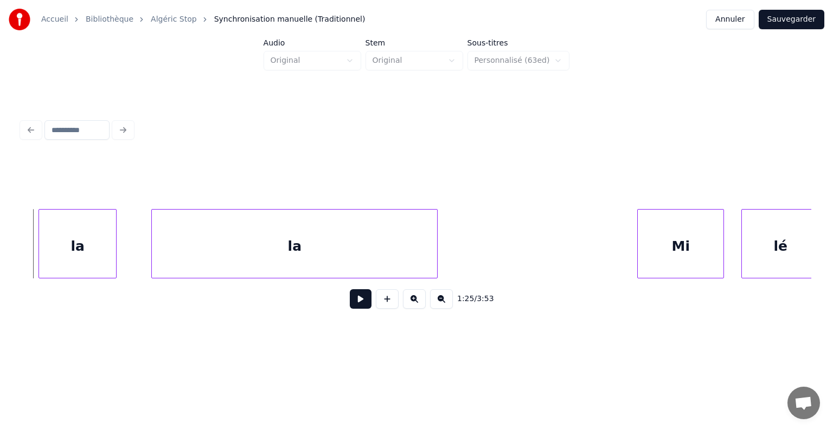
click at [353, 308] on button at bounding box center [361, 299] width 22 height 20
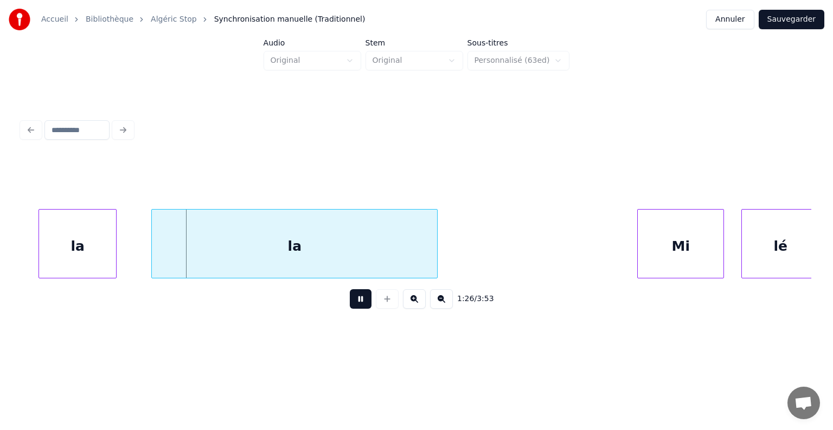
click at [352, 308] on button at bounding box center [361, 299] width 22 height 20
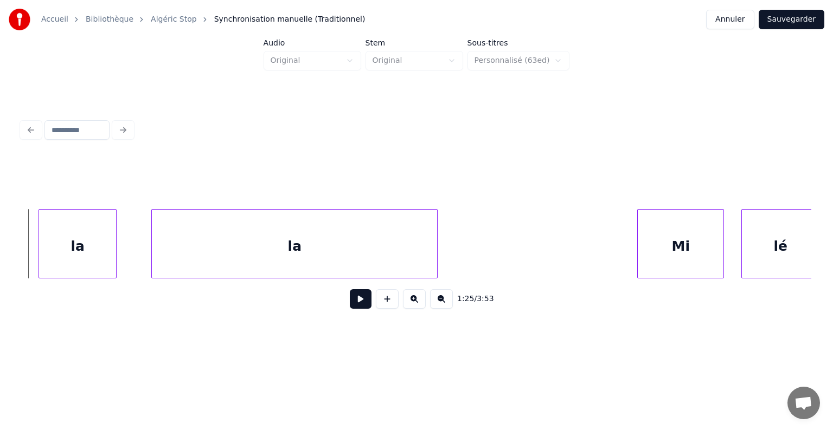
click at [360, 305] on button at bounding box center [361, 299] width 22 height 20
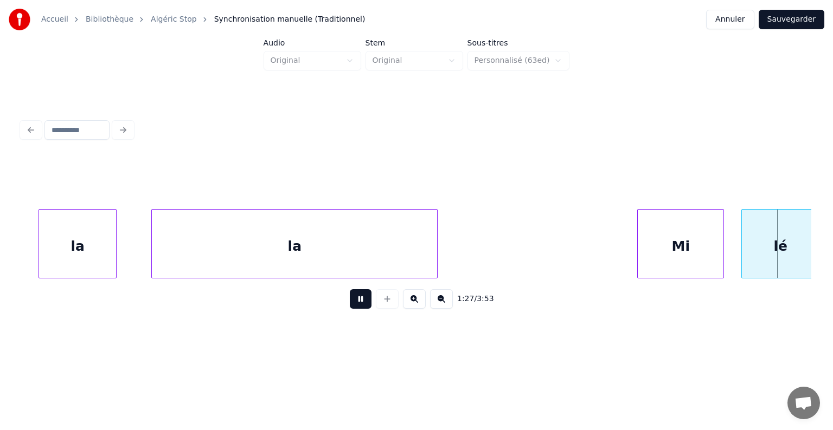
scroll to position [0, 38025]
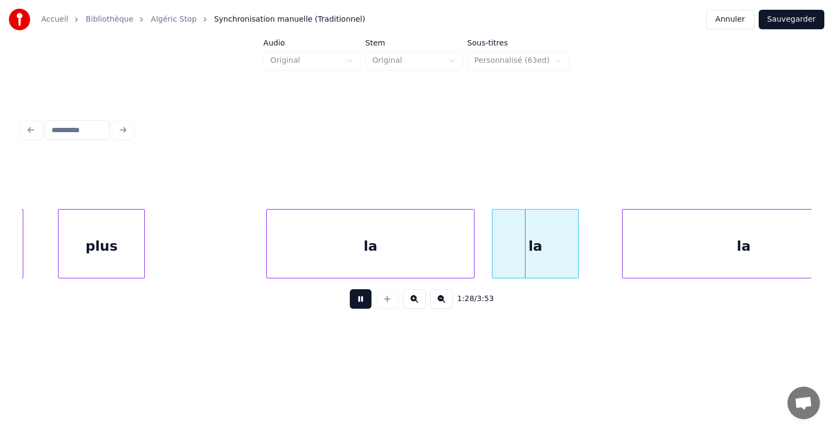
click at [353, 299] on button at bounding box center [361, 299] width 22 height 20
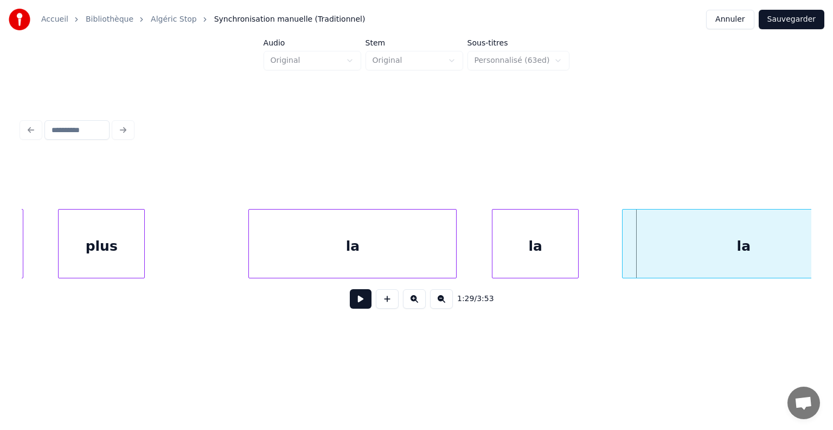
click at [274, 247] on div "la" at bounding box center [352, 247] width 207 height 74
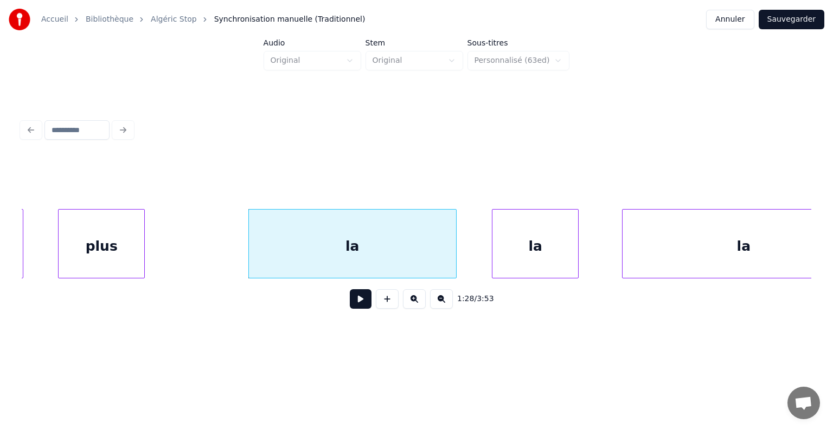
click at [472, 250] on div at bounding box center [473, 244] width 3 height 68
drag, startPoint x: 214, startPoint y: 243, endPoint x: 251, endPoint y: 273, distance: 48.3
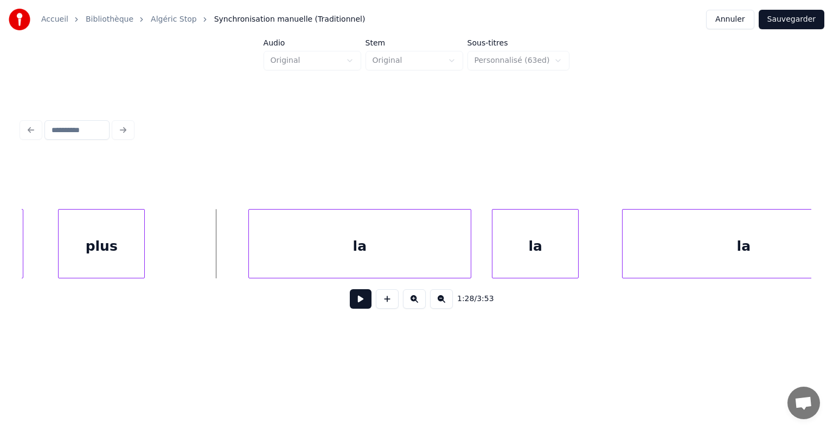
click at [363, 303] on button at bounding box center [361, 299] width 22 height 20
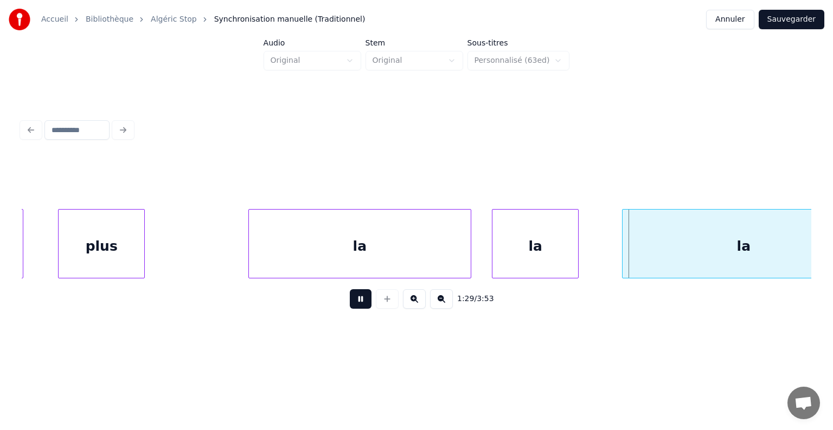
click at [361, 303] on button at bounding box center [361, 299] width 22 height 20
click at [589, 239] on div at bounding box center [590, 244] width 3 height 68
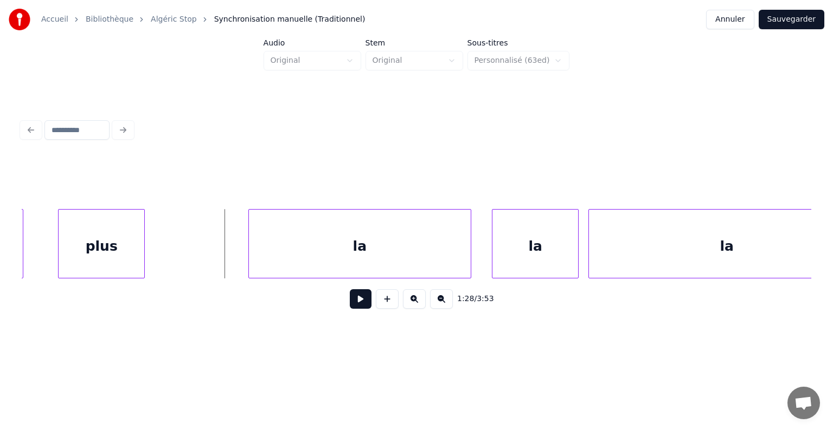
click at [360, 299] on button at bounding box center [361, 299] width 22 height 20
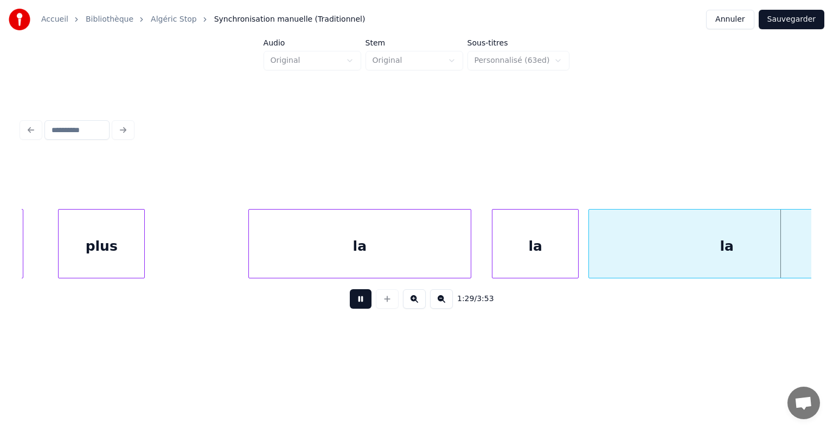
scroll to position [0, 38814]
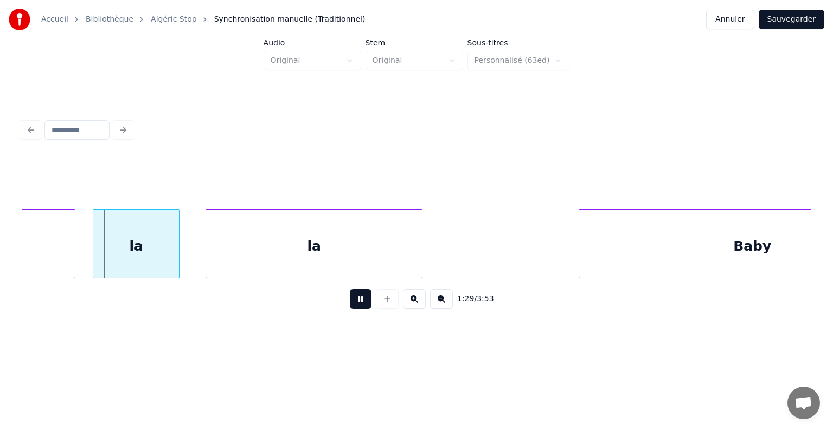
click at [360, 299] on button at bounding box center [361, 299] width 22 height 20
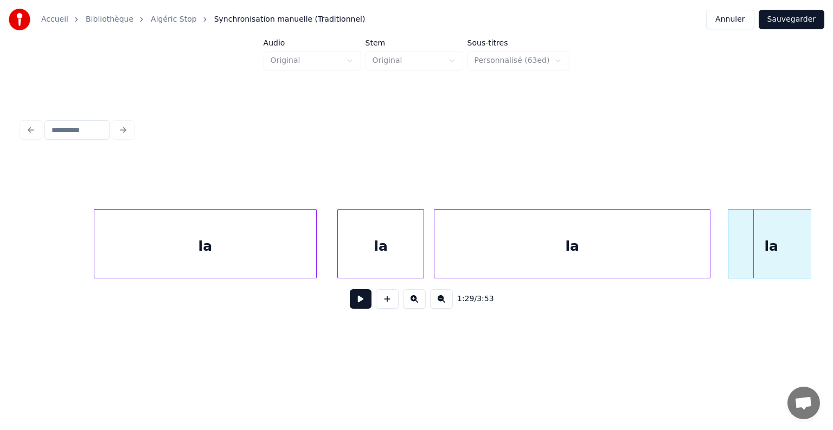
scroll to position [0, 38065]
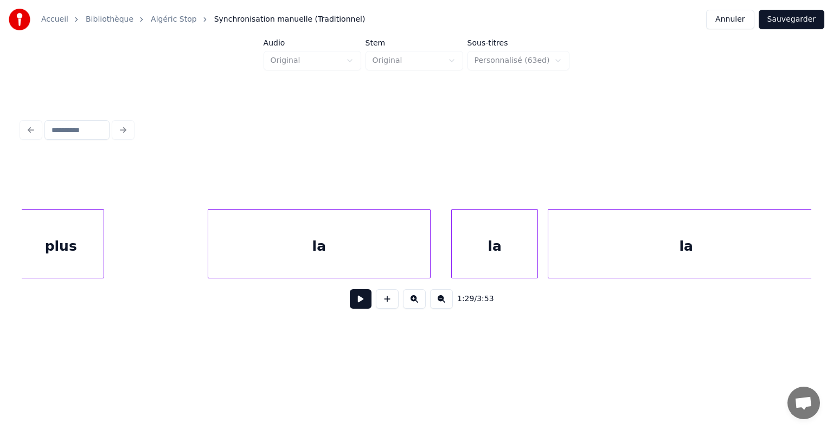
click at [358, 308] on button at bounding box center [361, 299] width 22 height 20
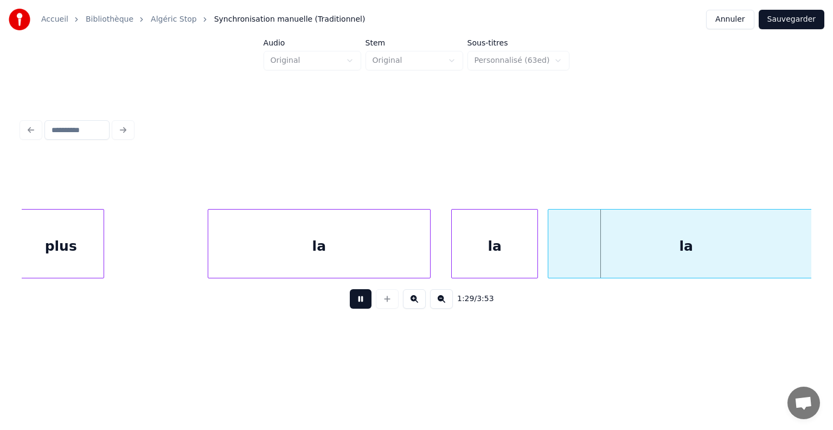
click at [360, 308] on button at bounding box center [361, 299] width 22 height 20
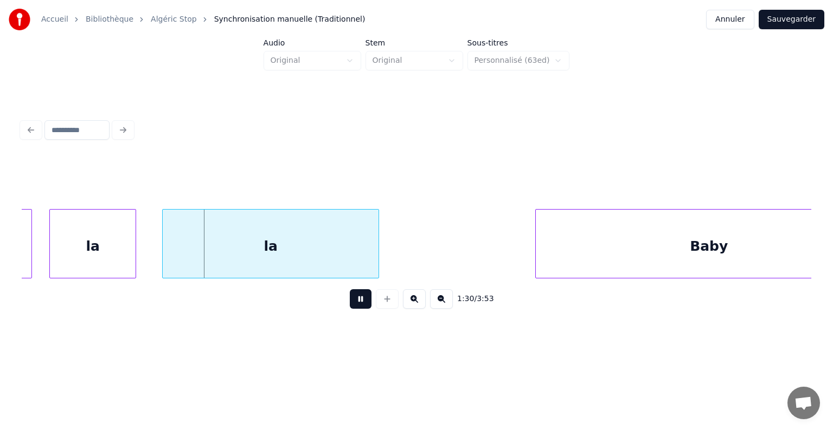
click at [360, 308] on button at bounding box center [361, 299] width 22 height 20
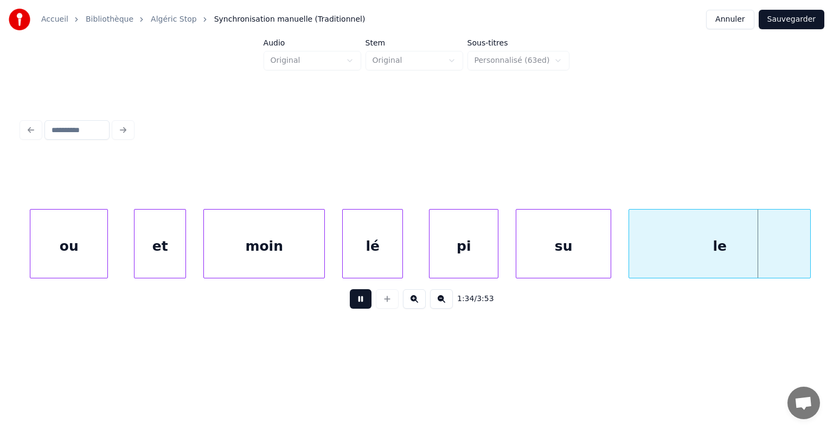
scroll to position [0, 41239]
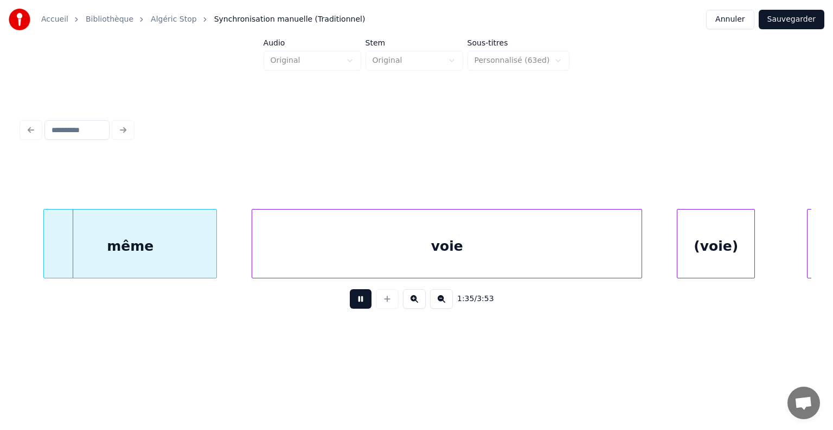
click at [360, 308] on button at bounding box center [361, 299] width 22 height 20
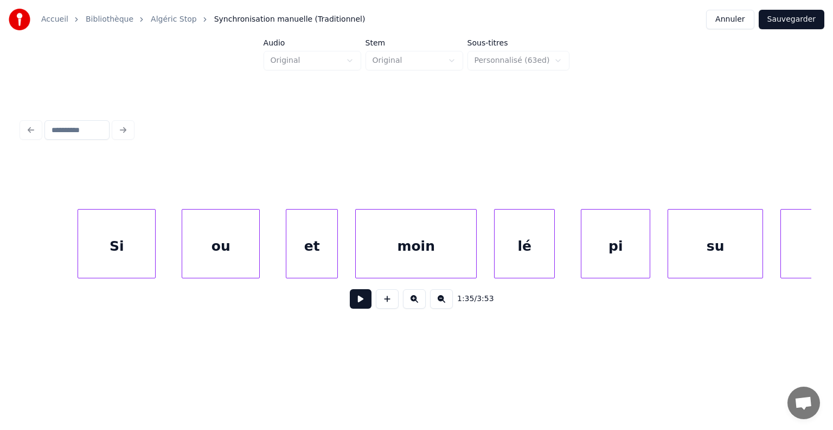
scroll to position [0, 40408]
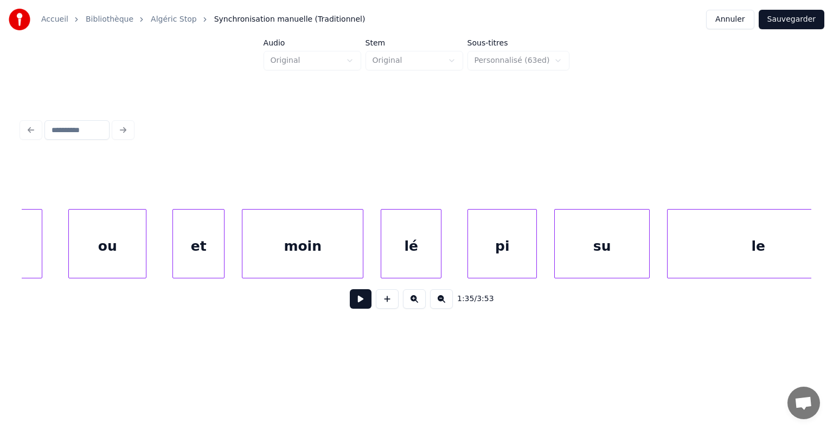
click at [507, 249] on div "pi" at bounding box center [502, 247] width 68 height 74
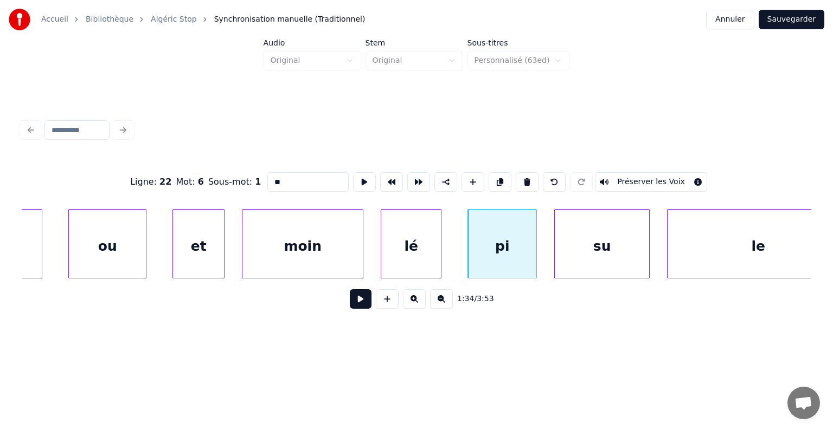
click at [286, 179] on input "**" at bounding box center [307, 182] width 81 height 20
type input "**"
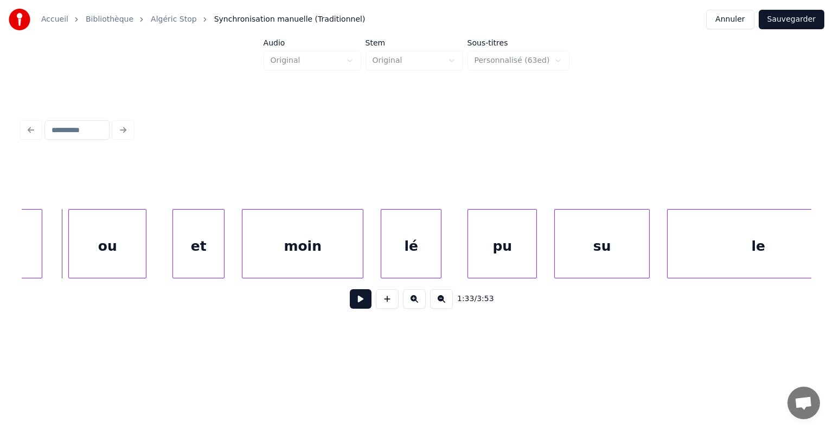
click at [359, 308] on button at bounding box center [361, 299] width 22 height 20
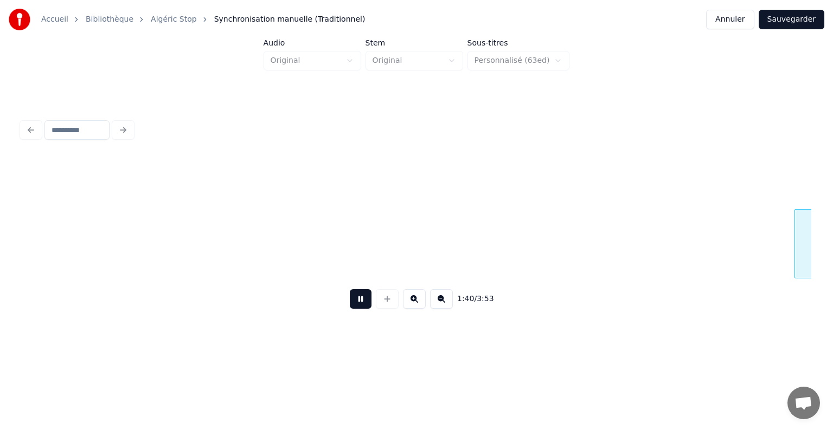
scroll to position [0, 43581]
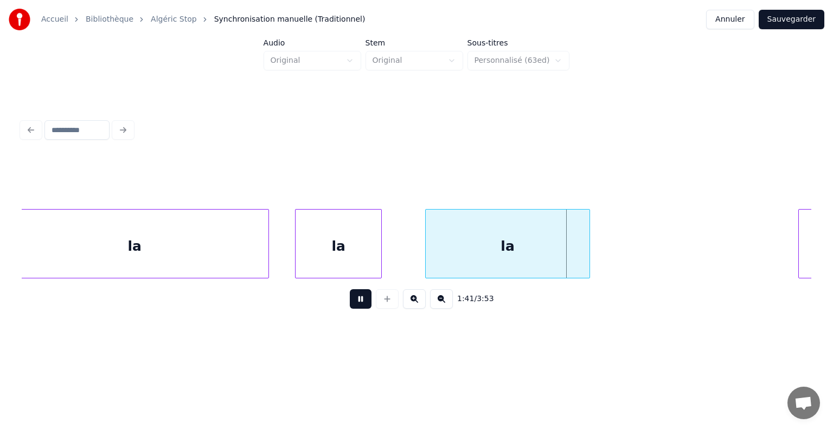
click at [358, 304] on button at bounding box center [361, 299] width 22 height 20
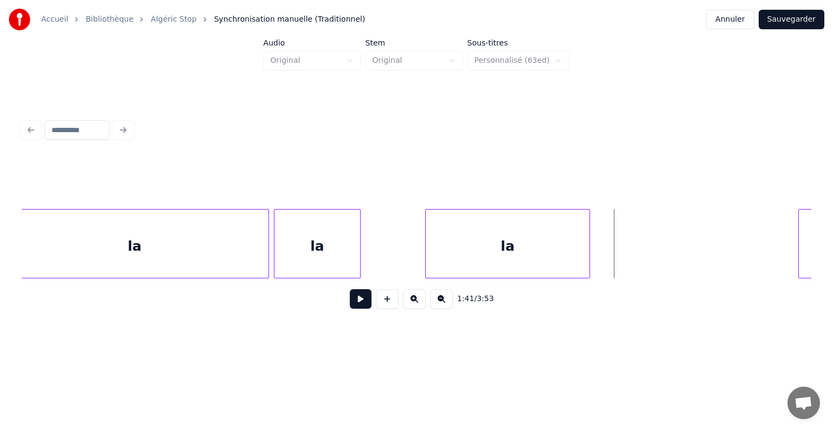
click at [299, 247] on div "la" at bounding box center [317, 247] width 86 height 74
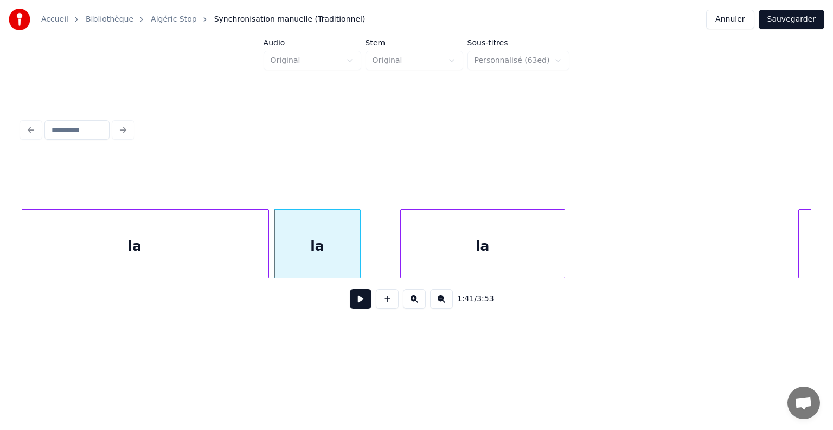
click at [408, 244] on div "la" at bounding box center [483, 247] width 164 height 74
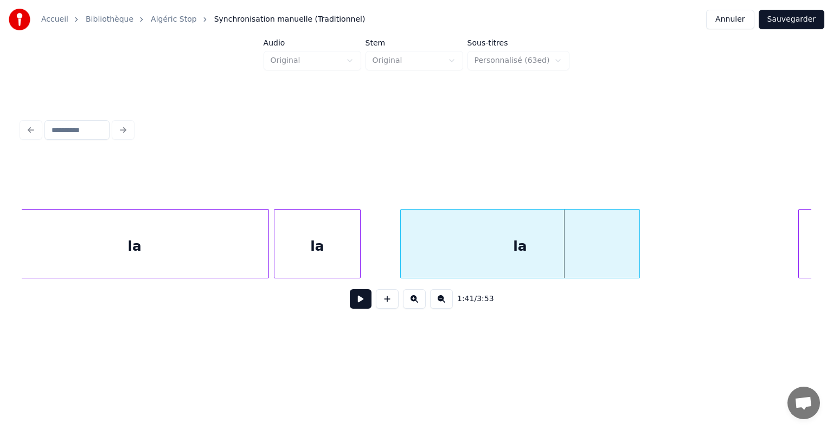
click at [639, 256] on div at bounding box center [637, 244] width 3 height 68
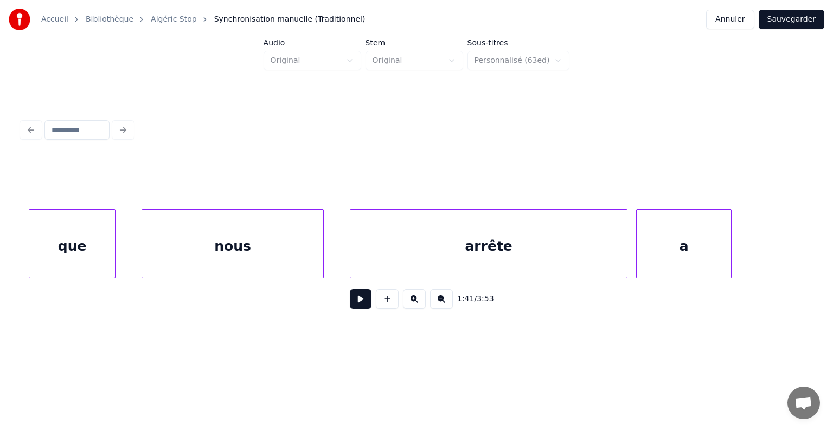
scroll to position [0, 42066]
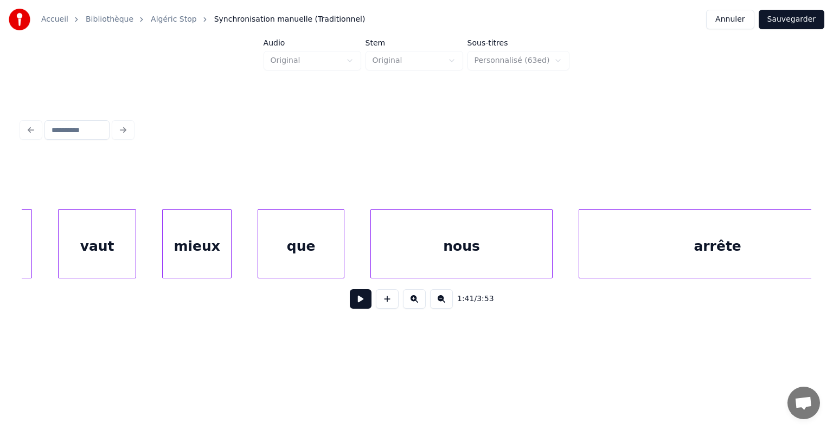
click at [364, 303] on button at bounding box center [361, 299] width 22 height 20
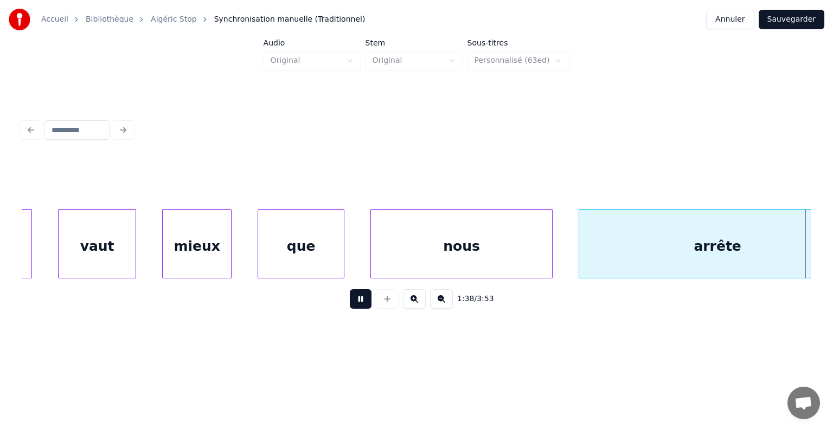
scroll to position [0, 42856]
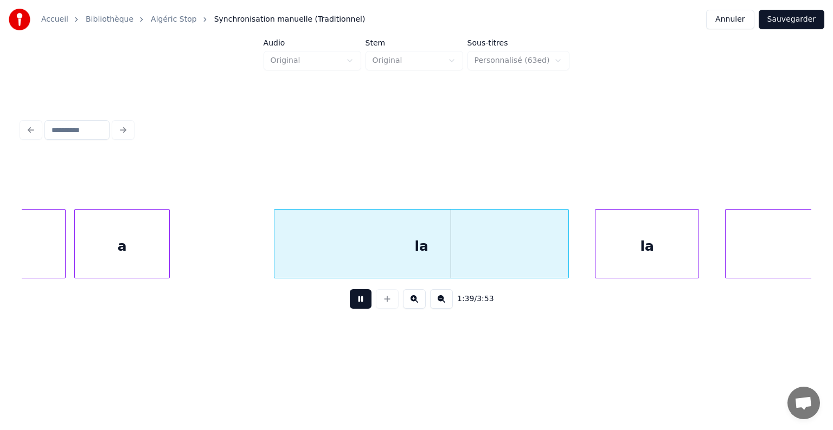
click at [364, 303] on button at bounding box center [361, 299] width 22 height 20
click at [257, 236] on div at bounding box center [257, 244] width 3 height 68
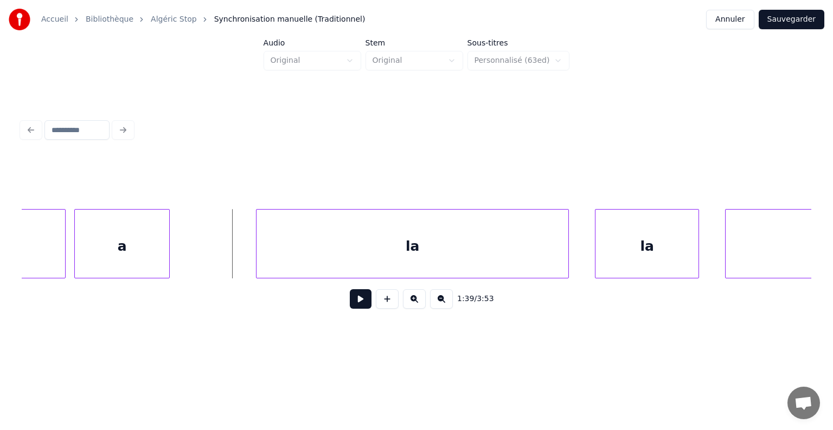
click at [359, 305] on button at bounding box center [361, 299] width 22 height 20
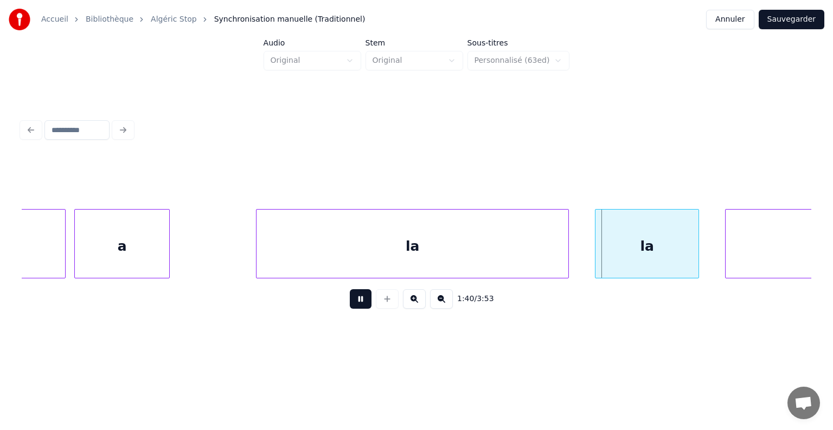
click at [359, 305] on button at bounding box center [361, 299] width 22 height 20
click at [573, 247] on div at bounding box center [574, 244] width 3 height 68
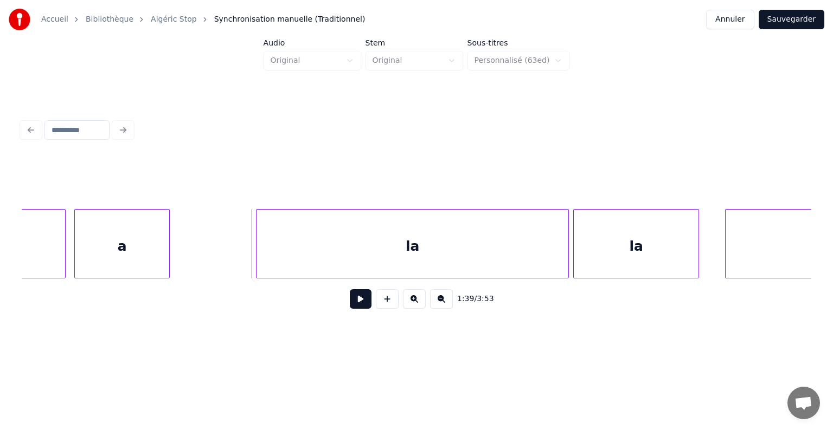
click at [358, 303] on button at bounding box center [361, 299] width 22 height 20
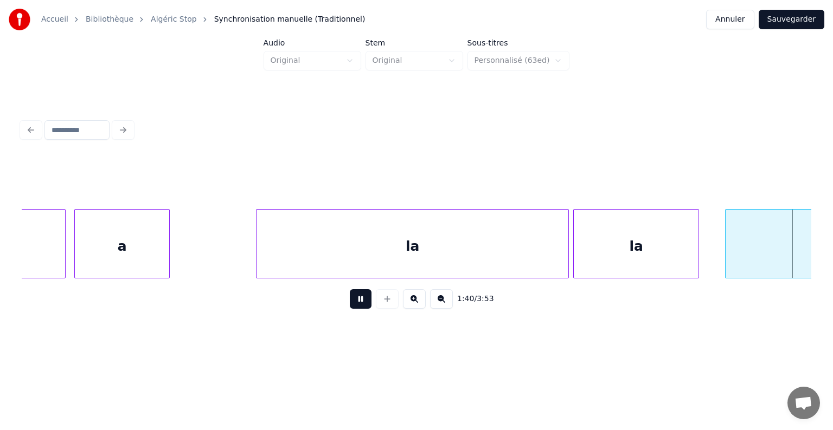
click at [358, 303] on button at bounding box center [361, 299] width 22 height 20
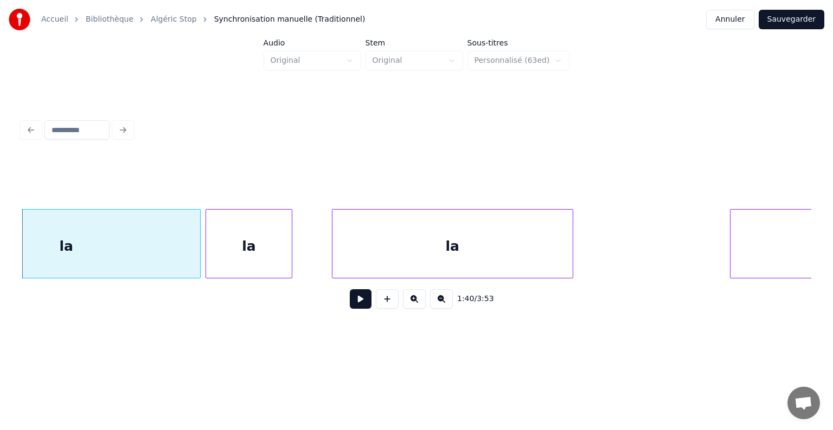
click at [357, 302] on button at bounding box center [361, 299] width 22 height 20
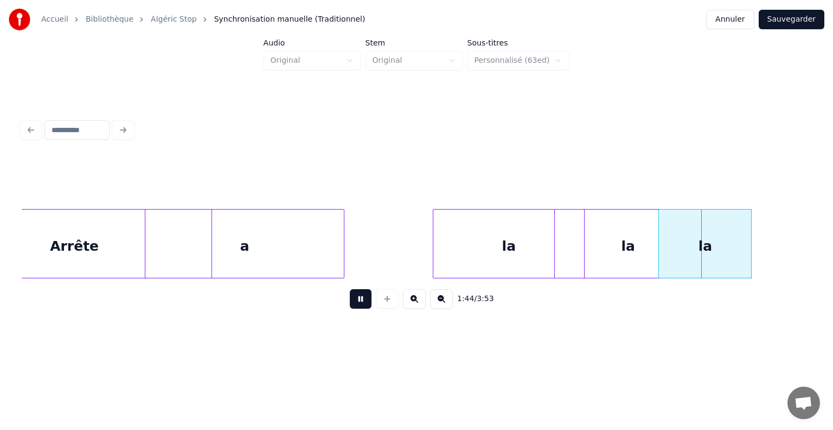
scroll to position [0, 45236]
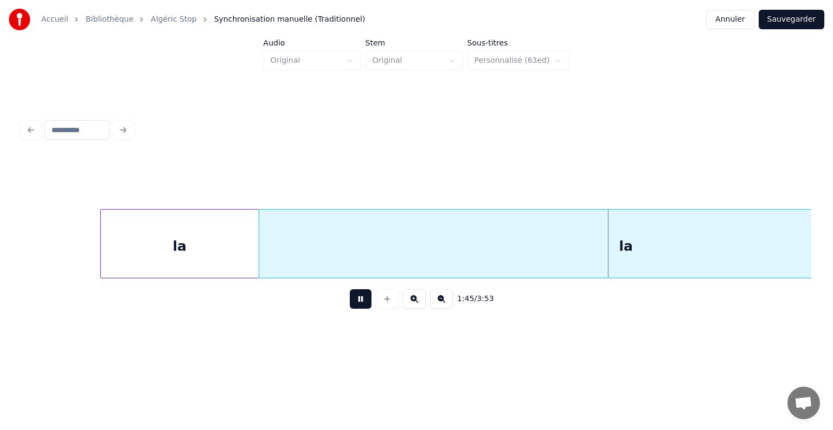
click at [356, 301] on button at bounding box center [361, 299] width 22 height 20
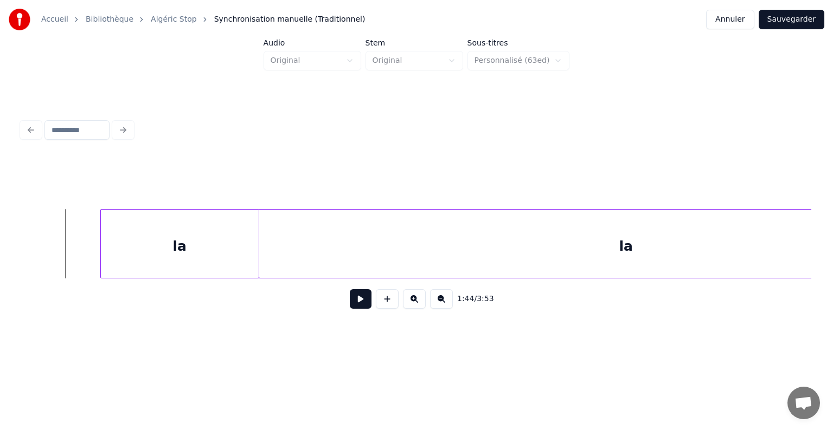
click at [362, 301] on button at bounding box center [361, 299] width 22 height 20
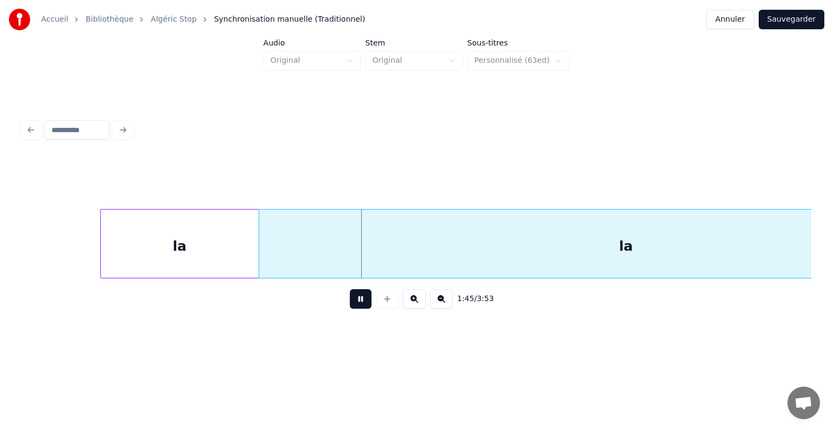
click at [362, 301] on button at bounding box center [361, 299] width 22 height 20
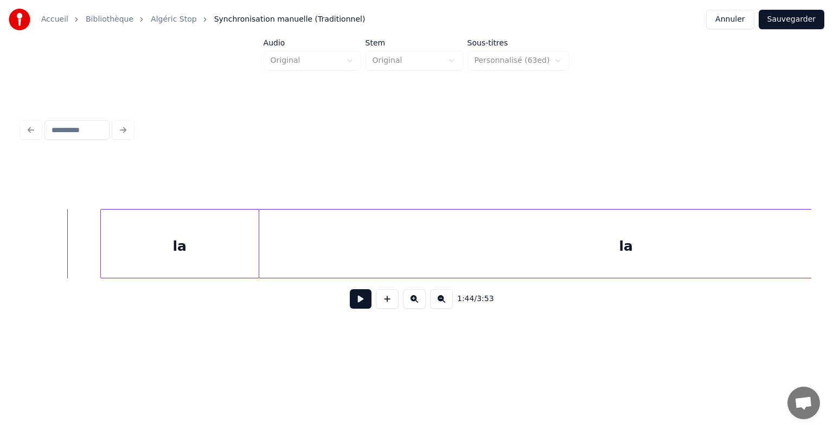
click at [360, 306] on button at bounding box center [361, 299] width 22 height 20
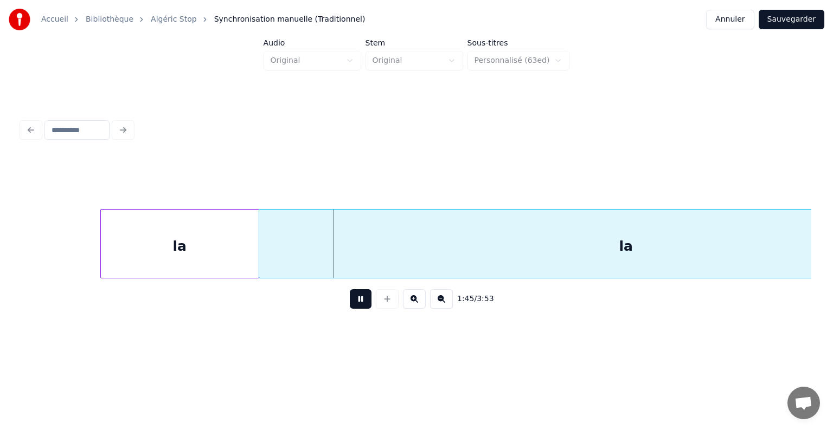
click at [360, 306] on button at bounding box center [361, 299] width 22 height 20
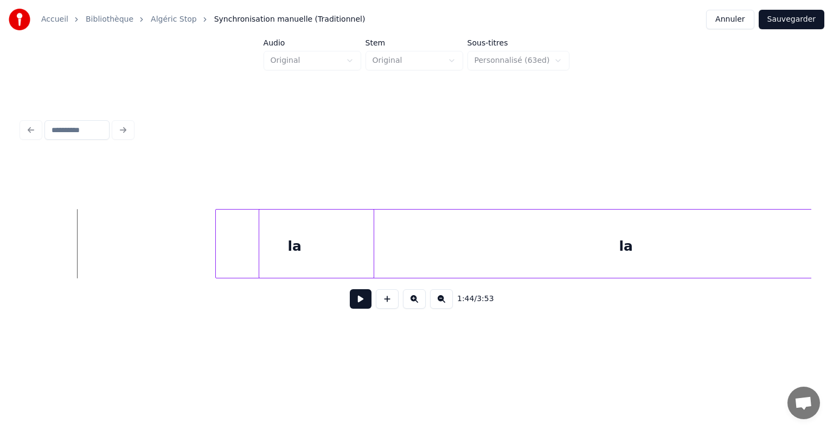
click at [358, 304] on button at bounding box center [361, 299] width 22 height 20
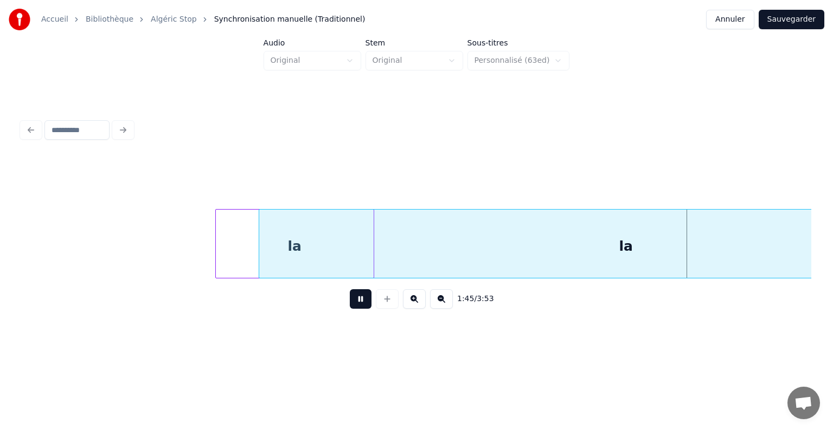
click at [358, 304] on button at bounding box center [361, 299] width 22 height 20
click at [425, 251] on div "la" at bounding box center [625, 247] width 733 height 74
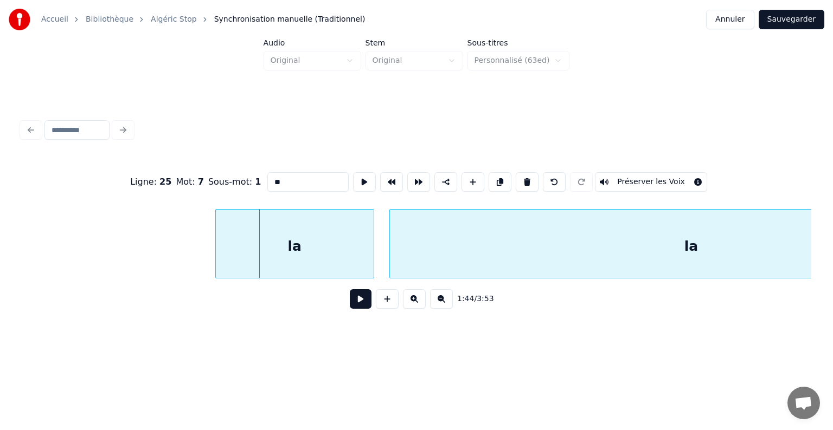
click at [390, 256] on div at bounding box center [391, 244] width 3 height 68
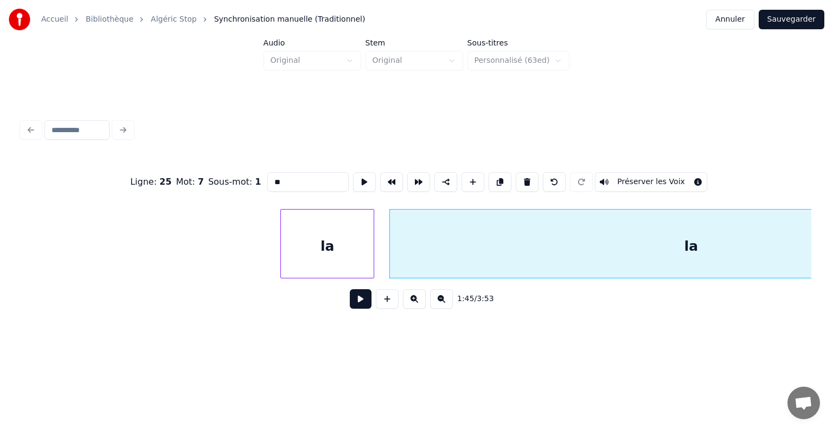
click at [281, 252] on div at bounding box center [282, 244] width 3 height 68
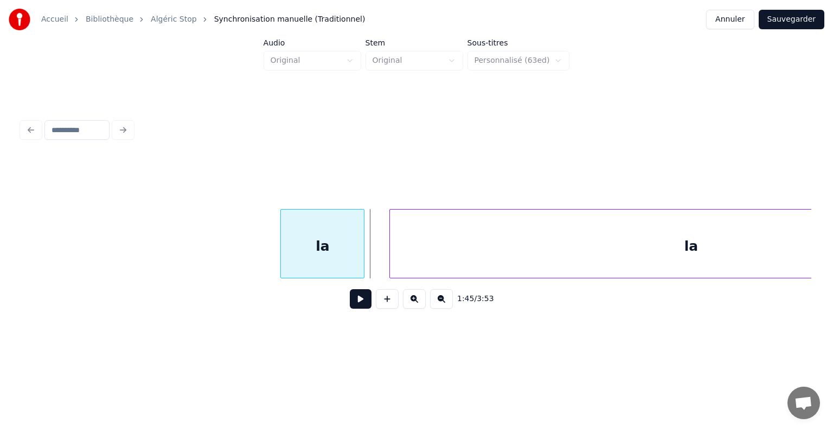
click at [362, 243] on div at bounding box center [361, 244] width 3 height 68
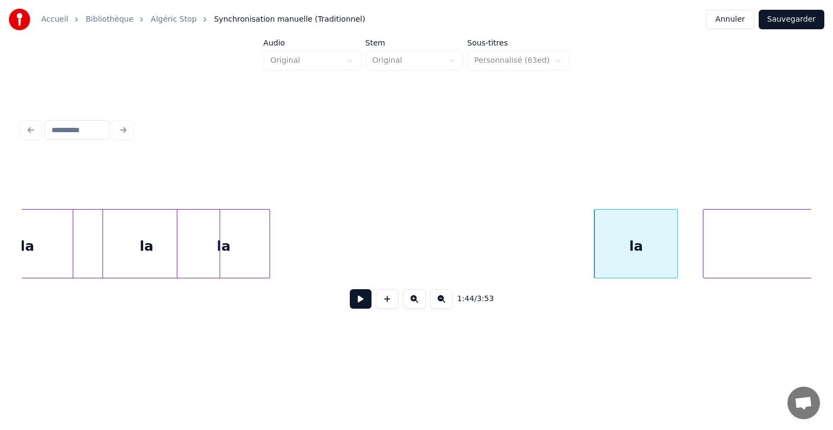
scroll to position [0, 44809]
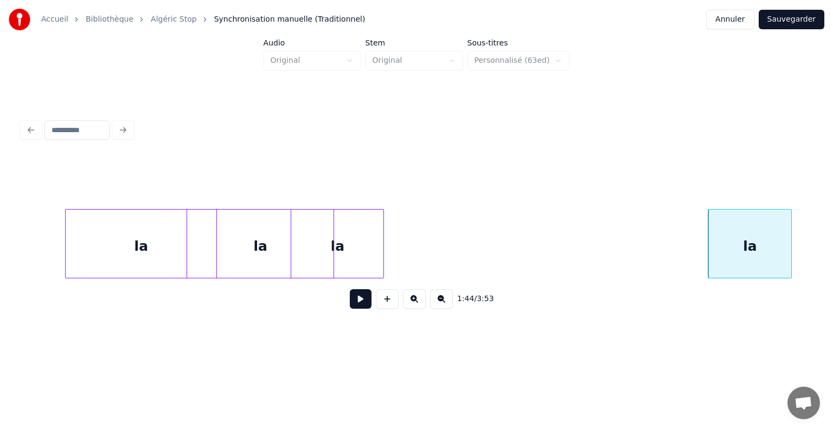
click at [347, 251] on div "la" at bounding box center [337, 247] width 92 height 74
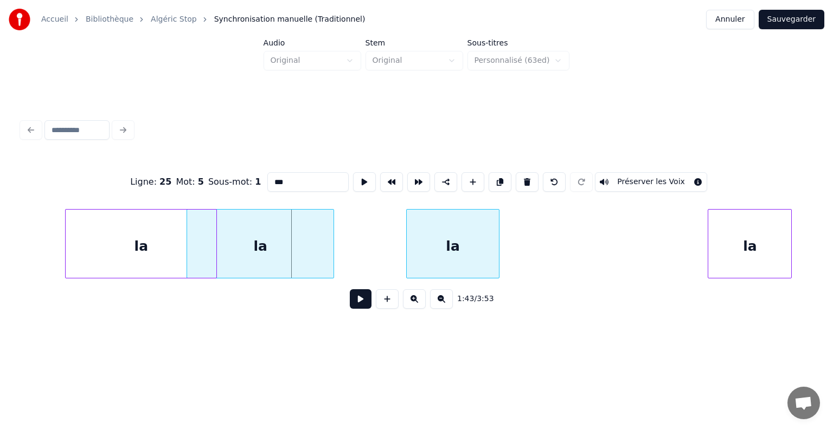
click at [472, 246] on div "la" at bounding box center [453, 247] width 92 height 74
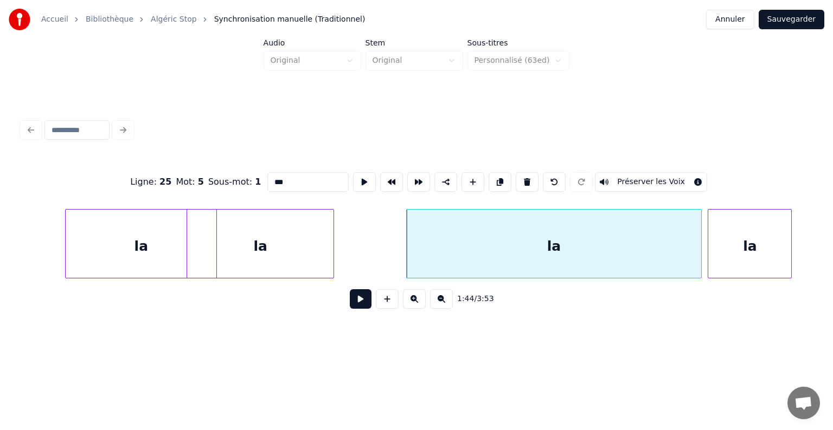
click at [698, 232] on div at bounding box center [699, 244] width 3 height 68
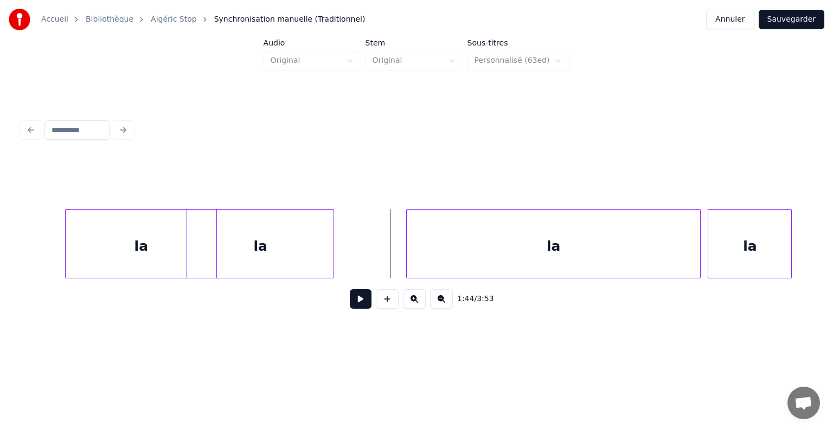
click at [360, 300] on button at bounding box center [361, 299] width 22 height 20
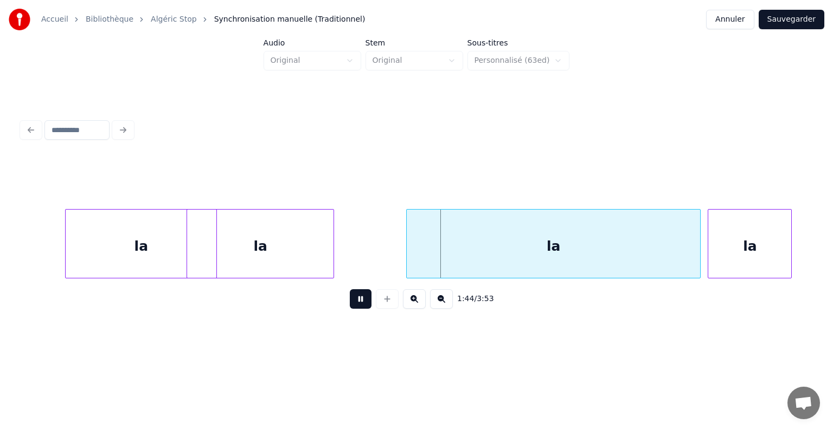
click at [360, 300] on button at bounding box center [361, 299] width 22 height 20
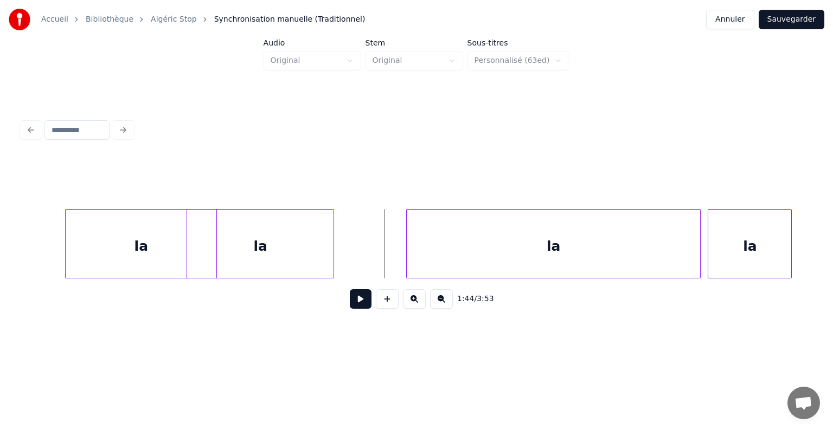
click at [361, 303] on button at bounding box center [361, 299] width 22 height 20
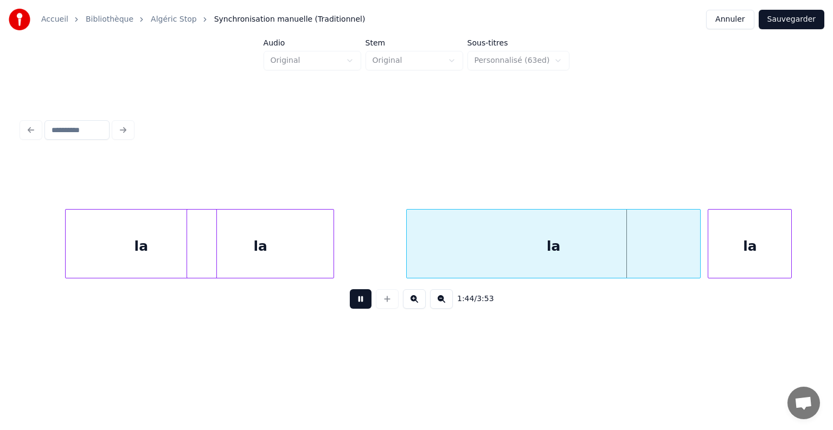
click at [361, 303] on button at bounding box center [361, 299] width 22 height 20
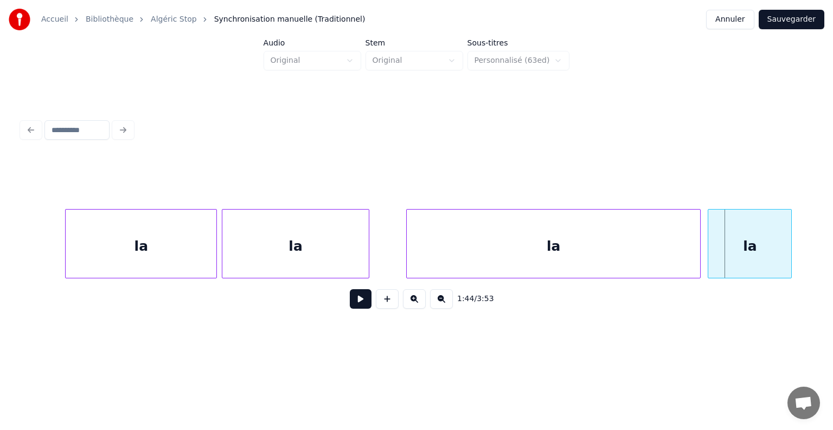
click at [281, 249] on div "la" at bounding box center [295, 247] width 146 height 74
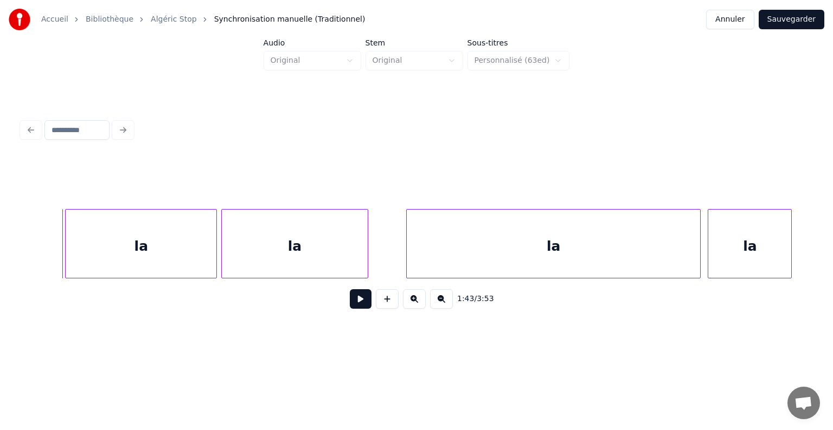
click at [369, 306] on button at bounding box center [361, 299] width 22 height 20
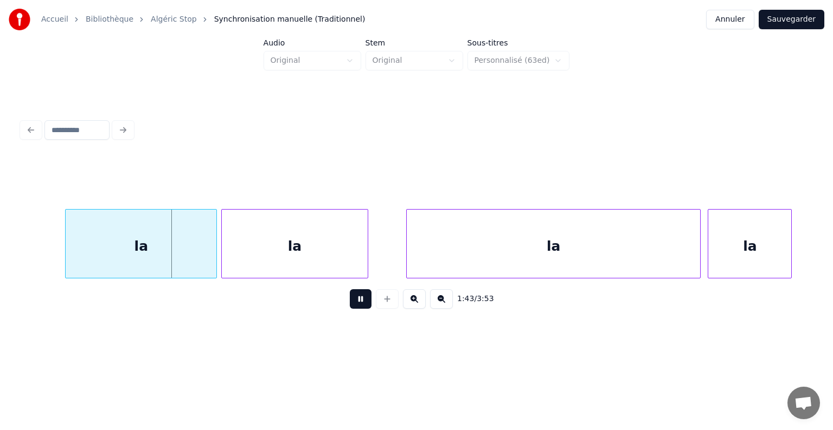
click at [365, 306] on button at bounding box center [361, 299] width 22 height 20
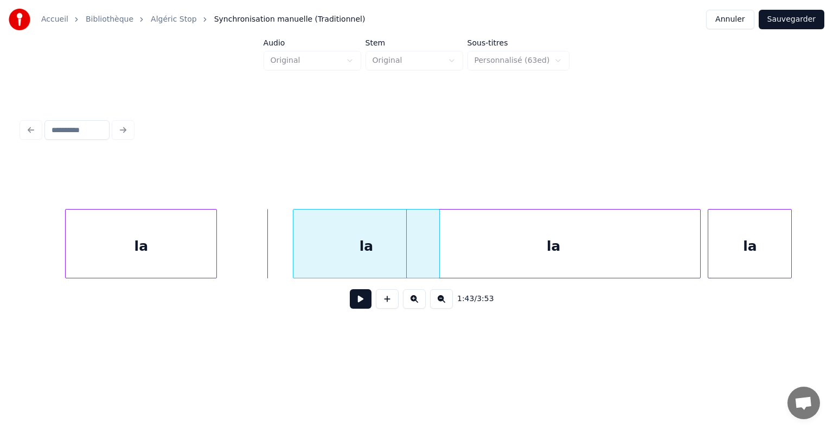
click at [386, 259] on div "la" at bounding box center [366, 247] width 146 height 74
click at [371, 236] on div "la" at bounding box center [366, 247] width 146 height 74
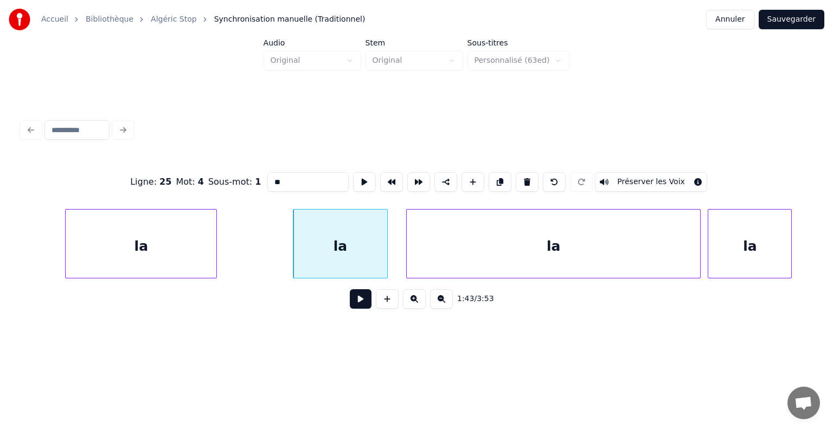
click at [384, 238] on div at bounding box center [385, 244] width 3 height 68
click at [201, 243] on div "la" at bounding box center [141, 247] width 151 height 74
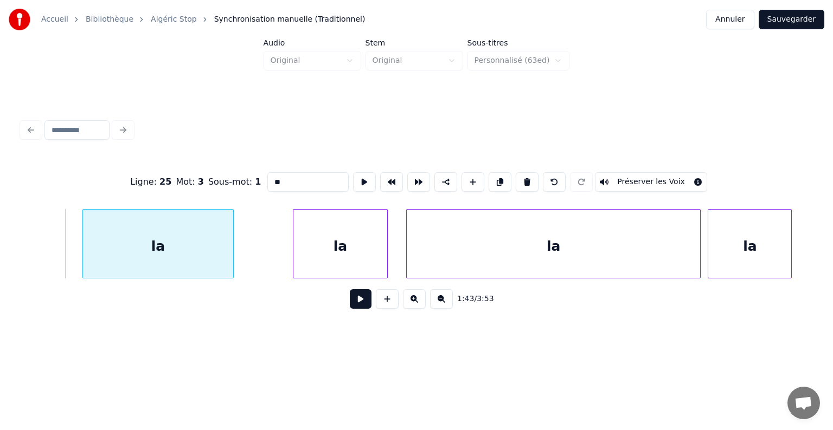
click at [233, 243] on div "la" at bounding box center [158, 243] width 152 height 69
click at [283, 247] on div at bounding box center [281, 244] width 3 height 68
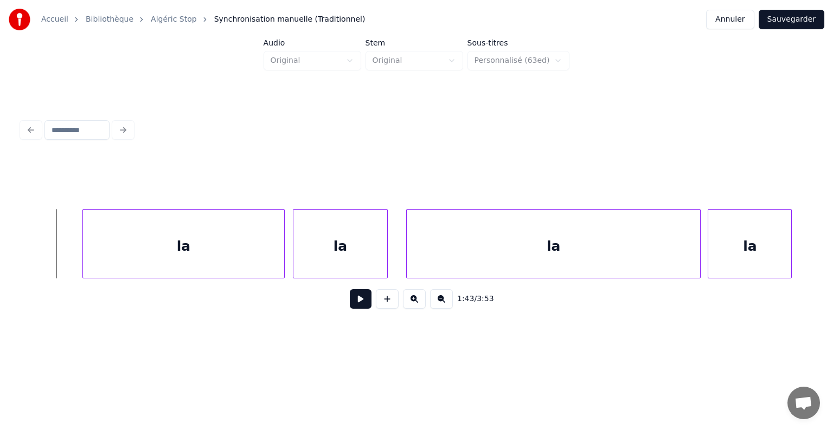
click at [371, 304] on button at bounding box center [361, 299] width 22 height 20
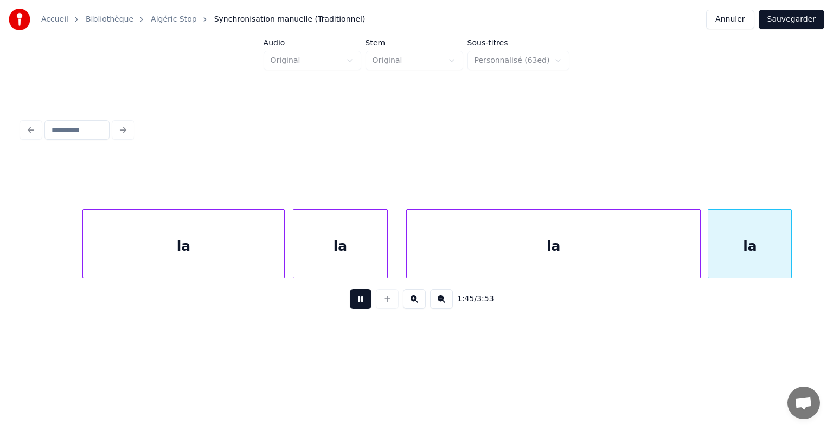
click at [366, 304] on button at bounding box center [361, 299] width 22 height 20
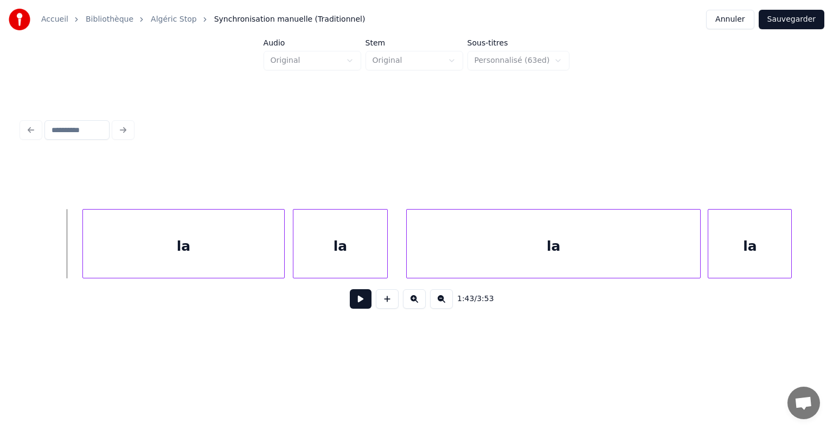
click at [360, 309] on button at bounding box center [361, 299] width 22 height 20
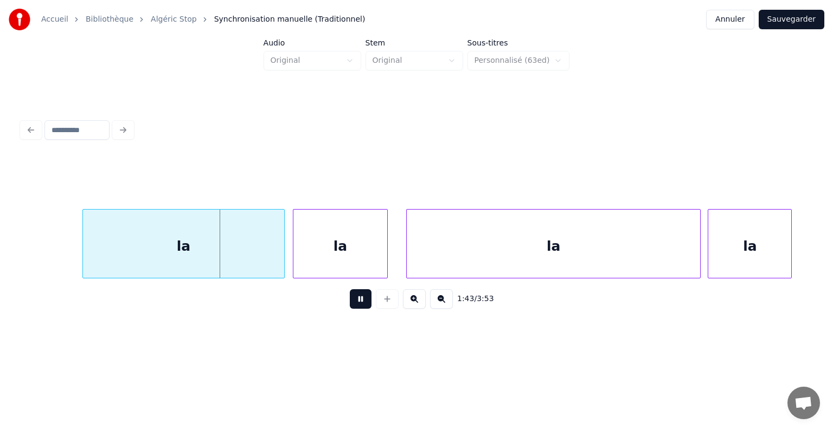
click at [360, 309] on button at bounding box center [361, 299] width 22 height 20
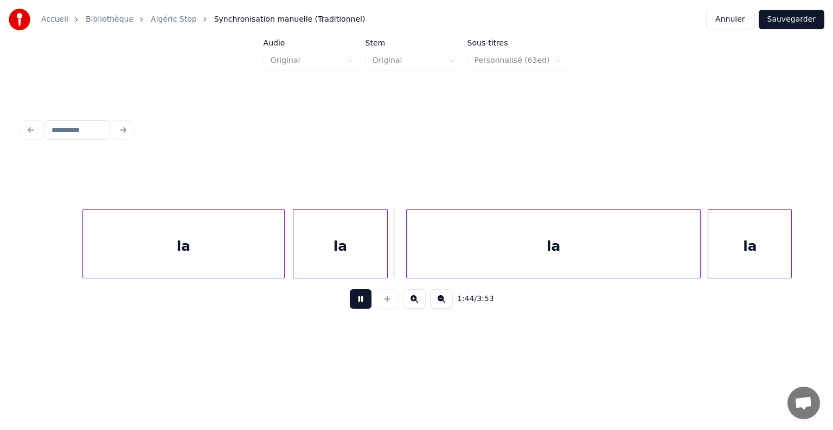
click at [360, 309] on button at bounding box center [361, 299] width 22 height 20
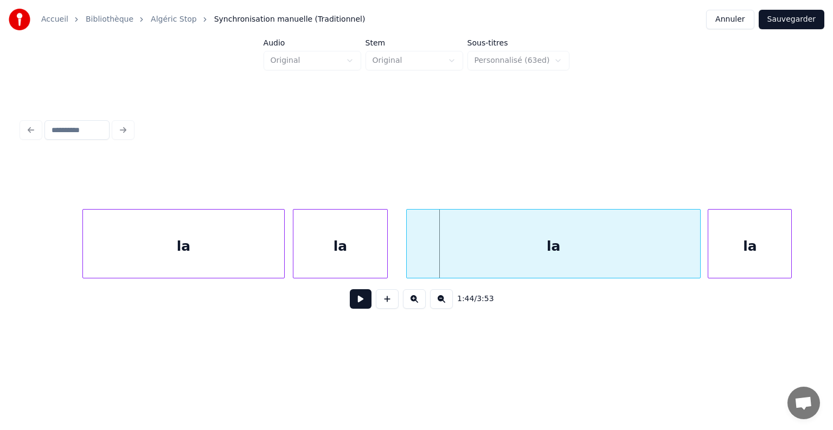
click at [359, 308] on button at bounding box center [361, 299] width 22 height 20
click at [358, 305] on button at bounding box center [361, 299] width 22 height 20
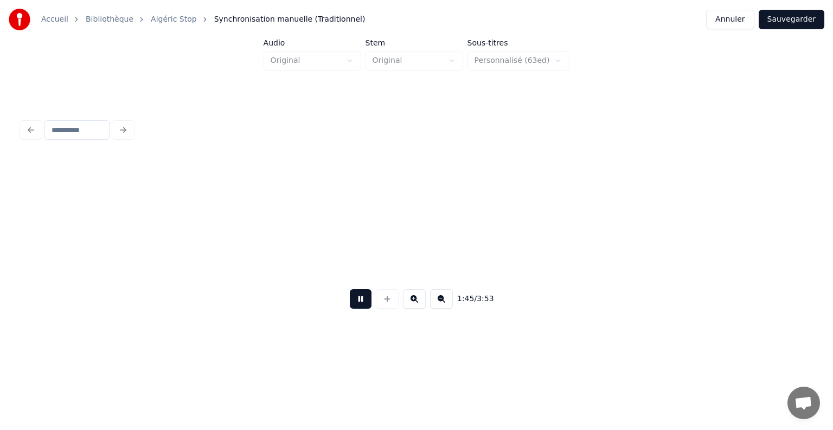
scroll to position [0, 45599]
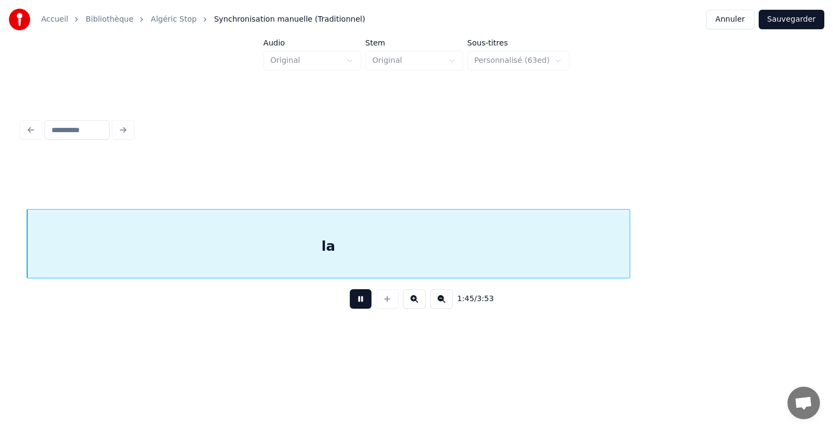
click at [358, 305] on button at bounding box center [361, 299] width 22 height 20
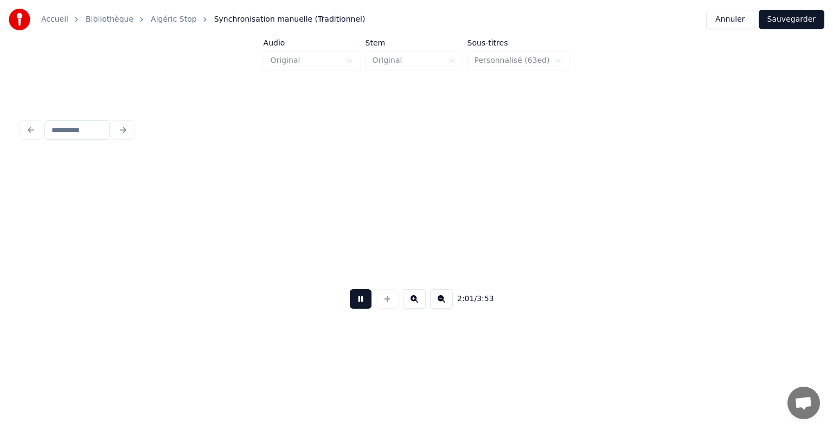
scroll to position [0, 52744]
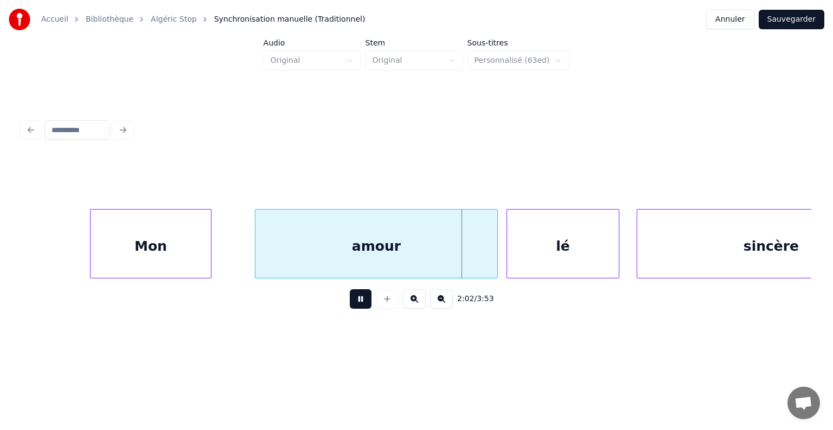
click at [359, 305] on button at bounding box center [361, 299] width 22 height 20
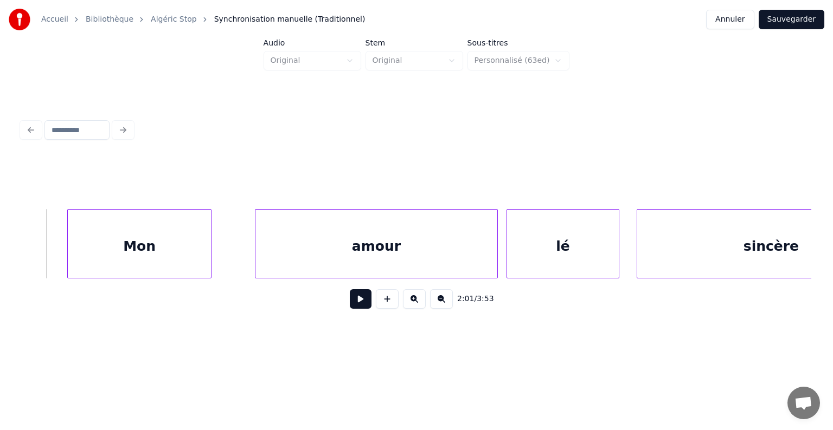
click at [68, 247] on div at bounding box center [69, 244] width 3 height 68
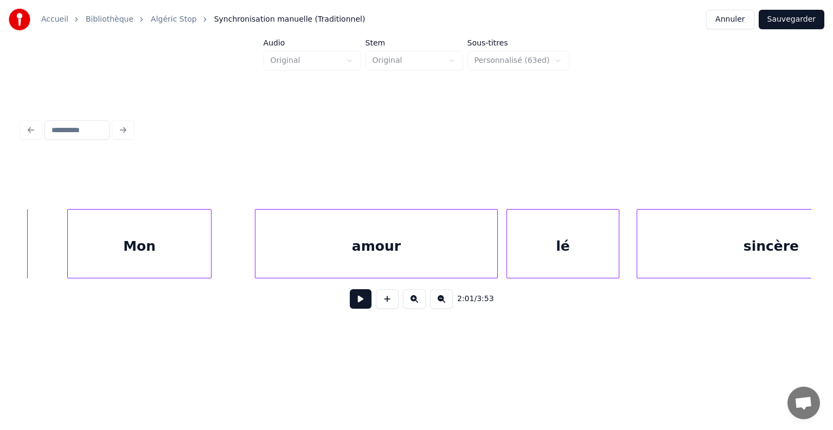
click at [358, 306] on button at bounding box center [361, 299] width 22 height 20
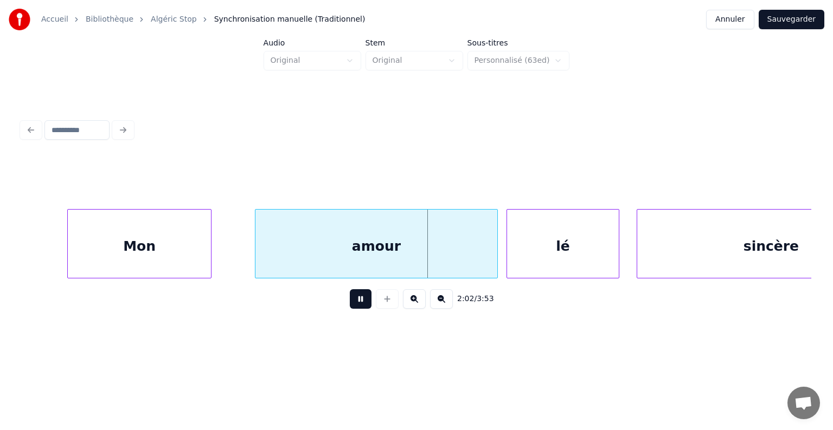
click at [358, 306] on button at bounding box center [361, 299] width 22 height 20
click at [257, 247] on div at bounding box center [256, 244] width 3 height 68
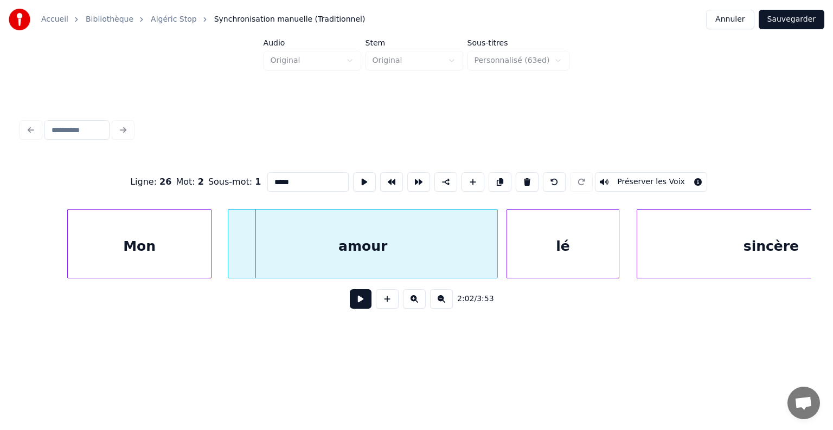
click at [228, 244] on div at bounding box center [229, 244] width 3 height 68
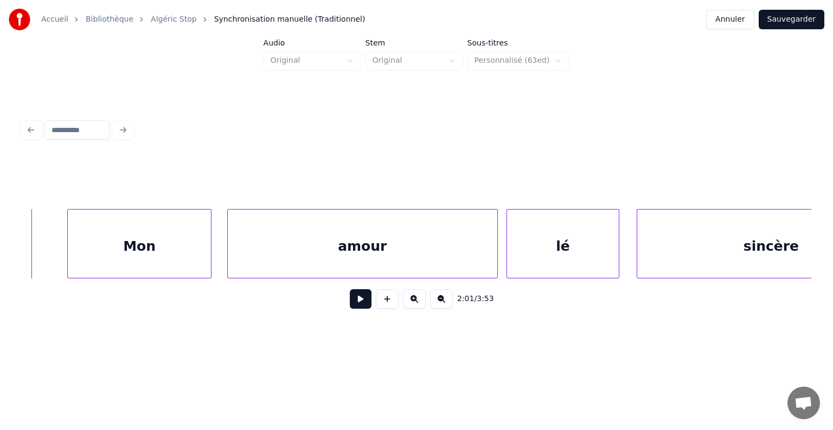
click at [369, 308] on button at bounding box center [361, 299] width 22 height 20
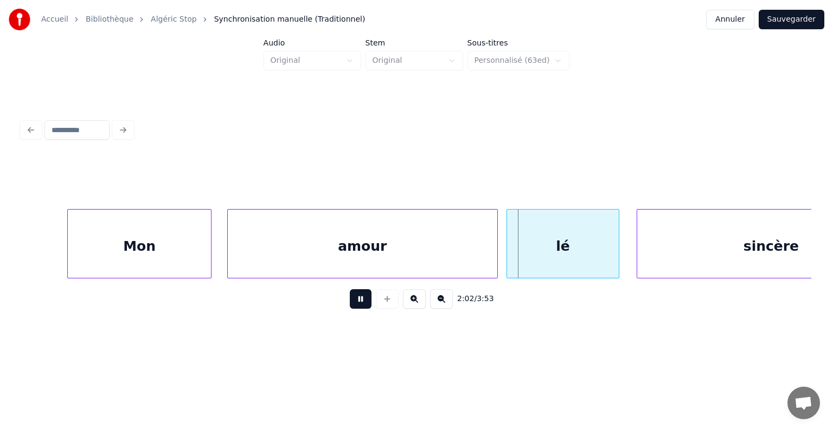
click at [367, 308] on button at bounding box center [361, 299] width 22 height 20
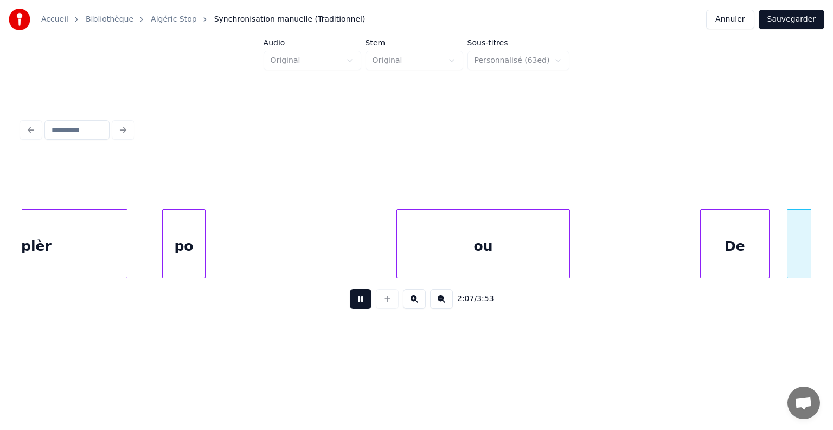
scroll to position [0, 55121]
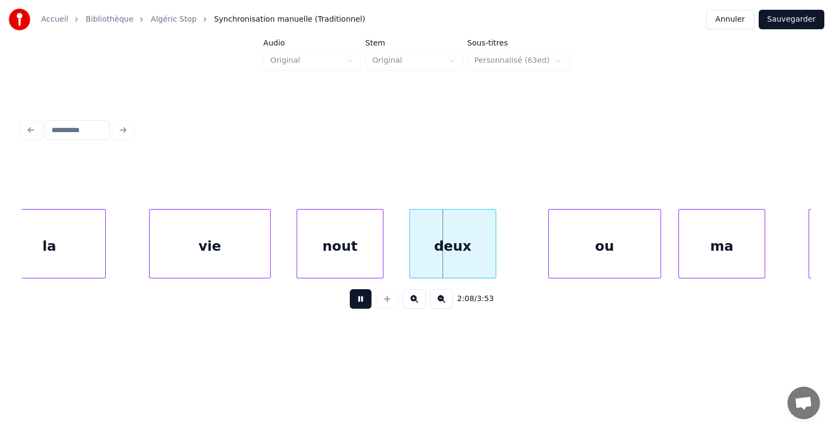
click at [366, 305] on button at bounding box center [361, 299] width 22 height 20
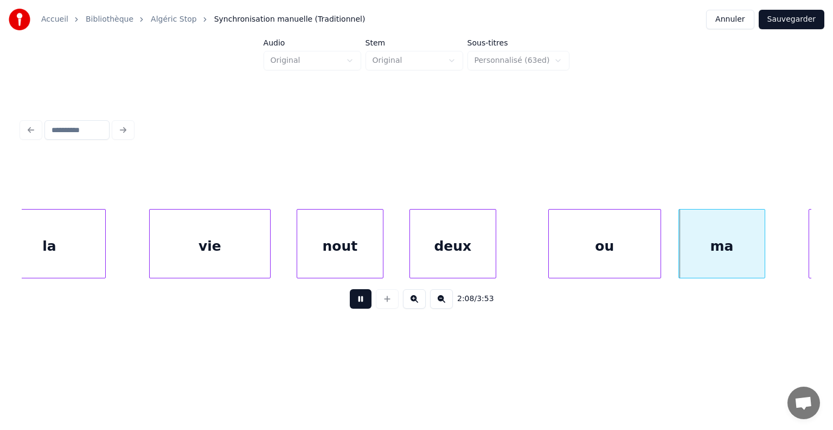
click at [366, 305] on button at bounding box center [361, 299] width 22 height 20
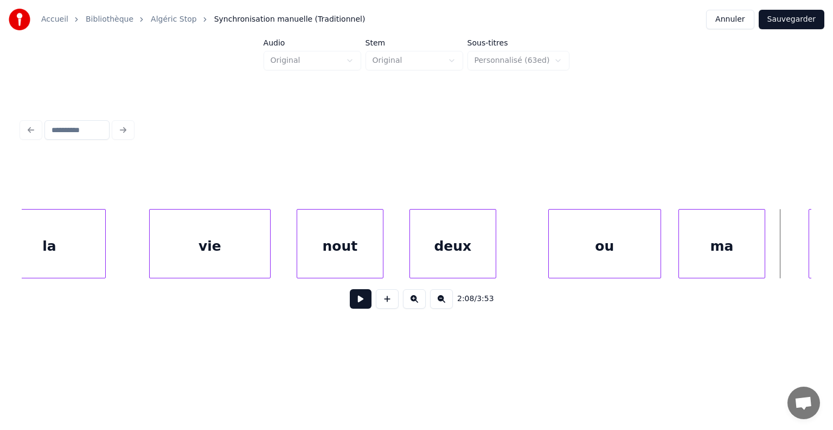
click at [455, 253] on div "deux" at bounding box center [453, 247] width 86 height 74
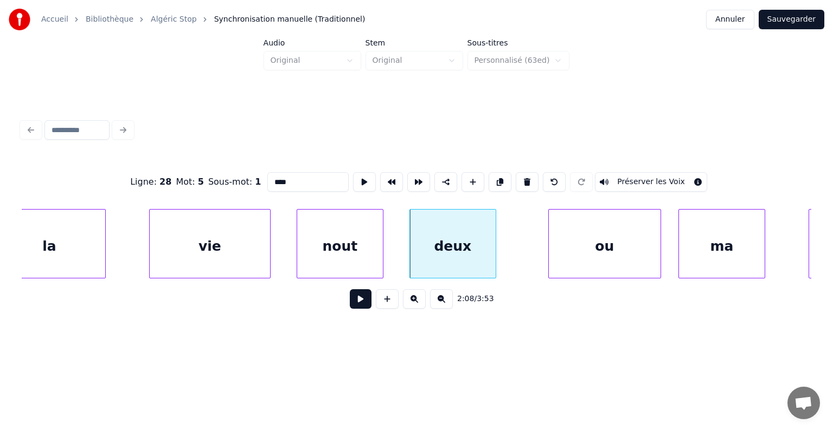
click at [296, 176] on input "****" at bounding box center [307, 182] width 81 height 20
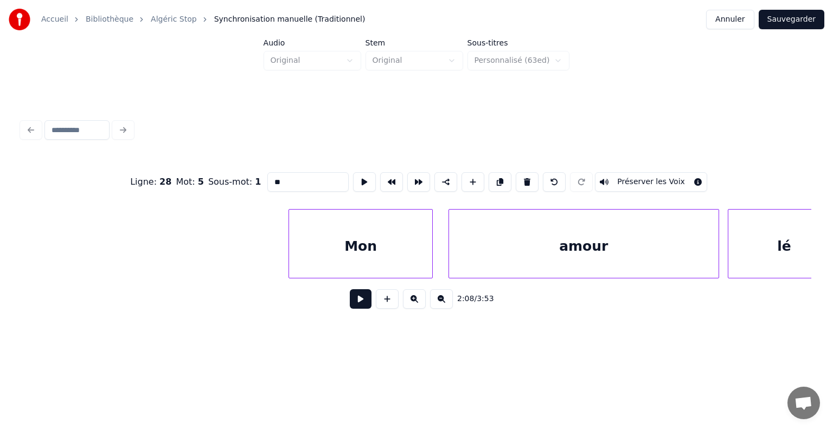
scroll to position [0, 52520]
type input "**"
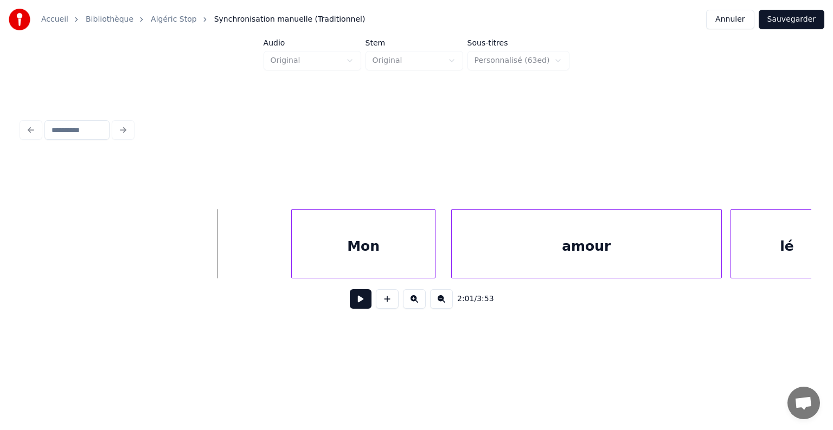
click at [358, 304] on button at bounding box center [361, 299] width 22 height 20
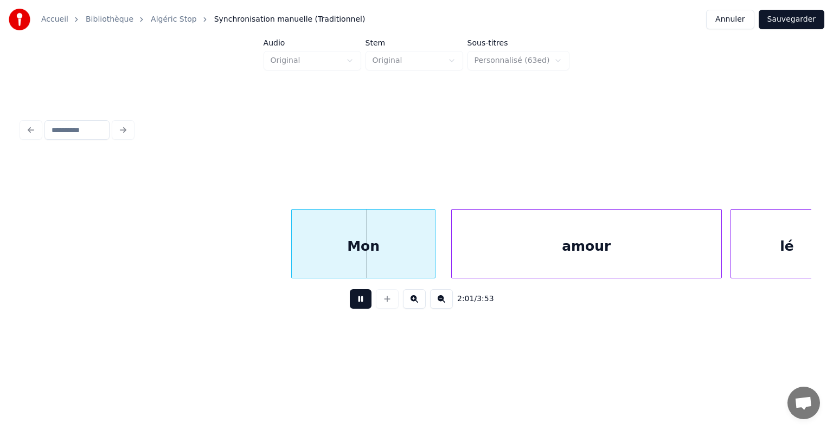
click at [358, 304] on button at bounding box center [361, 299] width 22 height 20
click at [357, 304] on button at bounding box center [361, 299] width 22 height 20
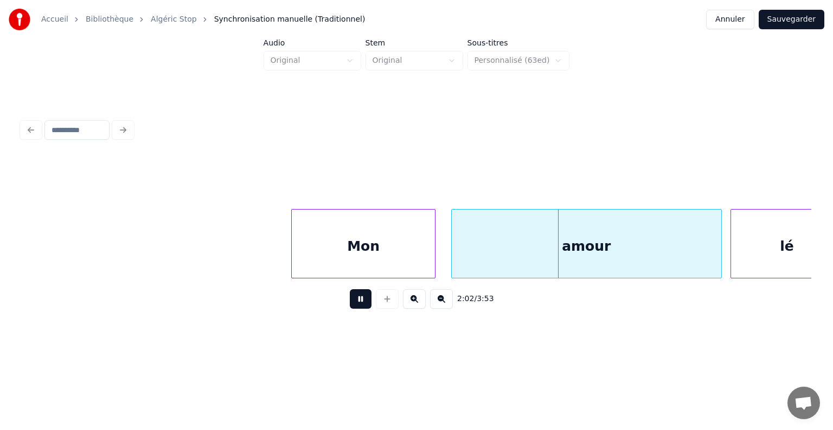
click at [356, 304] on button at bounding box center [361, 299] width 22 height 20
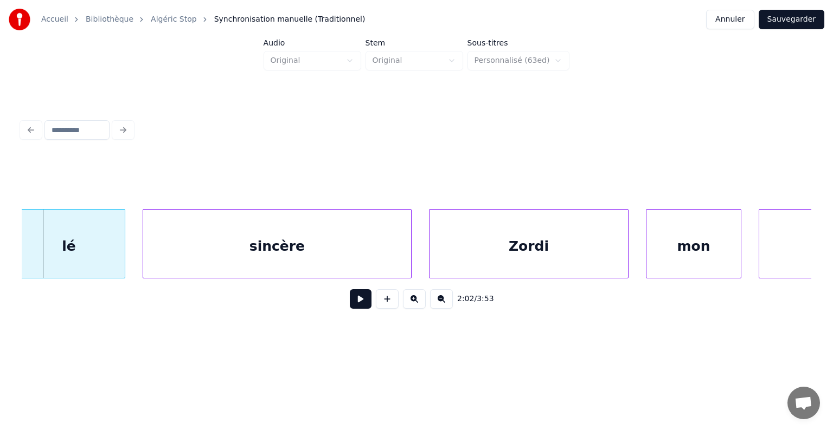
scroll to position [0, 53257]
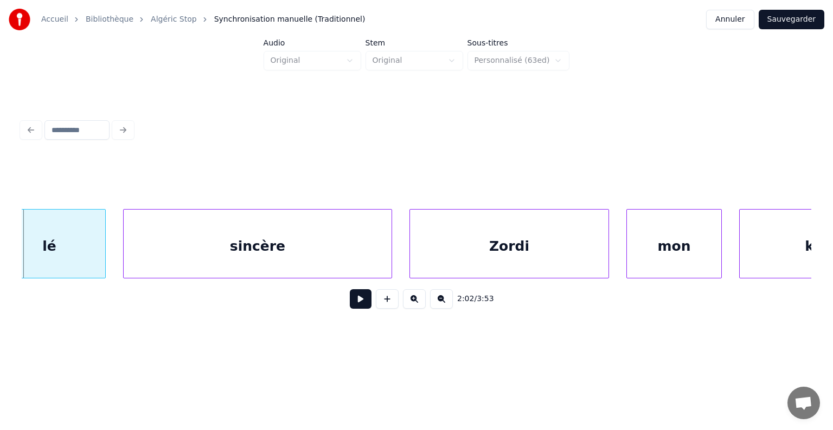
click at [438, 301] on button at bounding box center [441, 299] width 23 height 20
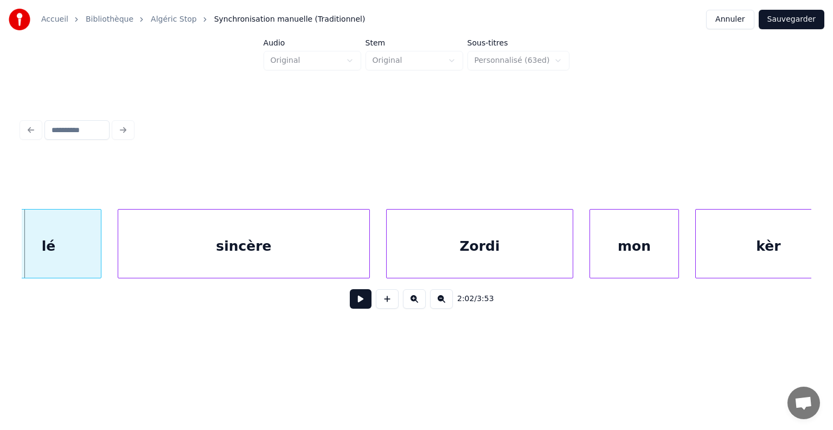
click at [438, 301] on button at bounding box center [441, 299] width 23 height 20
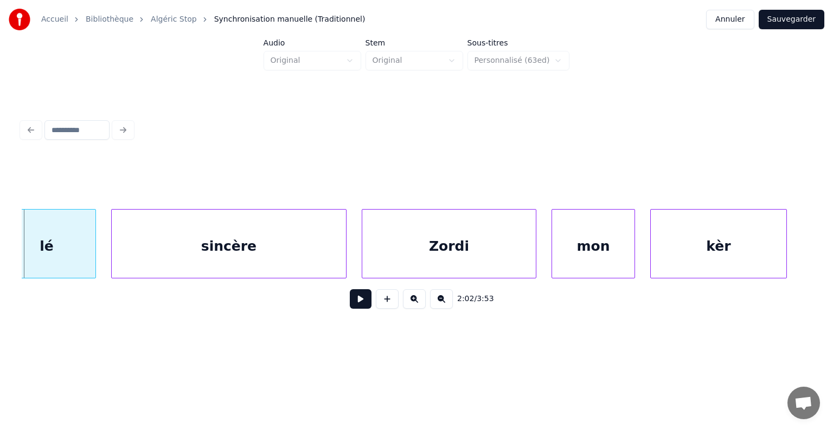
click at [438, 301] on button at bounding box center [441, 299] width 23 height 20
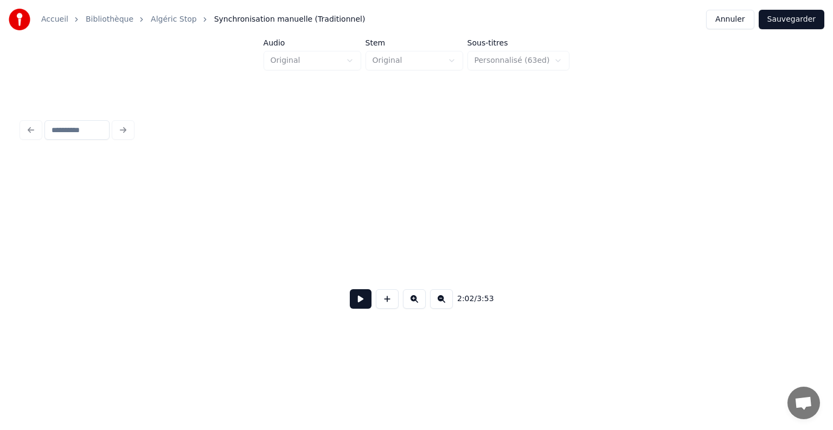
scroll to position [0, 43270]
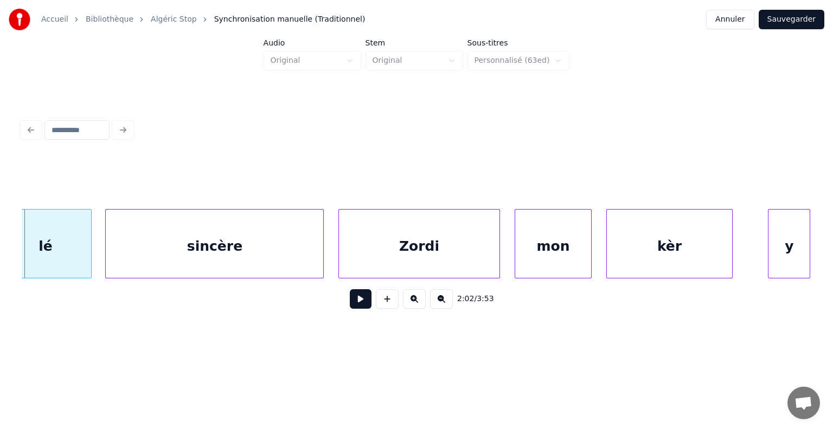
click at [365, 302] on button at bounding box center [361, 299] width 22 height 20
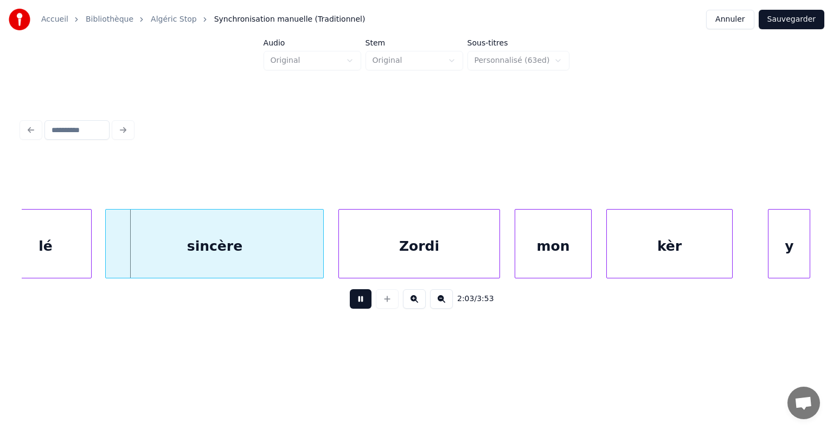
click at [365, 302] on button at bounding box center [361, 299] width 22 height 20
click at [365, 303] on button at bounding box center [361, 299] width 22 height 20
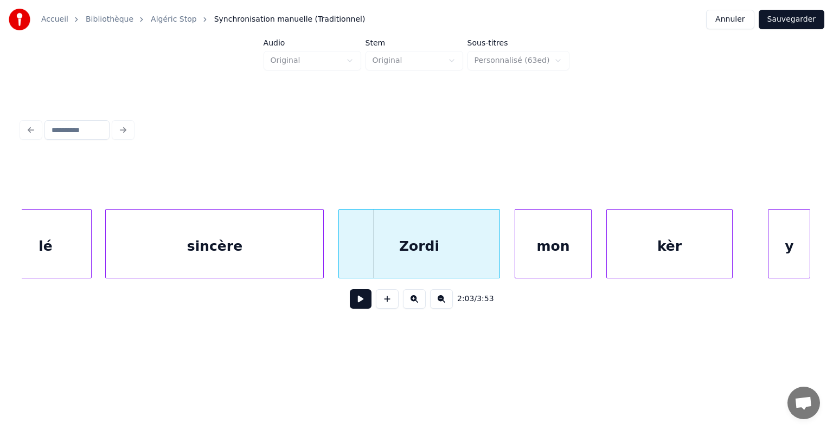
click at [365, 304] on button at bounding box center [361, 299] width 22 height 20
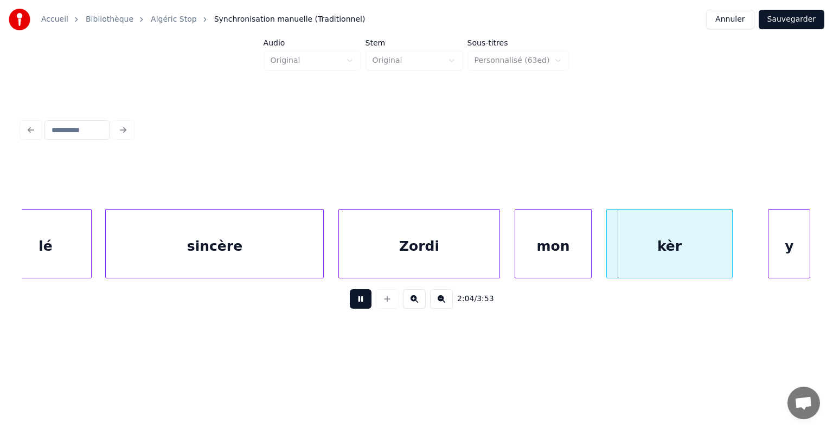
click at [365, 304] on button at bounding box center [361, 299] width 22 height 20
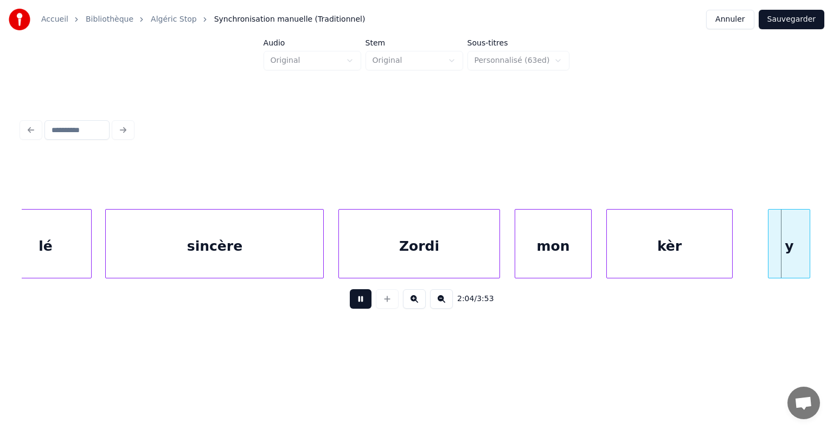
scroll to position [0, 44062]
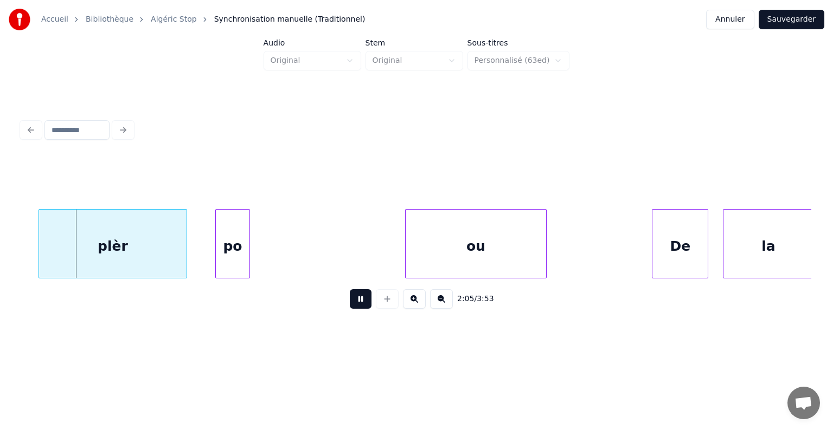
click at [365, 304] on button at bounding box center [361, 299] width 22 height 20
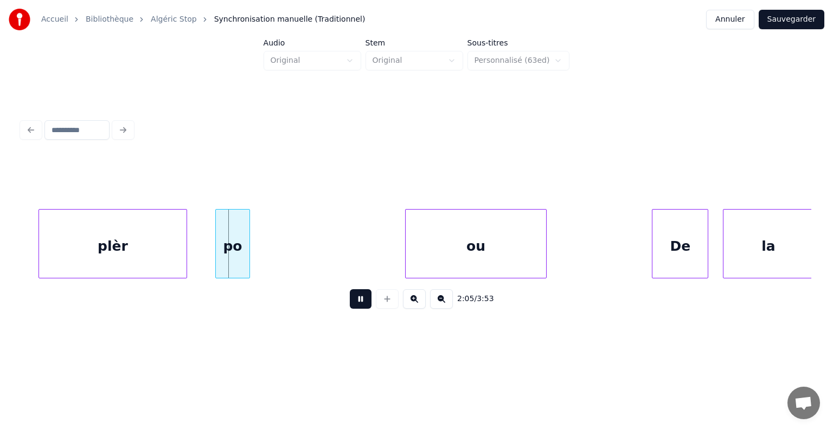
click at [365, 304] on button at bounding box center [361, 299] width 22 height 20
click at [238, 241] on div "po" at bounding box center [233, 247] width 34 height 74
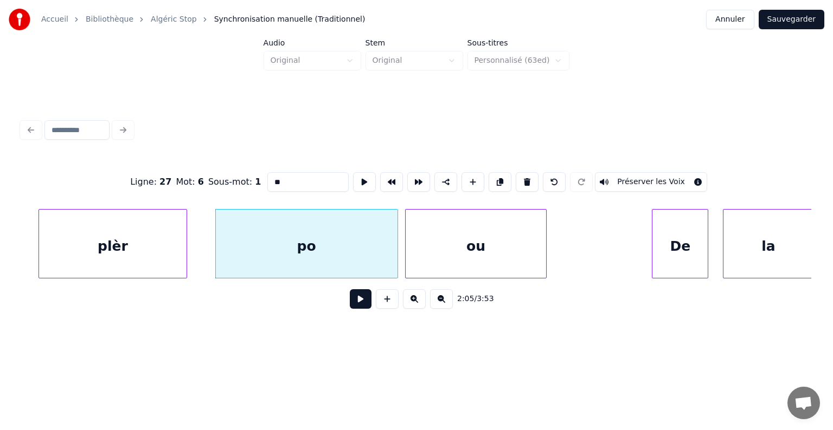
click at [395, 244] on div at bounding box center [395, 244] width 3 height 68
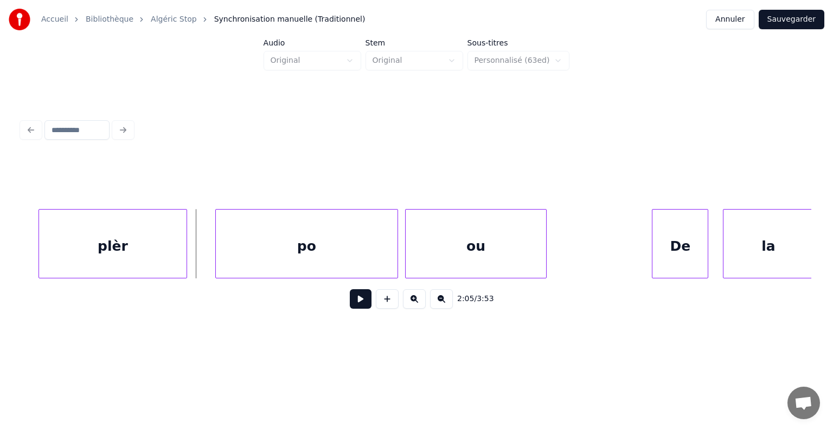
click at [355, 303] on button at bounding box center [361, 299] width 22 height 20
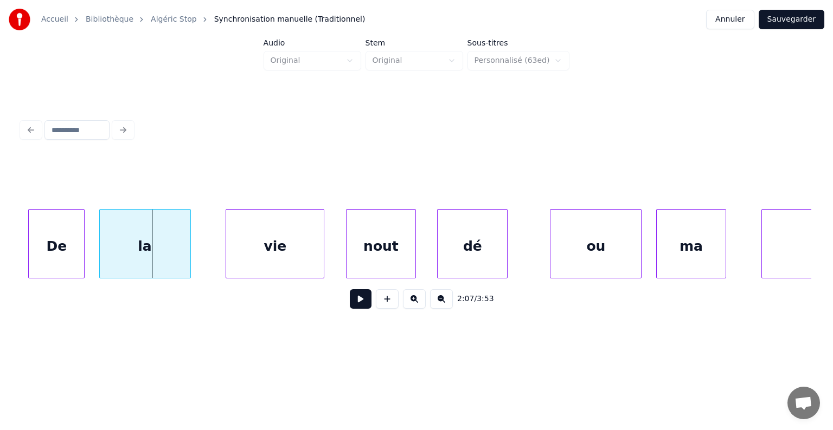
scroll to position [0, 44691]
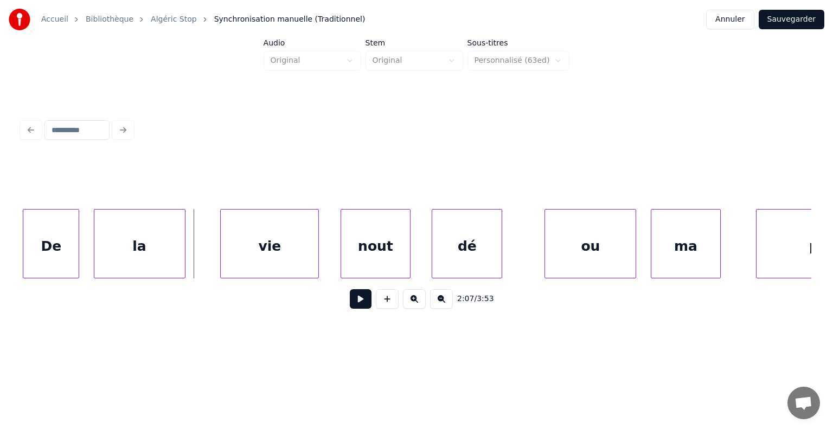
click at [366, 304] on button at bounding box center [361, 299] width 22 height 20
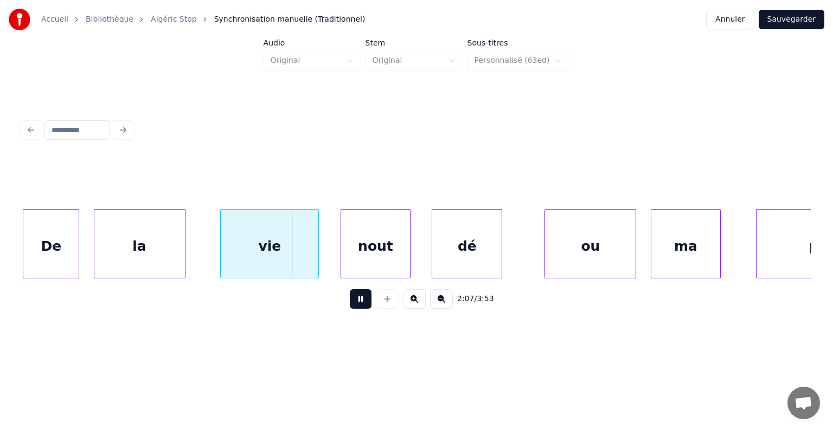
click at [366, 304] on button at bounding box center [361, 299] width 22 height 20
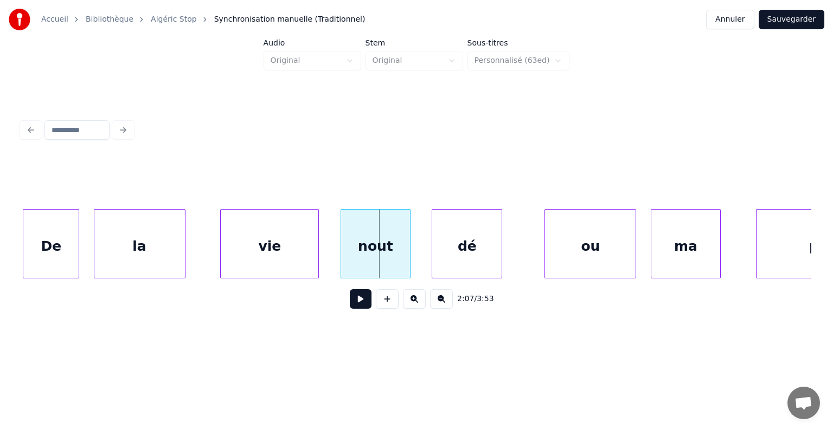
click at [364, 304] on button at bounding box center [361, 299] width 22 height 20
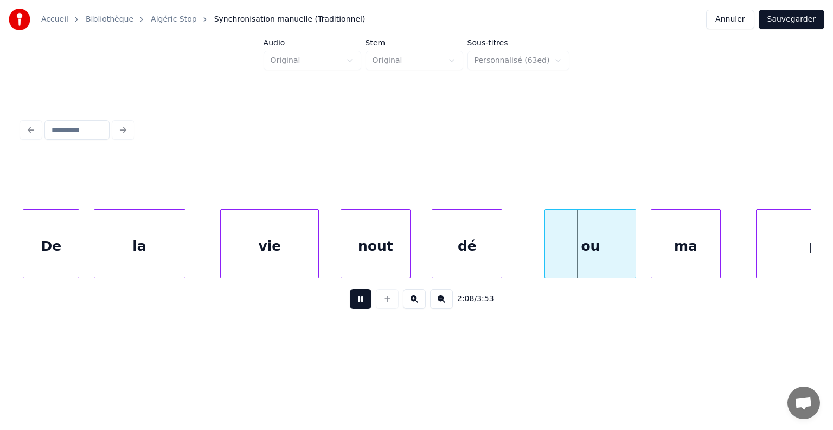
click at [364, 304] on button at bounding box center [361, 299] width 22 height 20
click at [556, 243] on div "ou" at bounding box center [590, 247] width 91 height 74
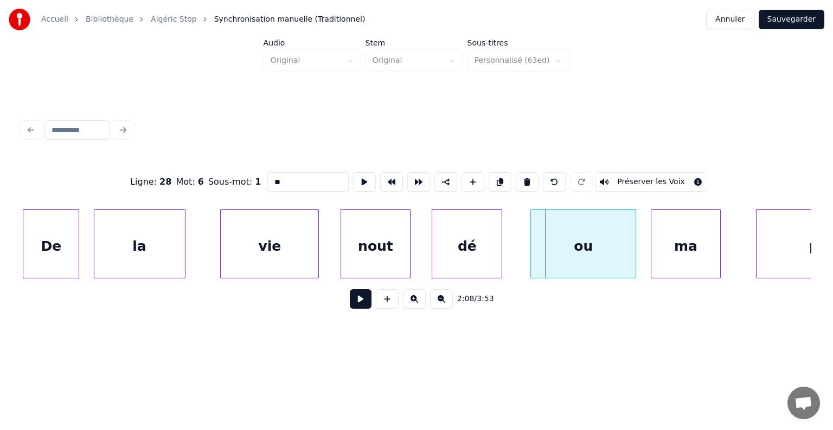
click at [533, 243] on div at bounding box center [532, 244] width 3 height 68
click at [426, 242] on div at bounding box center [427, 244] width 3 height 68
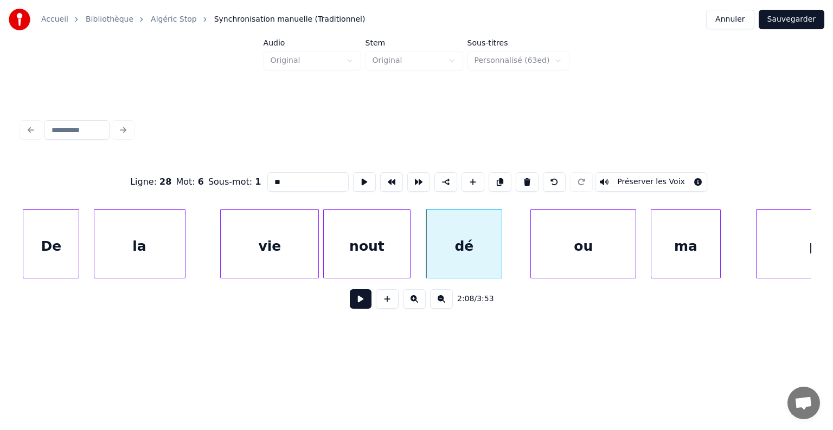
click at [325, 241] on div at bounding box center [325, 244] width 3 height 68
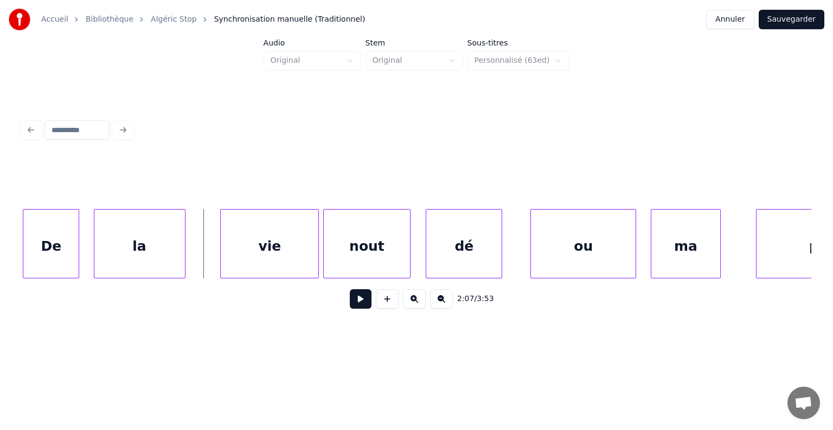
click at [358, 301] on button at bounding box center [361, 299] width 22 height 20
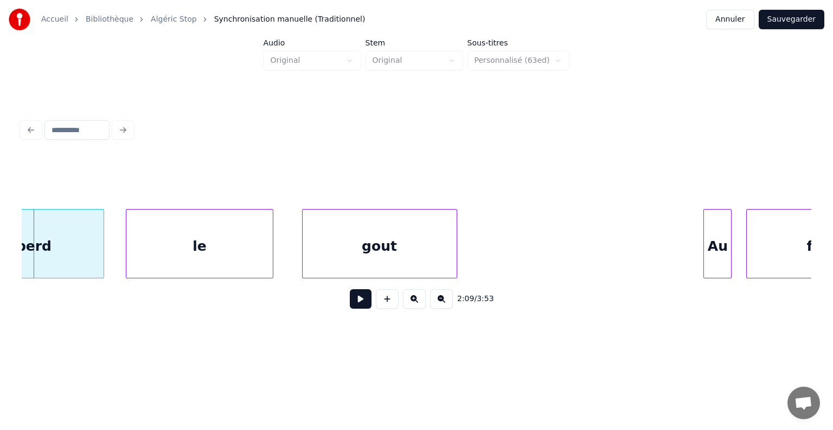
click at [364, 307] on button at bounding box center [361, 299] width 22 height 20
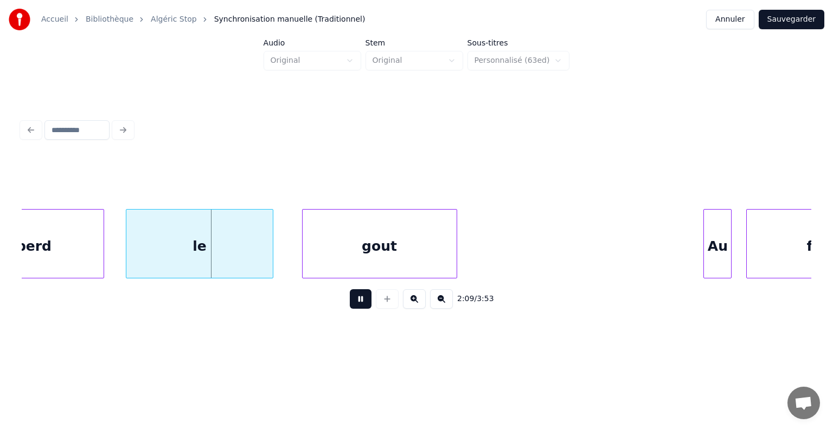
click at [364, 307] on button at bounding box center [361, 299] width 22 height 20
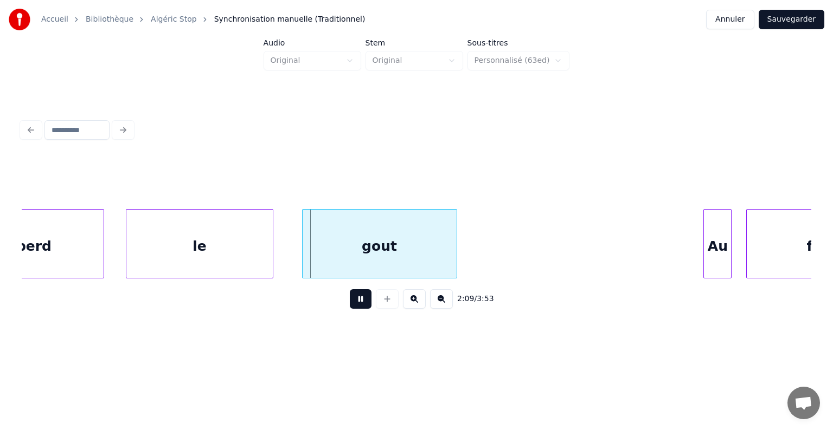
click at [364, 307] on button at bounding box center [361, 299] width 22 height 20
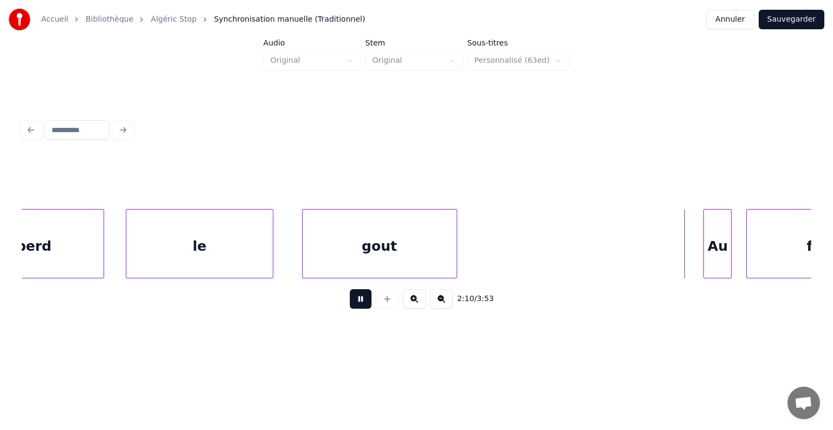
click at [364, 307] on button at bounding box center [361, 299] width 22 height 20
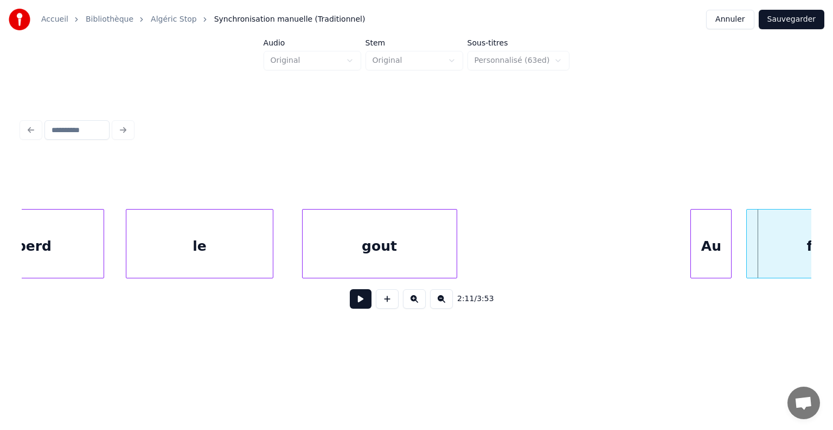
click at [691, 236] on div at bounding box center [692, 244] width 3 height 68
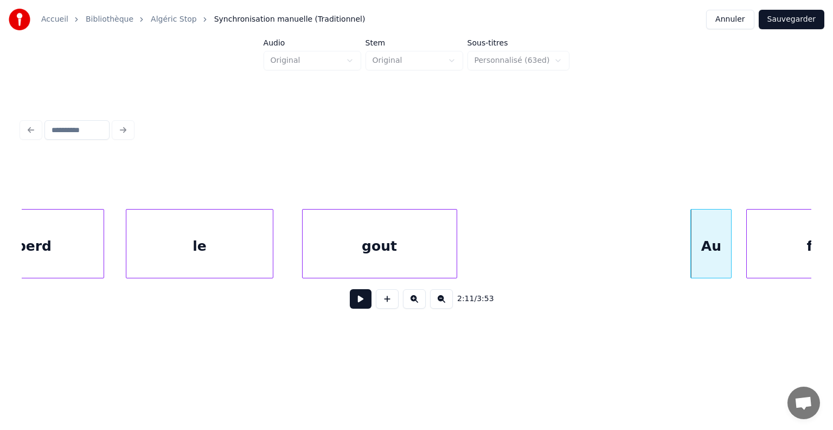
click at [746, 238] on div "final" at bounding box center [823, 243] width 155 height 69
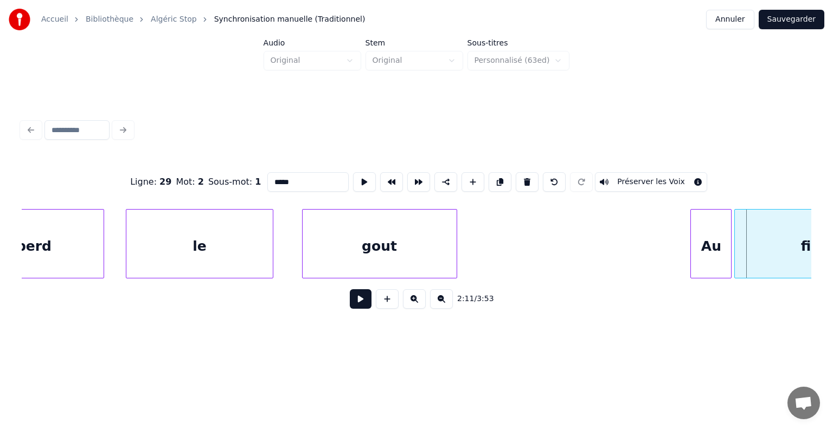
click at [734, 236] on div at bounding box center [735, 244] width 3 height 68
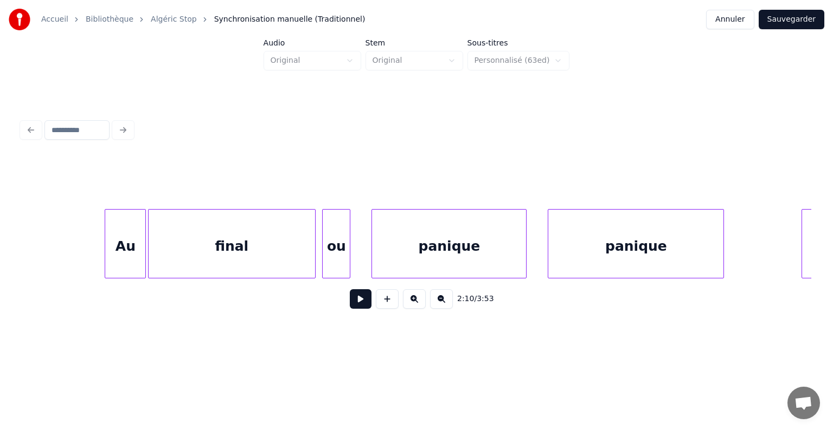
click at [359, 297] on button at bounding box center [361, 299] width 22 height 20
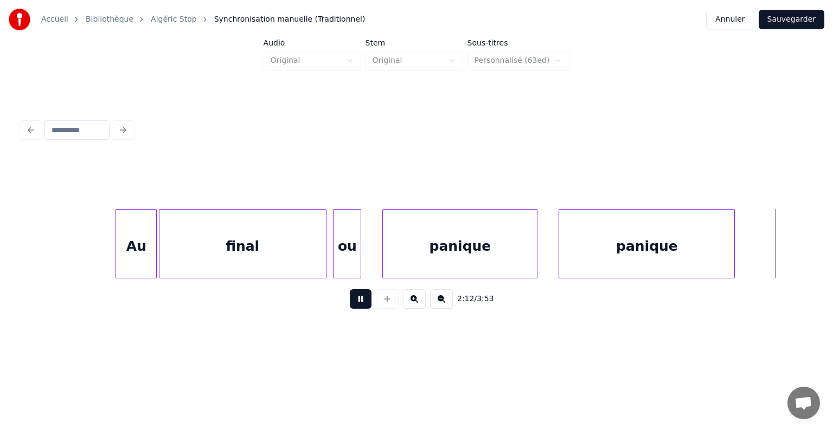
click at [360, 298] on button at bounding box center [361, 299] width 22 height 20
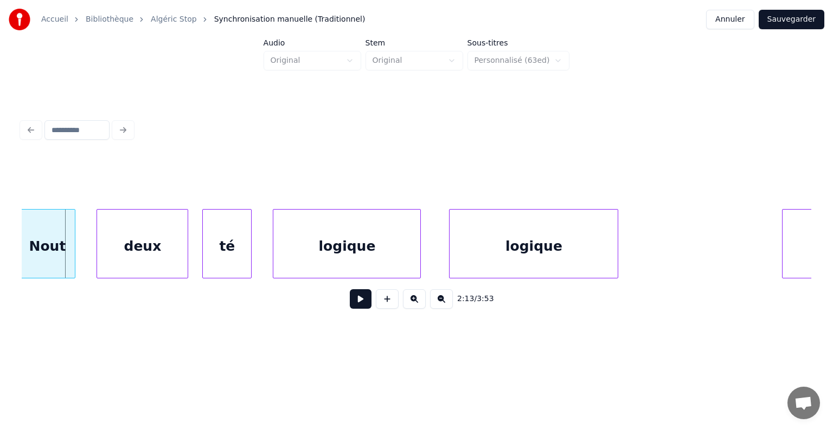
click at [359, 307] on button at bounding box center [361, 299] width 22 height 20
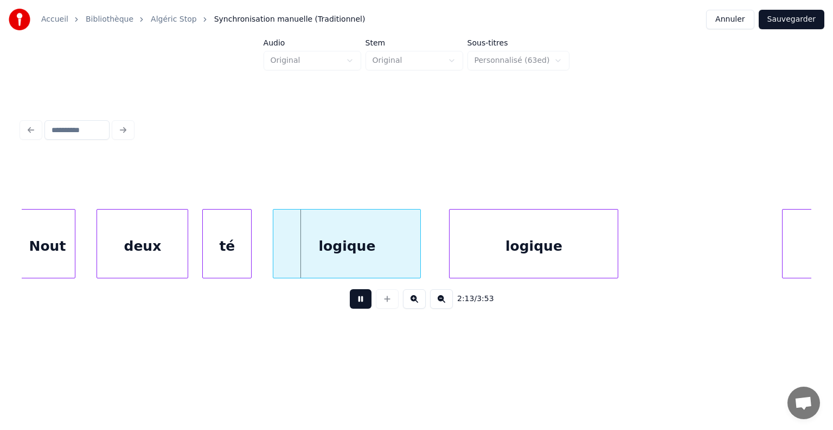
click at [359, 307] on button at bounding box center [361, 299] width 22 height 20
click at [358, 307] on button at bounding box center [361, 299] width 22 height 20
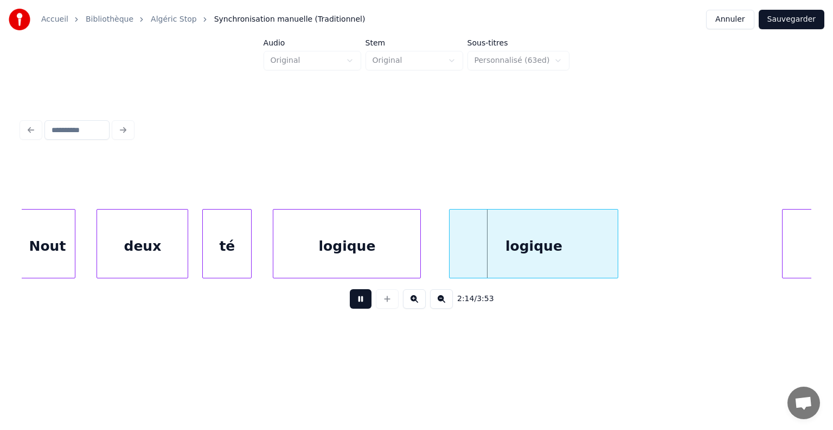
click at [358, 307] on button at bounding box center [361, 299] width 22 height 20
click at [471, 246] on div "logique" at bounding box center [533, 247] width 168 height 74
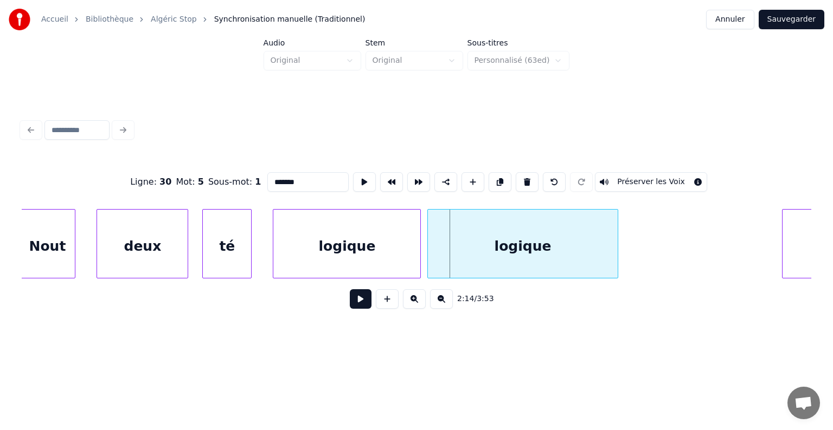
click at [428, 240] on div at bounding box center [429, 244] width 3 height 68
click at [358, 302] on button at bounding box center [361, 299] width 22 height 20
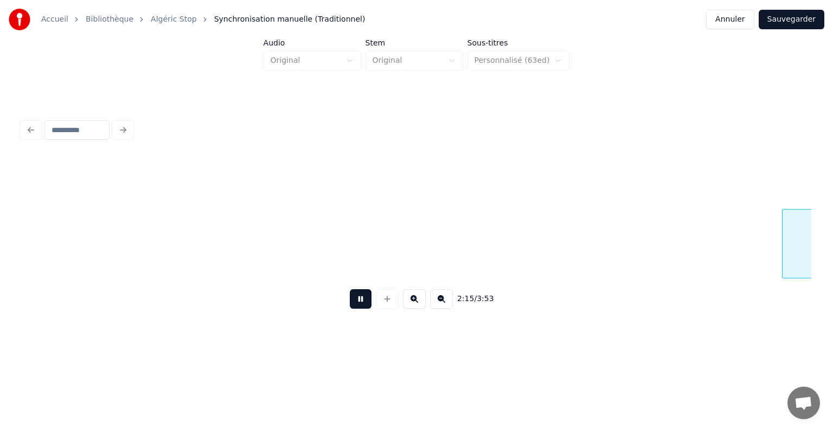
scroll to position [0, 47641]
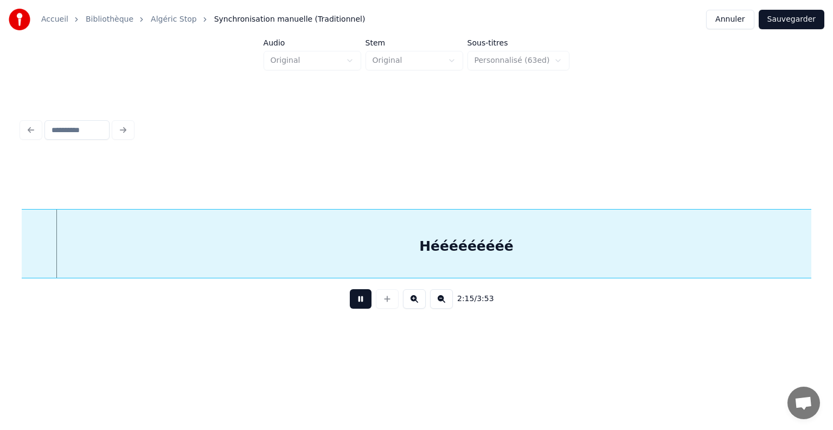
click at [359, 302] on button at bounding box center [361, 299] width 22 height 20
click at [368, 305] on button at bounding box center [361, 299] width 22 height 20
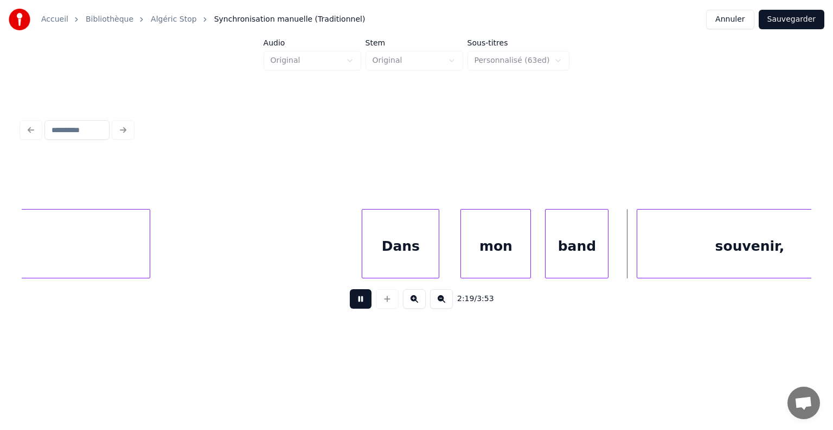
click at [357, 304] on button at bounding box center [361, 299] width 22 height 20
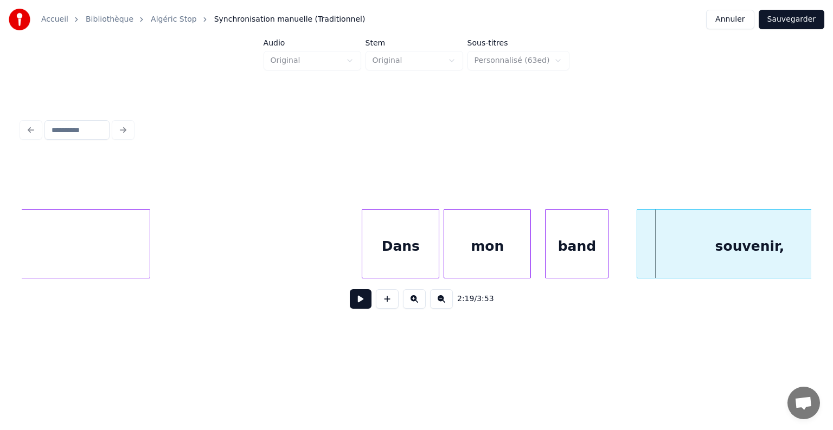
click at [444, 248] on div at bounding box center [445, 244] width 3 height 68
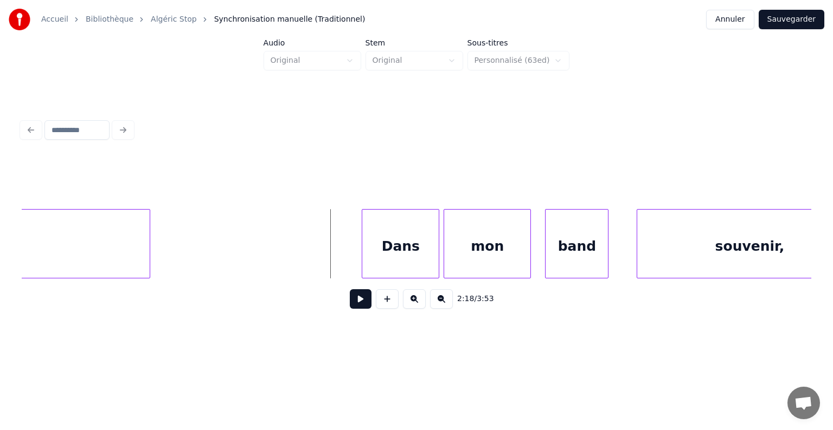
click at [362, 302] on button at bounding box center [361, 299] width 22 height 20
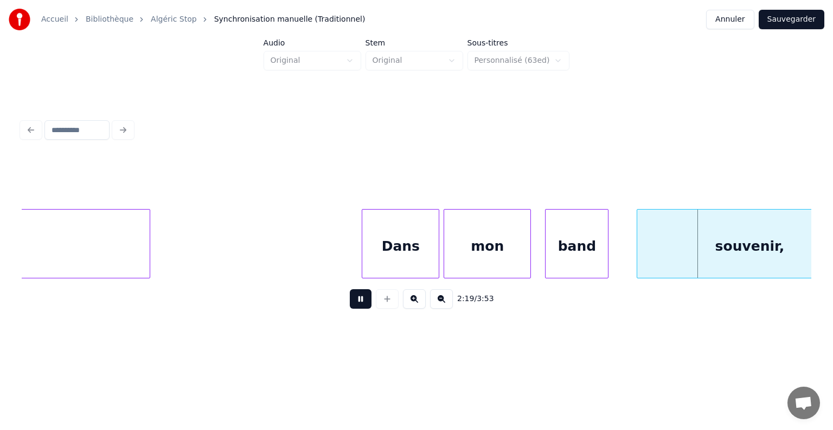
click at [362, 302] on button at bounding box center [361, 299] width 22 height 20
click at [540, 251] on div at bounding box center [541, 244] width 3 height 68
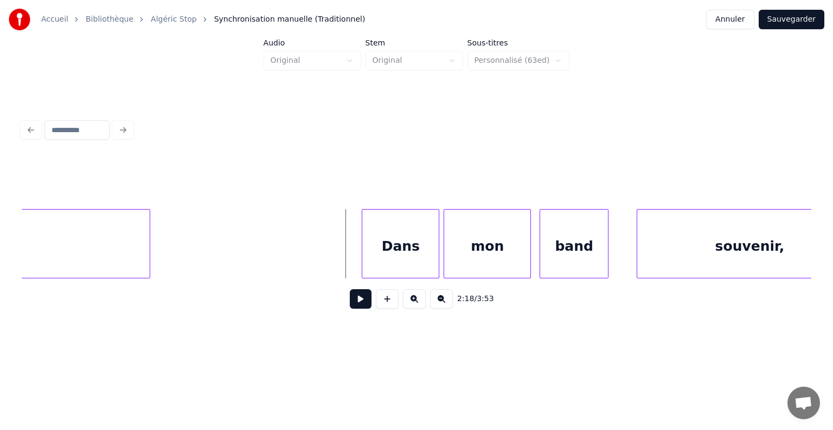
click at [361, 302] on button at bounding box center [361, 299] width 22 height 20
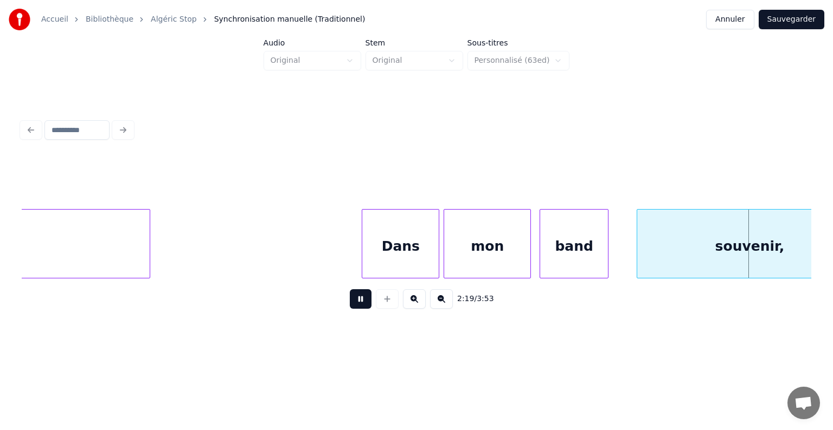
click at [361, 302] on button at bounding box center [361, 299] width 22 height 20
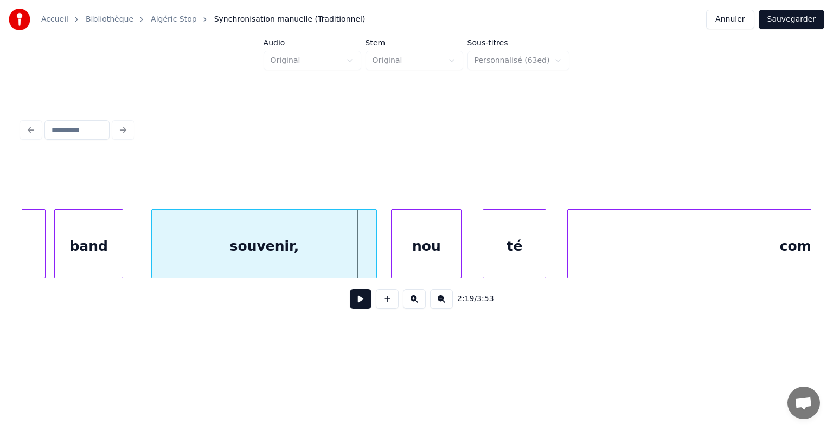
scroll to position [0, 48899]
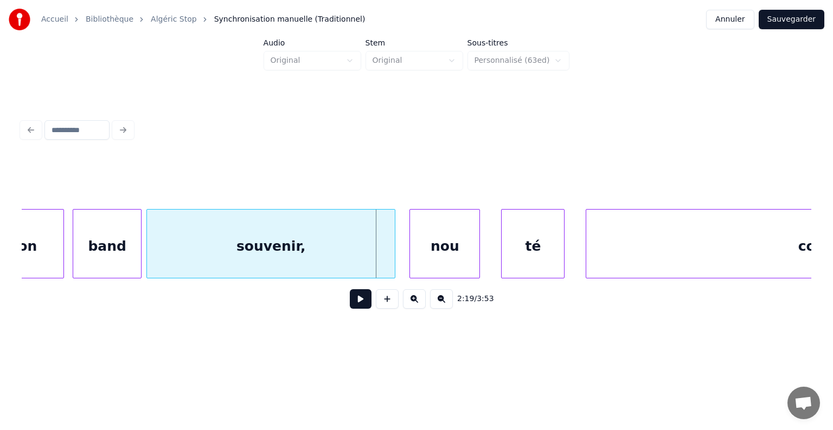
click at [149, 243] on div at bounding box center [148, 244] width 3 height 68
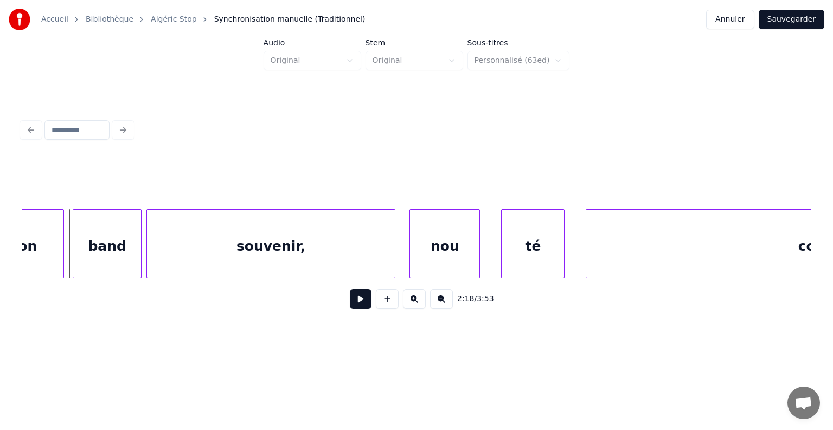
click at [358, 308] on button at bounding box center [361, 299] width 22 height 20
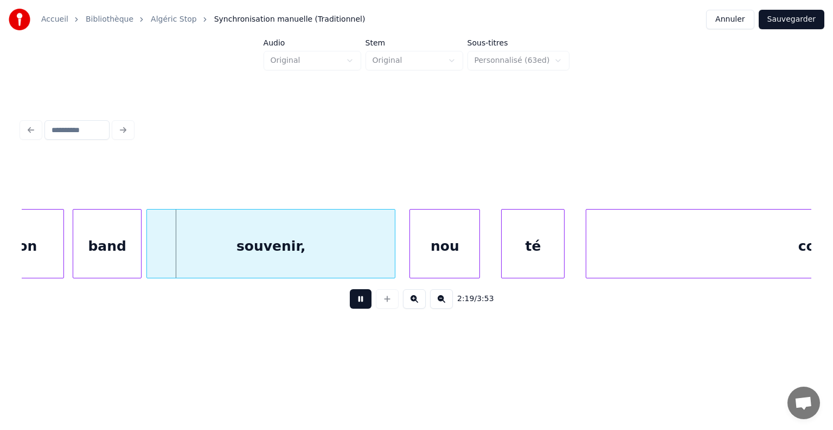
click at [358, 308] on button at bounding box center [361, 299] width 22 height 20
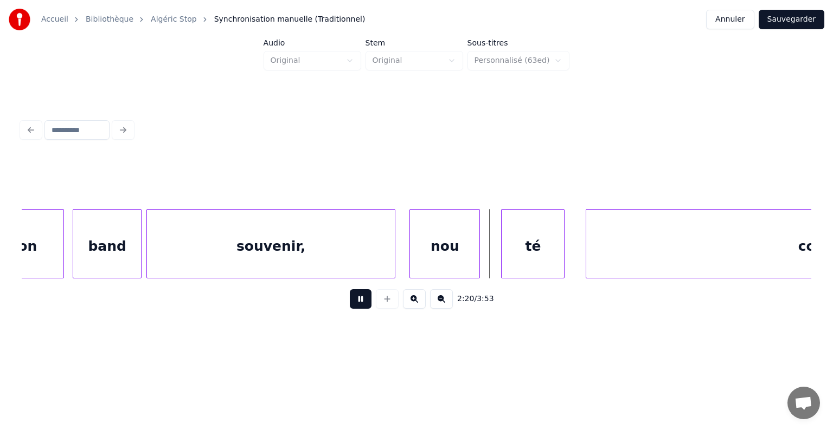
click at [358, 308] on button at bounding box center [361, 299] width 22 height 20
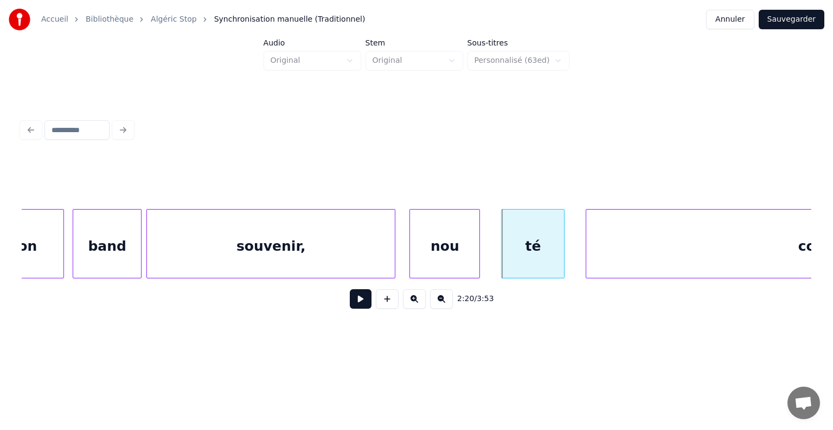
click at [273, 247] on div "souvenir," at bounding box center [271, 247] width 248 height 74
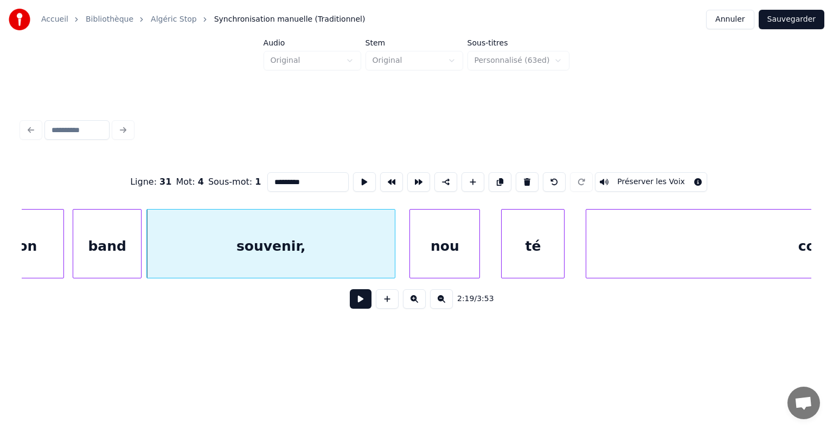
click at [289, 179] on input "*********" at bounding box center [307, 182] width 81 height 20
click at [304, 180] on input "*********" at bounding box center [307, 182] width 81 height 20
type input "********"
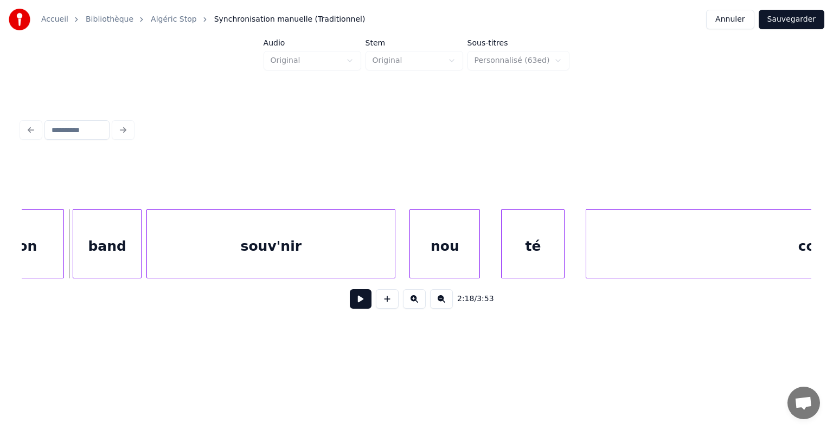
click at [357, 304] on button at bounding box center [361, 299] width 22 height 20
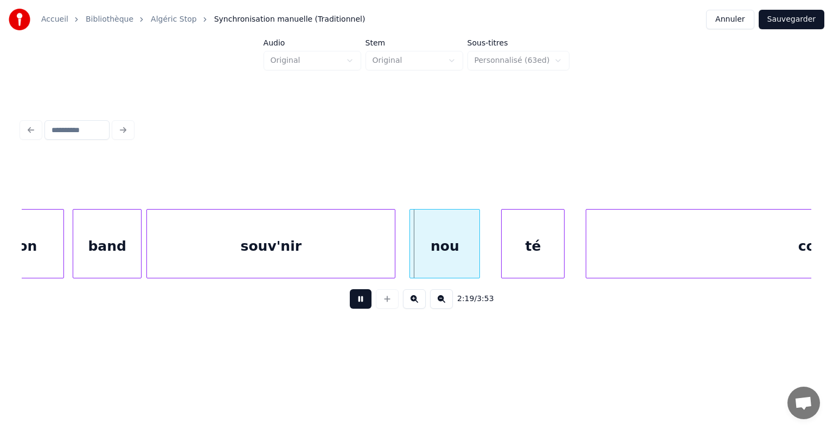
click at [363, 306] on button at bounding box center [361, 299] width 22 height 20
click at [399, 242] on div at bounding box center [400, 244] width 3 height 68
click at [362, 304] on button at bounding box center [361, 299] width 22 height 20
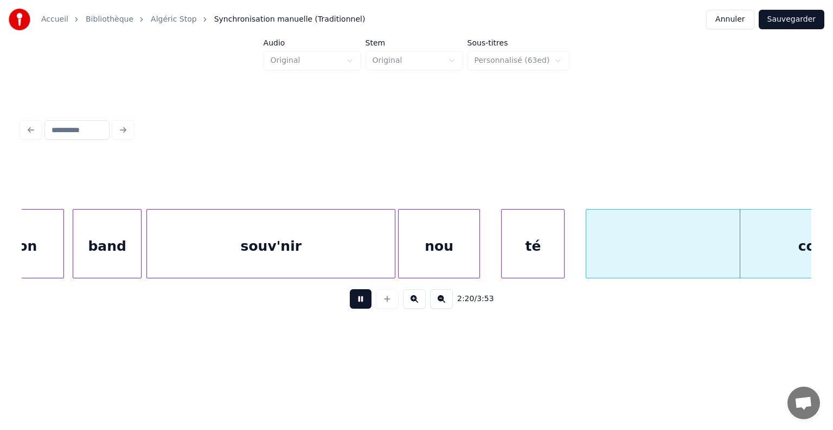
click at [362, 304] on button at bounding box center [361, 299] width 22 height 20
click at [496, 244] on div "té" at bounding box center [517, 247] width 62 height 74
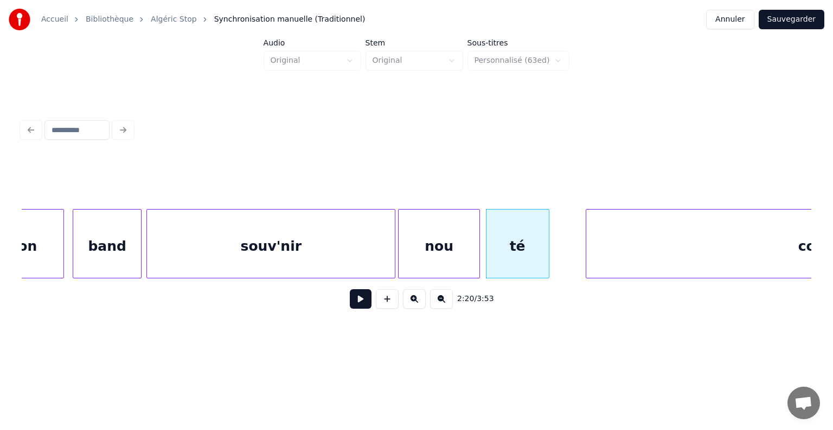
click at [319, 259] on div "souv'nir" at bounding box center [271, 247] width 248 height 74
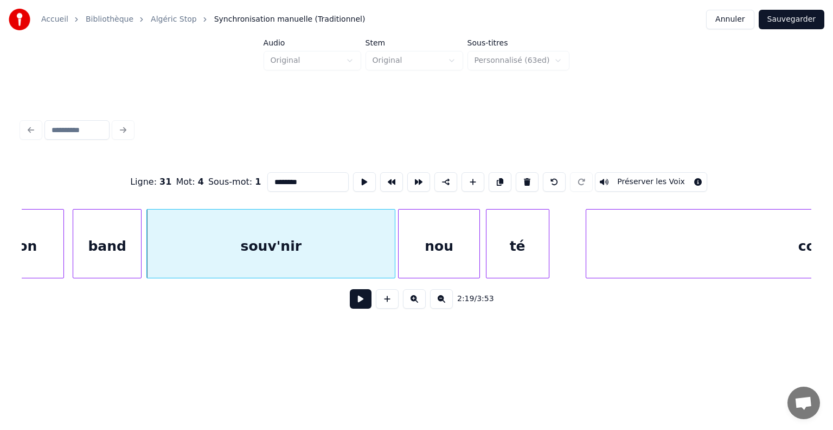
click at [361, 306] on button at bounding box center [361, 299] width 22 height 20
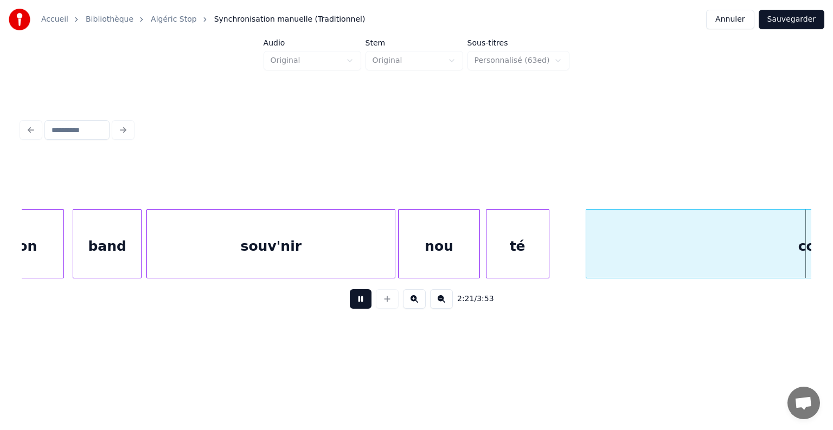
scroll to position [0, 49688]
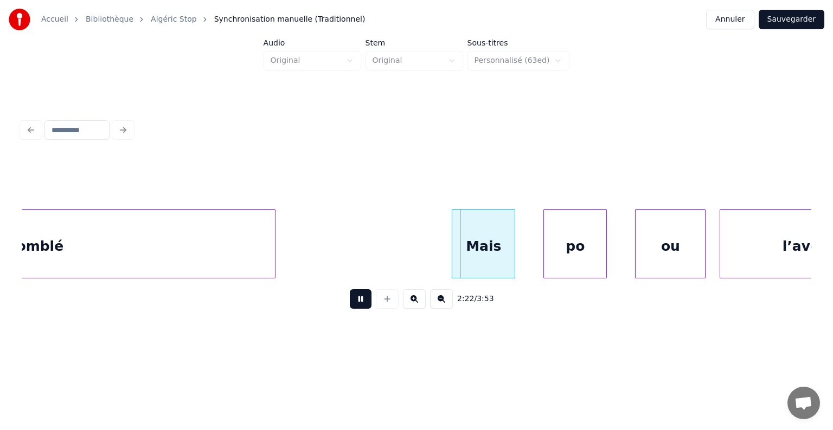
click at [360, 307] on button at bounding box center [361, 299] width 22 height 20
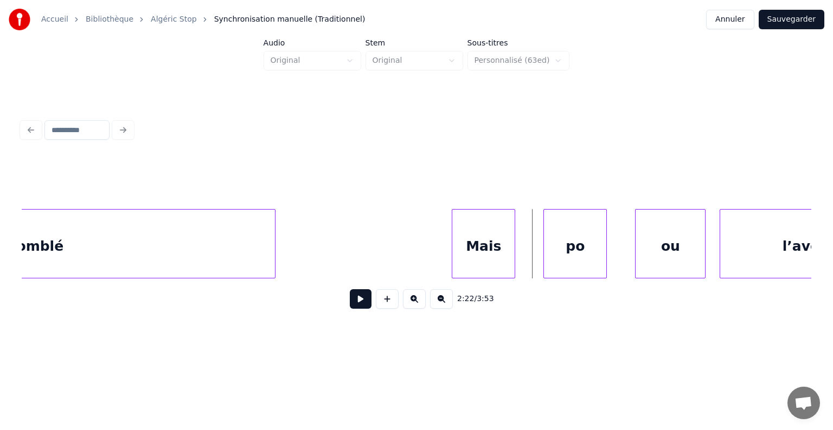
click at [256, 229] on div "comblé" at bounding box center [36, 247] width 478 height 74
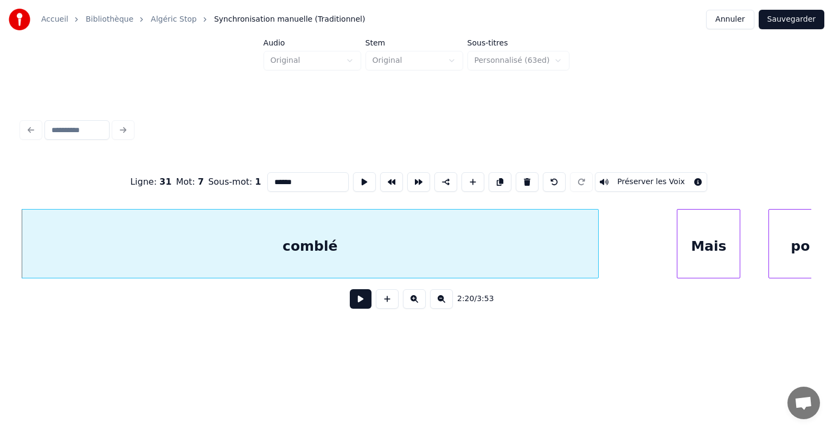
click at [596, 247] on div at bounding box center [596, 244] width 3 height 68
click at [356, 301] on button at bounding box center [361, 299] width 22 height 20
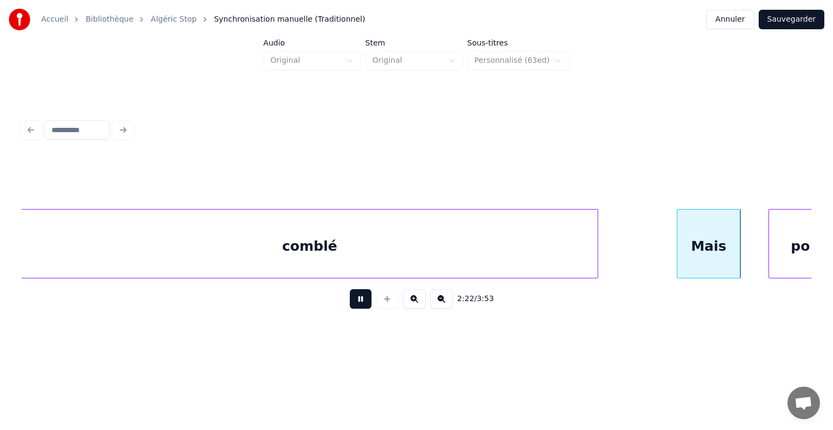
click at [356, 301] on button at bounding box center [361, 299] width 22 height 20
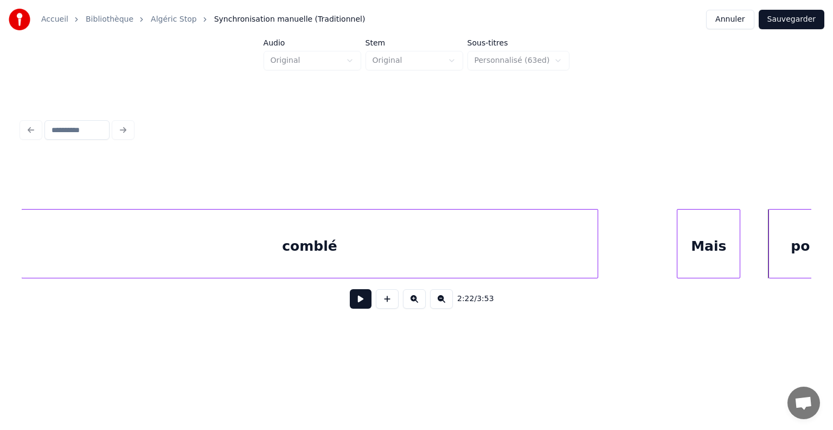
click at [296, 243] on div "comblé" at bounding box center [309, 247] width 575 height 74
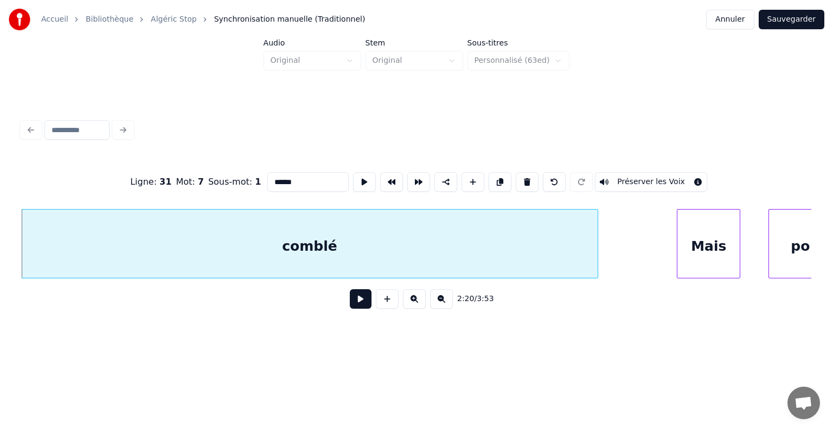
click at [361, 296] on button at bounding box center [361, 299] width 22 height 20
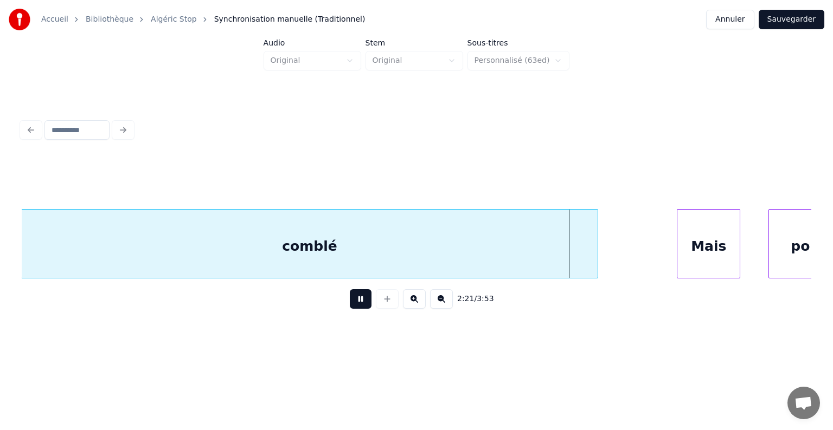
click at [364, 305] on button at bounding box center [361, 299] width 22 height 20
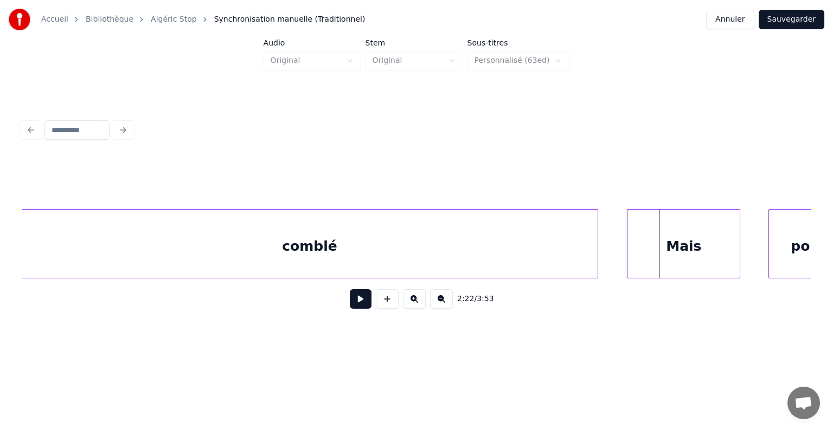
click at [629, 240] on div at bounding box center [628, 244] width 3 height 68
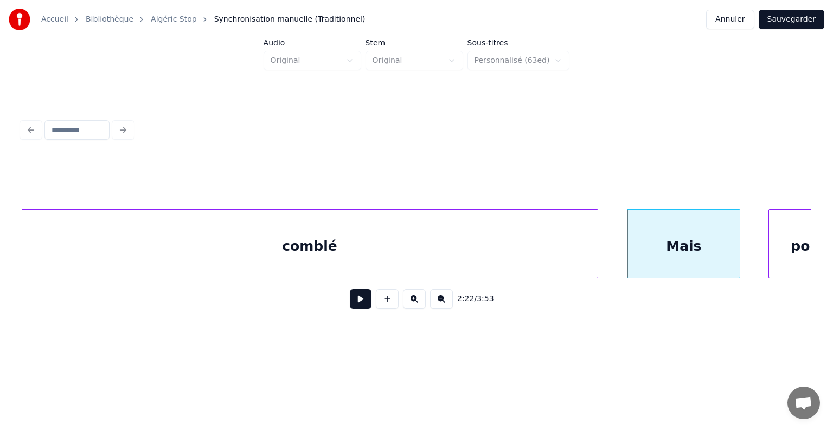
click at [358, 303] on button at bounding box center [361, 299] width 22 height 20
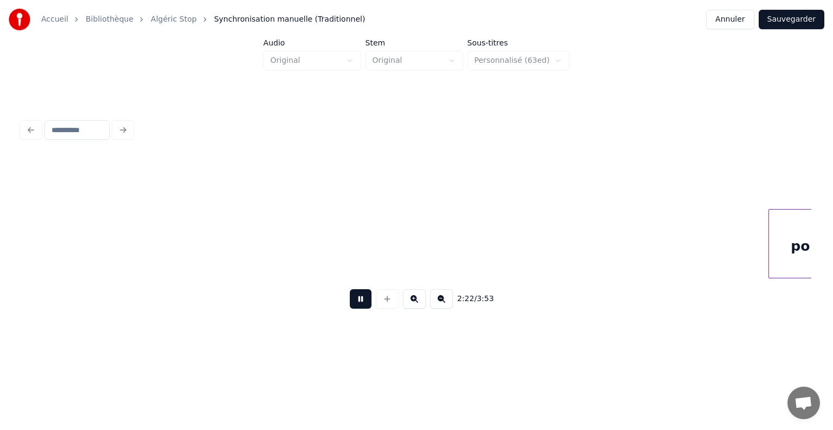
click at [358, 303] on button at bounding box center [361, 299] width 22 height 20
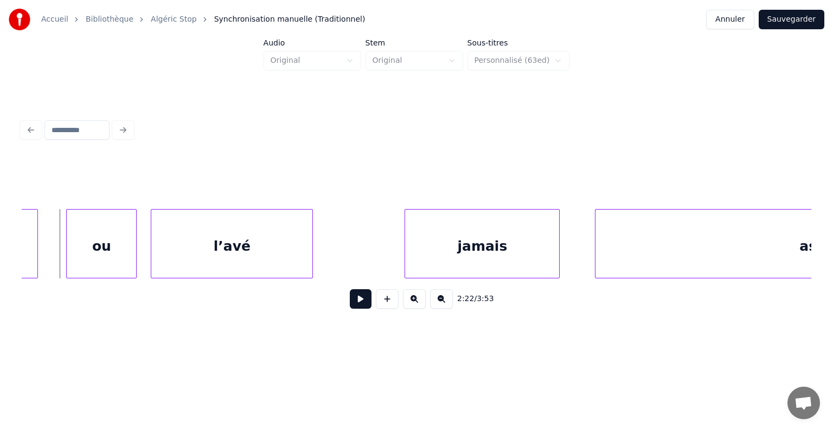
click at [358, 303] on button at bounding box center [361, 299] width 22 height 20
drag, startPoint x: 358, startPoint y: 303, endPoint x: 325, endPoint y: 304, distance: 32.5
click at [358, 304] on button at bounding box center [361, 299] width 22 height 20
click at [82, 252] on div "ou" at bounding box center [84, 247] width 69 height 74
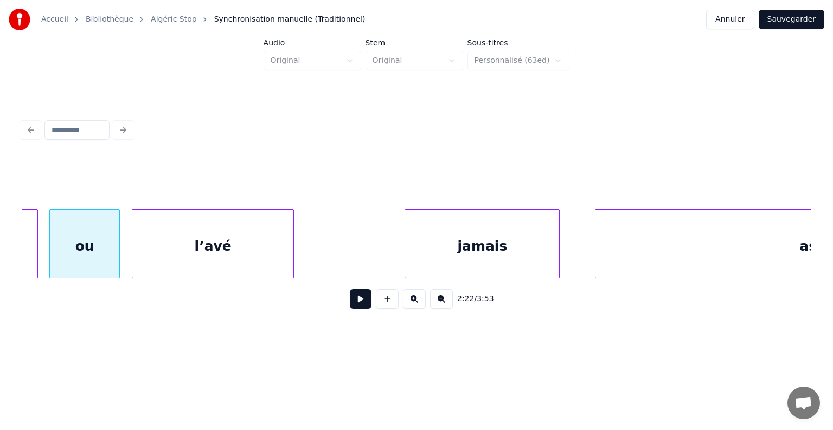
click at [138, 247] on div "l’avé" at bounding box center [212, 247] width 161 height 74
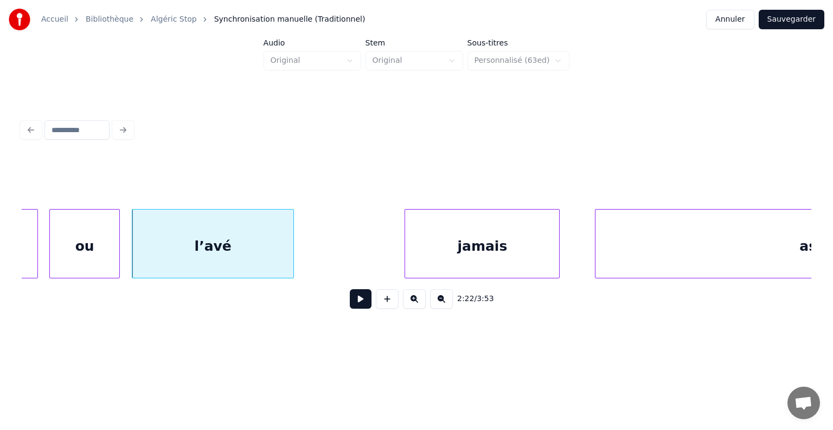
click at [95, 263] on div "ou" at bounding box center [84, 247] width 69 height 74
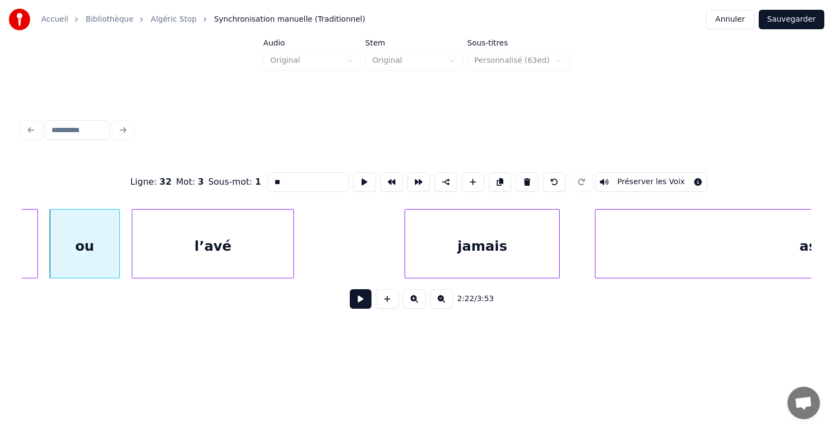
click at [371, 306] on div "2:22 / 3:53" at bounding box center [416, 299] width 772 height 24
click at [364, 307] on button at bounding box center [361, 299] width 22 height 20
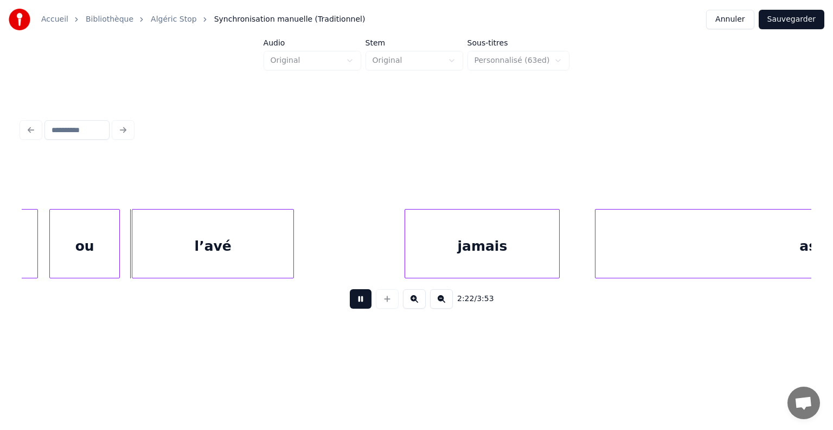
click at [364, 307] on button at bounding box center [361, 299] width 22 height 20
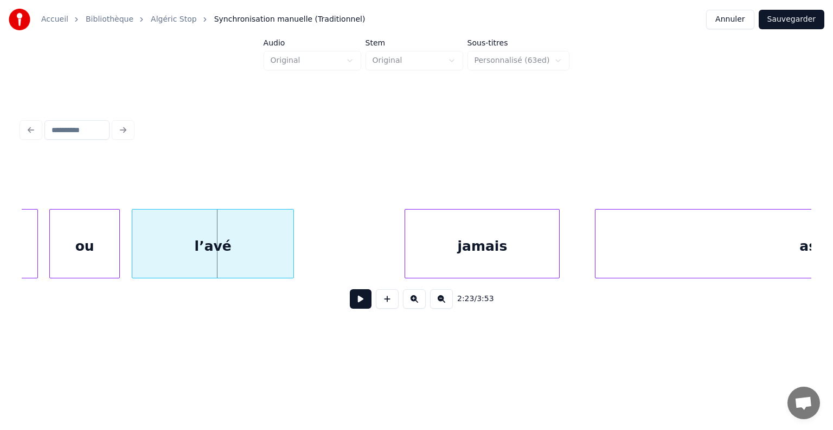
click at [364, 307] on button at bounding box center [361, 299] width 22 height 20
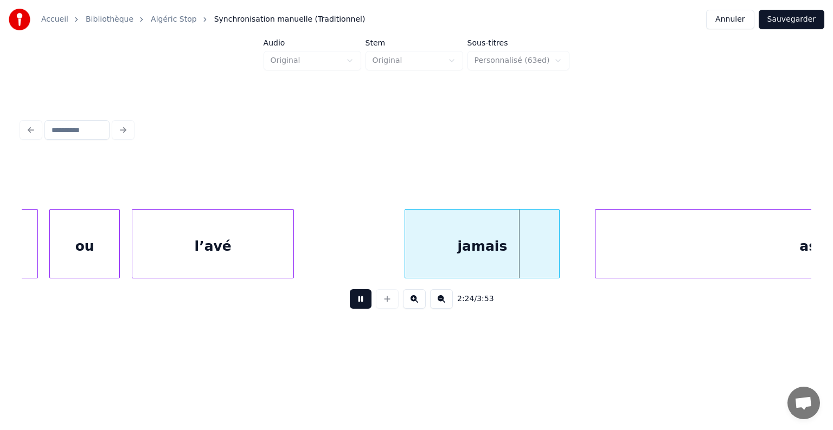
click at [364, 307] on button at bounding box center [361, 299] width 22 height 20
click at [278, 247] on div "l’avé" at bounding box center [212, 247] width 161 height 74
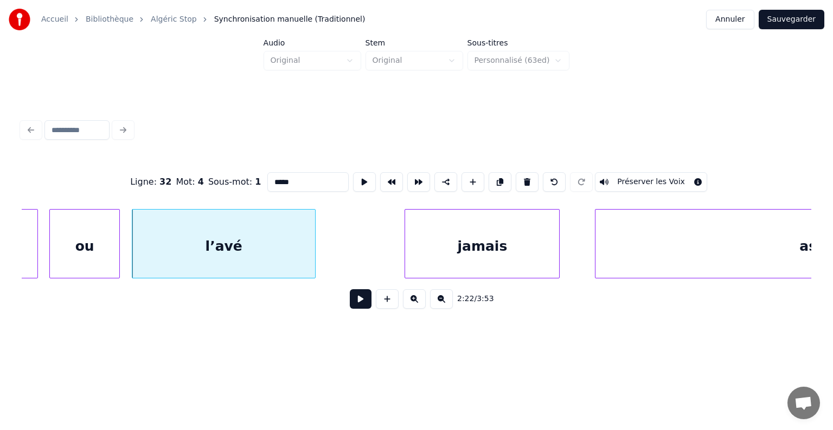
click at [314, 247] on div at bounding box center [313, 244] width 3 height 68
click at [363, 304] on button at bounding box center [361, 299] width 22 height 20
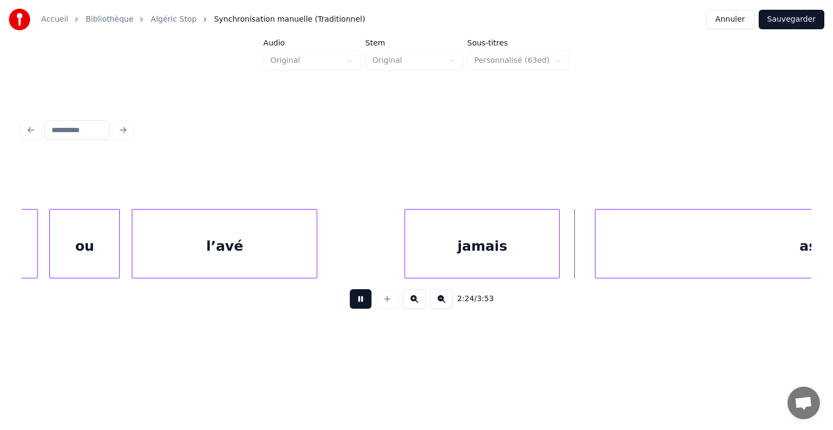
click at [363, 304] on button at bounding box center [361, 299] width 22 height 20
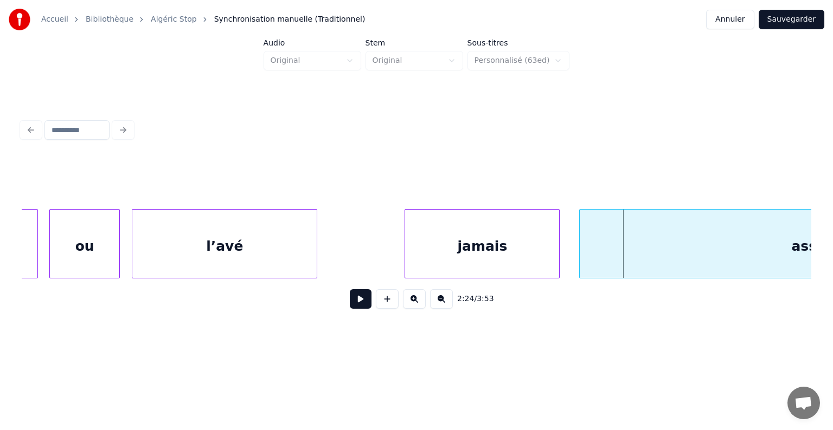
click at [579, 250] on div at bounding box center [580, 244] width 3 height 68
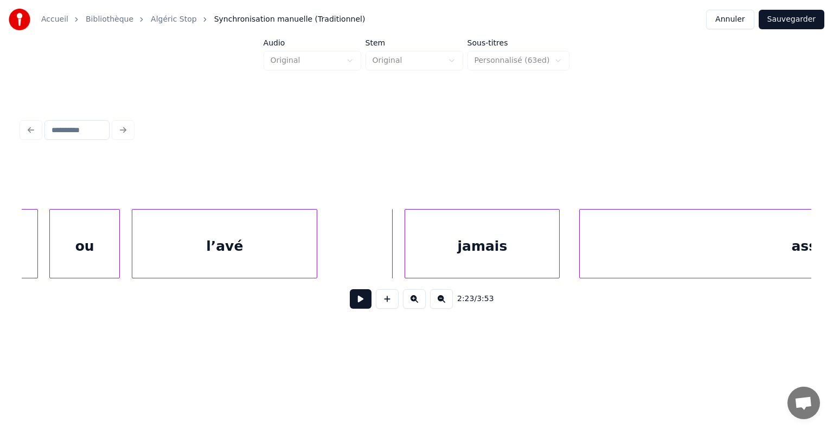
click at [363, 302] on button at bounding box center [361, 299] width 22 height 20
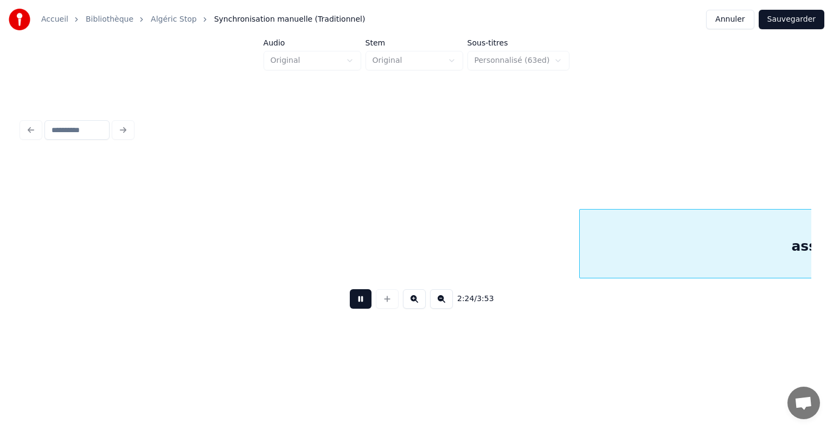
scroll to position [0, 51049]
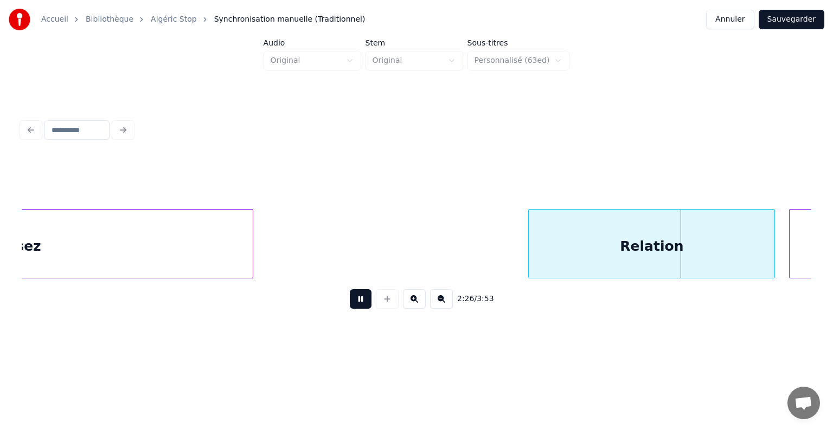
click at [362, 302] on button at bounding box center [361, 299] width 22 height 20
click at [518, 240] on div at bounding box center [519, 244] width 3 height 68
click at [362, 299] on button at bounding box center [361, 299] width 22 height 20
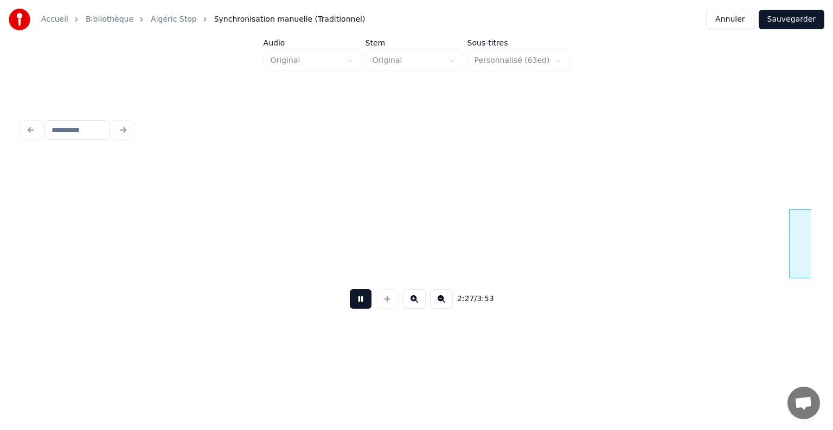
scroll to position [0, 51843]
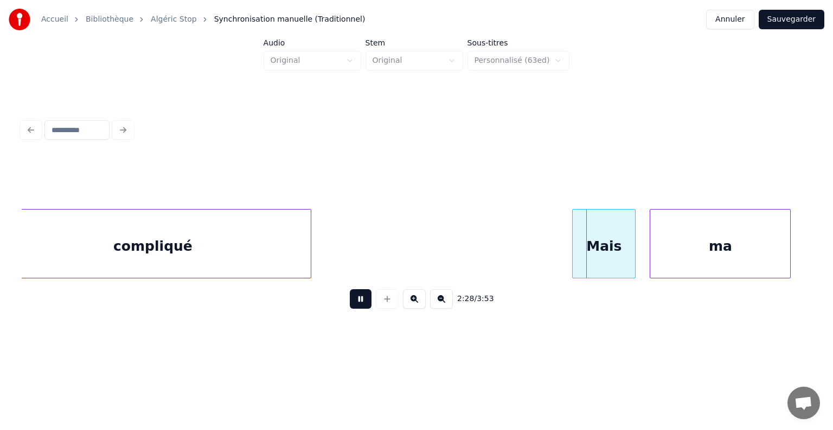
click at [363, 299] on button at bounding box center [361, 299] width 22 height 20
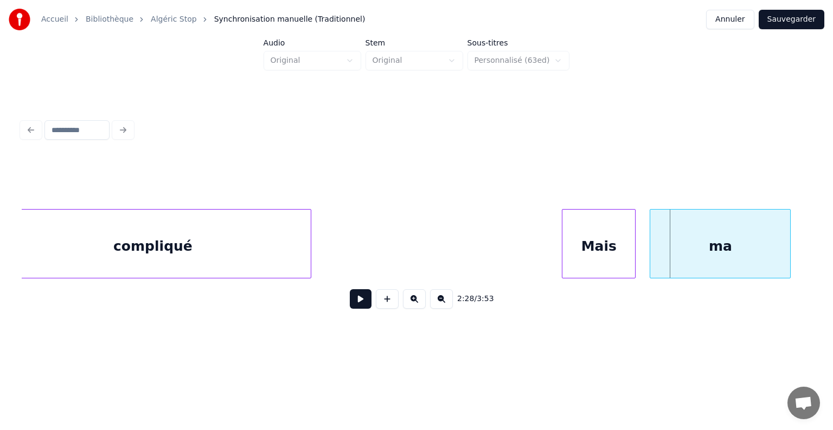
click at [562, 236] on div at bounding box center [563, 244] width 3 height 68
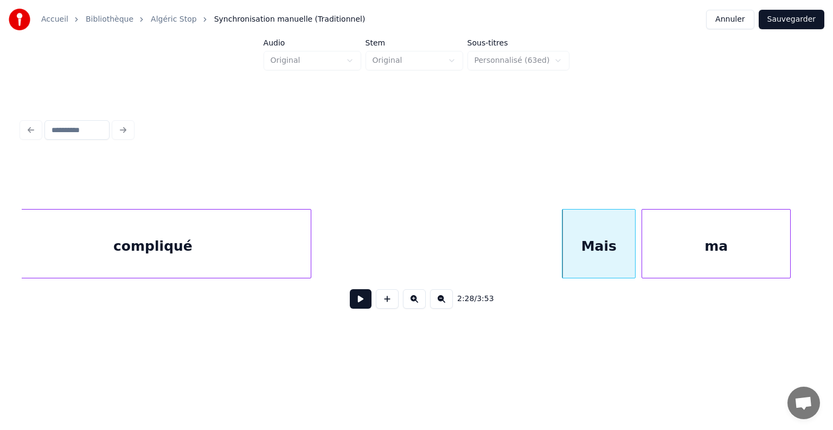
click at [643, 243] on div at bounding box center [643, 244] width 3 height 68
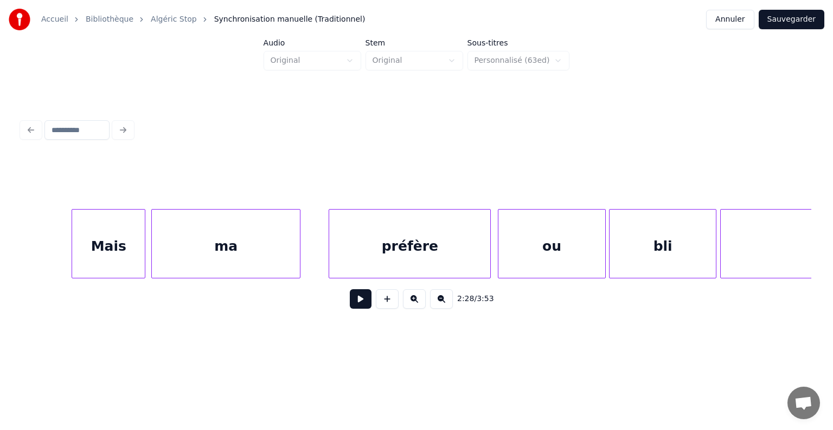
scroll to position [0, 52334]
click at [363, 301] on button at bounding box center [361, 299] width 22 height 20
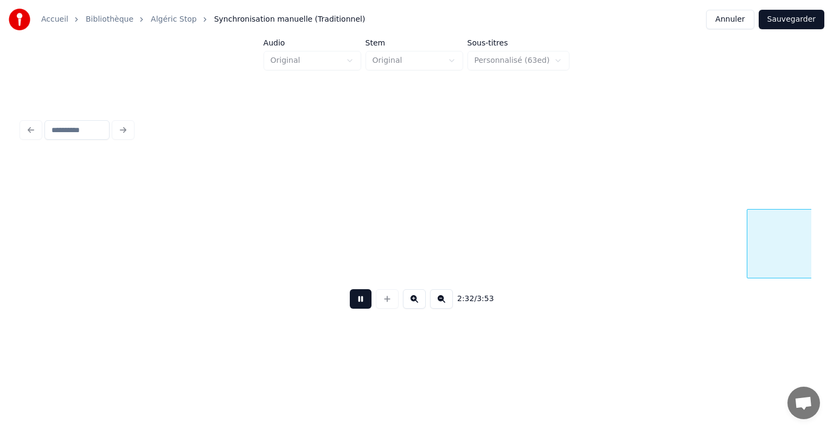
scroll to position [0, 53842]
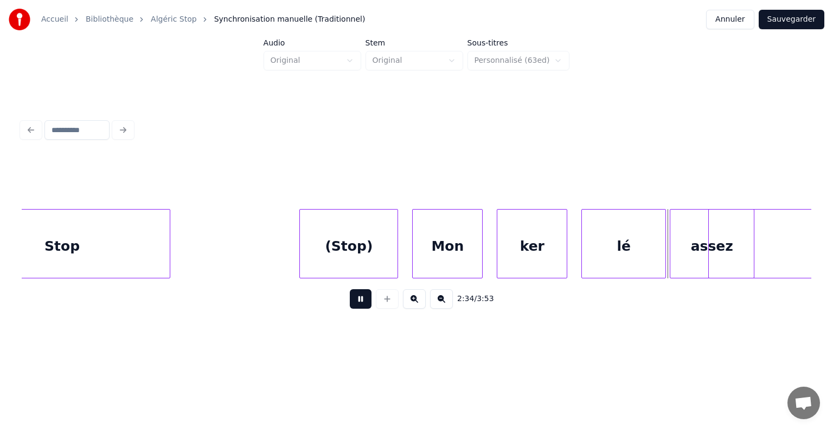
click at [363, 304] on button at bounding box center [361, 299] width 22 height 20
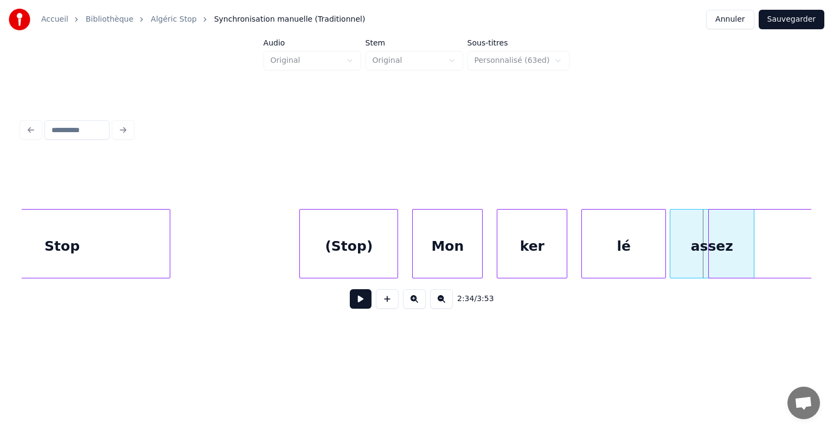
click at [100, 235] on div "Stop" at bounding box center [62, 247] width 216 height 74
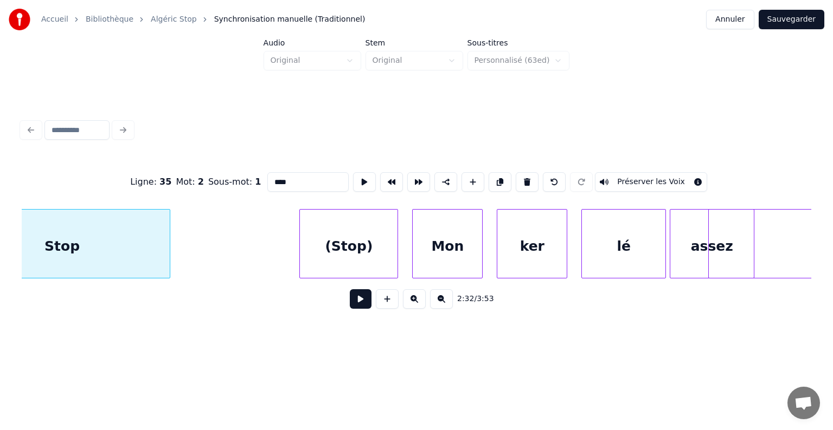
scroll to position [0, 53775]
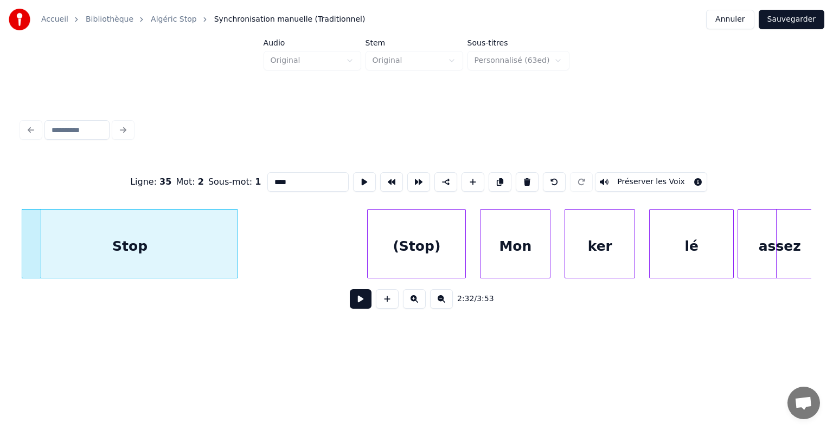
click at [357, 304] on button at bounding box center [361, 299] width 22 height 20
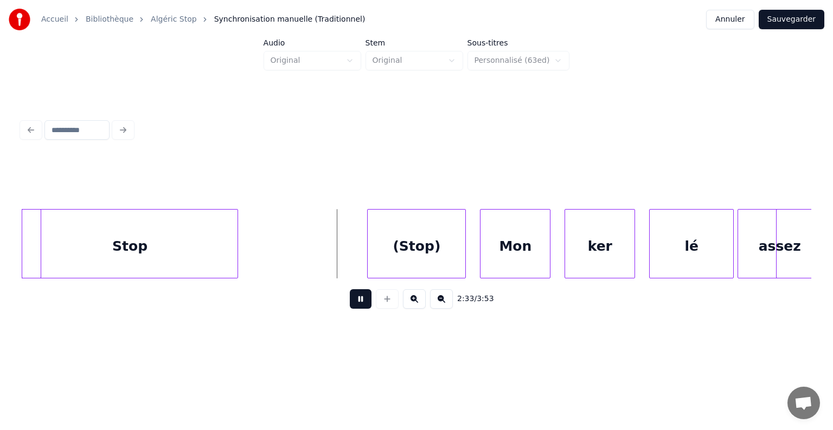
click at [357, 306] on button at bounding box center [361, 299] width 22 height 20
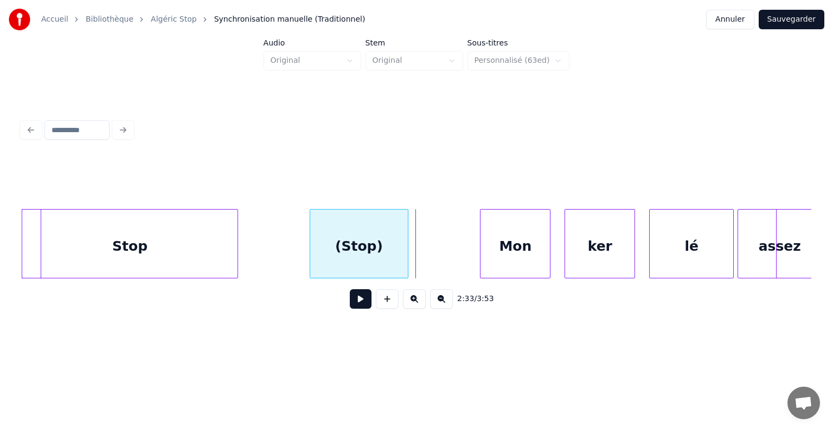
click at [345, 251] on div "(Stop)" at bounding box center [359, 247] width 98 height 74
click at [490, 244] on div "Mon" at bounding box center [514, 247] width 69 height 74
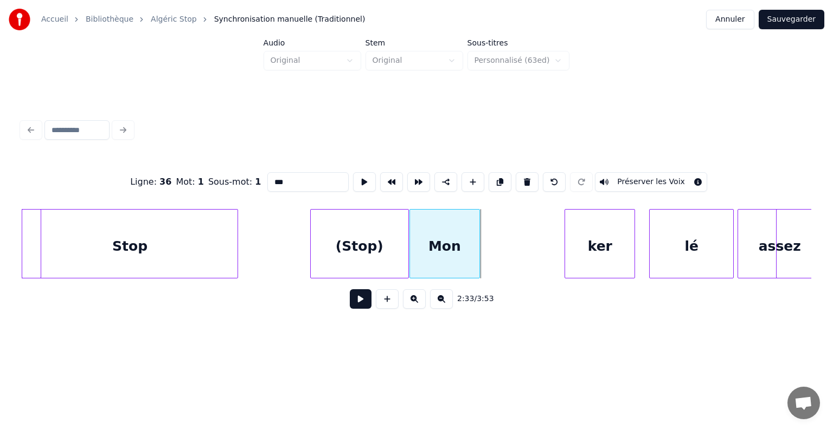
click at [429, 248] on div "Mon" at bounding box center [444, 247] width 69 height 74
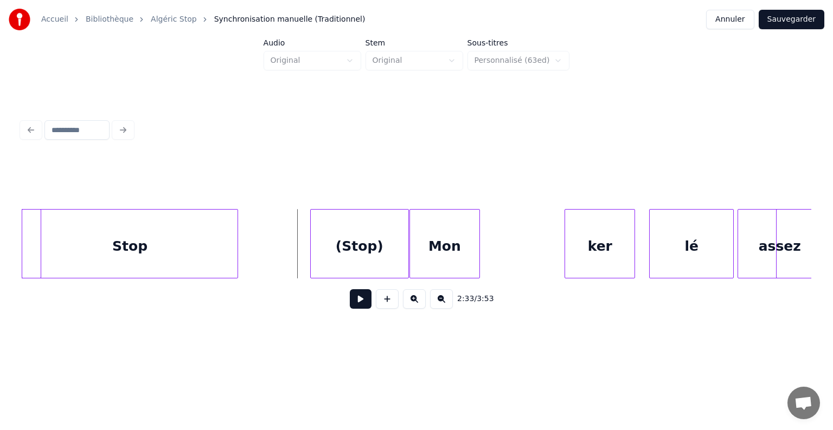
click at [364, 306] on button at bounding box center [361, 299] width 22 height 20
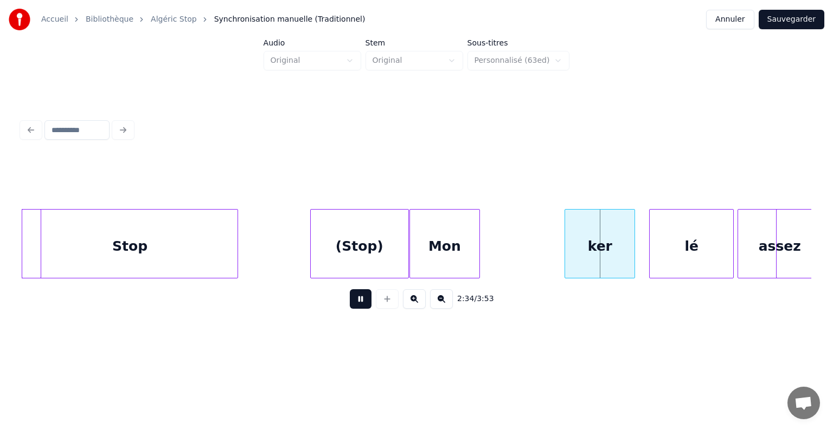
click at [363, 306] on button at bounding box center [361, 299] width 22 height 20
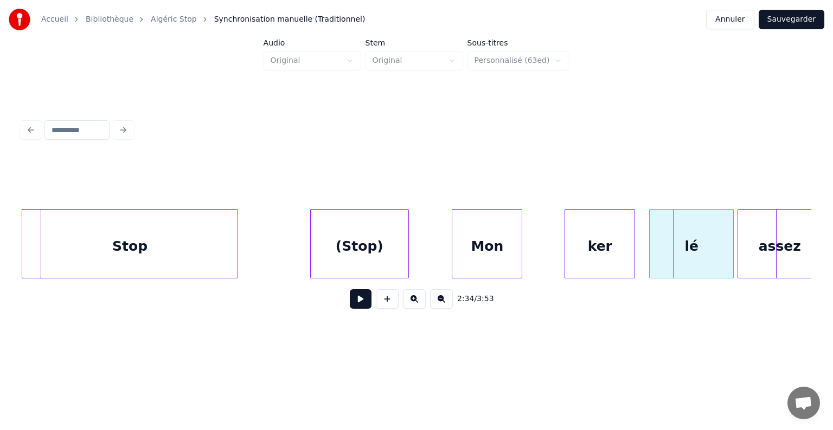
click at [476, 247] on div "Mon" at bounding box center [486, 247] width 69 height 74
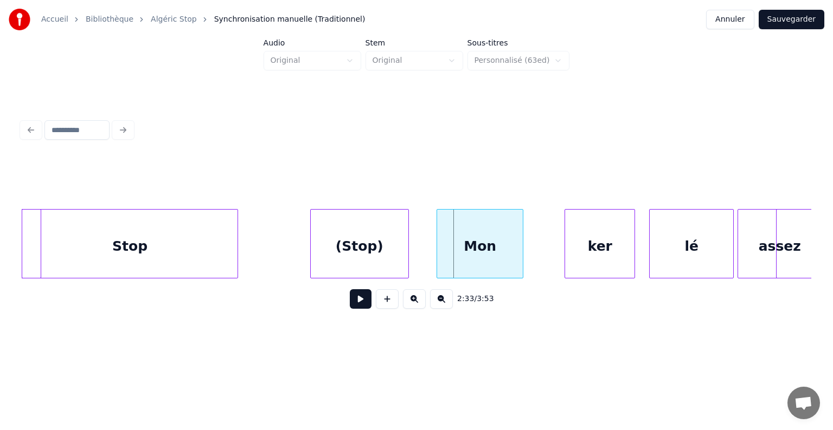
click at [438, 245] on div at bounding box center [438, 244] width 3 height 68
click at [533, 246] on div at bounding box center [531, 244] width 3 height 68
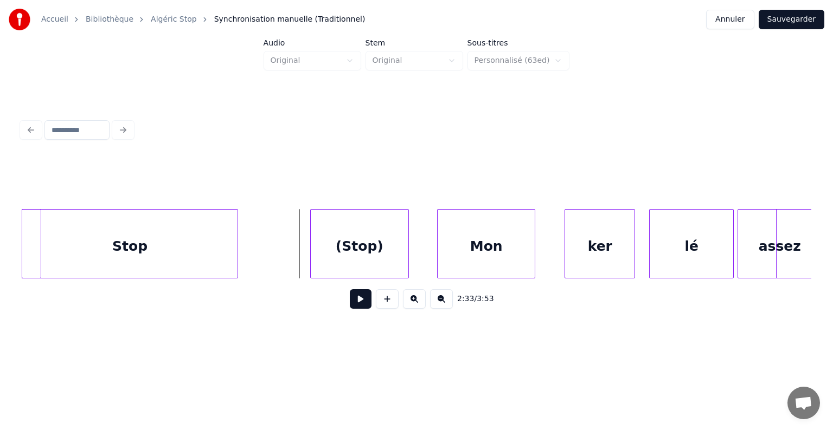
click at [367, 305] on button at bounding box center [361, 299] width 22 height 20
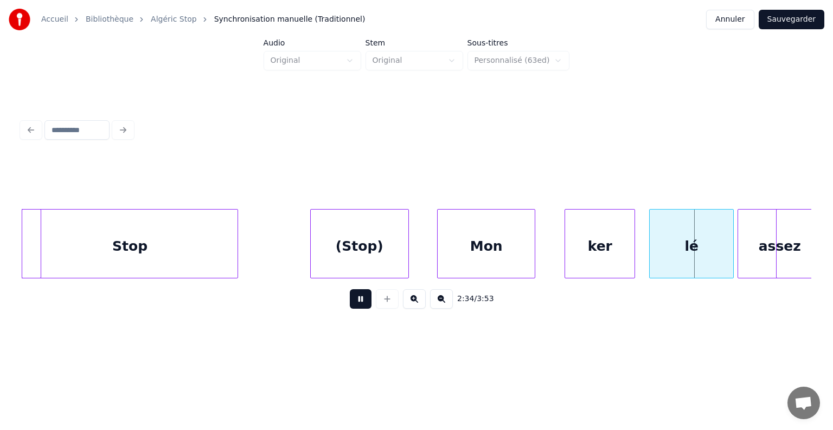
click at [365, 305] on button at bounding box center [361, 299] width 22 height 20
click at [576, 255] on div "ker" at bounding box center [599, 247] width 69 height 74
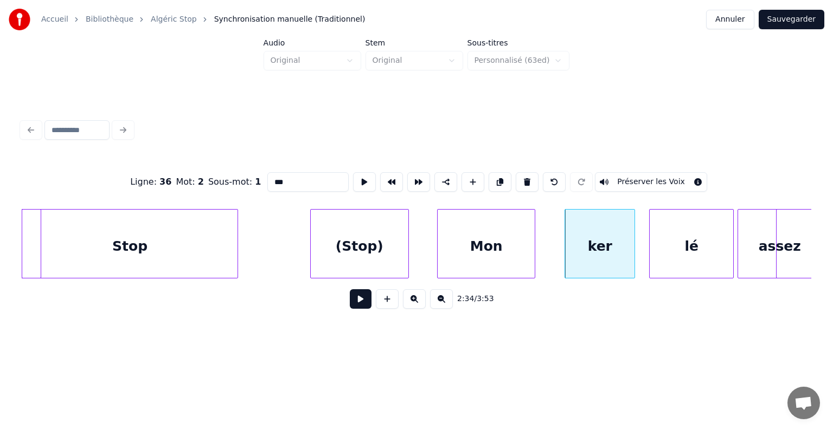
click at [278, 178] on input "***" at bounding box center [307, 182] width 81 height 20
type input "***"
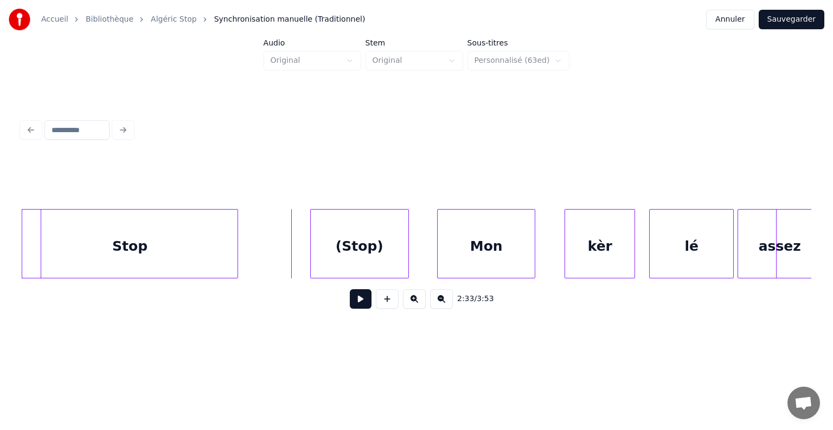
click at [362, 297] on button at bounding box center [361, 299] width 22 height 20
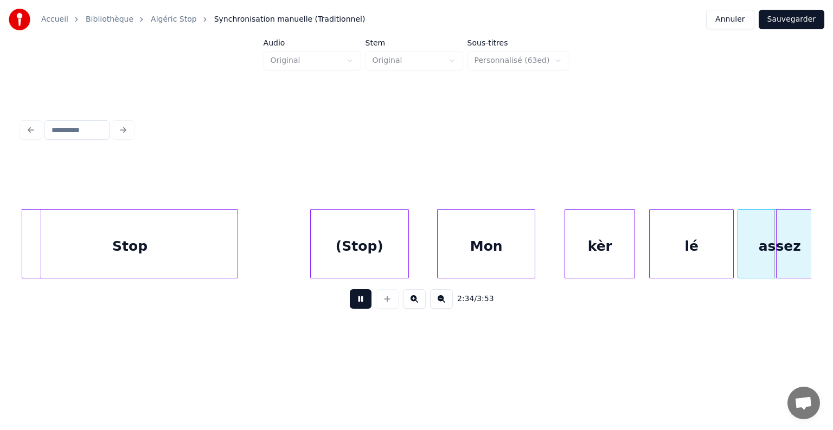
scroll to position [0, 54566]
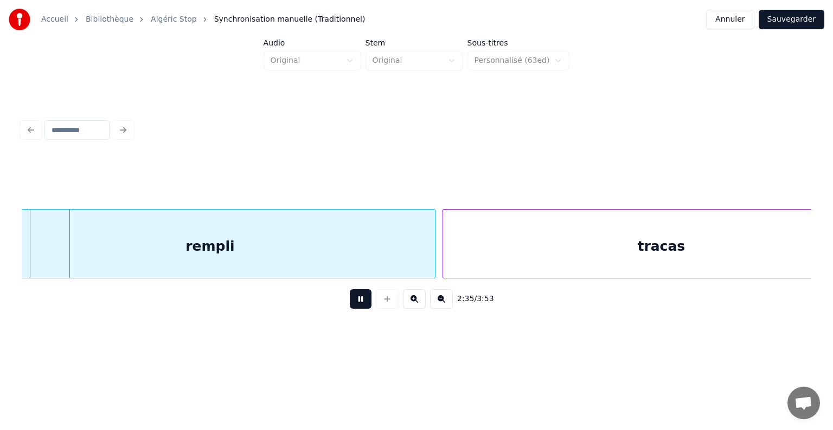
click at [362, 309] on button at bounding box center [361, 299] width 22 height 20
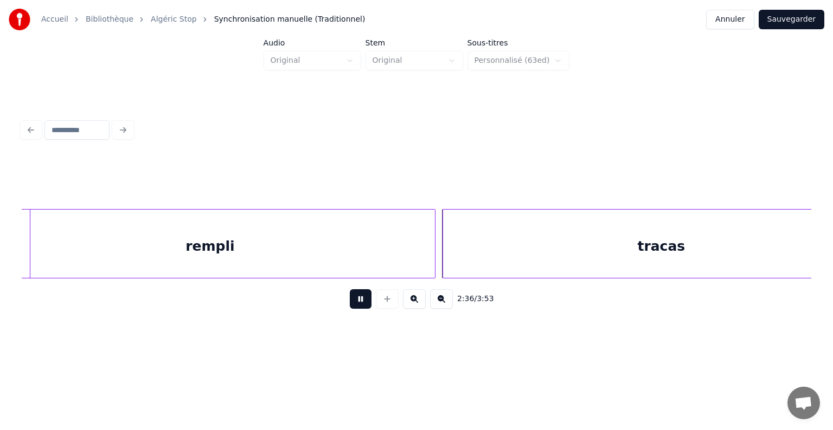
click at [362, 309] on button at bounding box center [361, 299] width 22 height 20
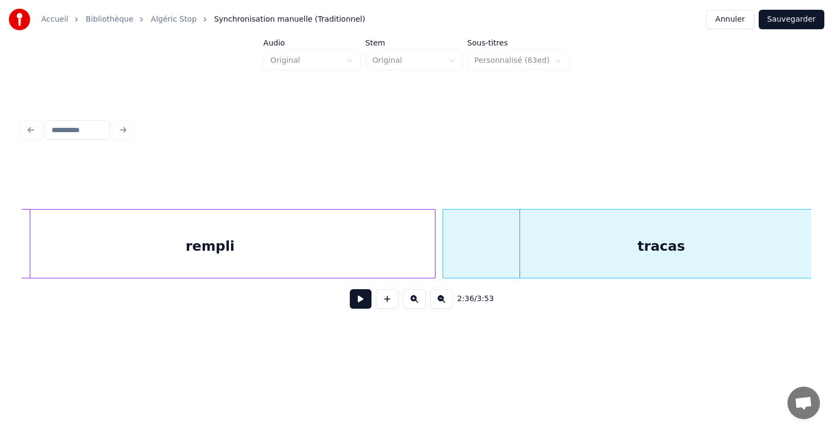
click at [162, 238] on div "rempli" at bounding box center [210, 247] width 450 height 74
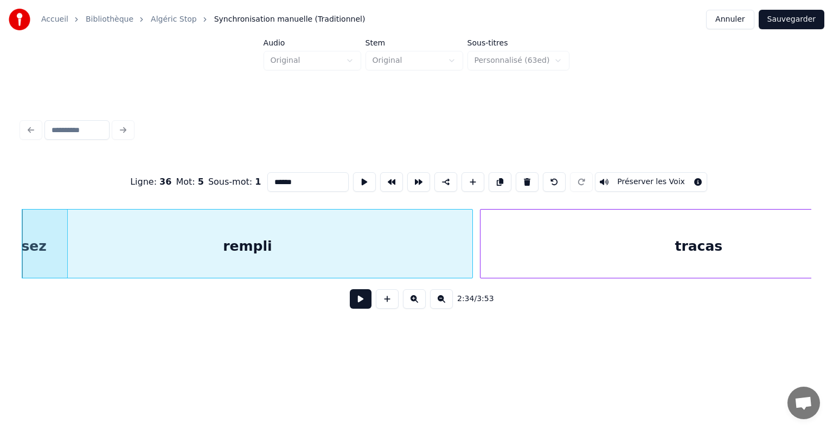
click at [362, 305] on button at bounding box center [361, 299] width 22 height 20
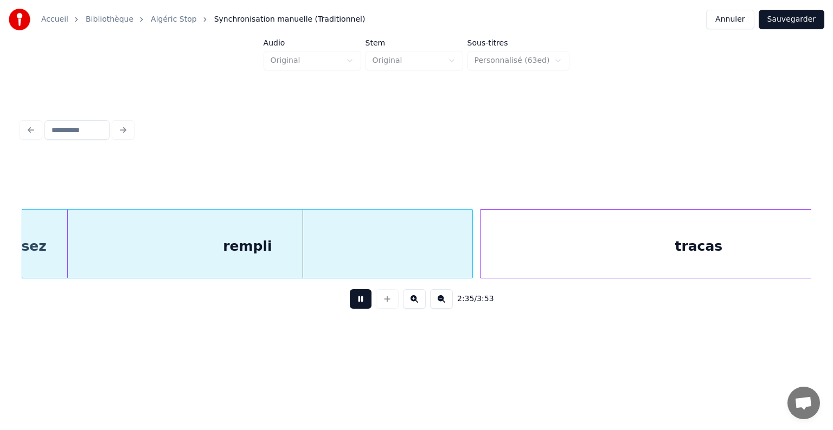
click at [362, 305] on button at bounding box center [361, 299] width 22 height 20
click at [360, 305] on button at bounding box center [361, 299] width 22 height 20
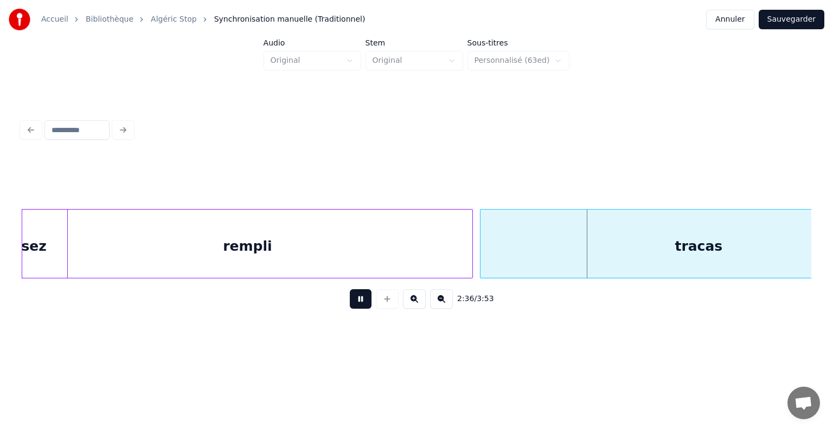
click at [109, 247] on div "rempli" at bounding box center [247, 247] width 450 height 74
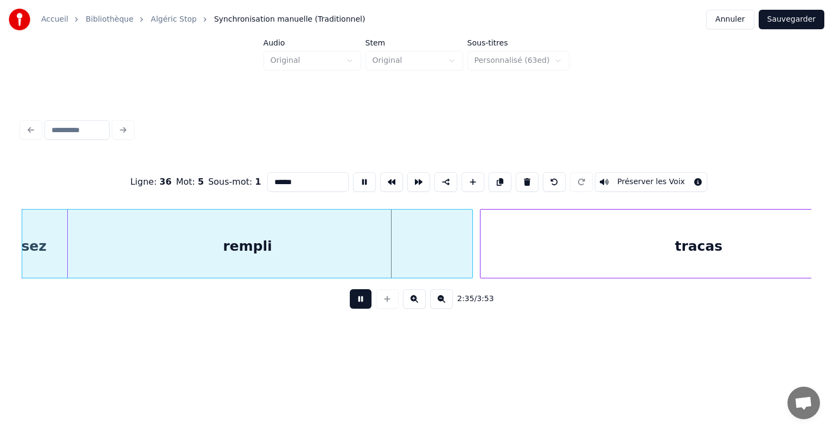
click at [181, 252] on div "rempli" at bounding box center [247, 247] width 450 height 74
click at [180, 252] on div "rempli" at bounding box center [247, 247] width 450 height 74
click at [180, 253] on div "rempli" at bounding box center [247, 247] width 450 height 74
click at [282, 255] on div "rempli" at bounding box center [247, 247] width 450 height 74
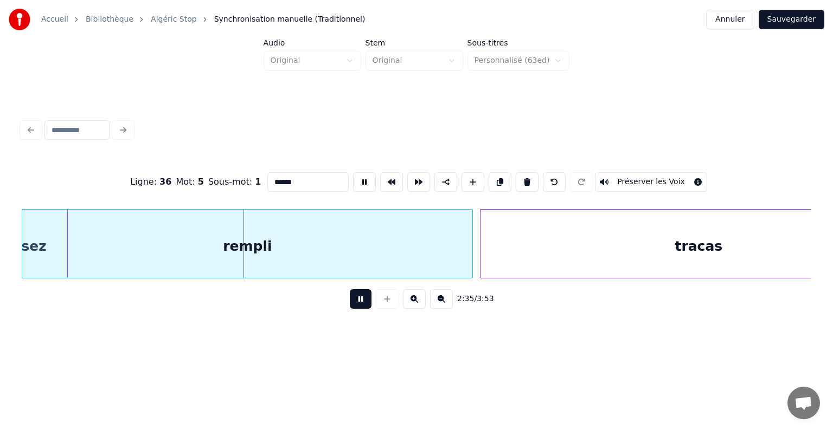
click at [282, 255] on div "rempli" at bounding box center [247, 247] width 450 height 74
click at [366, 304] on button at bounding box center [361, 299] width 22 height 20
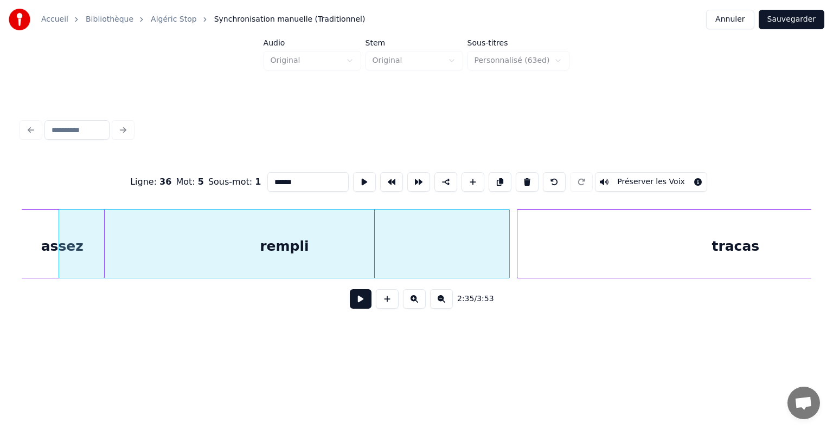
scroll to position [0, 54485]
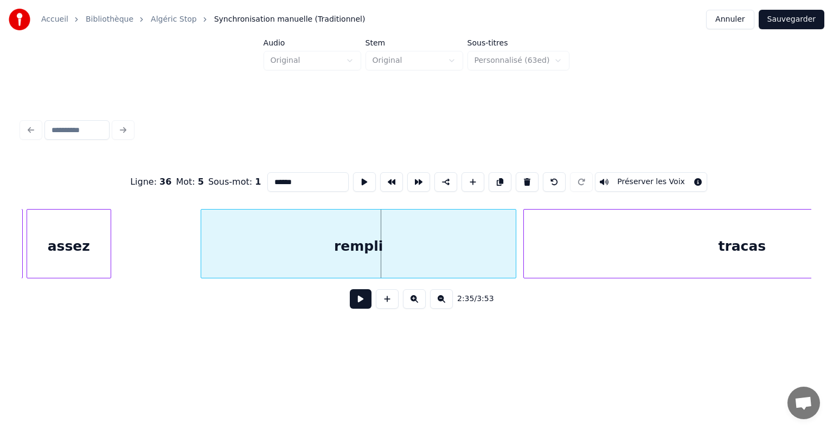
click at [201, 259] on div at bounding box center [202, 244] width 3 height 68
click at [85, 240] on div "assez" at bounding box center [68, 247] width 83 height 74
type input "*****"
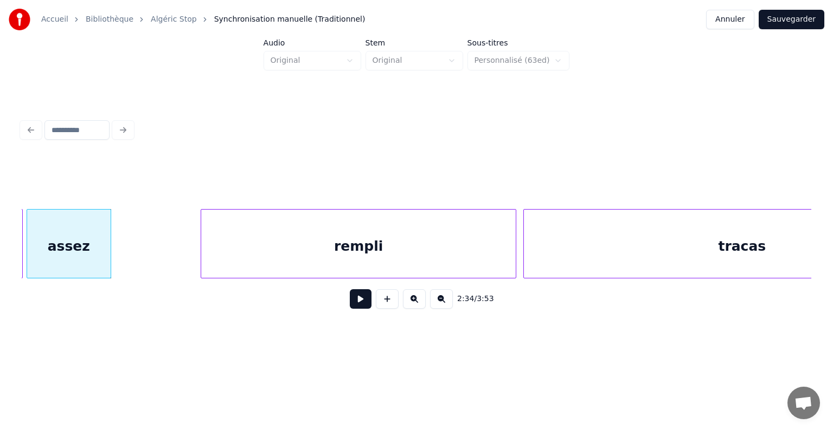
click at [107, 243] on div "assez" at bounding box center [69, 243] width 85 height 69
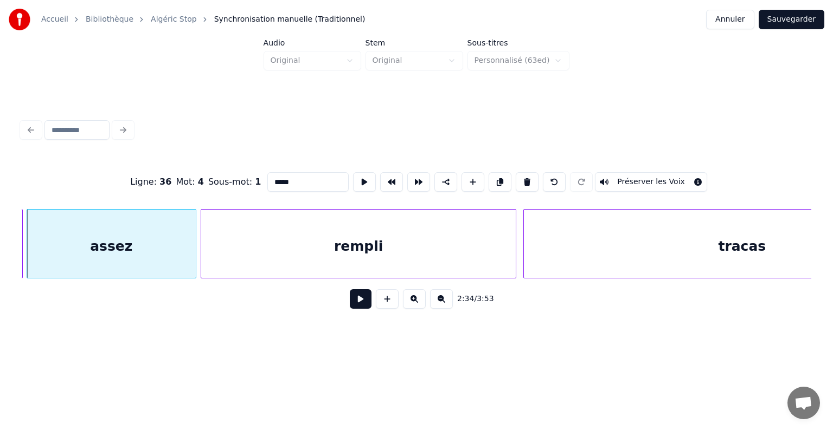
click at [195, 254] on div at bounding box center [193, 244] width 3 height 68
click at [353, 301] on button at bounding box center [361, 299] width 22 height 20
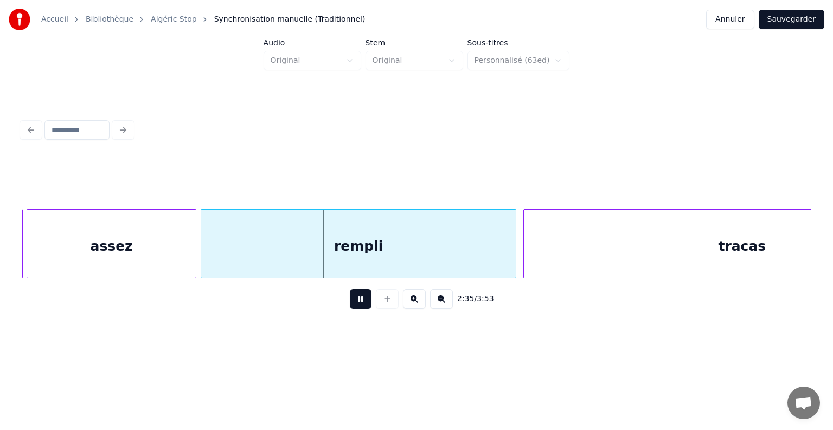
click at [352, 300] on button at bounding box center [361, 299] width 22 height 20
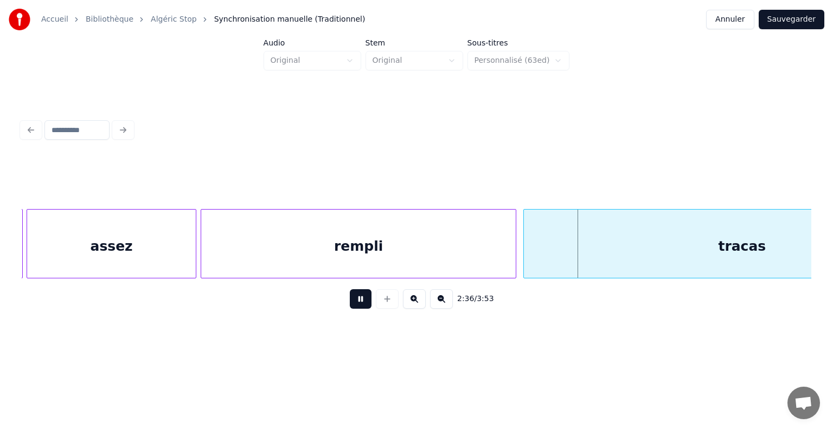
click at [339, 297] on div "2:36 / 3:53" at bounding box center [416, 299] width 772 height 24
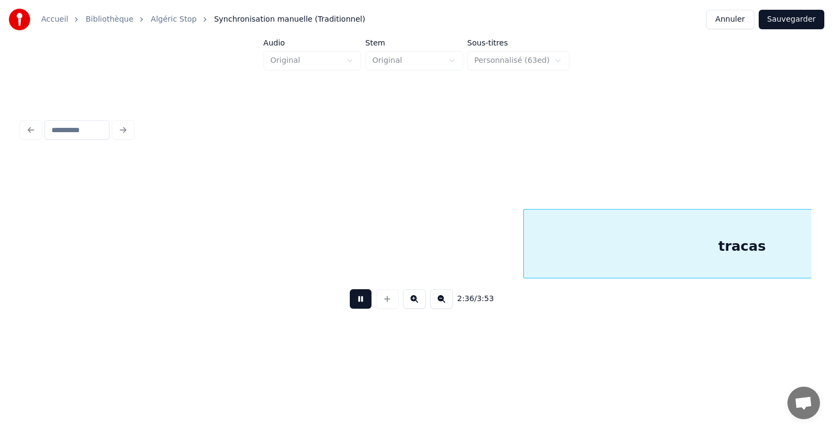
scroll to position [0, 55275]
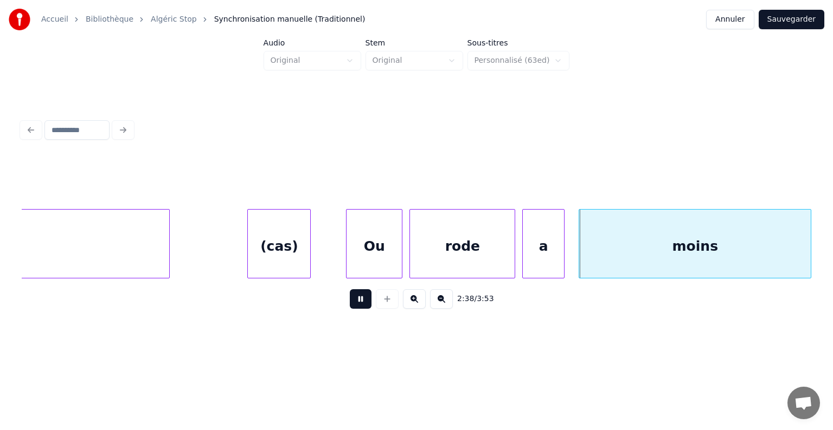
click at [359, 303] on button at bounding box center [361, 299] width 22 height 20
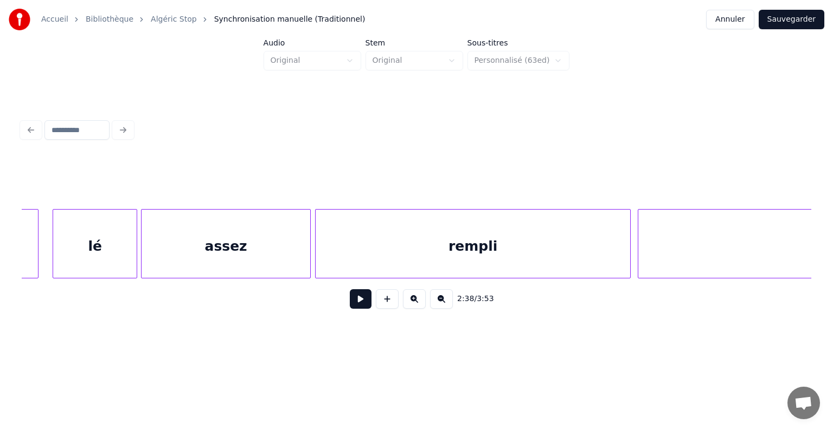
scroll to position [0, 54365]
click at [100, 244] on div "lé" at bounding box center [100, 247] width 83 height 74
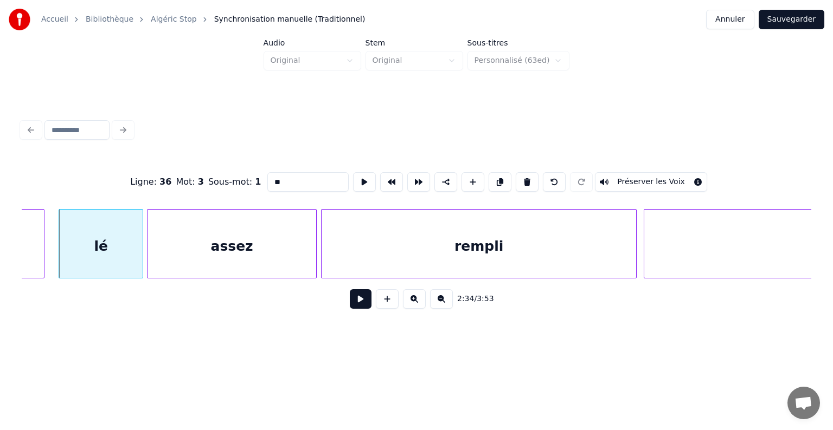
click at [350, 289] on button at bounding box center [361, 299] width 22 height 20
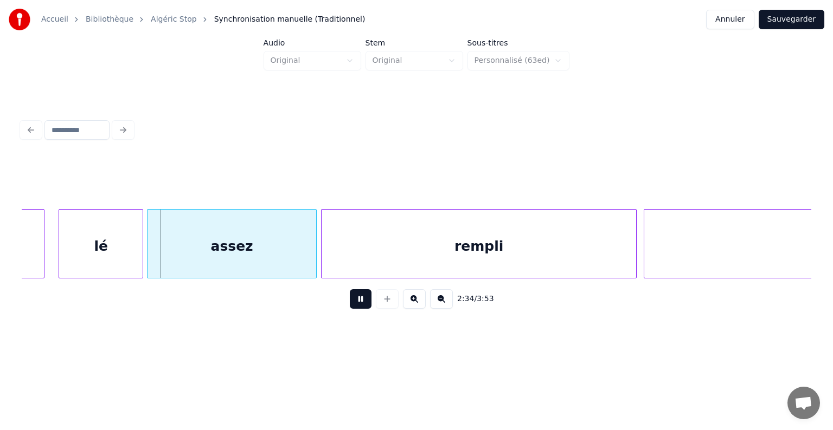
click at [350, 289] on button at bounding box center [361, 299] width 22 height 20
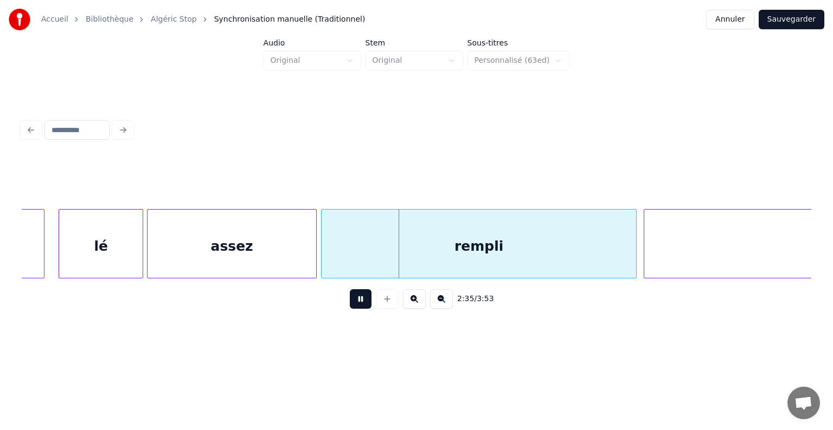
click at [350, 289] on button at bounding box center [361, 299] width 22 height 20
click at [120, 249] on div "lé" at bounding box center [100, 247] width 83 height 74
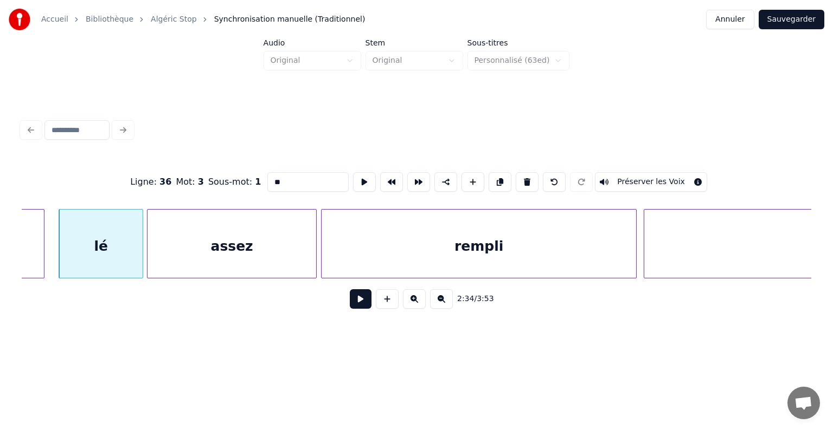
click at [350, 289] on button at bounding box center [361, 299] width 22 height 20
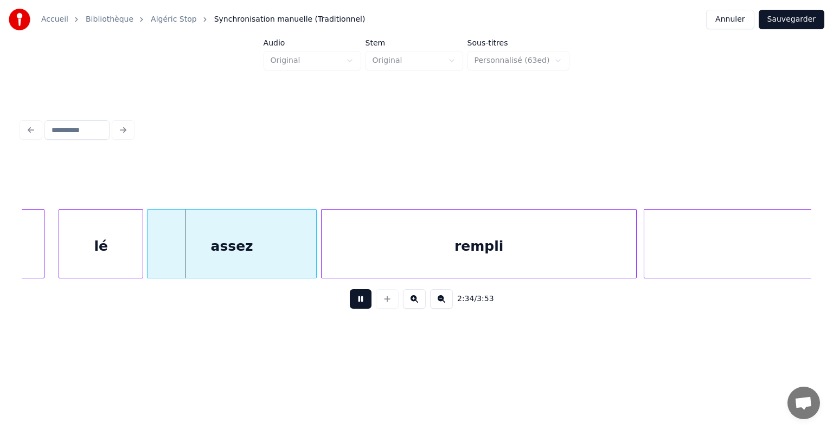
click at [350, 289] on button at bounding box center [361, 299] width 22 height 20
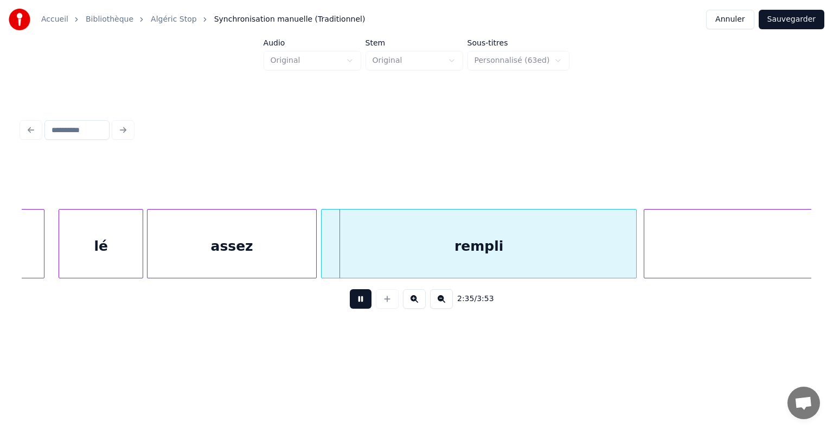
click at [350, 289] on button at bounding box center [361, 299] width 22 height 20
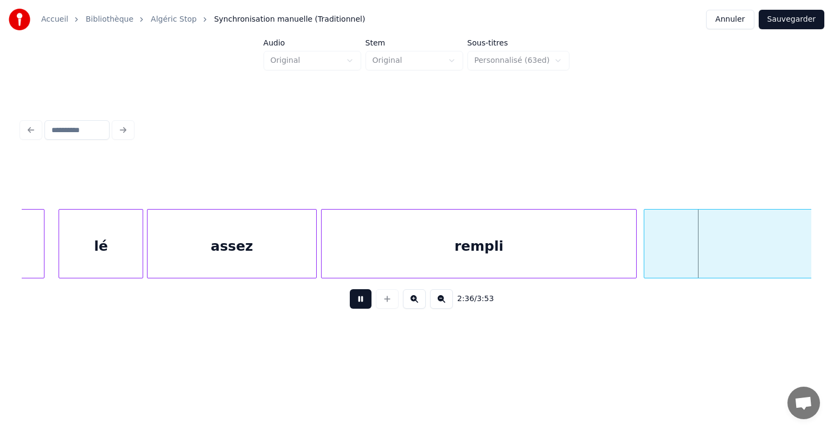
click at [350, 289] on button at bounding box center [361, 299] width 22 height 20
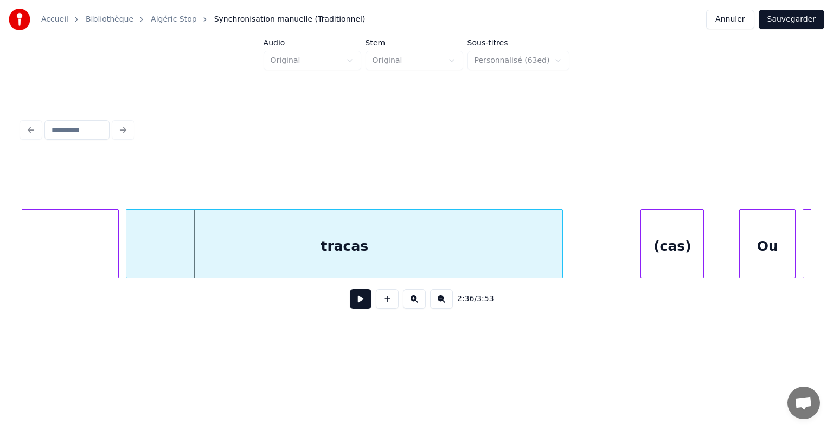
scroll to position [0, 54885]
click at [360, 302] on button at bounding box center [361, 299] width 22 height 20
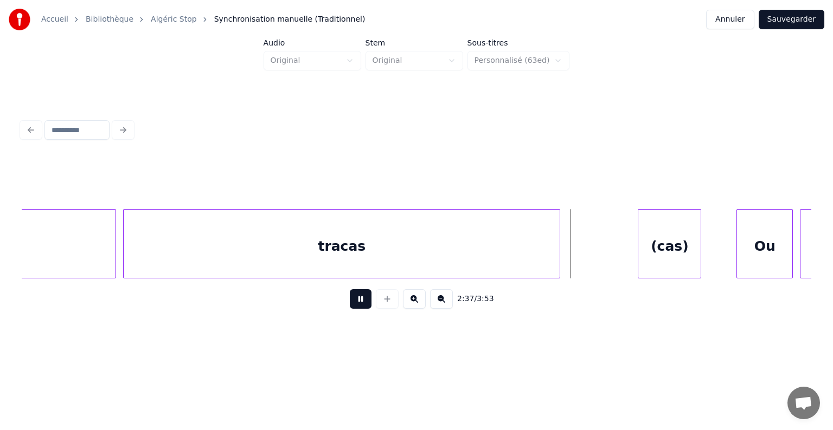
click at [361, 302] on button at bounding box center [361, 299] width 22 height 20
click at [332, 244] on div "tracas" at bounding box center [342, 247] width 436 height 74
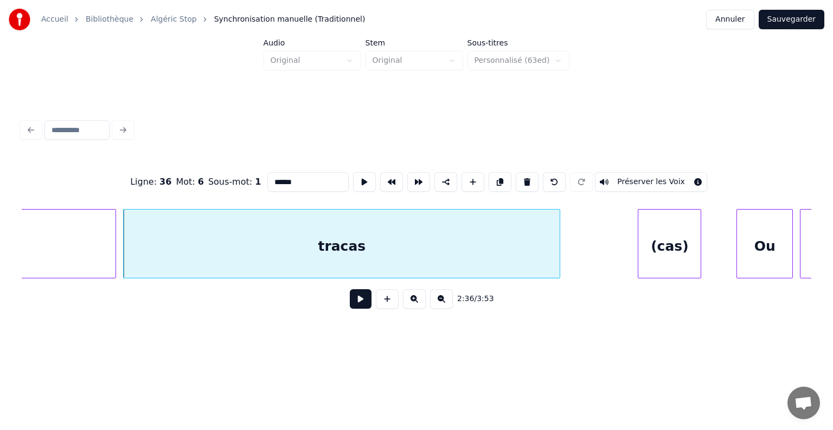
drag, startPoint x: 293, startPoint y: 177, endPoint x: 281, endPoint y: 178, distance: 12.0
click at [281, 178] on input "******" at bounding box center [307, 182] width 81 height 20
click at [280, 178] on input "******" at bounding box center [307, 182] width 81 height 20
click at [151, 245] on div "tracas" at bounding box center [342, 247] width 436 height 74
type input "******"
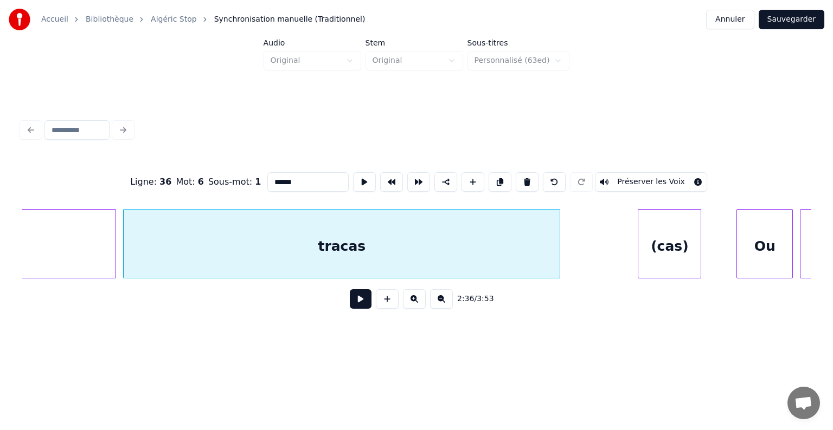
click at [358, 307] on button at bounding box center [361, 299] width 22 height 20
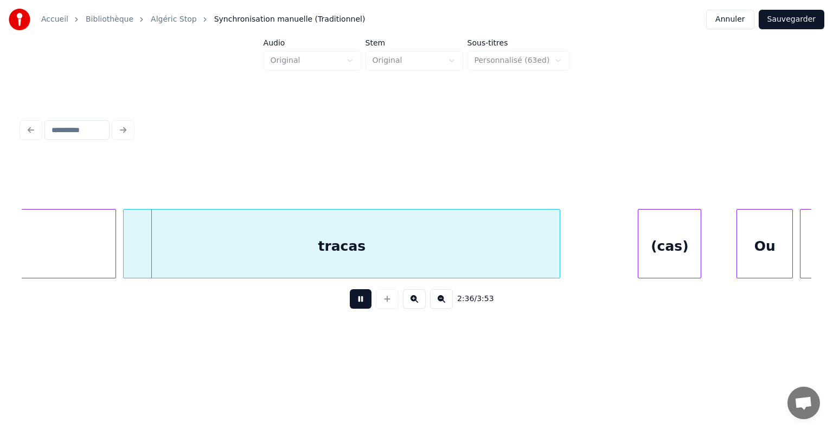
click at [356, 308] on button at bounding box center [361, 299] width 22 height 20
click at [355, 309] on button at bounding box center [361, 299] width 22 height 20
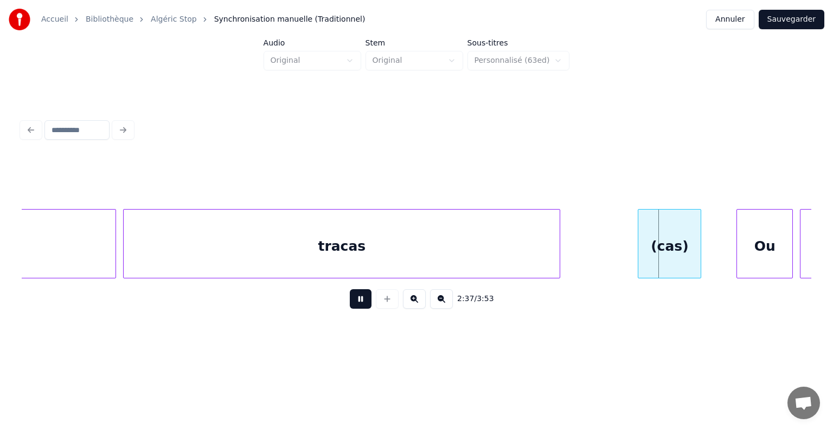
click at [354, 309] on button at bounding box center [361, 299] width 22 height 20
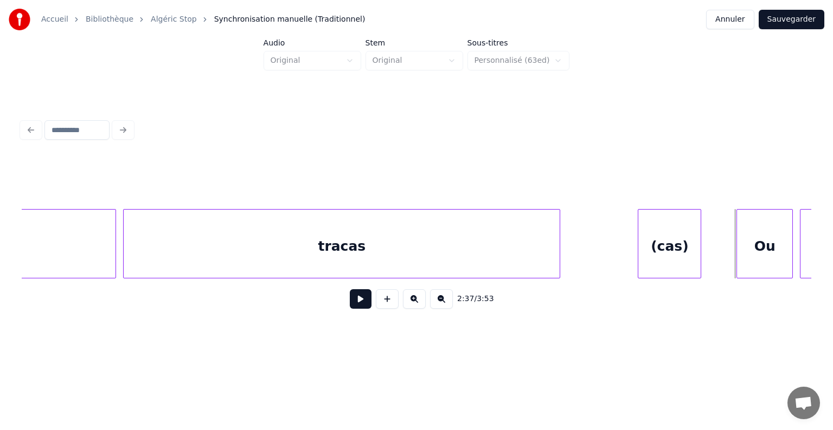
click at [353, 309] on button at bounding box center [361, 299] width 22 height 20
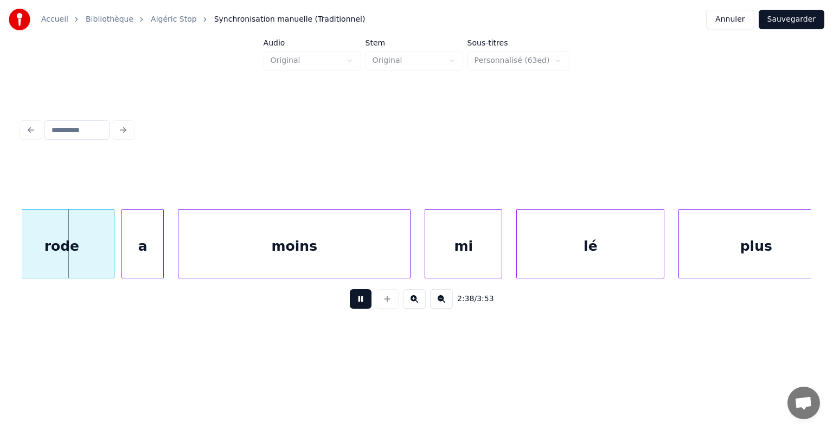
click at [353, 309] on button at bounding box center [361, 299] width 22 height 20
click at [350, 309] on button at bounding box center [361, 299] width 22 height 20
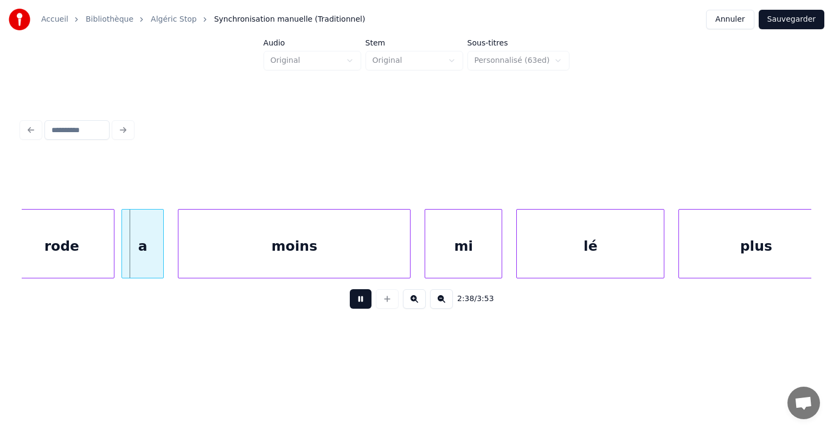
click at [350, 309] on button at bounding box center [361, 299] width 22 height 20
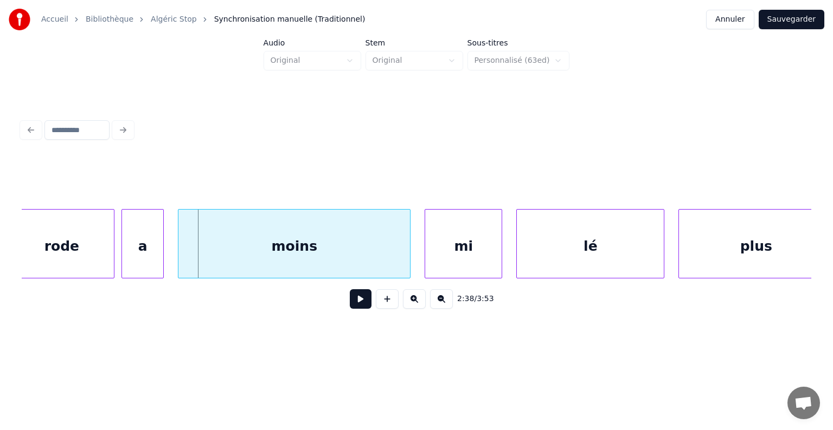
click at [100, 237] on div "rode" at bounding box center [61, 247] width 105 height 74
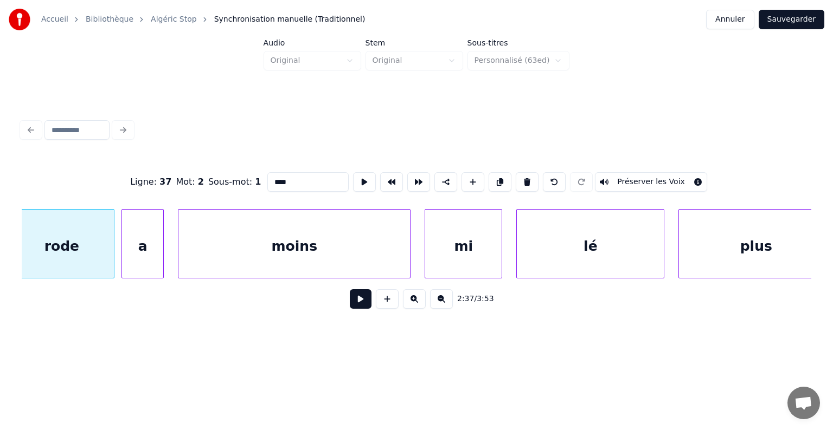
scroll to position [0, 55663]
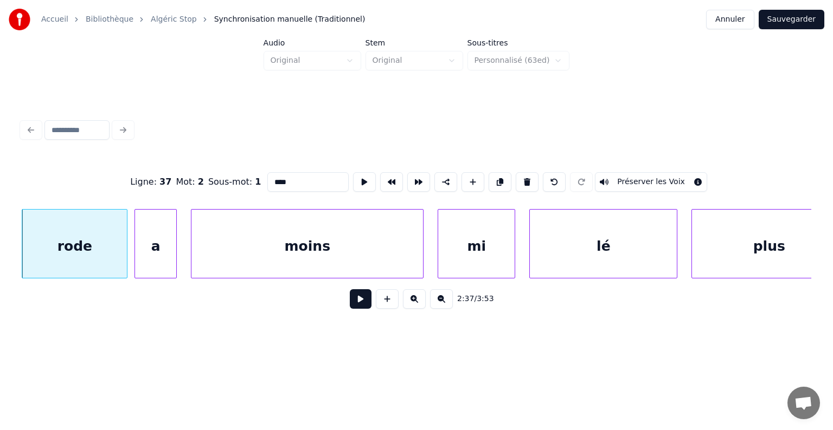
click at [126, 242] on div "rode" at bounding box center [75, 243] width 106 height 69
click at [108, 240] on div at bounding box center [107, 244] width 3 height 68
click at [121, 241] on div "a" at bounding box center [131, 247] width 41 height 74
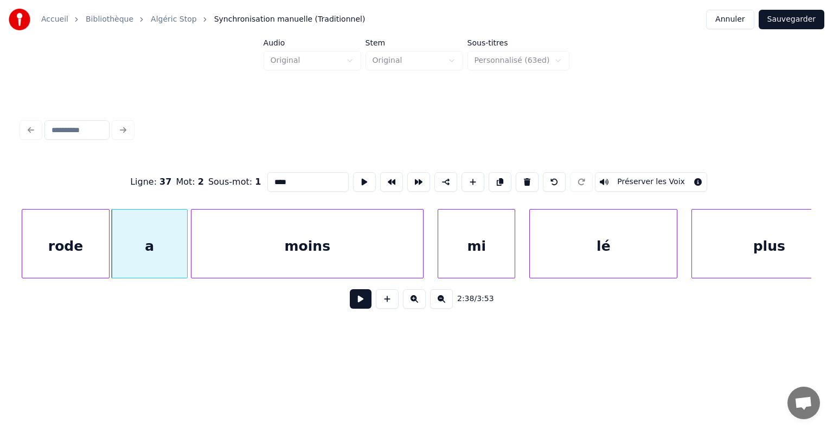
click at [187, 243] on div at bounding box center [185, 244] width 3 height 68
click at [47, 232] on div "rode" at bounding box center [65, 247] width 86 height 74
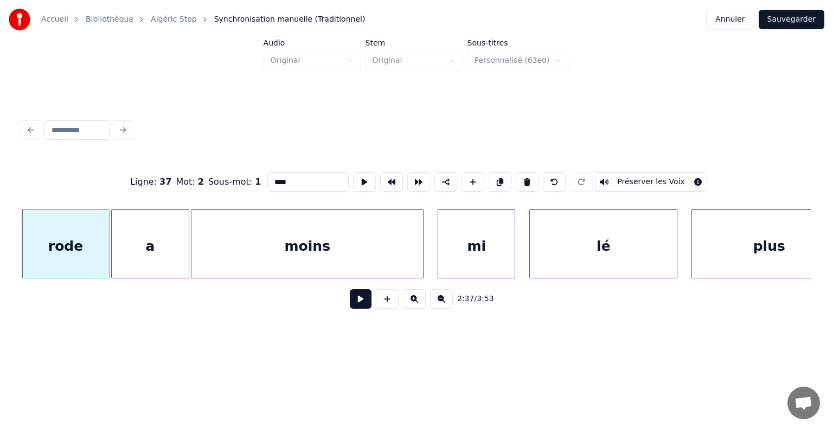
click at [364, 298] on button at bounding box center [361, 299] width 22 height 20
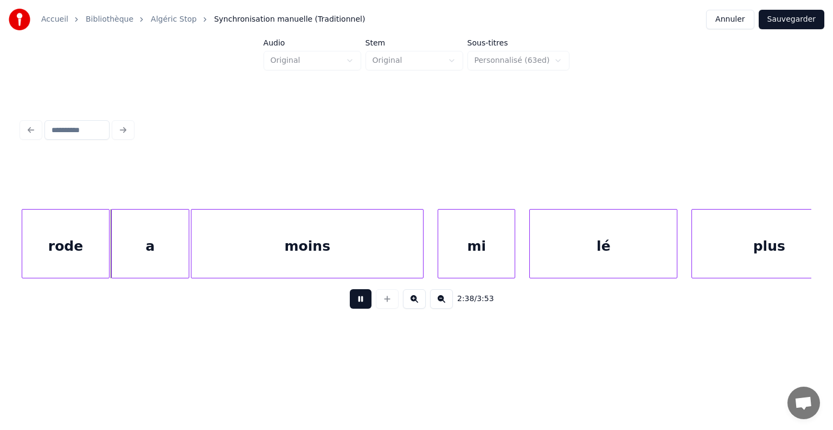
click at [364, 299] on button at bounding box center [361, 299] width 22 height 20
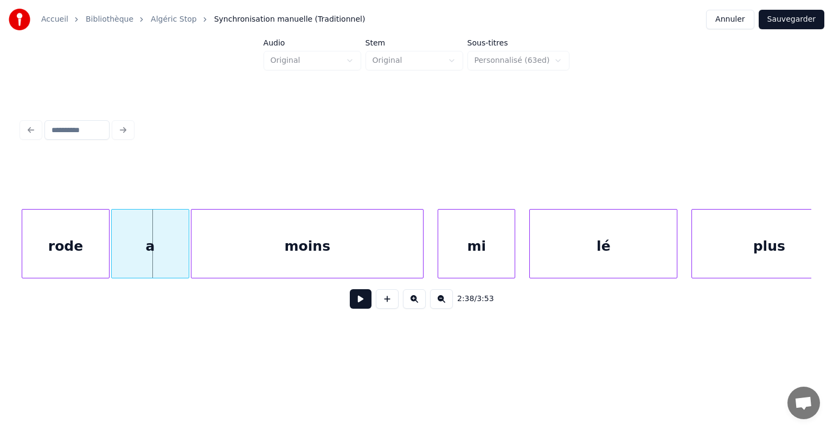
click at [363, 299] on button at bounding box center [361, 299] width 22 height 20
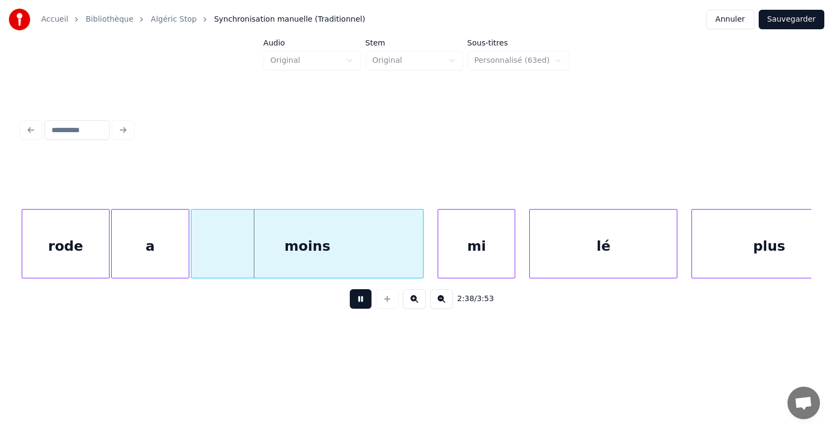
click at [363, 299] on button at bounding box center [361, 299] width 22 height 20
click at [187, 247] on div at bounding box center [186, 244] width 3 height 68
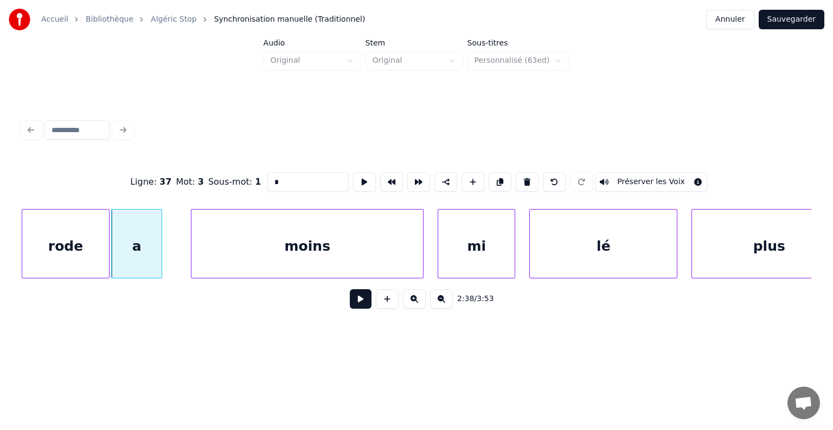
click at [159, 242] on div at bounding box center [159, 244] width 3 height 68
click at [162, 241] on div at bounding box center [163, 244] width 3 height 68
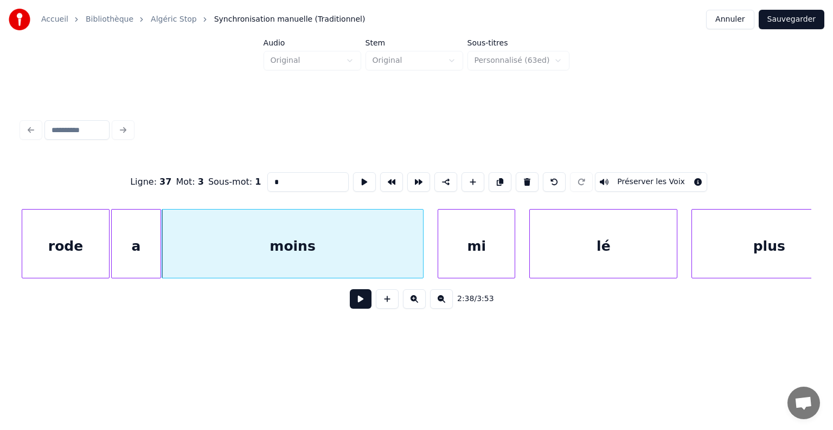
click at [359, 300] on button at bounding box center [361, 299] width 22 height 20
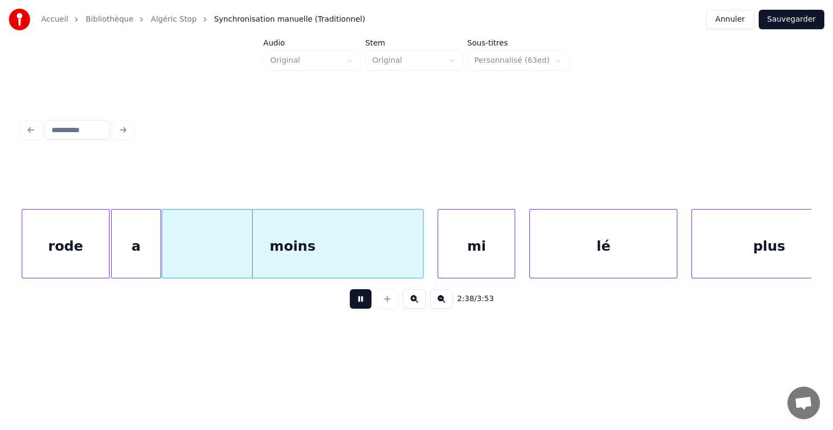
click at [359, 299] on button at bounding box center [361, 299] width 22 height 20
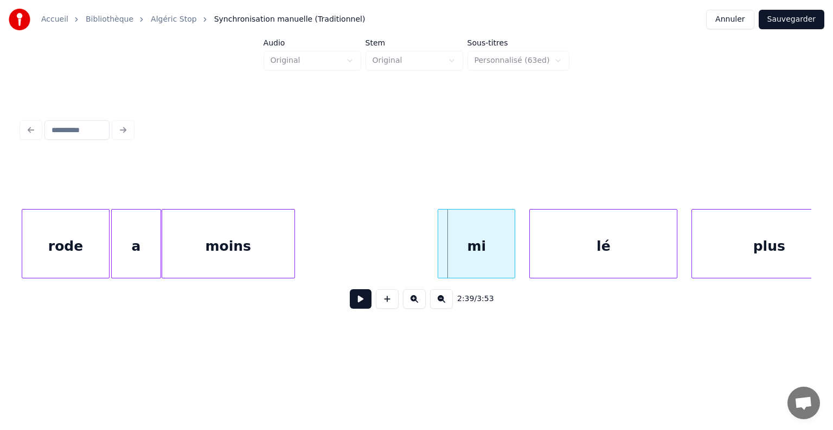
click at [292, 241] on div at bounding box center [292, 244] width 3 height 68
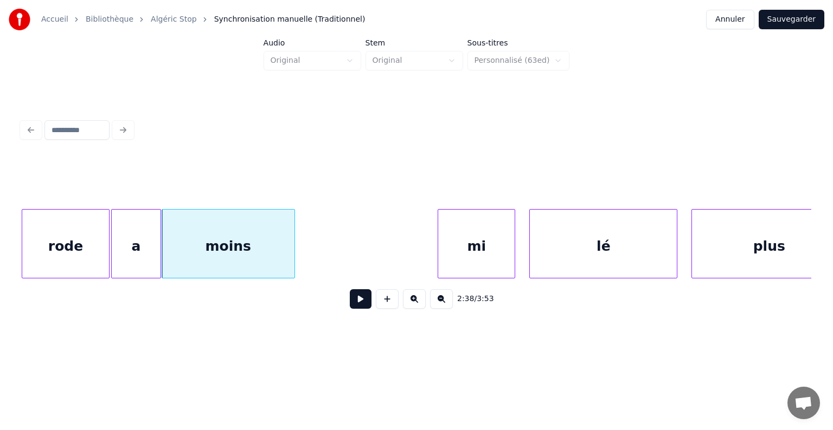
click at [233, 247] on div "moins" at bounding box center [228, 247] width 132 height 74
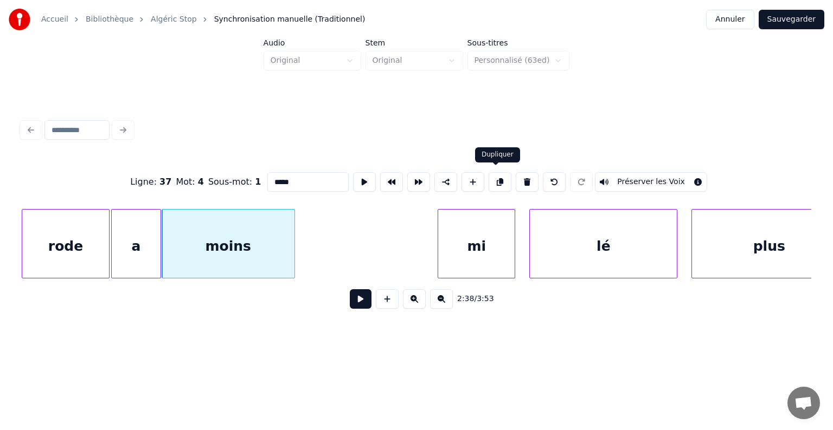
click at [494, 177] on button at bounding box center [499, 182] width 23 height 20
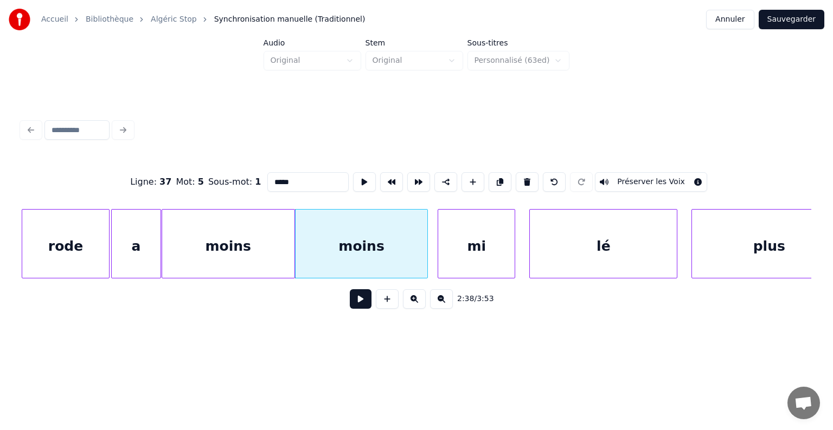
click at [345, 249] on div "moins" at bounding box center [361, 247] width 132 height 74
drag, startPoint x: 295, startPoint y: 179, endPoint x: 276, endPoint y: 182, distance: 18.6
click at [275, 180] on input "*****" at bounding box center [307, 182] width 81 height 20
click at [46, 248] on div "rode" at bounding box center [65, 247] width 86 height 74
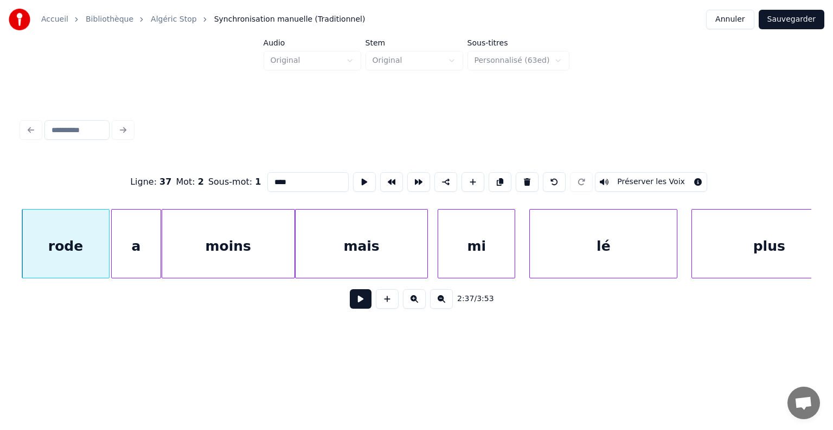
type input "****"
click at [364, 301] on button at bounding box center [361, 299] width 22 height 20
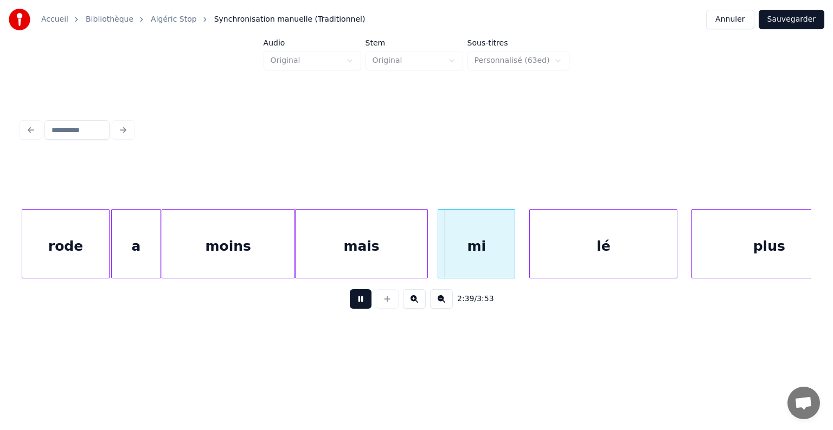
click at [364, 301] on button at bounding box center [361, 299] width 22 height 20
click at [372, 250] on div "mais" at bounding box center [366, 247] width 132 height 74
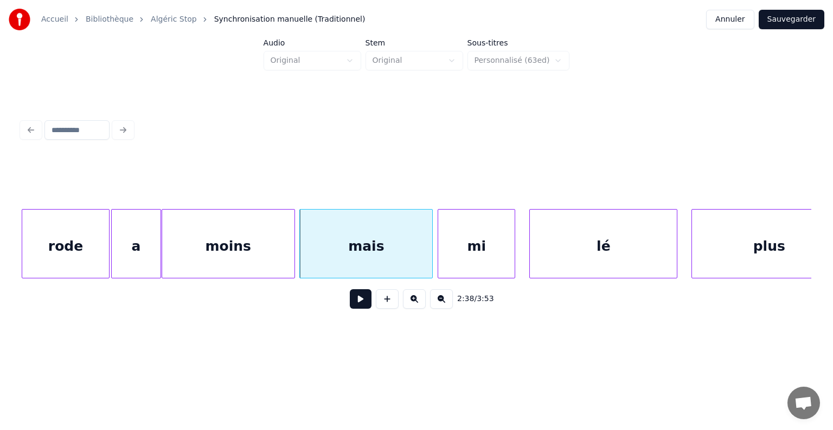
click at [50, 238] on div "rode" at bounding box center [65, 247] width 86 height 74
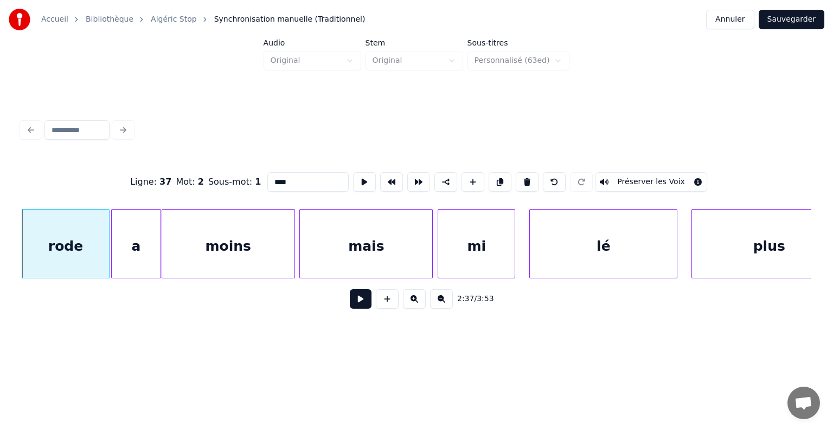
click at [363, 302] on button at bounding box center [361, 299] width 22 height 20
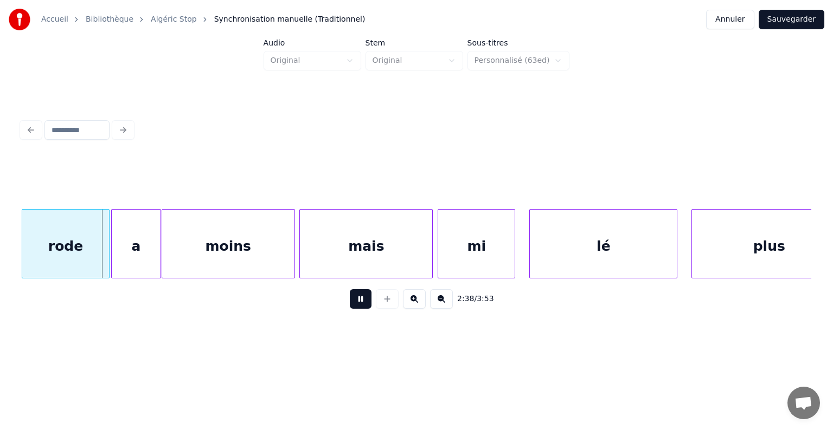
click at [363, 302] on button at bounding box center [361, 299] width 22 height 20
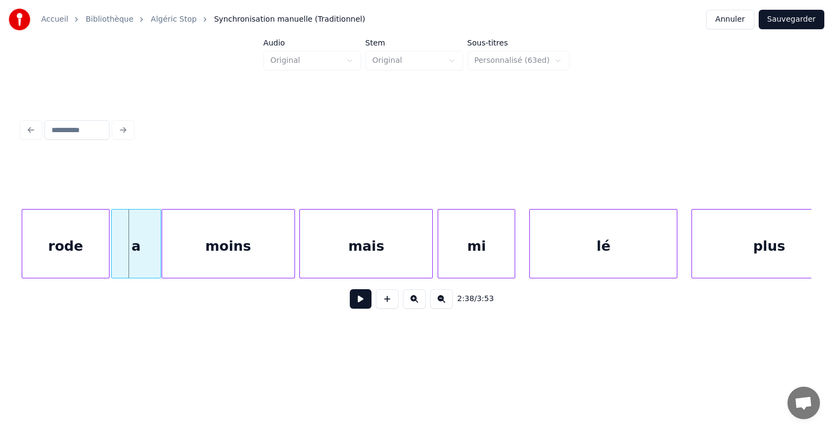
click at [363, 302] on button at bounding box center [361, 299] width 22 height 20
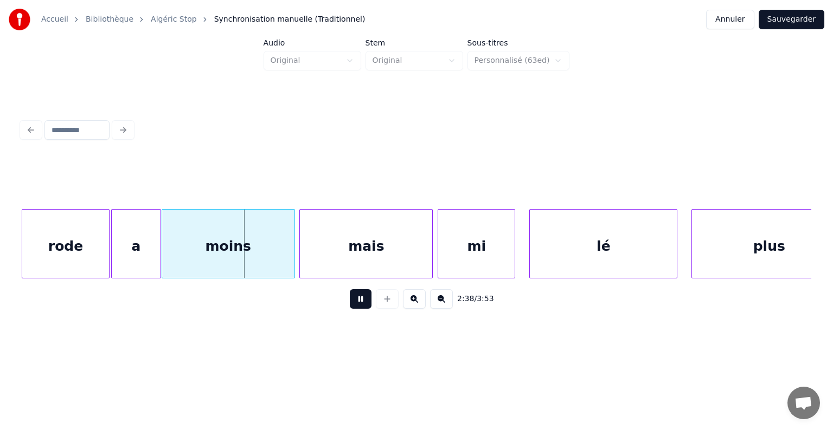
click at [363, 302] on button at bounding box center [361, 299] width 22 height 20
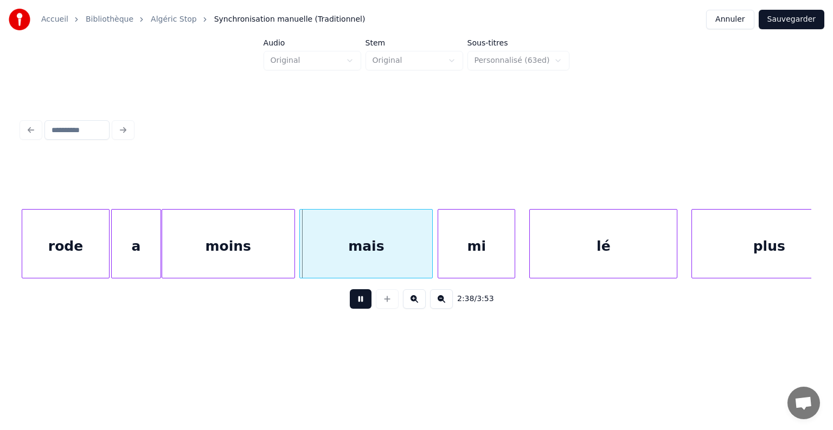
click at [363, 302] on button at bounding box center [361, 299] width 22 height 20
click at [298, 243] on div at bounding box center [297, 244] width 3 height 68
click at [361, 304] on button at bounding box center [361, 299] width 22 height 20
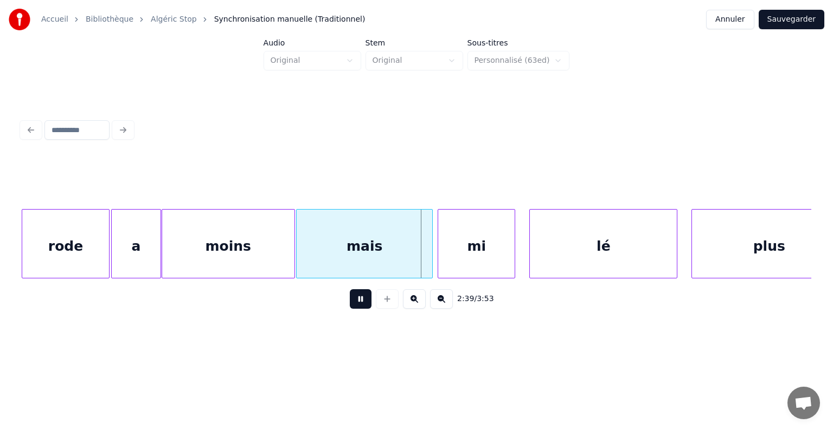
click at [361, 304] on button at bounding box center [361, 299] width 22 height 20
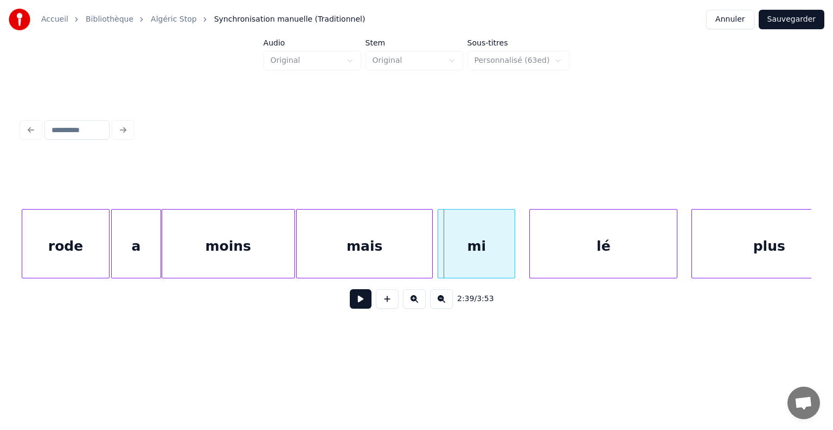
click at [408, 254] on div "mais" at bounding box center [364, 247] width 136 height 74
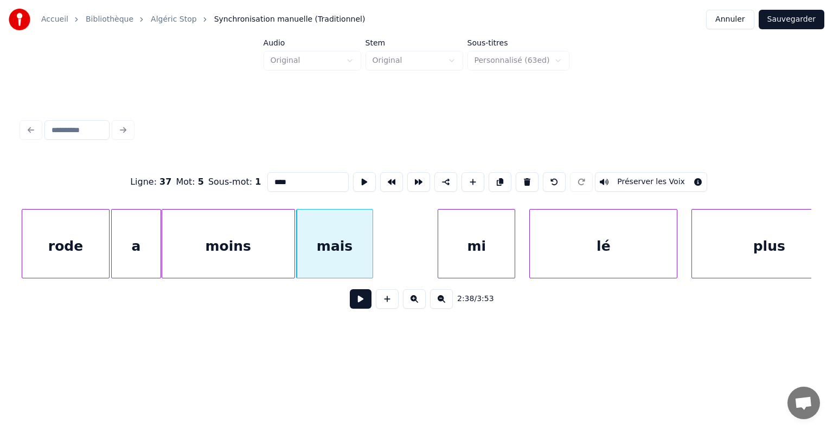
click at [371, 249] on div at bounding box center [370, 244] width 3 height 68
click at [451, 242] on div "mi" at bounding box center [476, 247] width 76 height 74
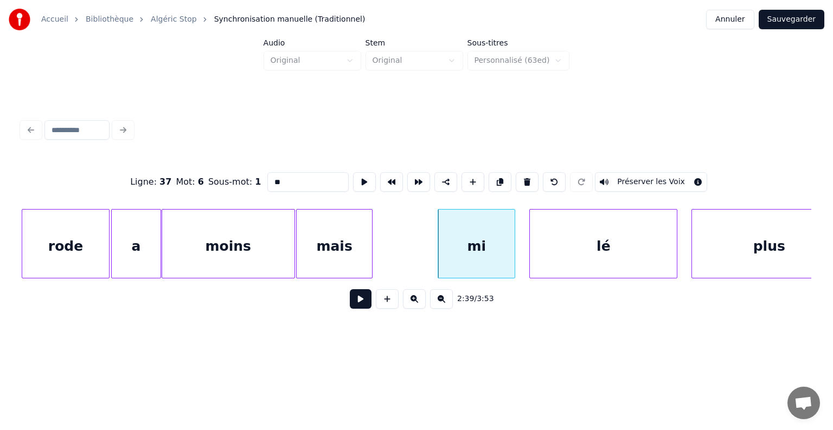
click at [450, 242] on div "mi" at bounding box center [476, 247] width 76 height 74
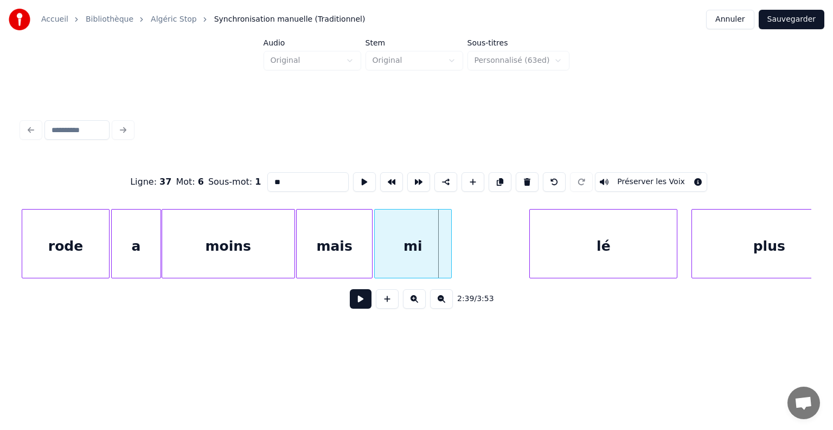
click at [403, 241] on div "mi" at bounding box center [413, 247] width 76 height 74
click at [215, 268] on div "moins" at bounding box center [228, 247] width 132 height 74
type input "*****"
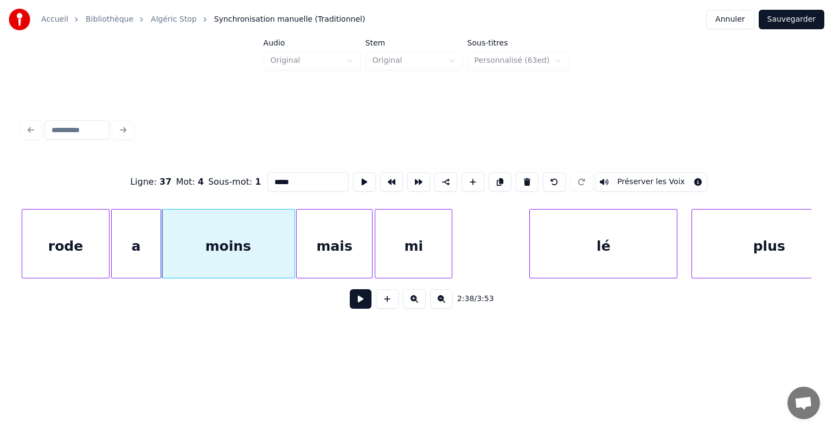
click at [360, 306] on button at bounding box center [361, 299] width 22 height 20
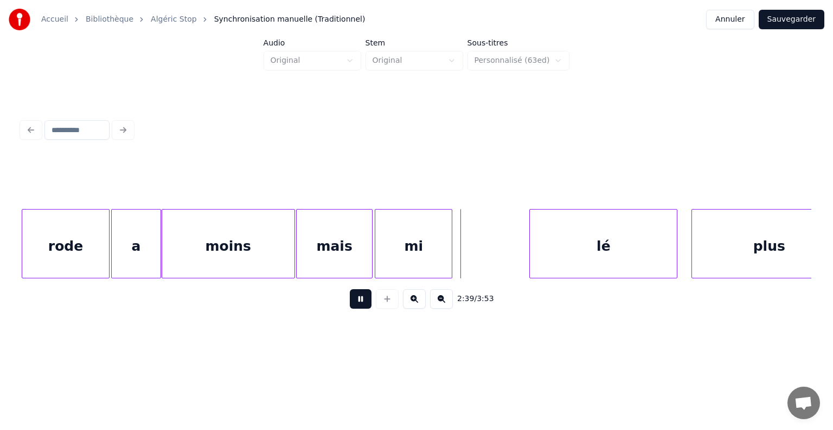
click at [360, 306] on button at bounding box center [361, 299] width 22 height 20
click at [468, 245] on div at bounding box center [466, 244] width 3 height 68
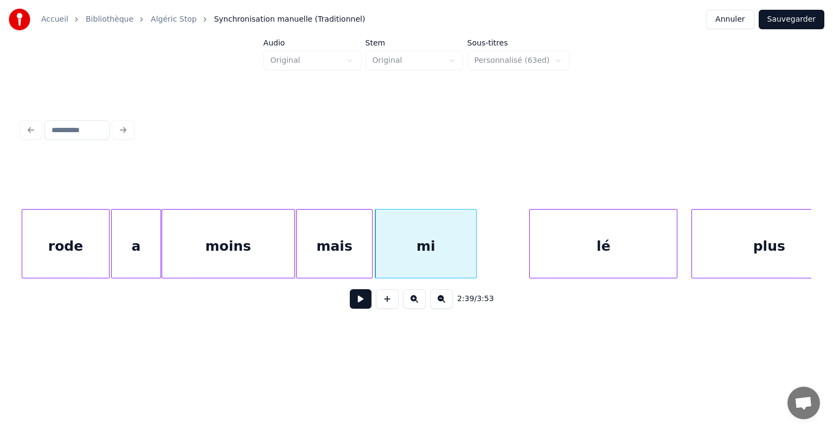
click at [539, 240] on div "lé" at bounding box center [603, 247] width 147 height 74
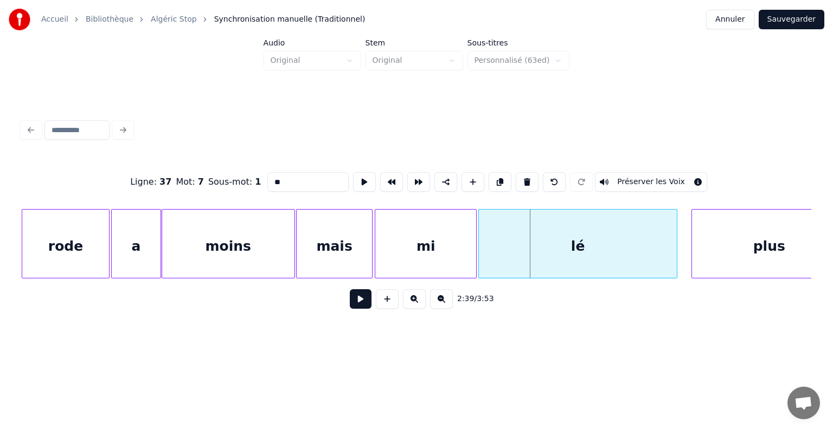
click at [480, 241] on div at bounding box center [480, 244] width 3 height 68
click at [78, 249] on div "rode" at bounding box center [65, 247] width 86 height 74
type input "****"
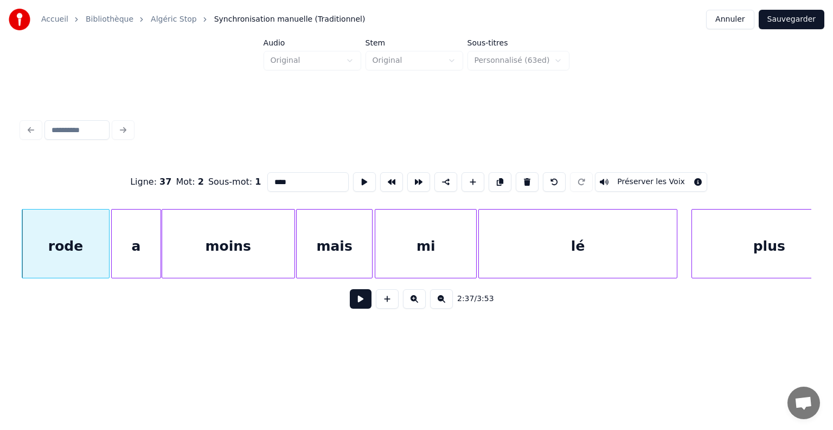
click at [363, 308] on button at bounding box center [361, 299] width 22 height 20
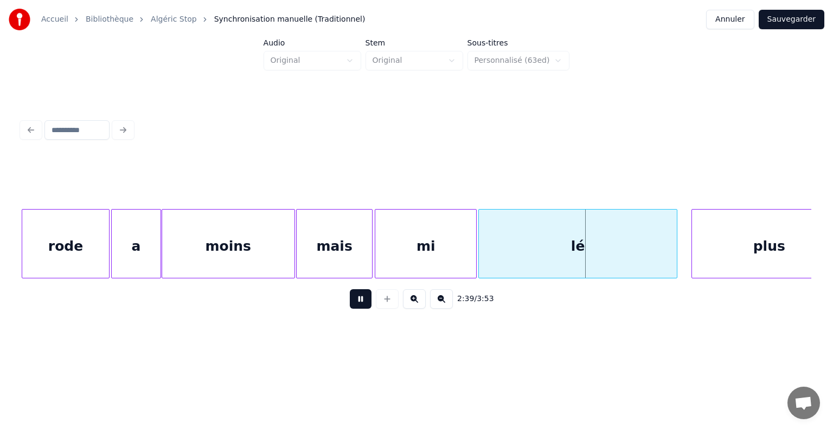
click at [363, 308] on button at bounding box center [361, 299] width 22 height 20
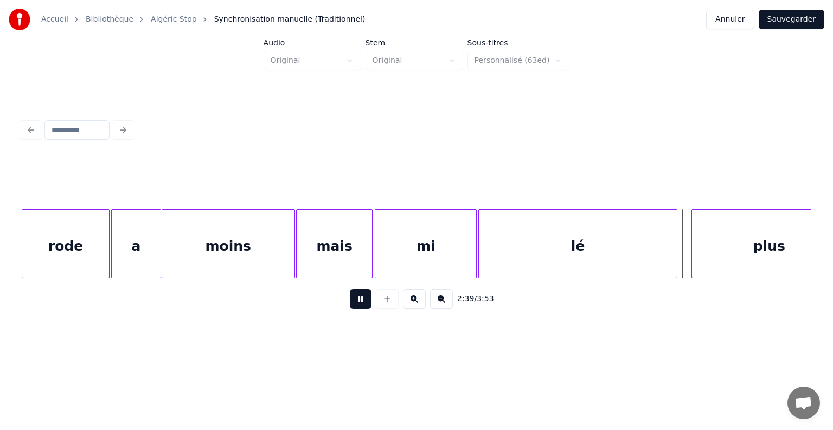
click at [363, 308] on button at bounding box center [361, 299] width 22 height 20
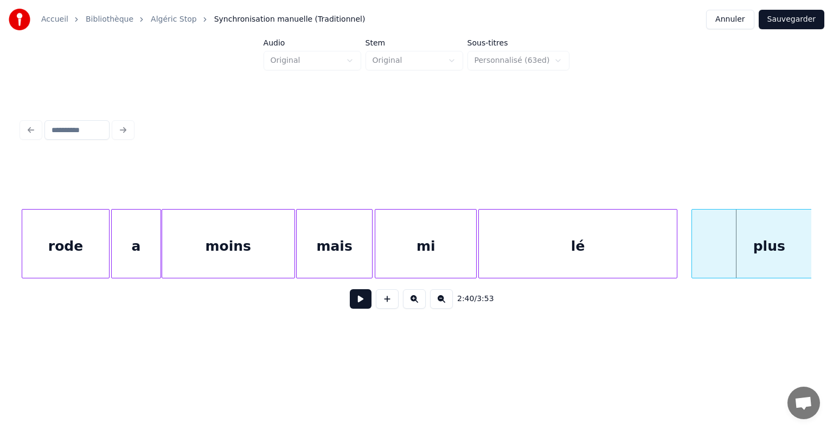
click at [363, 308] on button at bounding box center [361, 299] width 22 height 20
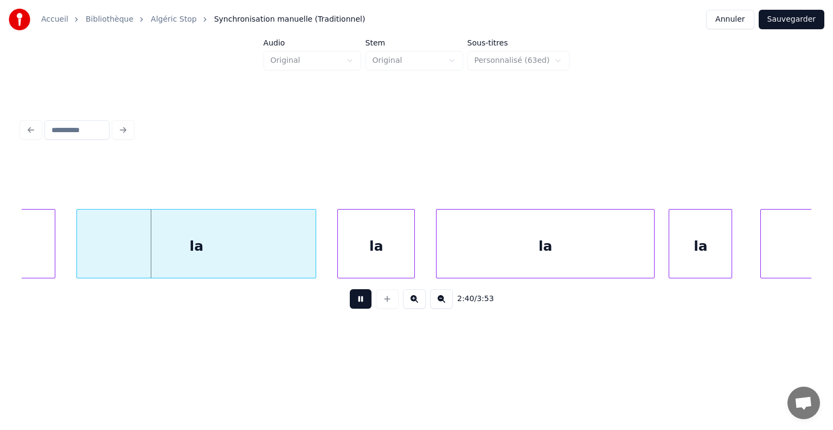
click at [363, 308] on button at bounding box center [361, 299] width 22 height 20
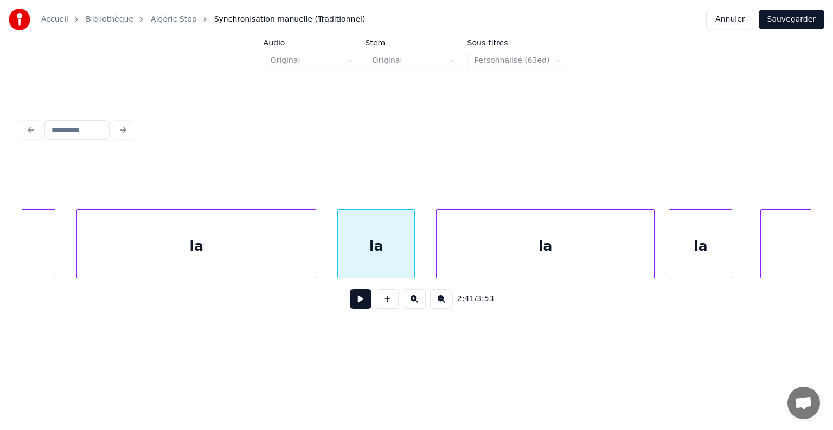
click at [363, 308] on button at bounding box center [361, 299] width 22 height 20
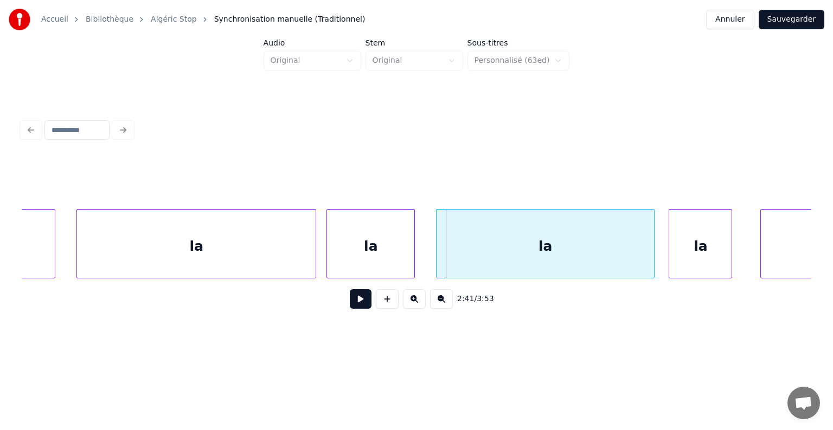
click at [327, 249] on div at bounding box center [328, 244] width 3 height 68
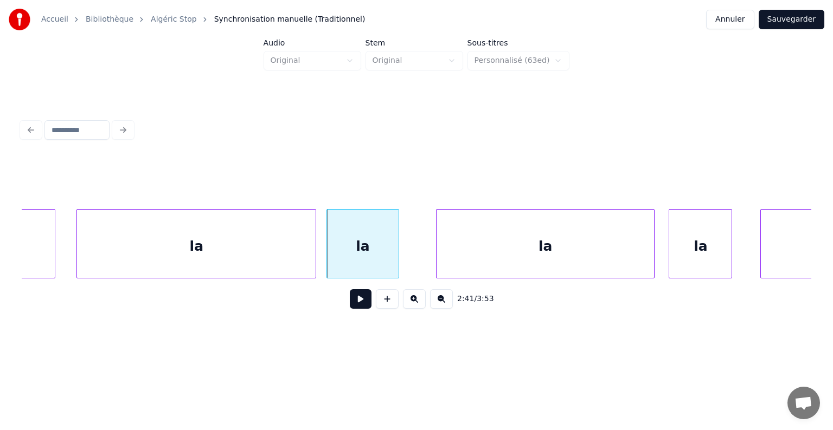
click at [397, 247] on div at bounding box center [396, 244] width 3 height 68
click at [415, 247] on div at bounding box center [416, 244] width 3 height 68
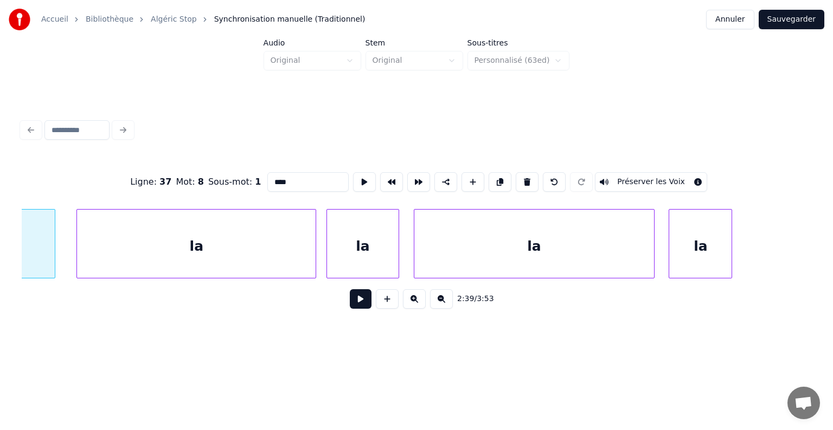
scroll to position [0, 56332]
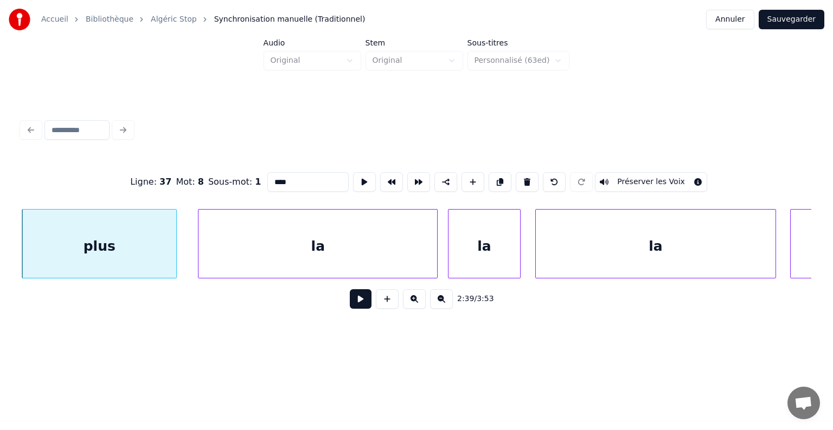
click at [367, 301] on button at bounding box center [361, 299] width 22 height 20
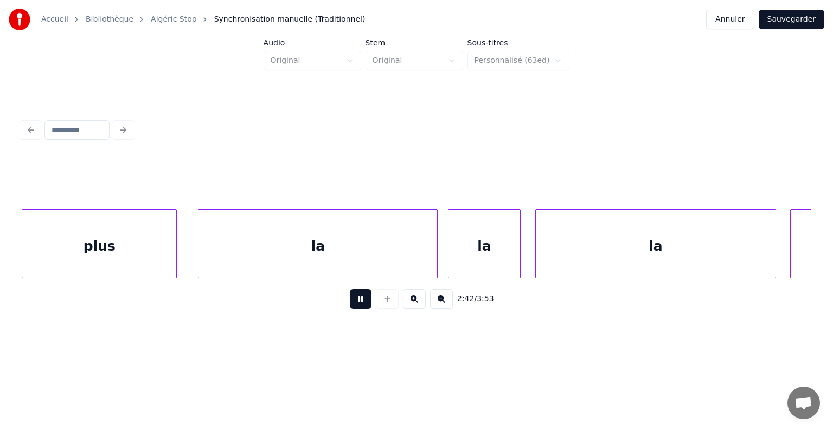
scroll to position [0, 57125]
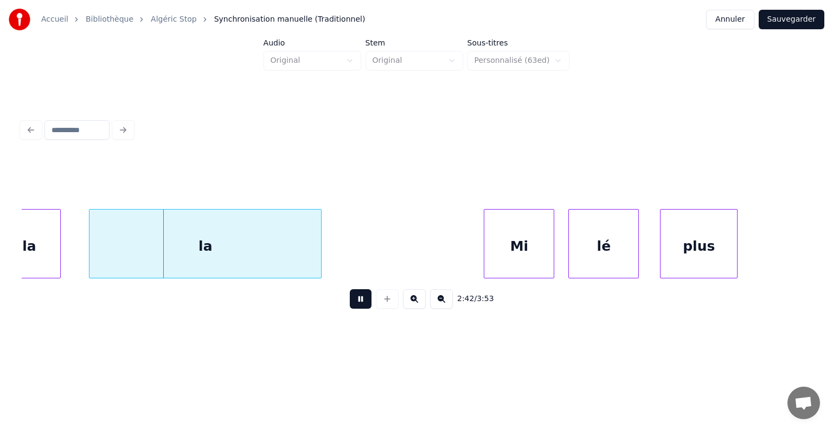
click at [363, 302] on button at bounding box center [361, 299] width 22 height 20
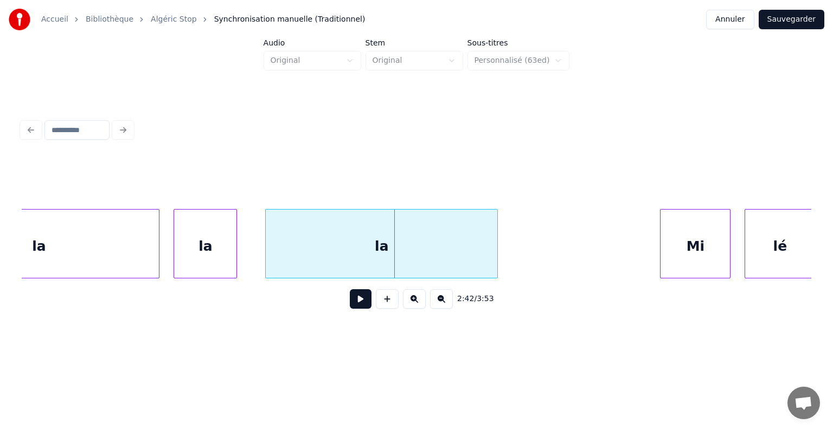
scroll to position [0, 56886]
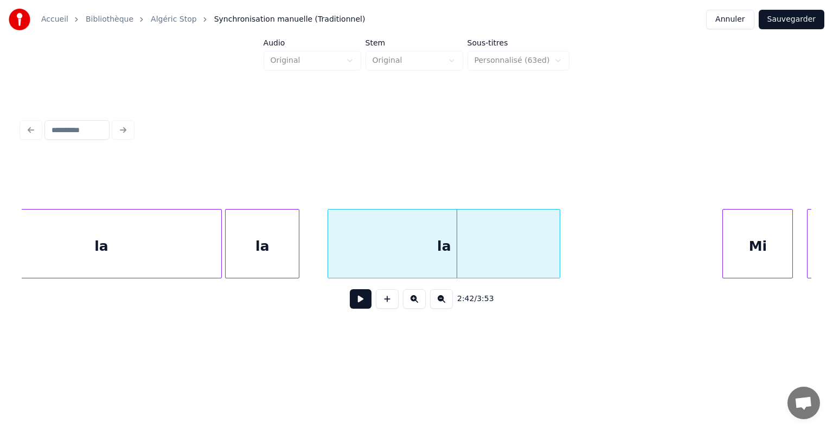
click at [225, 237] on div at bounding box center [226, 244] width 3 height 68
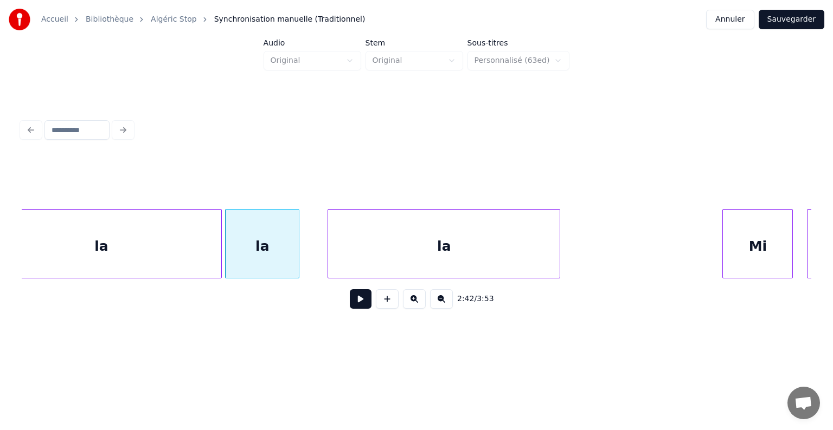
click at [102, 243] on div "la" at bounding box center [102, 247] width 240 height 74
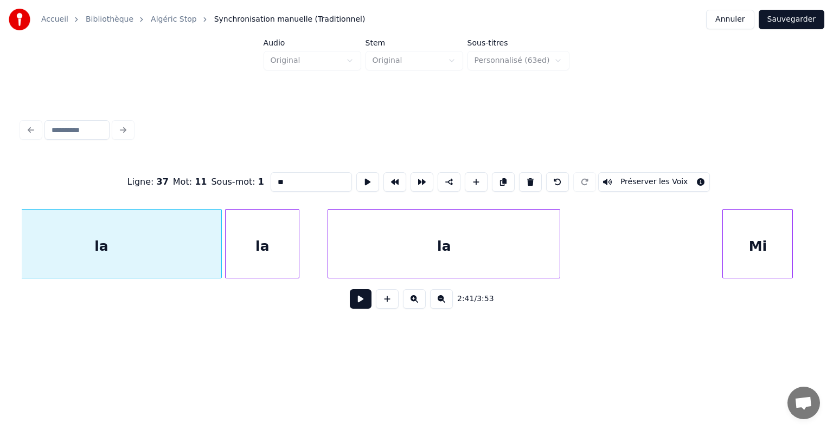
scroll to position [0, 56845]
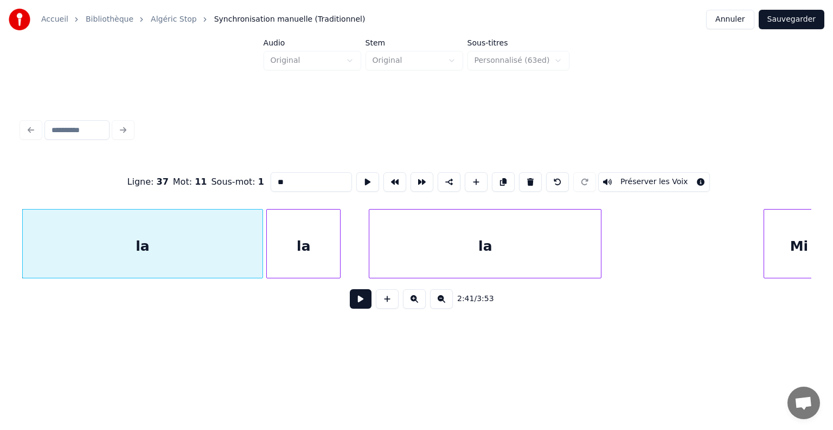
click at [360, 299] on button at bounding box center [361, 299] width 22 height 20
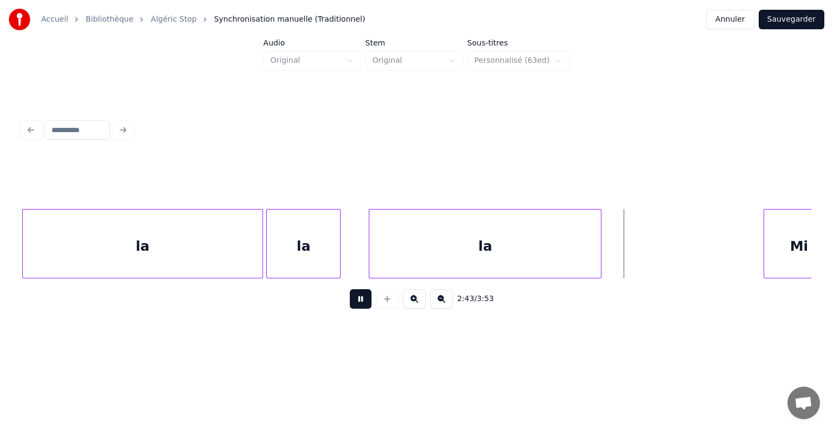
click at [361, 301] on button at bounding box center [361, 299] width 22 height 20
click at [357, 238] on div at bounding box center [358, 244] width 3 height 68
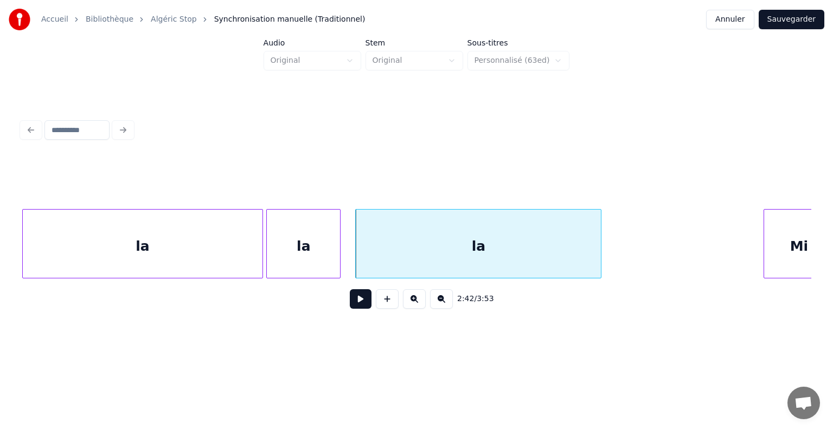
click at [364, 298] on button at bounding box center [361, 299] width 22 height 20
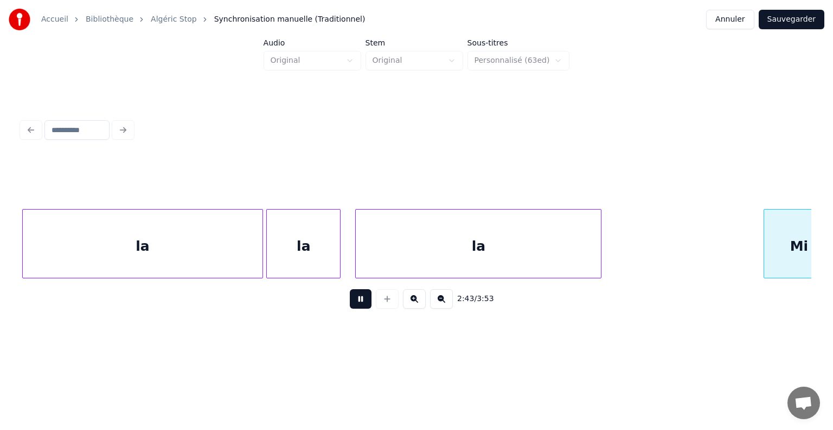
click at [363, 301] on button at bounding box center [361, 299] width 22 height 20
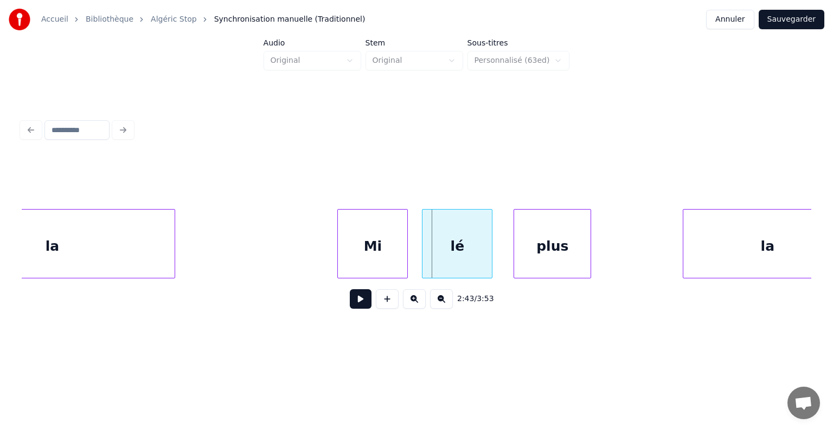
scroll to position [0, 57250]
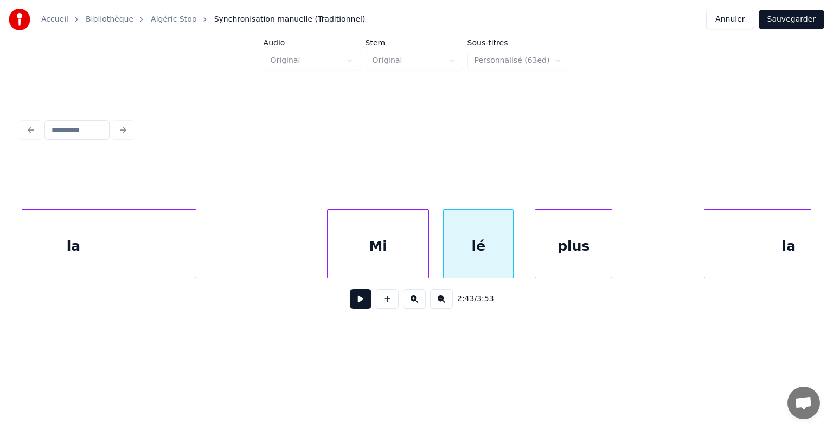
click at [327, 244] on div at bounding box center [328, 244] width 3 height 68
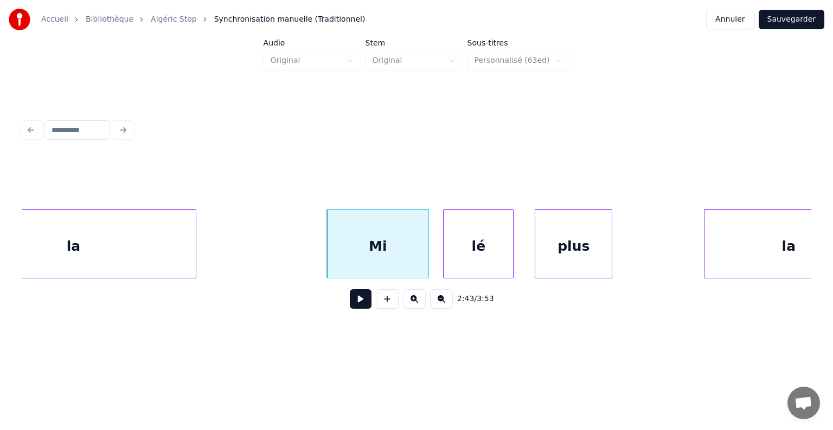
click at [357, 302] on button at bounding box center [361, 299] width 22 height 20
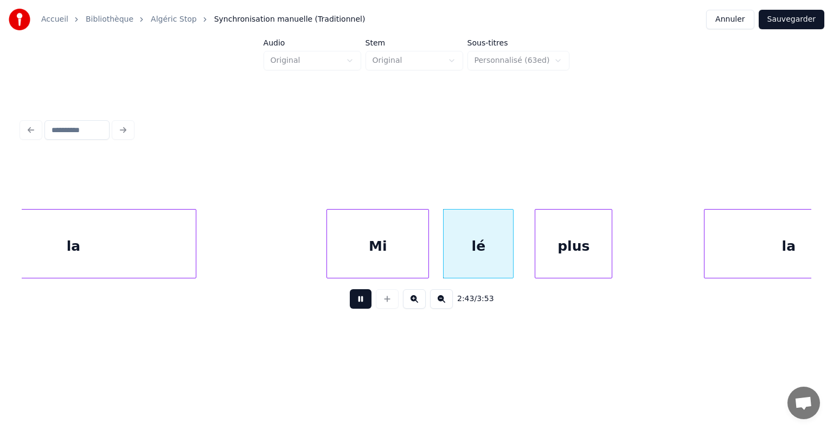
click at [356, 302] on button at bounding box center [361, 299] width 22 height 20
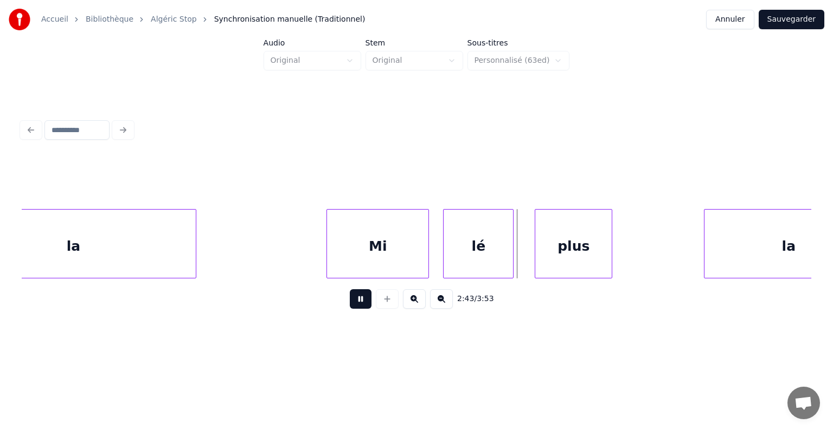
click at [356, 302] on button at bounding box center [361, 299] width 22 height 20
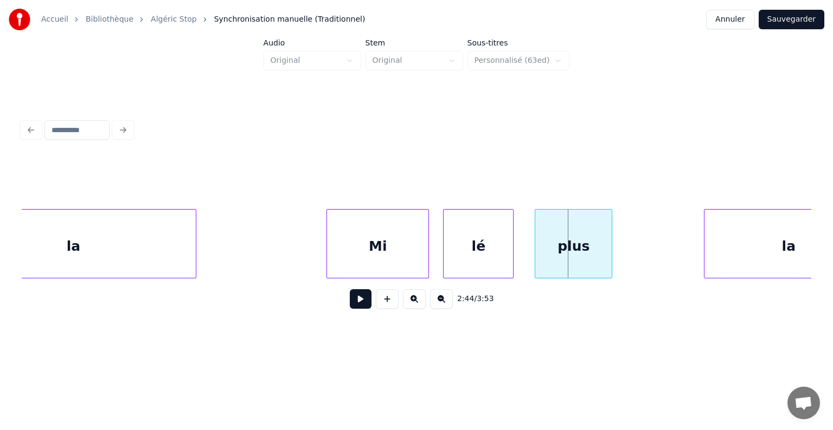
click at [357, 302] on button at bounding box center [361, 299] width 22 height 20
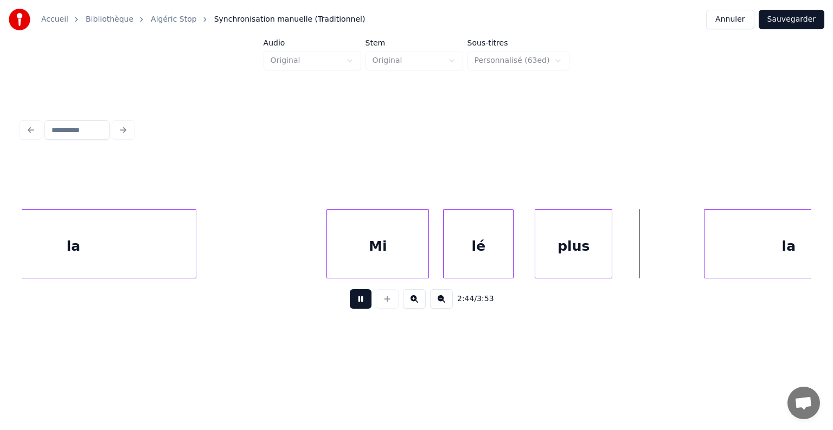
click at [357, 302] on button at bounding box center [361, 299] width 22 height 20
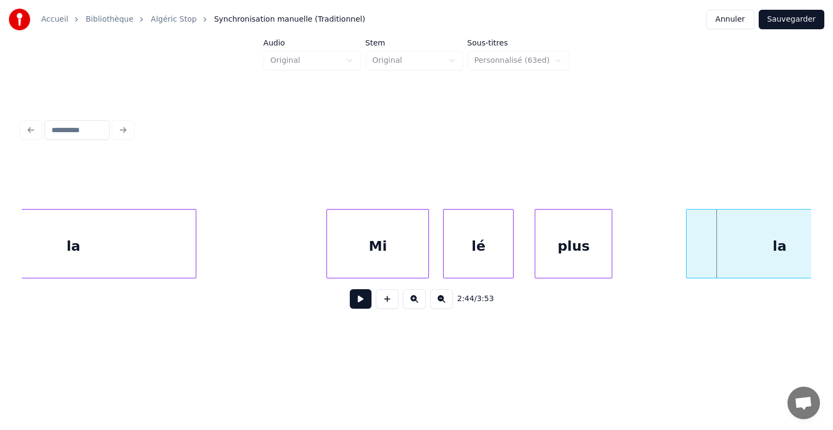
click at [686, 238] on div at bounding box center [687, 244] width 3 height 68
click at [362, 306] on button at bounding box center [361, 299] width 22 height 20
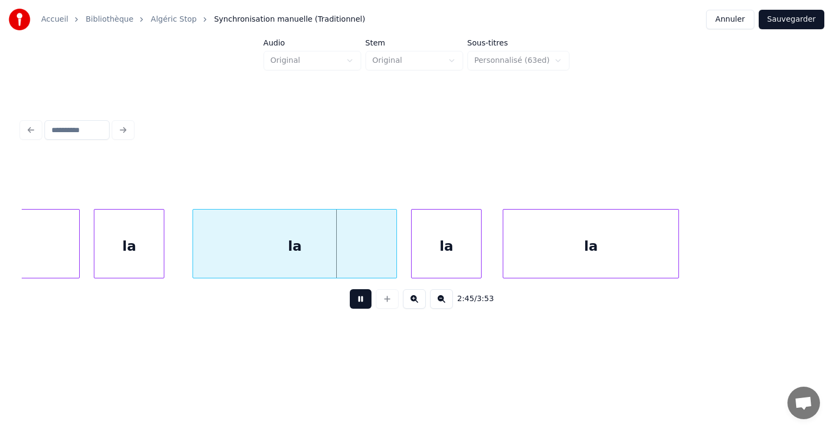
click at [362, 306] on button at bounding box center [361, 299] width 22 height 20
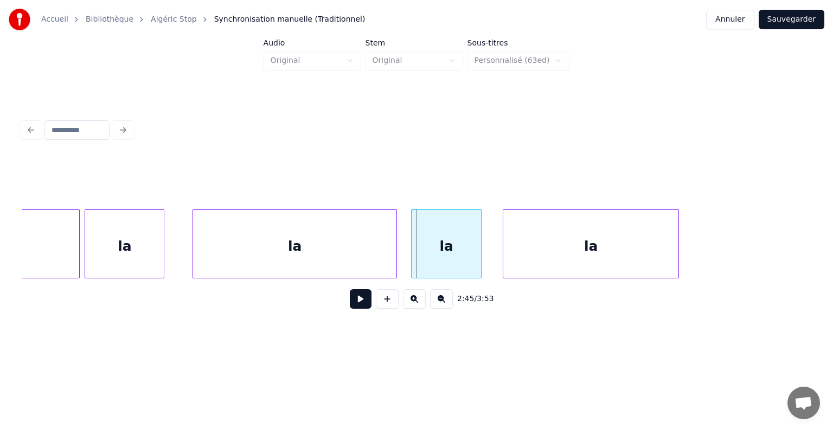
click at [85, 242] on div at bounding box center [86, 244] width 3 height 68
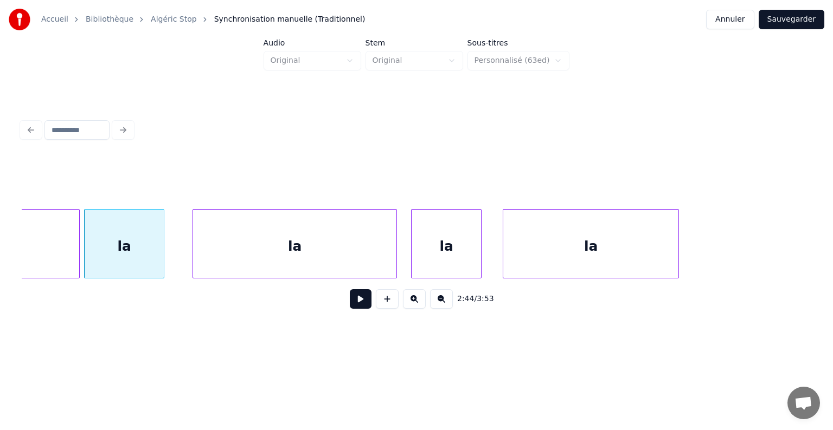
click at [356, 301] on button at bounding box center [361, 299] width 22 height 20
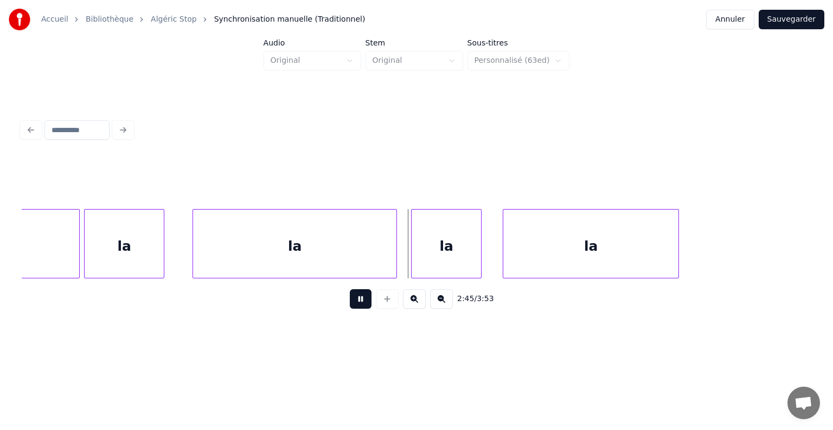
click at [355, 301] on button at bounding box center [361, 299] width 22 height 20
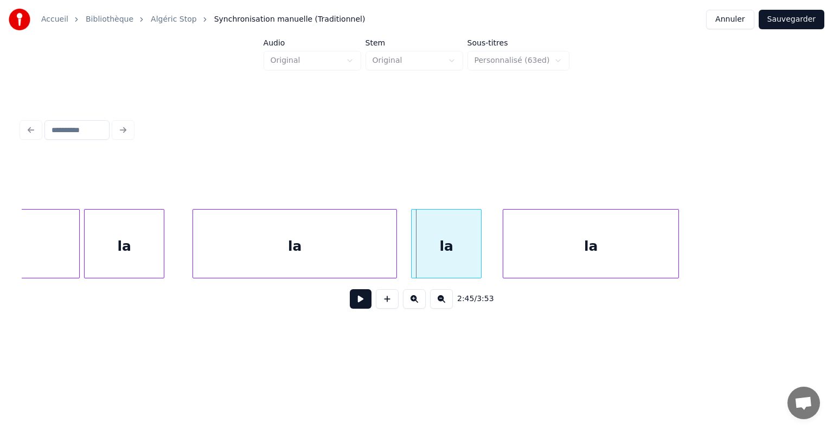
click at [355, 301] on button at bounding box center [361, 299] width 22 height 20
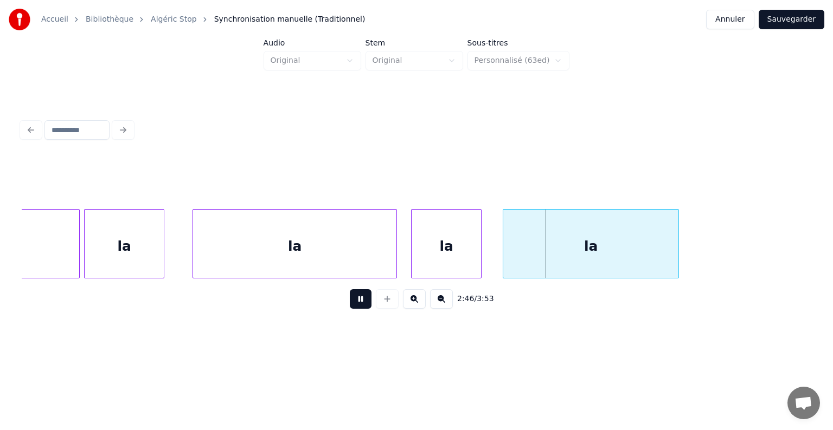
drag, startPoint x: 355, startPoint y: 301, endPoint x: 325, endPoint y: 293, distance: 31.6
click at [354, 301] on button at bounding box center [361, 299] width 22 height 20
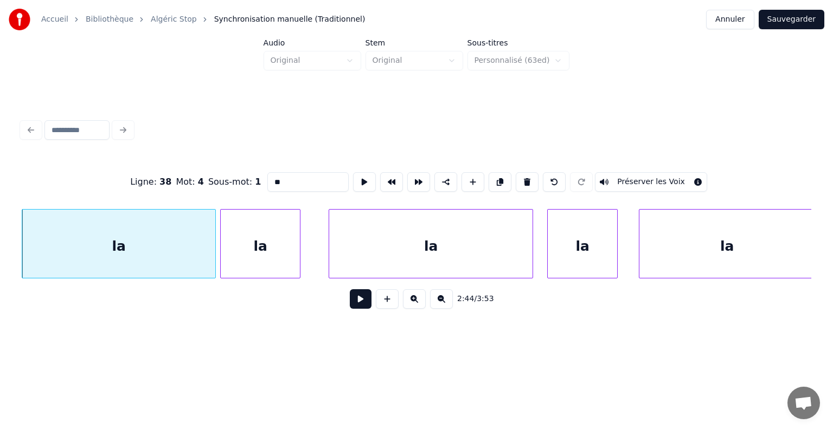
click at [362, 307] on button at bounding box center [361, 299] width 22 height 20
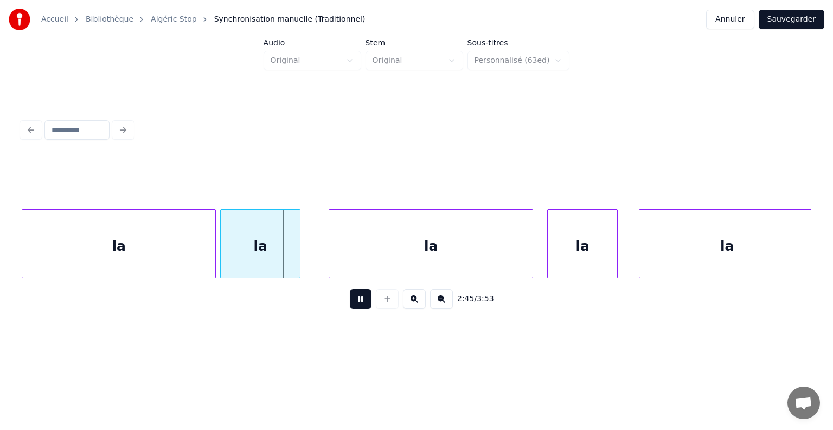
click at [358, 307] on button at bounding box center [361, 299] width 22 height 20
click at [359, 306] on button at bounding box center [361, 299] width 22 height 20
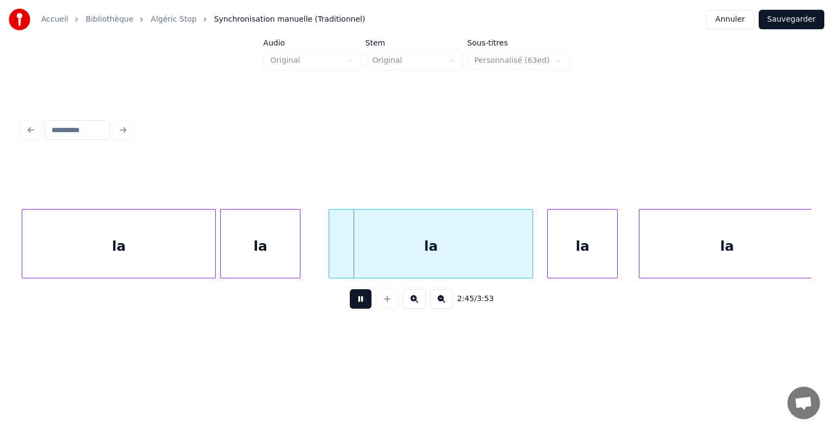
click at [359, 306] on button at bounding box center [361, 299] width 22 height 20
click at [309, 250] on div at bounding box center [310, 244] width 3 height 68
click at [132, 268] on div "la" at bounding box center [118, 247] width 193 height 74
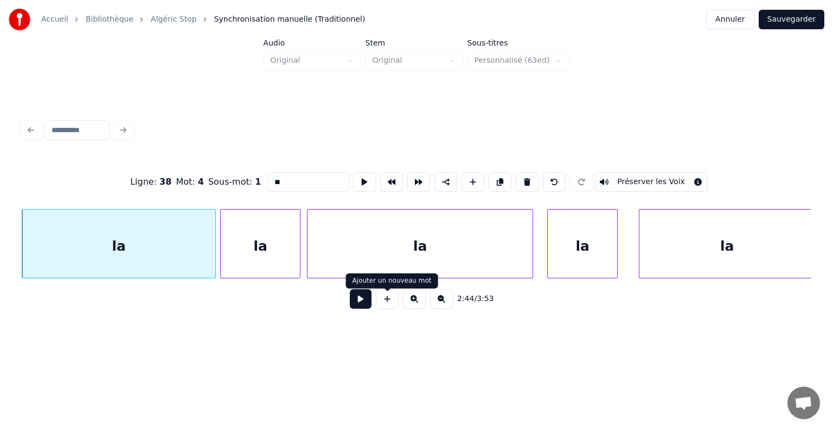
click at [366, 306] on button at bounding box center [361, 299] width 22 height 20
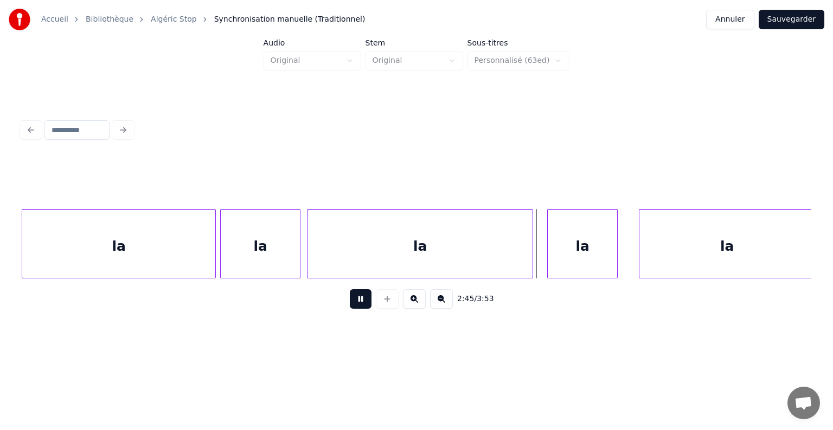
click at [366, 306] on button at bounding box center [361, 299] width 22 height 20
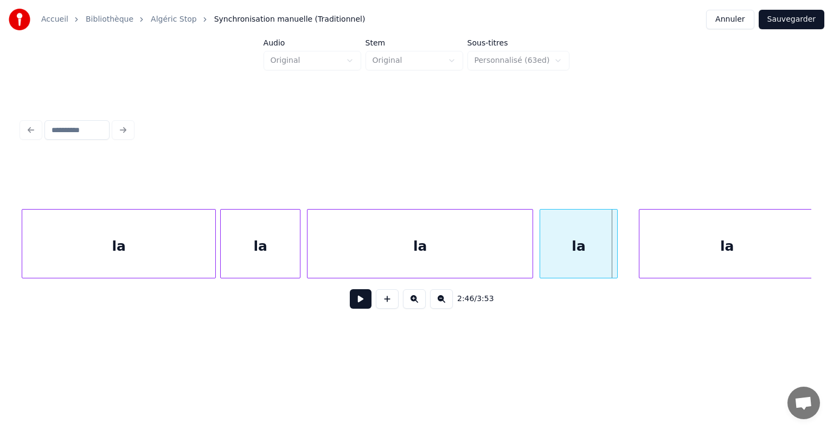
click at [540, 249] on div at bounding box center [541, 244] width 3 height 68
click at [364, 300] on button at bounding box center [361, 299] width 22 height 20
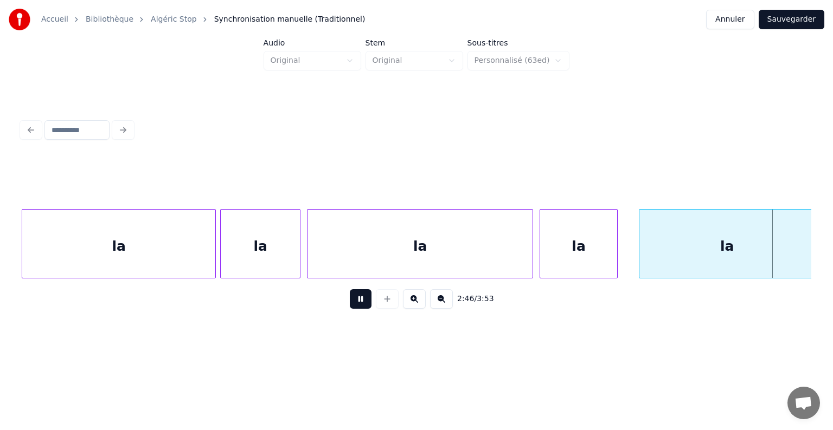
scroll to position [0, 58696]
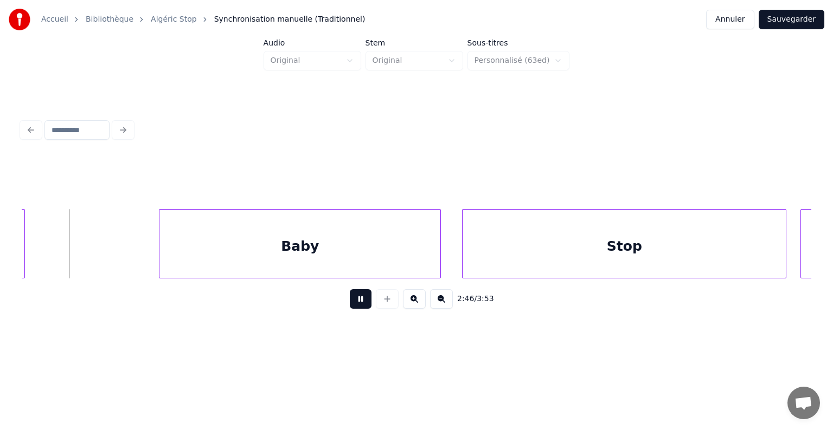
click at [364, 300] on button at bounding box center [361, 299] width 22 height 20
click at [368, 298] on button at bounding box center [361, 299] width 22 height 20
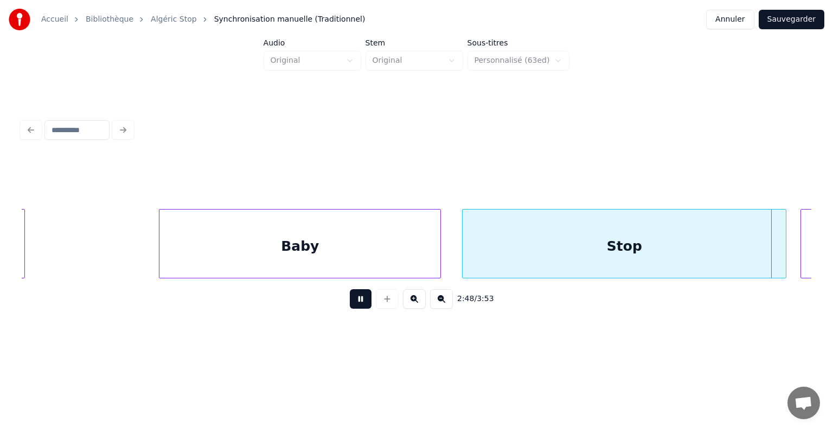
scroll to position [0, 59486]
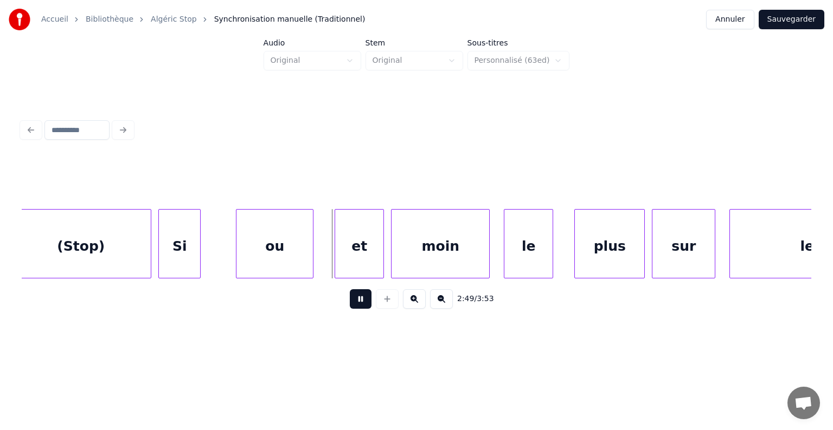
click at [361, 299] on button at bounding box center [361, 299] width 22 height 20
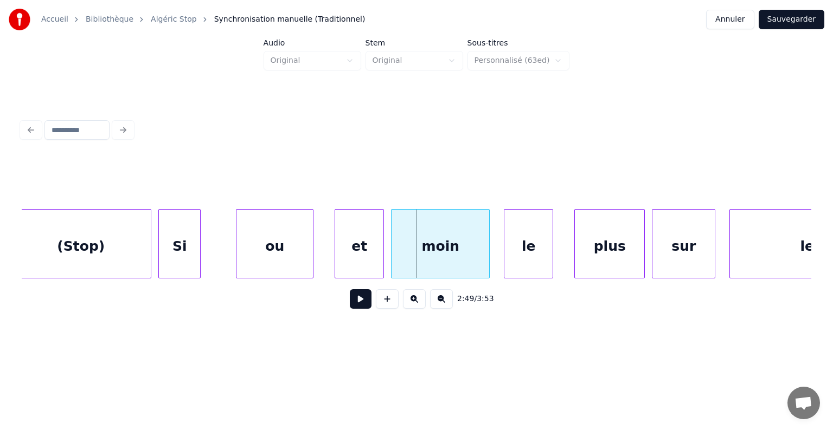
click at [182, 256] on div "Si" at bounding box center [179, 247] width 41 height 74
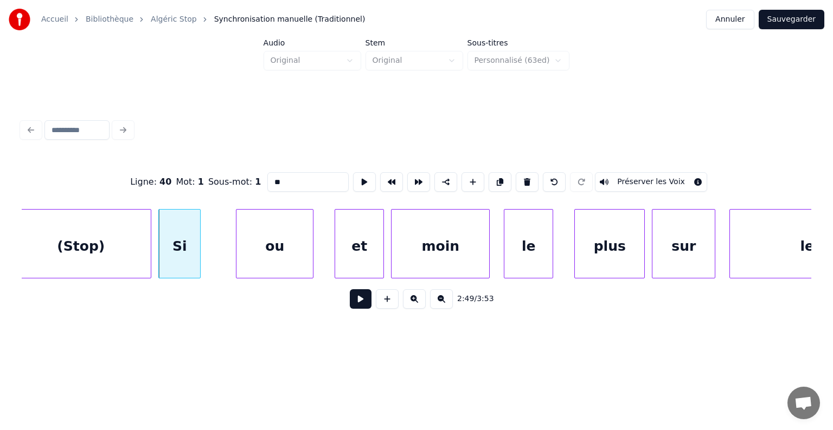
click at [360, 306] on button at bounding box center [361, 299] width 22 height 20
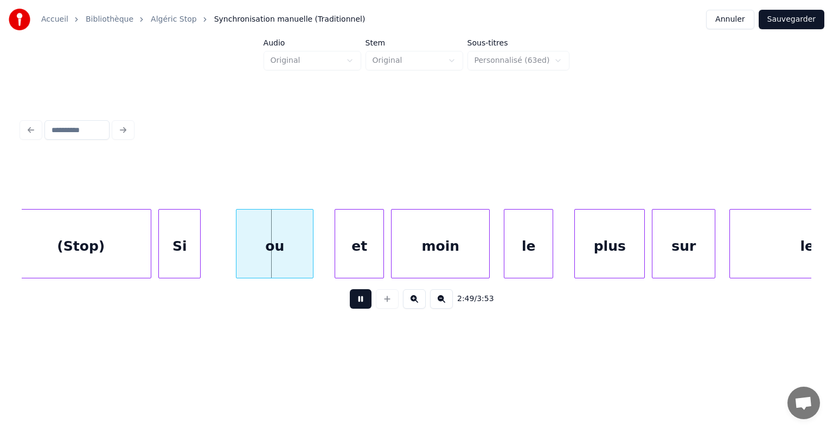
click at [358, 306] on button at bounding box center [361, 299] width 22 height 20
click at [149, 240] on div at bounding box center [149, 244] width 3 height 68
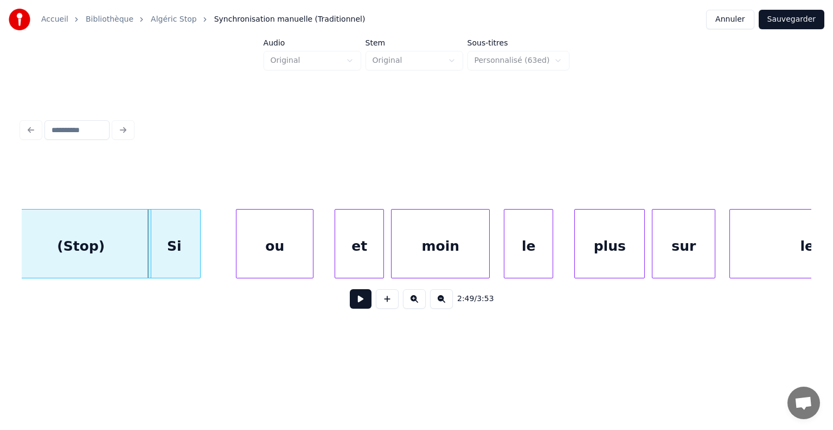
click at [362, 305] on button at bounding box center [361, 299] width 22 height 20
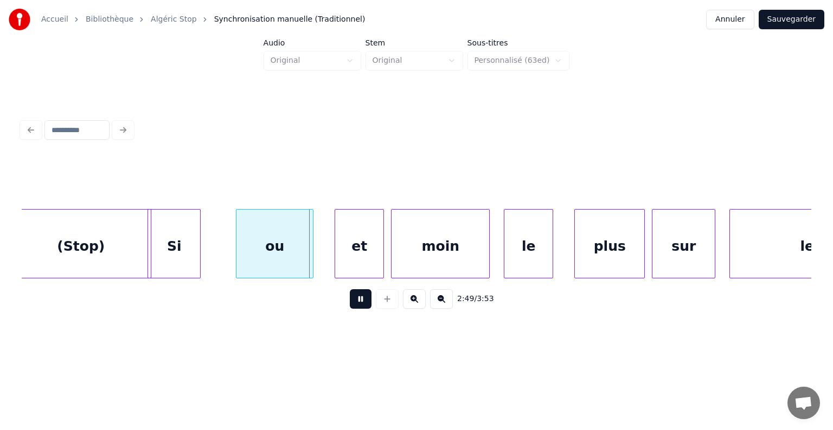
click at [361, 305] on button at bounding box center [361, 299] width 22 height 20
click at [226, 233] on div at bounding box center [226, 244] width 3 height 68
click at [162, 244] on div "Si" at bounding box center [174, 247] width 52 height 74
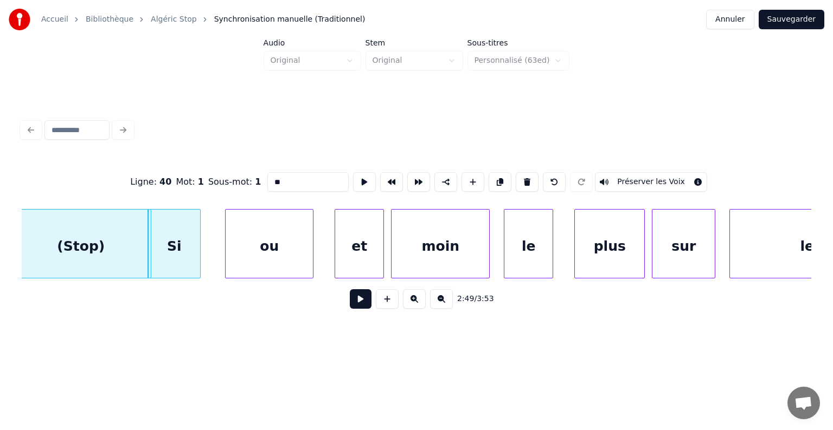
click at [365, 300] on button at bounding box center [361, 299] width 22 height 20
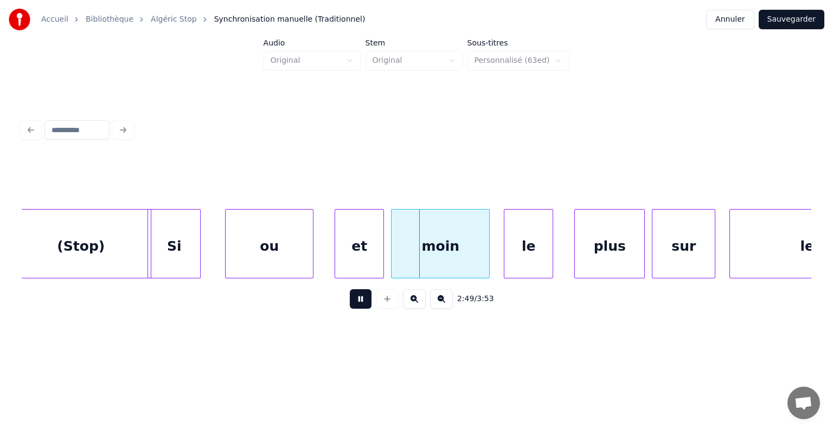
click at [365, 300] on button at bounding box center [361, 299] width 22 height 20
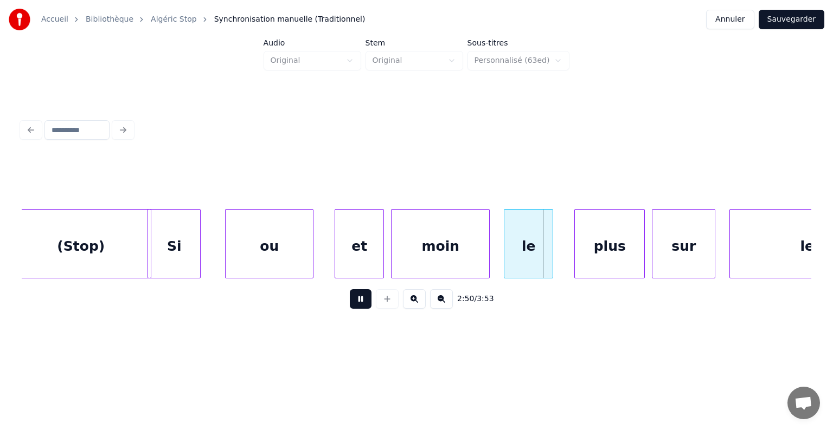
click at [365, 300] on button at bounding box center [361, 299] width 22 height 20
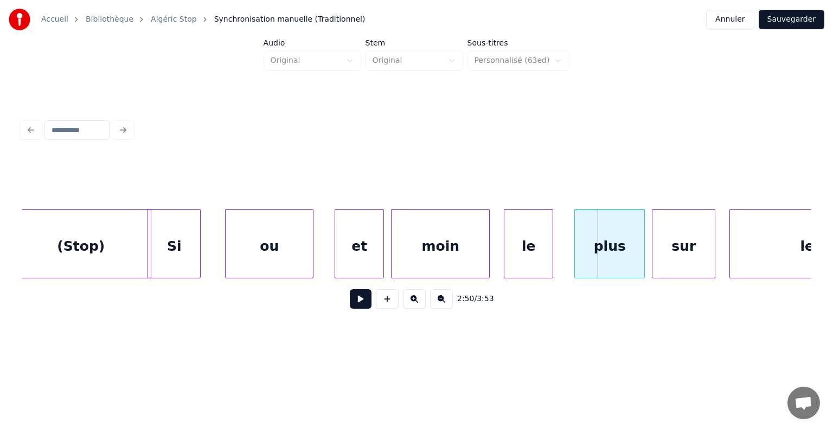
click at [516, 253] on div "le" at bounding box center [528, 247] width 48 height 74
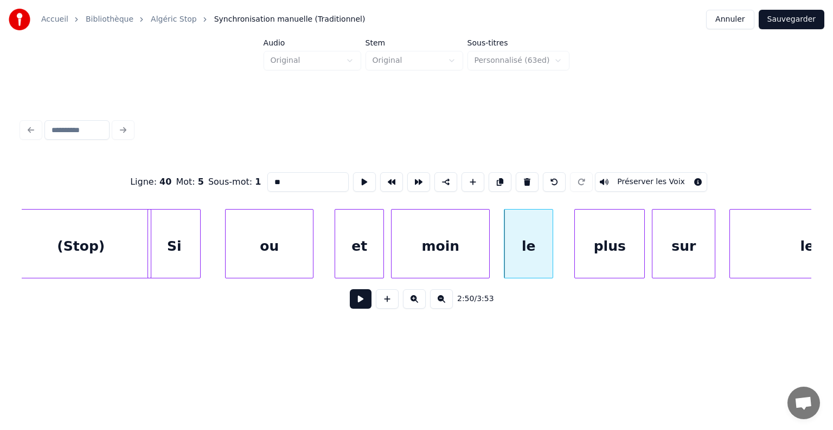
click at [288, 180] on input "**" at bounding box center [307, 182] width 81 height 20
click at [477, 240] on div "moin" at bounding box center [440, 247] width 98 height 74
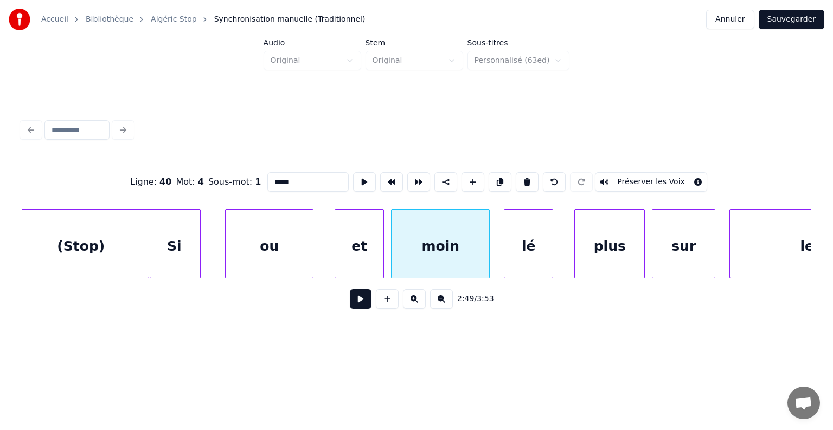
click at [427, 248] on div "moin" at bounding box center [440, 247] width 98 height 74
type input "****"
click at [362, 304] on button at bounding box center [361, 299] width 22 height 20
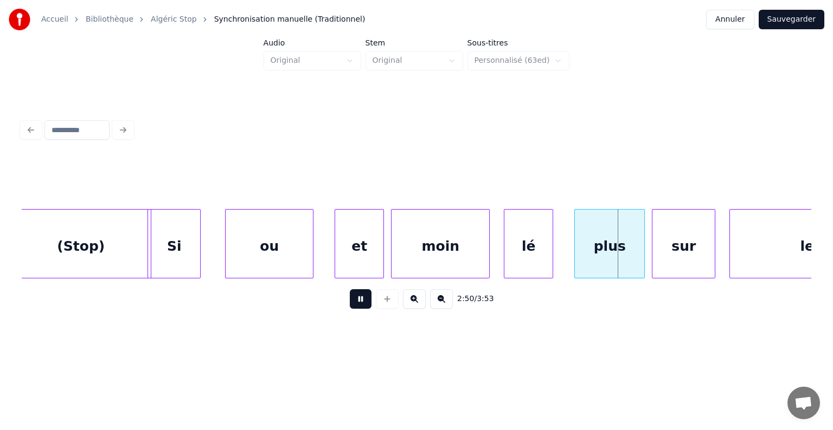
click at [350, 289] on button at bounding box center [361, 299] width 22 height 20
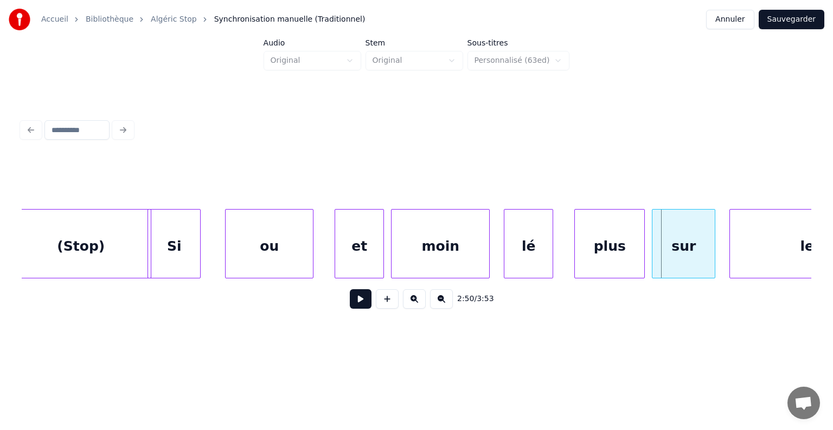
click at [350, 289] on button at bounding box center [361, 299] width 22 height 20
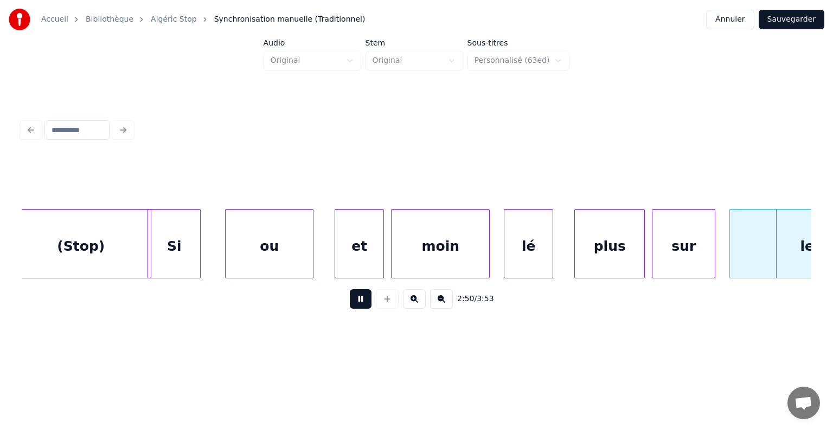
click at [350, 289] on button at bounding box center [361, 299] width 22 height 20
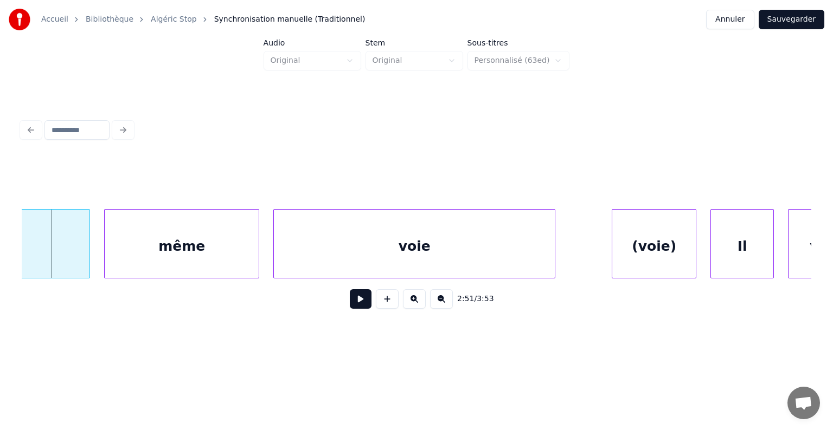
click at [350, 289] on button at bounding box center [361, 299] width 22 height 20
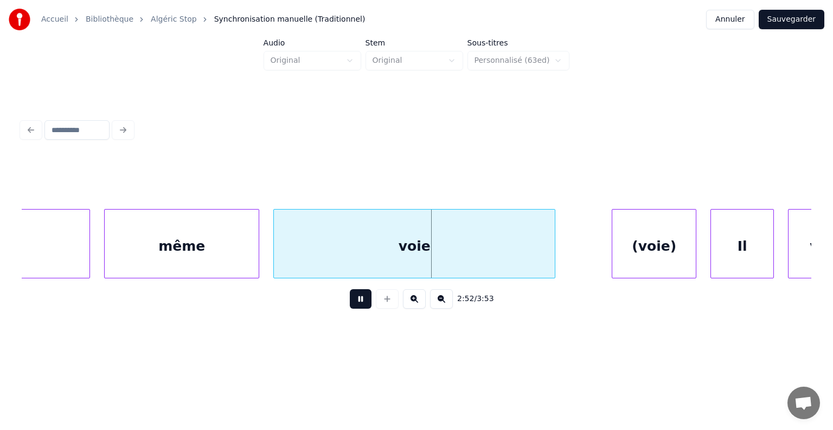
click at [350, 289] on button at bounding box center [361, 299] width 22 height 20
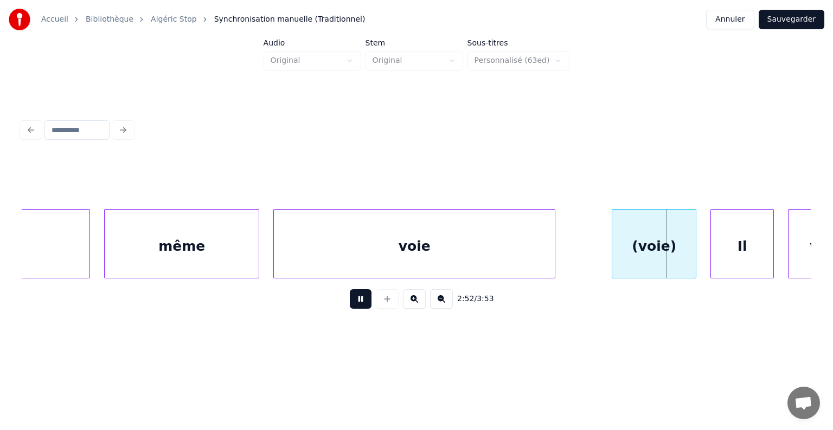
click at [350, 289] on button at bounding box center [361, 299] width 22 height 20
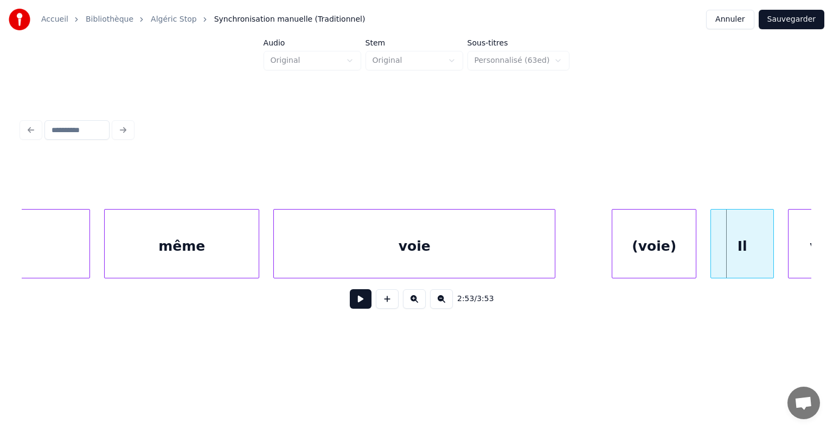
click at [710, 240] on div "Il" at bounding box center [741, 243] width 63 height 69
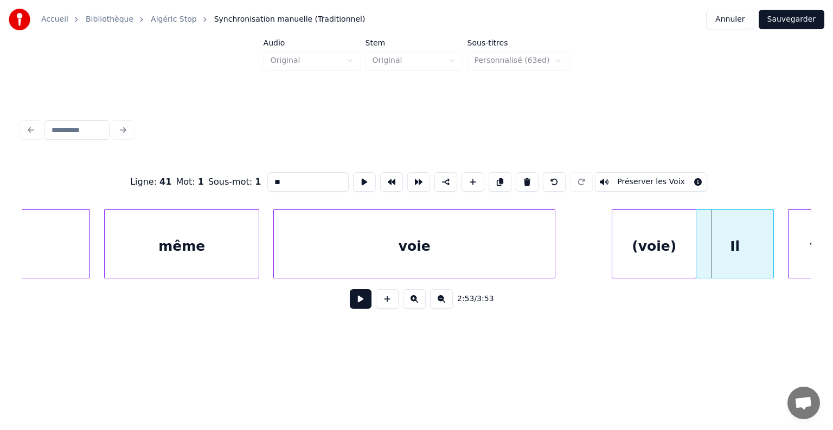
click at [698, 238] on div at bounding box center [697, 244] width 3 height 68
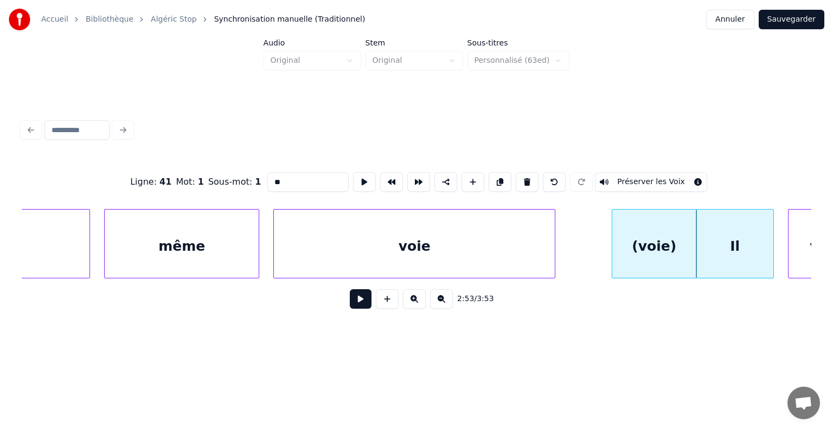
drag, startPoint x: 568, startPoint y: 238, endPoint x: 491, endPoint y: 266, distance: 82.1
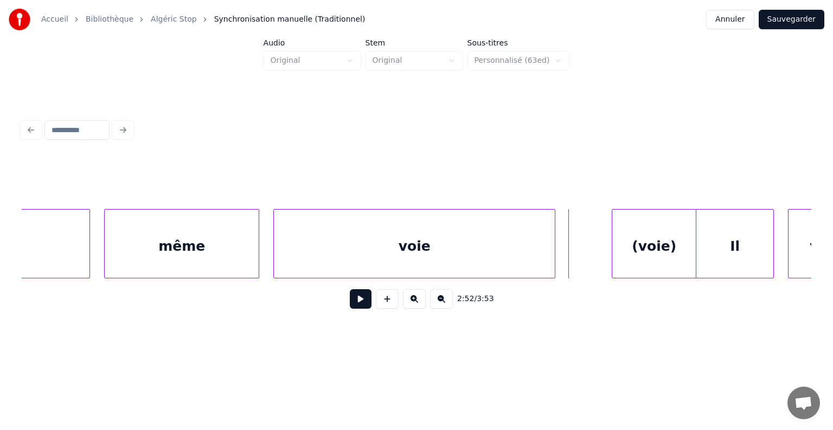
click at [360, 302] on button at bounding box center [361, 299] width 22 height 20
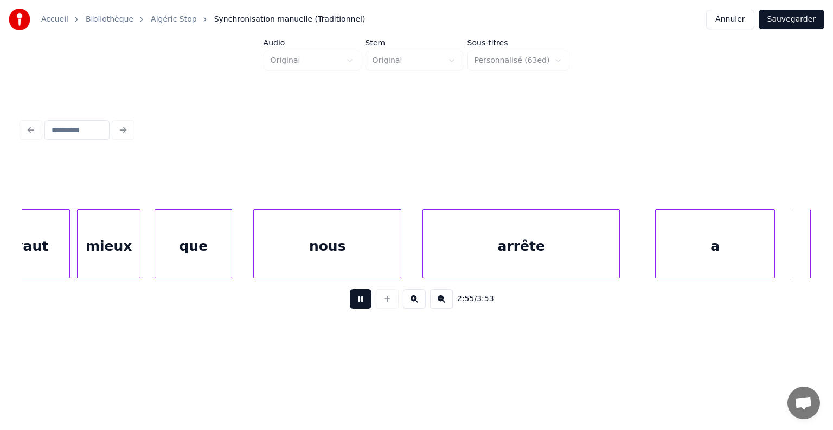
click at [360, 302] on button at bounding box center [361, 299] width 22 height 20
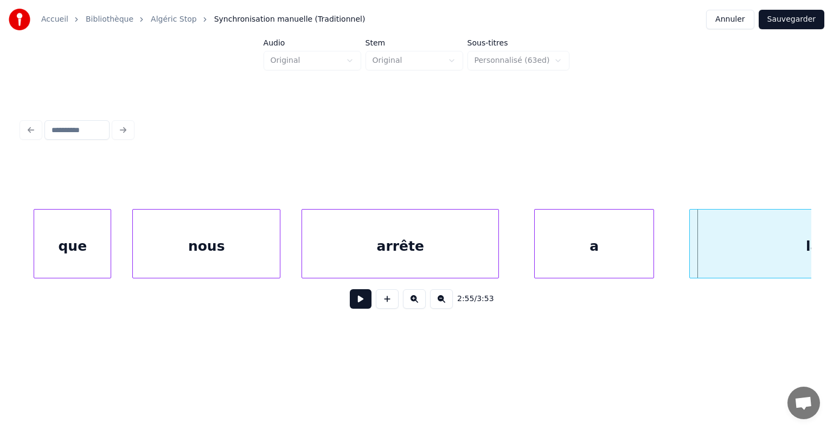
scroll to position [0, 61196]
click at [285, 244] on div at bounding box center [284, 244] width 3 height 68
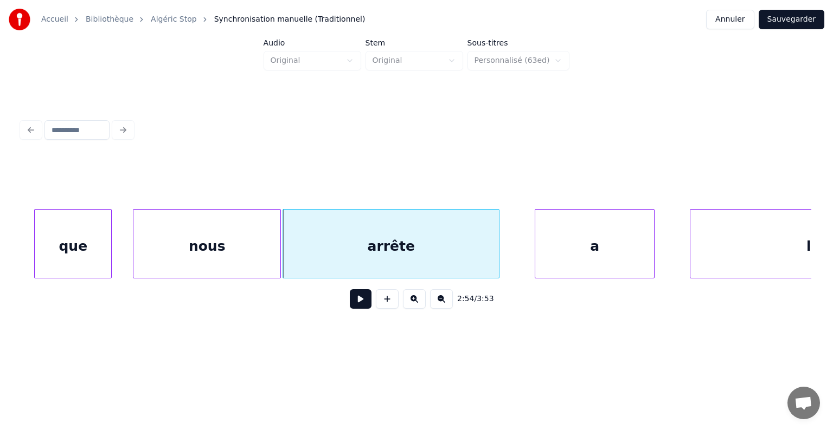
click at [134, 248] on div at bounding box center [134, 244] width 3 height 68
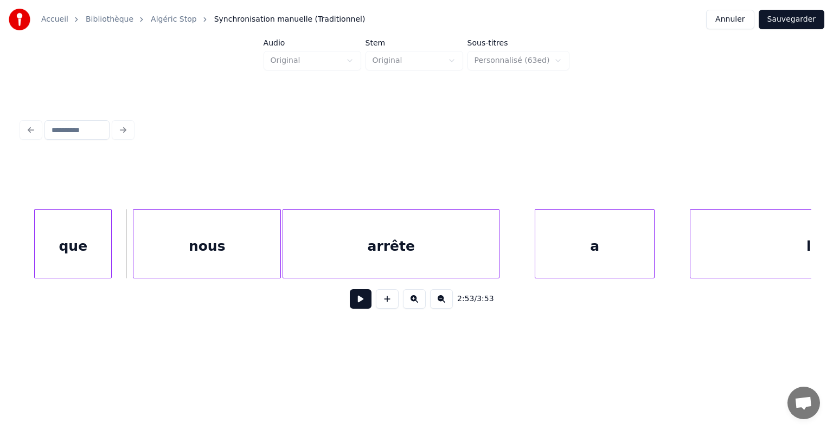
click at [364, 308] on button at bounding box center [361, 299] width 22 height 20
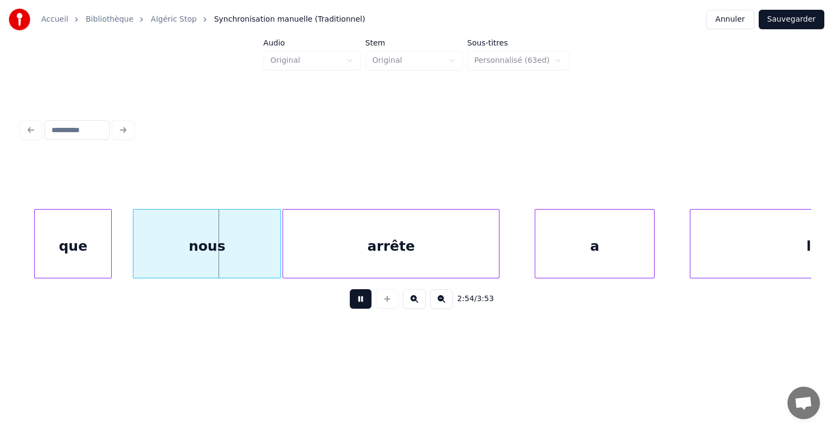
click at [364, 308] on button at bounding box center [361, 299] width 22 height 20
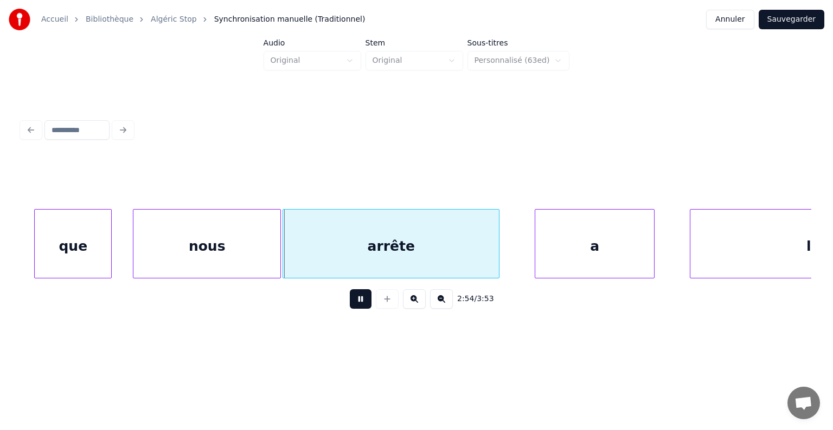
click at [364, 308] on button at bounding box center [361, 299] width 22 height 20
click at [363, 308] on button at bounding box center [361, 299] width 22 height 20
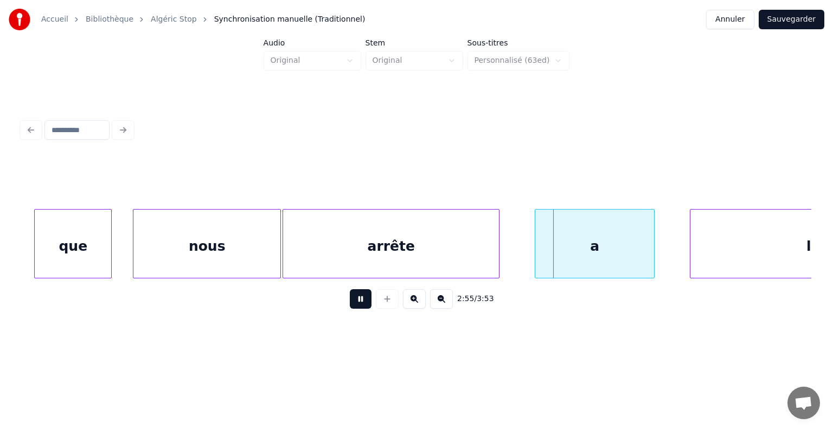
click at [363, 308] on button at bounding box center [361, 299] width 22 height 20
click at [515, 244] on div at bounding box center [514, 244] width 3 height 68
click at [361, 299] on button at bounding box center [361, 299] width 22 height 20
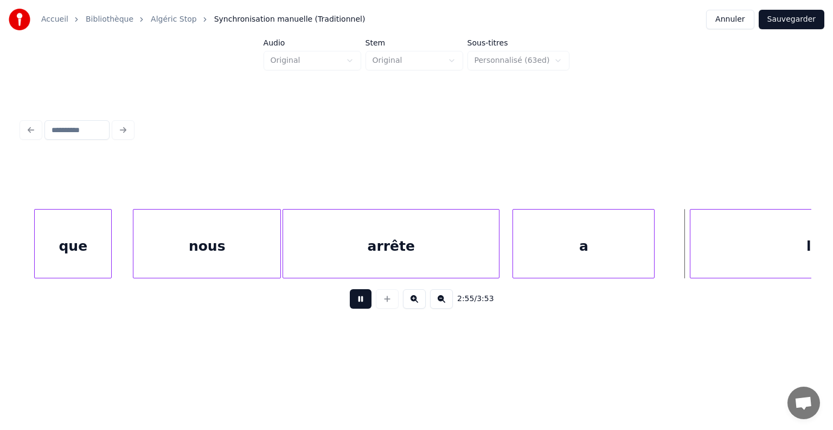
click at [362, 299] on button at bounding box center [361, 299] width 22 height 20
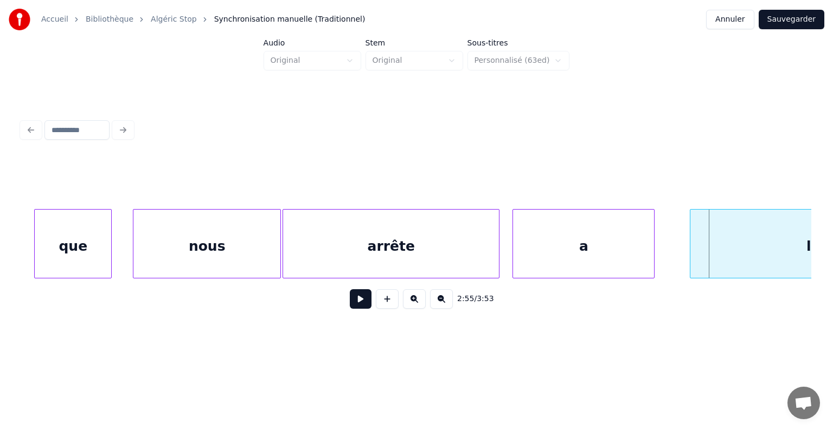
click at [709, 243] on div "la" at bounding box center [813, 247] width 246 height 74
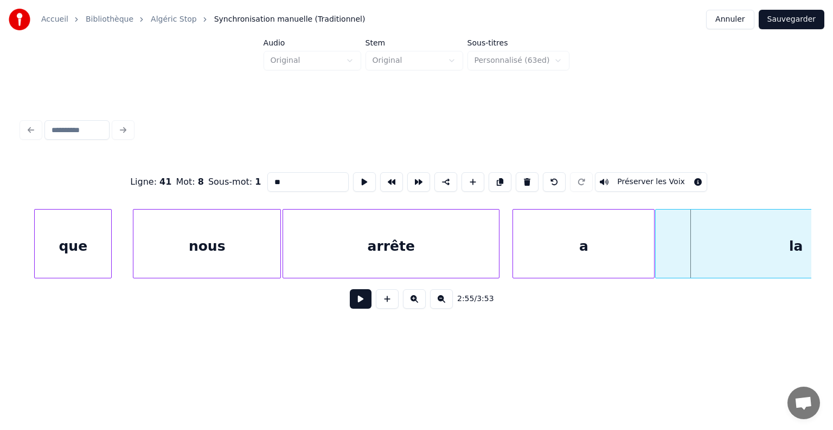
click at [655, 240] on div at bounding box center [656, 244] width 3 height 68
click at [362, 304] on button at bounding box center [361, 299] width 22 height 20
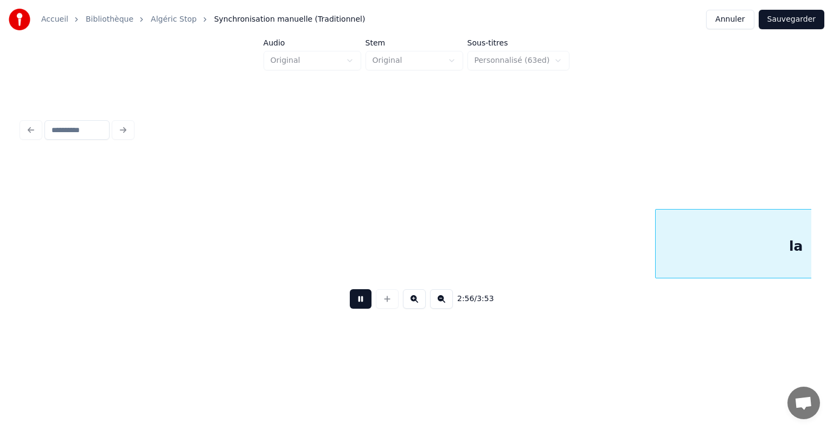
scroll to position [0, 61990]
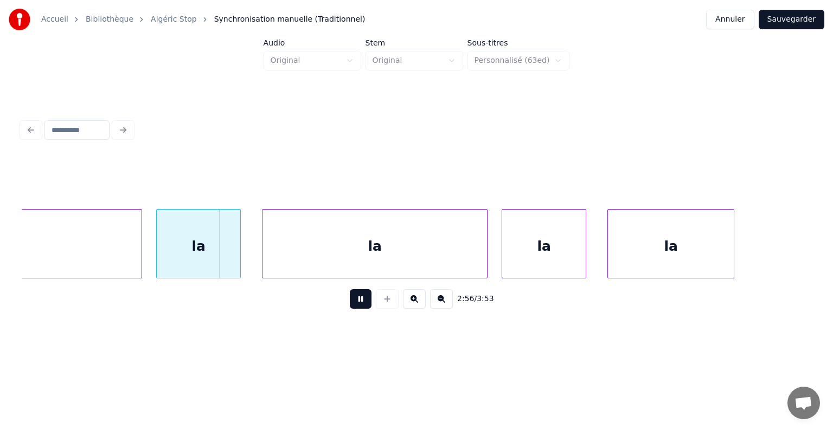
click at [364, 304] on button at bounding box center [361, 299] width 22 height 20
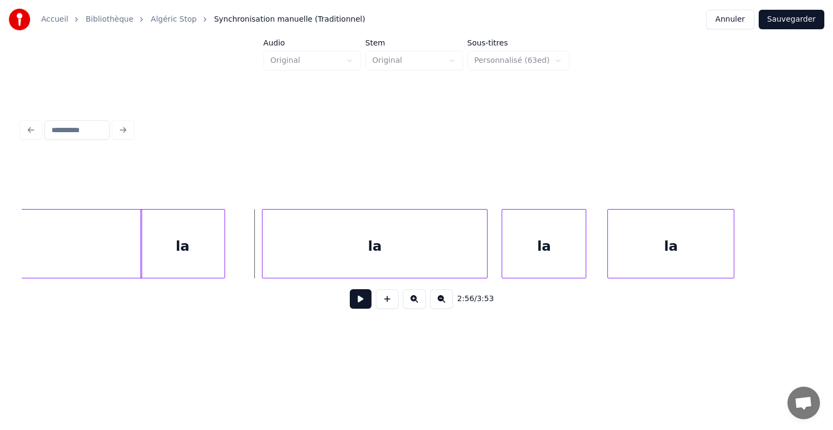
click at [170, 249] on div "la" at bounding box center [182, 247] width 83 height 74
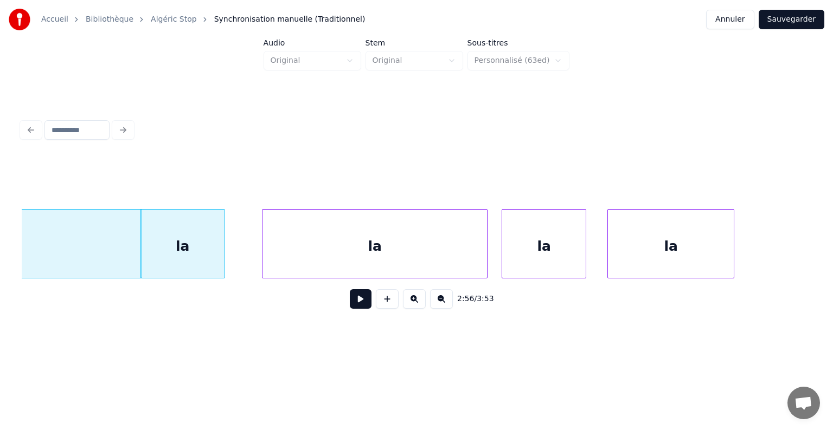
click at [361, 303] on button at bounding box center [361, 299] width 22 height 20
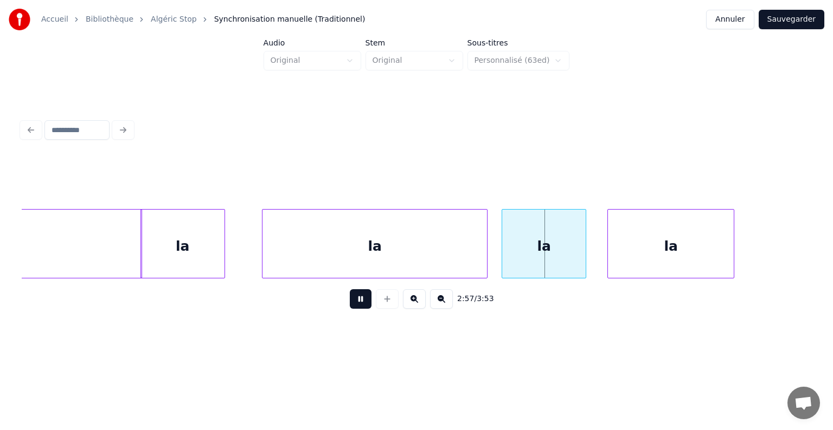
click at [362, 303] on button at bounding box center [361, 299] width 22 height 20
click at [251, 242] on div at bounding box center [252, 244] width 3 height 68
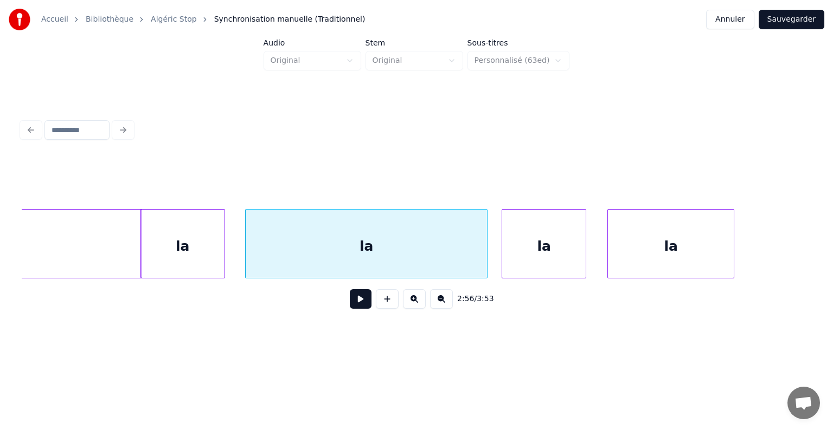
click at [361, 301] on button at bounding box center [361, 299] width 22 height 20
click at [362, 304] on button at bounding box center [361, 299] width 22 height 20
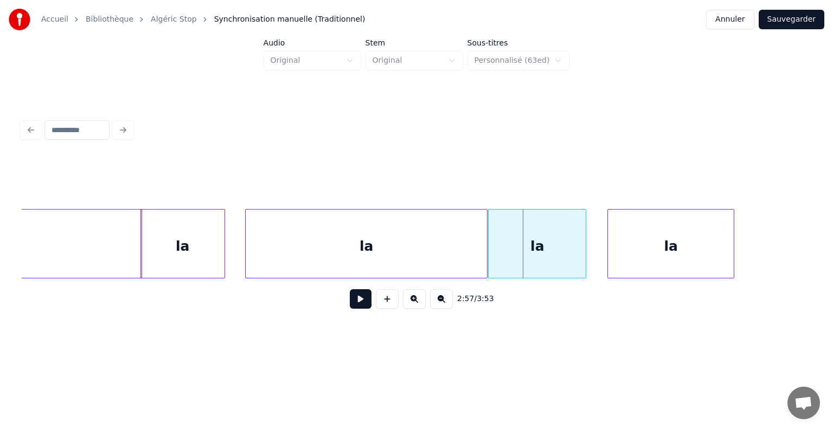
click at [489, 248] on div at bounding box center [489, 244] width 3 height 68
click at [358, 305] on button at bounding box center [361, 299] width 22 height 20
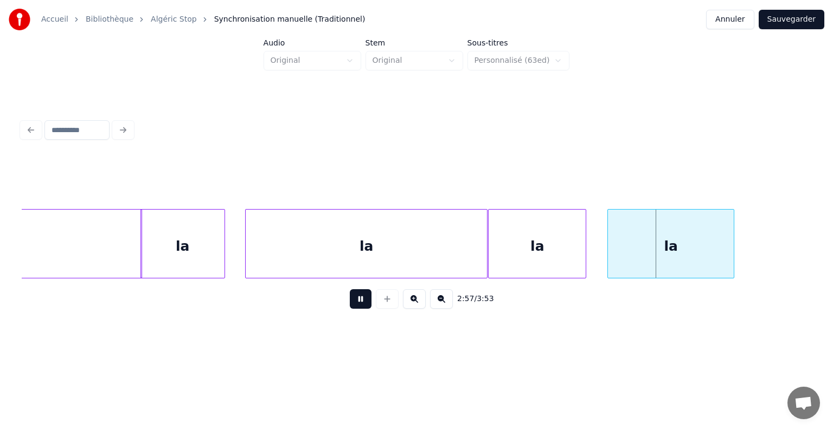
click at [359, 305] on button at bounding box center [361, 299] width 22 height 20
click at [591, 248] on div at bounding box center [591, 244] width 3 height 68
click at [362, 306] on button at bounding box center [361, 299] width 22 height 20
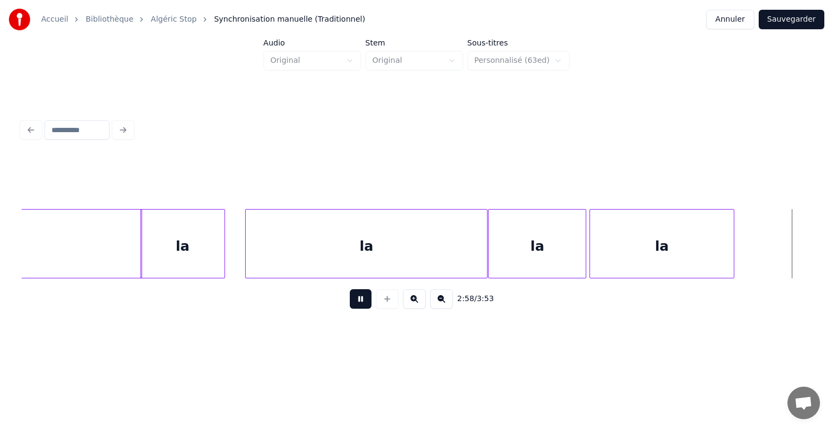
scroll to position [0, 62780]
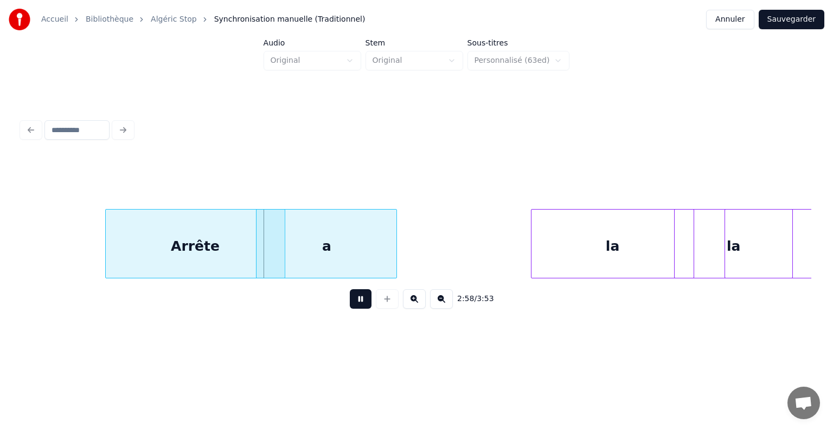
click at [364, 306] on button at bounding box center [361, 299] width 22 height 20
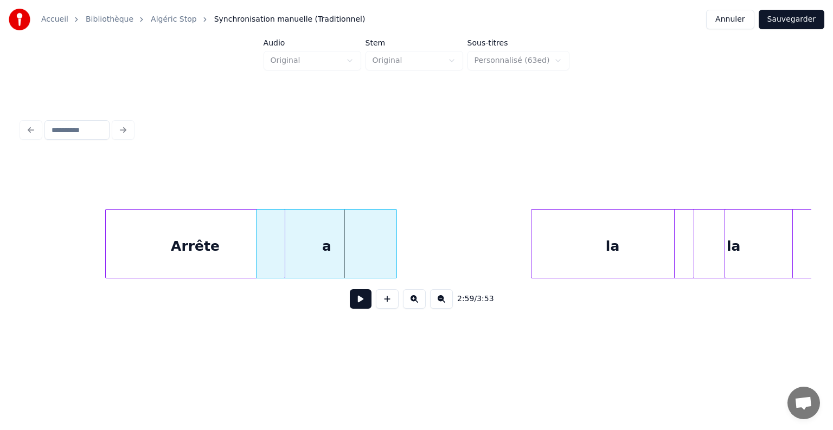
click at [364, 306] on button at bounding box center [361, 299] width 22 height 20
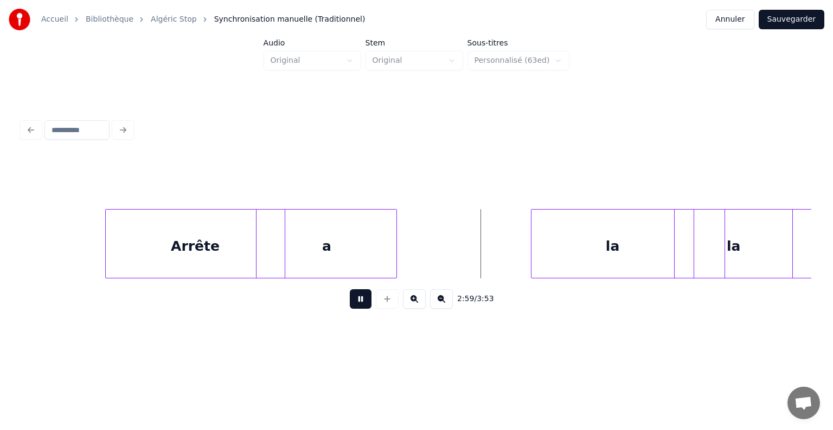
click at [364, 306] on button at bounding box center [361, 299] width 22 height 20
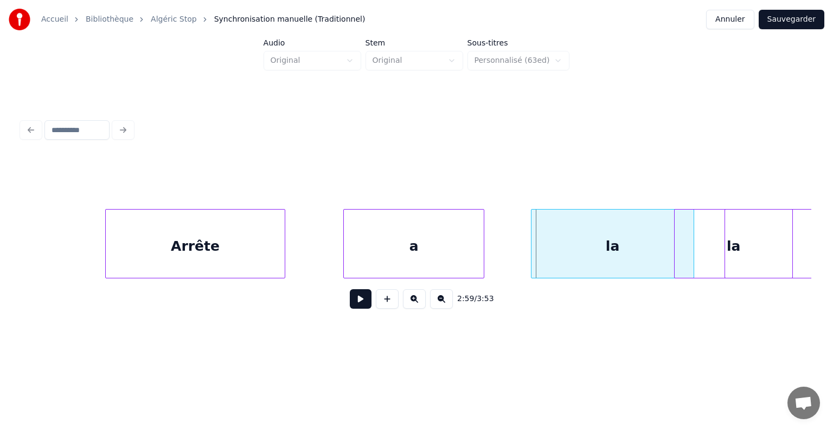
click at [424, 253] on div "a" at bounding box center [414, 247] width 140 height 74
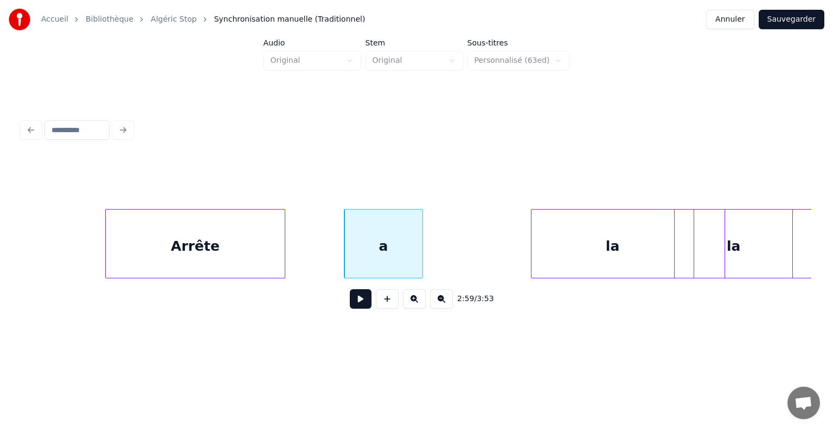
click at [421, 238] on div at bounding box center [420, 244] width 3 height 68
click at [115, 246] on div "Arrête" at bounding box center [195, 247] width 179 height 74
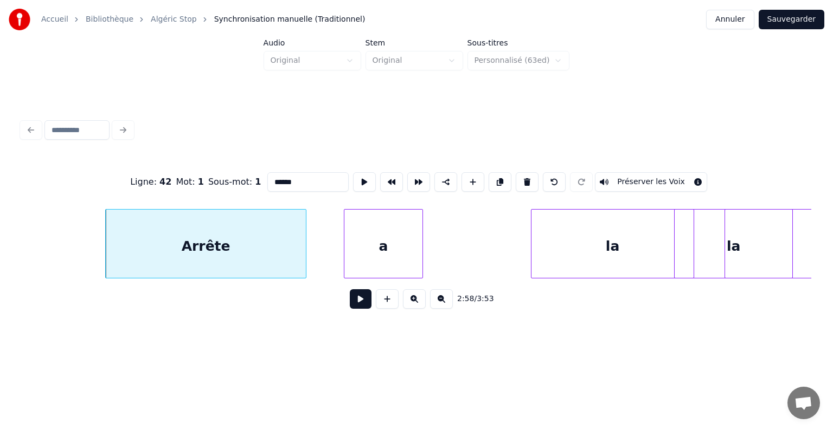
click at [306, 249] on div at bounding box center [303, 244] width 3 height 68
click at [364, 301] on button at bounding box center [361, 299] width 22 height 20
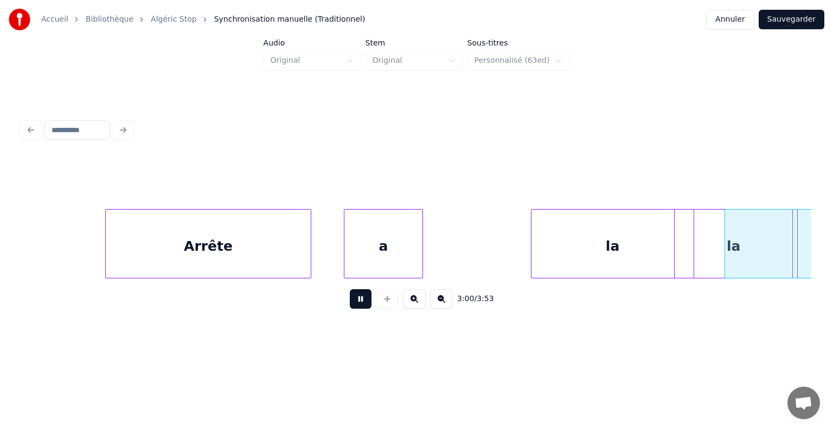
click at [369, 309] on button at bounding box center [361, 299] width 22 height 20
click at [531, 243] on div "la" at bounding box center [612, 243] width 163 height 69
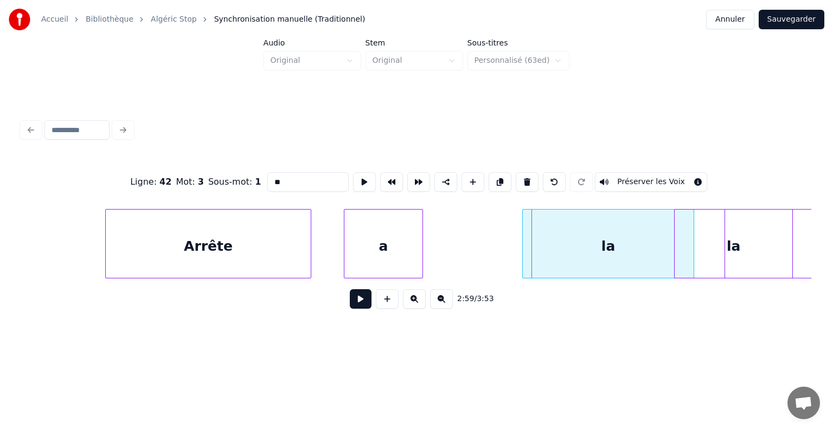
click at [522, 243] on div at bounding box center [523, 244] width 3 height 68
click at [357, 303] on button at bounding box center [361, 299] width 22 height 20
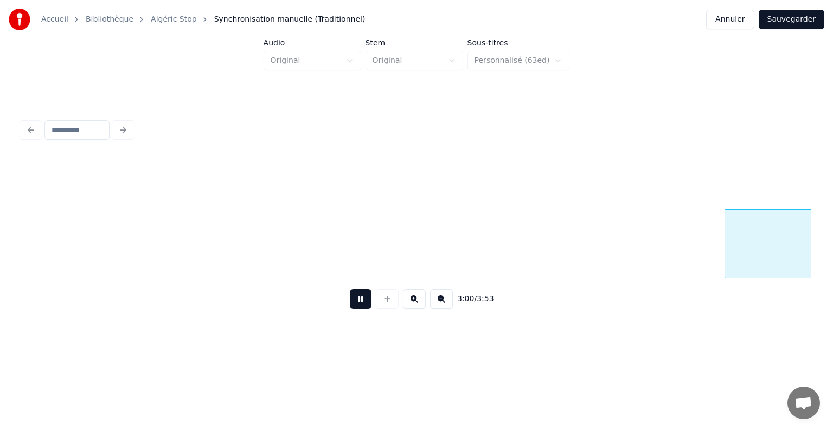
scroll to position [0, 63572]
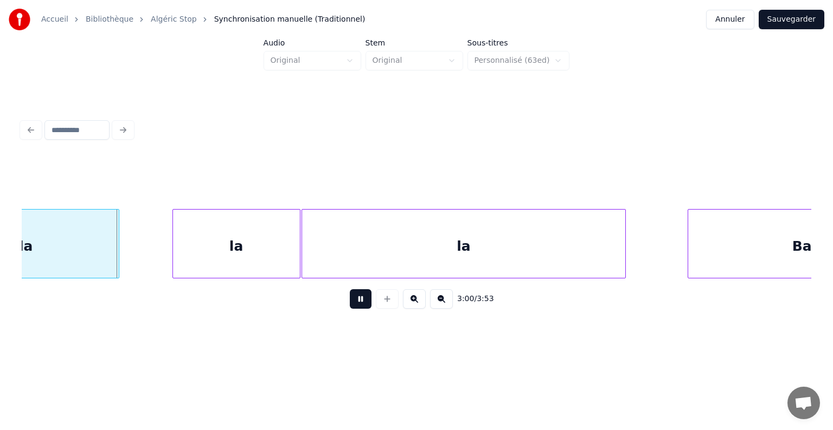
click at [358, 303] on button at bounding box center [361, 299] width 22 height 20
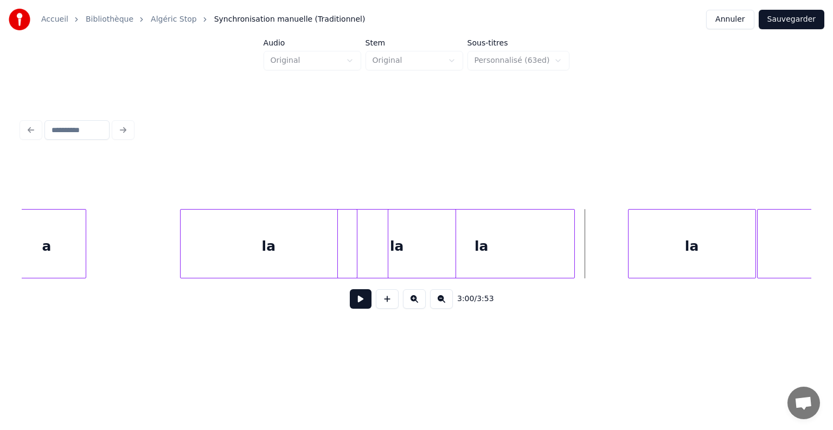
scroll to position [0, 63052]
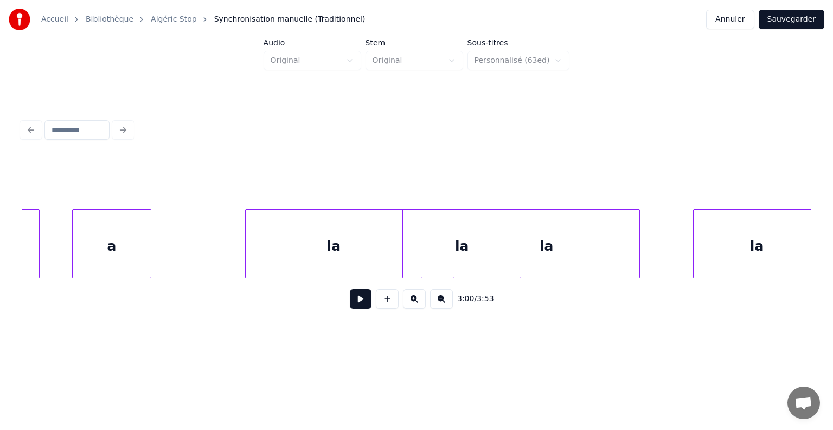
click at [310, 250] on div "la" at bounding box center [334, 247] width 177 height 74
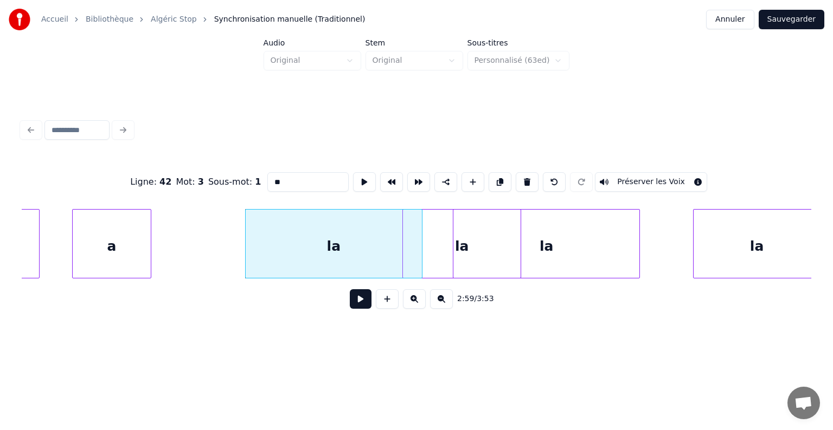
click at [440, 244] on div "la" at bounding box center [462, 247] width 118 height 74
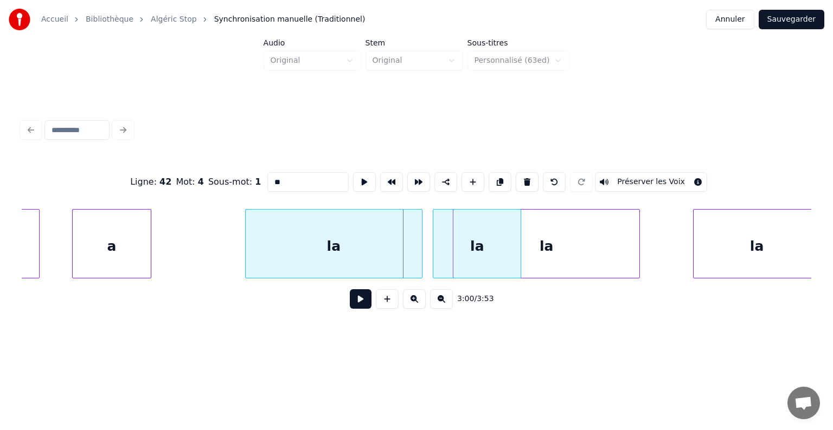
click at [434, 248] on div at bounding box center [434, 244] width 3 height 68
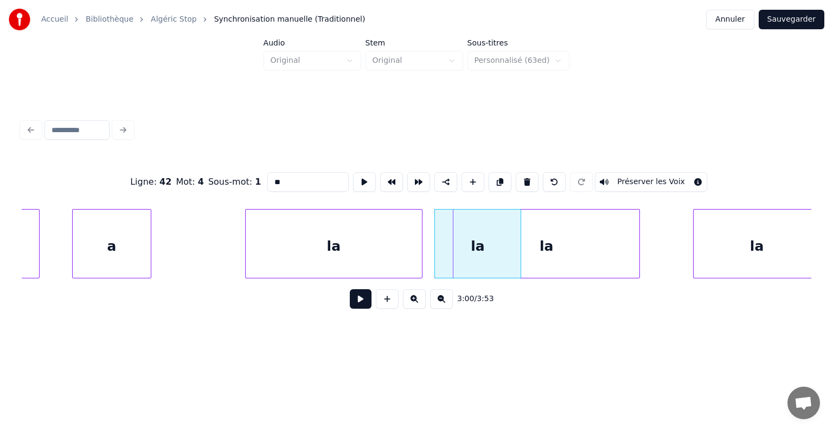
click at [517, 244] on div at bounding box center [518, 244] width 3 height 68
click at [517, 242] on div at bounding box center [515, 244] width 3 height 68
click at [534, 243] on div "la" at bounding box center [546, 247] width 186 height 74
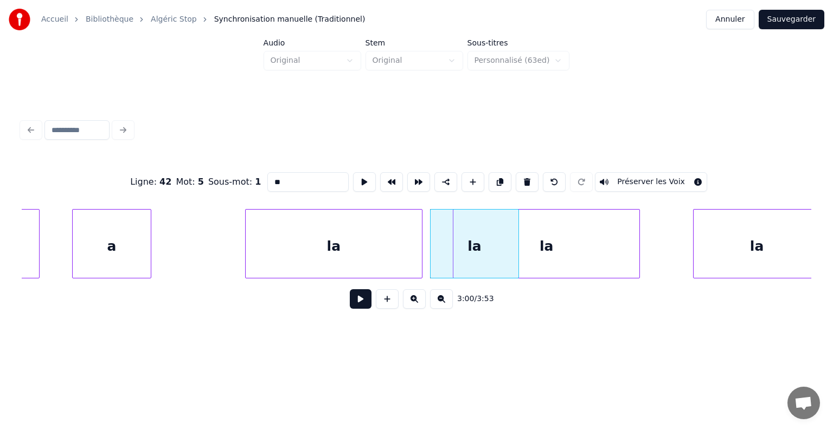
click at [558, 244] on div "la" at bounding box center [546, 247] width 186 height 74
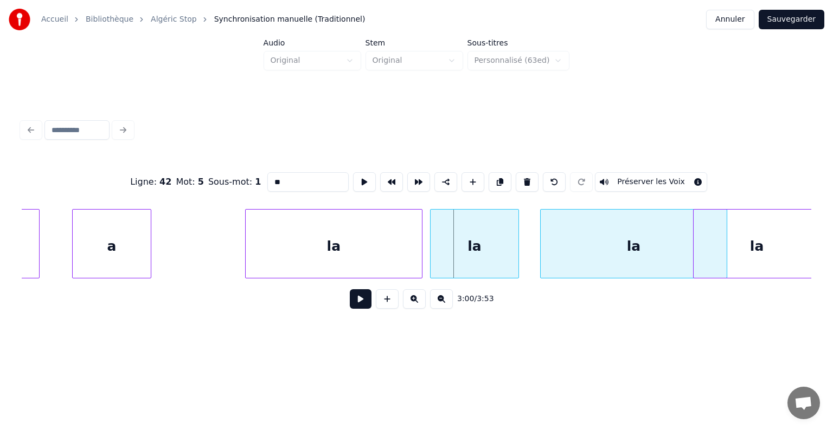
click at [645, 244] on div "la" at bounding box center [633, 247] width 186 height 74
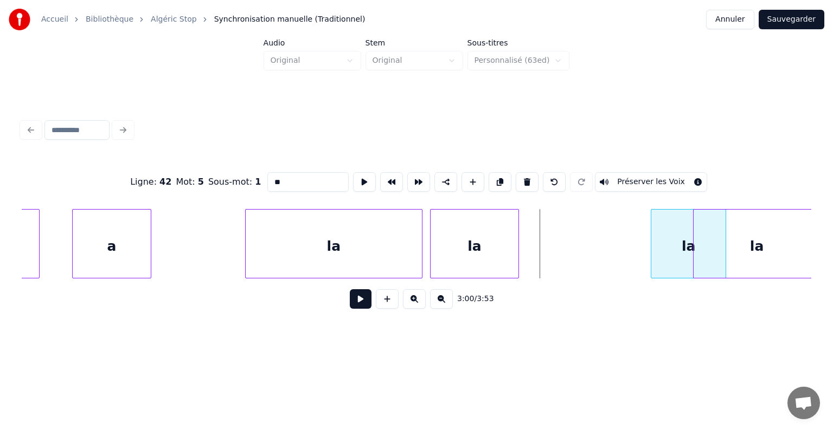
click at [651, 243] on div at bounding box center [652, 244] width 3 height 68
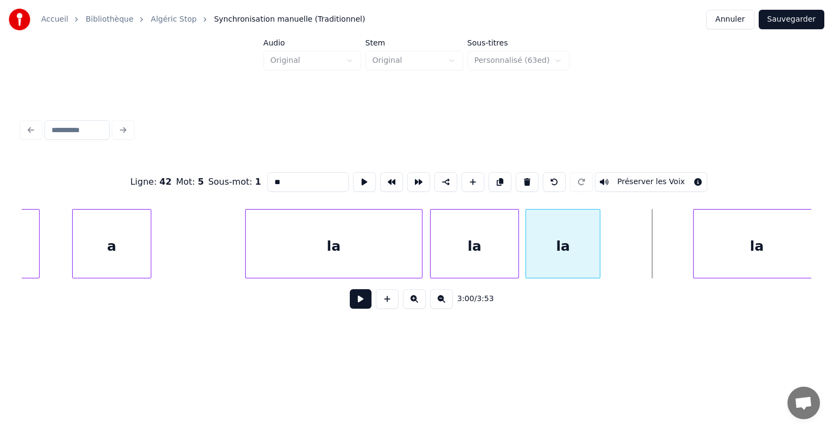
click at [558, 240] on div "la" at bounding box center [563, 247] width 74 height 74
click at [462, 248] on div "la" at bounding box center [478, 247] width 88 height 74
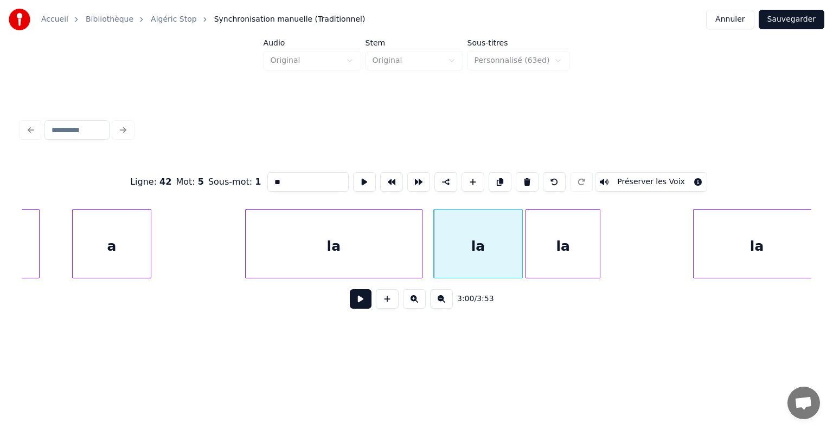
click at [599, 247] on div "la" at bounding box center [562, 243] width 75 height 69
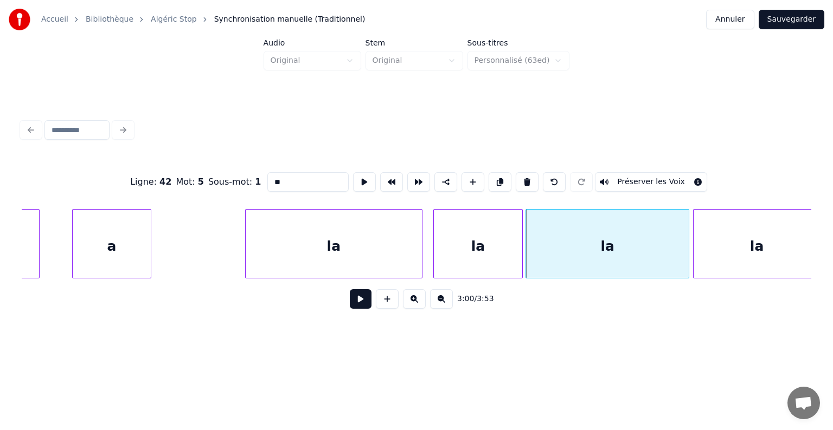
click at [685, 247] on div at bounding box center [686, 244] width 3 height 68
click at [273, 260] on div "la" at bounding box center [334, 247] width 177 height 74
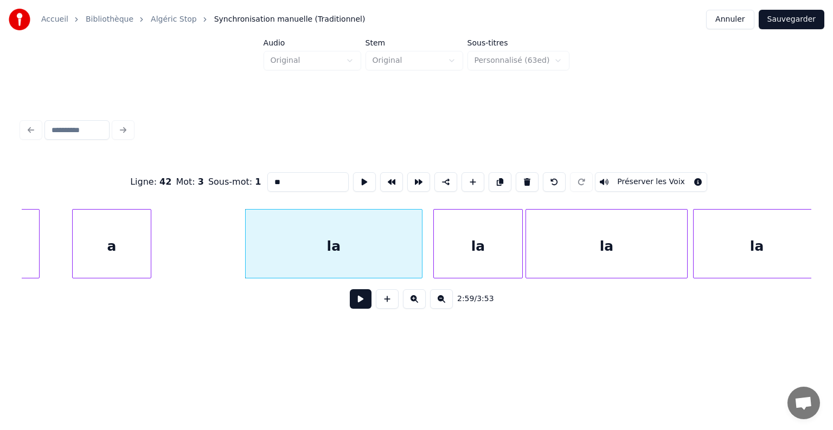
click at [350, 289] on button at bounding box center [361, 299] width 22 height 20
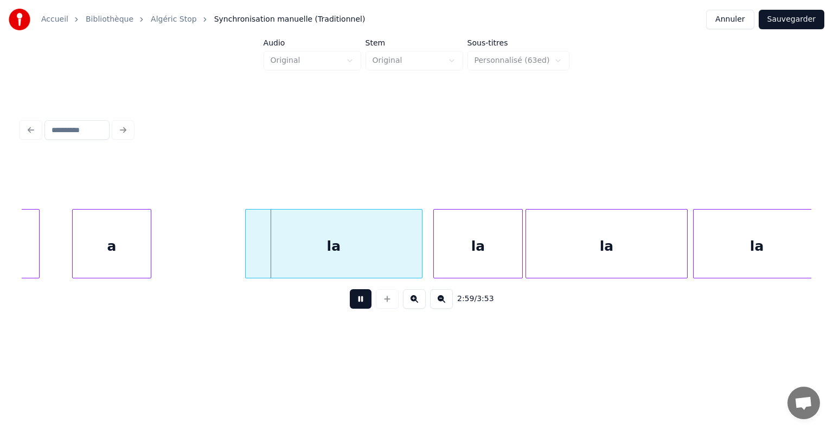
click at [350, 289] on button at bounding box center [361, 299] width 22 height 20
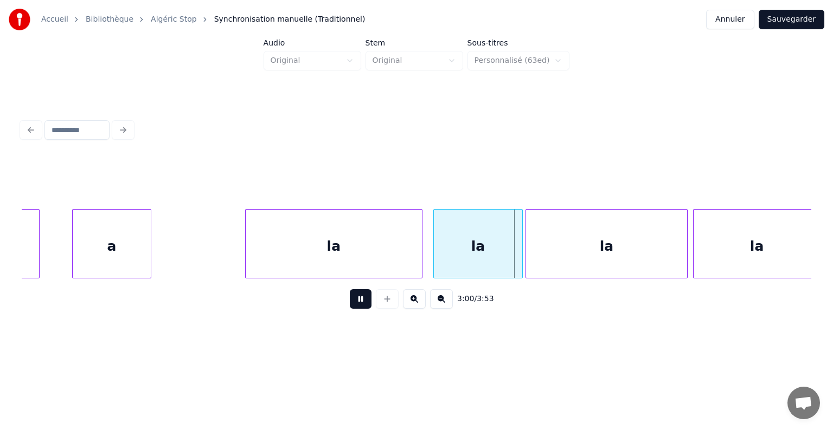
click at [350, 289] on button at bounding box center [361, 299] width 22 height 20
click at [427, 236] on div at bounding box center [427, 244] width 3 height 68
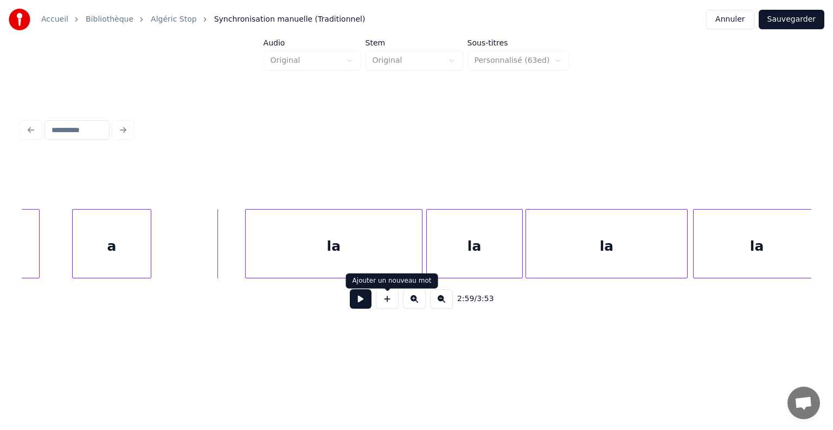
click at [369, 300] on button at bounding box center [361, 299] width 22 height 20
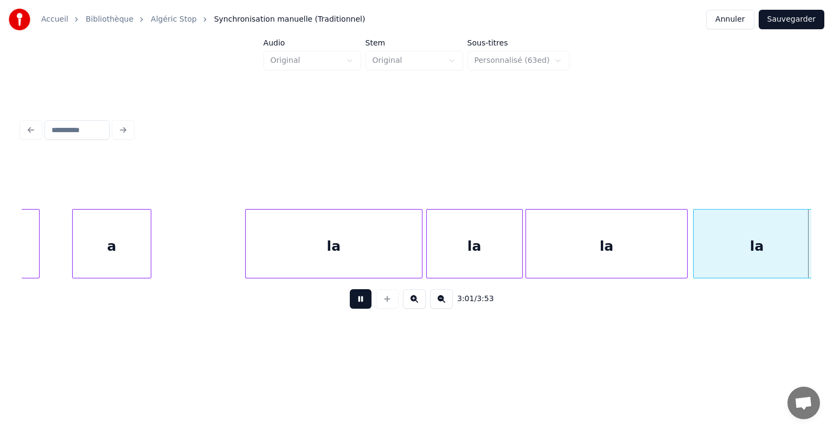
scroll to position [0, 63847]
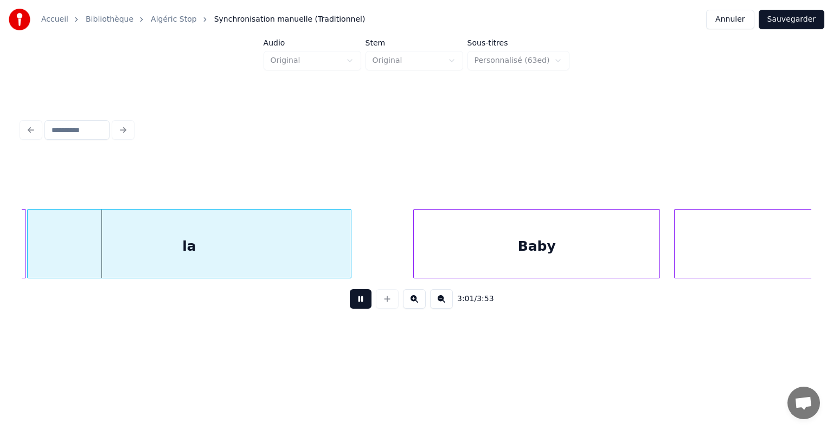
click at [365, 301] on button at bounding box center [361, 299] width 22 height 20
click at [76, 249] on div "la" at bounding box center [189, 247] width 323 height 74
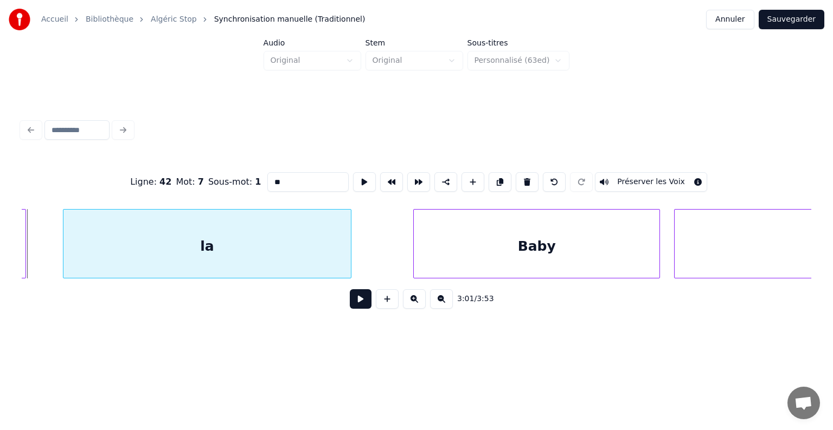
click at [63, 239] on div at bounding box center [64, 244] width 3 height 68
click at [350, 289] on button at bounding box center [361, 299] width 22 height 20
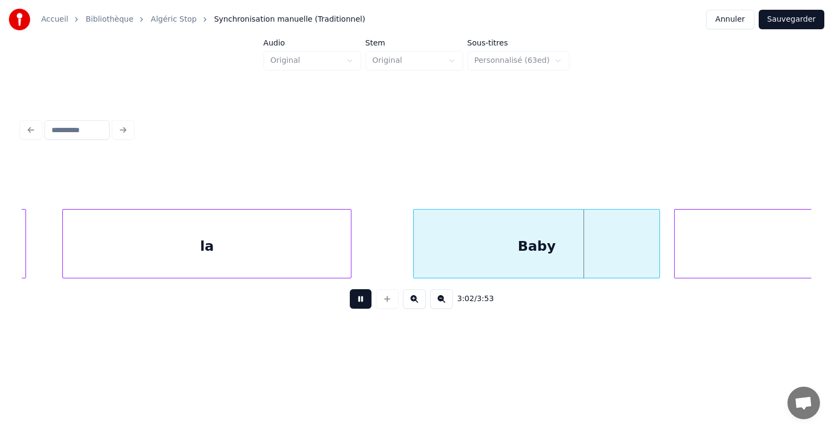
click at [350, 289] on button at bounding box center [361, 299] width 22 height 20
click at [417, 245] on div "Baby" at bounding box center [537, 247] width 246 height 74
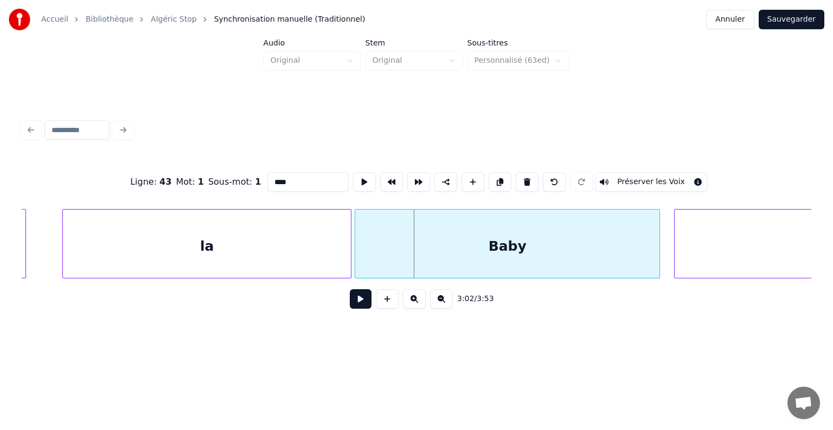
click at [356, 242] on div at bounding box center [356, 244] width 3 height 68
click at [350, 289] on button at bounding box center [361, 299] width 22 height 20
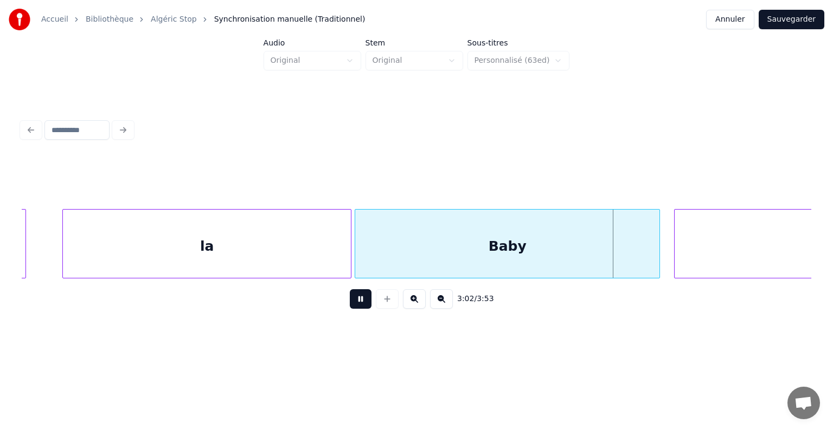
click at [350, 289] on button at bounding box center [361, 299] width 22 height 20
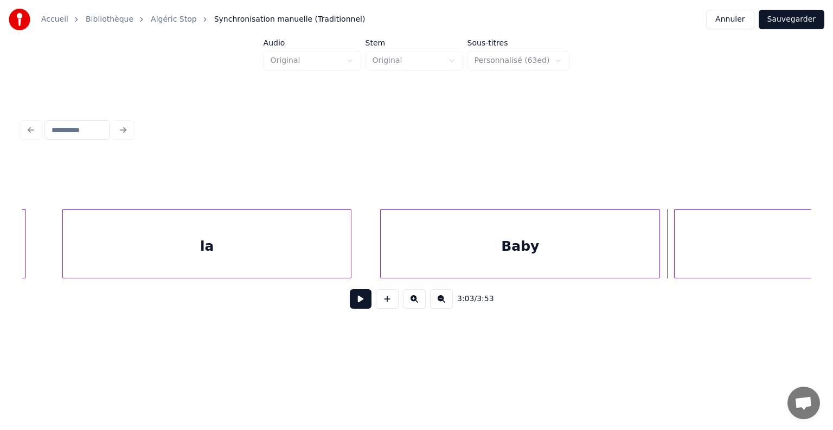
click at [350, 289] on button at bounding box center [361, 299] width 22 height 20
click at [382, 245] on div at bounding box center [383, 244] width 3 height 68
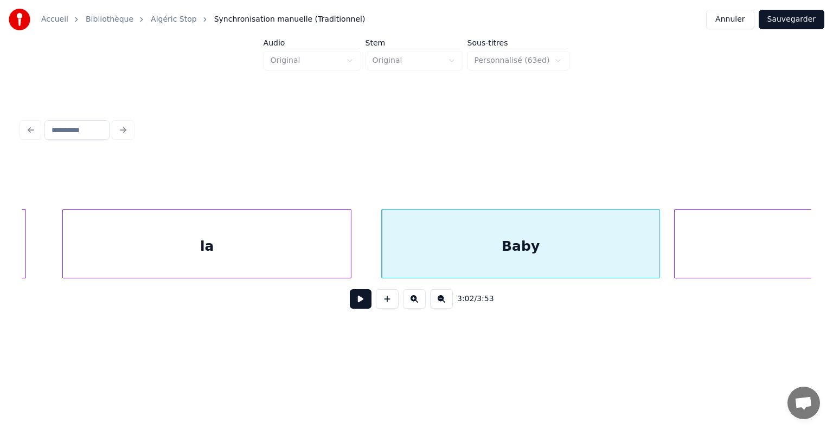
click at [350, 289] on button at bounding box center [361, 299] width 22 height 20
click at [386, 244] on div at bounding box center [386, 244] width 3 height 68
click at [350, 289] on button at bounding box center [361, 299] width 22 height 20
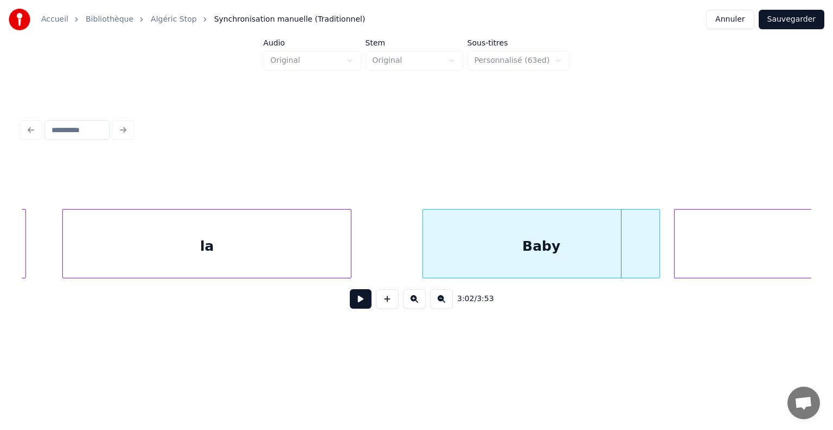
click at [425, 247] on div at bounding box center [424, 244] width 3 height 68
click at [350, 289] on button at bounding box center [361, 299] width 22 height 20
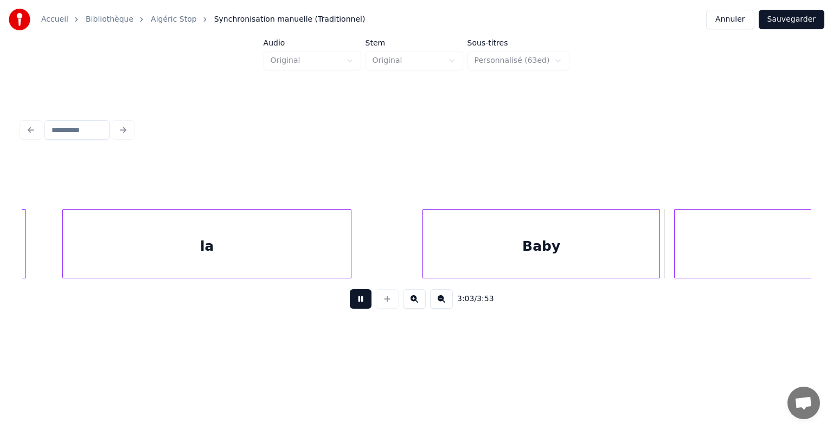
click at [350, 289] on button at bounding box center [361, 299] width 22 height 20
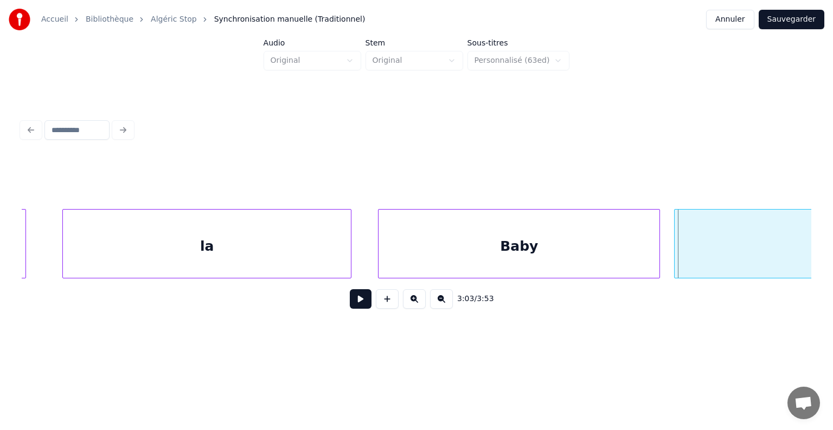
click at [380, 245] on div at bounding box center [379, 244] width 3 height 68
click at [350, 289] on button at bounding box center [361, 299] width 22 height 20
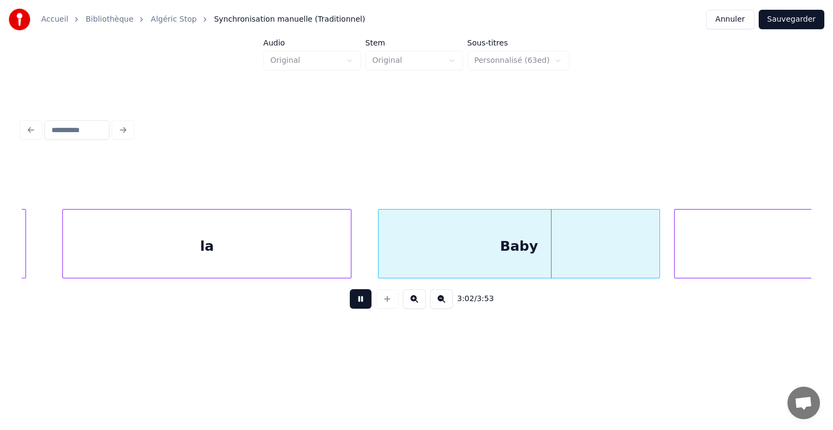
click at [350, 289] on button at bounding box center [361, 299] width 22 height 20
click
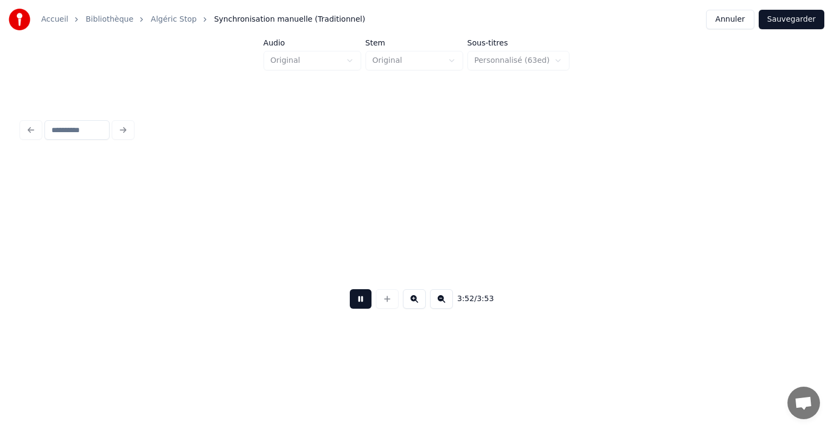
scroll to position [0, 81444]
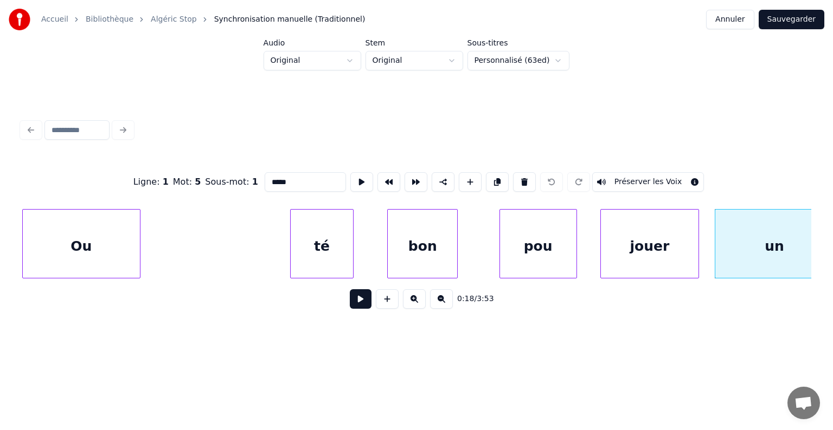
type input "**"
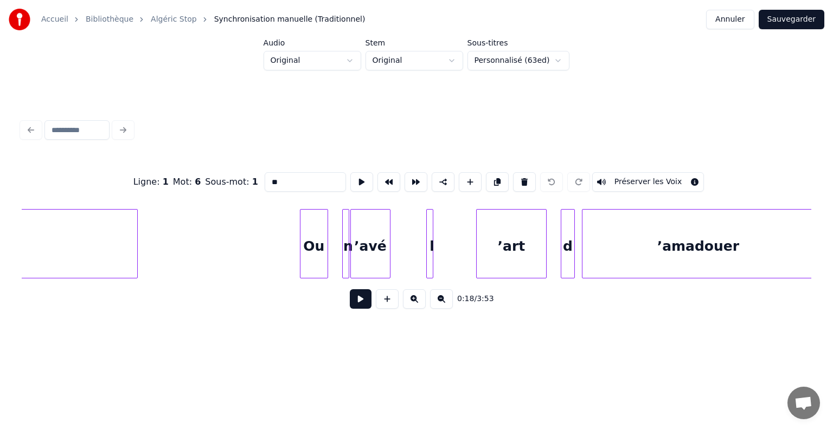
scroll to position [0, 6918]
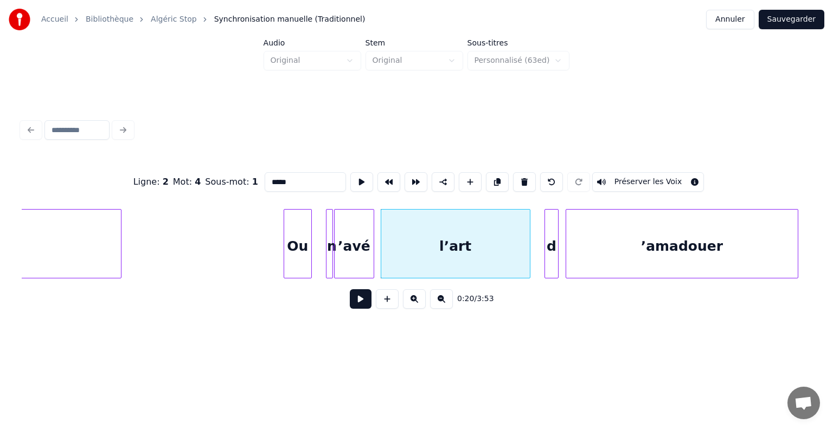
type input "*****"
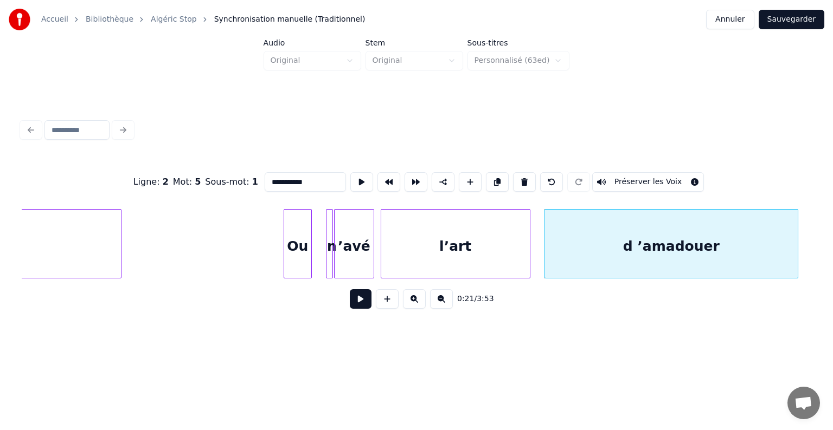
type input "**********"
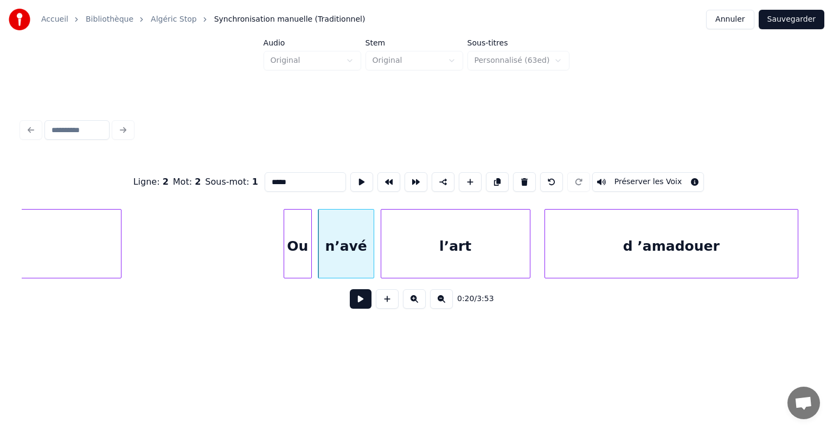
type input "*****"
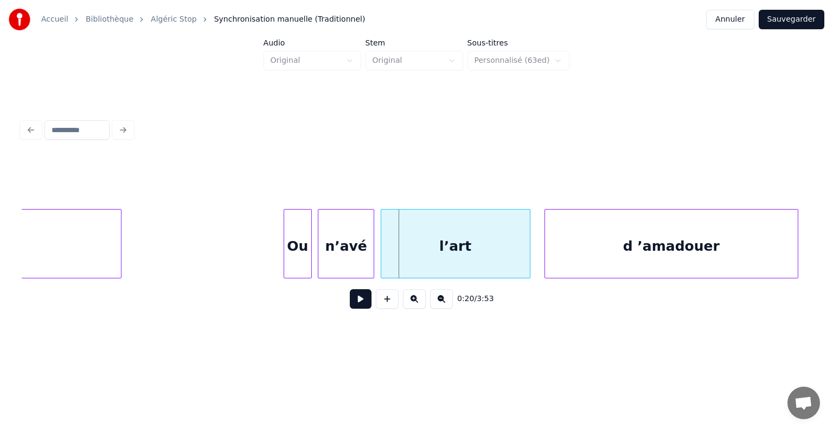
drag, startPoint x: 275, startPoint y: 224, endPoint x: 310, endPoint y: 244, distance: 40.5
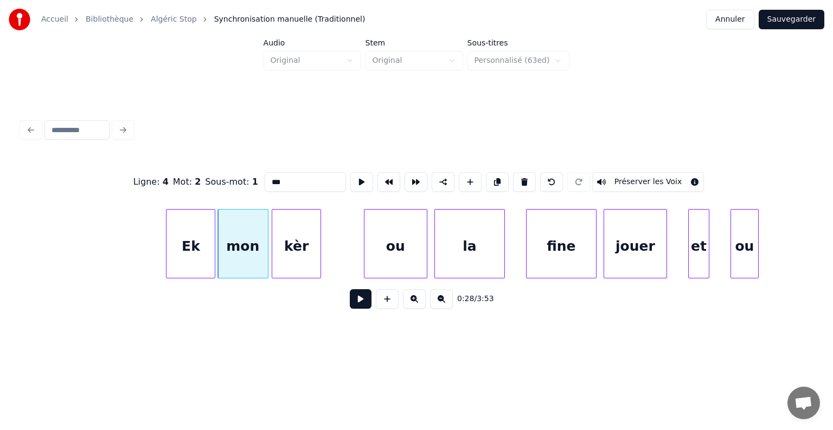
scroll to position [0, 9720]
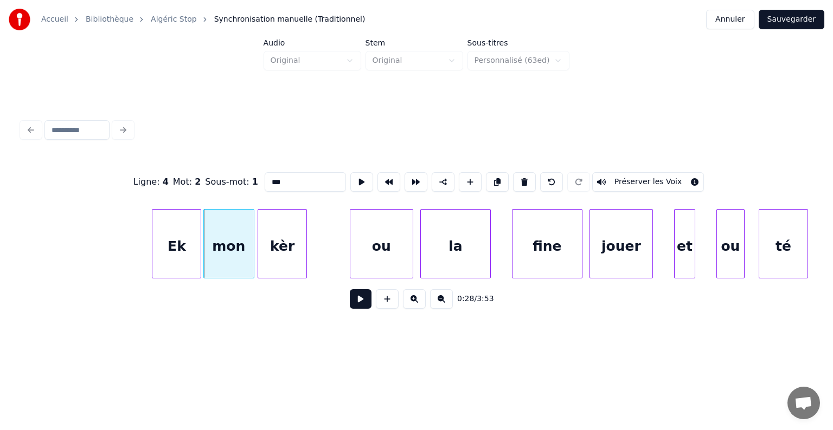
type input "**"
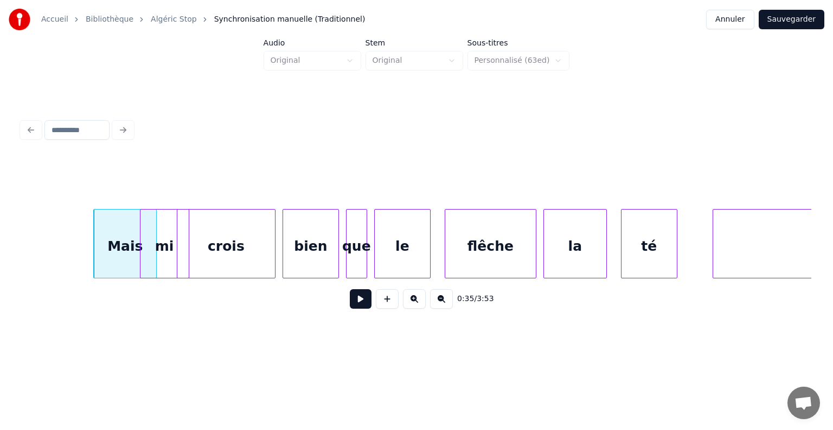
scroll to position [0, 12496]
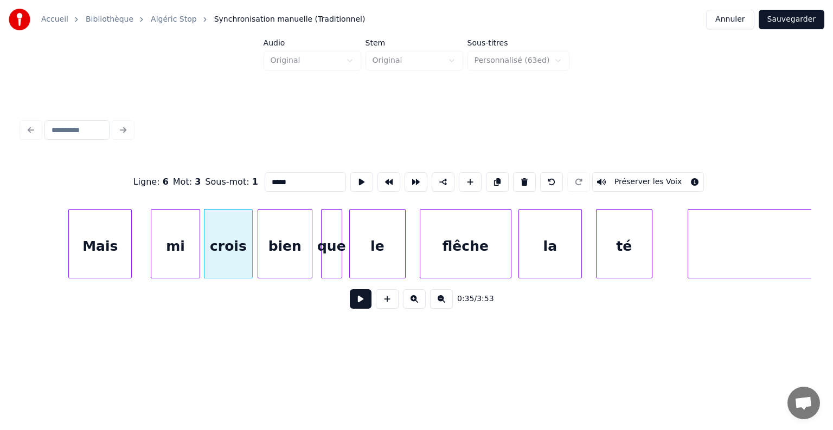
type input "****"
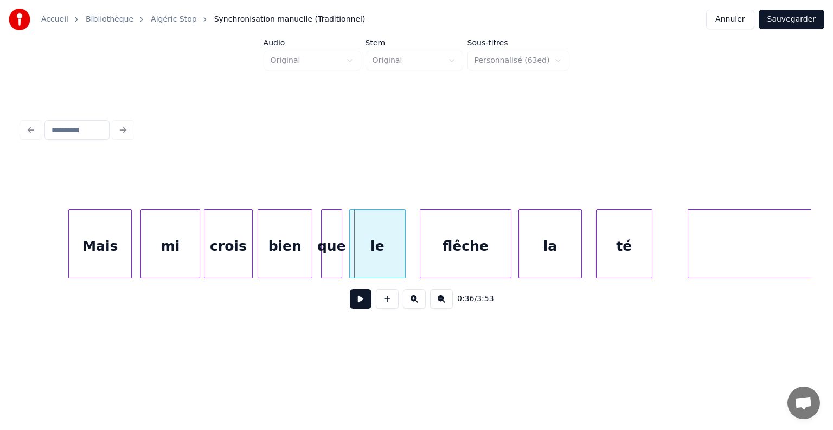
drag, startPoint x: 314, startPoint y: 234, endPoint x: 354, endPoint y: 243, distance: 41.0
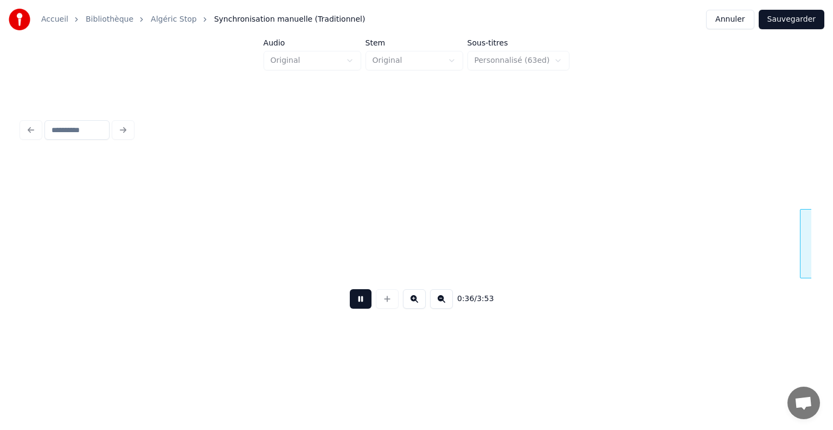
scroll to position [0, 12616]
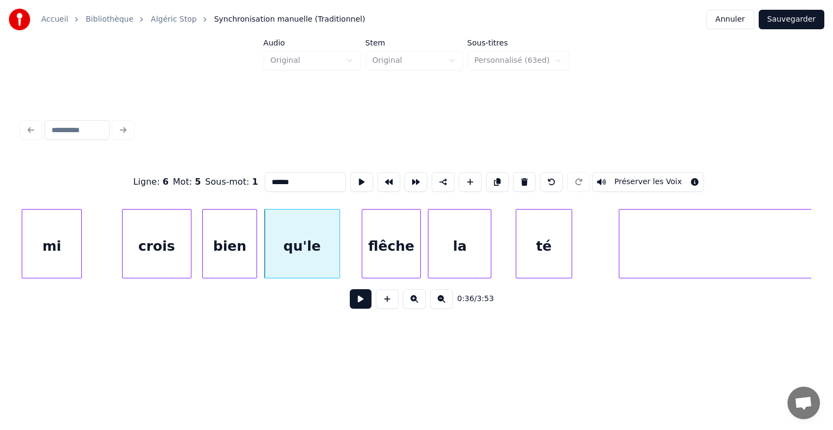
type input "*****"
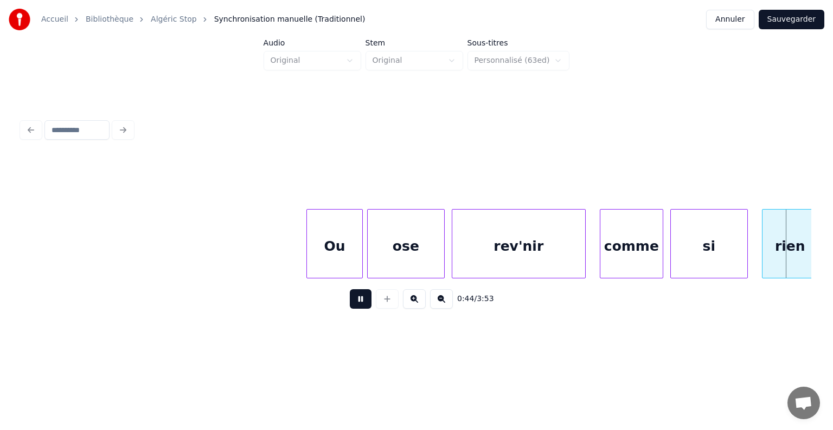
scroll to position [0, 15664]
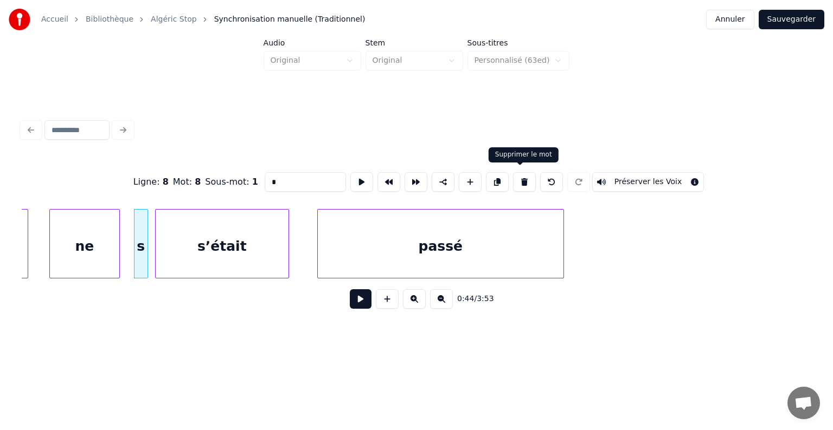
drag, startPoint x: 520, startPoint y: 179, endPoint x: 506, endPoint y: 185, distance: 15.1
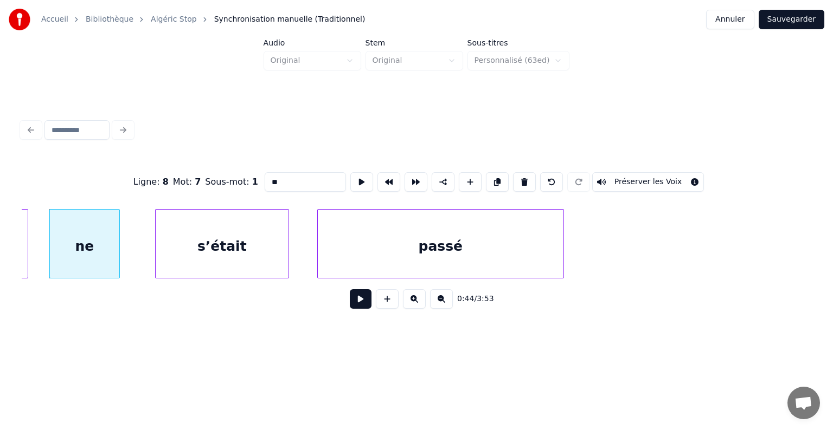
type input "*******"
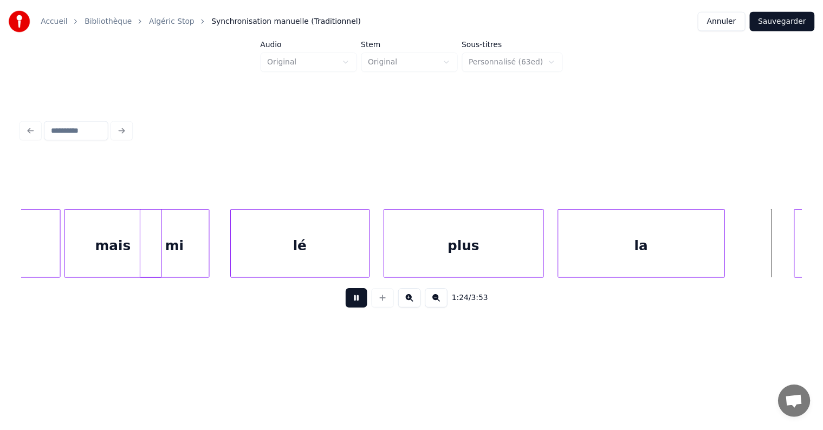
scroll to position [0, 29914]
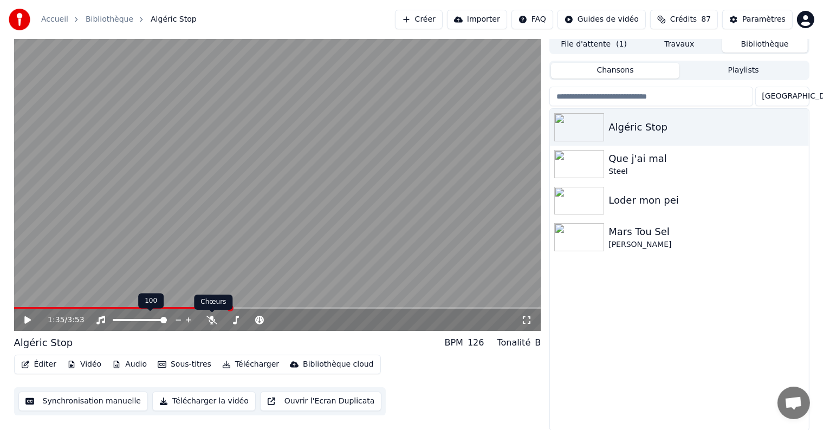
scroll to position [5, 0]
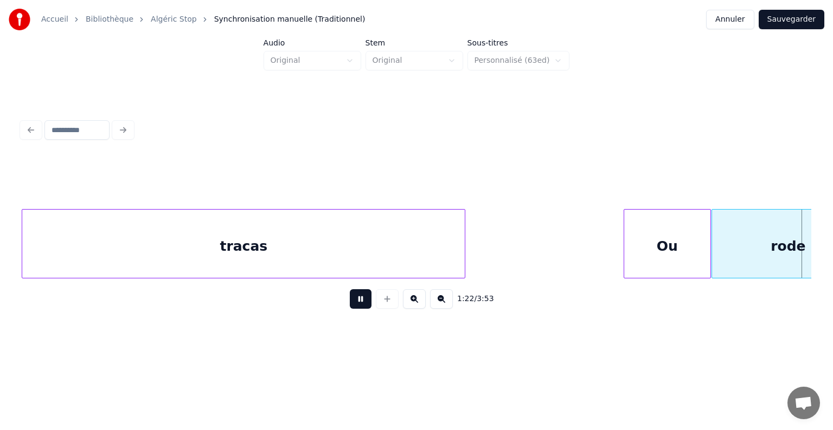
scroll to position [0, 28921]
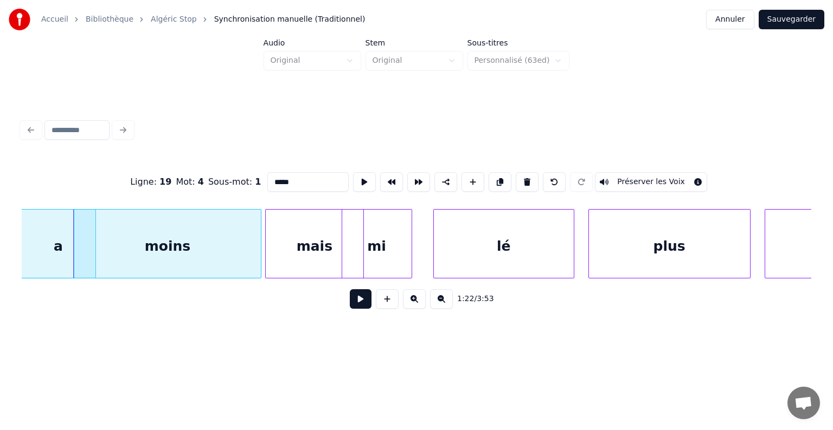
type input "*"
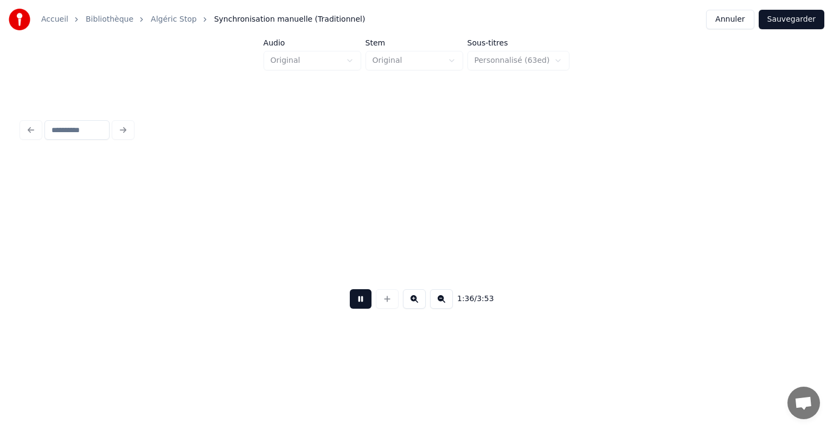
scroll to position [0, 34034]
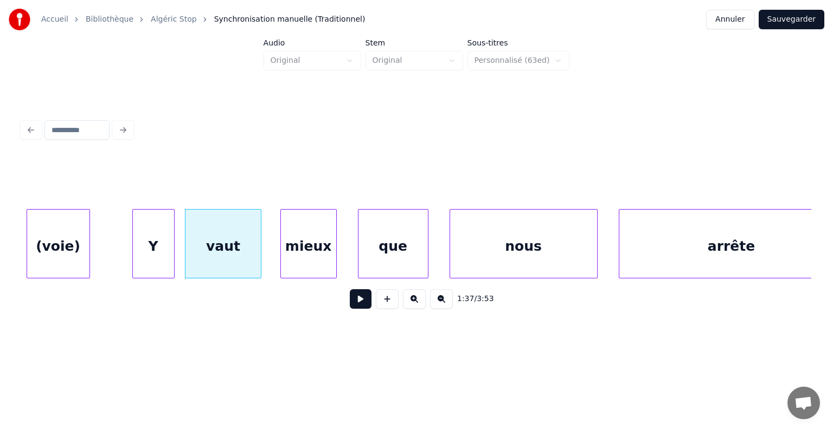
drag, startPoint x: 111, startPoint y: 223, endPoint x: 153, endPoint y: 244, distance: 47.8
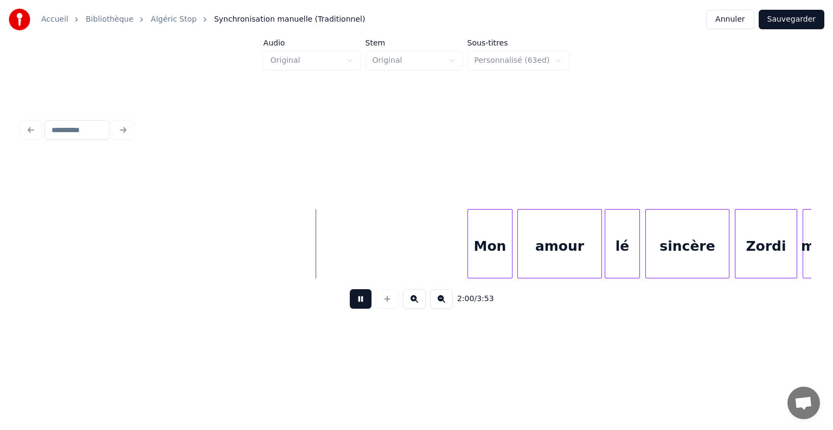
scroll to position [0, 19323]
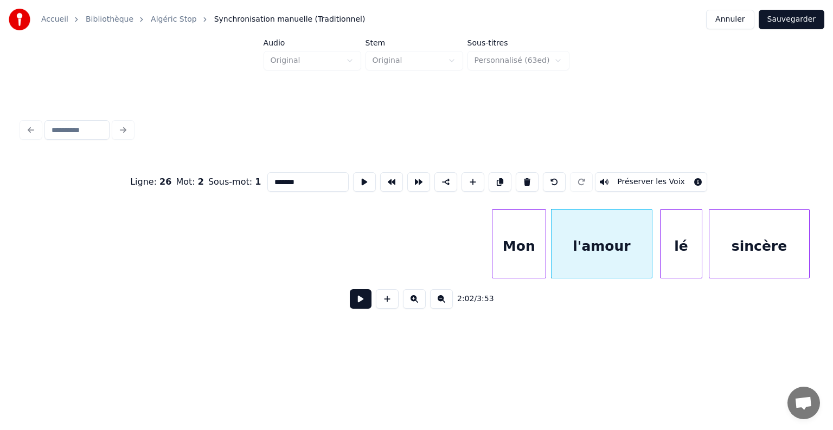
type input "*******"
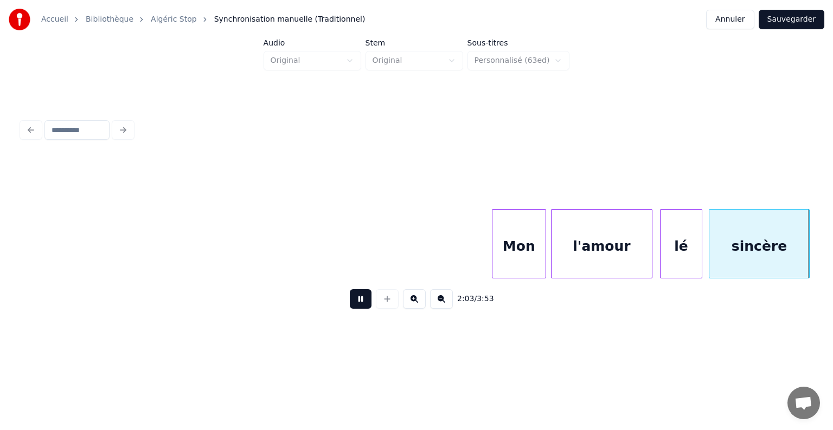
scroll to position [0, 20112]
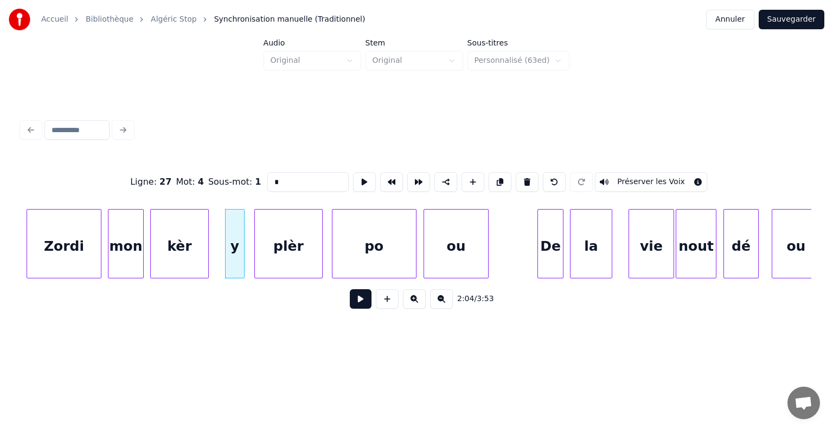
type input "*****"
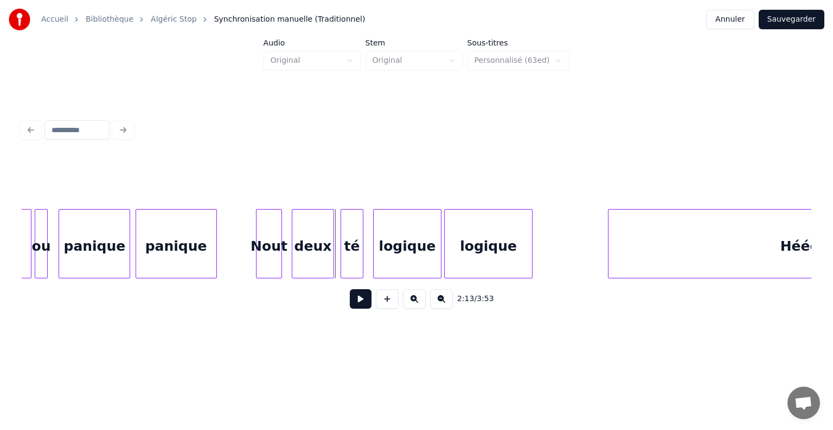
scroll to position [0, 21388]
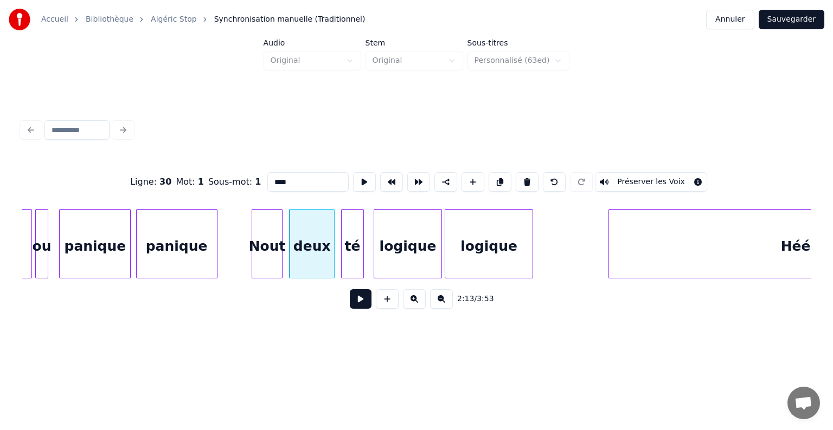
drag, startPoint x: 232, startPoint y: 236, endPoint x: 274, endPoint y: 256, distance: 46.1
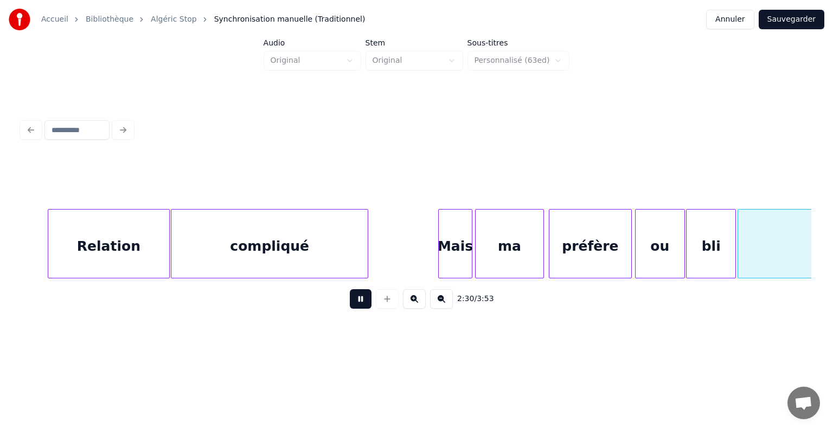
scroll to position [0, 24550]
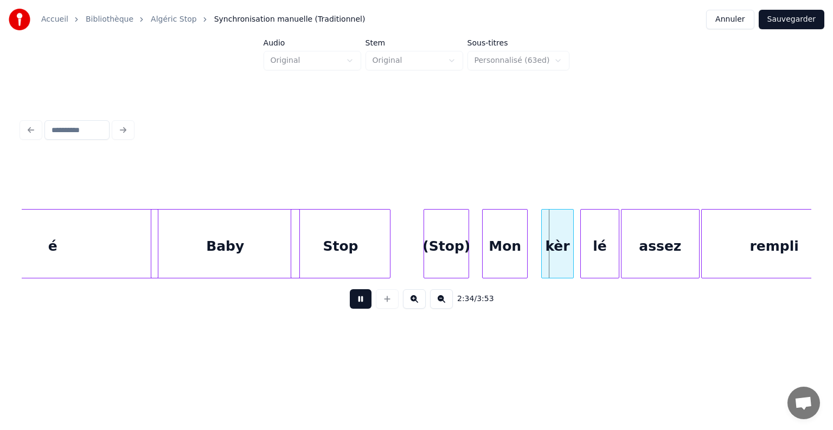
drag, startPoint x: 356, startPoint y: 301, endPoint x: 347, endPoint y: 295, distance: 10.5
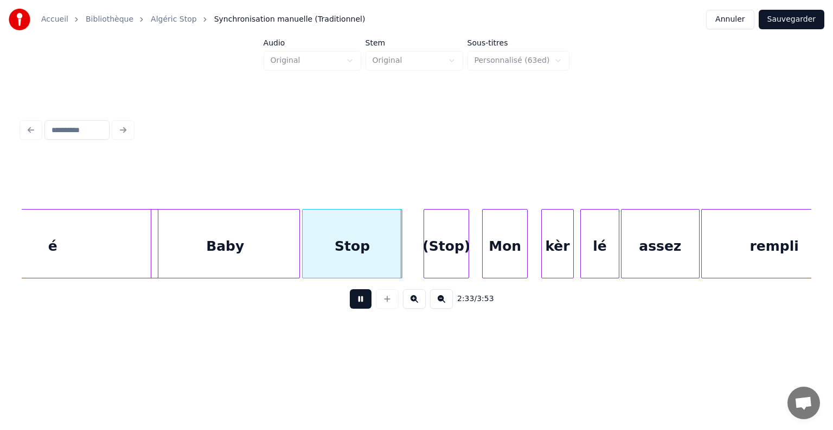
drag, startPoint x: 352, startPoint y: 304, endPoint x: 347, endPoint y: 291, distance: 13.4
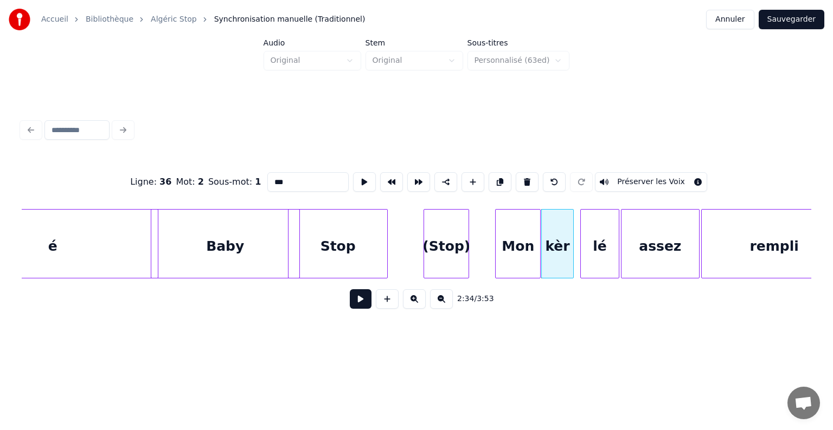
type input "***"
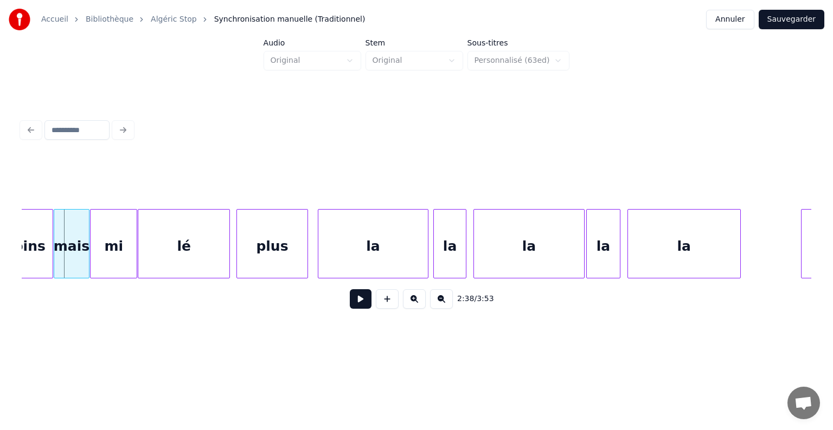
scroll to position [0, 25755]
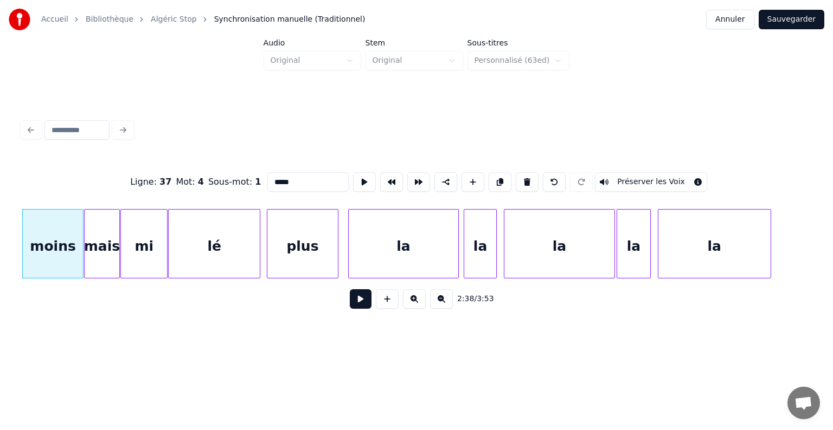
type input "****"
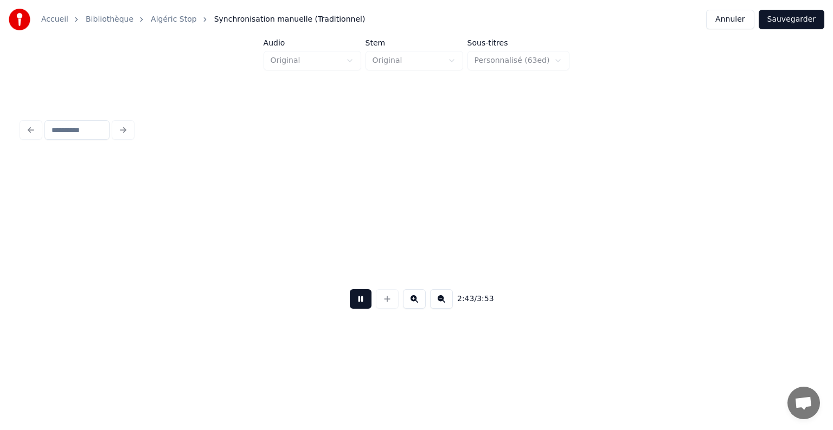
scroll to position [0, 26546]
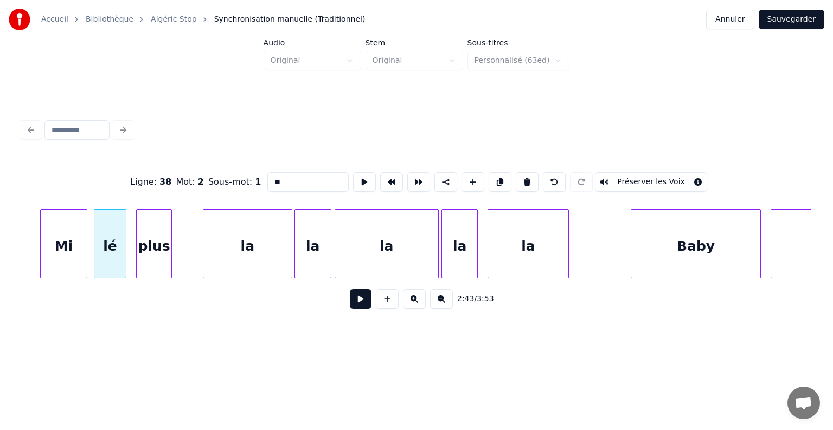
type input "**"
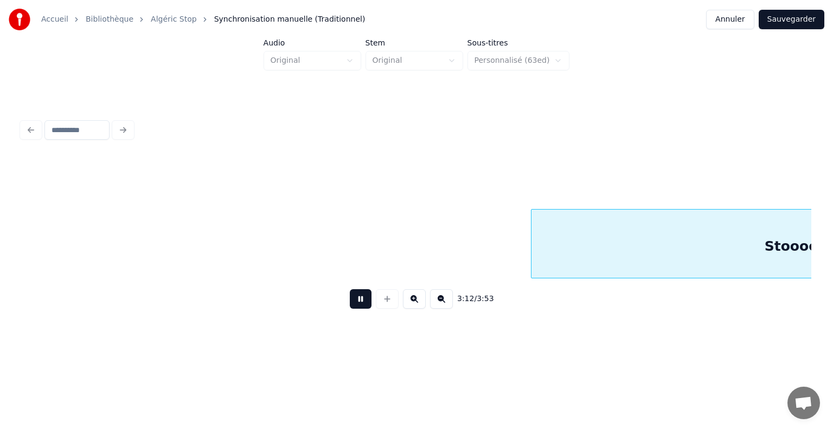
scroll to position [0, 31286]
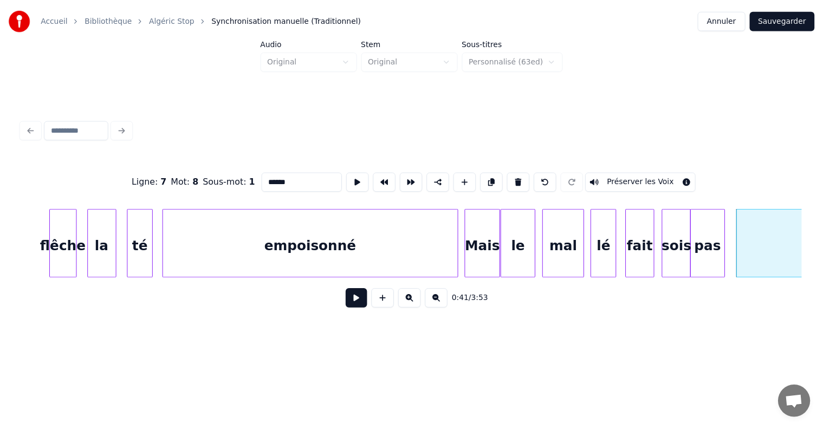
scroll to position [0, 6041]
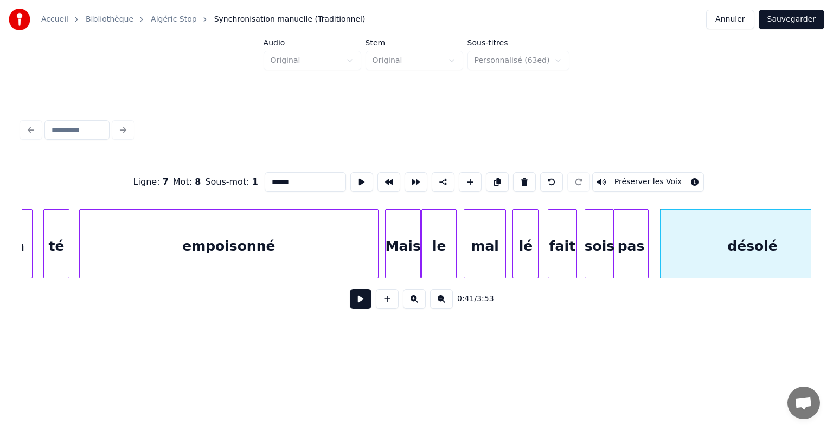
type input "******"
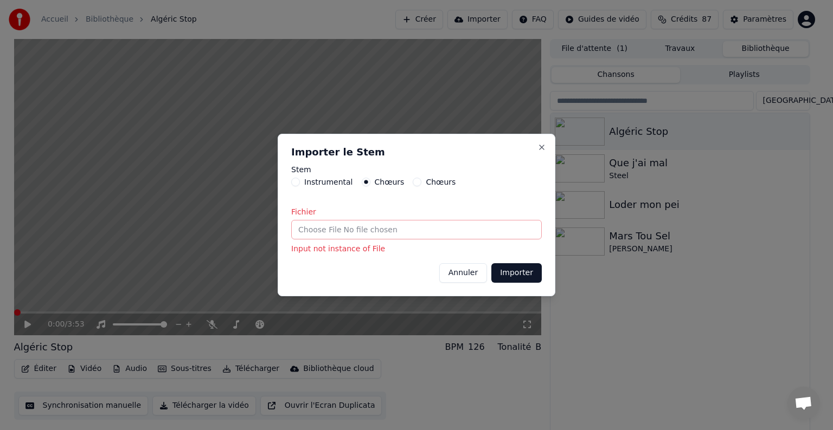
type input "**********"
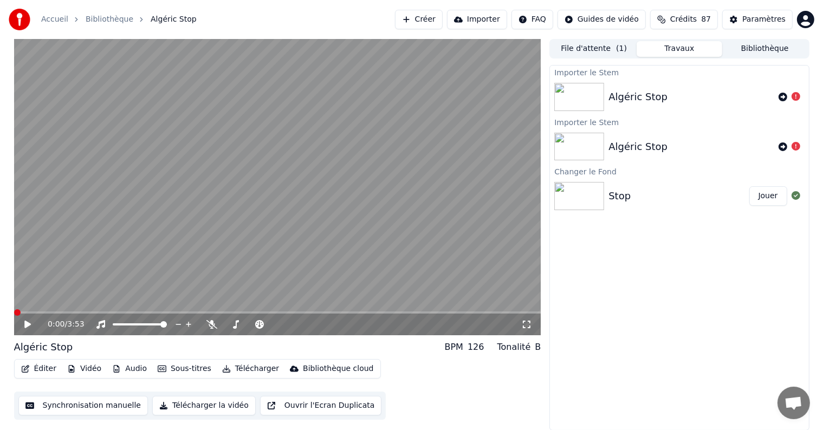
drag, startPoint x: 767, startPoint y: 195, endPoint x: 591, endPoint y: 252, distance: 185.1
drag, startPoint x: 144, startPoint y: 311, endPoint x: 154, endPoint y: 311, distance: 9.8
click at [212, 325] on icon at bounding box center [212, 324] width 11 height 9
click at [183, 313] on span at bounding box center [105, 313] width 183 height 2
